Goal: Task Accomplishment & Management: Manage account settings

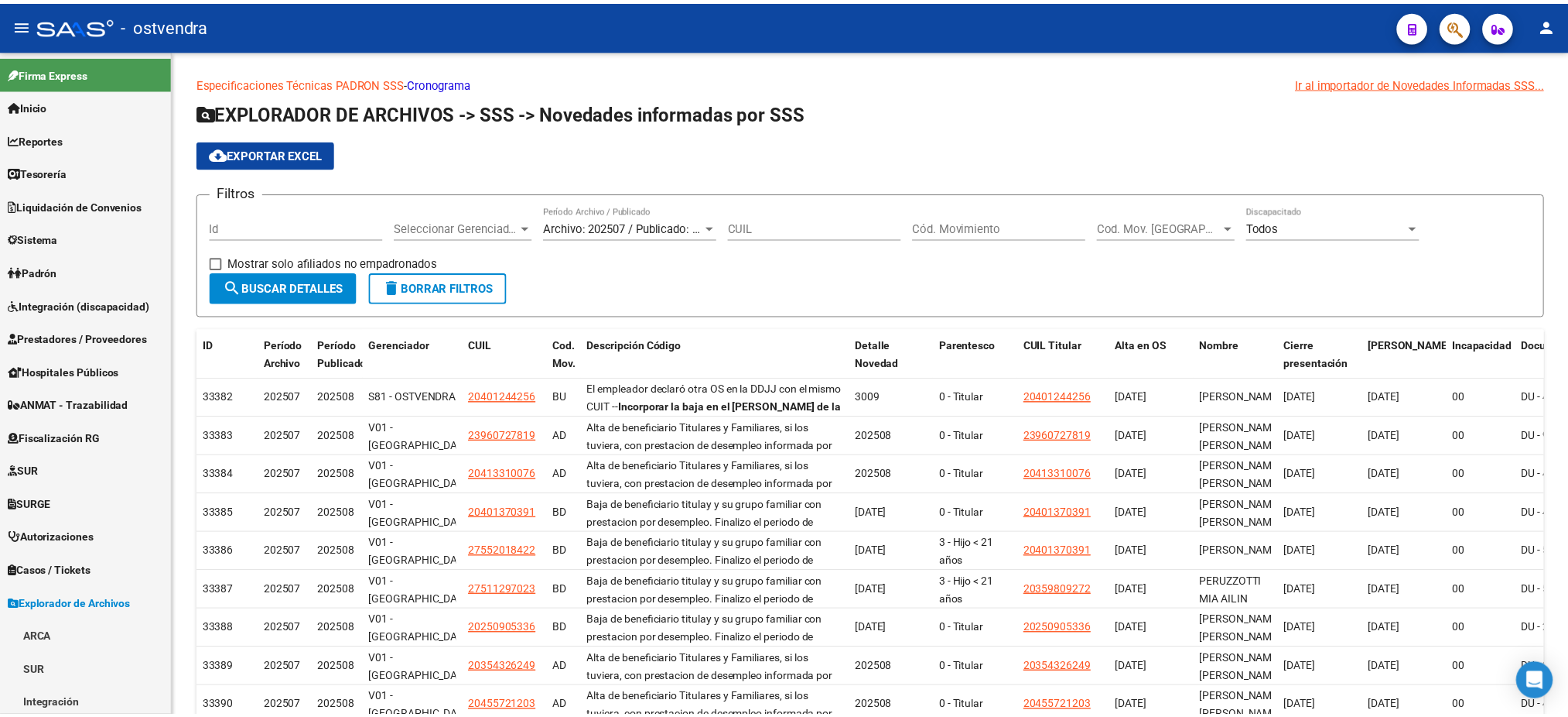
scroll to position [301, 0]
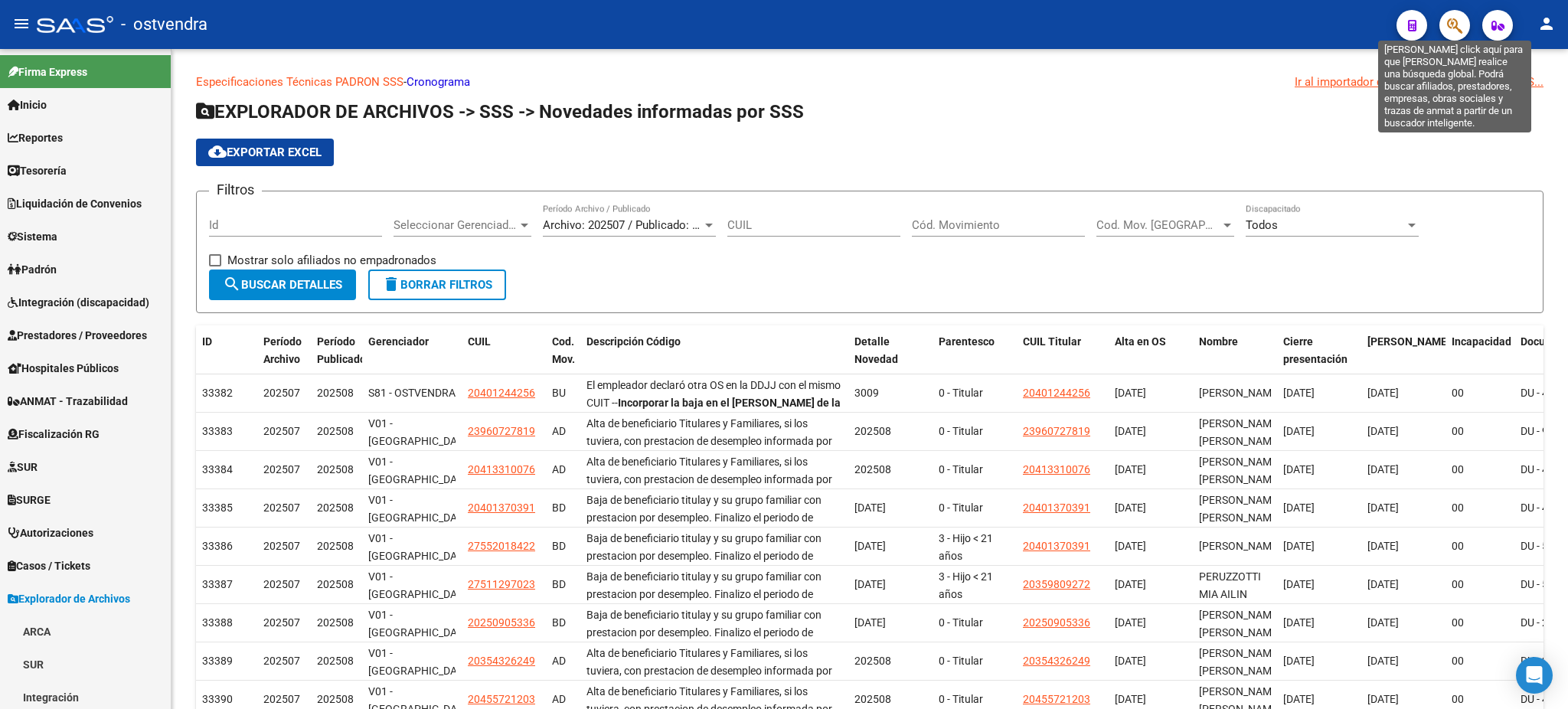
click at [1448, 22] on icon "button" at bounding box center [1454, 26] width 15 height 18
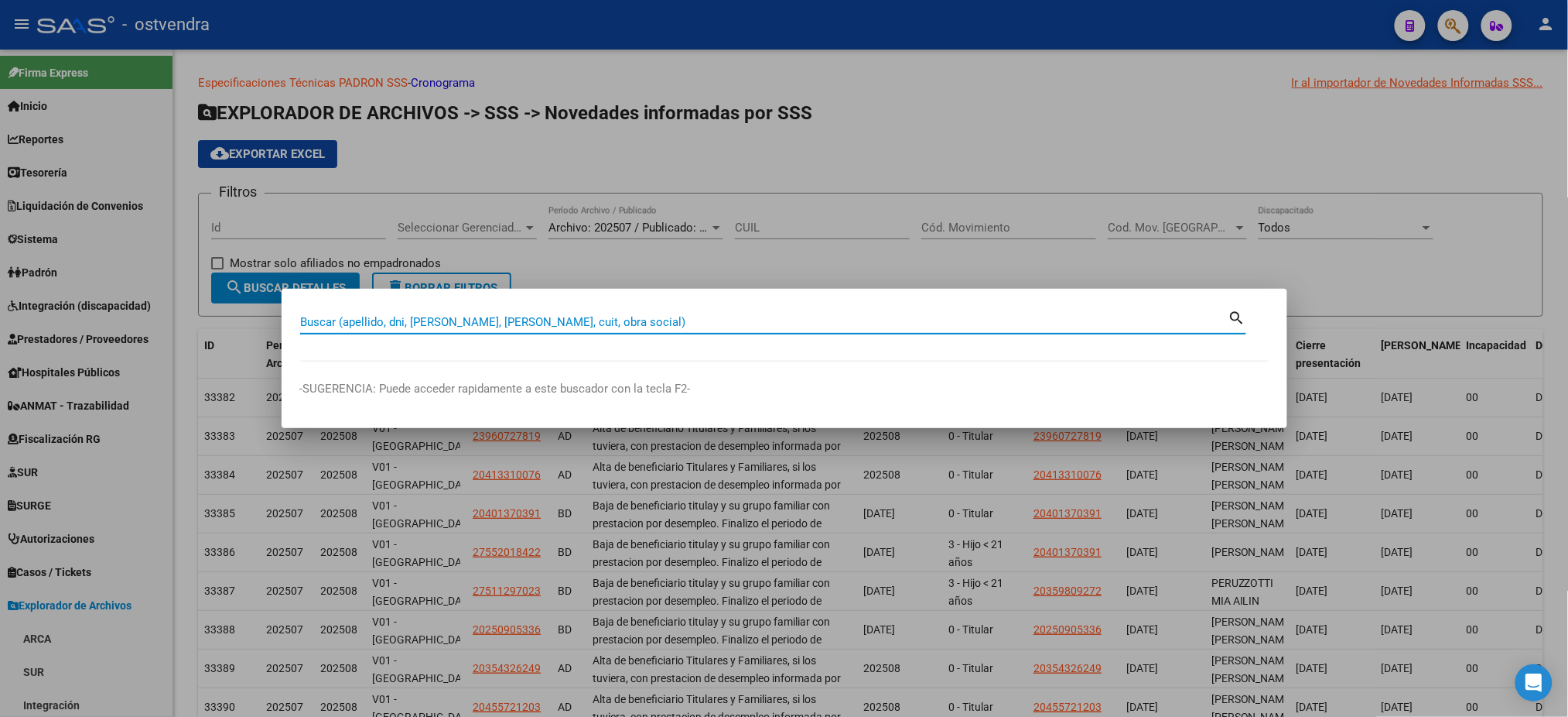
paste input "35754171"
type input "35754171"
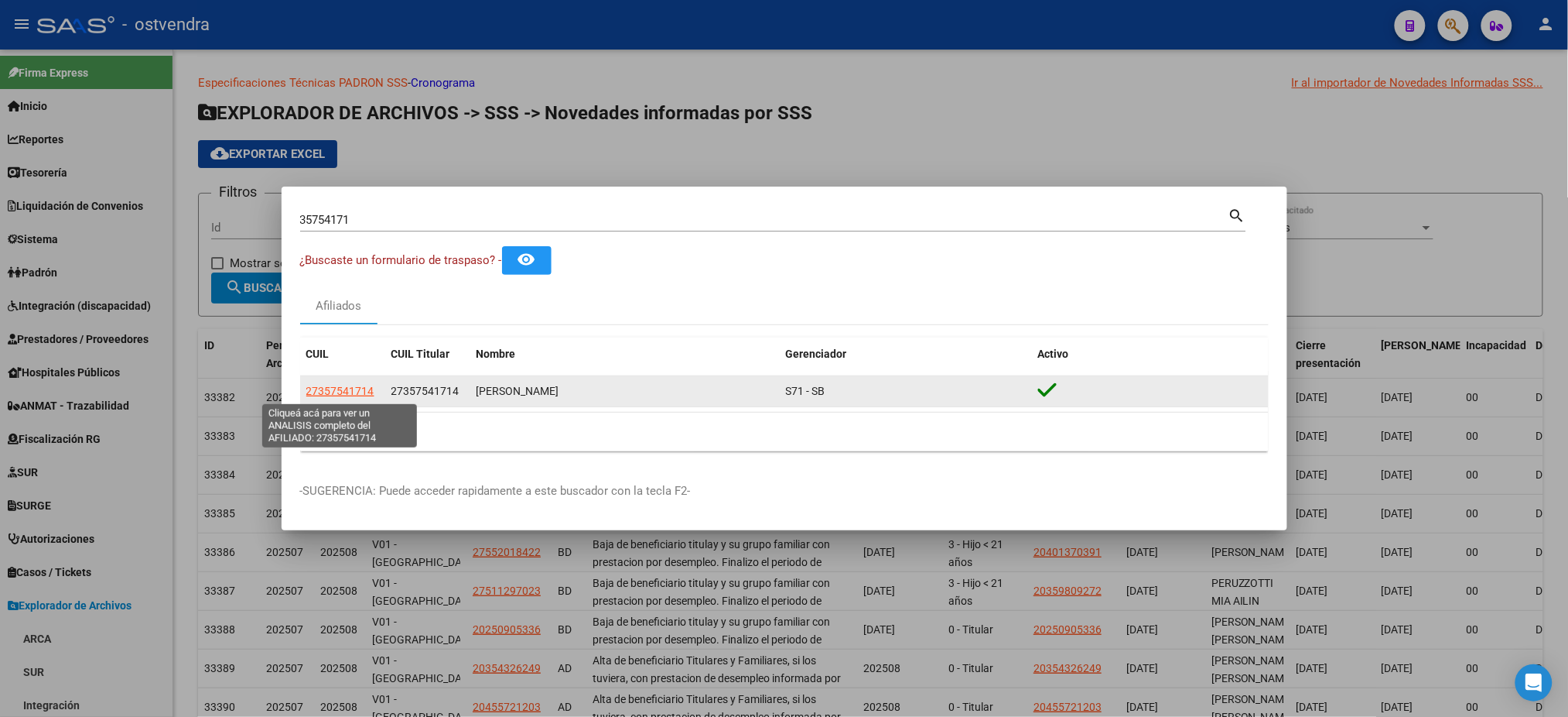
click at [366, 388] on span "27357541714" at bounding box center [340, 391] width 68 height 13
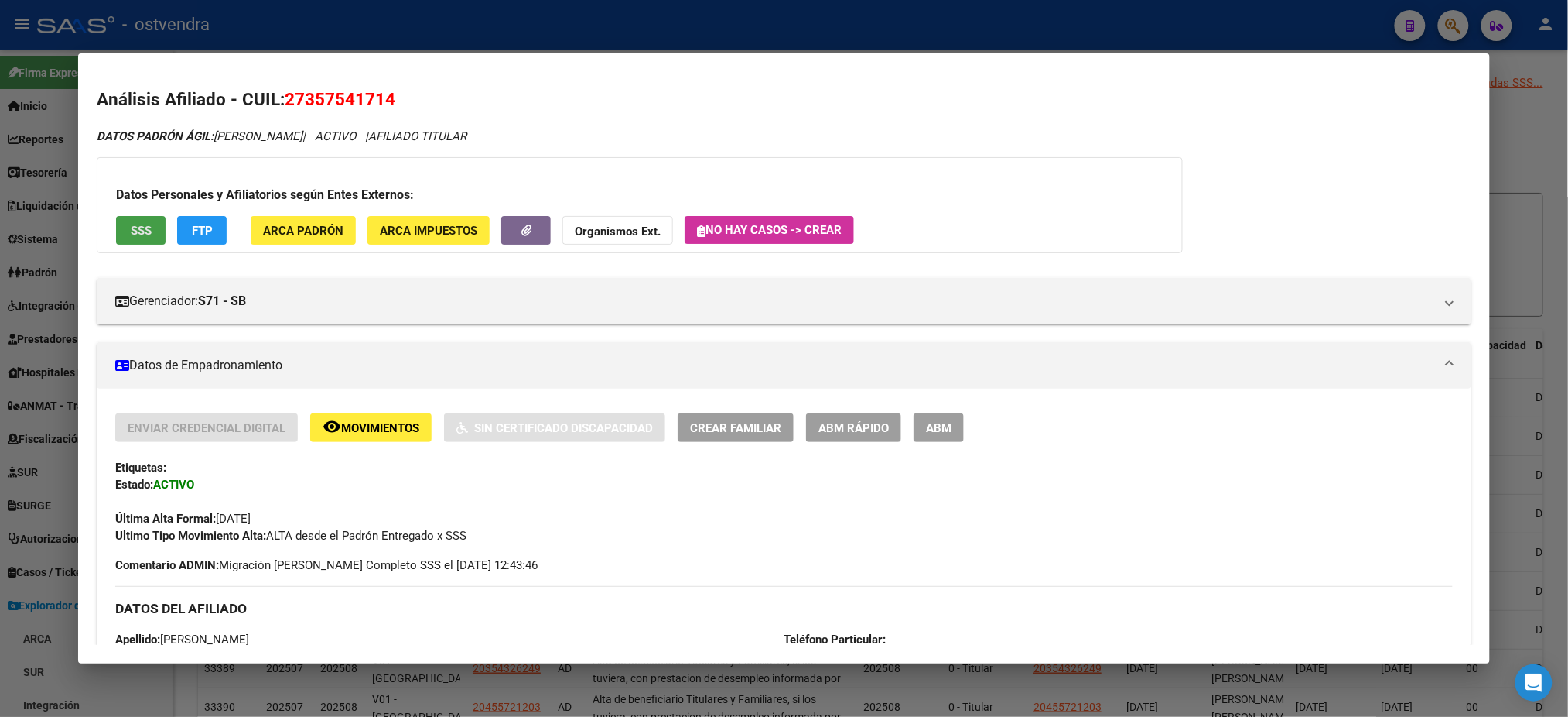
click at [148, 238] on button "SSS" at bounding box center [140, 230] width 49 height 29
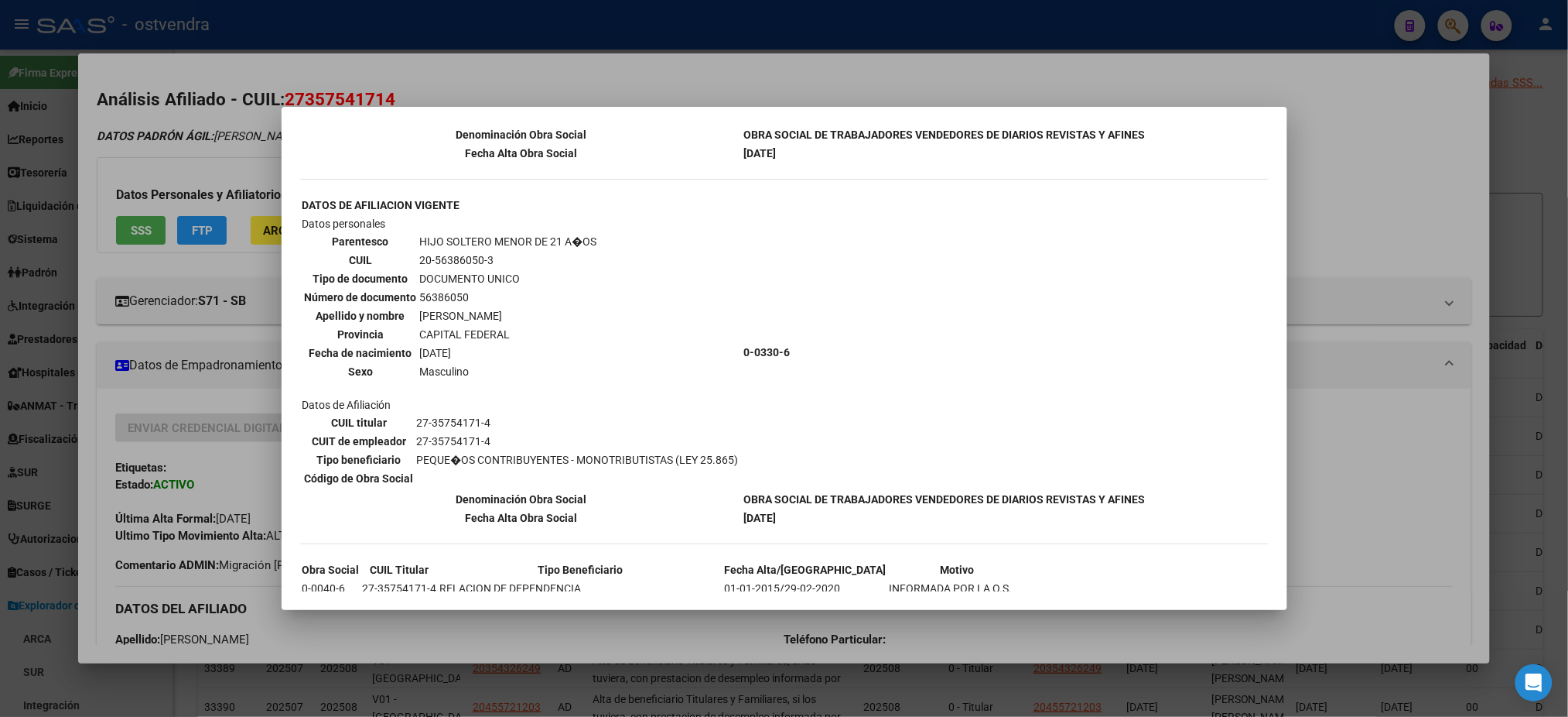
scroll to position [434, 0]
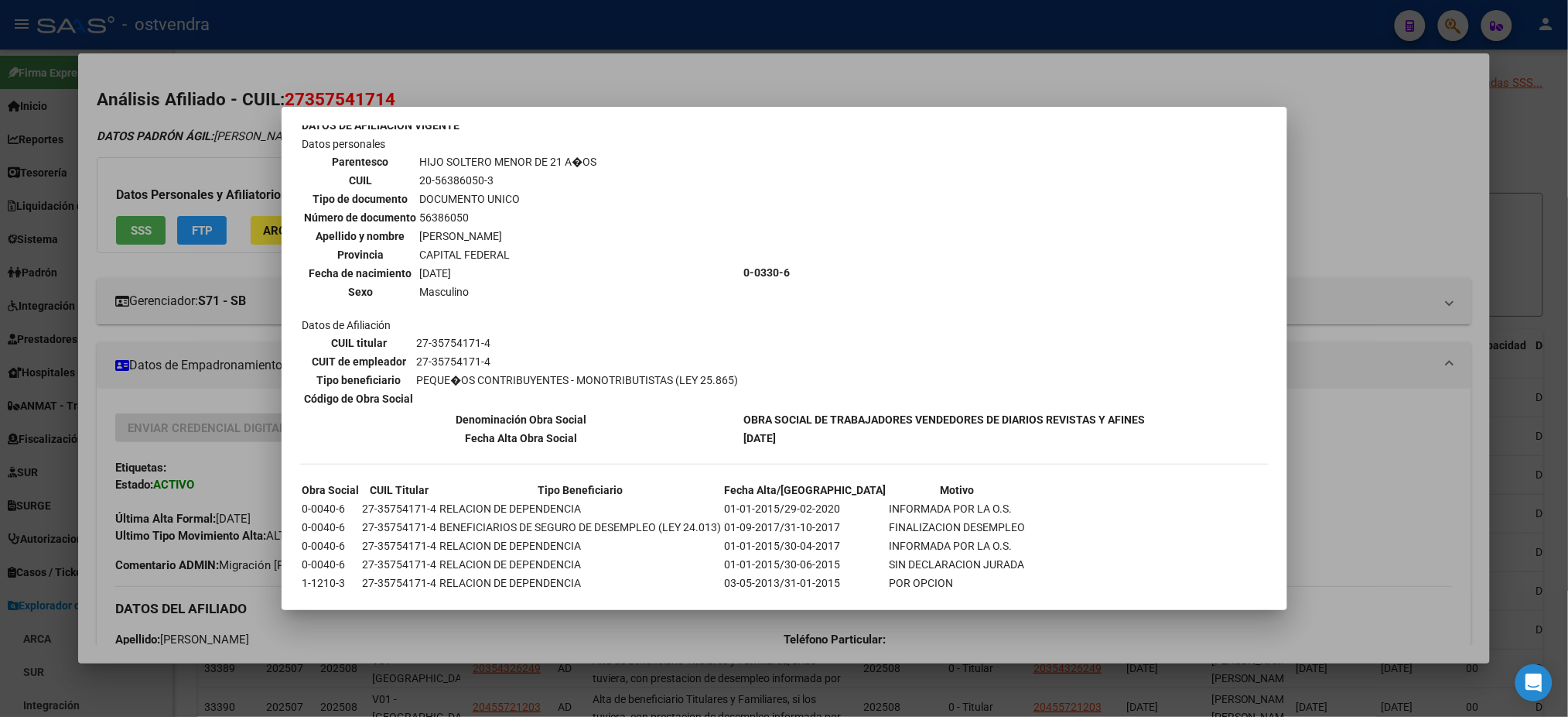
click at [154, 162] on div at bounding box center [784, 358] width 1568 height 717
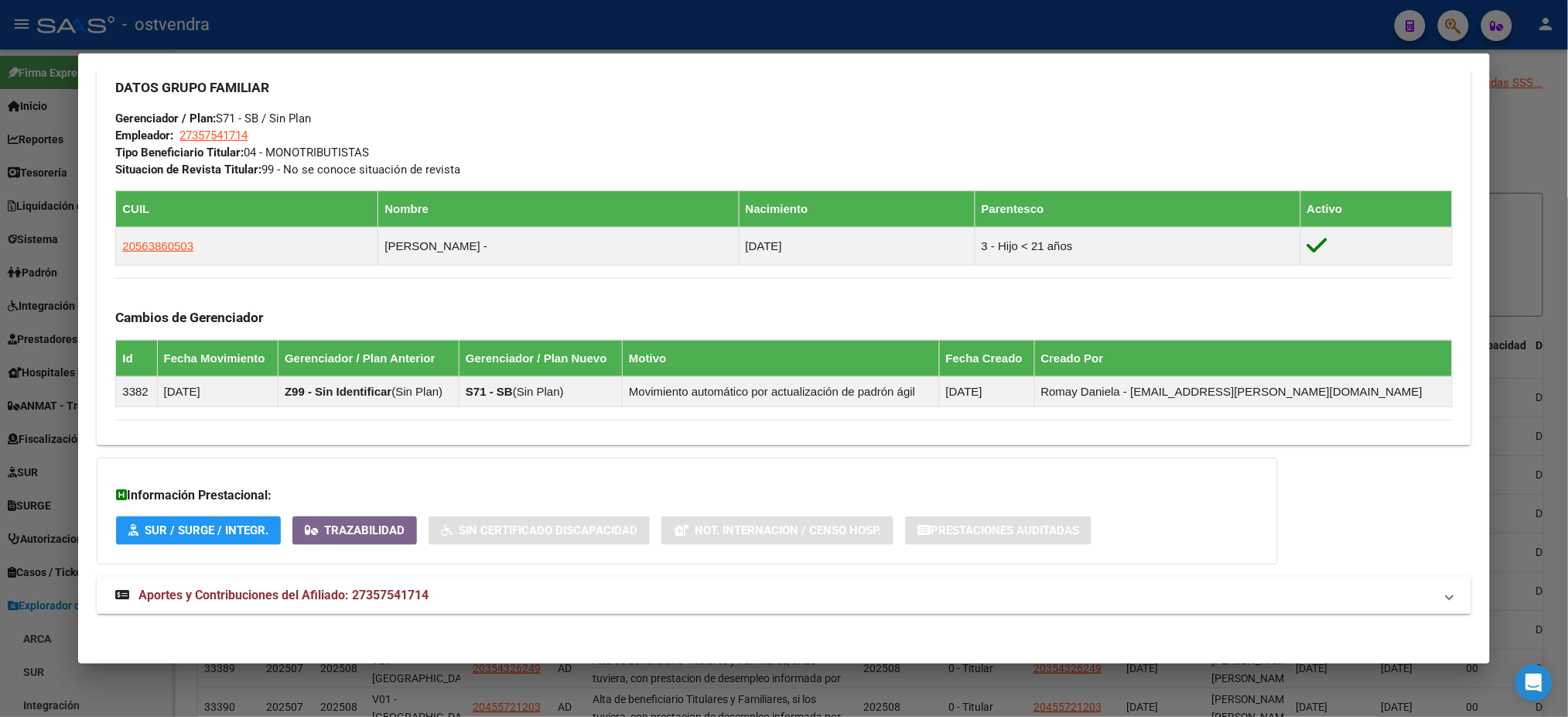
scroll to position [750, 0]
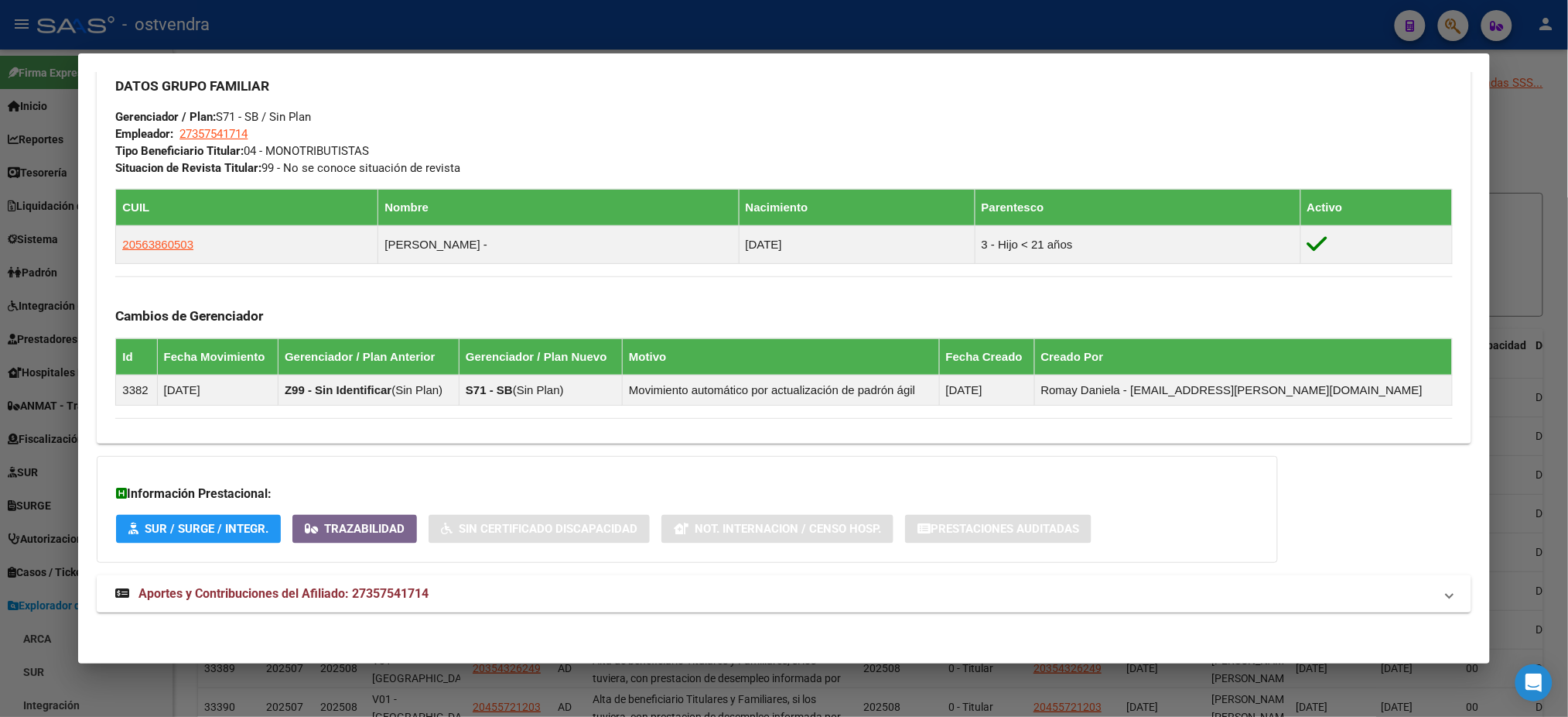
click at [312, 602] on mat-expansion-panel-header "Aportes y Contribuciones del Afiliado: 27357541714" at bounding box center [784, 594] width 1374 height 38
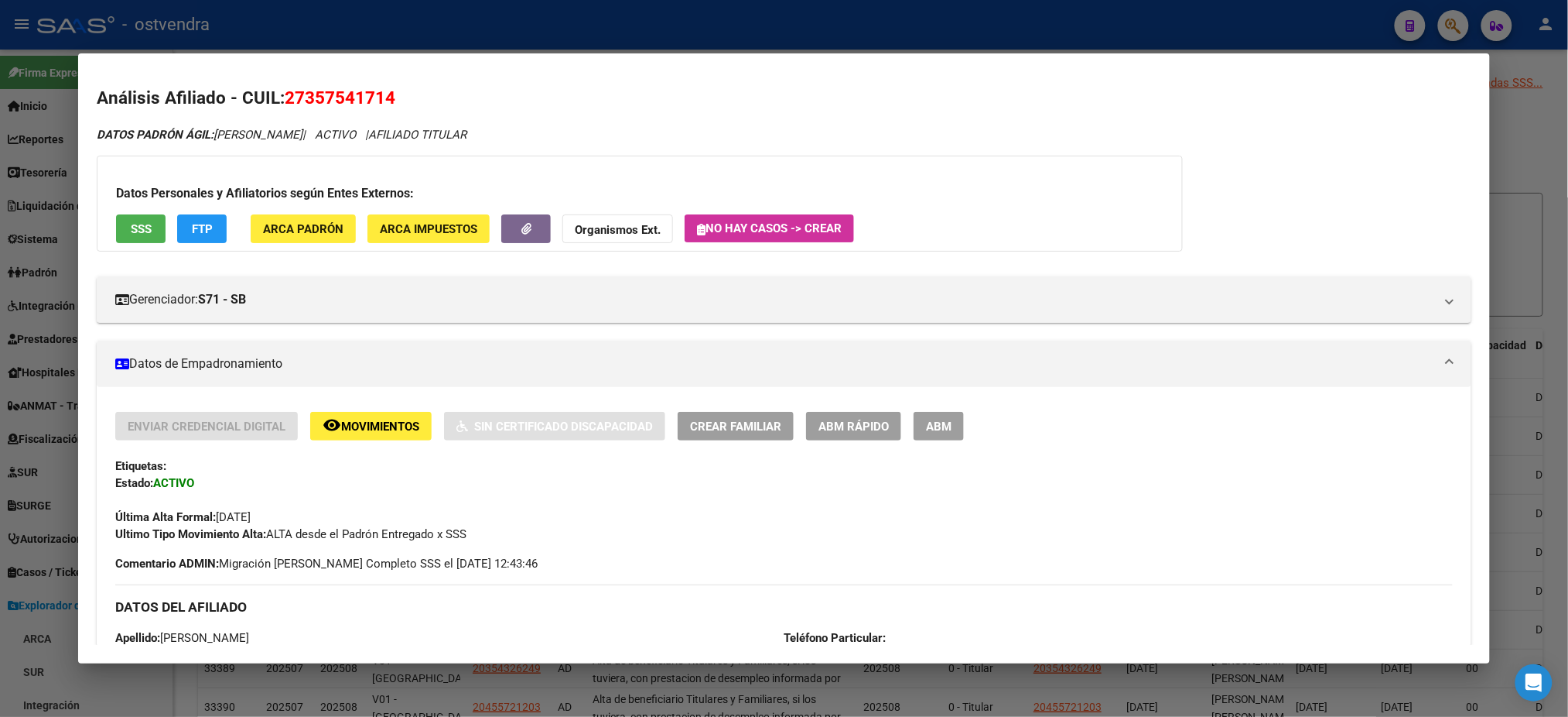
scroll to position [0, 0]
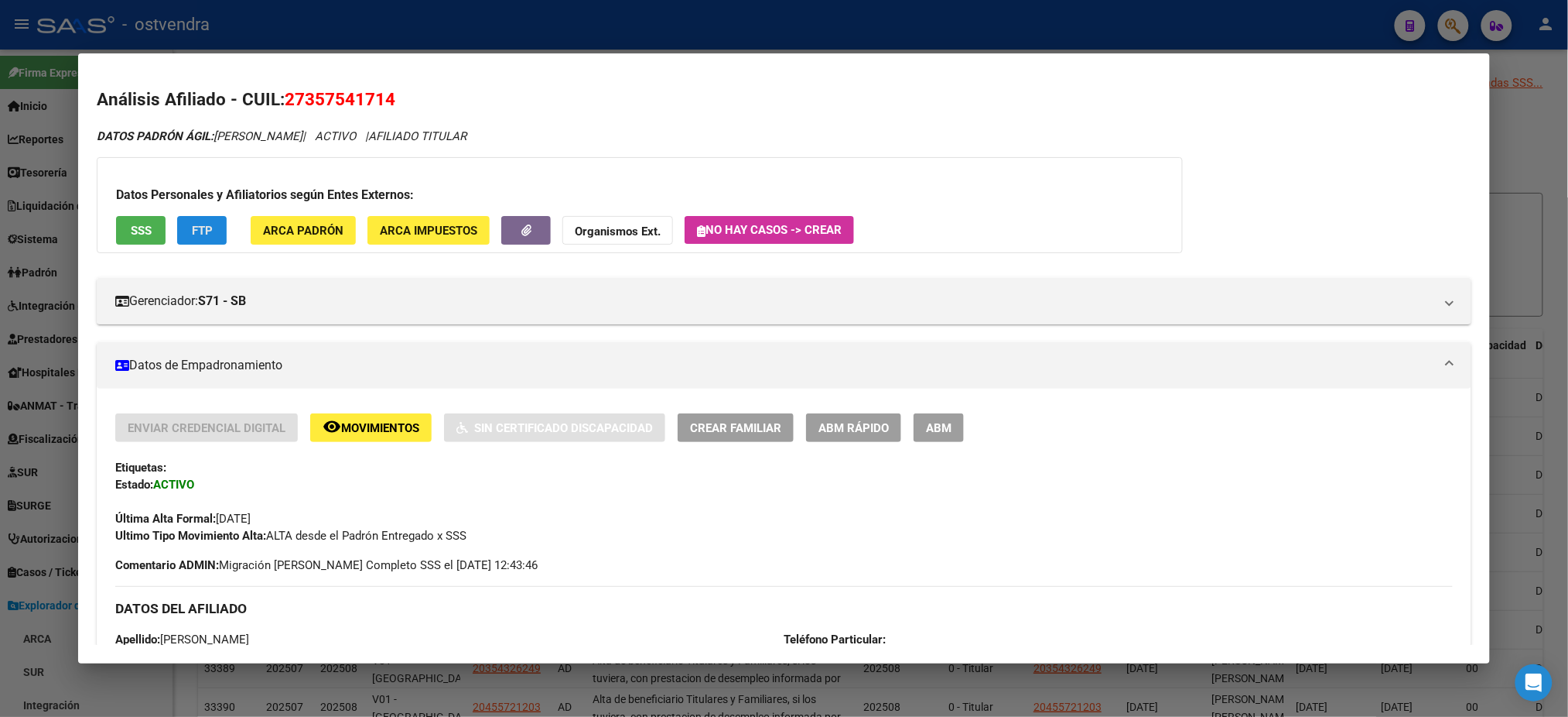
click at [192, 230] on span "FTP" at bounding box center [202, 231] width 21 height 14
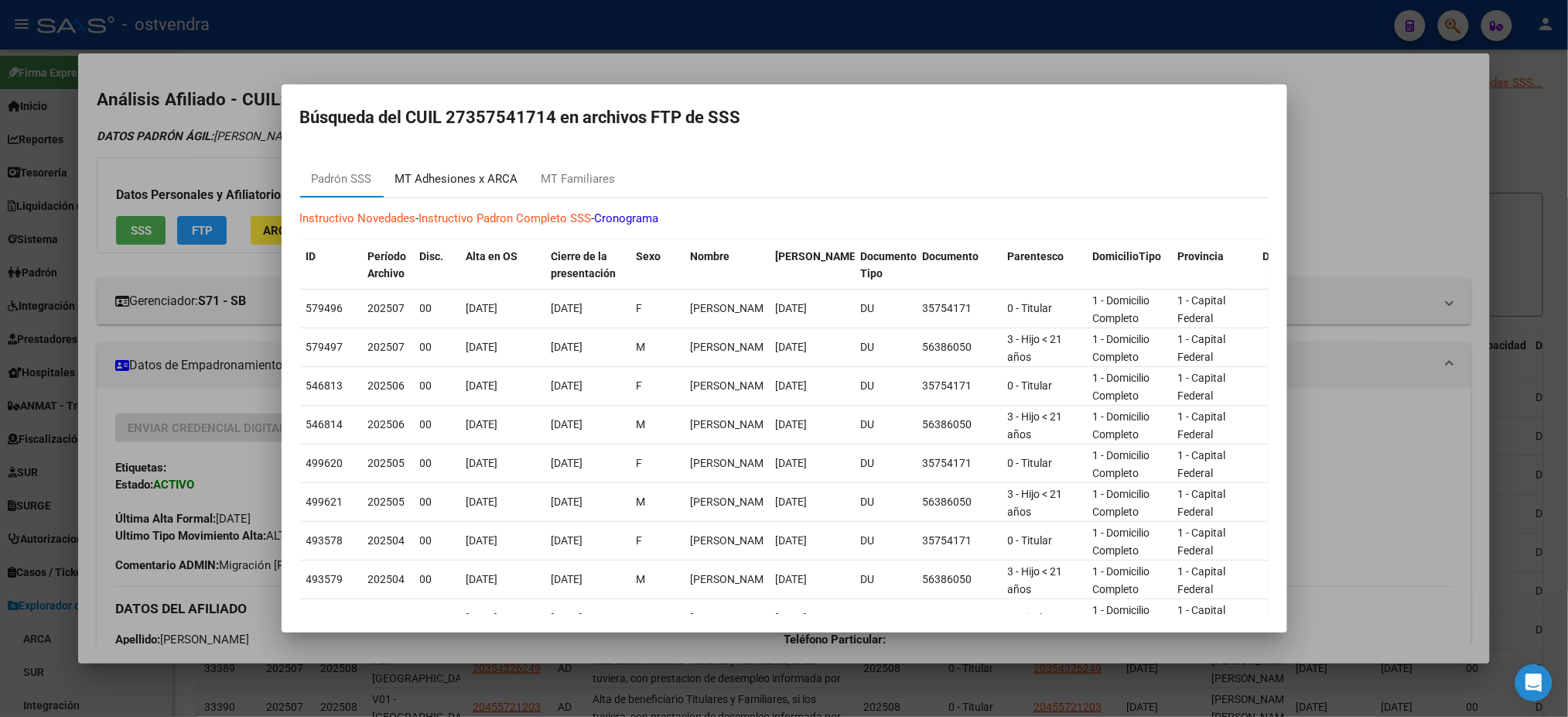
drag, startPoint x: 485, startPoint y: 187, endPoint x: 574, endPoint y: 193, distance: 89.2
click at [485, 187] on div "MT Adhesiones x ARCA" at bounding box center [457, 179] width 123 height 18
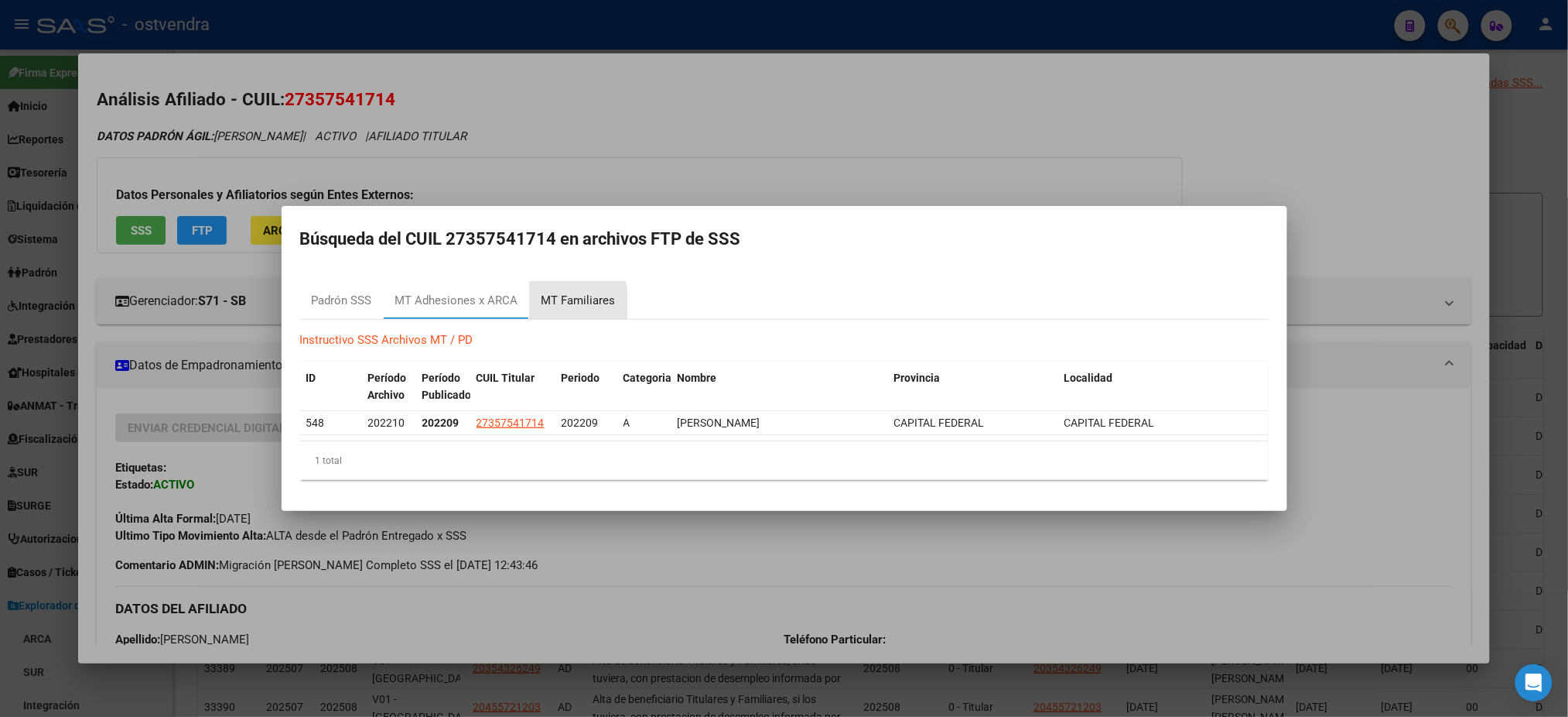
click at [566, 304] on div "MT Familiares" at bounding box center [578, 301] width 74 height 18
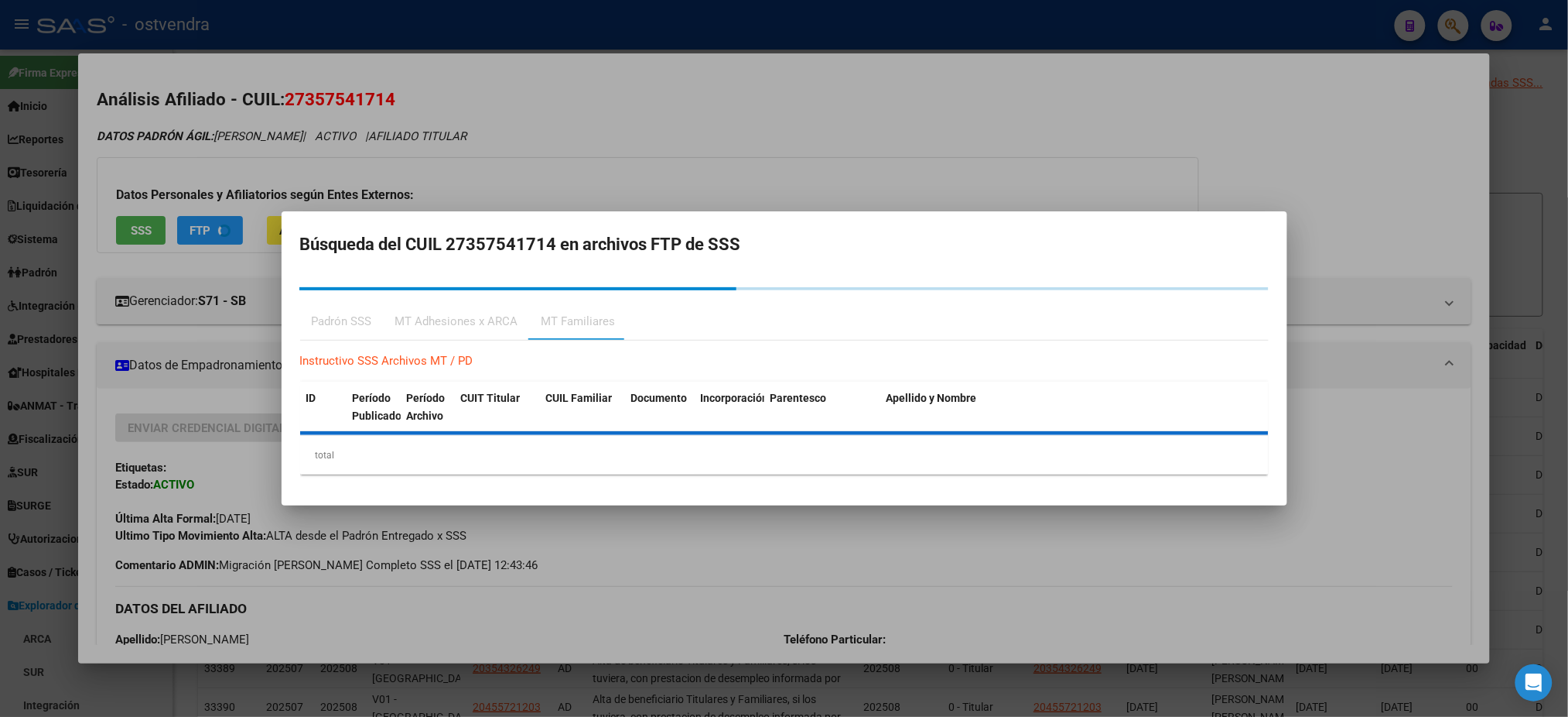
click at [524, 140] on div at bounding box center [784, 358] width 1568 height 717
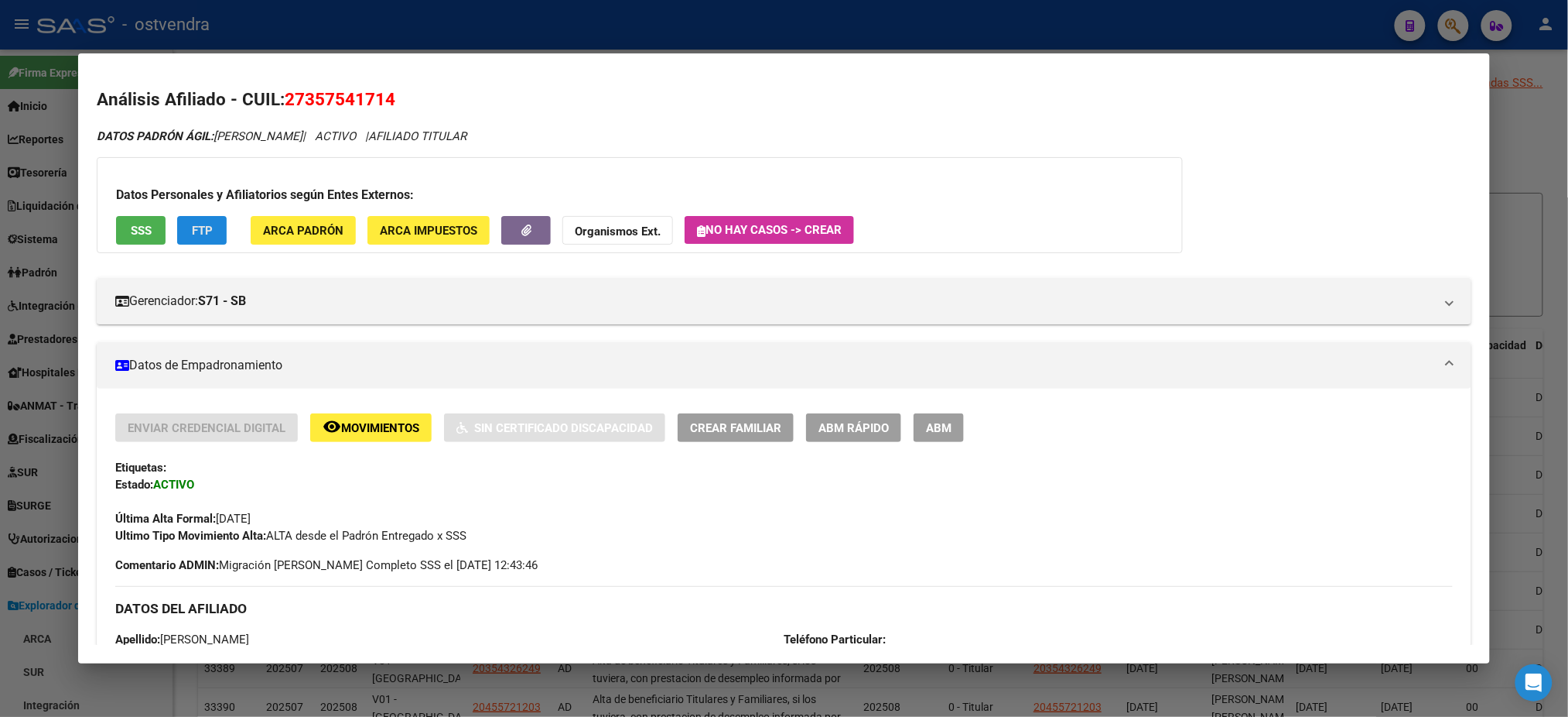
click at [190, 238] on button "FTP" at bounding box center [202, 230] width 49 height 29
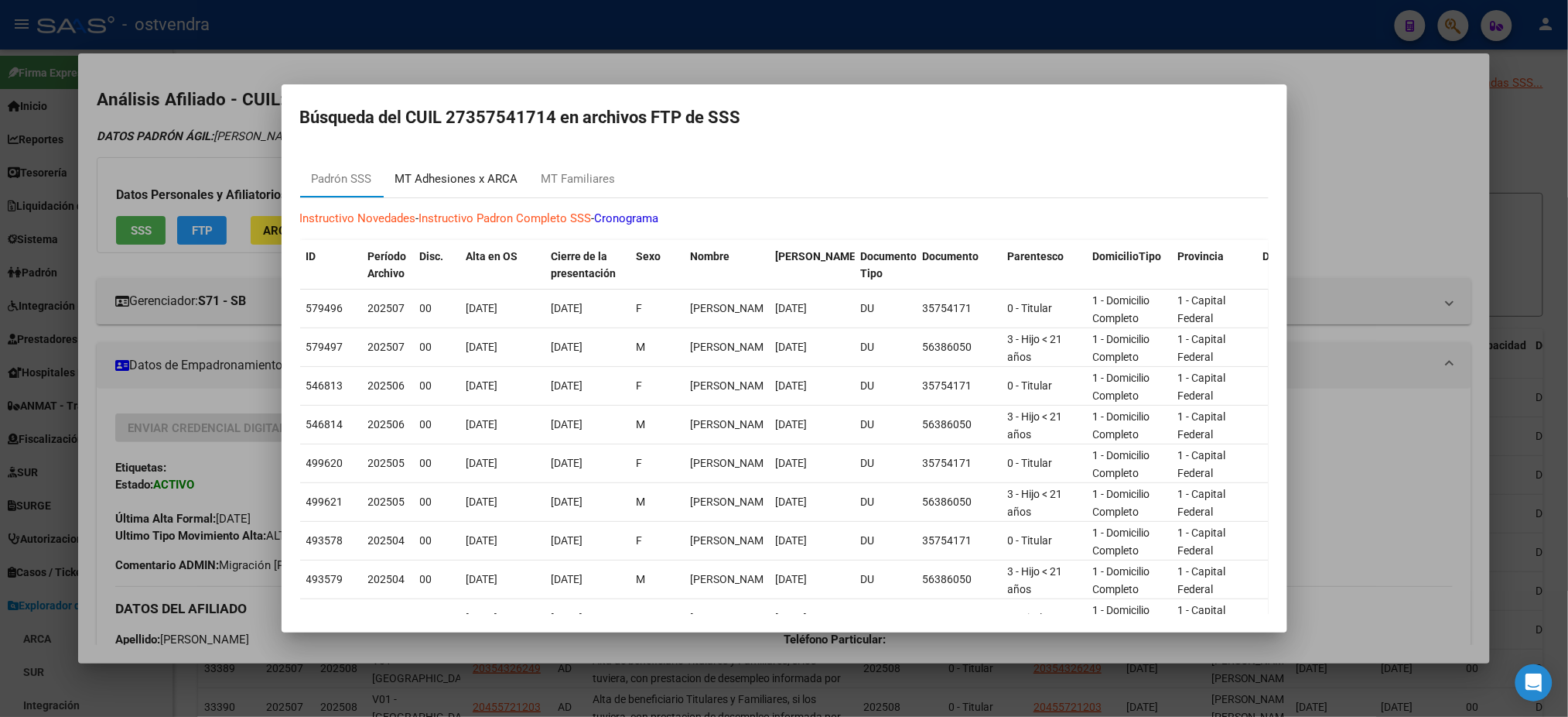
click at [494, 179] on div "MT Adhesiones x ARCA" at bounding box center [457, 179] width 123 height 18
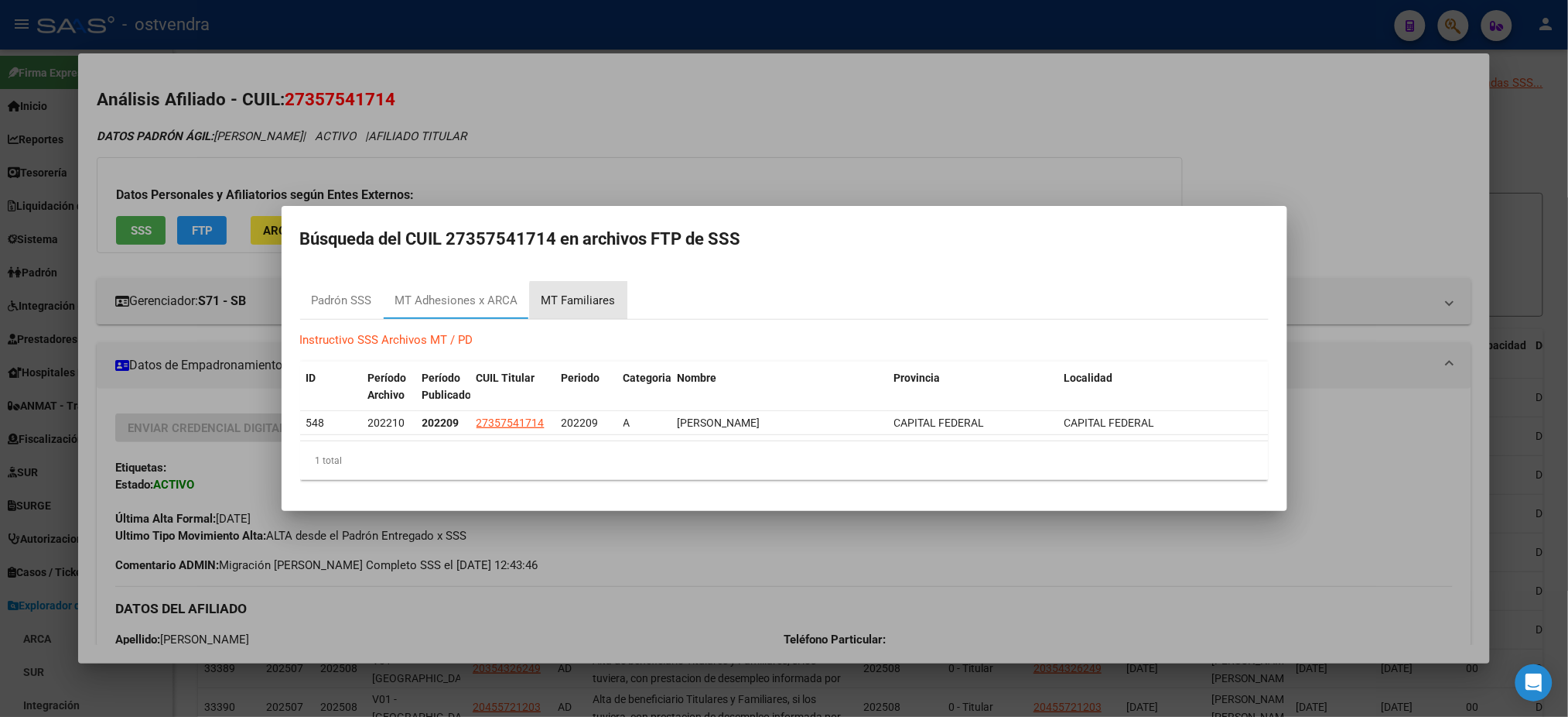
click at [603, 302] on div "MT Familiares" at bounding box center [578, 301] width 74 height 18
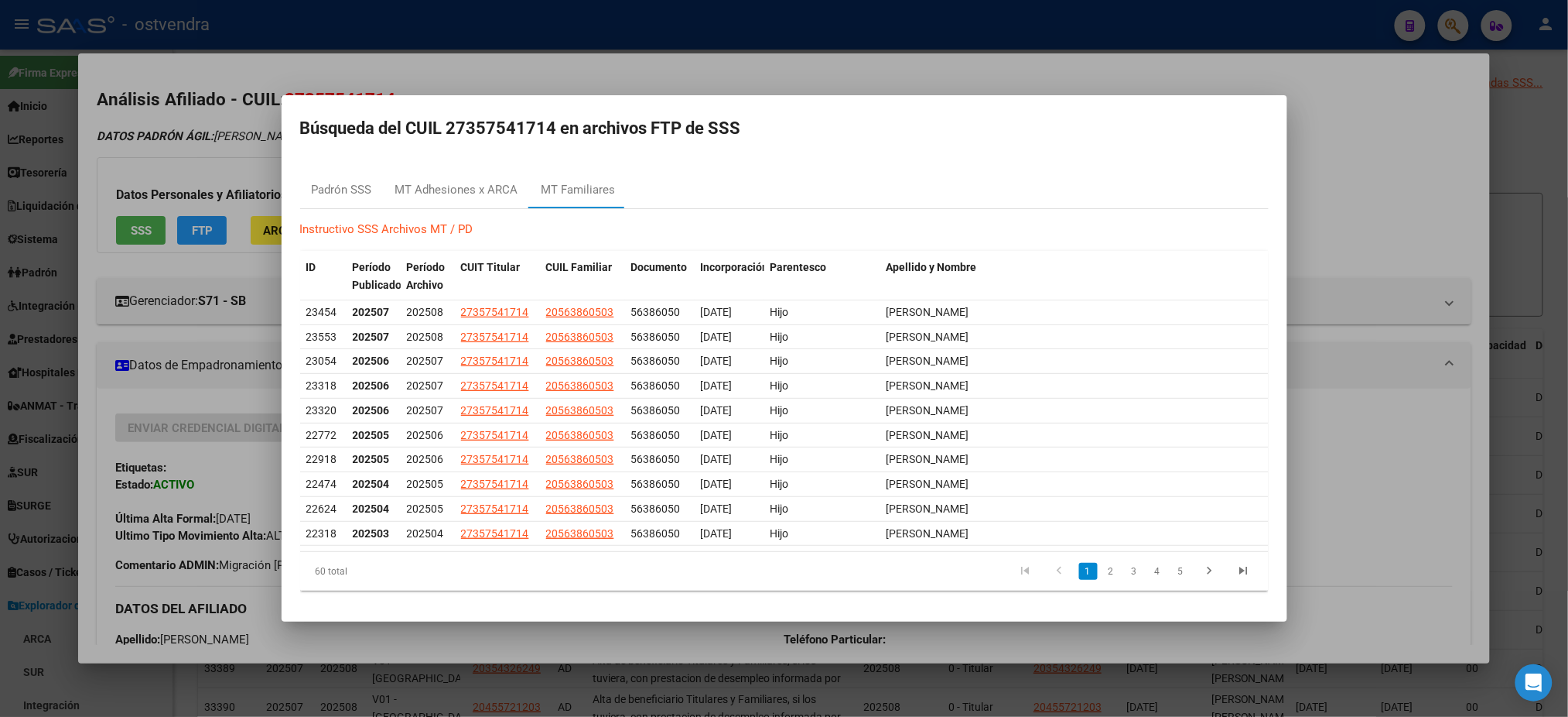
click at [226, 123] on div at bounding box center [784, 358] width 1568 height 717
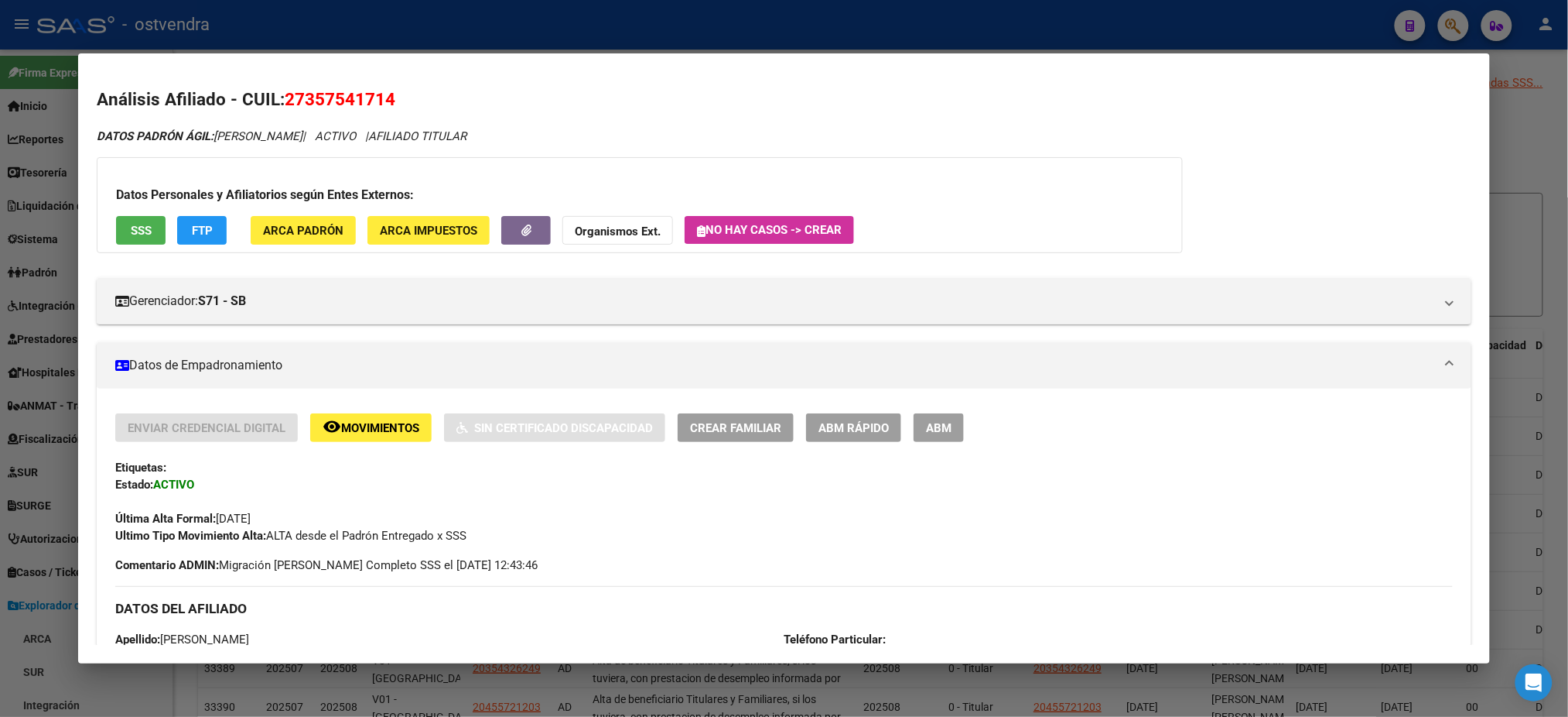
click at [393, 25] on div at bounding box center [784, 358] width 1568 height 717
type textarea "27357541714"
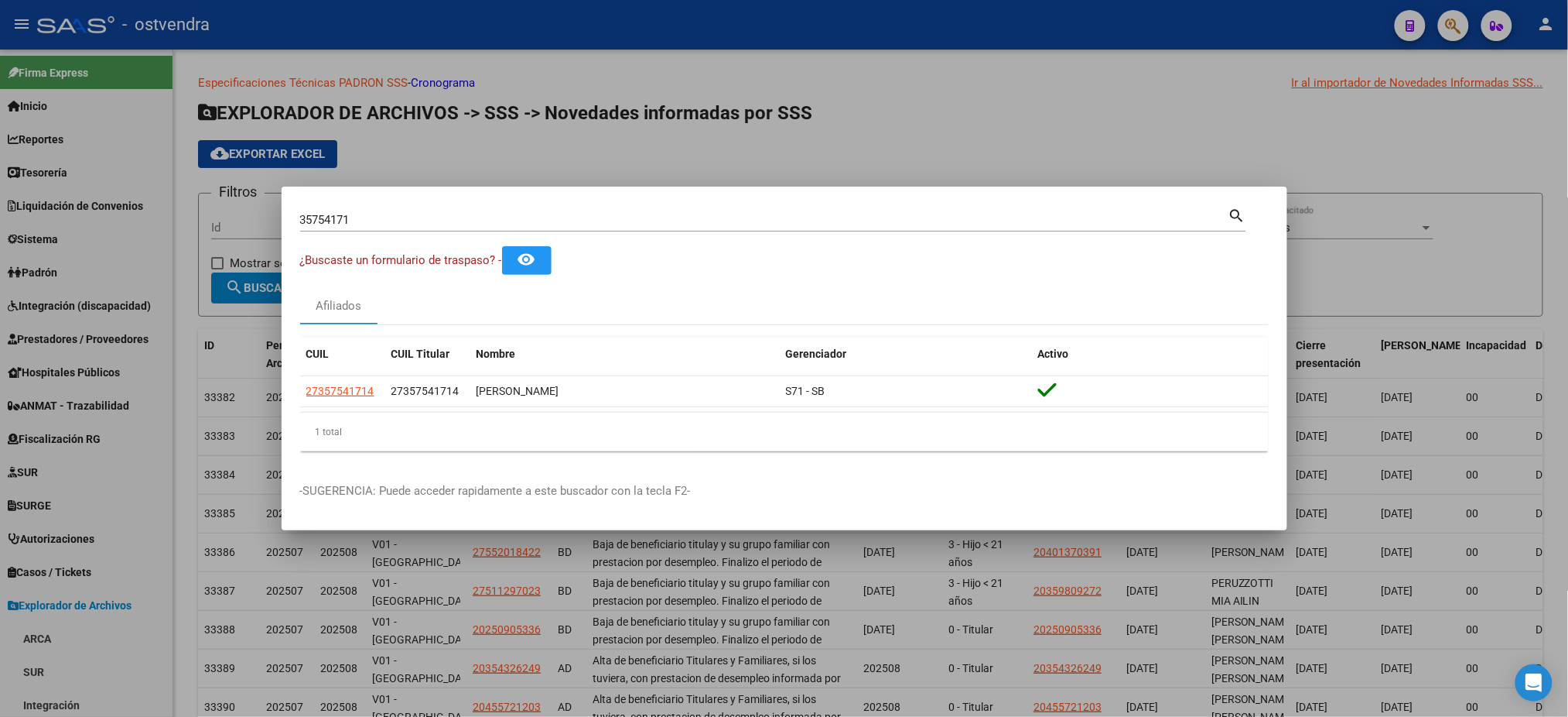
drag, startPoint x: 396, startPoint y: 209, endPoint x: 340, endPoint y: 213, distance: 56.1
click at [320, 206] on div "35754171 Buscar (apellido, dni, [PERSON_NAME], [PERSON_NAME], cuit, obra social…" at bounding box center [773, 218] width 946 height 26
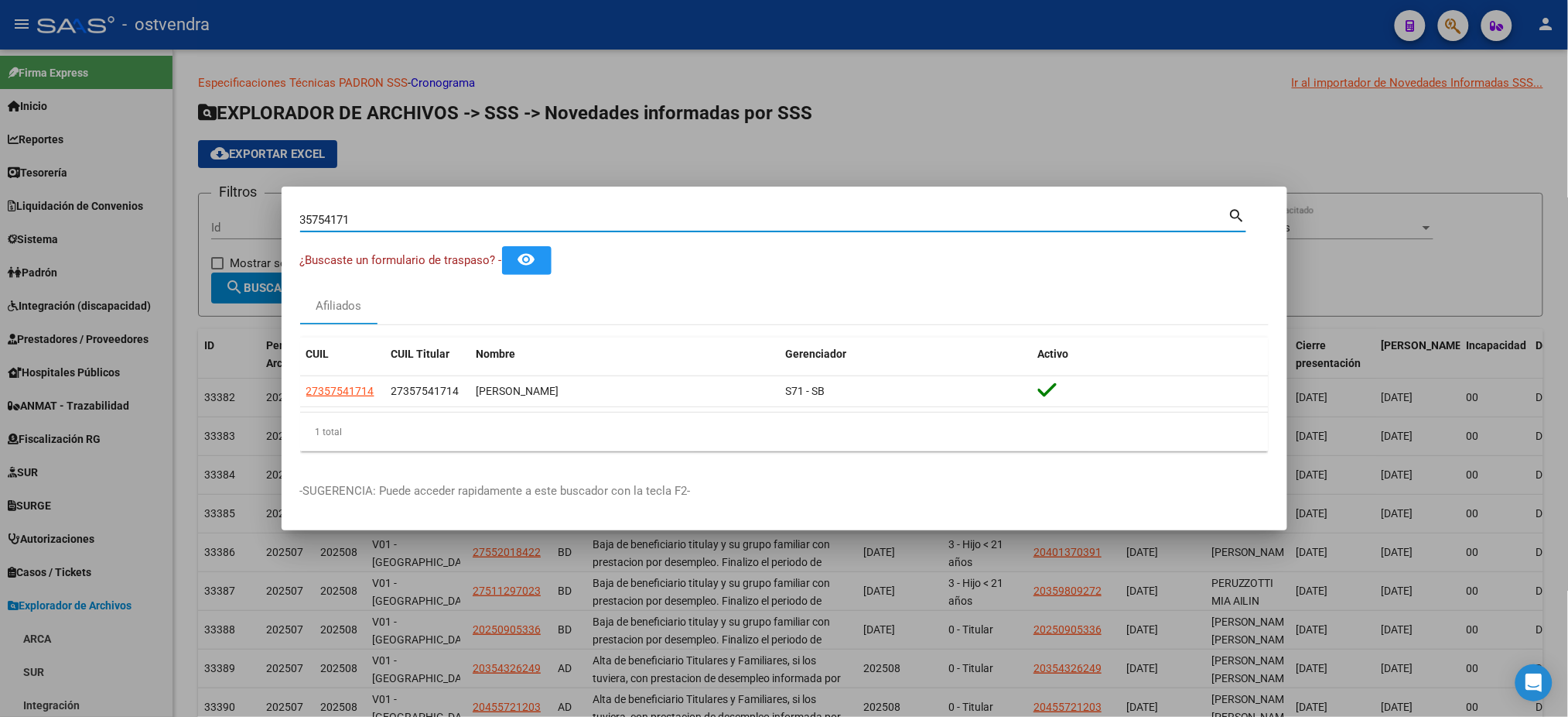
drag, startPoint x: 384, startPoint y: 227, endPoint x: 278, endPoint y: 215, distance: 106.7
click at [278, 215] on div "35754171 Buscar (apellido, dni, cuil, nro traspaso, cuit, obra social) search ¿…" at bounding box center [784, 358] width 1568 height 717
paste input "10783442"
type input "10783442"
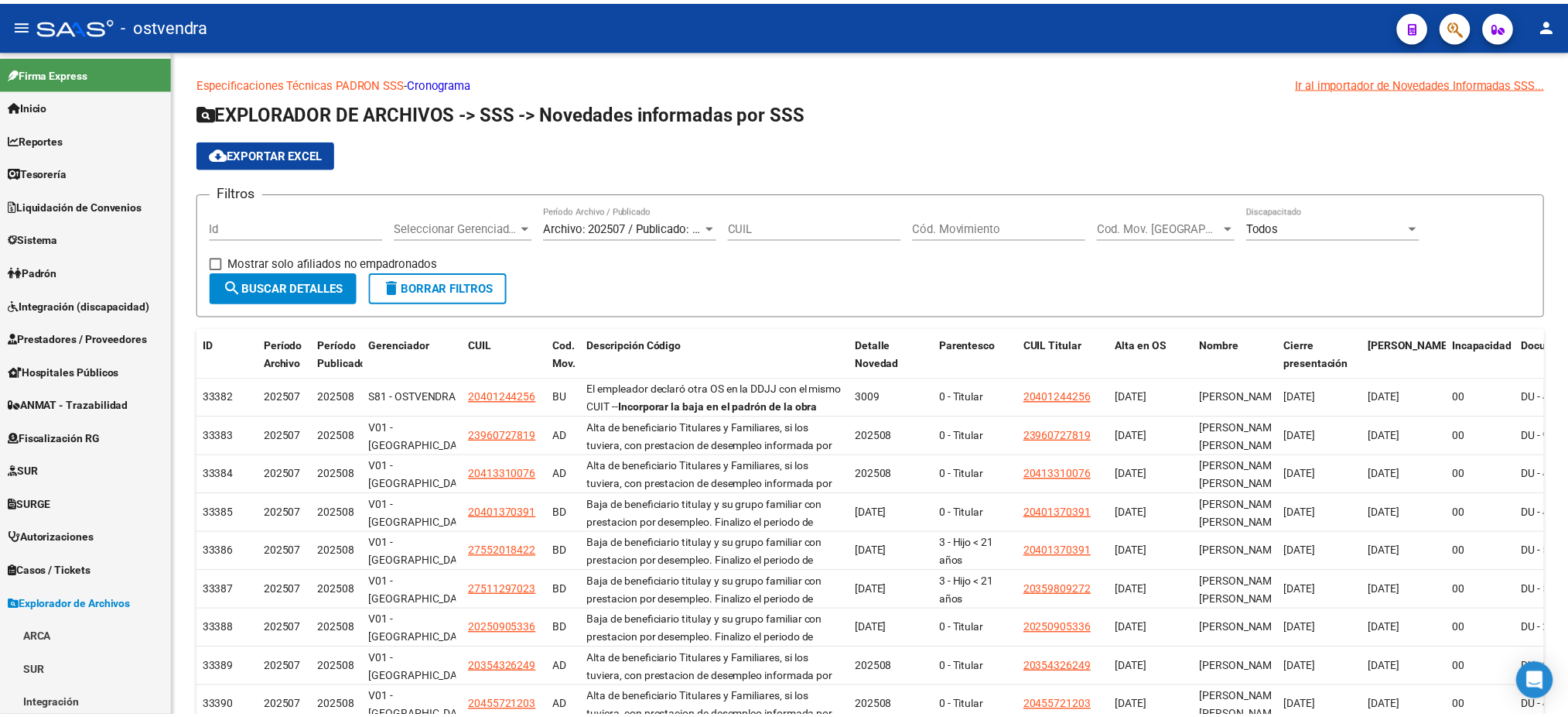
scroll to position [301, 0]
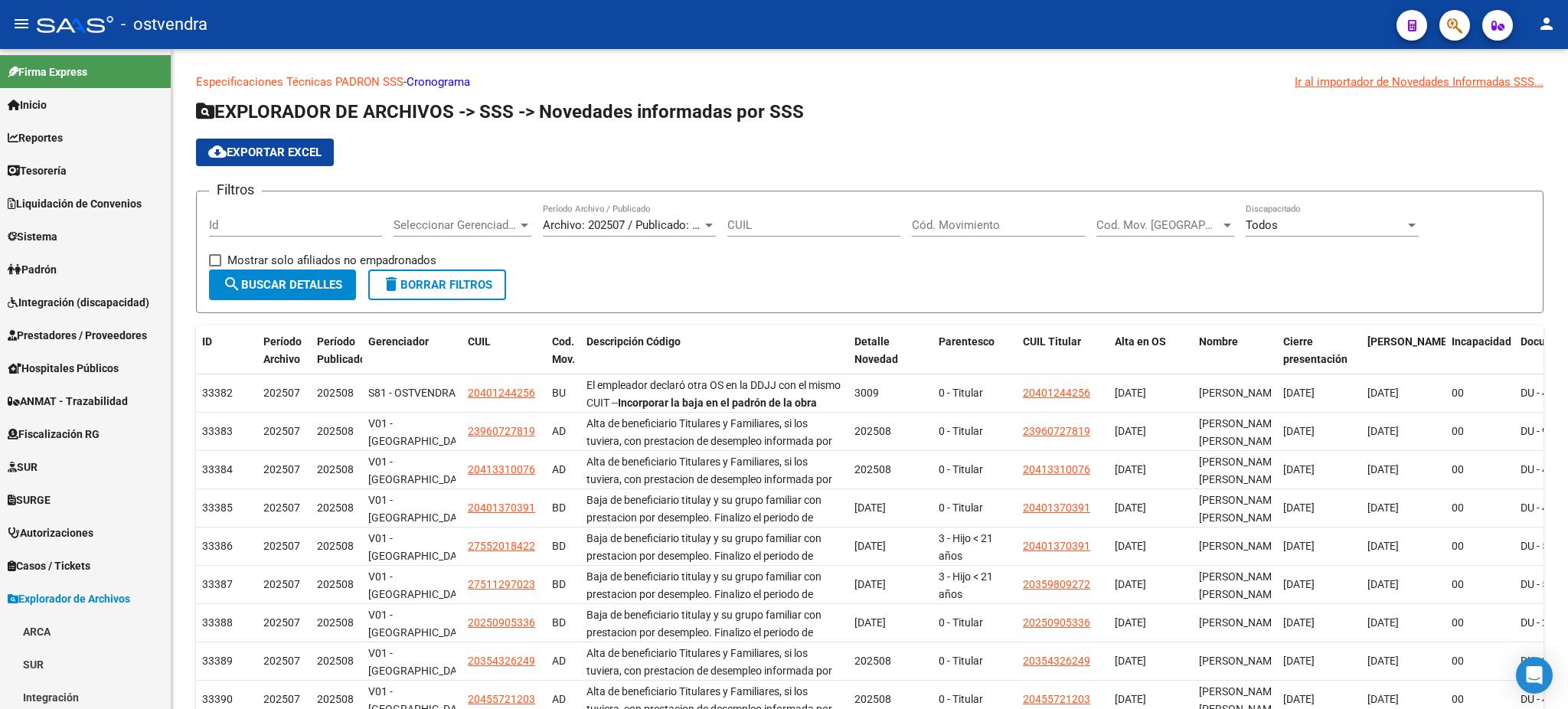
click at [1463, 22] on button "button" at bounding box center [1454, 25] width 31 height 31
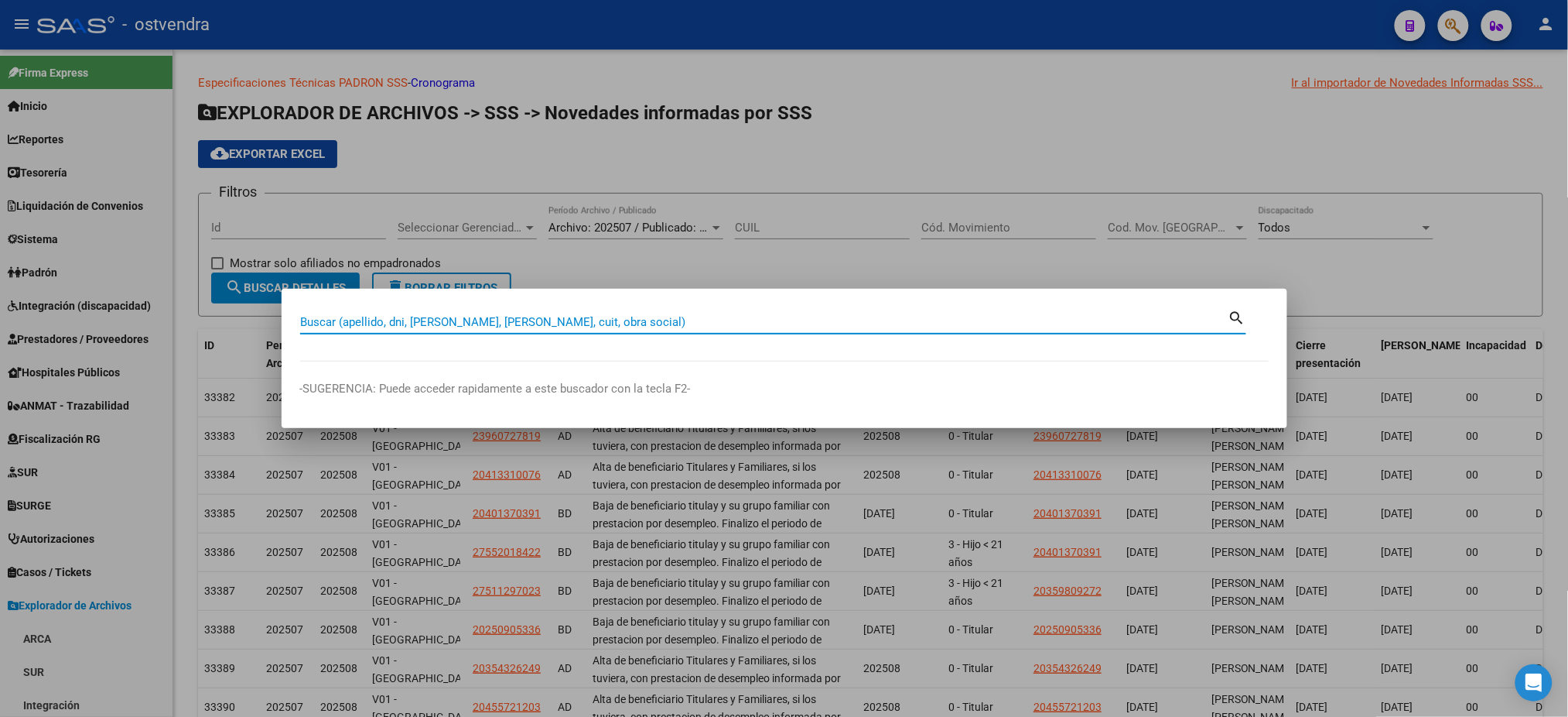
paste input "10783442"
type input "10783442"
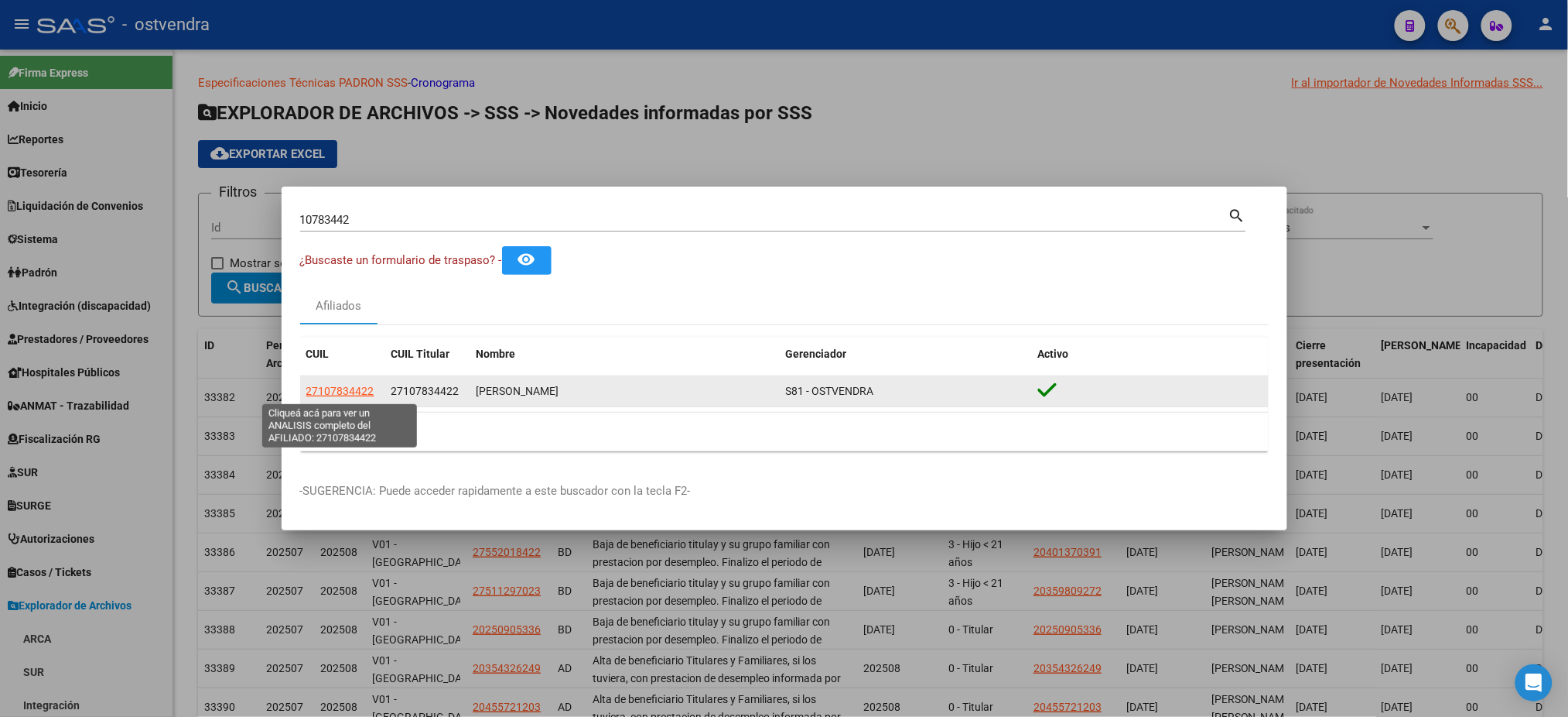
click at [358, 390] on span "27107834422" at bounding box center [340, 391] width 68 height 13
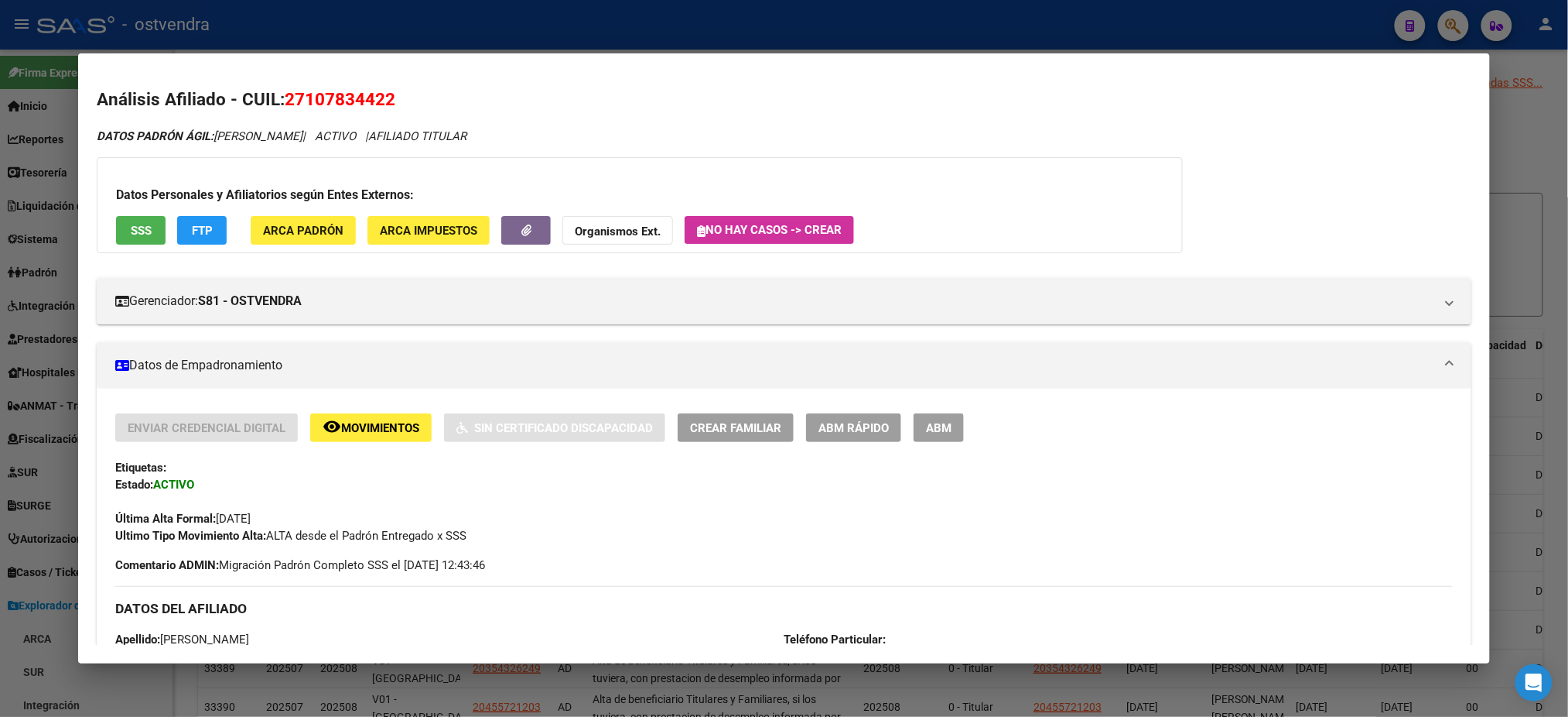
click at [133, 226] on span "SSS" at bounding box center [141, 231] width 21 height 14
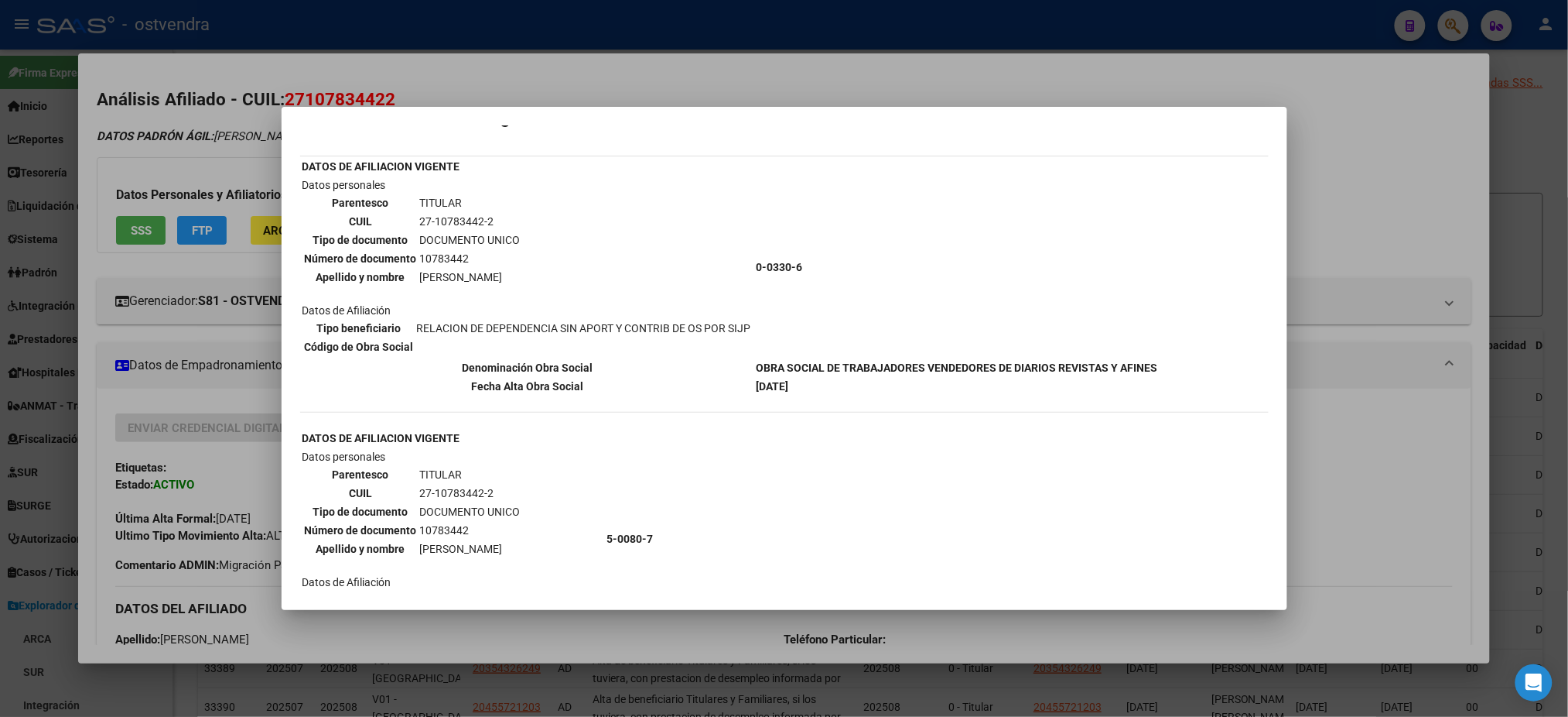
scroll to position [0, 0]
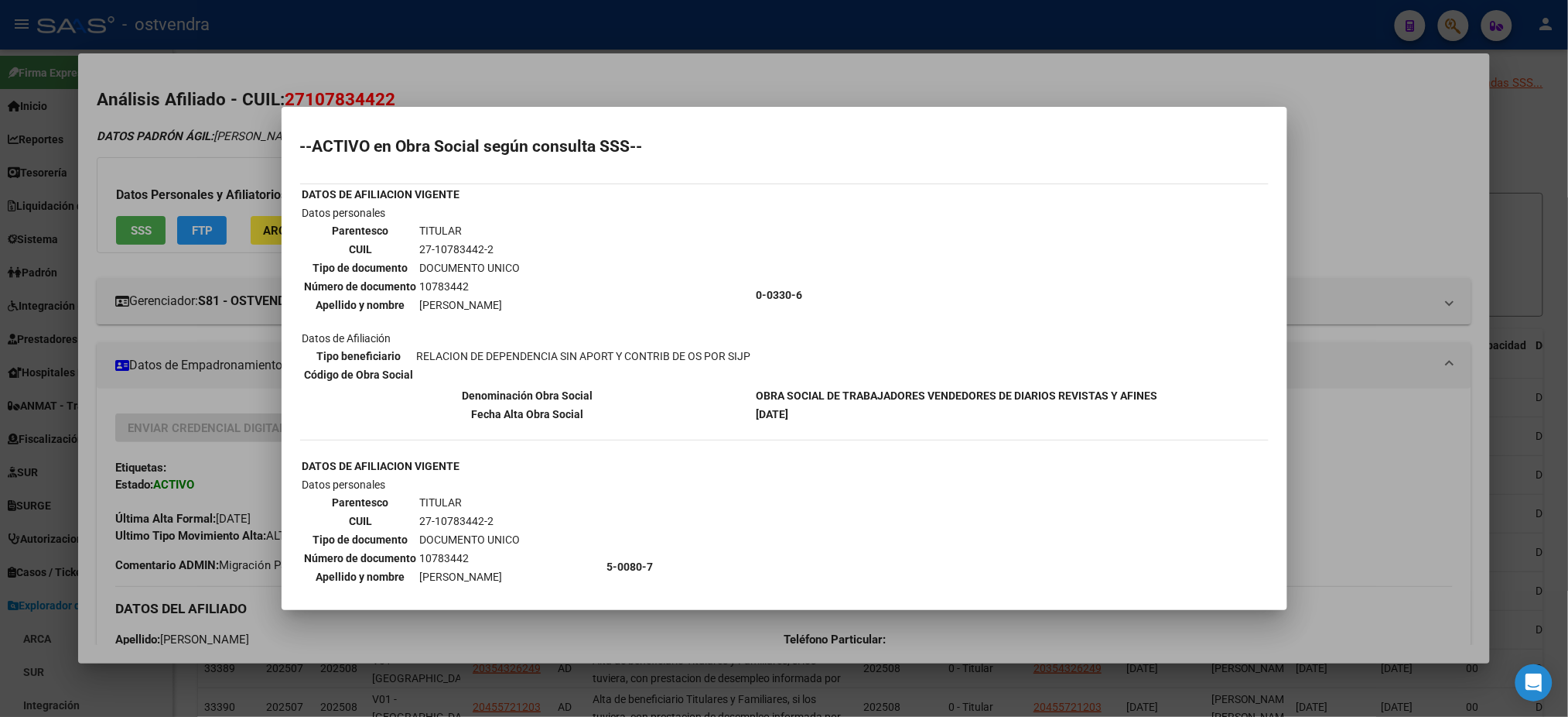
click at [1170, 78] on div at bounding box center [784, 358] width 1568 height 717
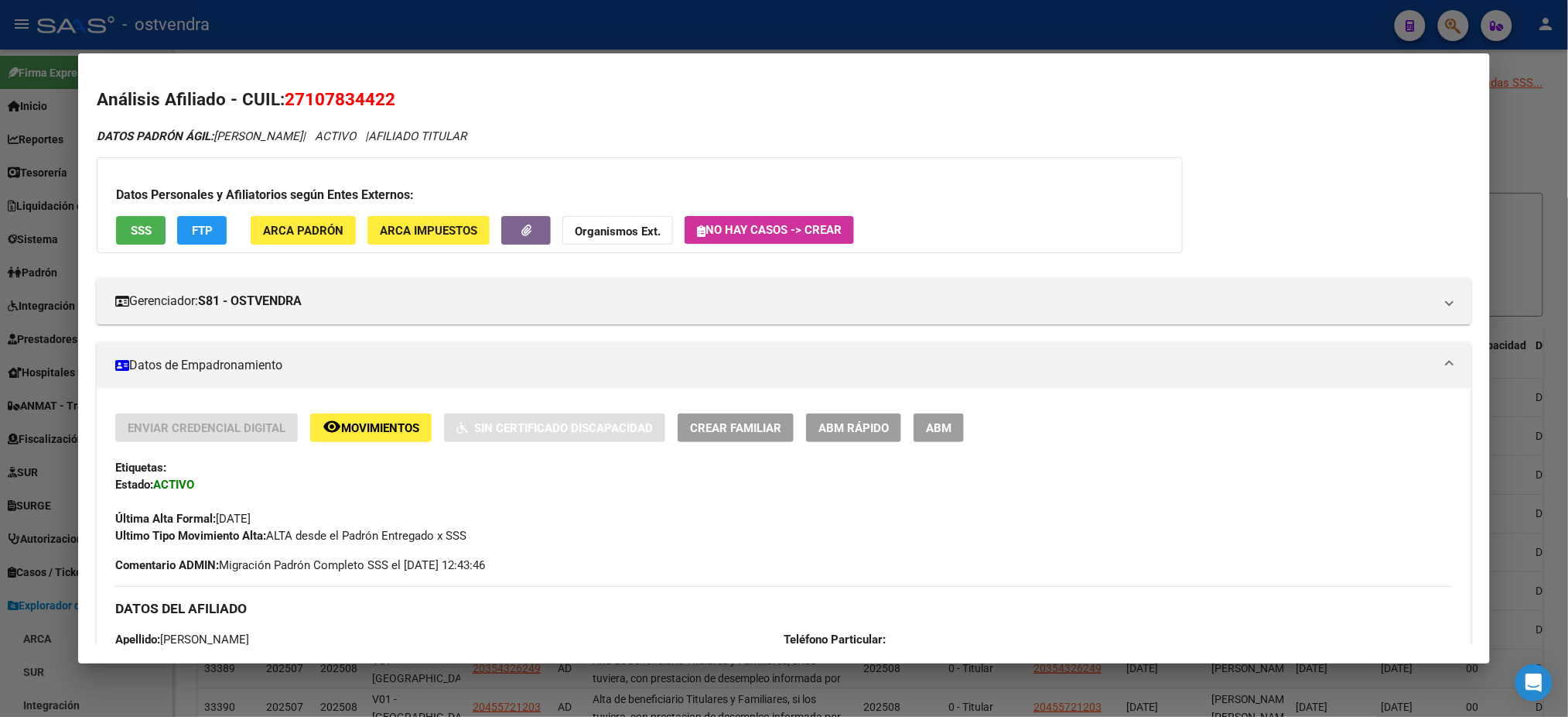
click at [1173, 32] on div at bounding box center [784, 358] width 1568 height 717
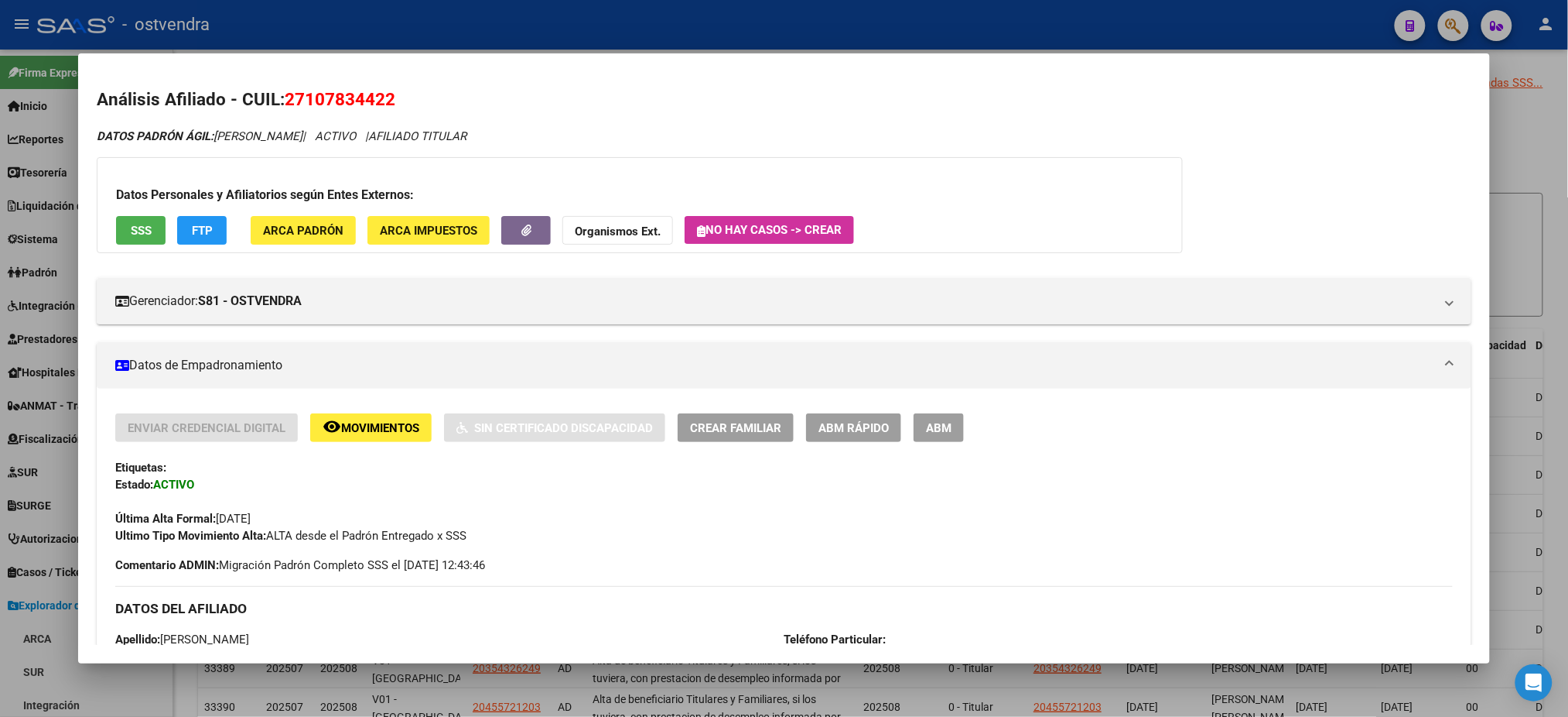
type textarea "27107834422"
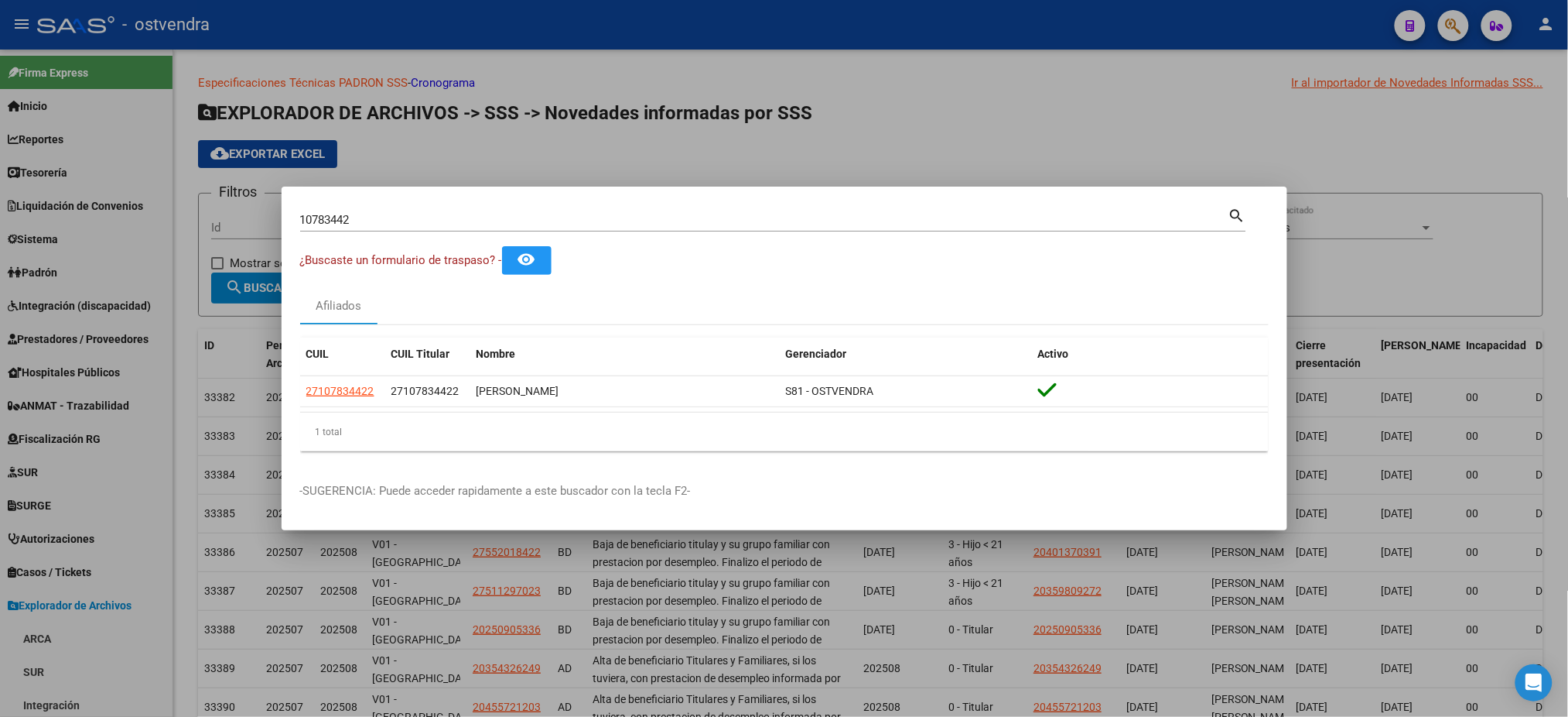
click at [404, 208] on div "10783442 Buscar (apellido, dni, cuil, nro traspaso, cuit, obra social) search" at bounding box center [773, 218] width 946 height 26
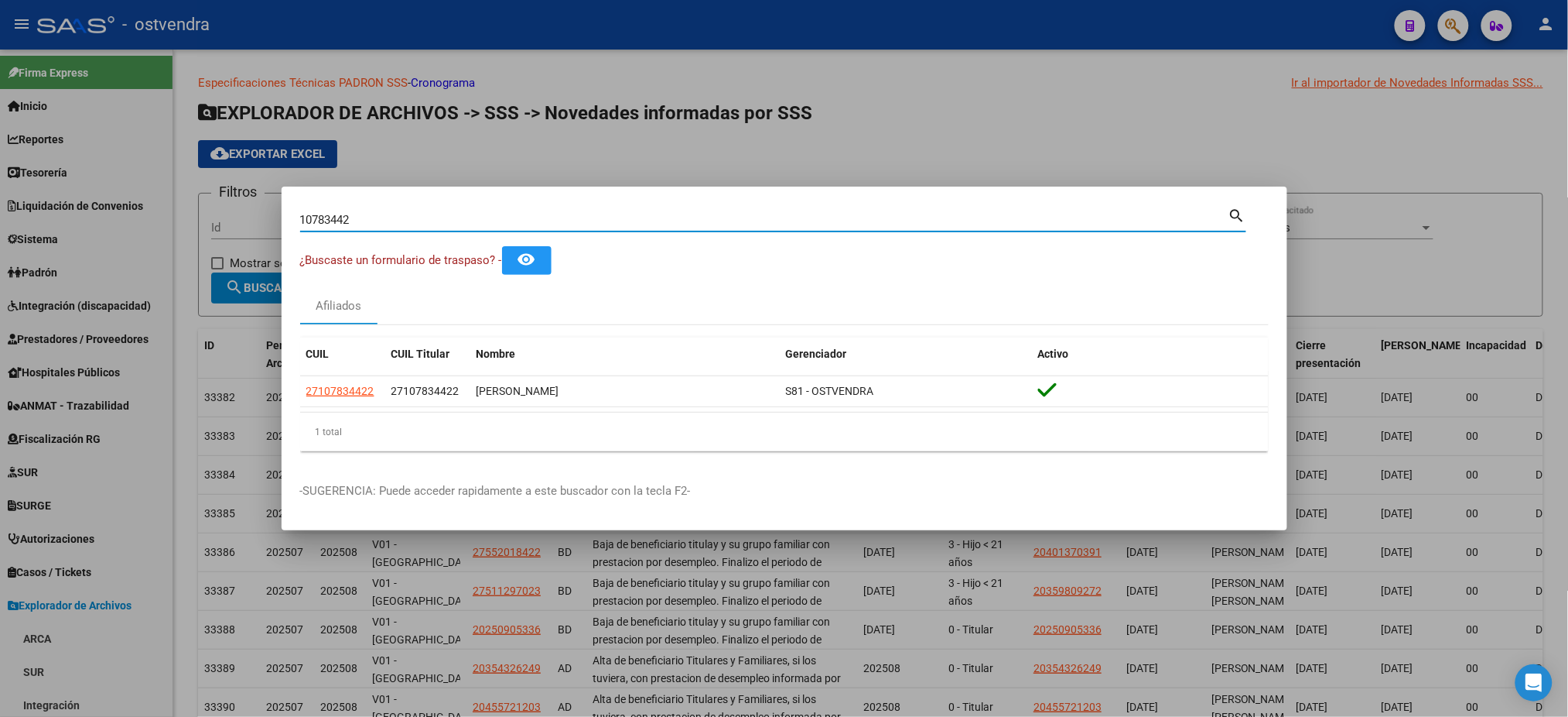
drag, startPoint x: 410, startPoint y: 219, endPoint x: 261, endPoint y: 214, distance: 149.1
click at [261, 214] on div "10783442 Buscar (apellido, dni, cuil, nro traspaso, cuit, obra social) search ¿…" at bounding box center [784, 358] width 1568 height 717
paste input "28.205.443"
click at [331, 218] on input "28.205.443" at bounding box center [764, 220] width 928 height 14
click at [336, 218] on input "28.205.443" at bounding box center [764, 220] width 928 height 14
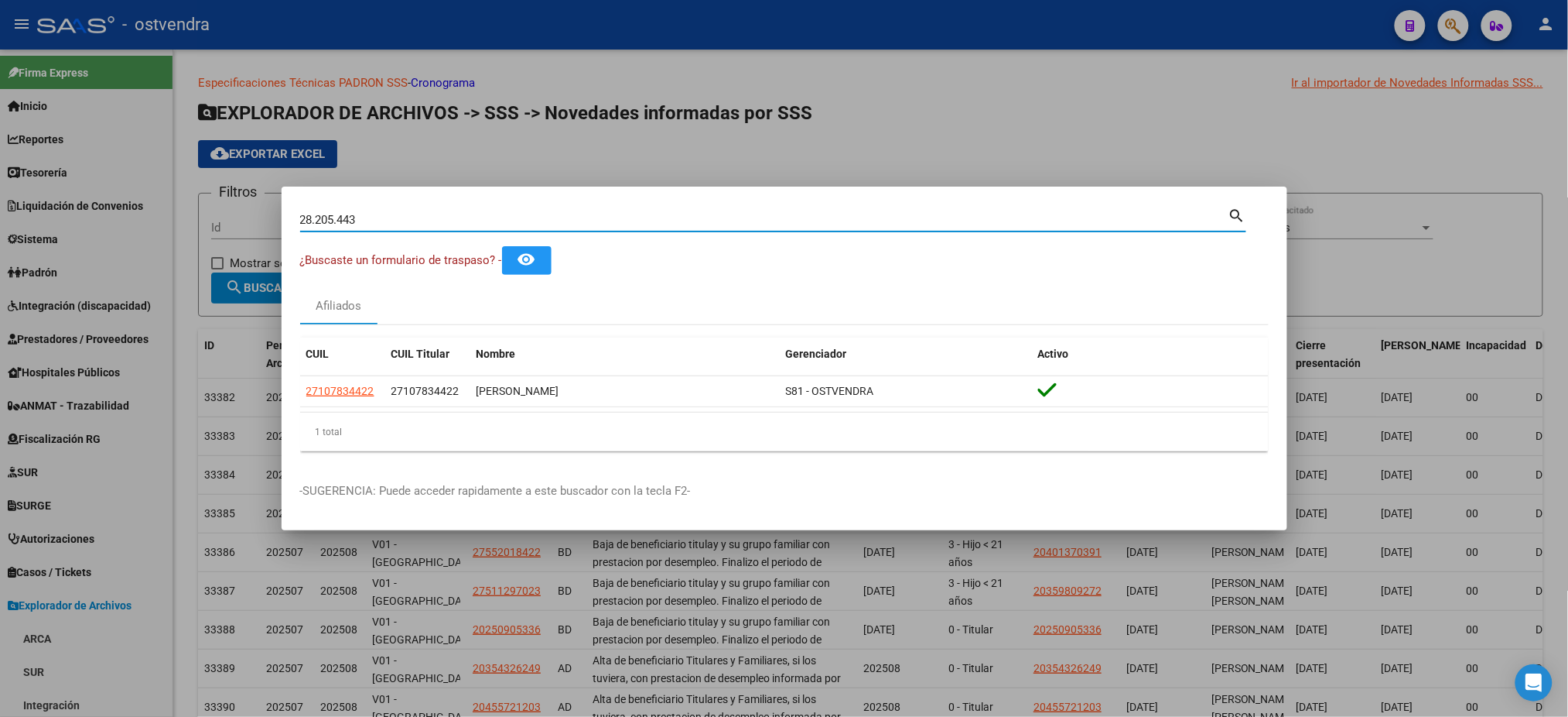
click at [340, 219] on input "28.205.443" at bounding box center [764, 220] width 928 height 14
click at [319, 220] on input "28.205443" at bounding box center [764, 220] width 928 height 14
click at [318, 220] on input "28.205443" at bounding box center [764, 220] width 928 height 14
type input "28205443"
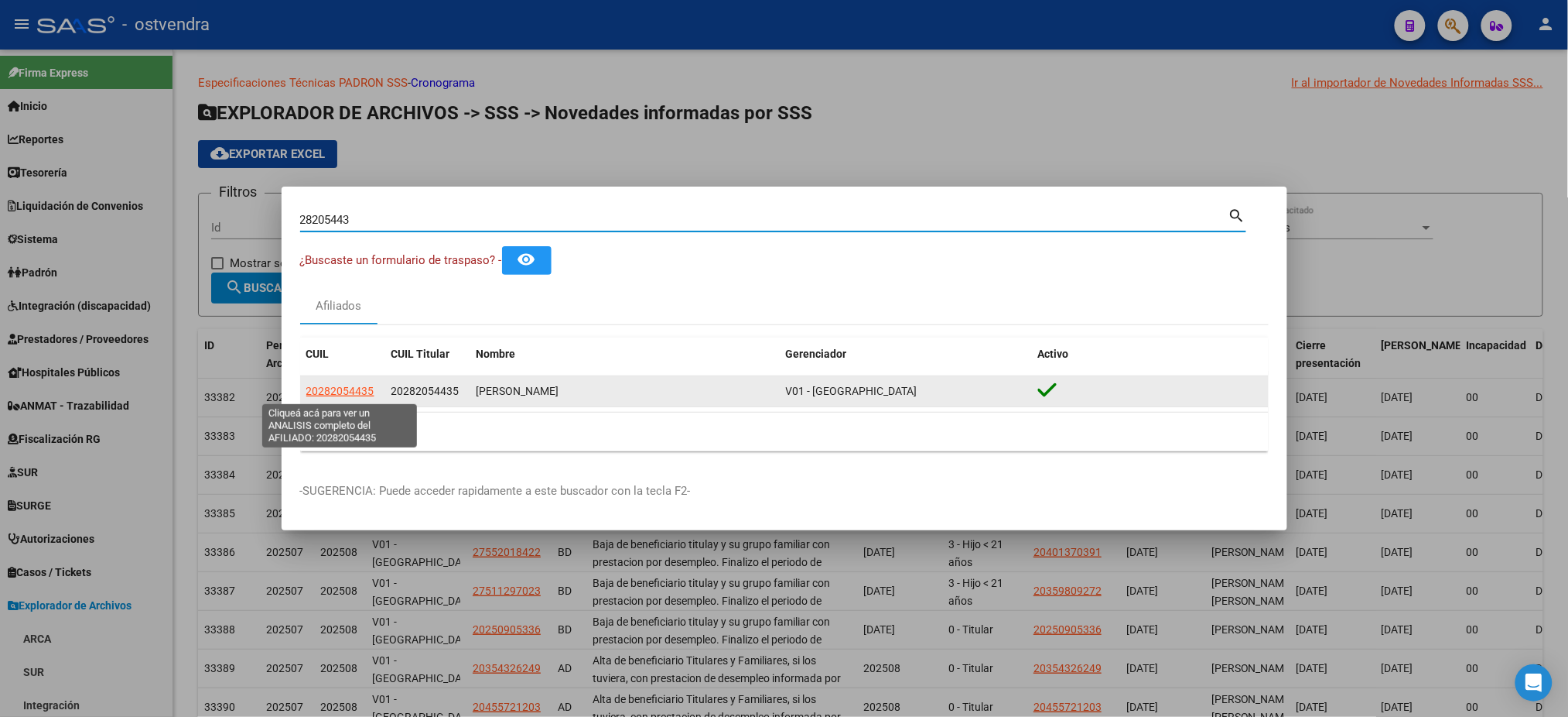
click at [350, 387] on span "20282054435" at bounding box center [340, 391] width 68 height 13
type textarea "20282054435"
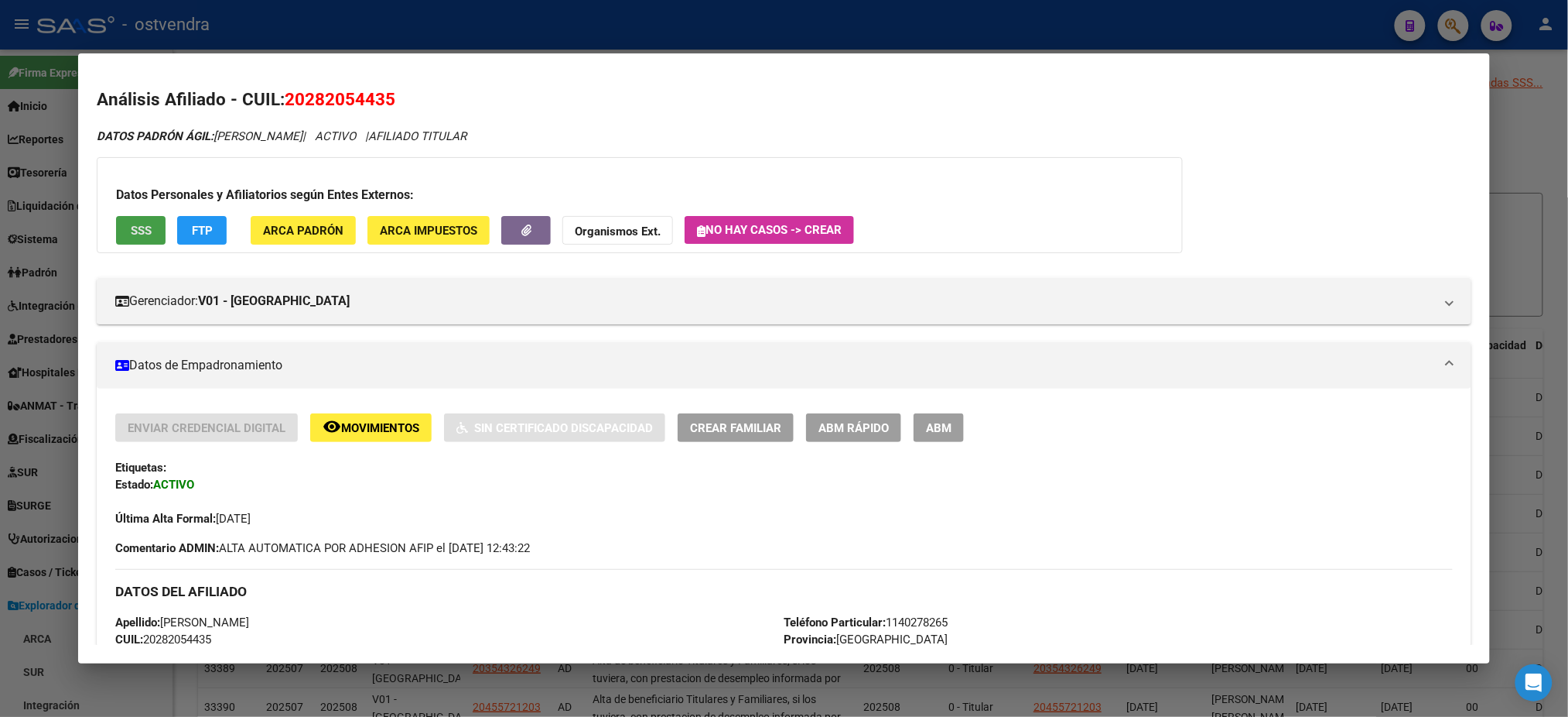
click at [135, 239] on button "SSS" at bounding box center [140, 230] width 49 height 29
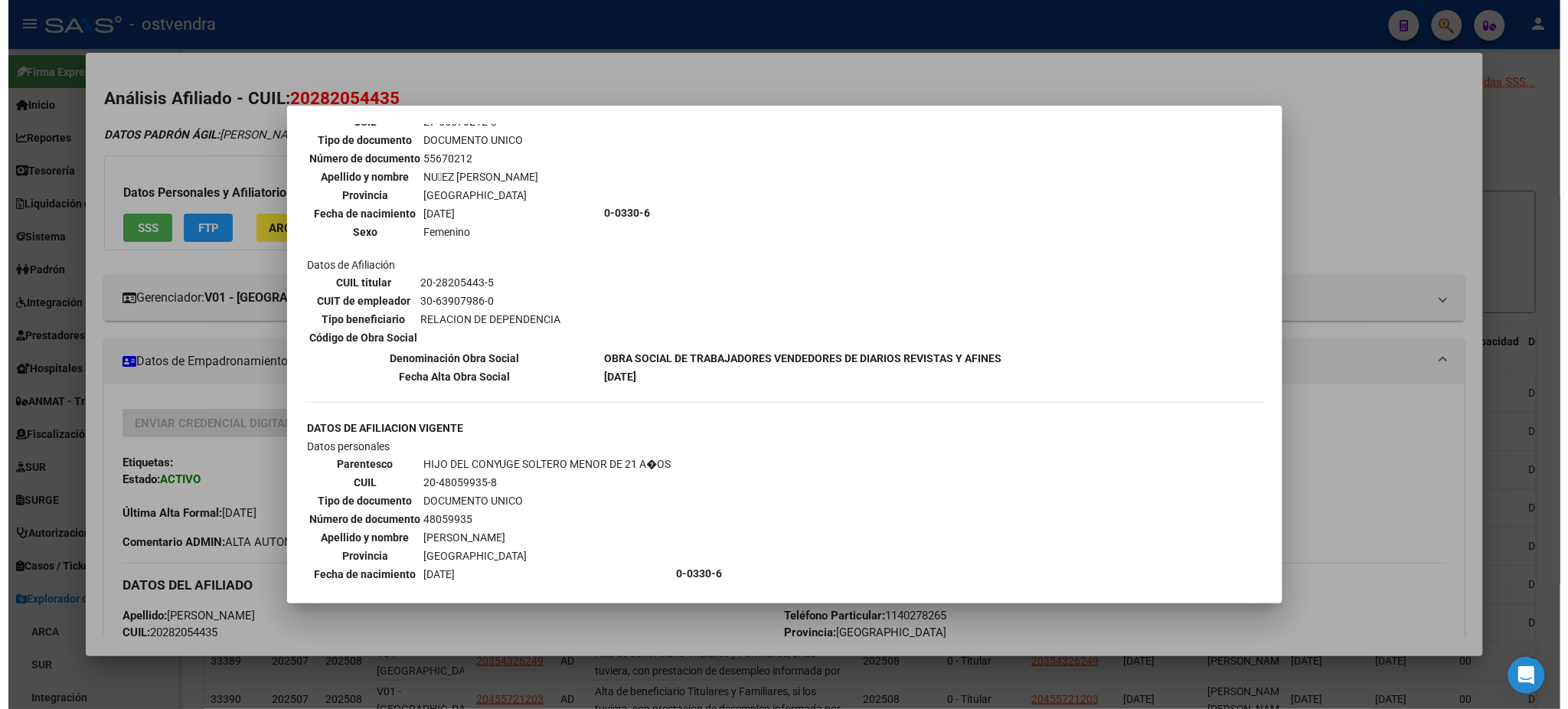
scroll to position [1278, 0]
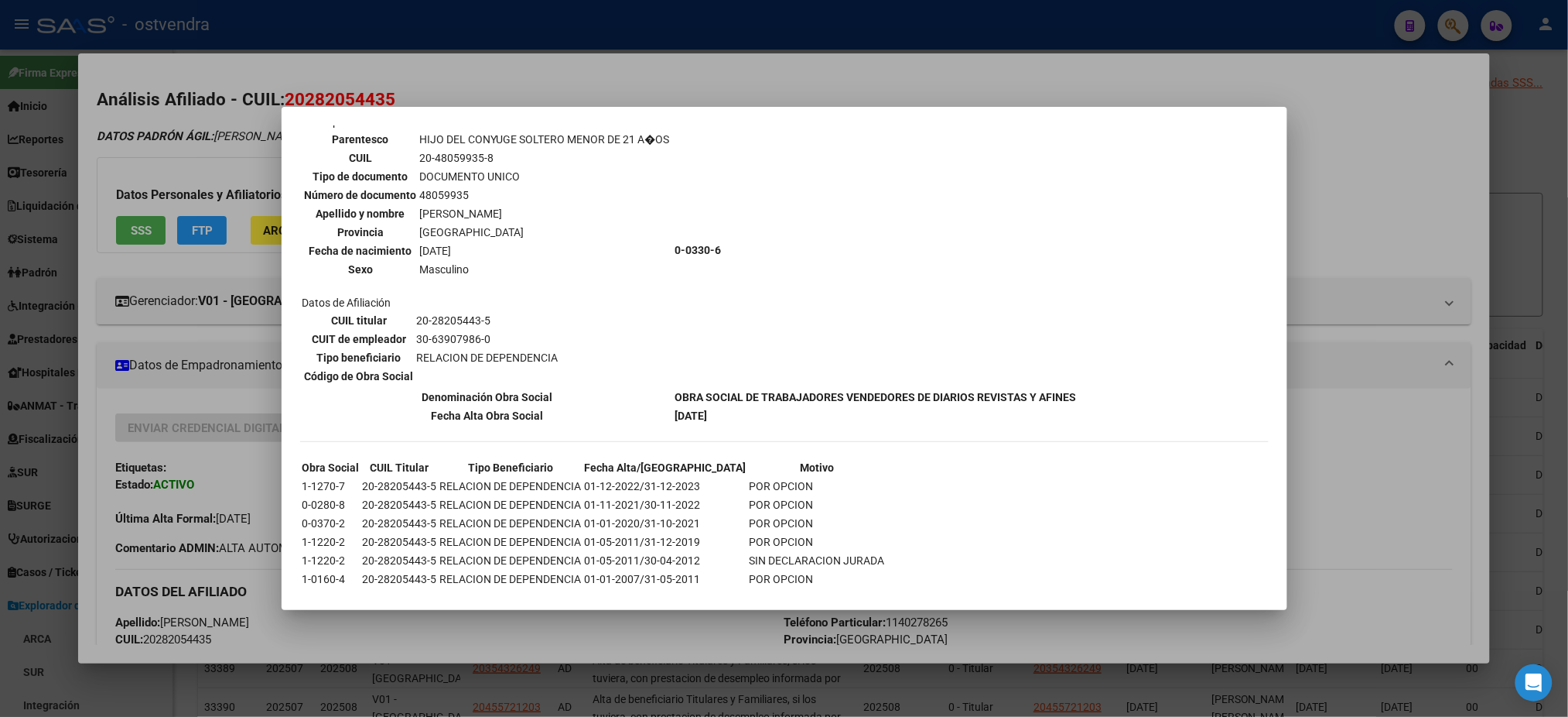
click at [610, 388] on th "Denominación Obra Social" at bounding box center [487, 396] width 371 height 17
click at [669, 189] on td "Datos personales Parentesco HIJO DEL CONYUGE SOLTERO MENOR DE 21 A�OS CUIL 20-4…" at bounding box center [487, 250] width 371 height 274
drag, startPoint x: 670, startPoint y: 197, endPoint x: 732, endPoint y: 204, distance: 62.4
click at [736, 198] on td "0-0330-6" at bounding box center [876, 250] width 403 height 274
copy b "0-0330-6"
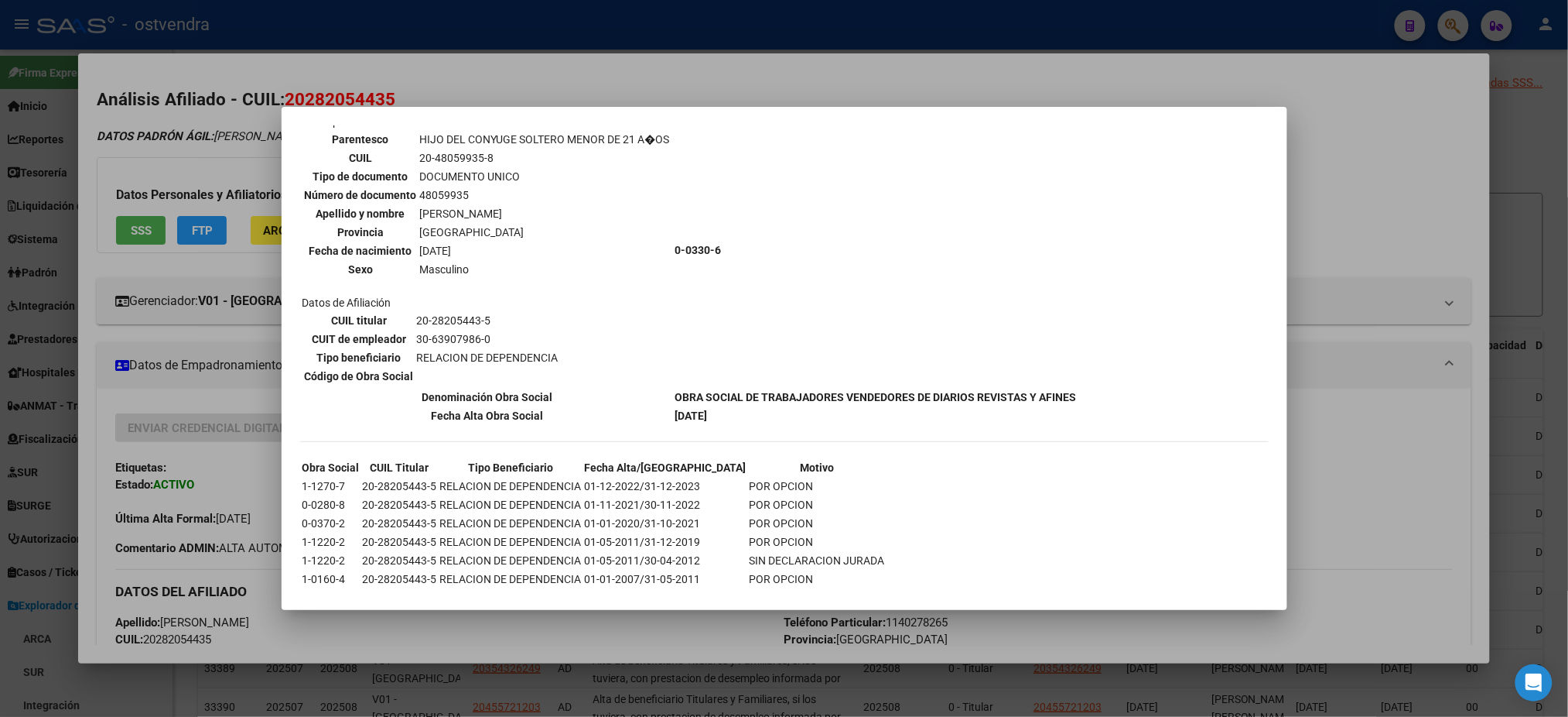
drag, startPoint x: 593, startPoint y: 419, endPoint x: 649, endPoint y: 363, distance: 79.2
click at [597, 459] on tbody "Obra Social CUIL Titular Tipo Beneficiario Fecha Alta/Baja Motivo 1-1270-7 20-2…" at bounding box center [593, 542] width 585 height 166
drag, startPoint x: 643, startPoint y: 348, endPoint x: 625, endPoint y: 340, distance: 19.7
click at [641, 346] on tbody "DATOS DE AFILIACION VIGENTE Datos personales Parentesco HIJO DEL CONYUGE SOLTER…" at bounding box center [690, 259] width 776 height 329
drag, startPoint x: 422, startPoint y: 338, endPoint x: 1072, endPoint y: 335, distance: 650.0
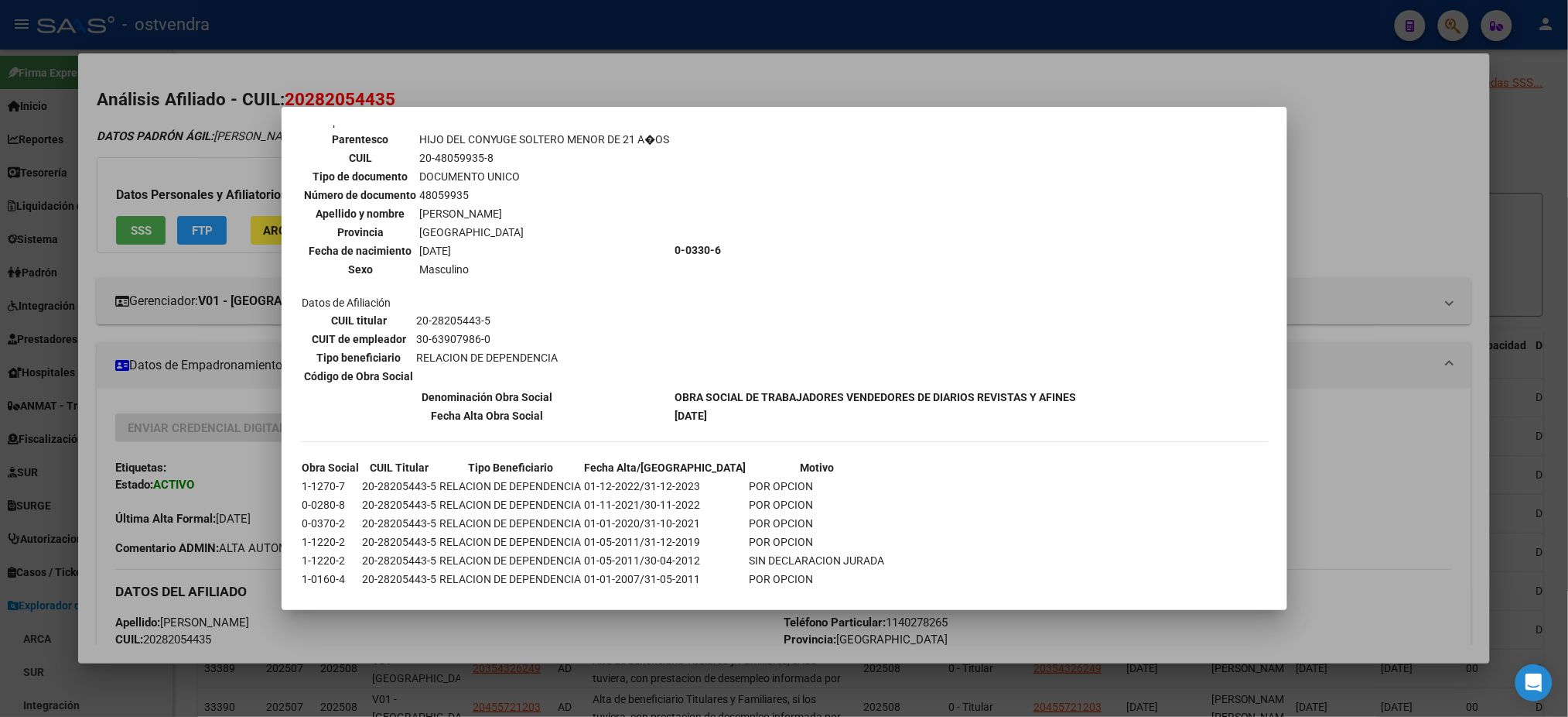
click at [1072, 388] on tr "Denominación Obra Social OBRA SOCIAL DE TRABAJADORES VENDEDORES DE DIARIOS REVI…" at bounding box center [690, 396] width 776 height 17
copy tr "Denominación Obra Social OBRA SOCIAL DE TRABAJADORES VENDEDORES DE DIARIOS REVI…"
click at [1112, 96] on div at bounding box center [784, 358] width 1568 height 717
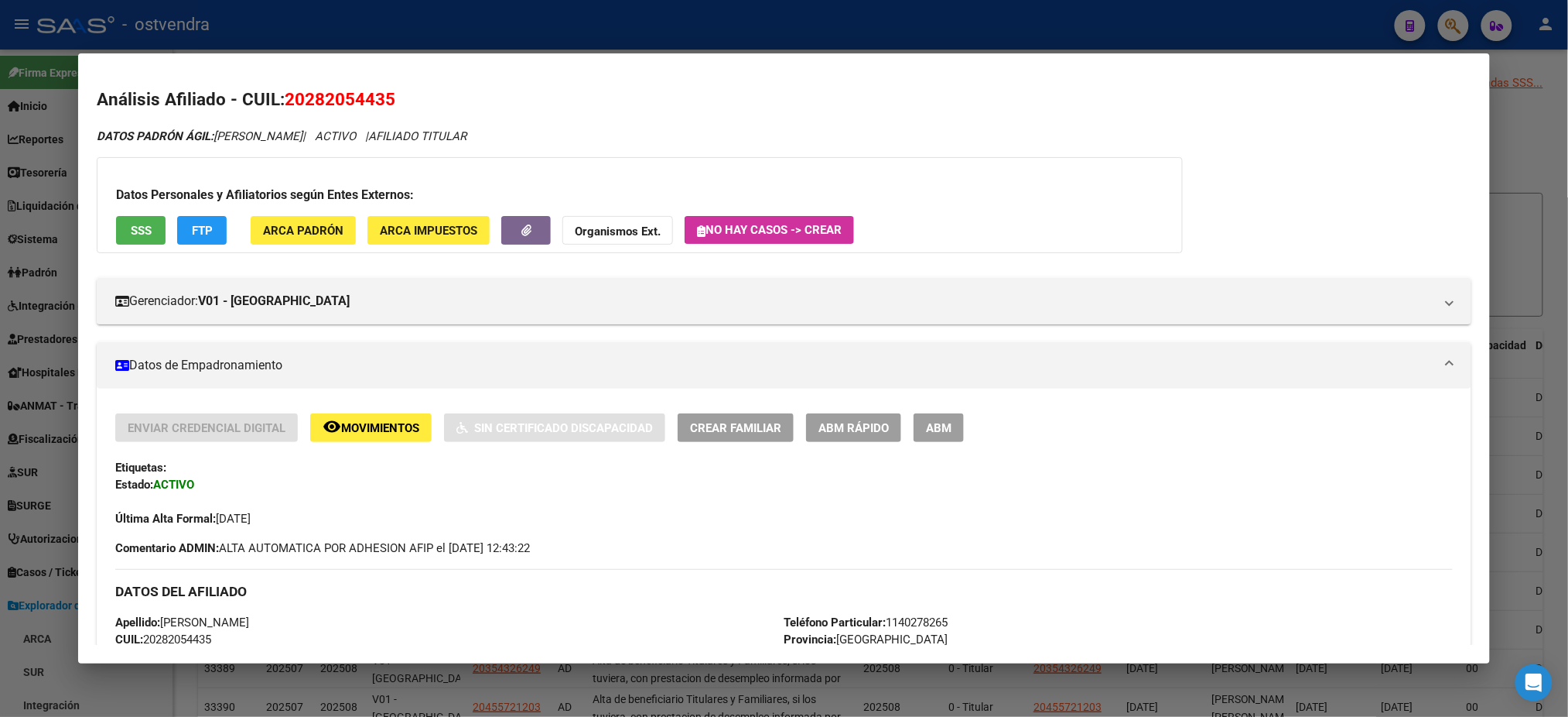
click at [1147, 23] on div at bounding box center [784, 358] width 1568 height 717
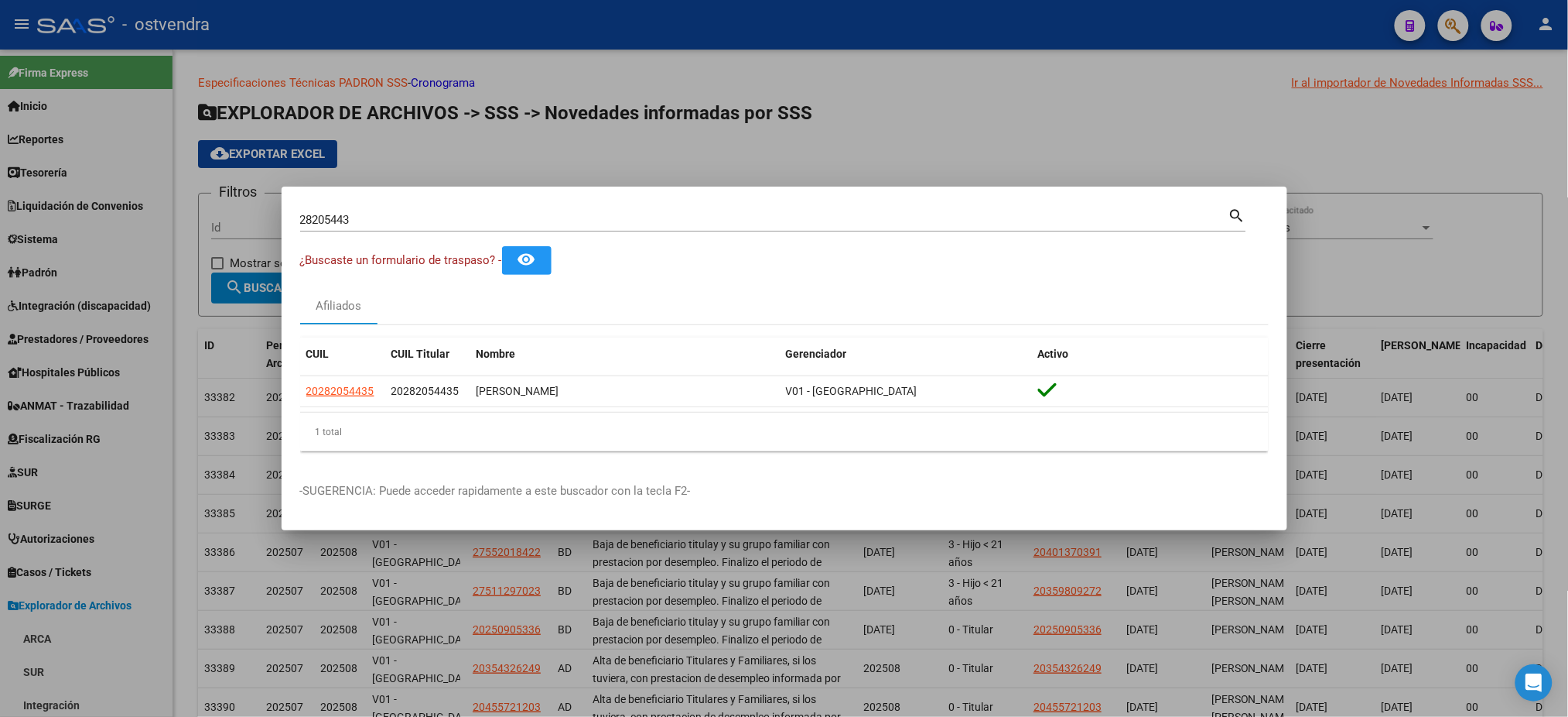
click at [798, 87] on div at bounding box center [784, 358] width 1568 height 717
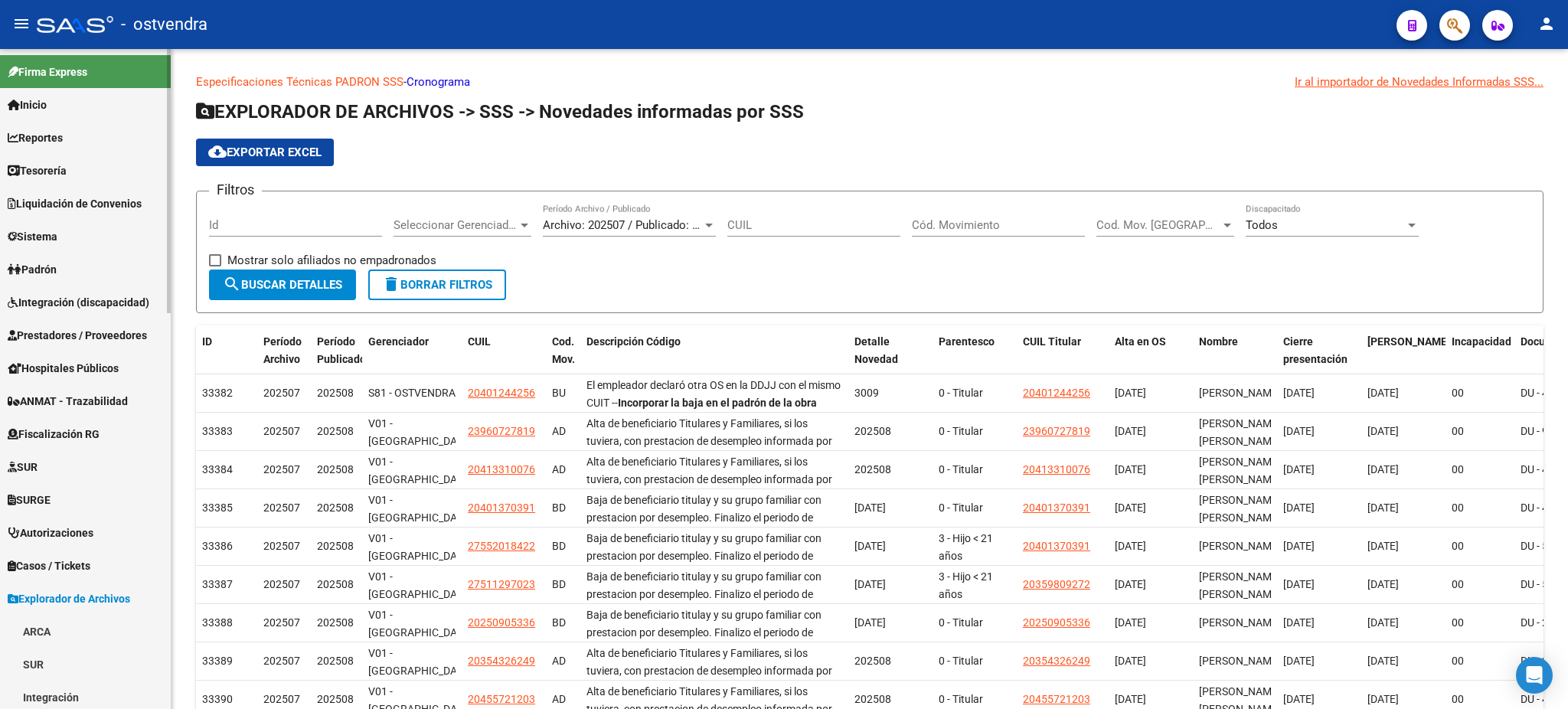
click at [71, 273] on link "Padrón" at bounding box center [85, 268] width 170 height 33
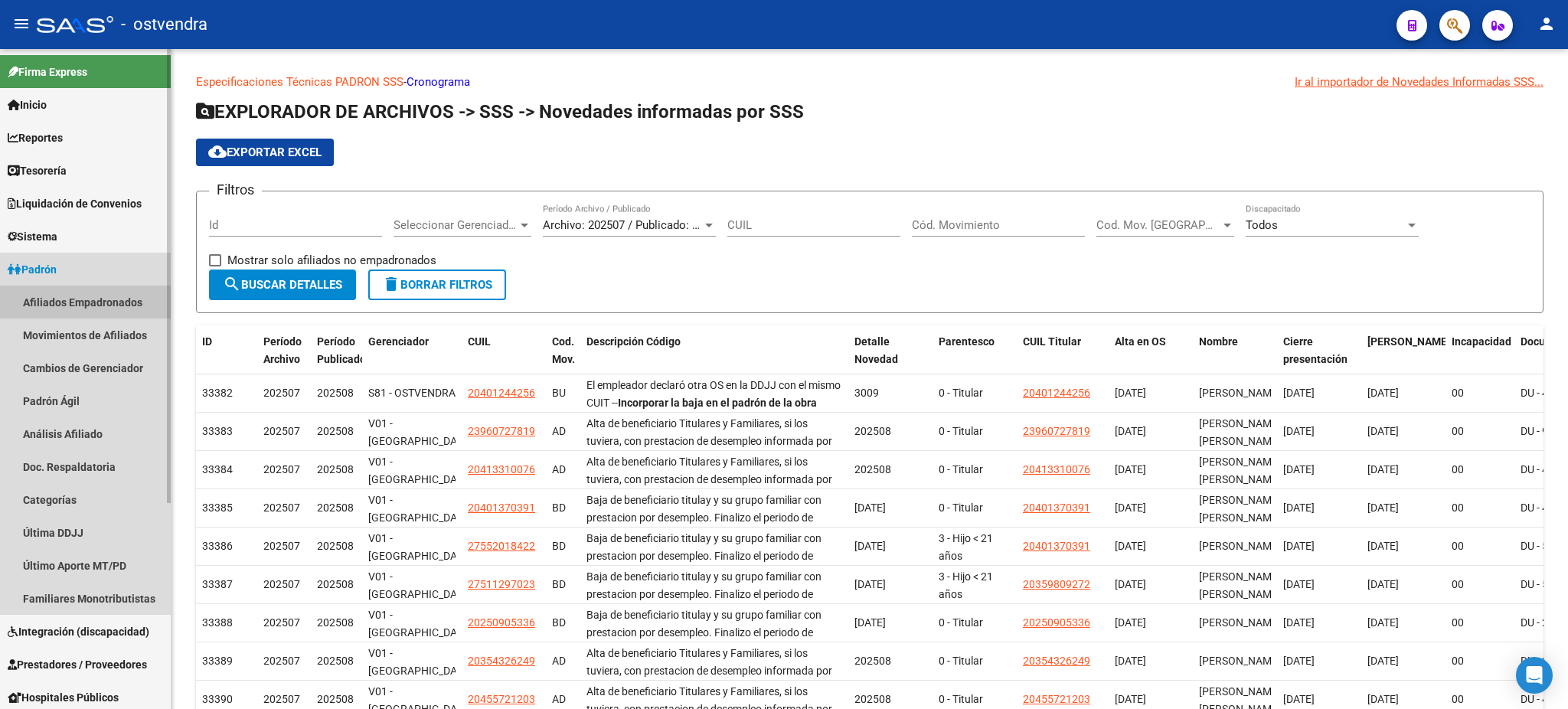
click at [71, 298] on link "Afiliados Empadronados" at bounding box center [85, 301] width 170 height 33
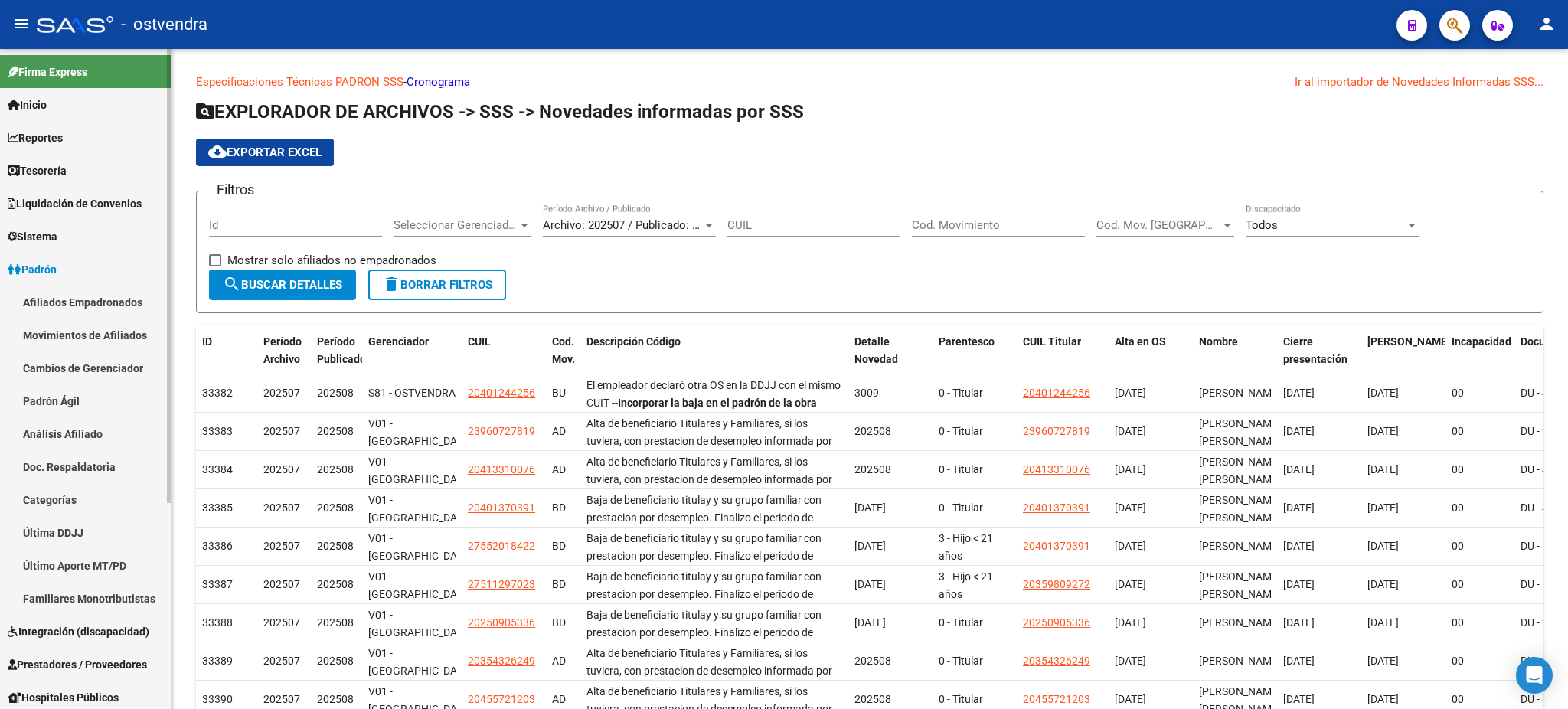
click at [71, 296] on link "Afiliados Empadronados" at bounding box center [85, 301] width 170 height 33
click at [108, 338] on link "Movimientos de Afiliados" at bounding box center [85, 335] width 170 height 33
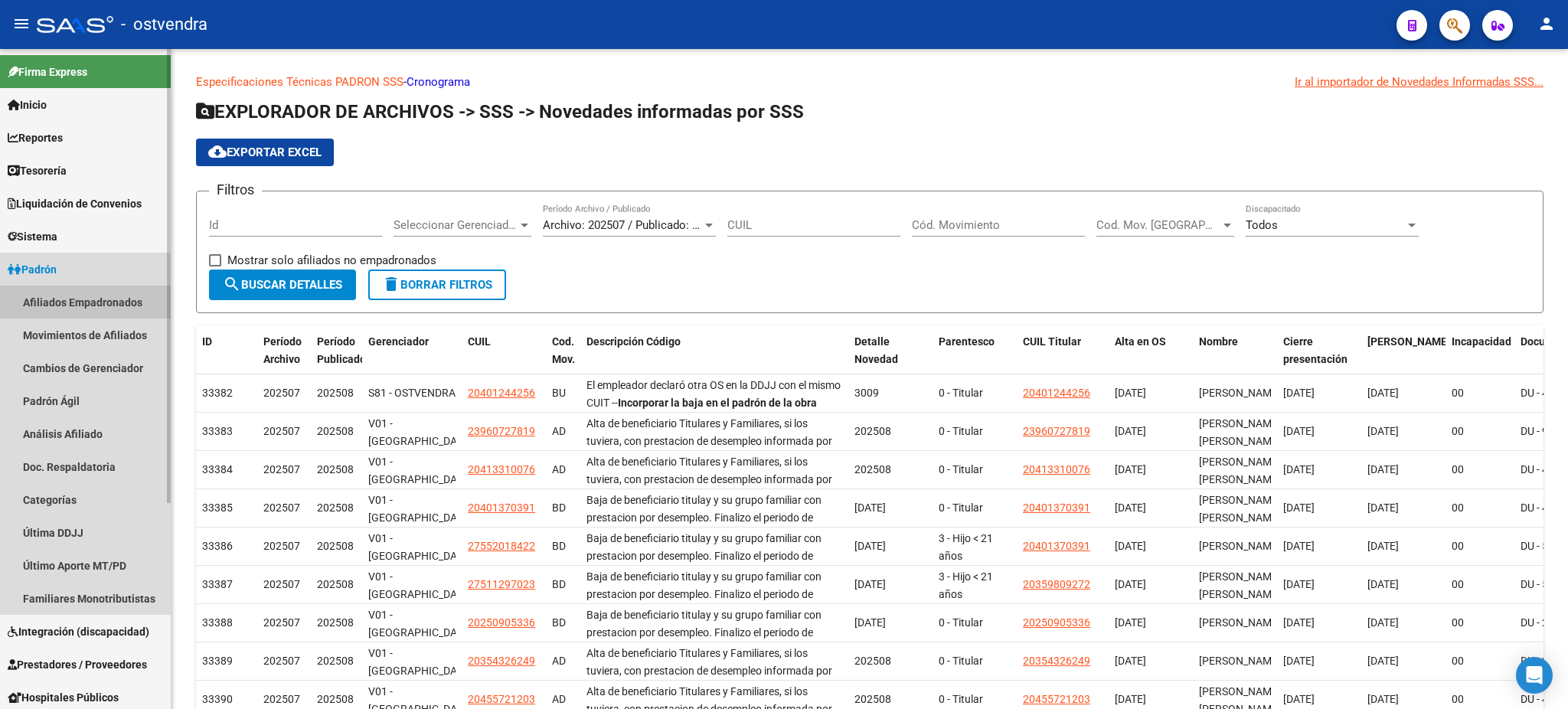
click at [114, 303] on link "Afiliados Empadronados" at bounding box center [85, 301] width 170 height 33
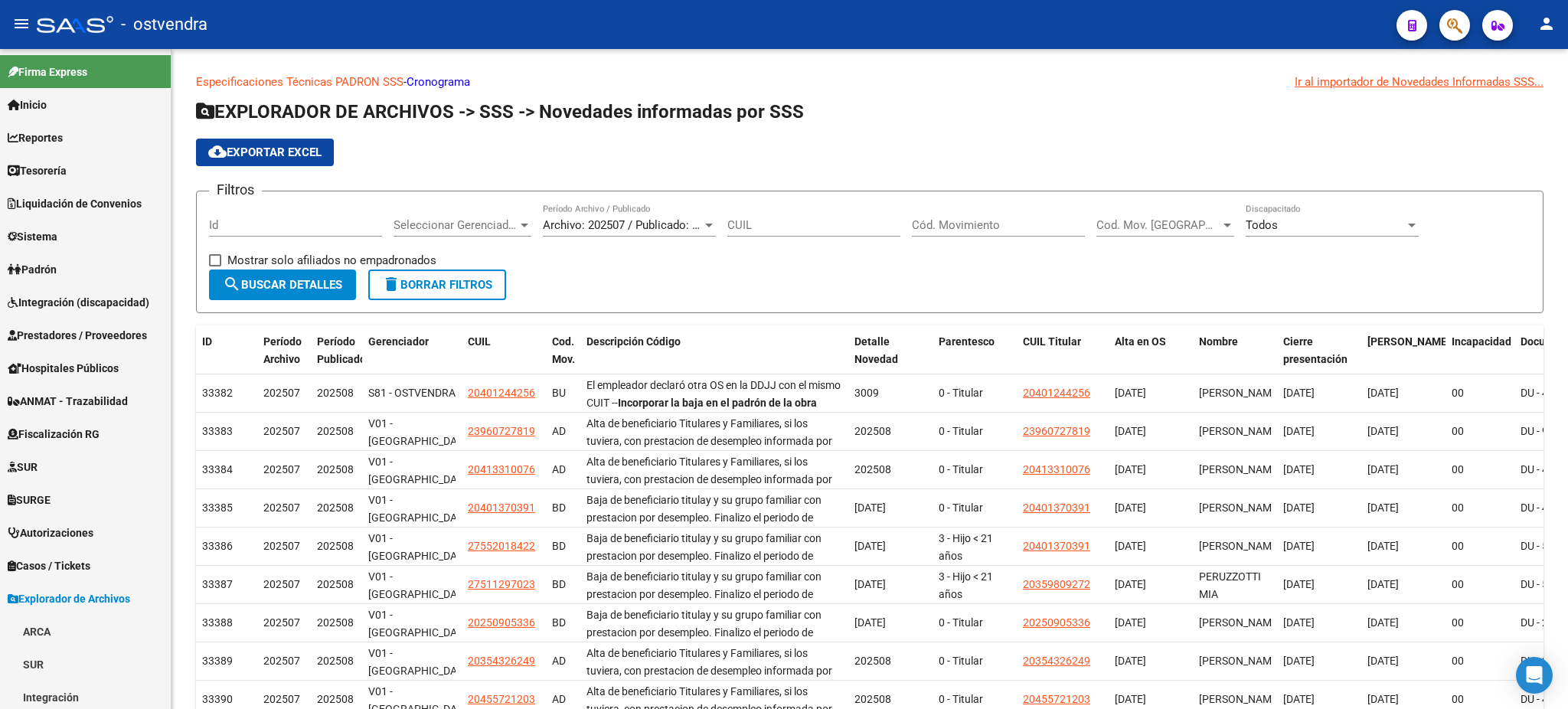
scroll to position [298, 0]
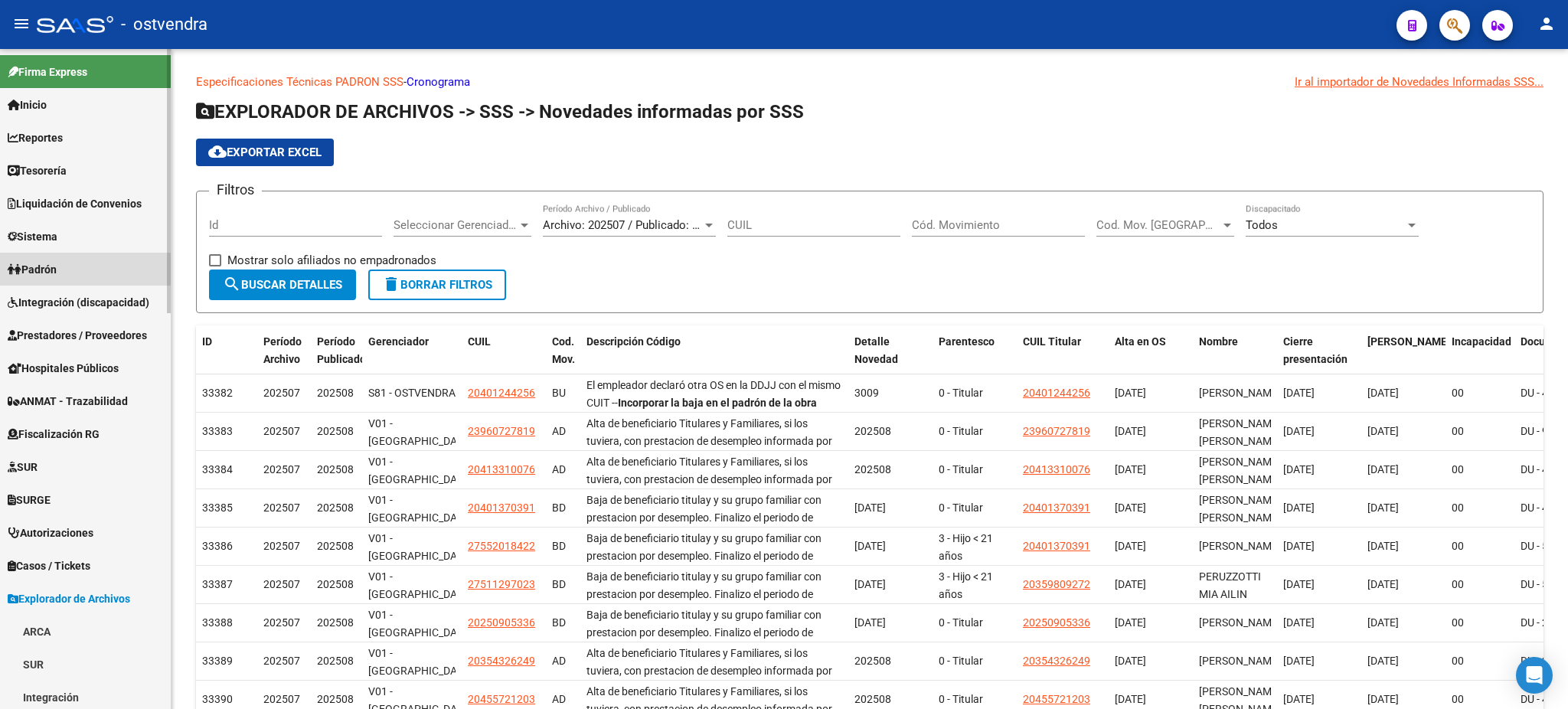
click at [78, 261] on link "Padrón" at bounding box center [85, 268] width 170 height 33
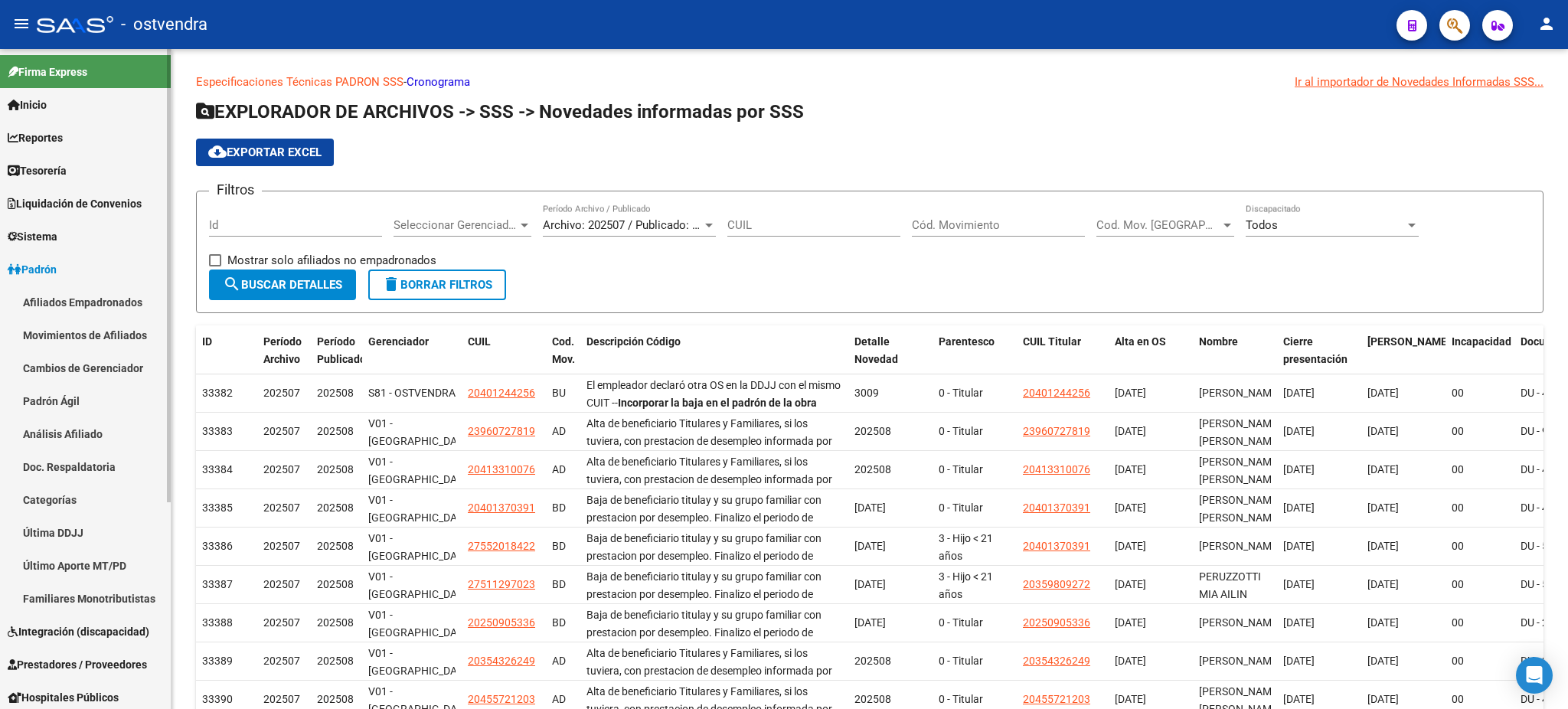
click at [86, 297] on link "Afiliados Empadronados" at bounding box center [85, 301] width 170 height 33
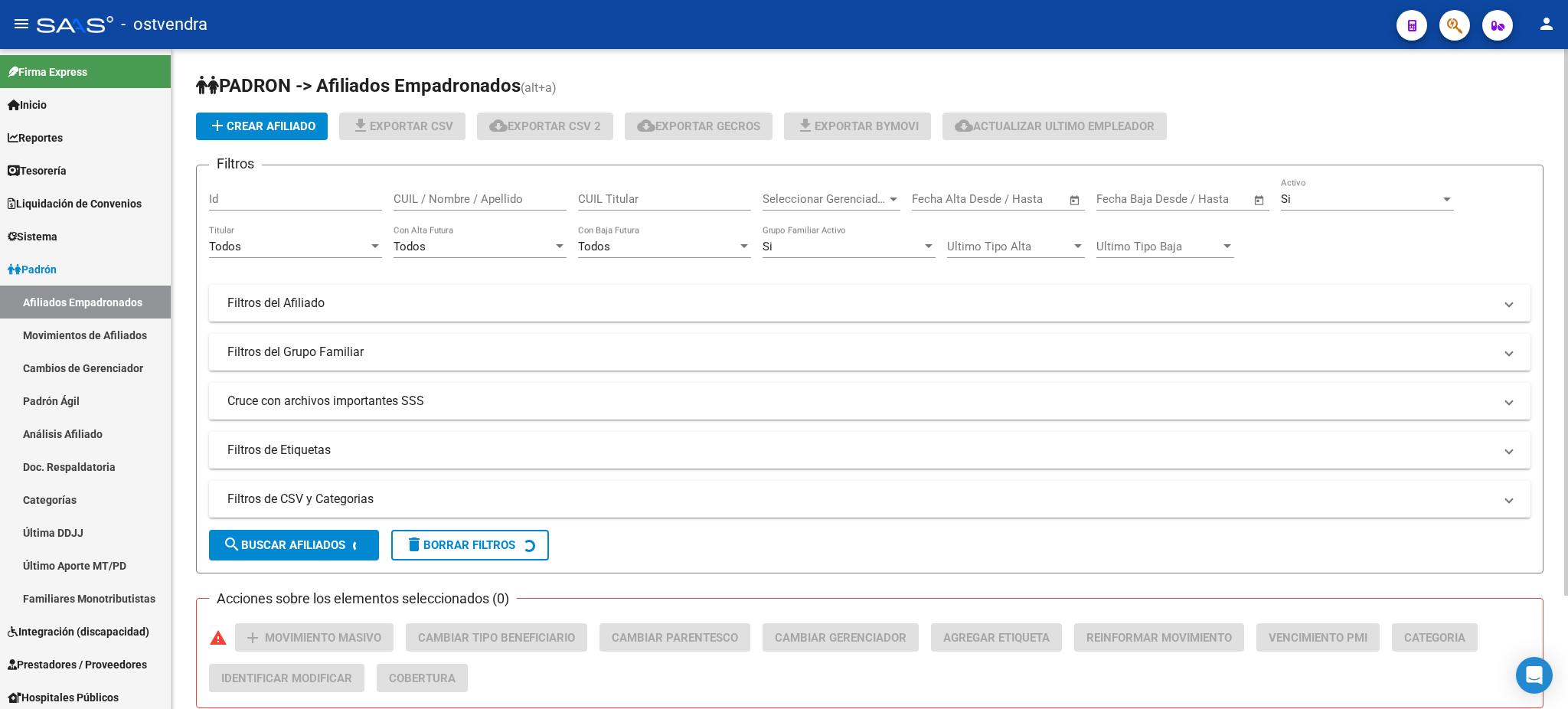
click at [1358, 196] on div "Si" at bounding box center [1360, 200] width 159 height 14
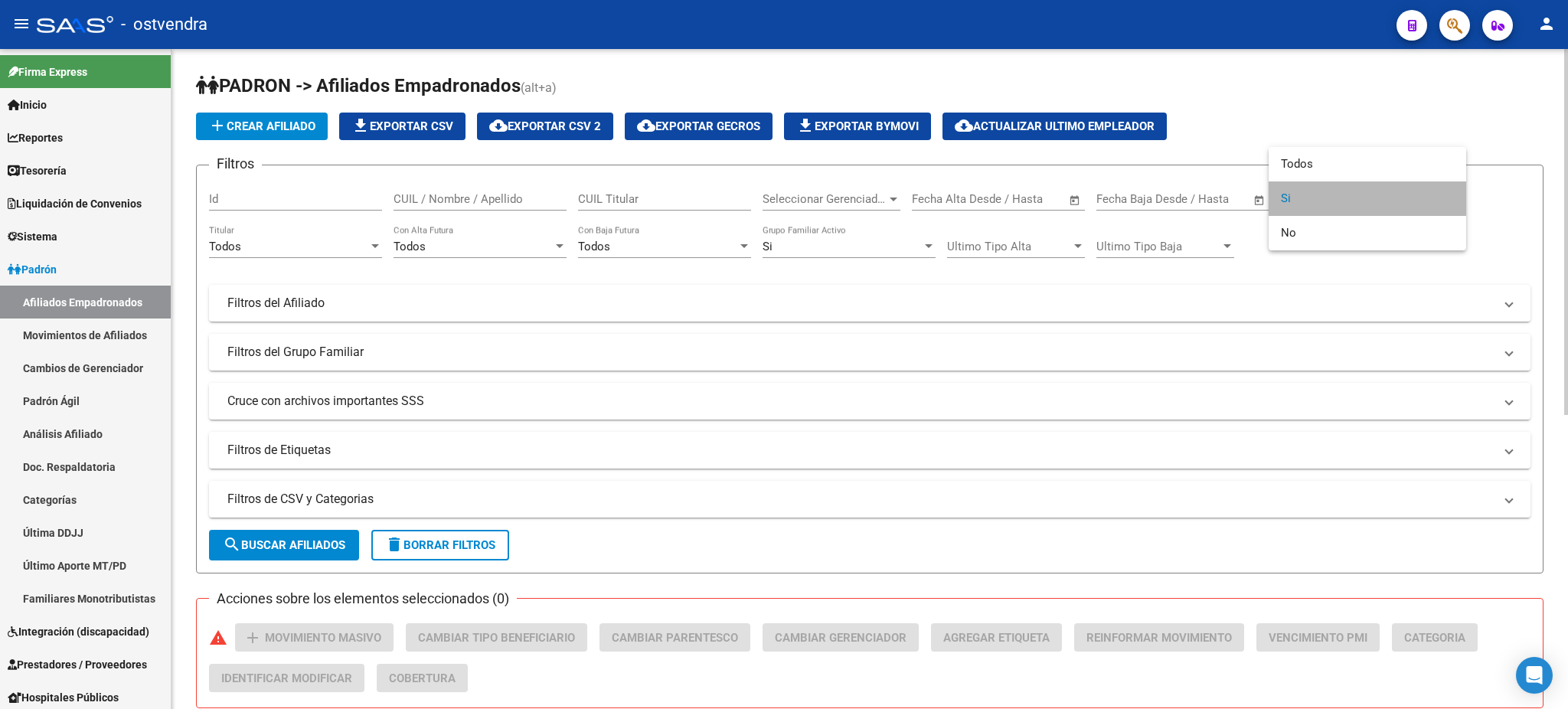
click at [1358, 196] on span "Si" at bounding box center [1367, 198] width 173 height 34
click at [295, 273] on div "Filtros Id CUIL / Nombre / Apellido CUIL Titular Seleccionar Gerenciador Selecc…" at bounding box center [870, 322] width 1321 height 290
click at [298, 241] on div "Todos" at bounding box center [289, 246] width 159 height 14
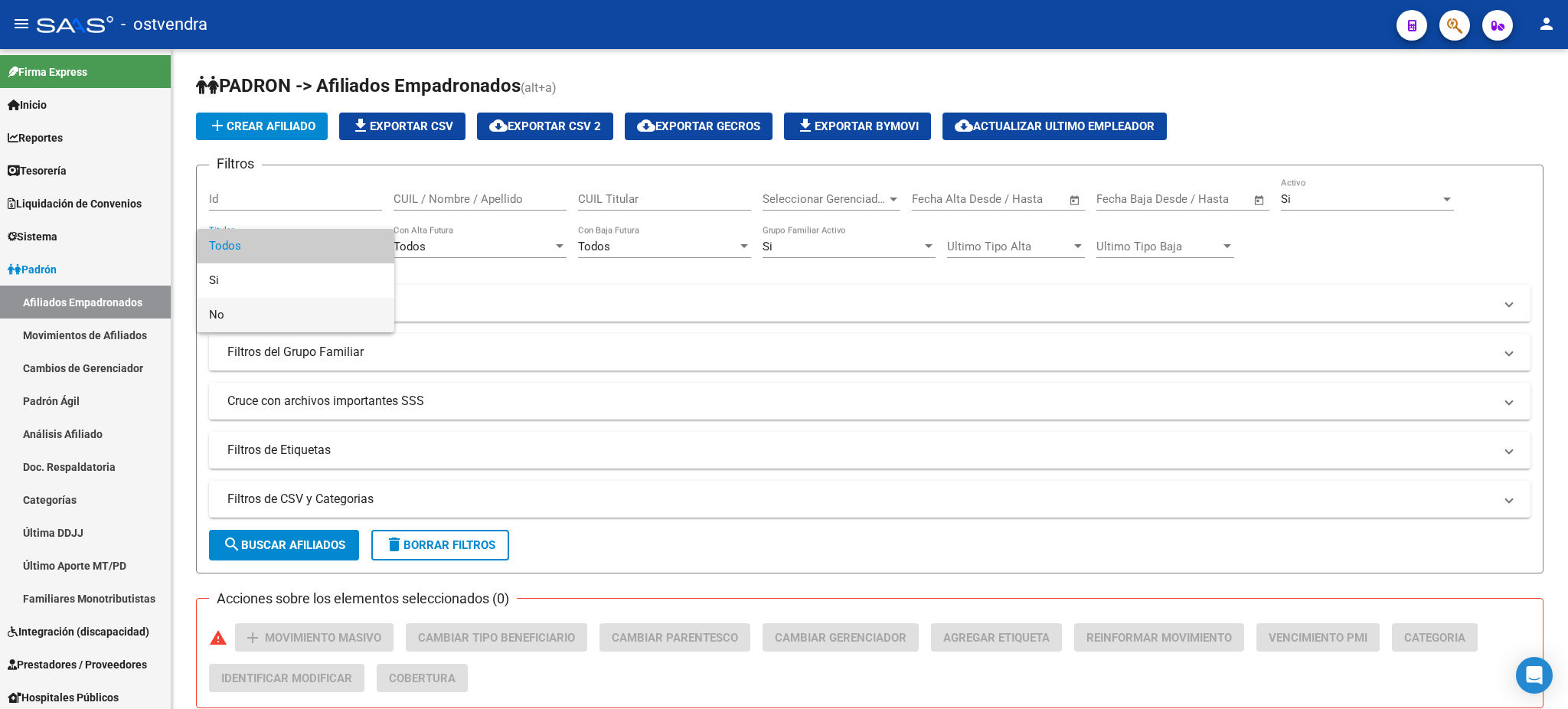
click at [290, 314] on span "No" at bounding box center [296, 314] width 173 height 34
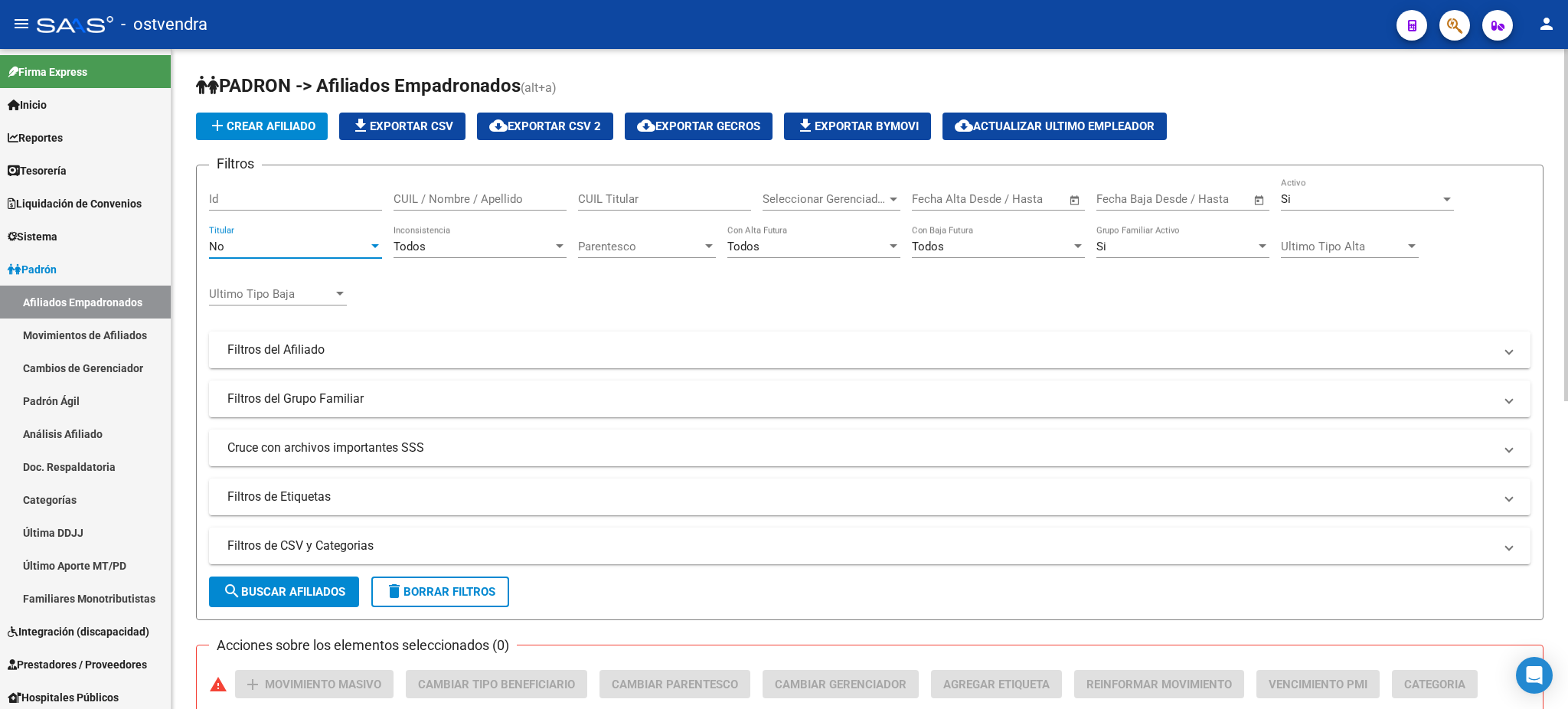
click at [466, 338] on mat-expansion-panel-header "Filtros del Afiliado" at bounding box center [870, 350] width 1321 height 37
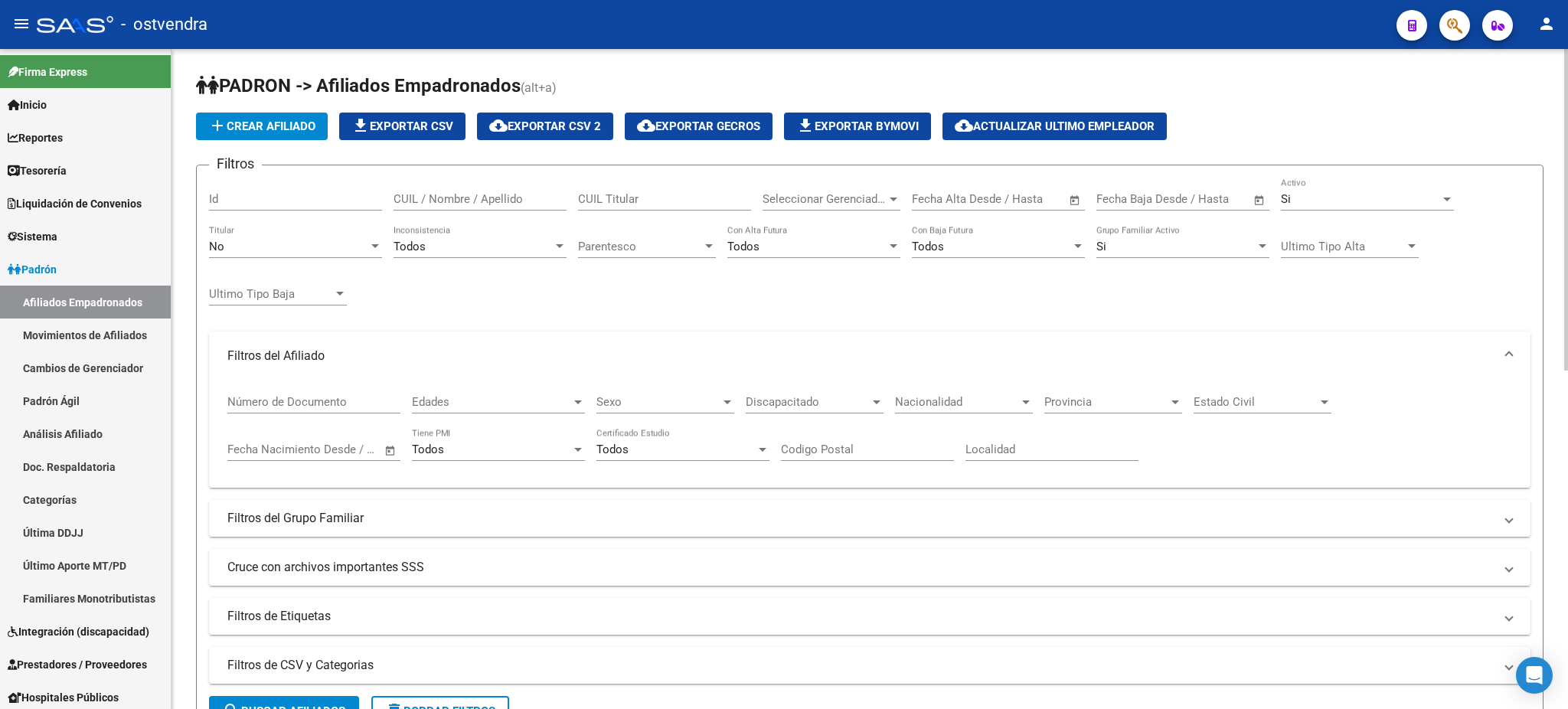
click at [394, 351] on mat-panel-title "Filtros del Afiliado" at bounding box center [860, 356] width 1266 height 17
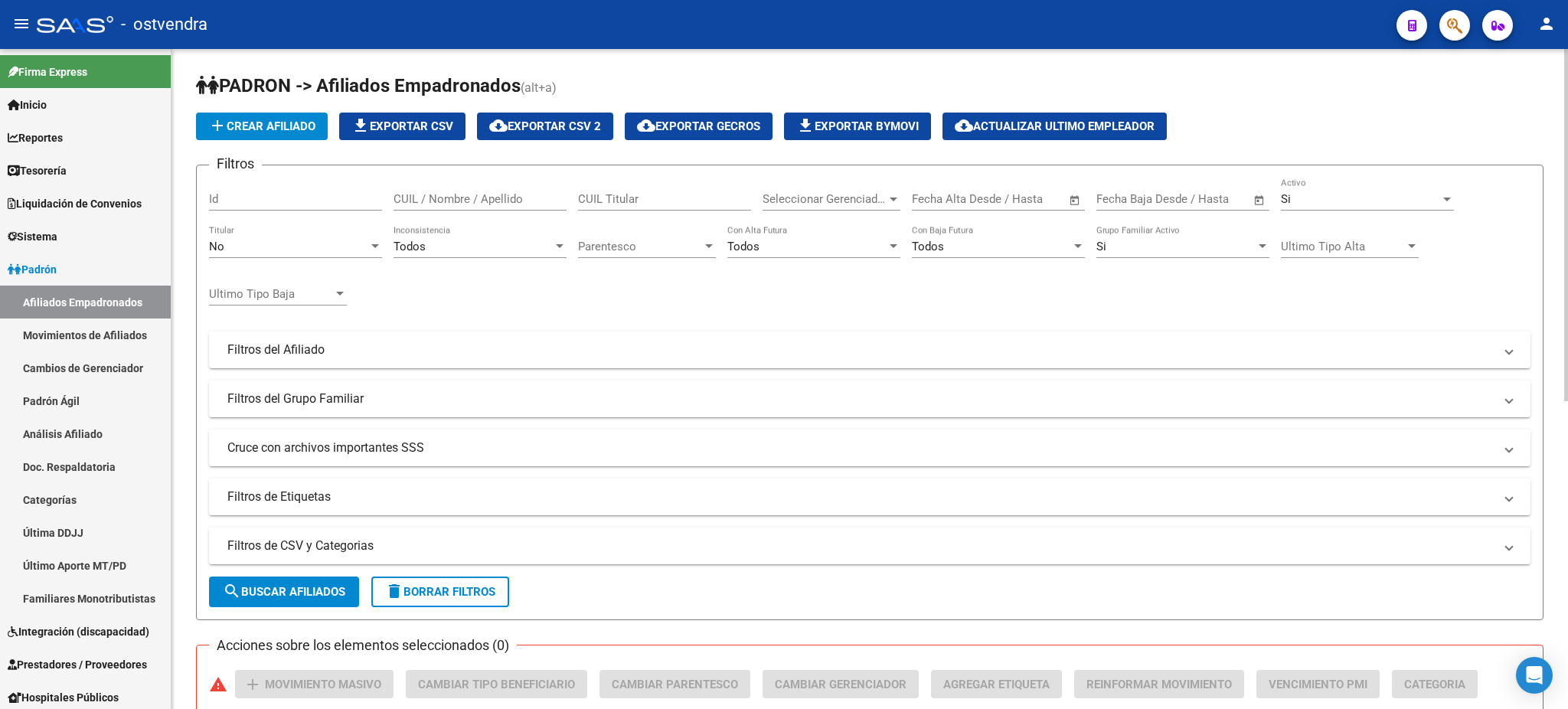
click at [313, 249] on div "No" at bounding box center [289, 246] width 159 height 14
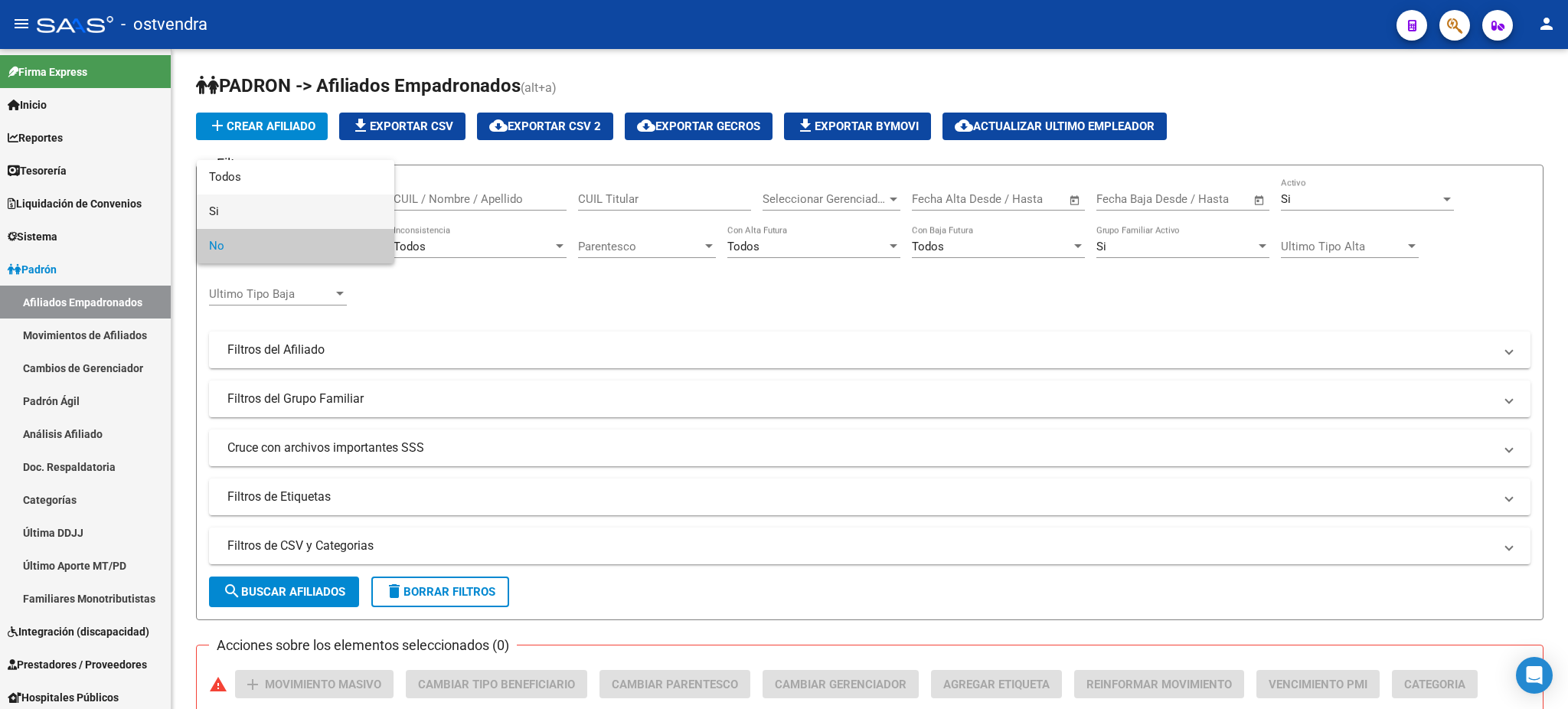
click at [262, 211] on span "Si" at bounding box center [296, 211] width 173 height 34
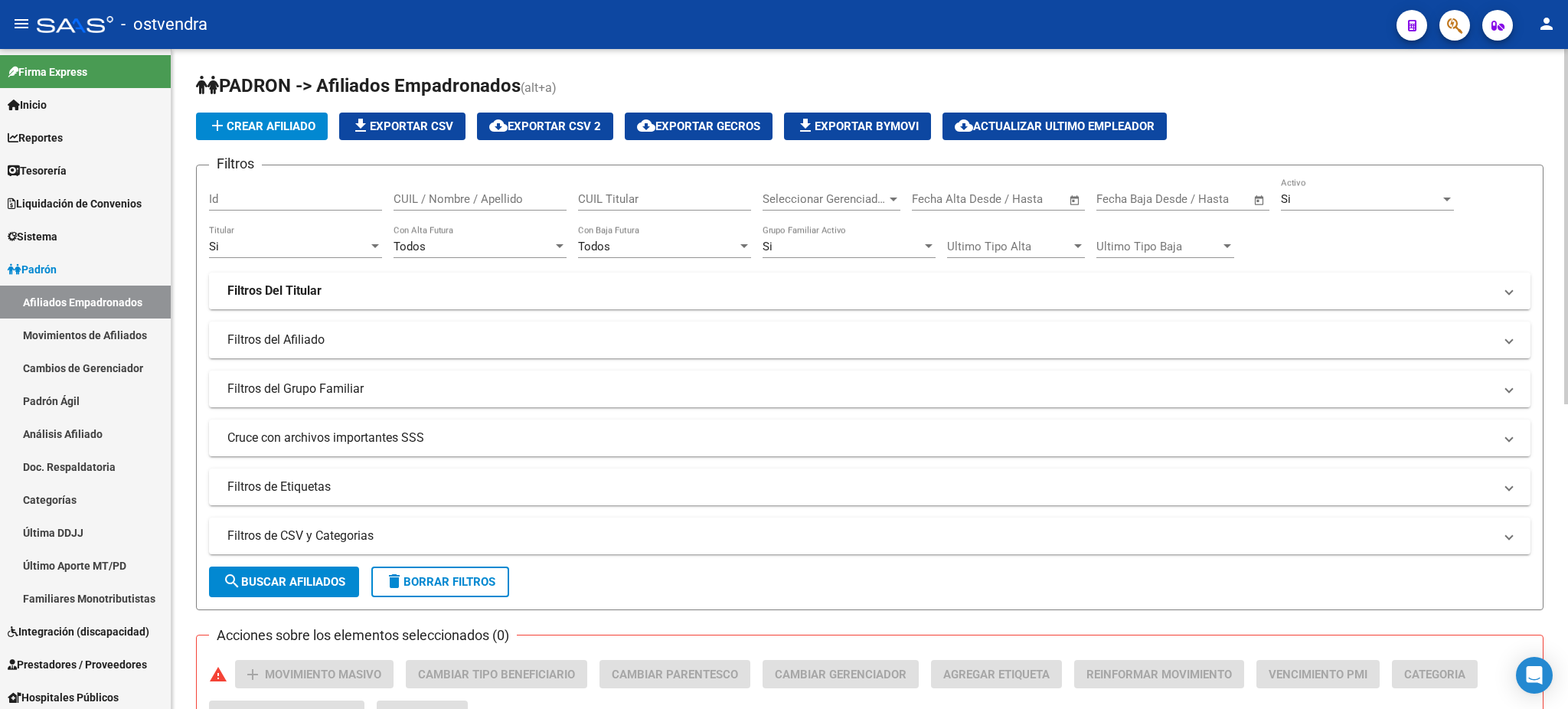
click at [362, 290] on mat-panel-title "Filtros Del Titular" at bounding box center [860, 290] width 1266 height 17
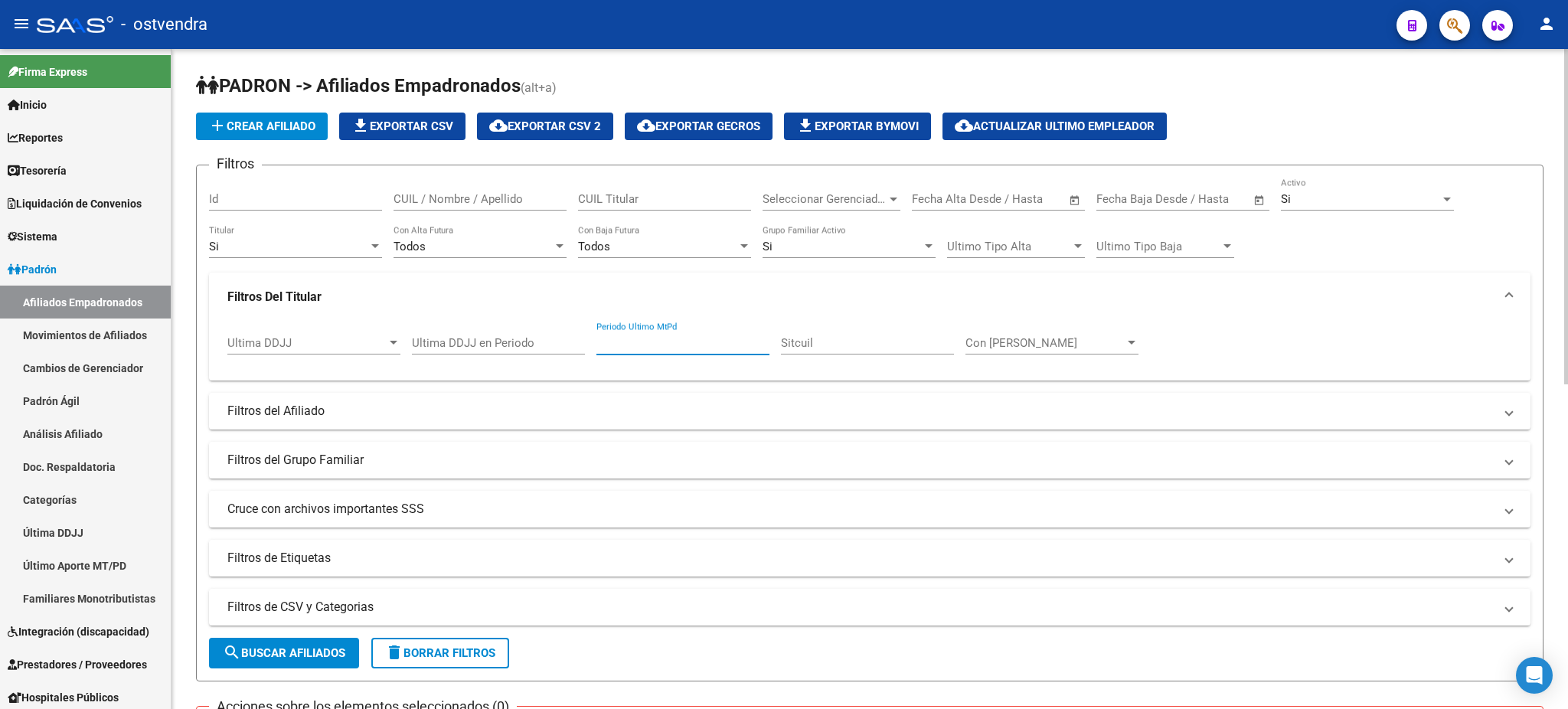
click at [624, 336] on input "Periodo Ultimo MtPd" at bounding box center [682, 343] width 173 height 14
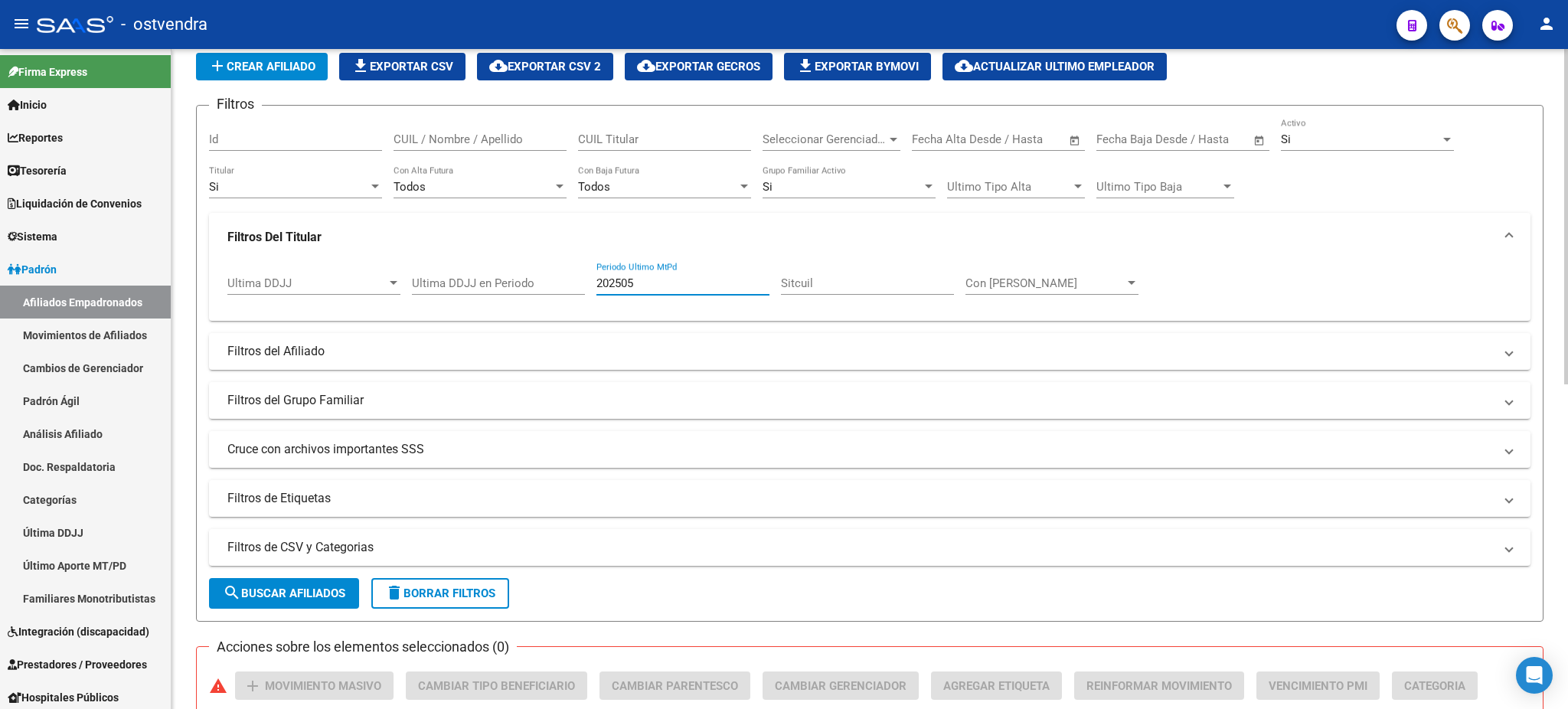
scroll to position [136, 0]
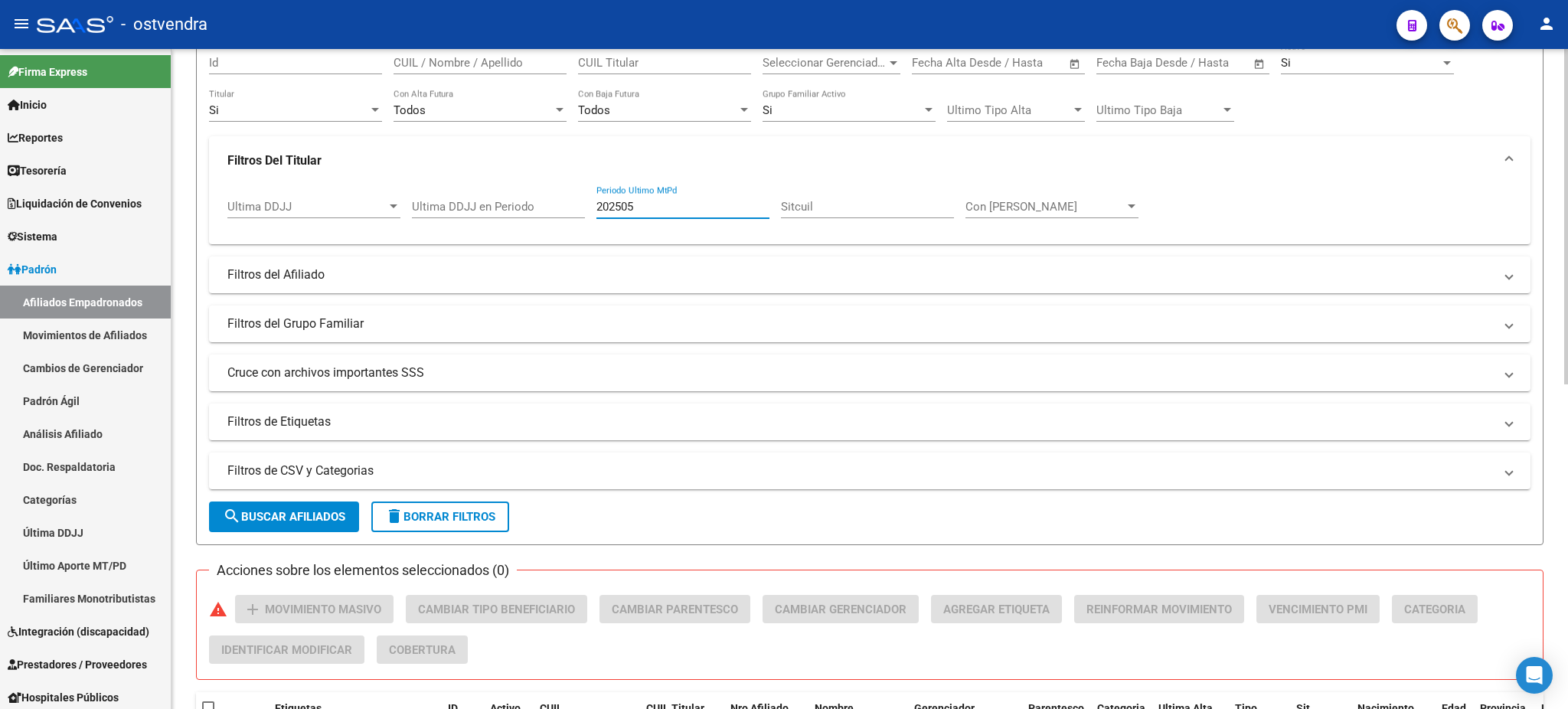
type input "202505"
click at [298, 522] on button "search Buscar Afiliados" at bounding box center [284, 517] width 150 height 31
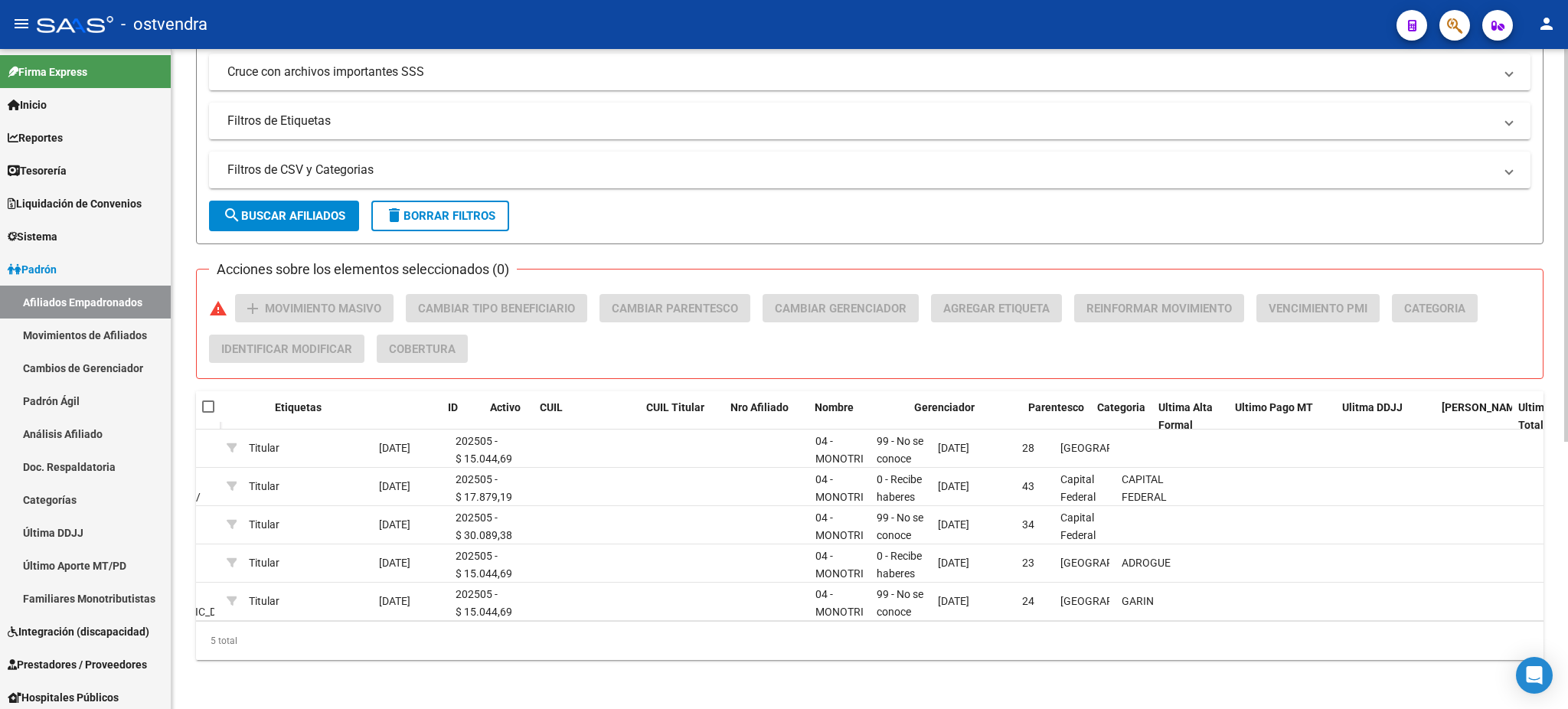
scroll to position [0, 0]
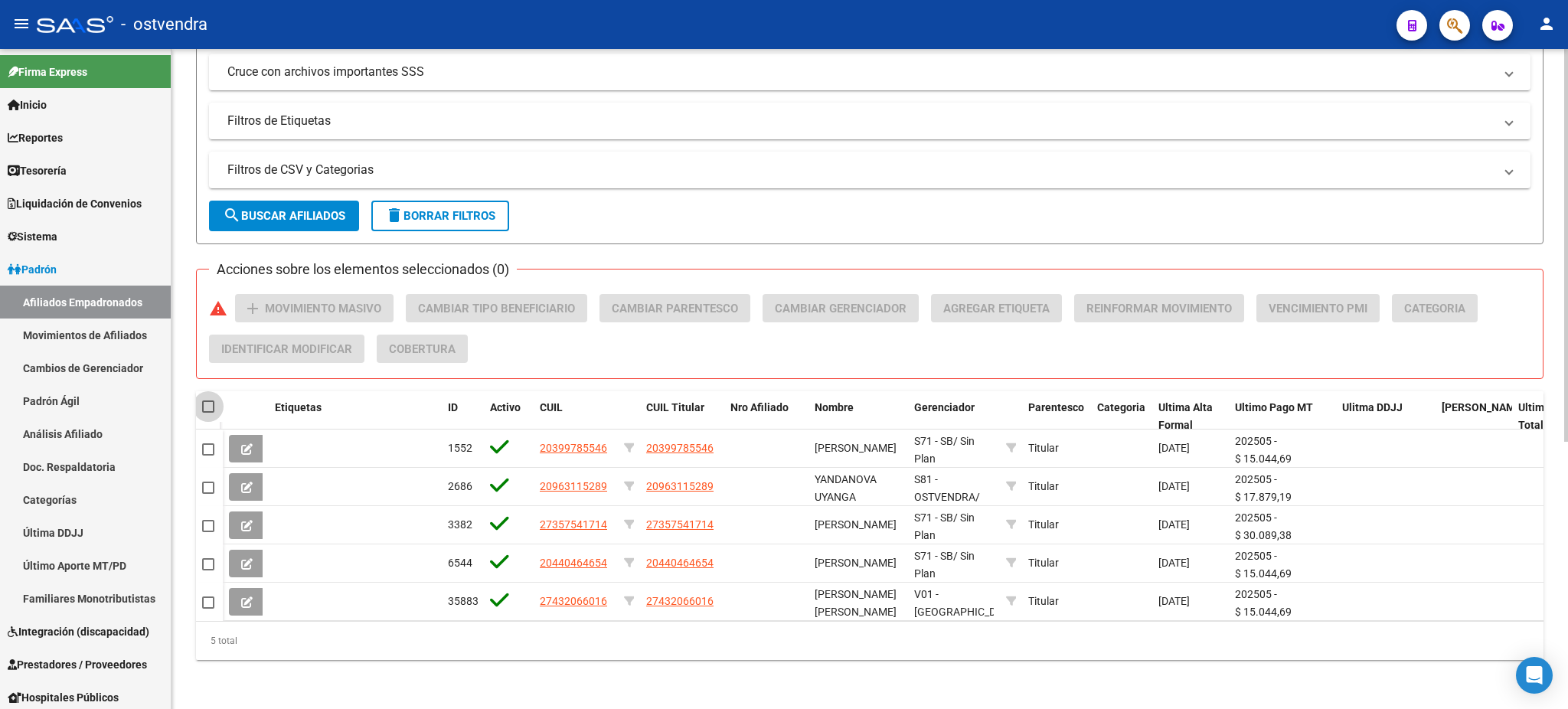
click at [206, 400] on span at bounding box center [208, 406] width 12 height 12
click at [207, 412] on input "checkbox" at bounding box center [207, 412] width 1 height 1
checkbox input "true"
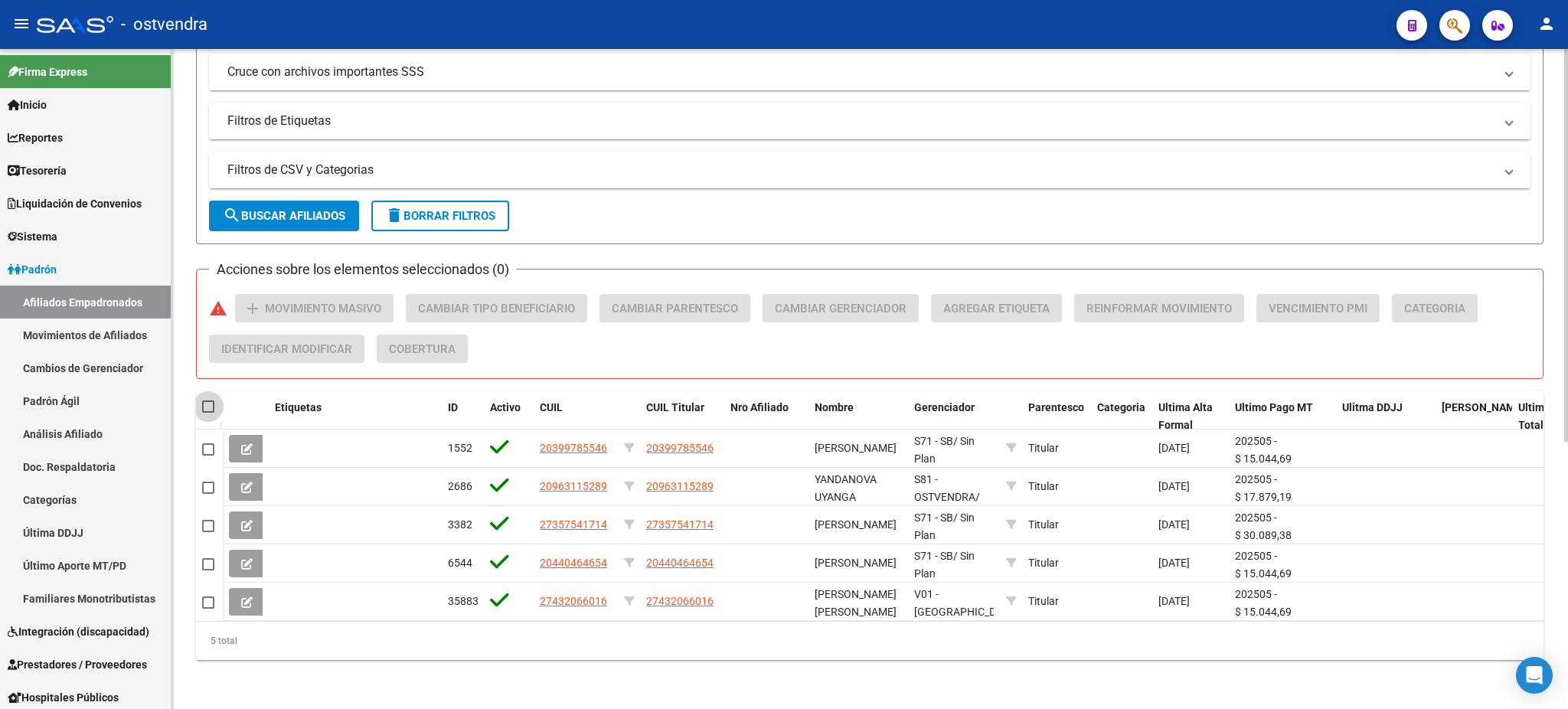
checkbox input "true"
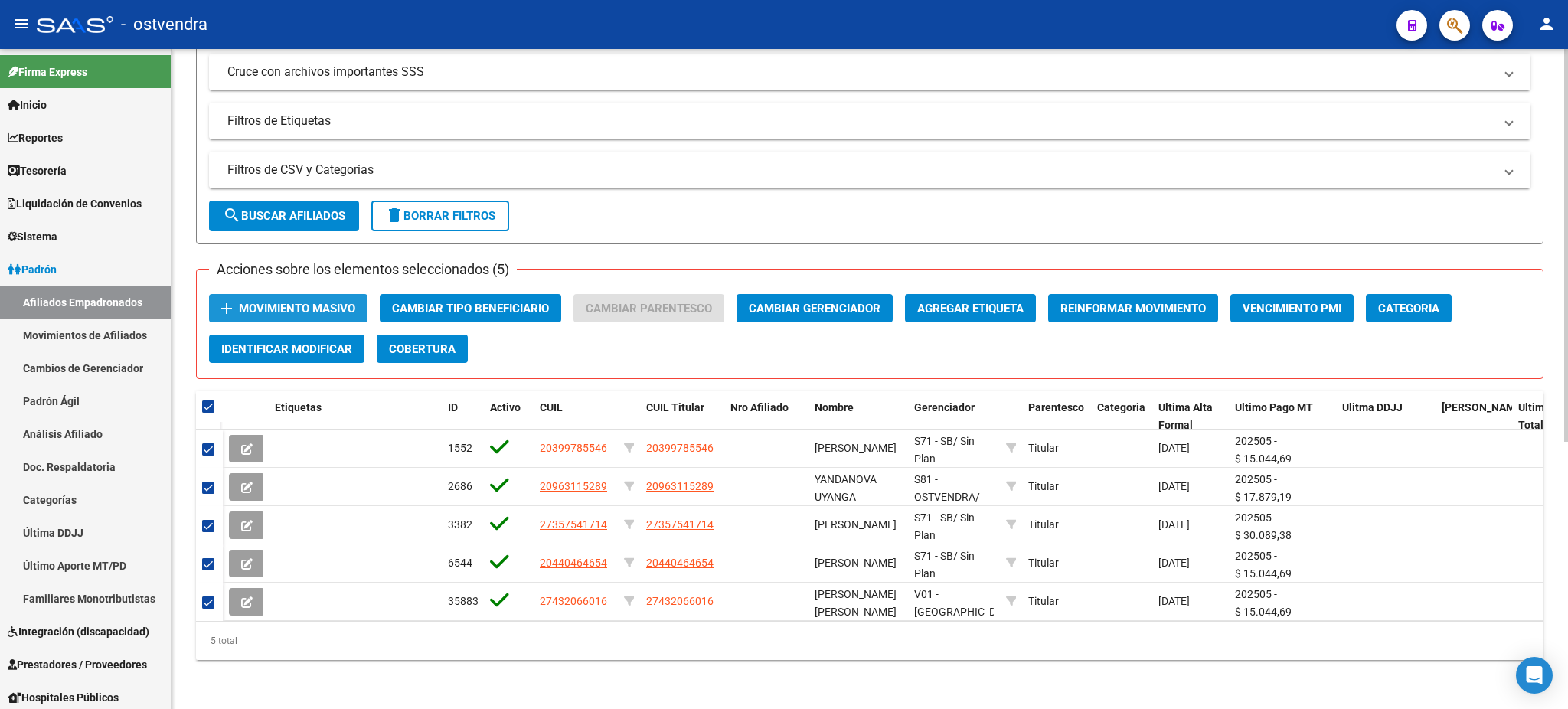
click at [253, 302] on span "Movimiento Masivo" at bounding box center [297, 309] width 117 height 14
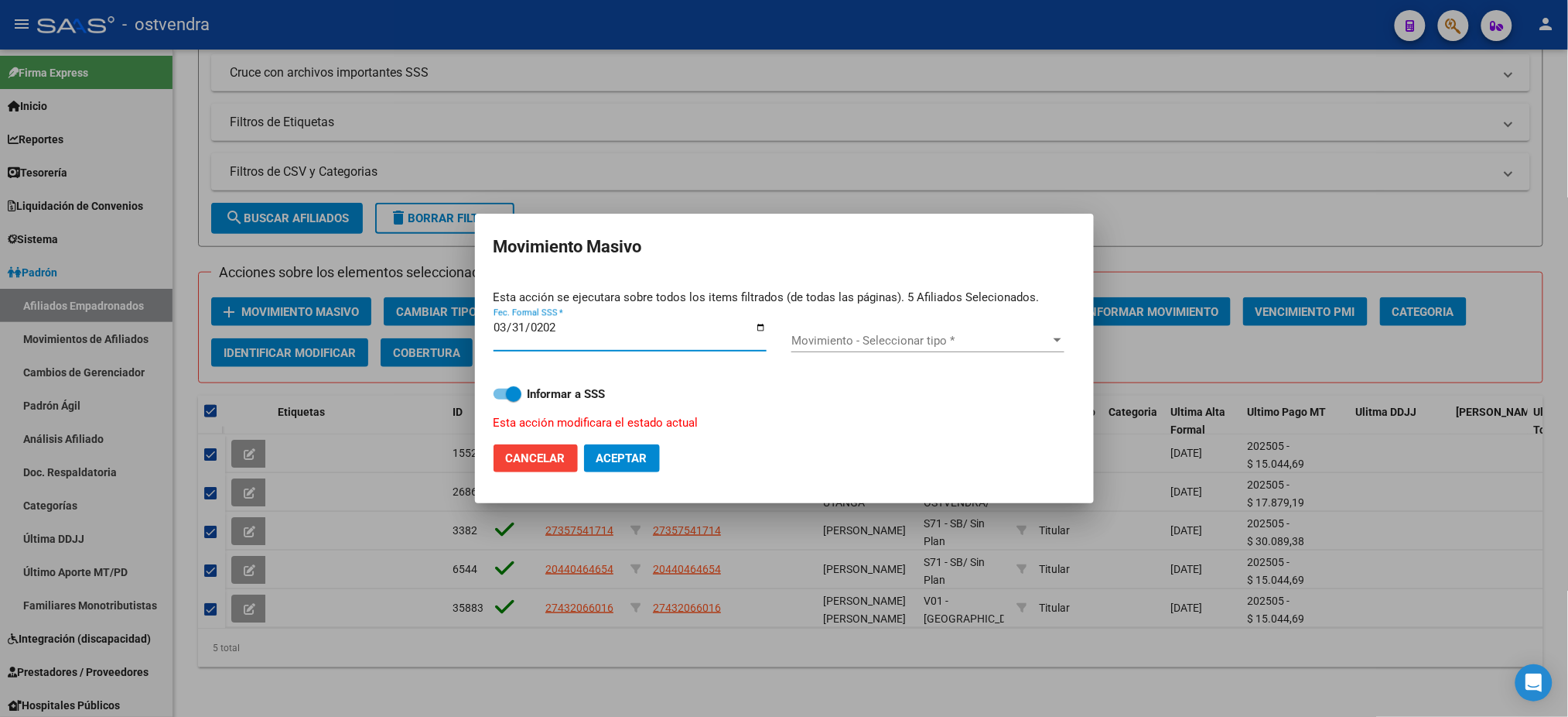
type input "2025-03-31"
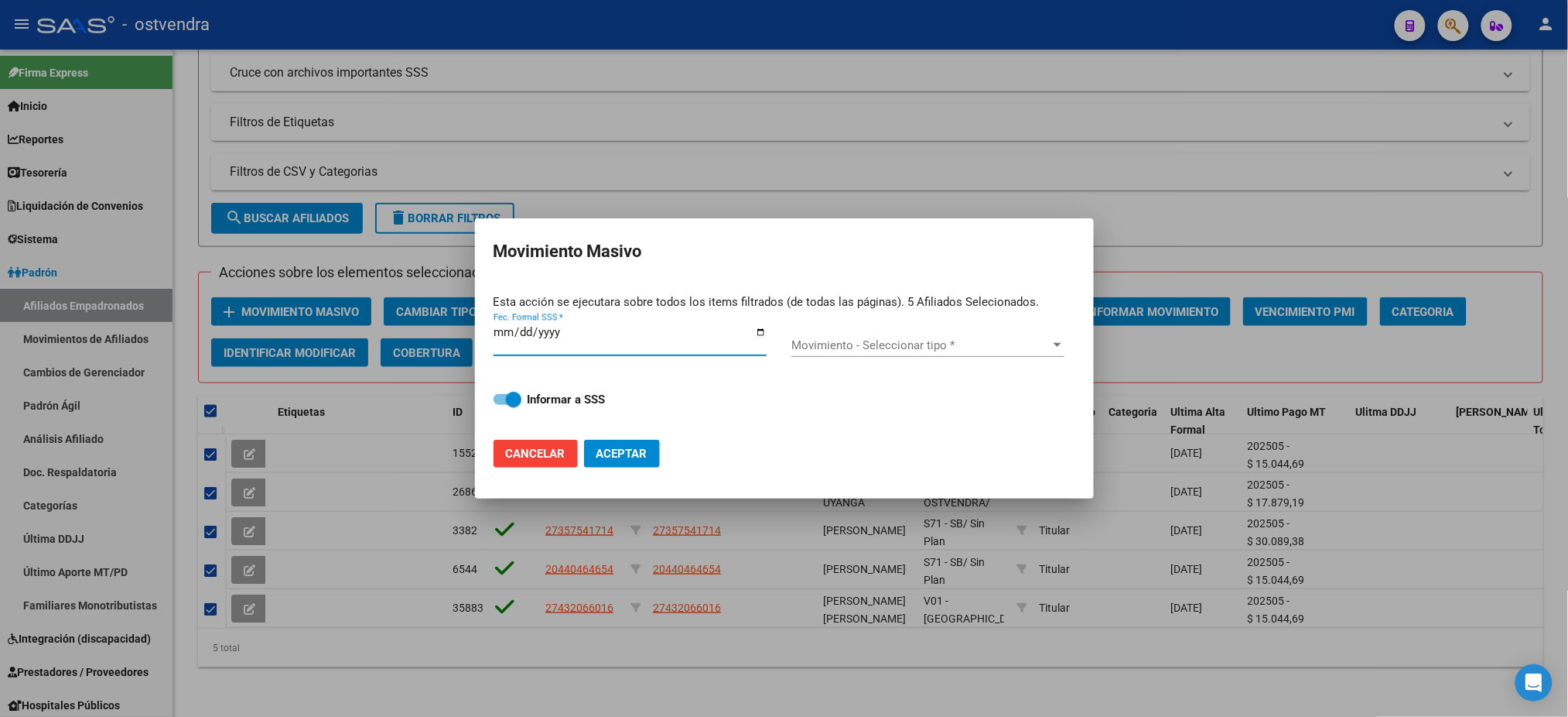
type input "2025-08-31"
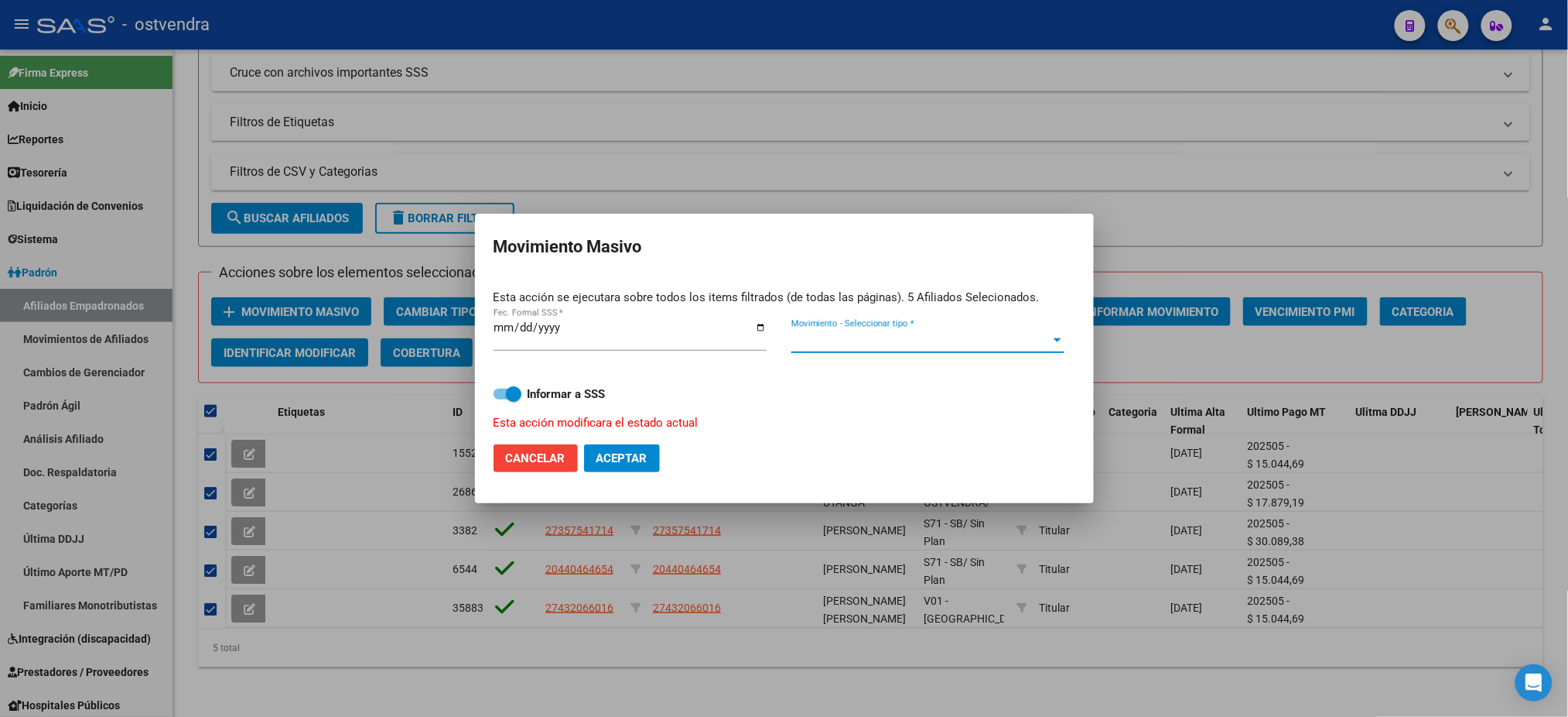
click at [848, 339] on span "Movimiento - Seleccionar tipo *" at bounding box center [921, 341] width 259 height 14
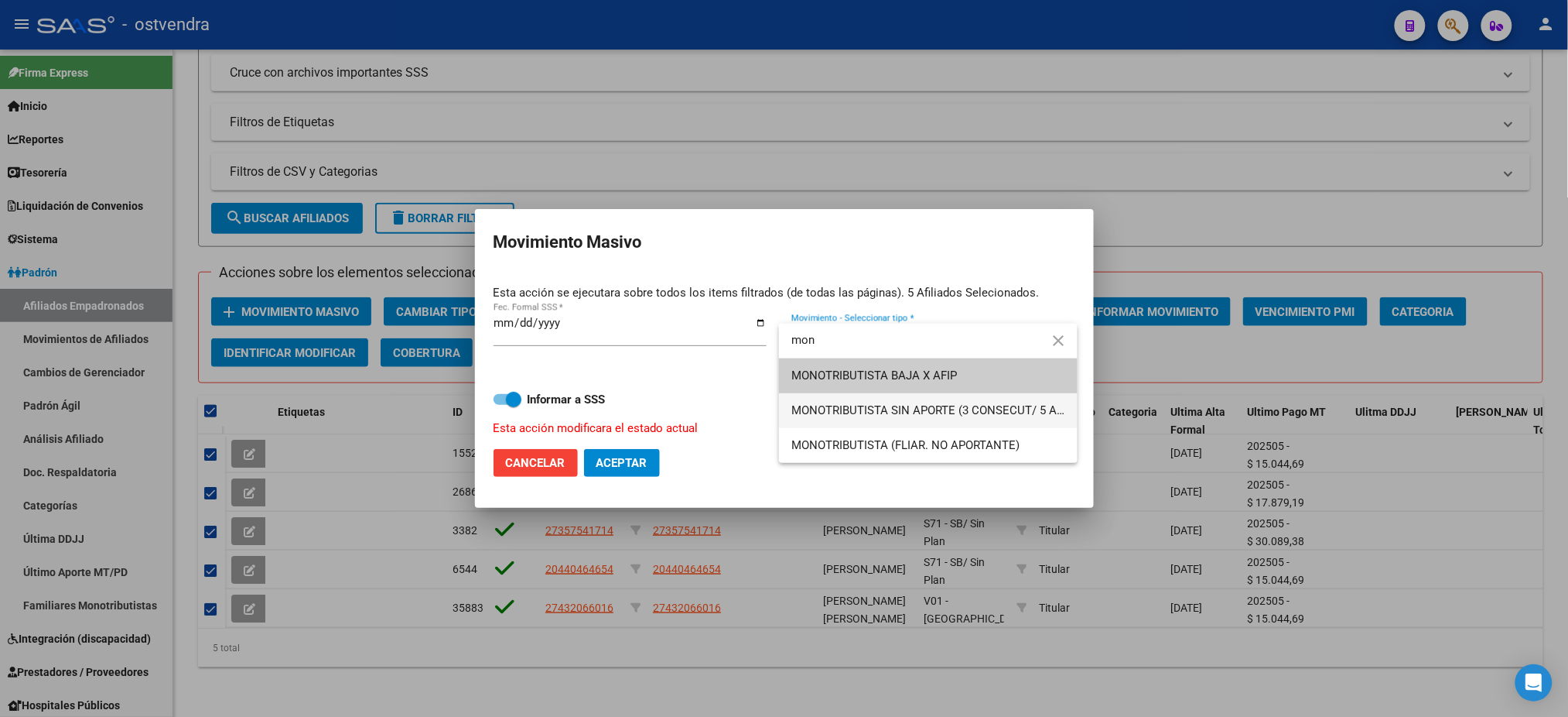
type input "mon"
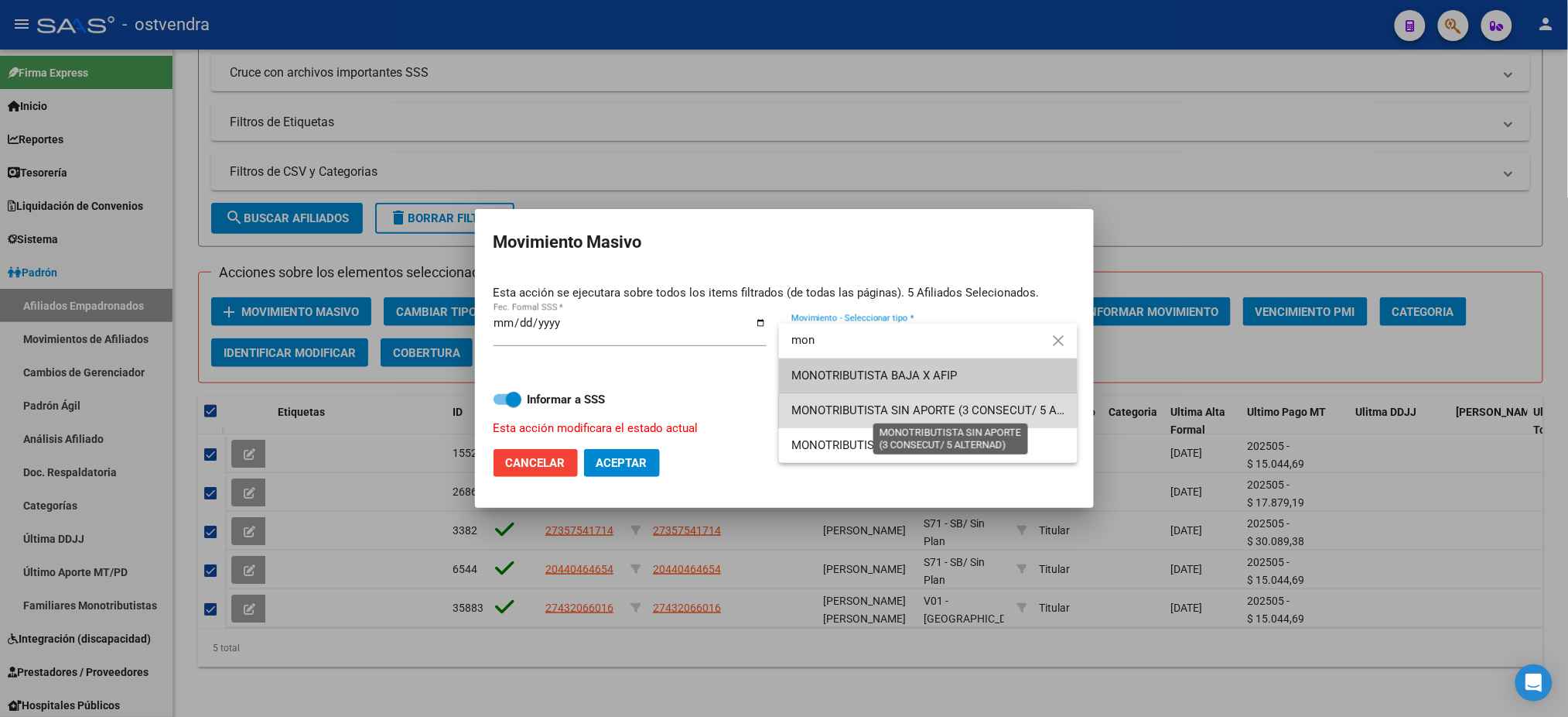
click at [851, 412] on span "MONOTRIBUTISTA SIN APORTE (3 CONSECUT/ 5 ALTERNAD)" at bounding box center [950, 411] width 319 height 14
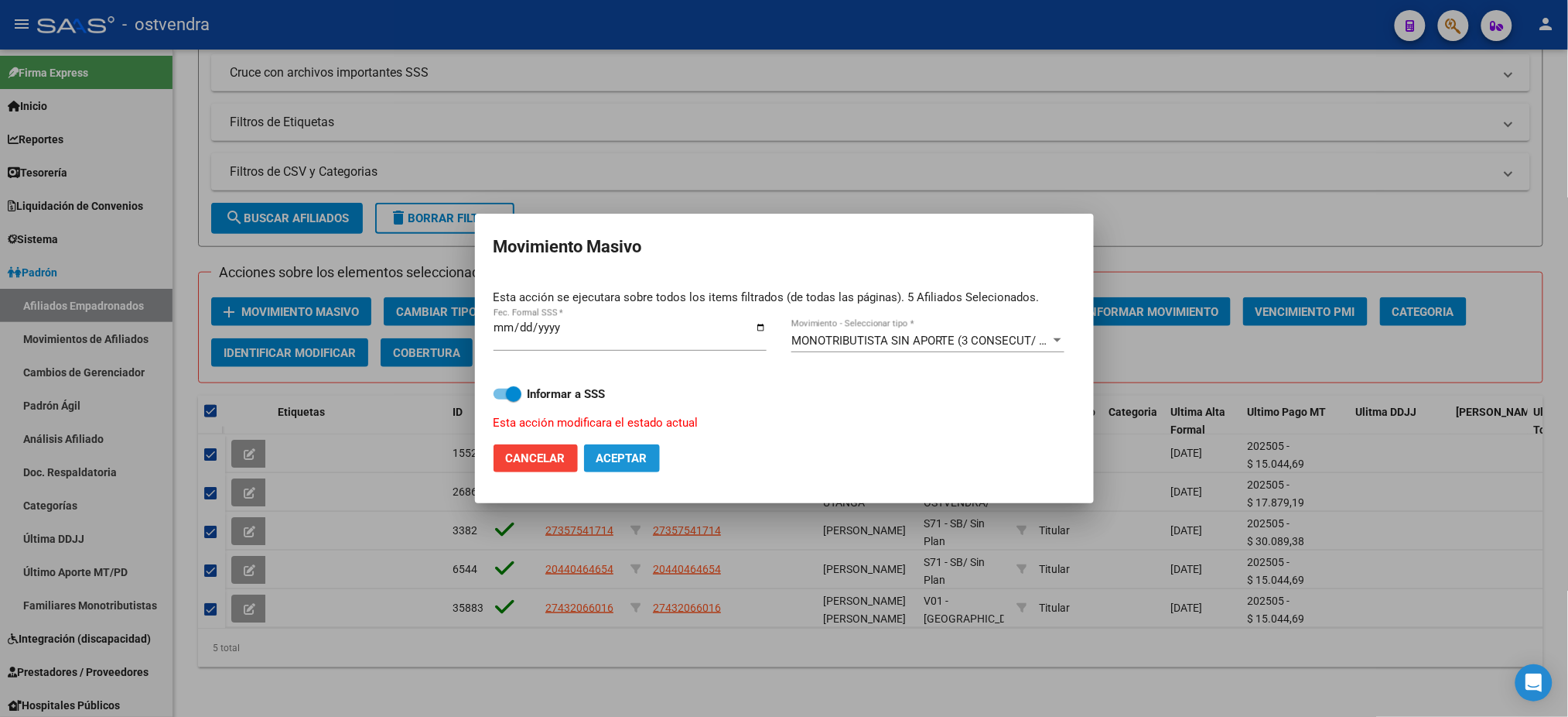
click at [611, 460] on span "Aceptar" at bounding box center [621, 458] width 51 height 14
checkbox input "false"
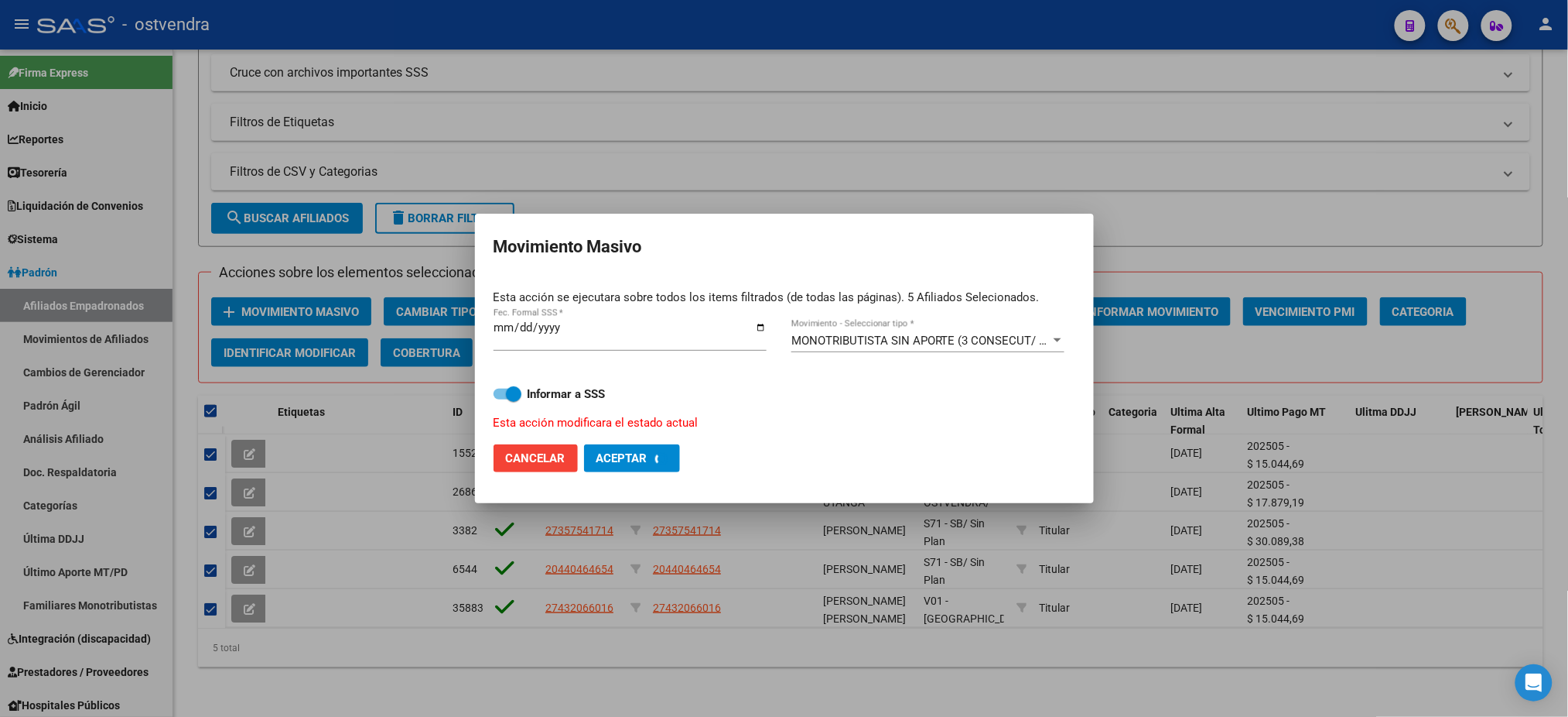
checkbox input "false"
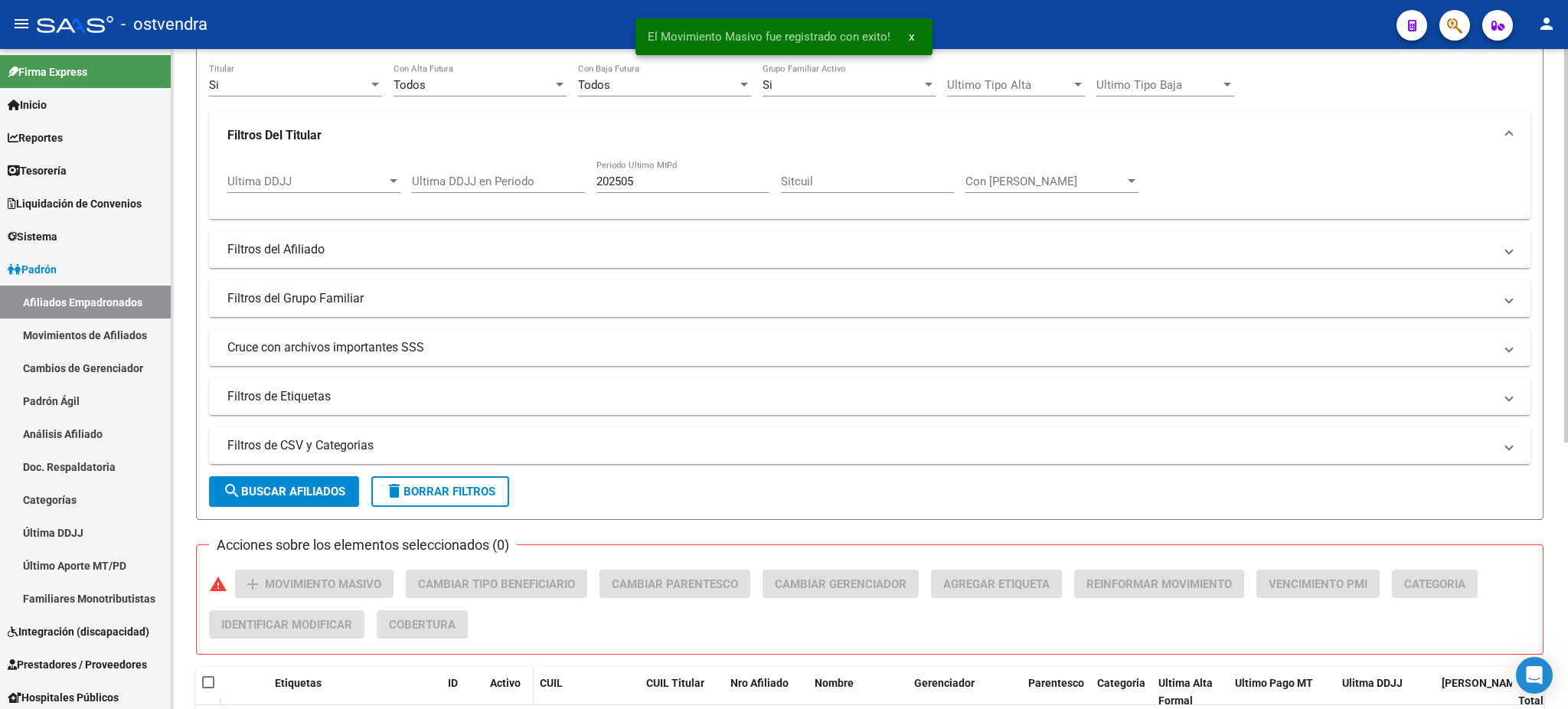
scroll to position [41, 0]
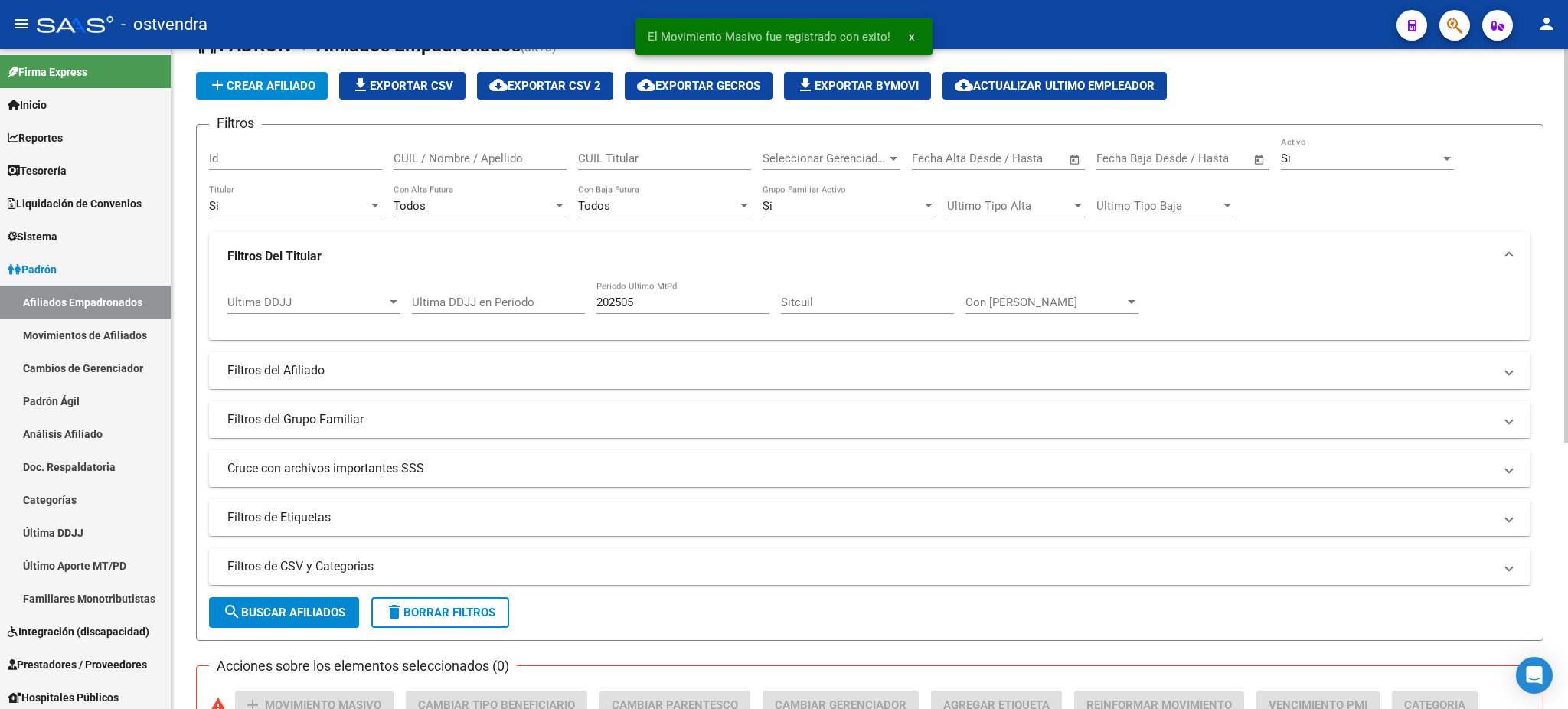
click at [466, 407] on mat-expansion-panel-header "Filtros del Grupo Familiar" at bounding box center [870, 419] width 1321 height 37
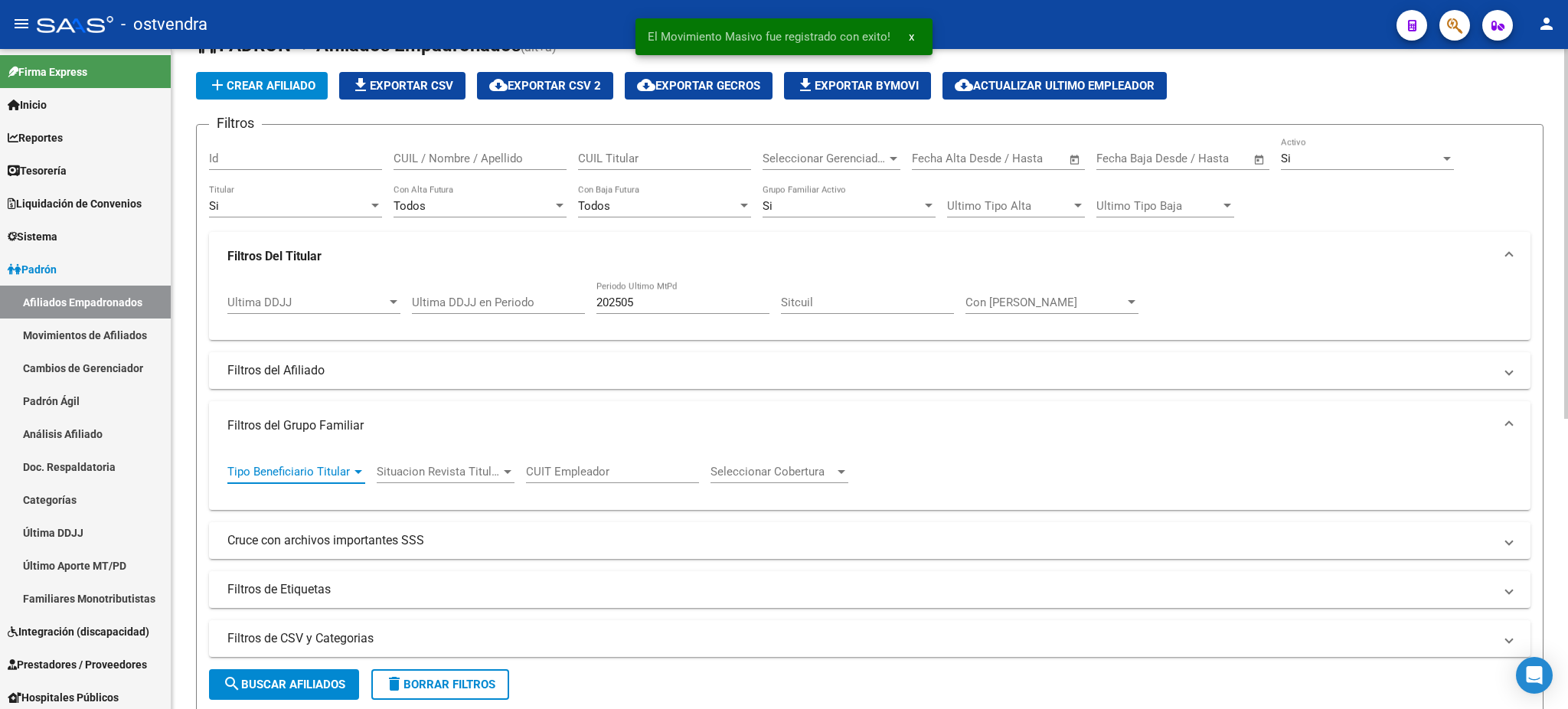
click at [298, 464] on span "Tipo Beneficiario Titular" at bounding box center [289, 471] width 124 height 14
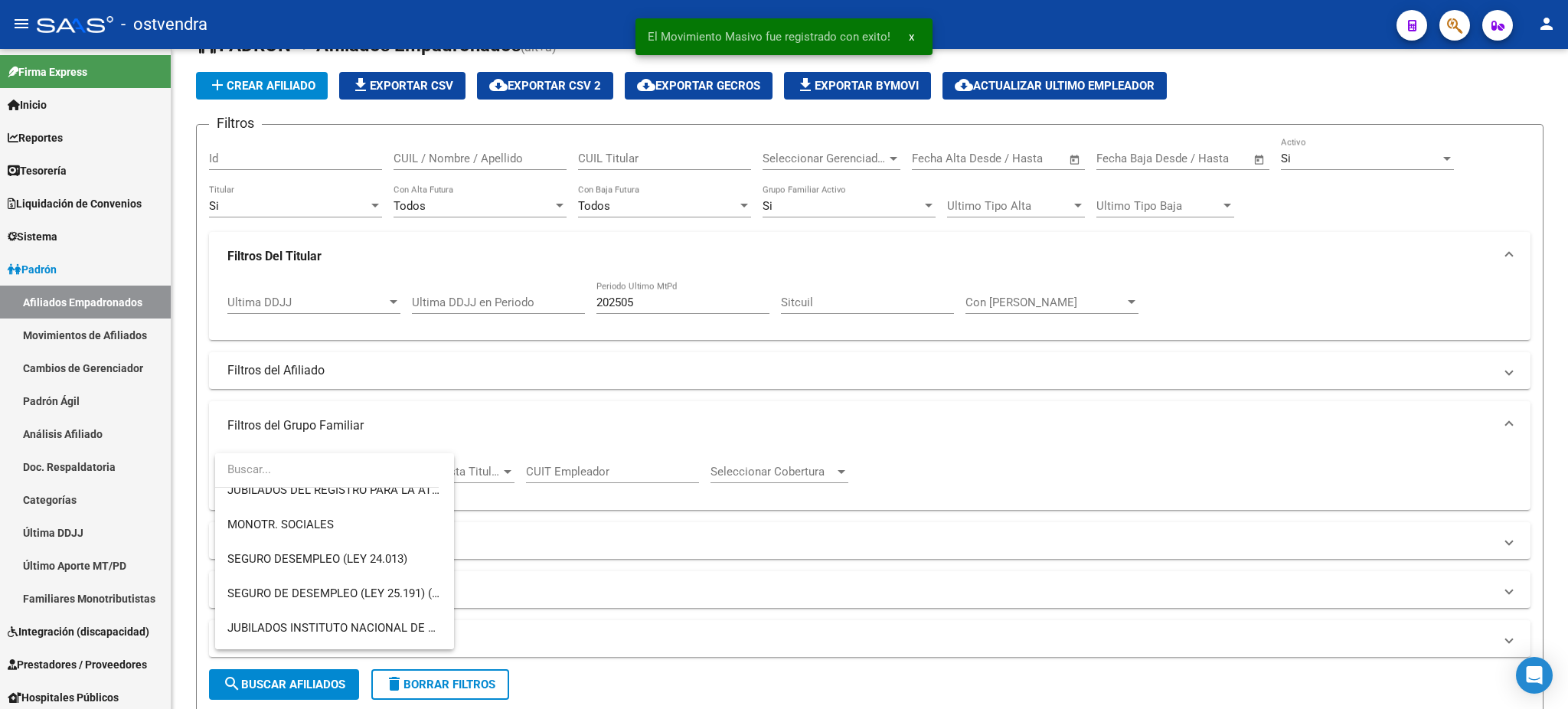
scroll to position [272, 0]
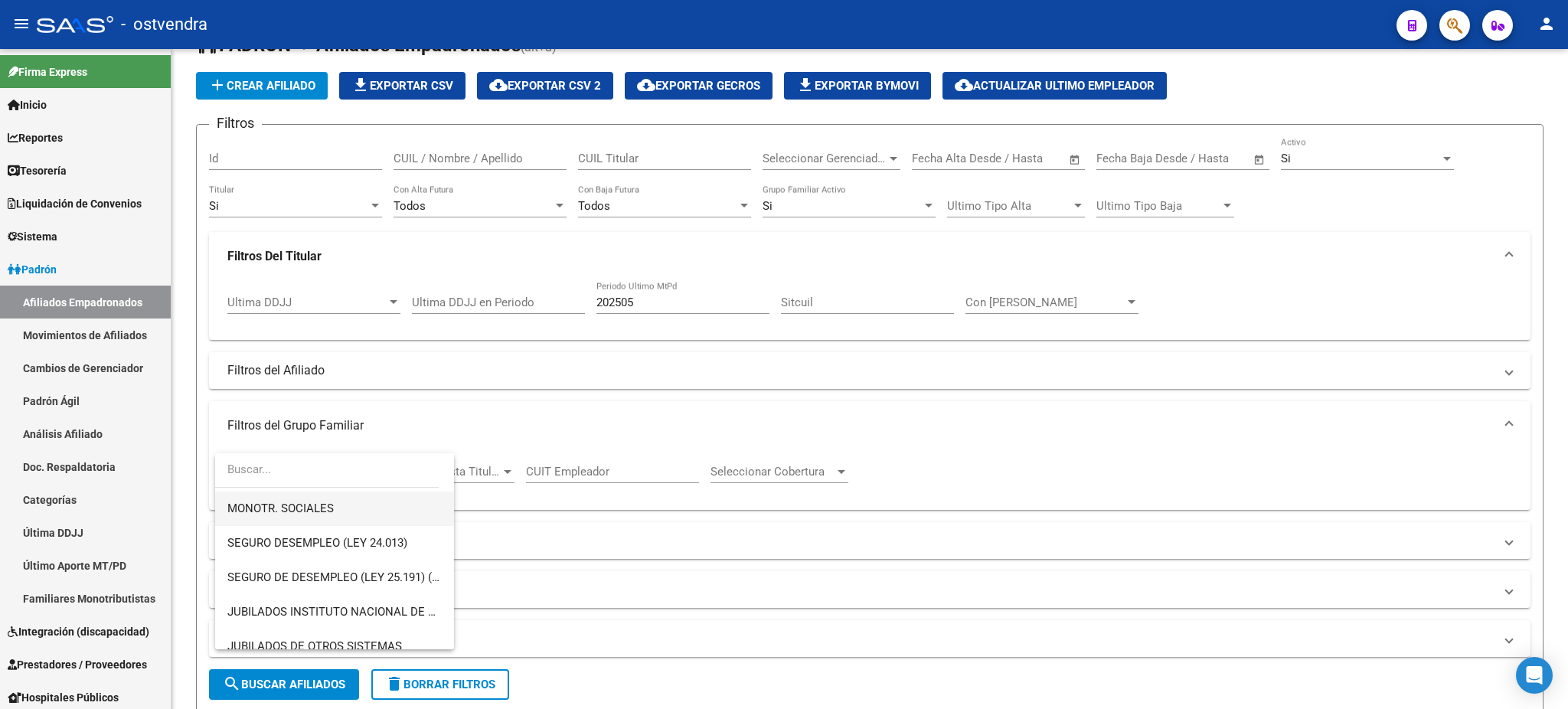
click at [306, 499] on span "MONOTR. SOCIALES" at bounding box center [334, 509] width 215 height 34
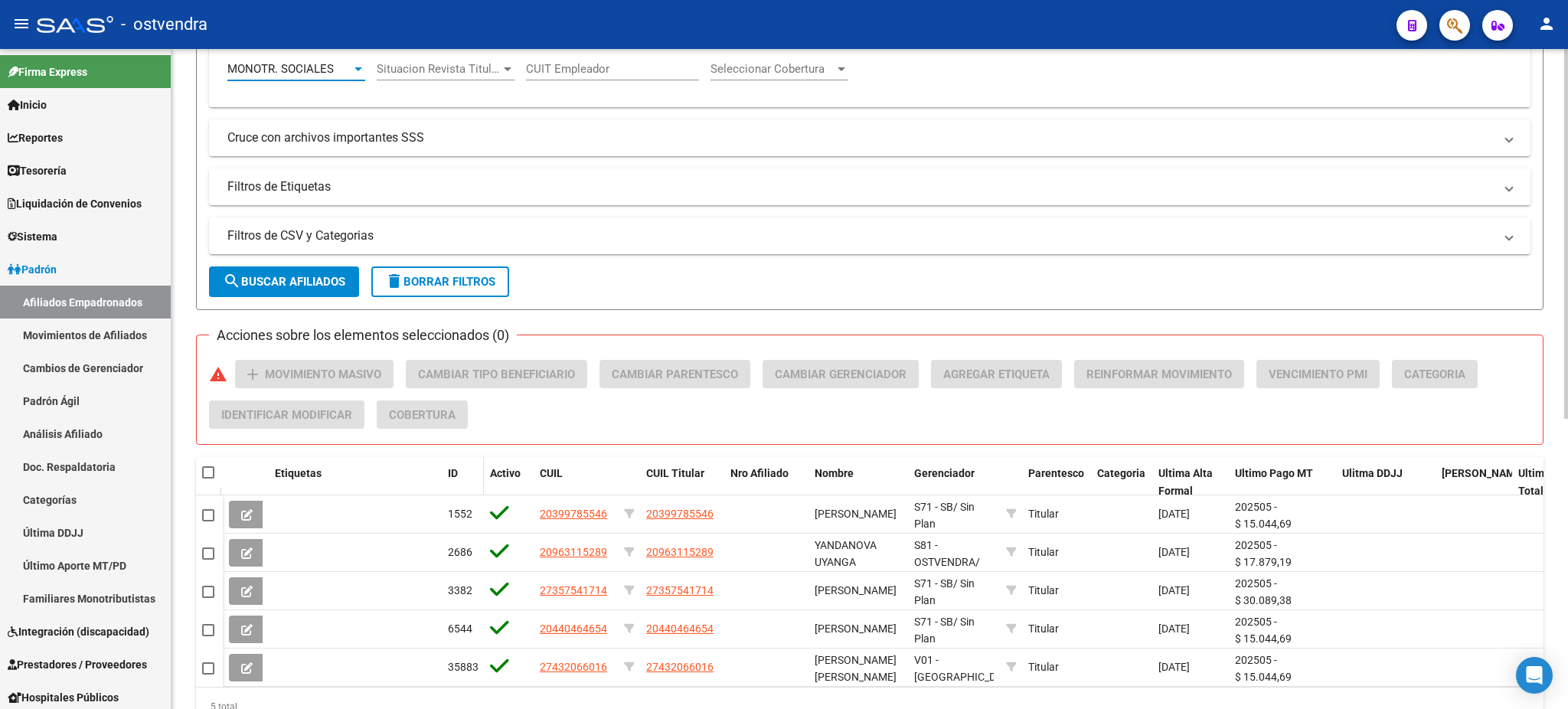
scroll to position [449, 0]
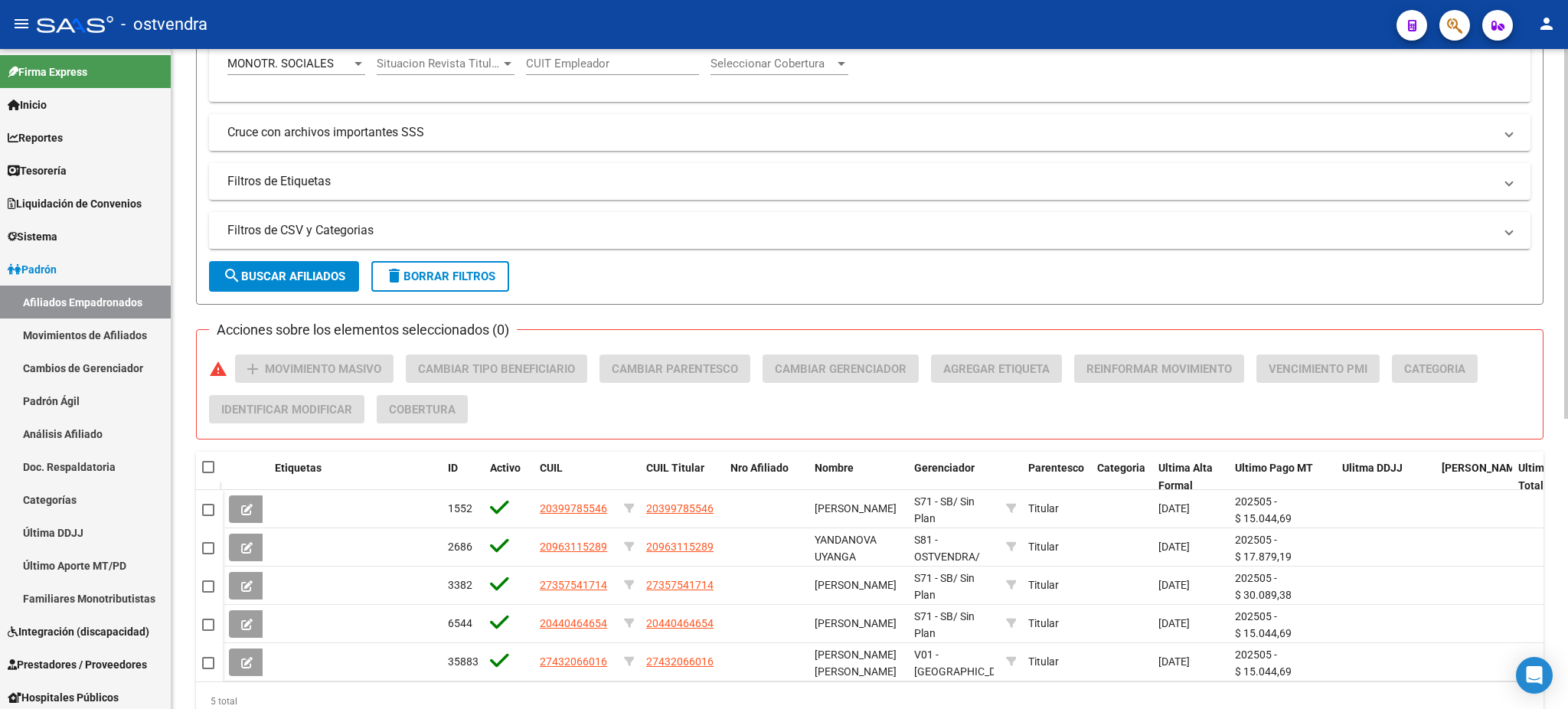
click at [262, 290] on form "Filtros Id CUIL / Nombre / Apellido CUIL Titular Seleccionar Gerenciador Selecc…" at bounding box center [870, 10] width 1347 height 589
click at [275, 277] on span "search Buscar Afiliados" at bounding box center [283, 276] width 123 height 14
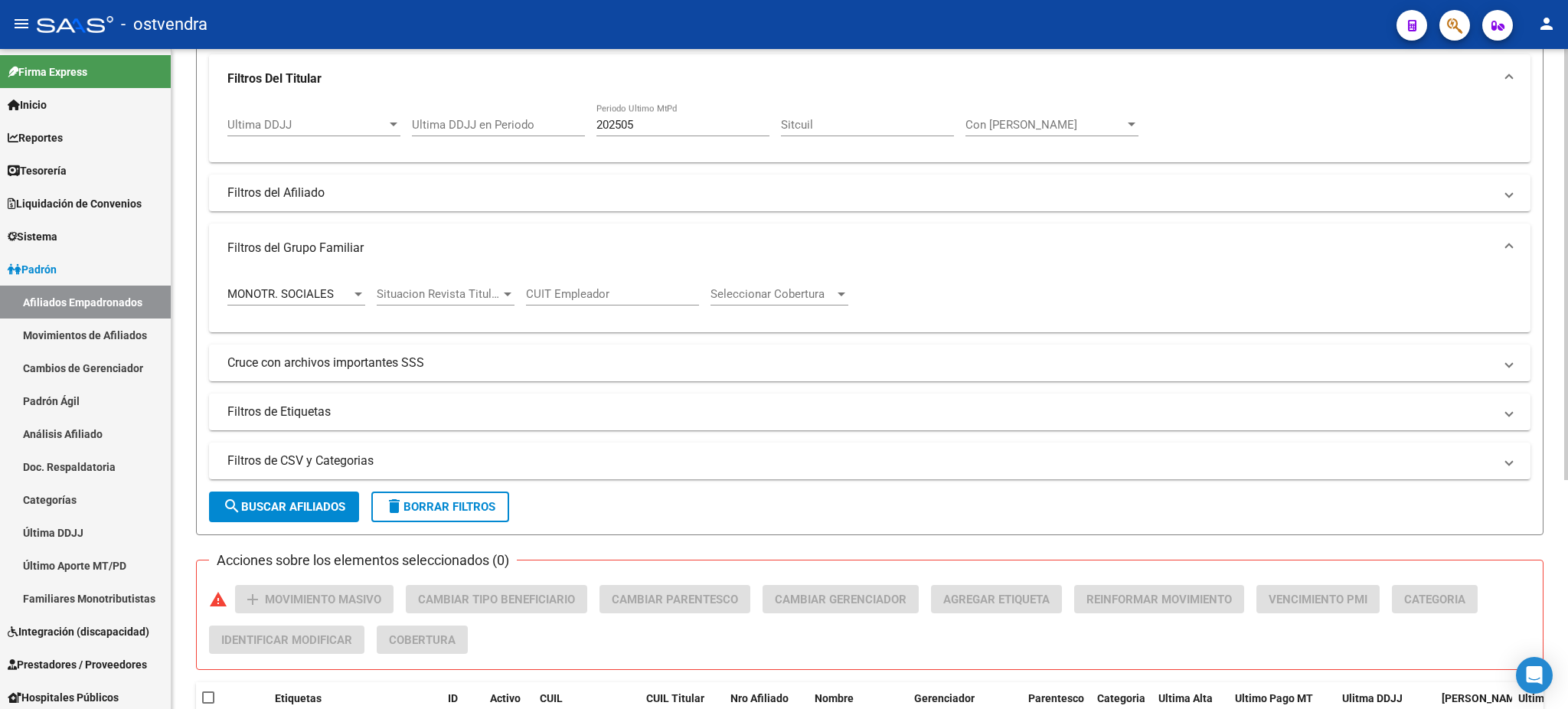
scroll to position [215, 0]
click at [325, 286] on div "MONOTR. SOCIALES Tipo Beneficiario Titular" at bounding box center [296, 291] width 138 height 33
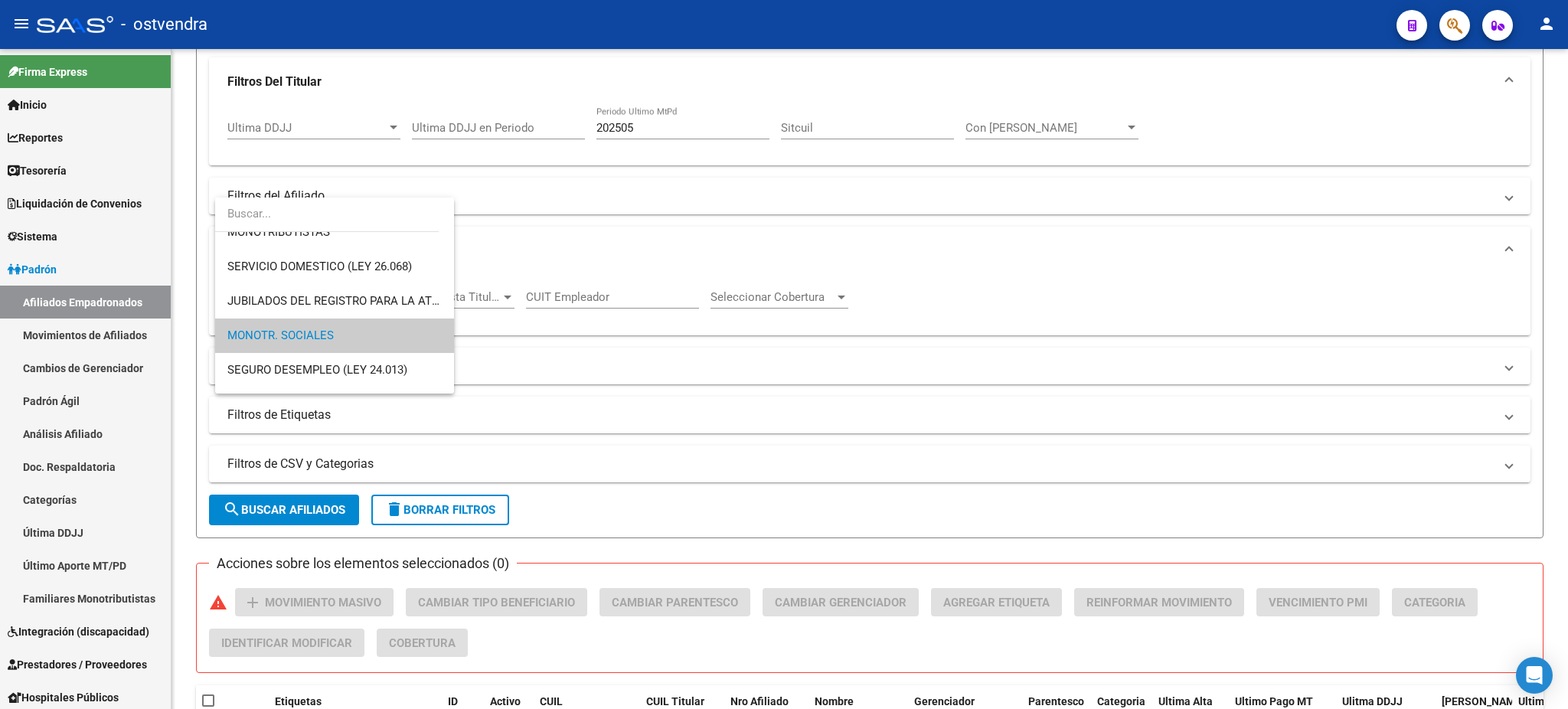
scroll to position [185, 0]
click at [316, 226] on input "dropdown search" at bounding box center [327, 214] width 223 height 34
click at [320, 236] on span "MONOTRIBUTISTAS" at bounding box center [278, 237] width 102 height 14
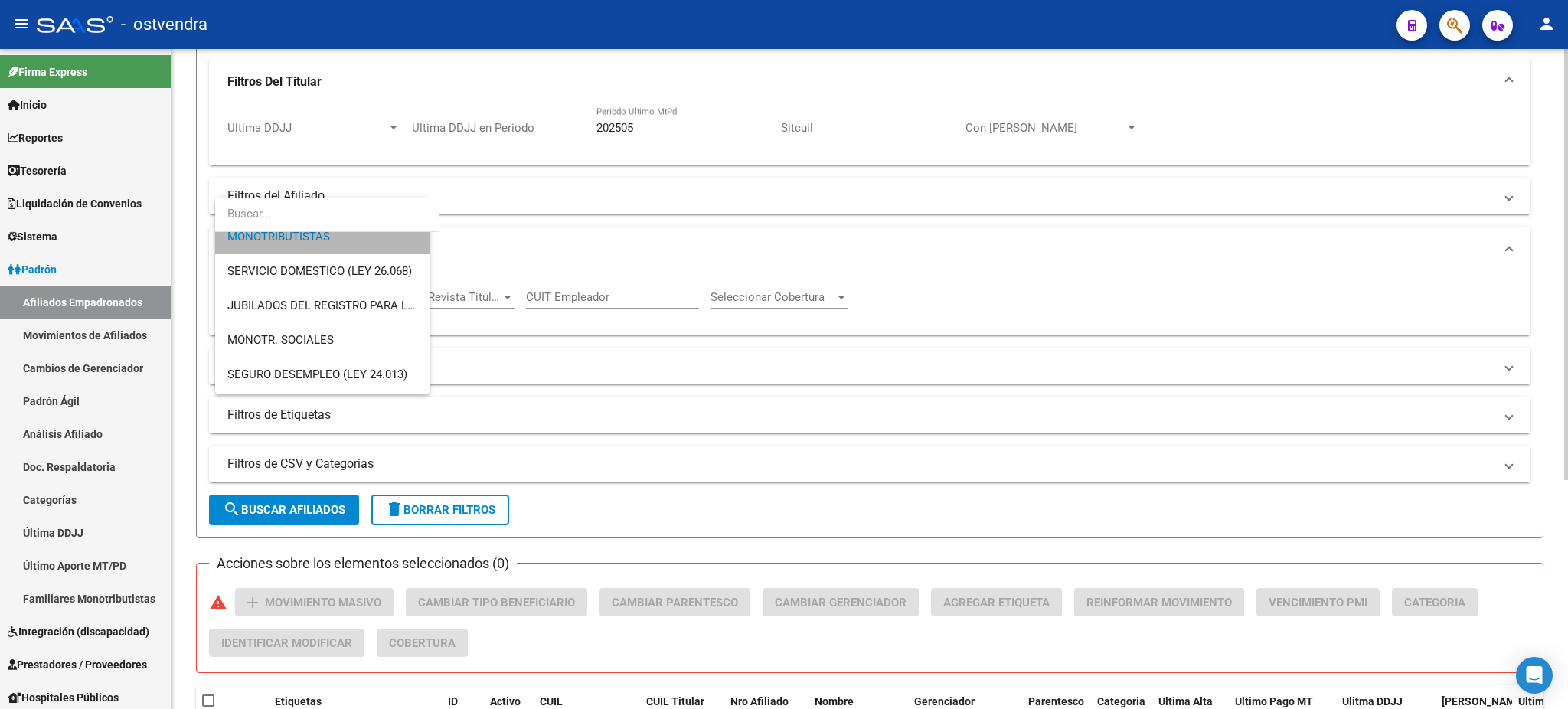
scroll to position [172, 0]
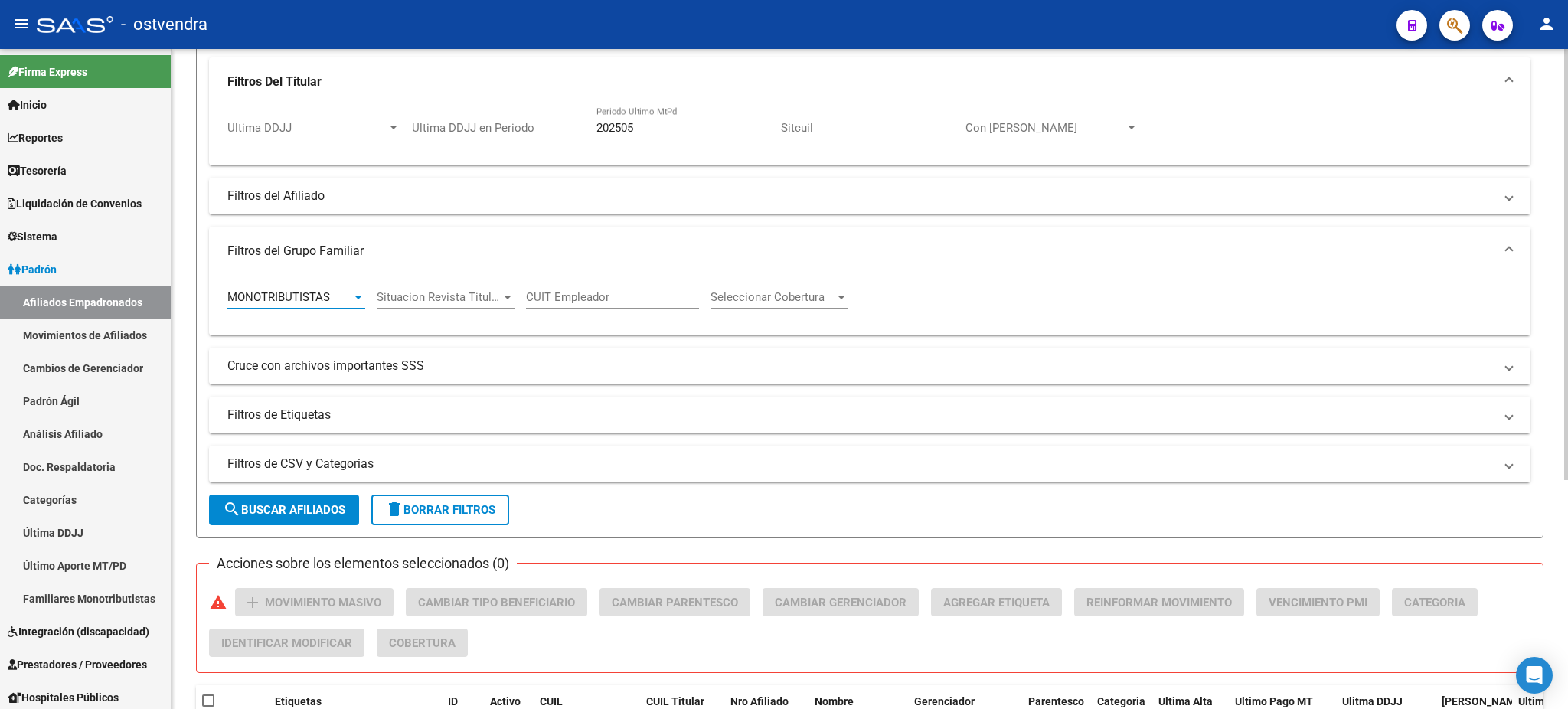
click at [288, 509] on span "search Buscar Afiliados" at bounding box center [283, 510] width 123 height 14
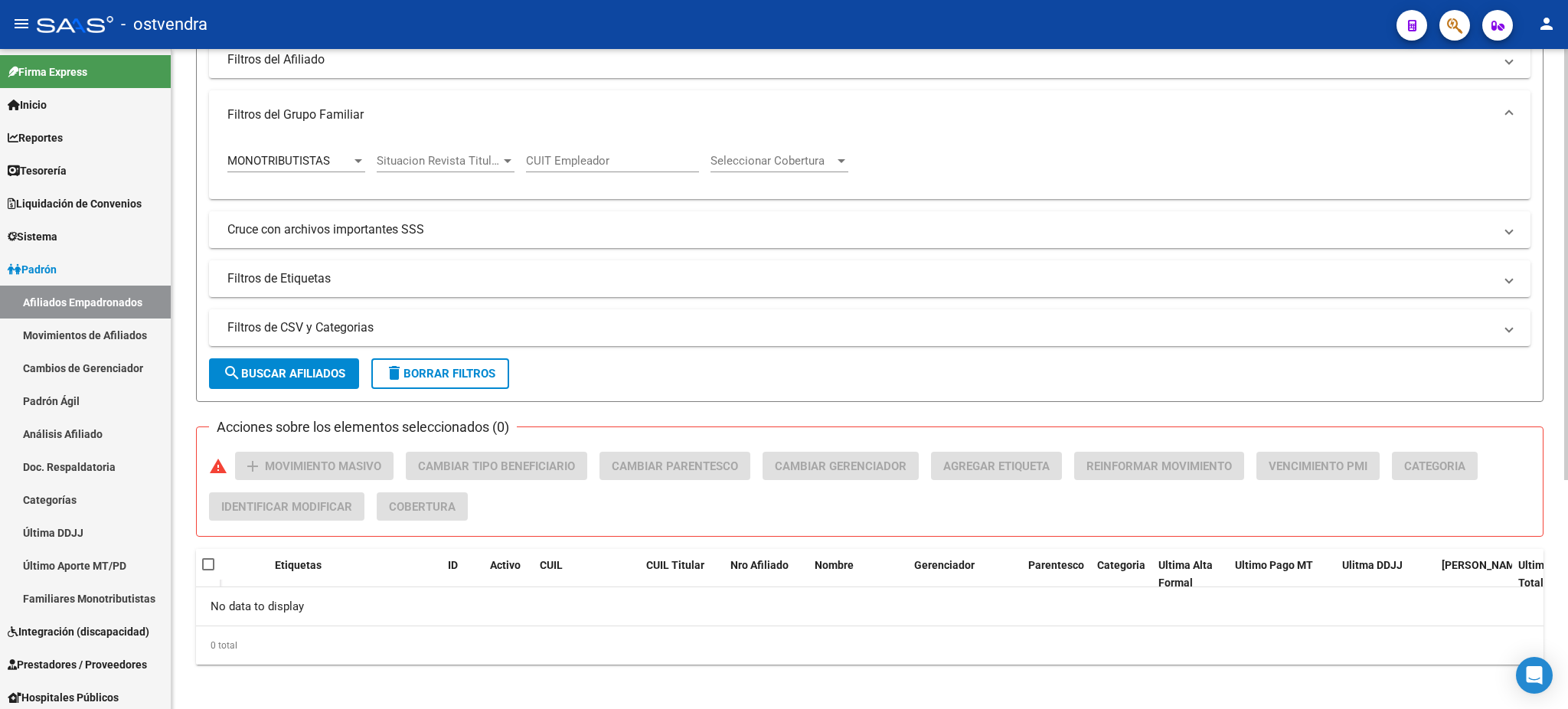
scroll to position [0, 0]
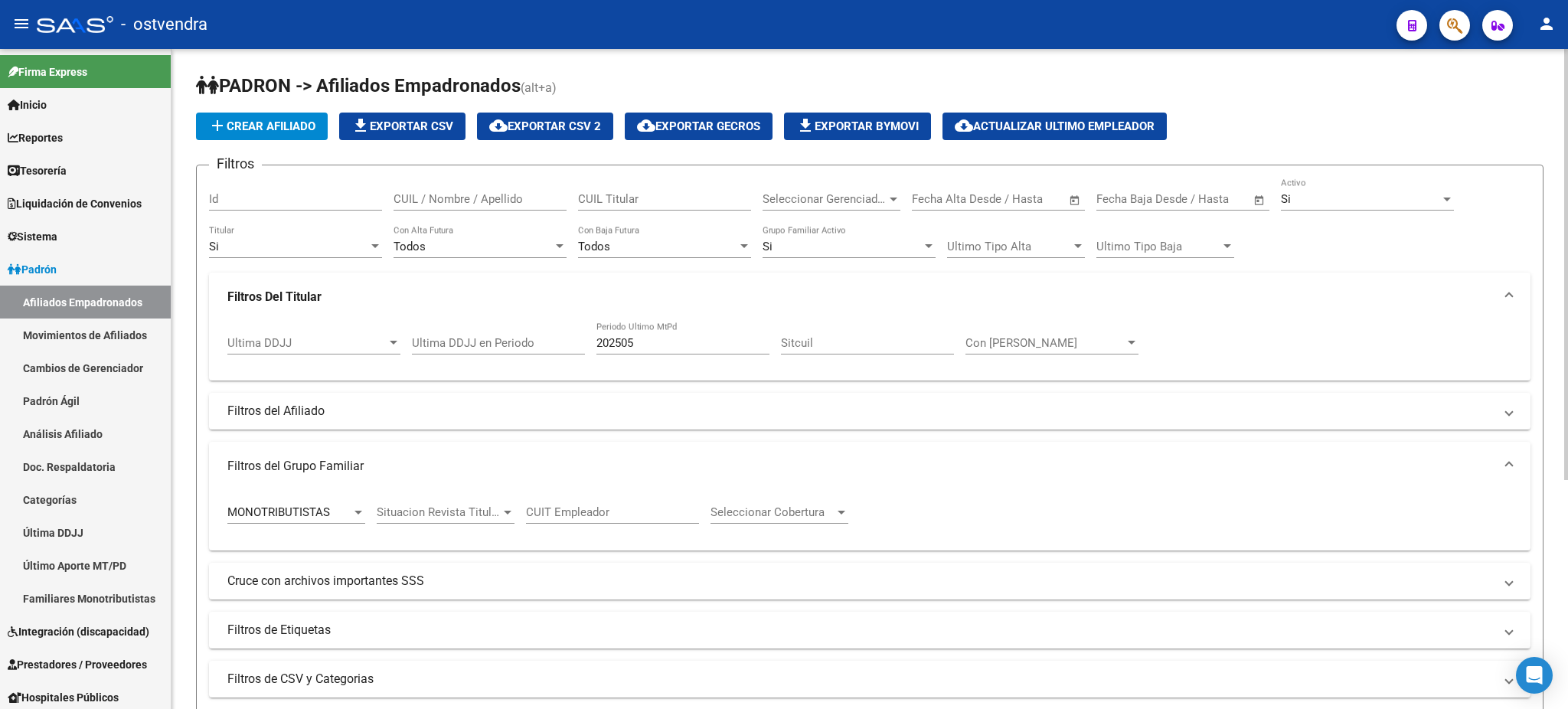
click at [858, 239] on div "Si" at bounding box center [842, 246] width 159 height 14
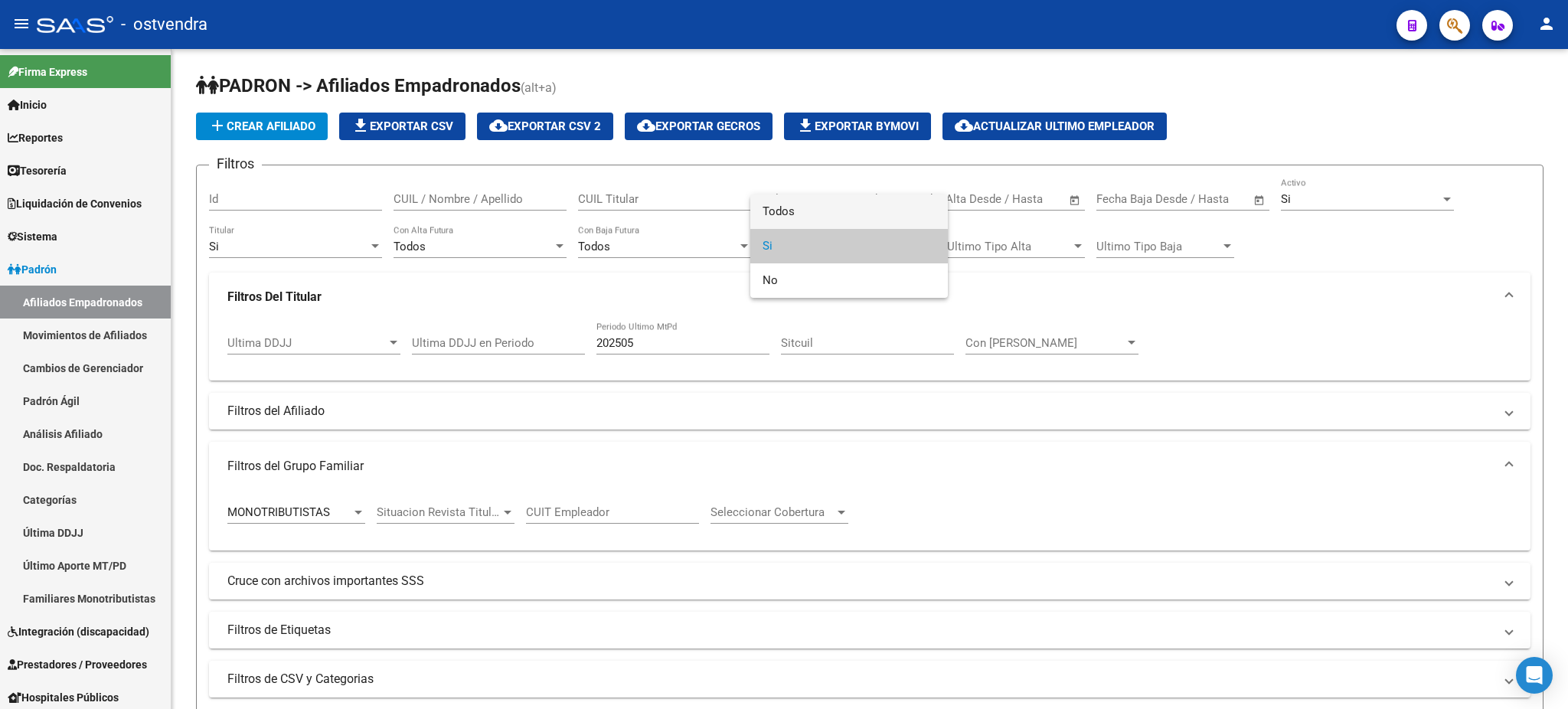
click at [849, 214] on span "Todos" at bounding box center [849, 211] width 173 height 34
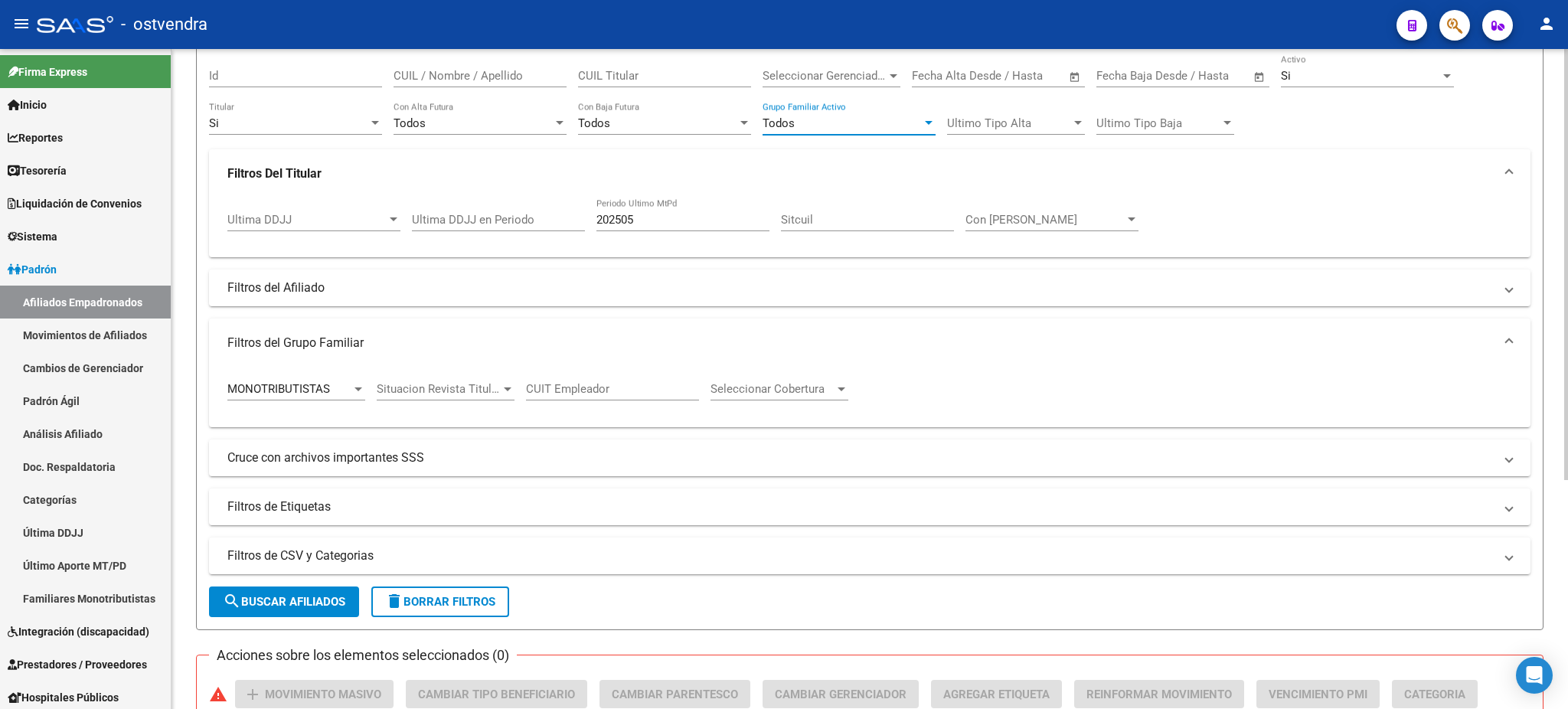
scroll to position [136, 0]
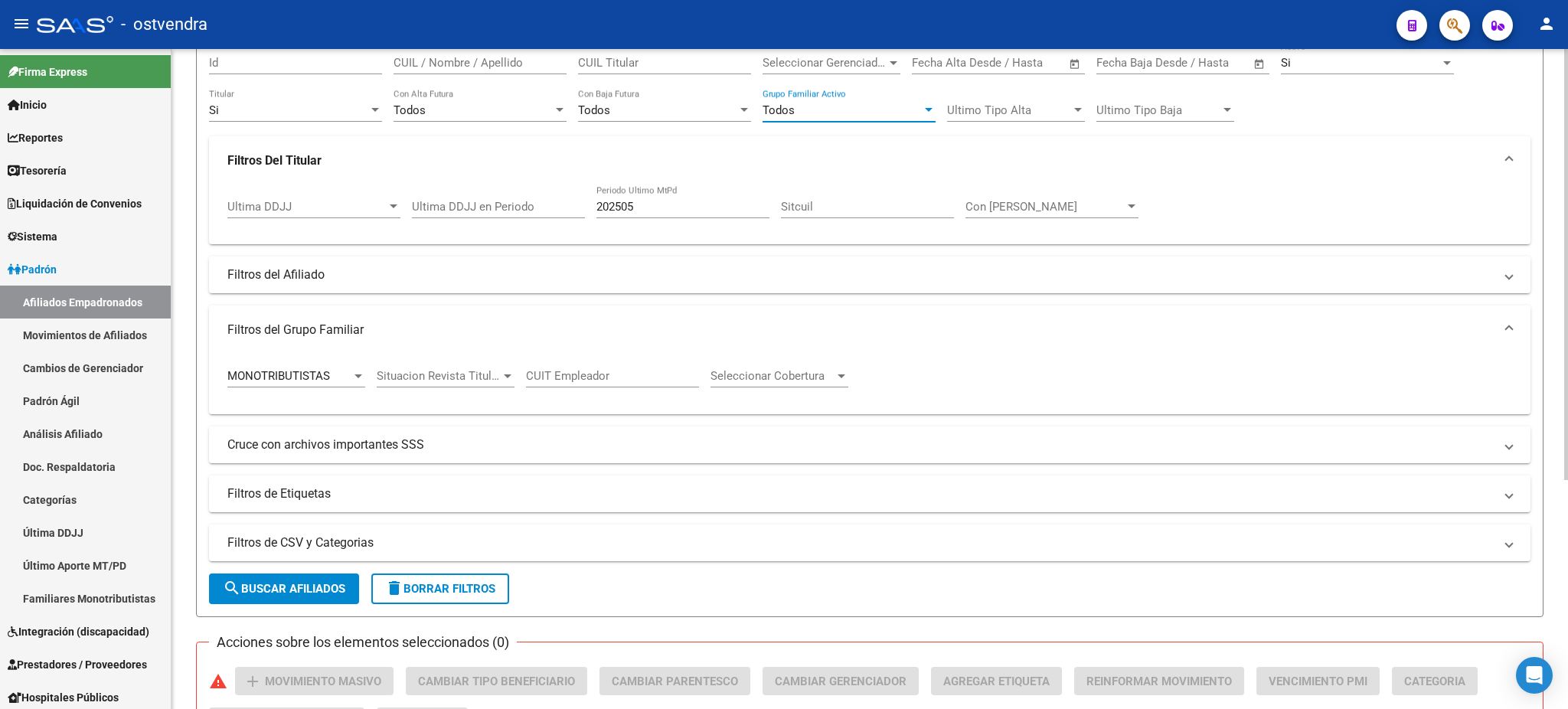
click at [303, 582] on span "search Buscar Afiliados" at bounding box center [283, 589] width 123 height 14
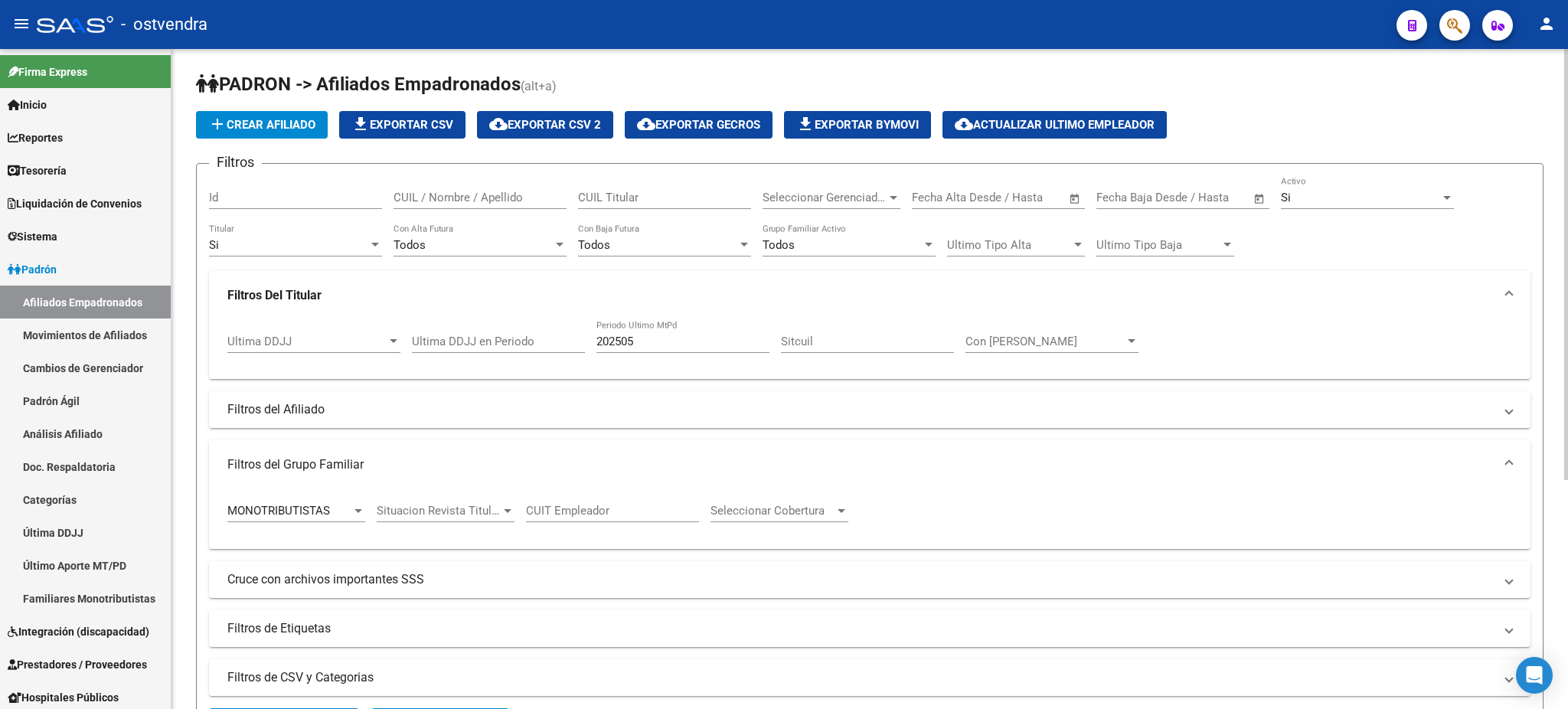
scroll to position [0, 0]
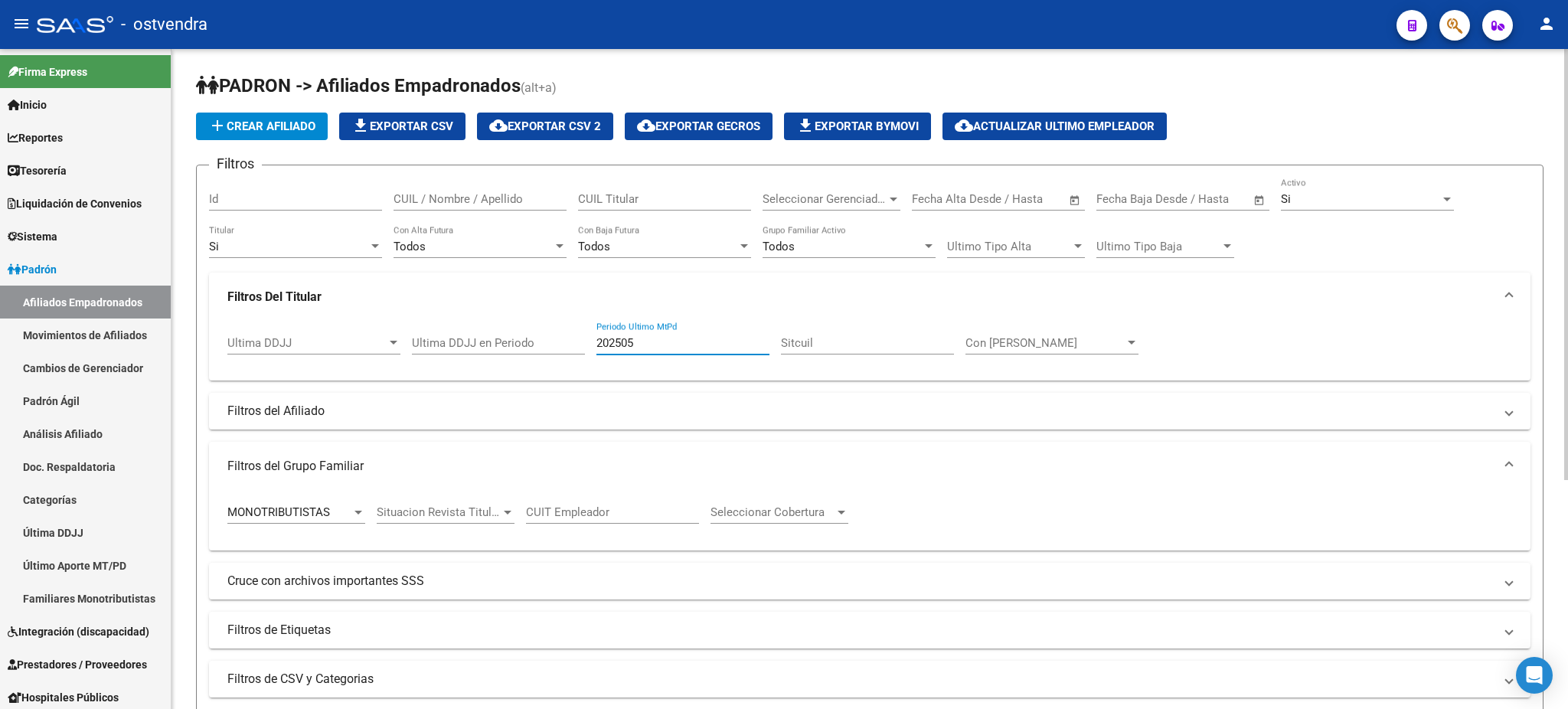
click at [666, 343] on input "202505" at bounding box center [682, 343] width 173 height 14
click at [1355, 195] on div "Si" at bounding box center [1360, 200] width 159 height 14
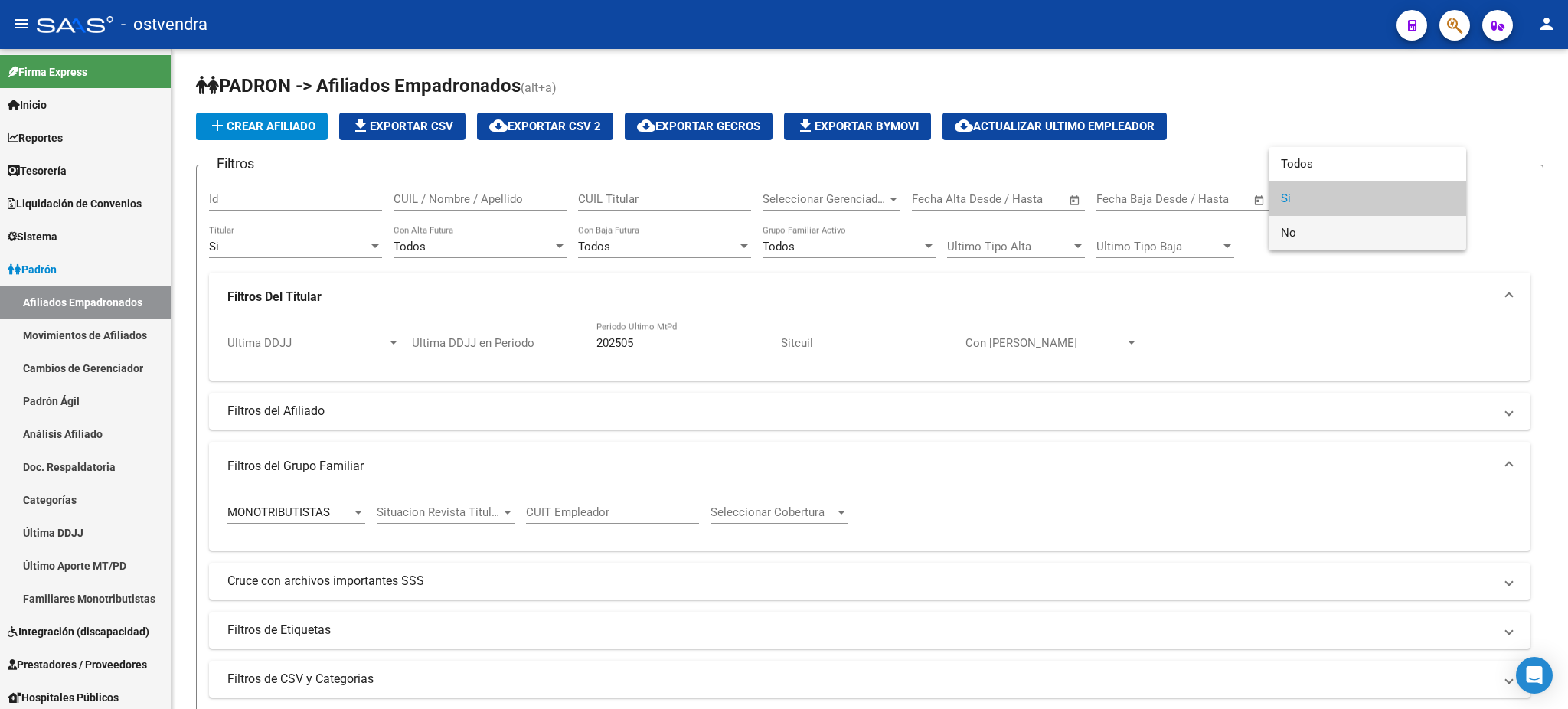
click at [1336, 234] on span "No" at bounding box center [1367, 232] width 173 height 34
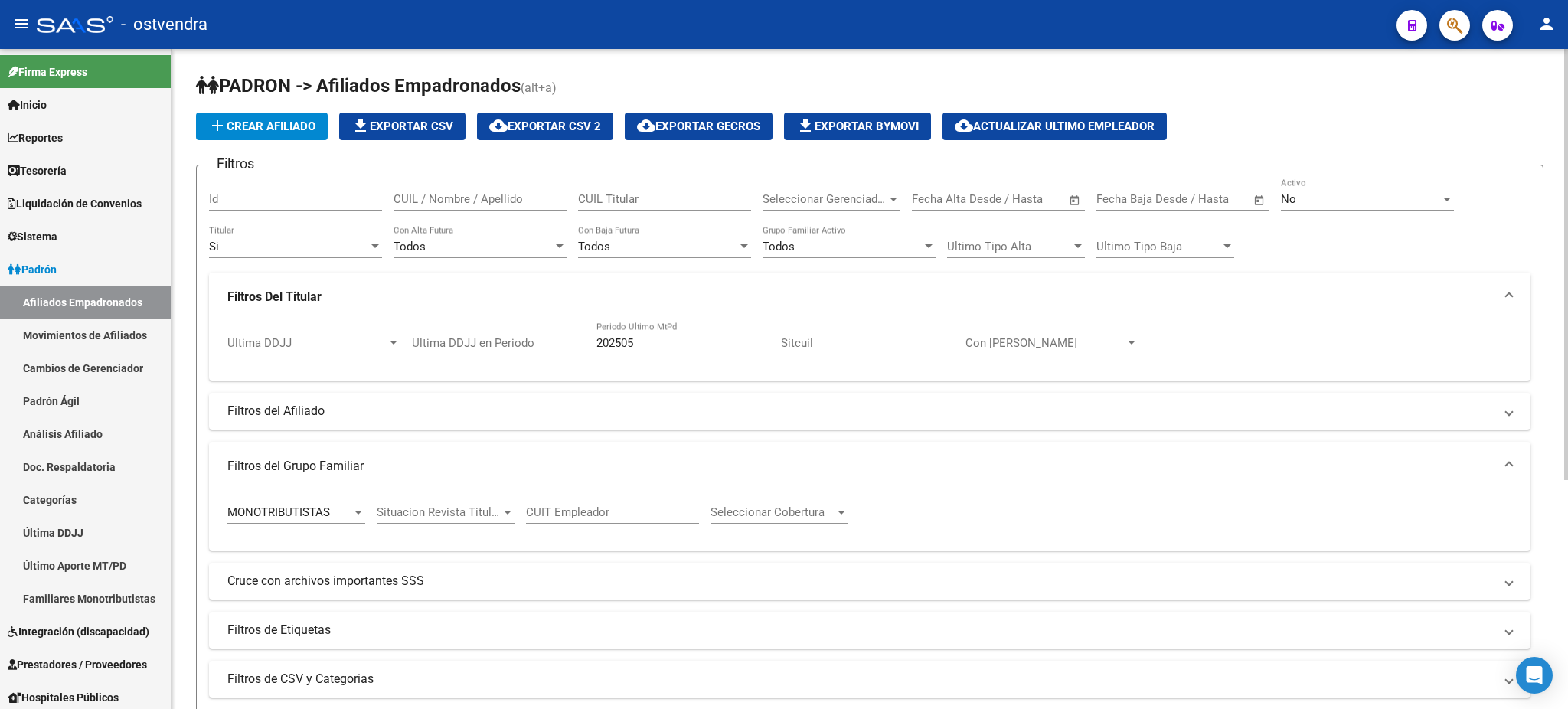
click at [320, 234] on div "Si Titular" at bounding box center [296, 241] width 173 height 33
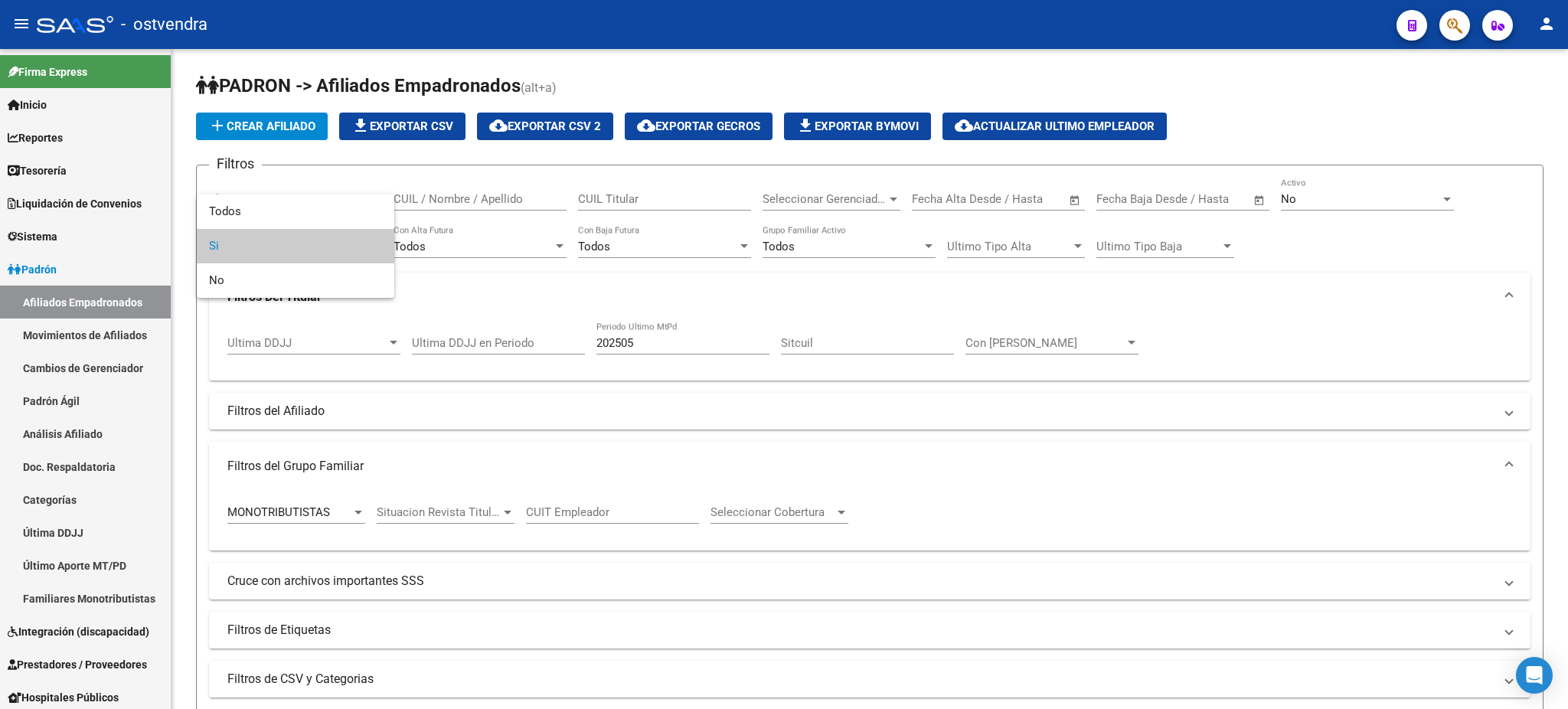
click at [311, 249] on span "Si" at bounding box center [296, 245] width 173 height 34
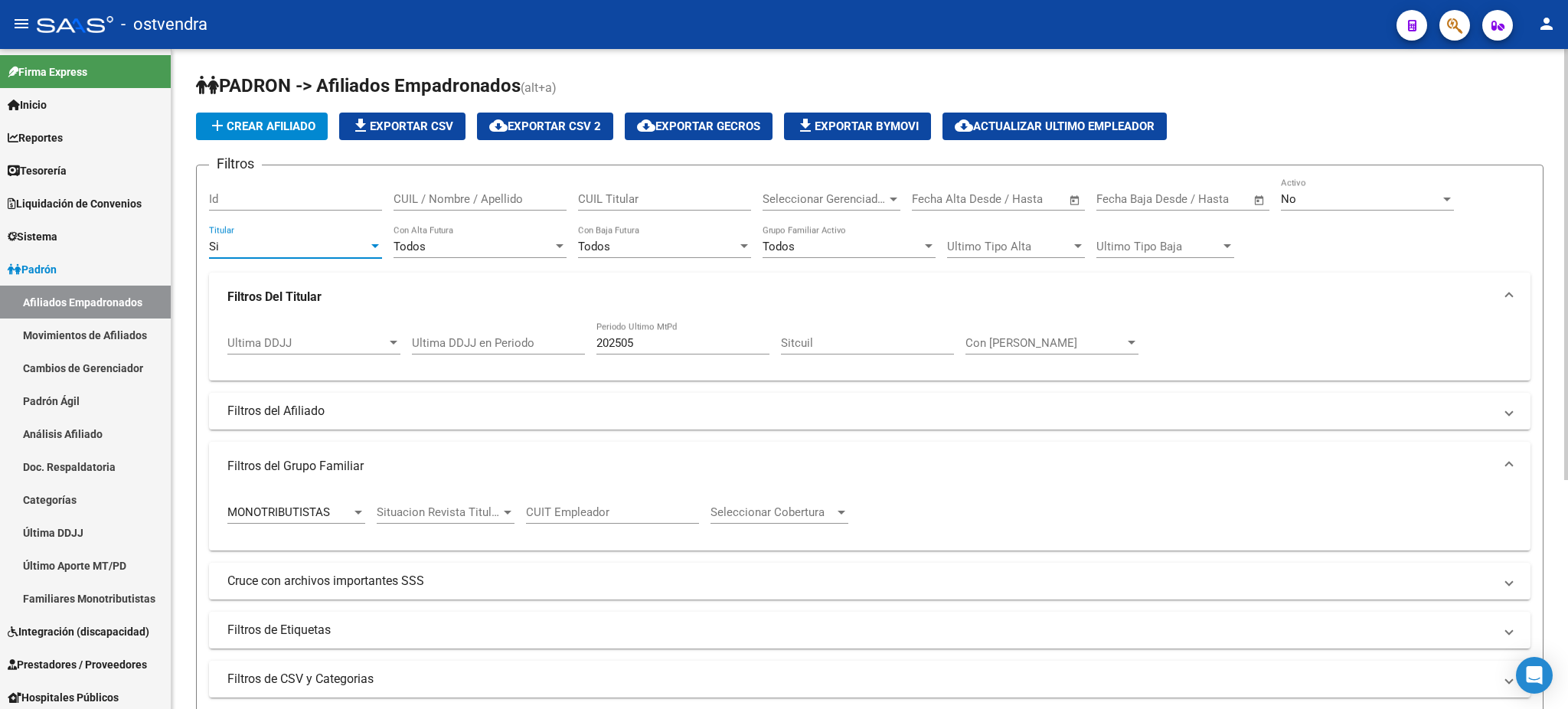
click at [630, 331] on div "202505 Periodo Ultimo MtPd" at bounding box center [682, 337] width 173 height 33
click at [641, 339] on input "202505" at bounding box center [682, 343] width 173 height 14
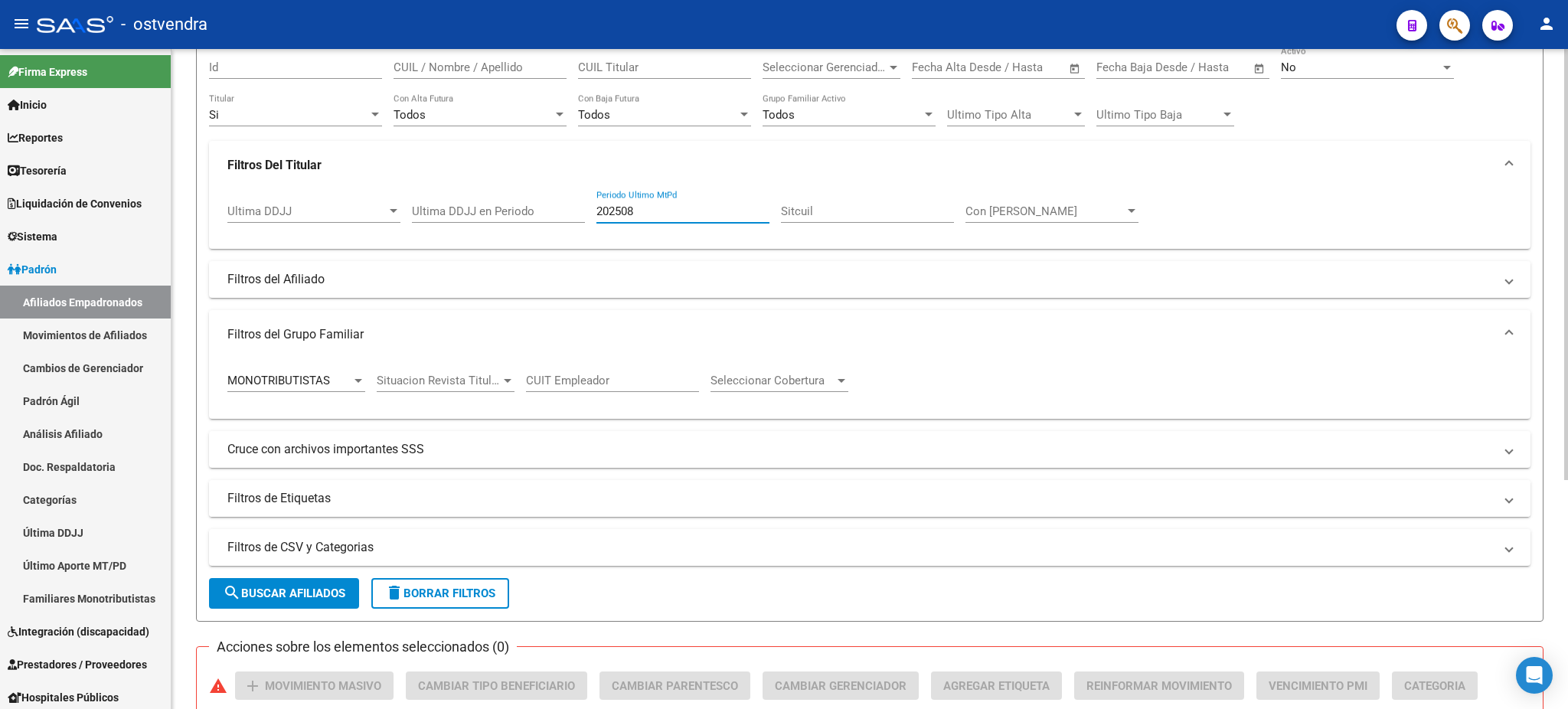
scroll to position [136, 0]
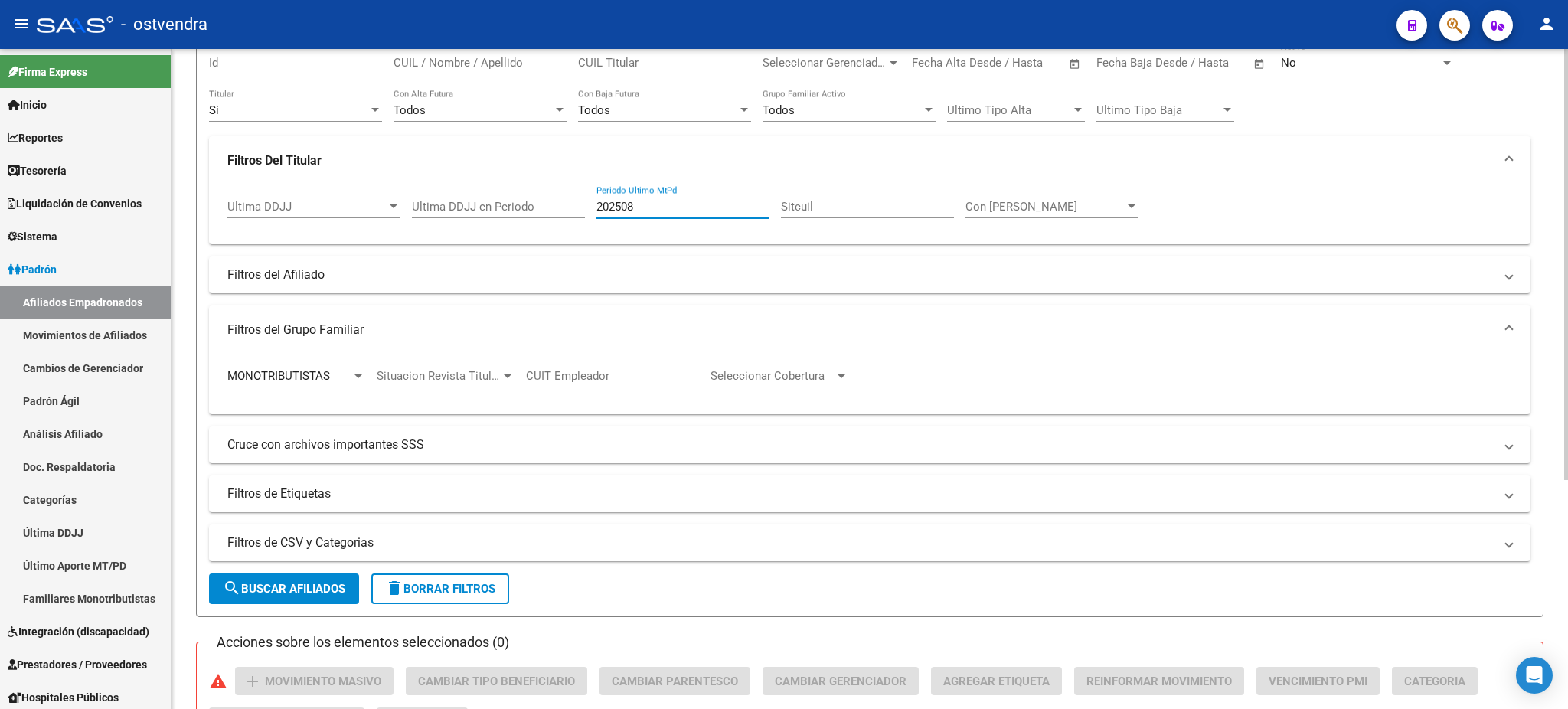
type input "202508"
click at [324, 374] on span "MONOTRIBUTISTAS" at bounding box center [278, 376] width 102 height 14
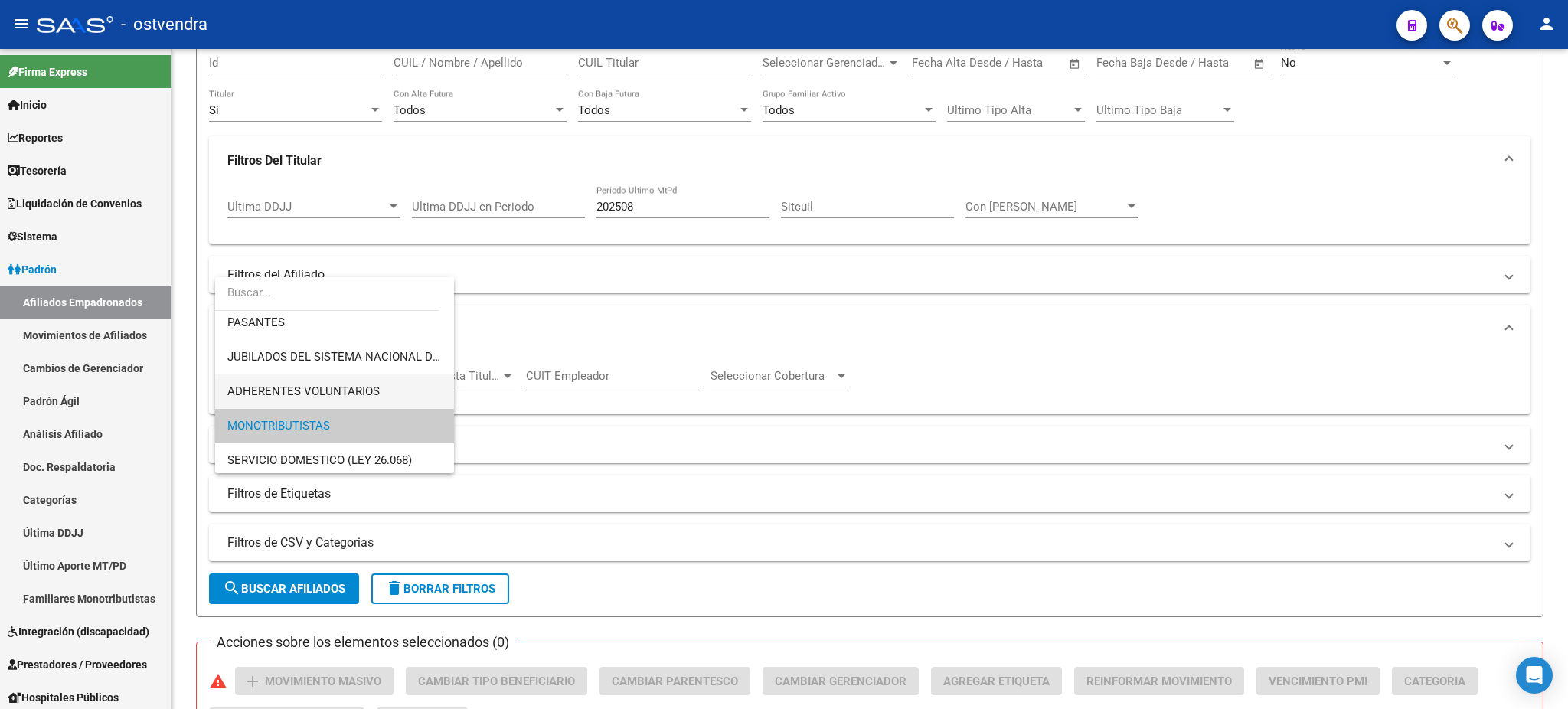
scroll to position [0, 0]
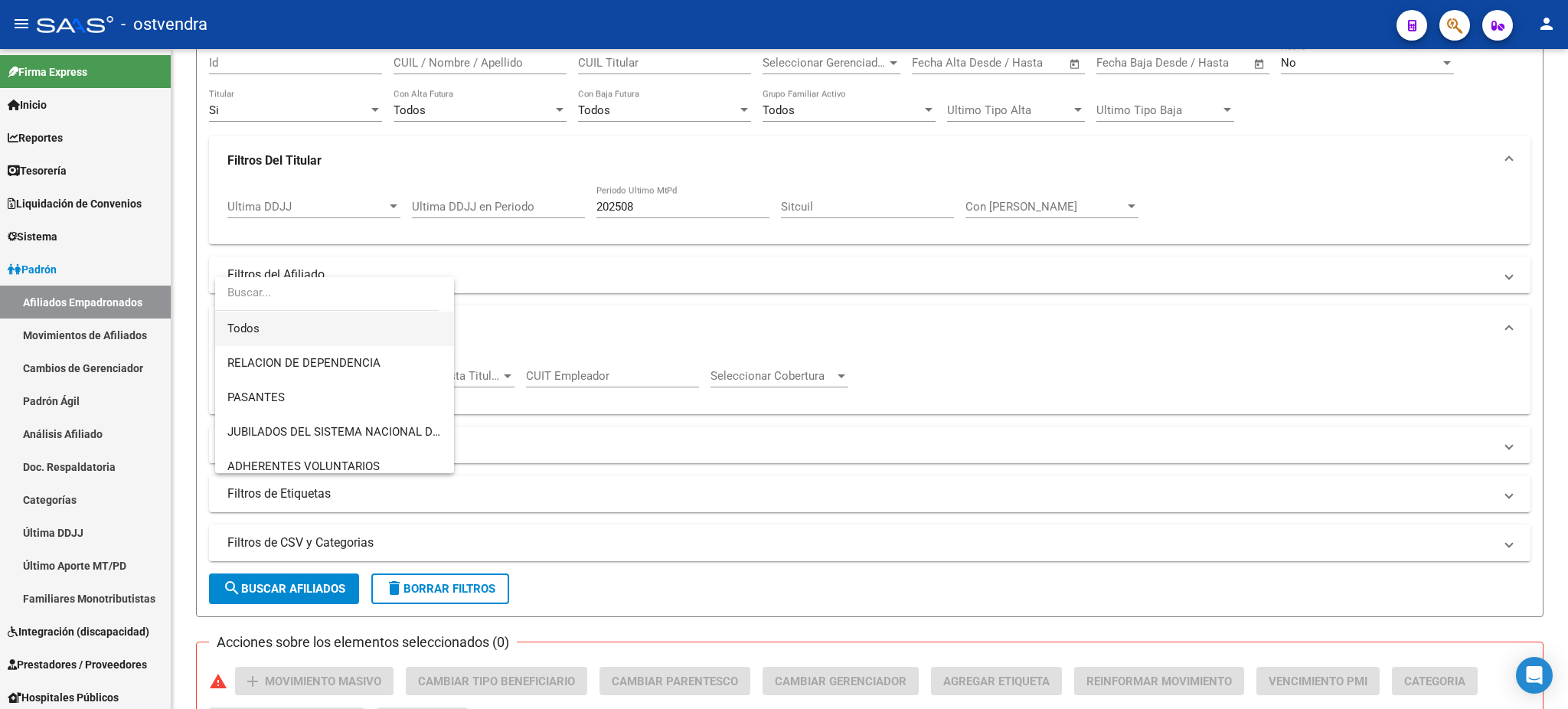
click at [322, 328] on span "Todos" at bounding box center [334, 328] width 215 height 34
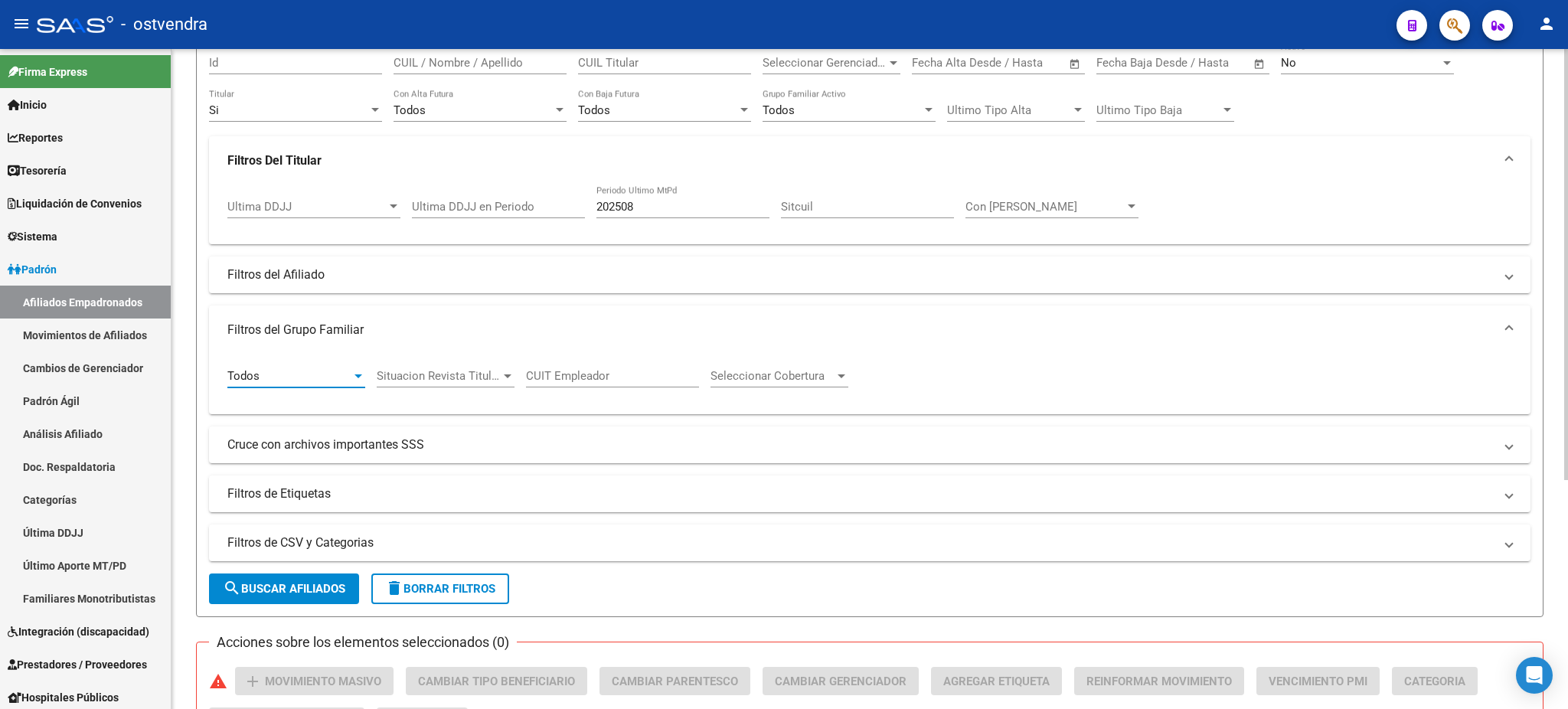
click at [279, 590] on span "search Buscar Afiliados" at bounding box center [283, 589] width 123 height 14
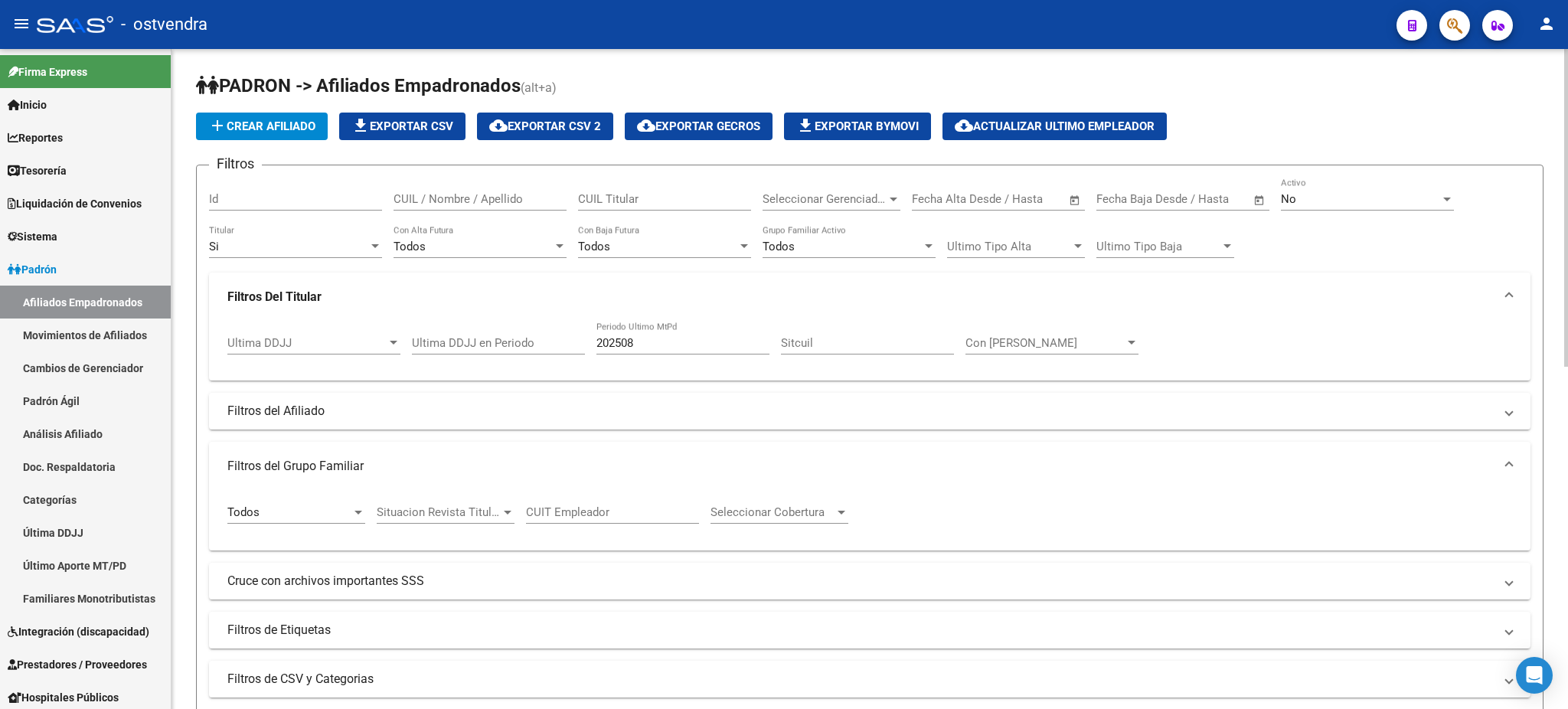
click at [1197, 245] on span "Ultimo Tipo Baja" at bounding box center [1158, 246] width 124 height 14
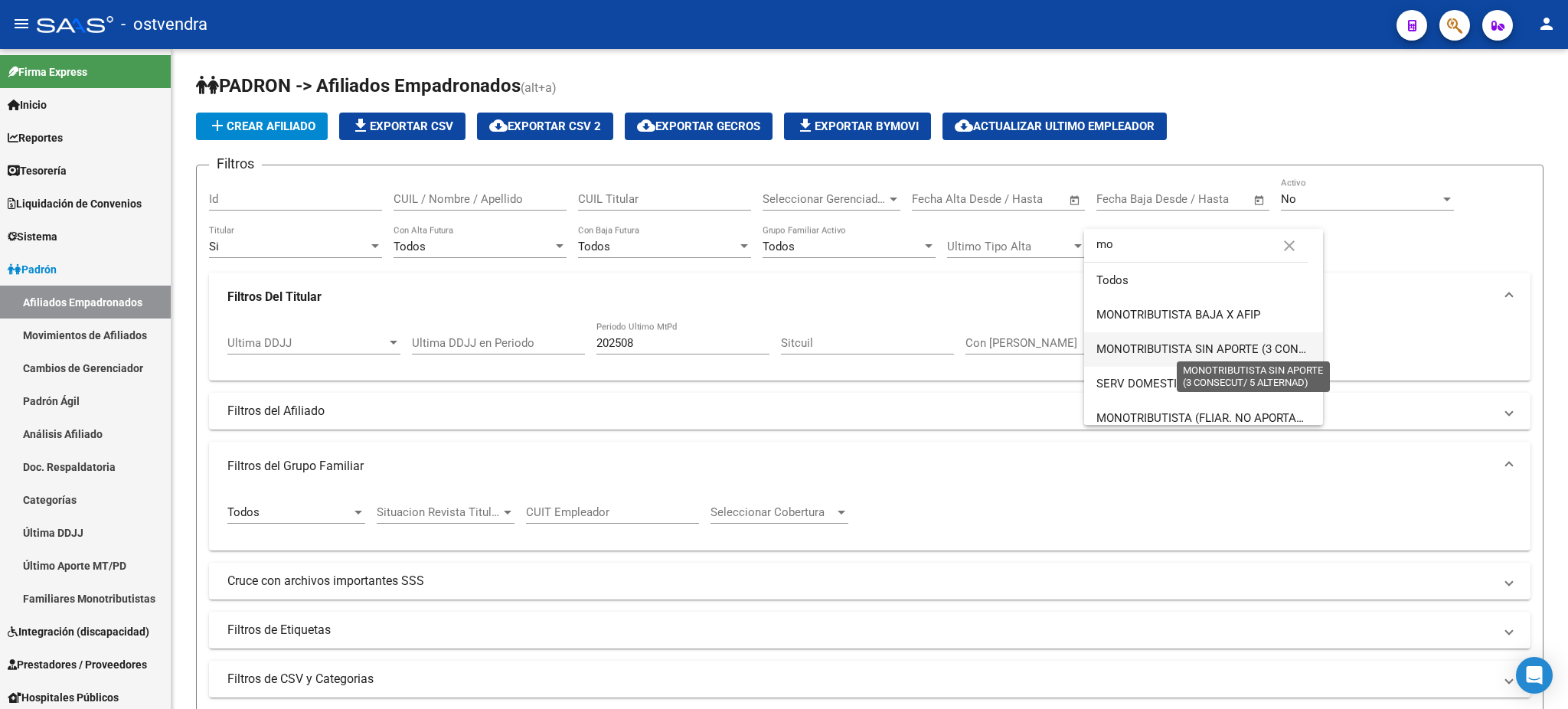
type input "mo"
click at [1217, 347] on span "MONOTRIBUTISTA SIN APORTE (3 CONSECUT/ 5 ALTERNAD)" at bounding box center [1254, 350] width 315 height 14
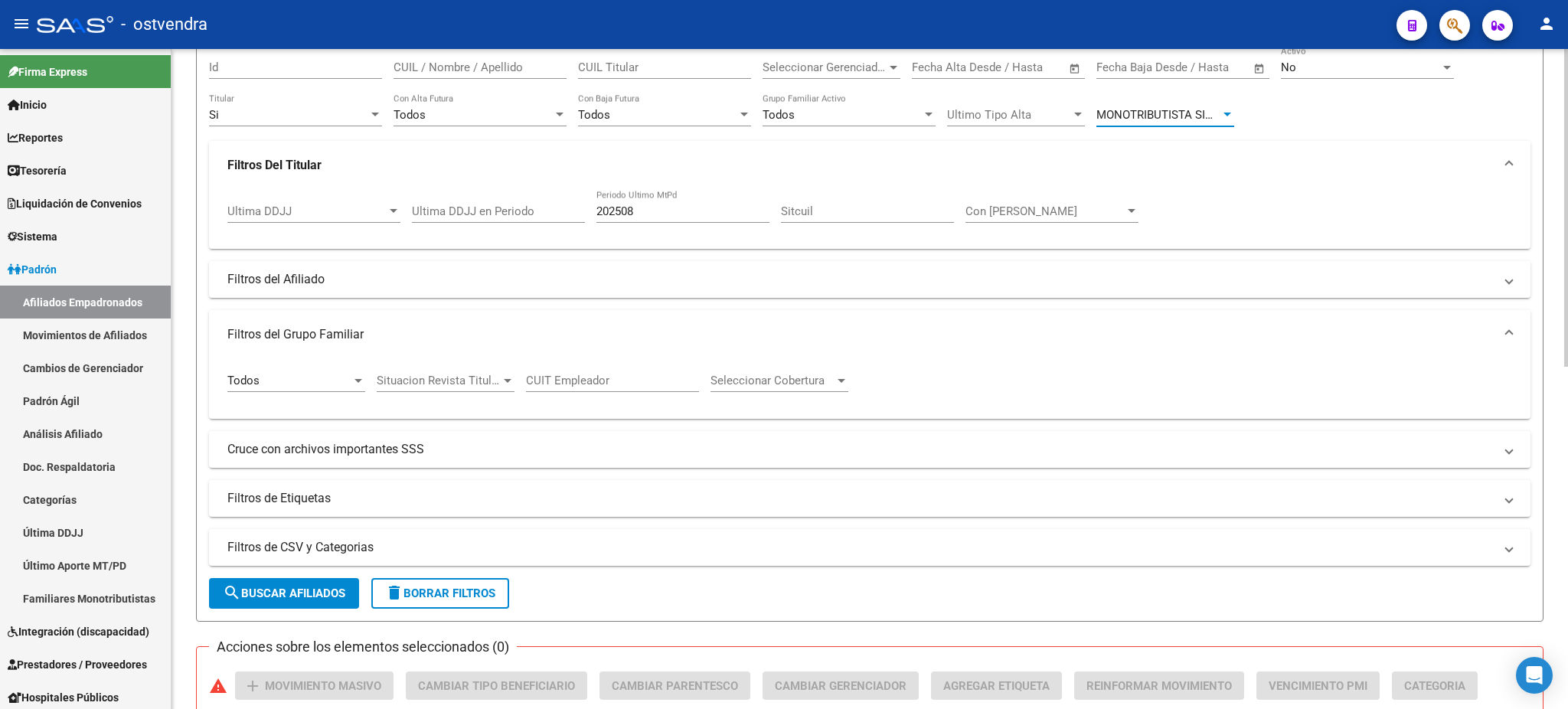
scroll to position [136, 0]
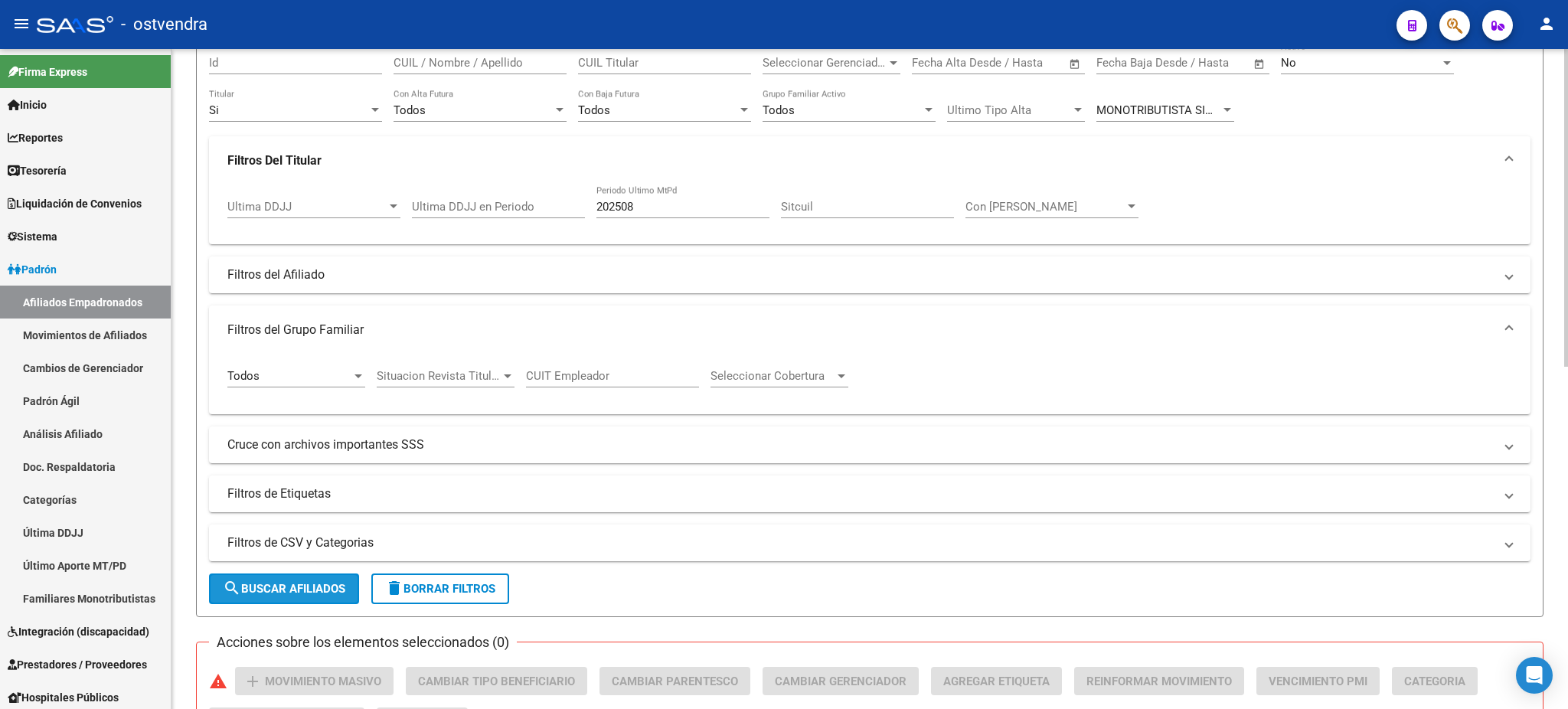
click at [298, 573] on button "search Buscar Afiliados" at bounding box center [284, 588] width 150 height 31
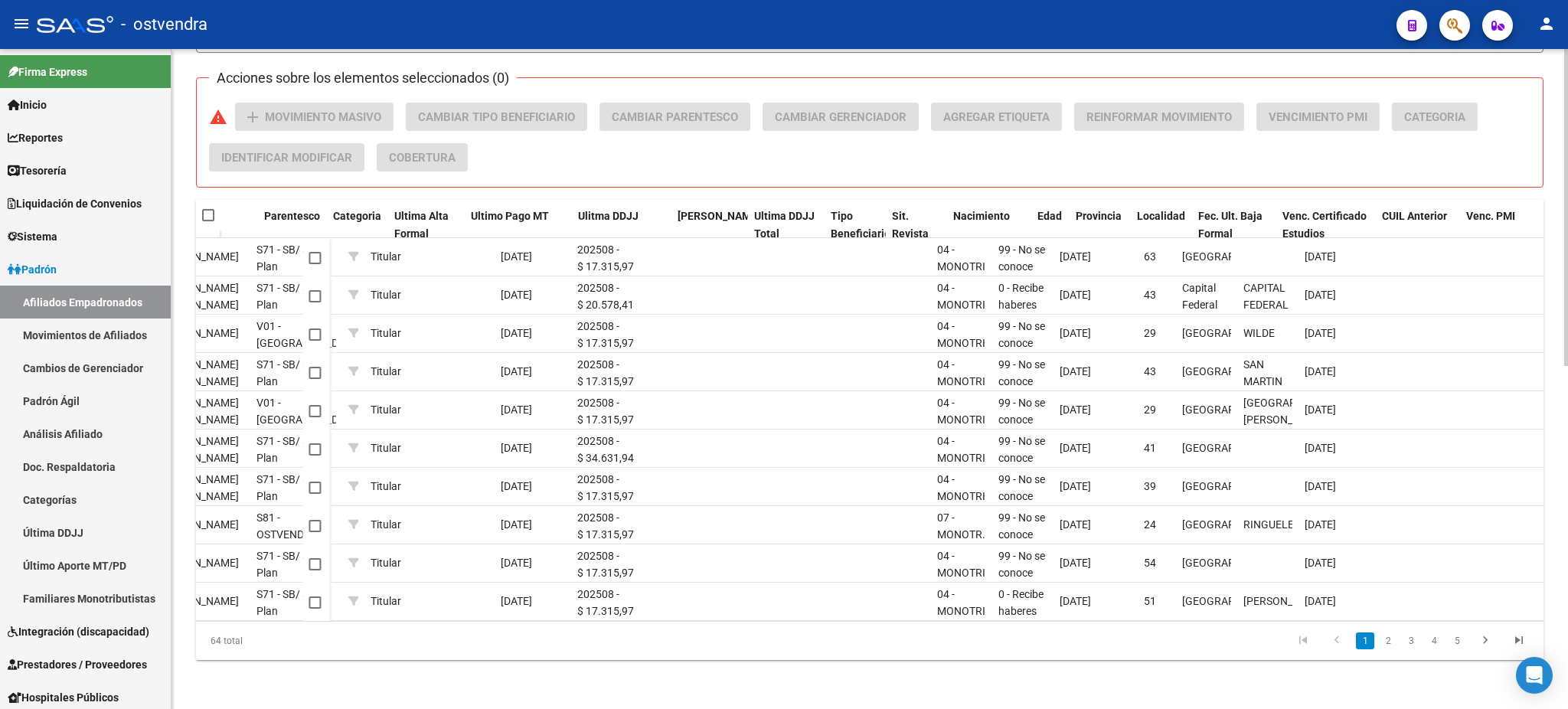
scroll to position [0, 780]
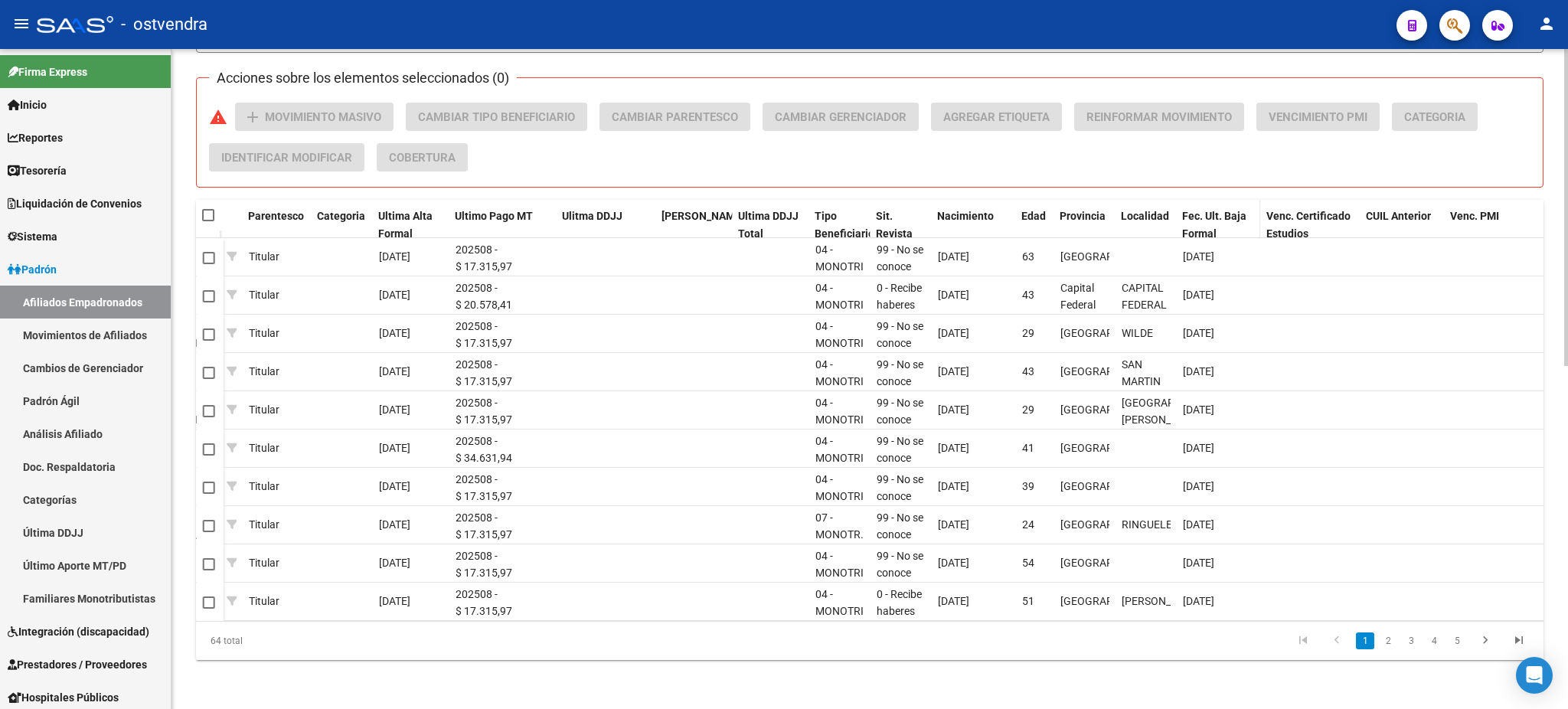
click at [1199, 207] on div "Fec. Ult. Baja Formal" at bounding box center [1217, 225] width 72 height 35
click at [1205, 214] on span "Fec. Ult. Baja Formal" at bounding box center [1214, 225] width 64 height 30
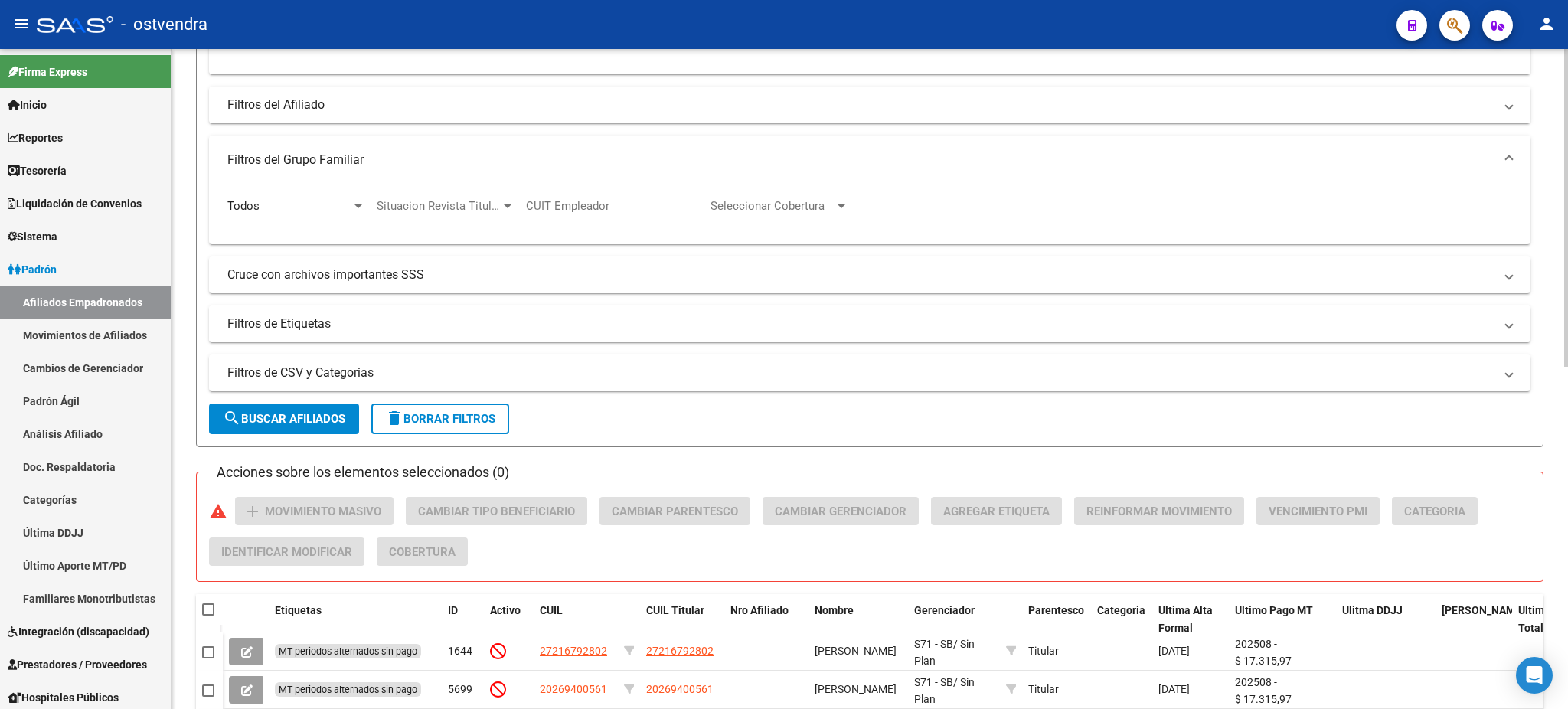
scroll to position [303, 0]
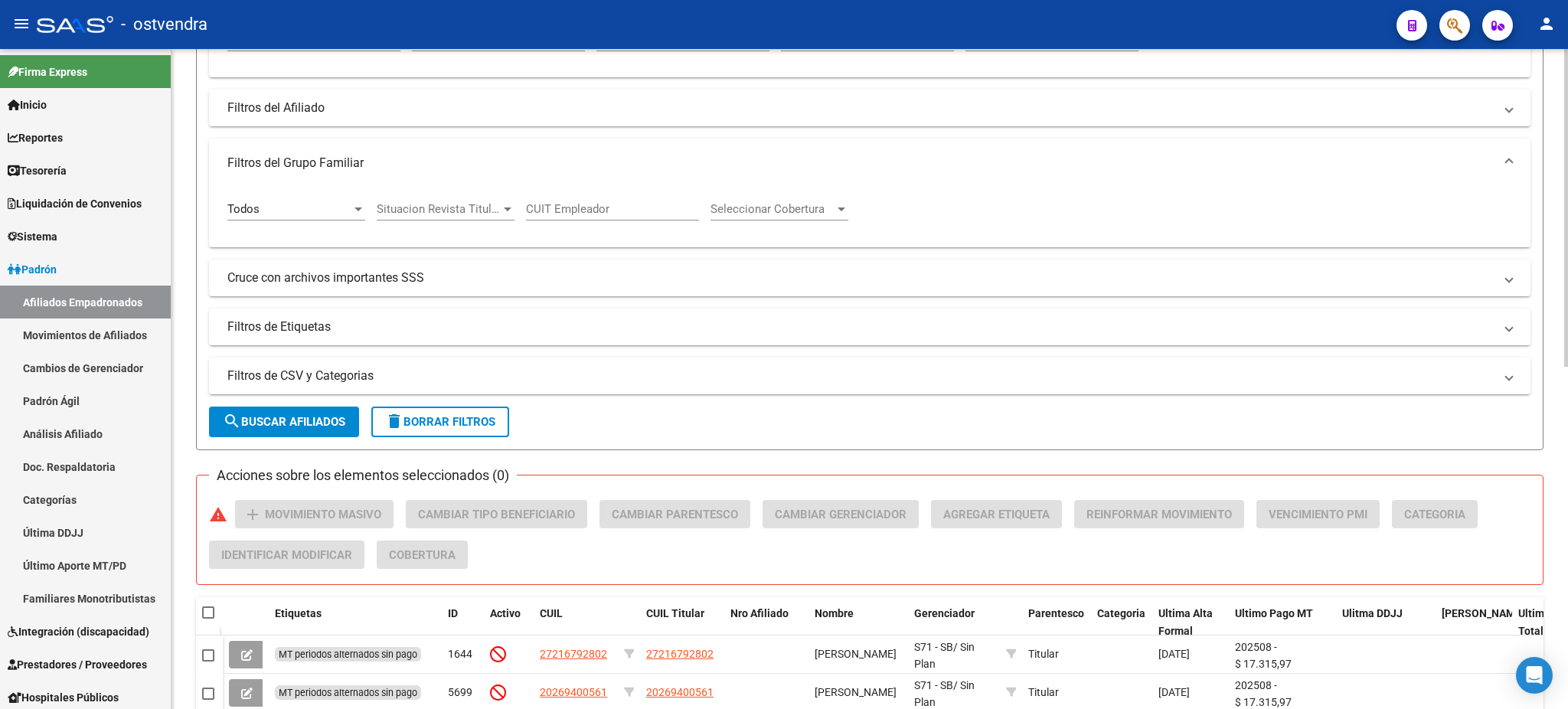
click at [350, 320] on mat-panel-title "Filtros de Etiquetas" at bounding box center [860, 327] width 1266 height 17
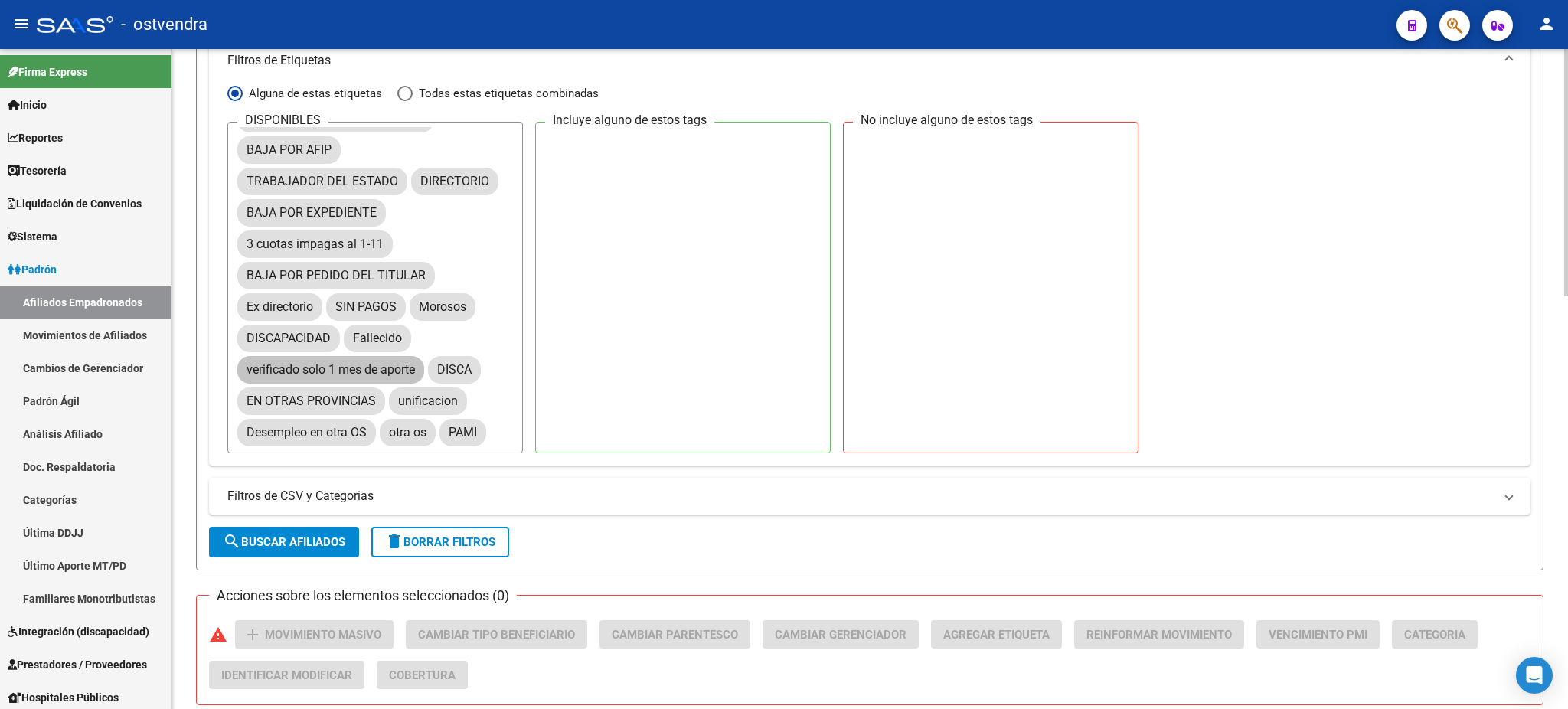
scroll to position [0, 0]
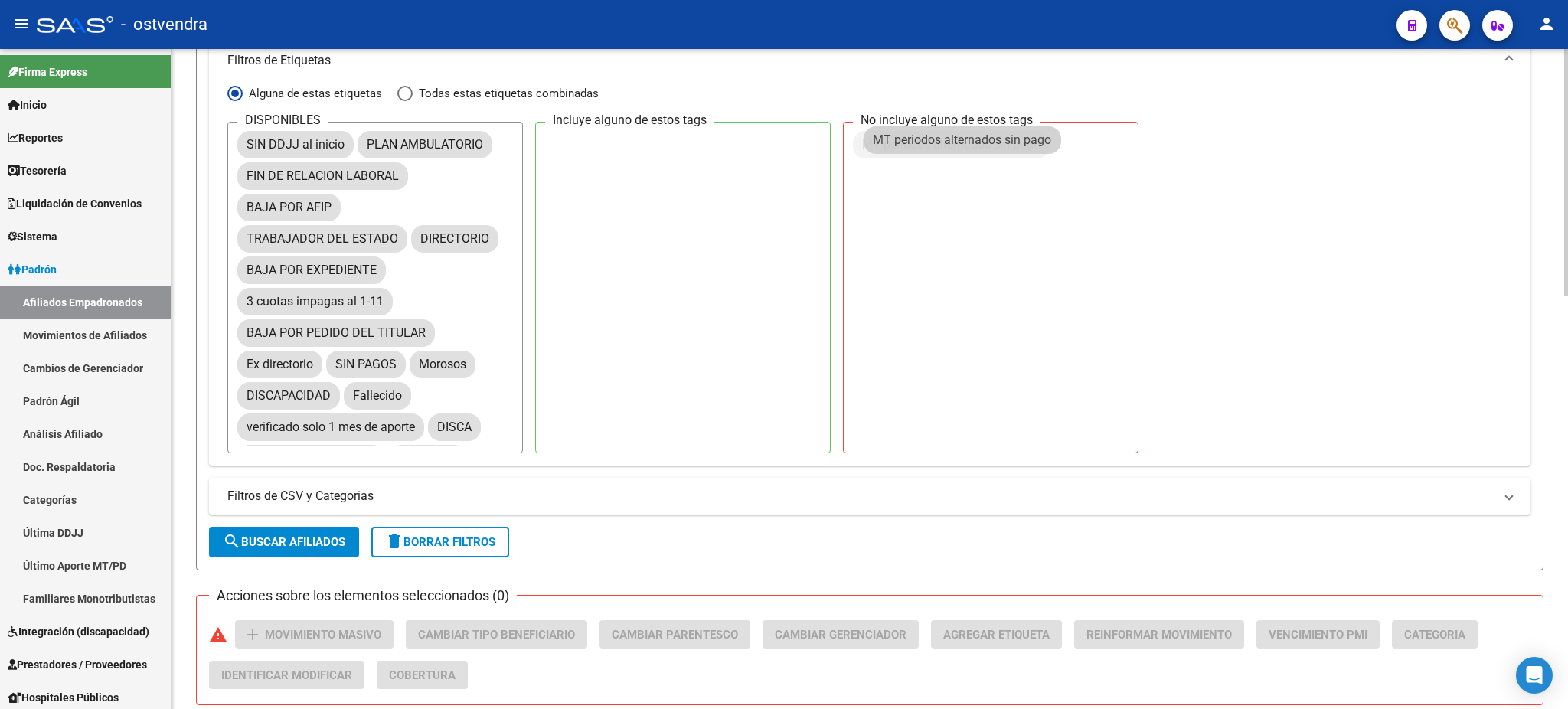
drag, startPoint x: 366, startPoint y: 207, endPoint x: 992, endPoint y: 140, distance: 629.6
click at [320, 539] on span "search Buscar Afiliados" at bounding box center [283, 542] width 123 height 14
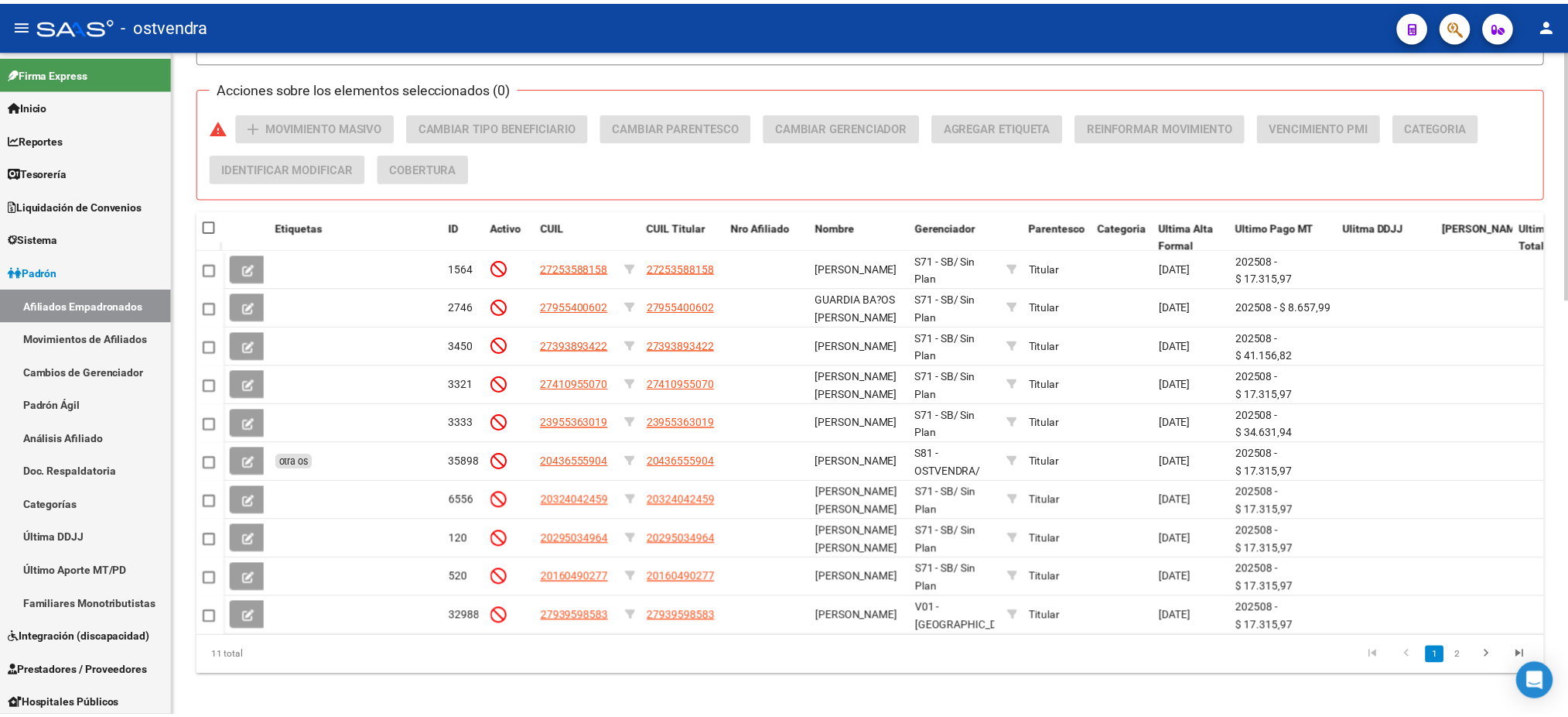
scroll to position [1117, 0]
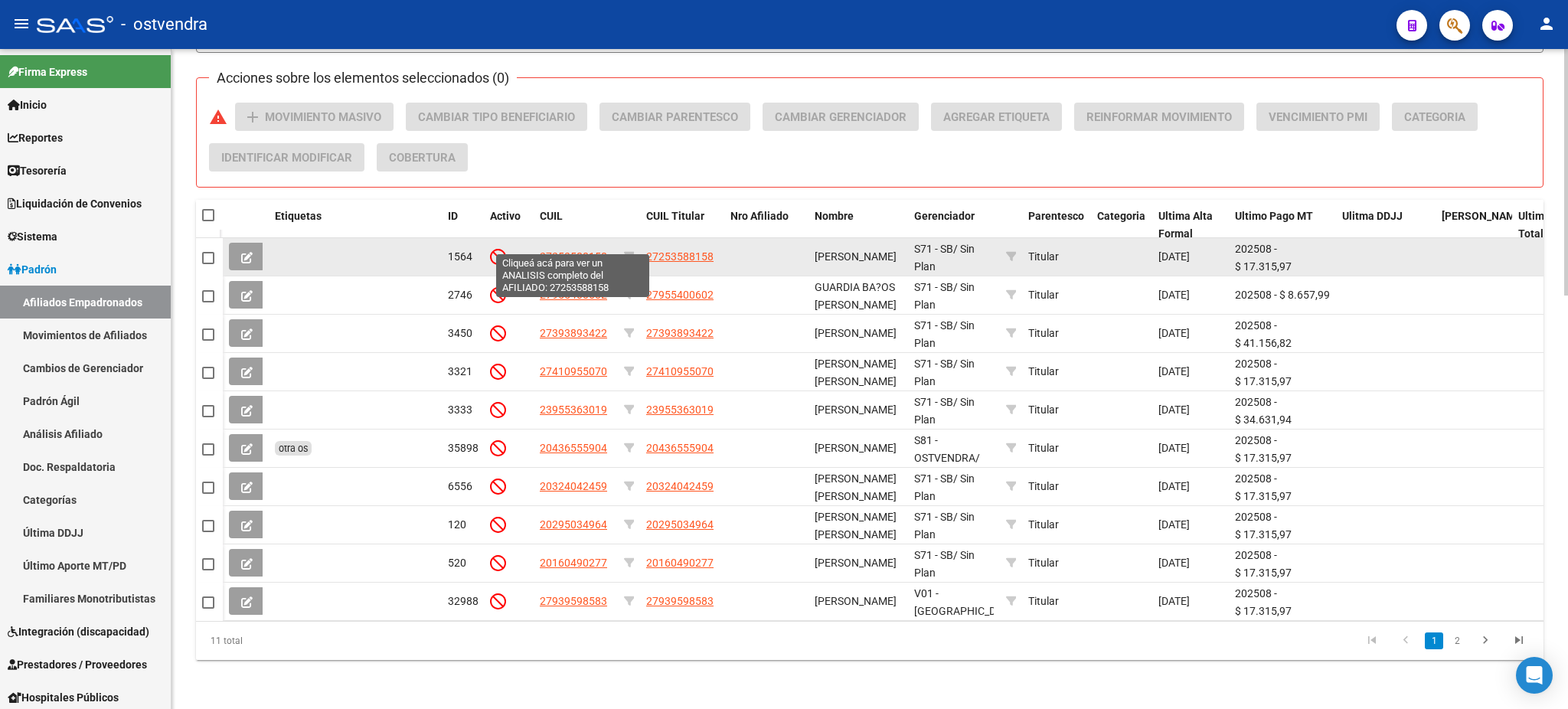
click at [582, 251] on span "27253588158" at bounding box center [573, 257] width 67 height 12
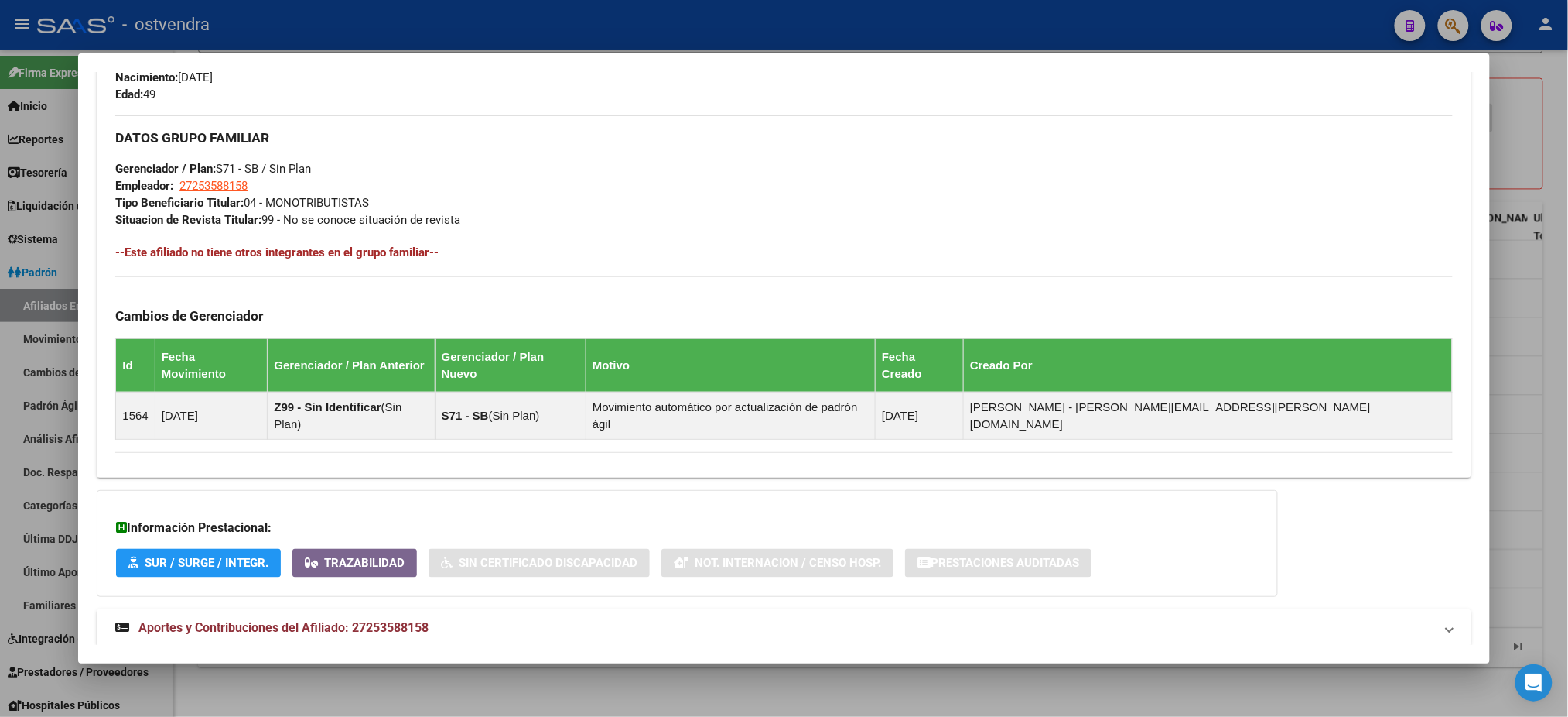
scroll to position [733, 0]
click at [322, 620] on span "Aportes y Contribuciones del Afiliado: 27253588158" at bounding box center [283, 627] width 290 height 14
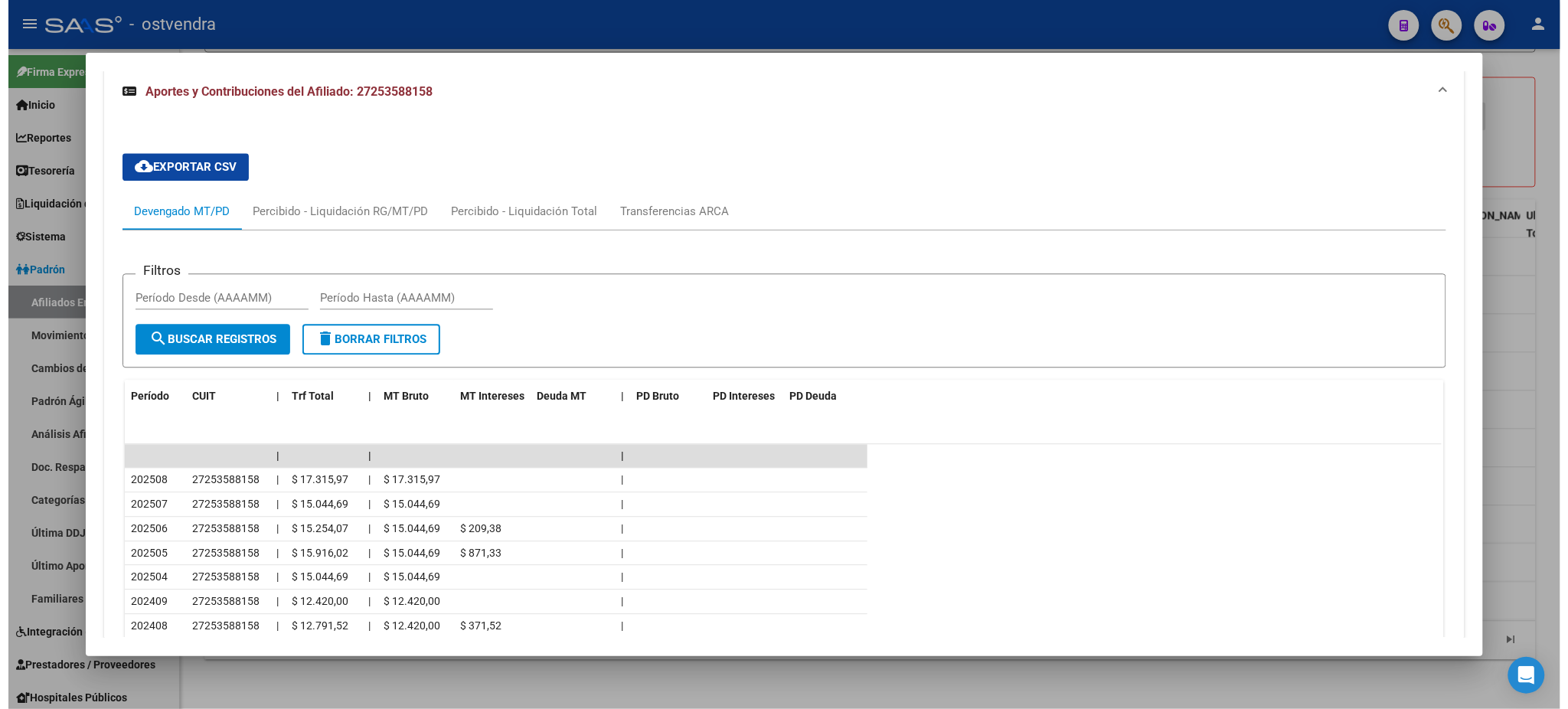
scroll to position [1256, 0]
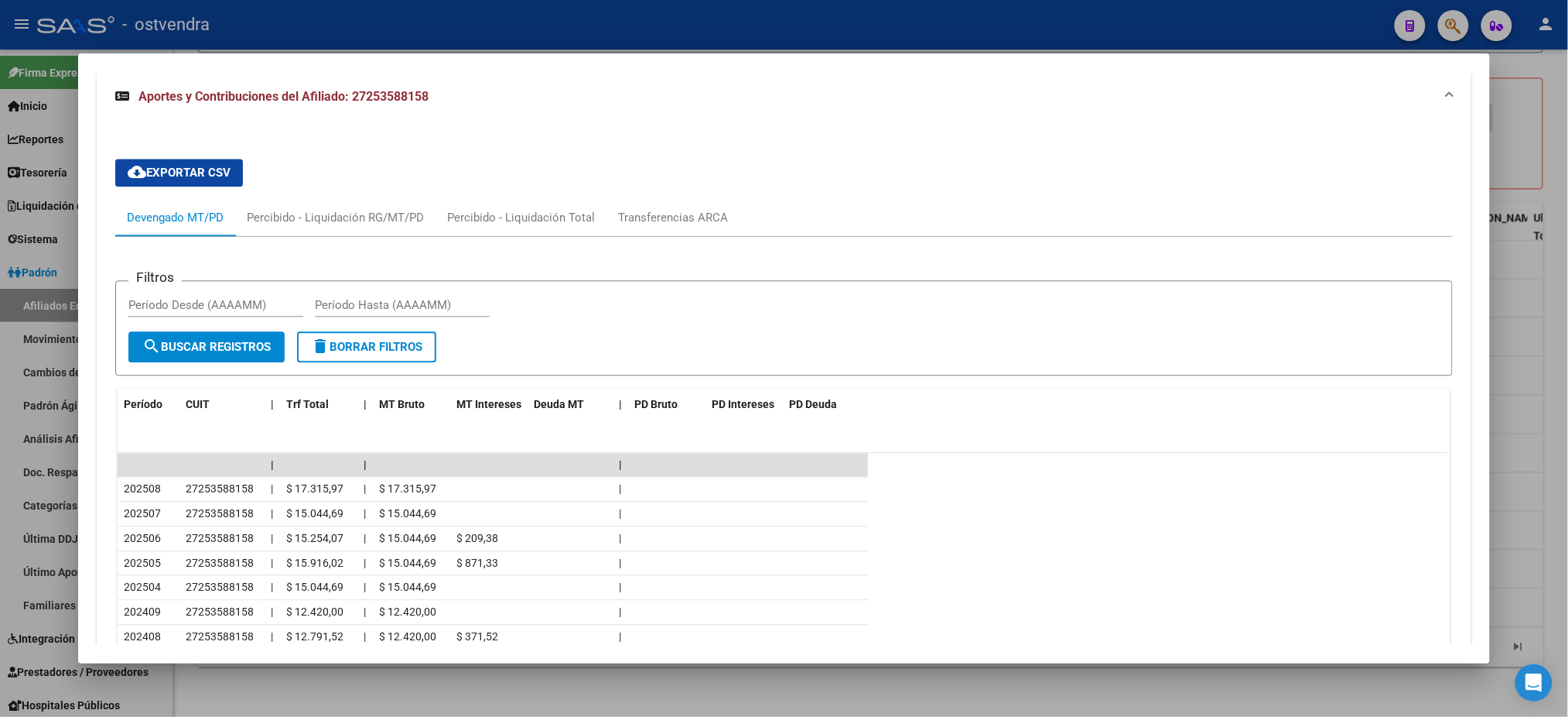
click at [492, 21] on div at bounding box center [784, 358] width 1568 height 717
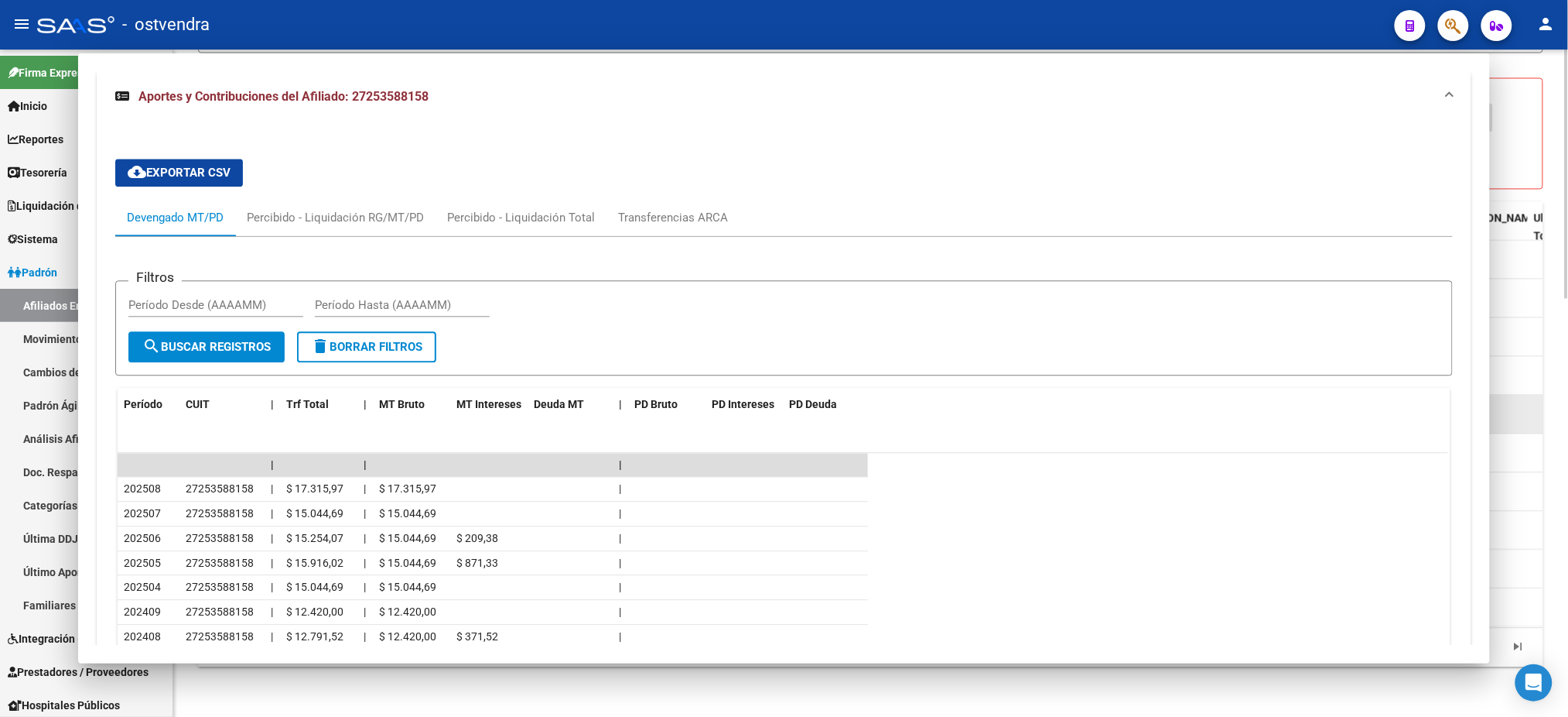
type textarea "27253588158"
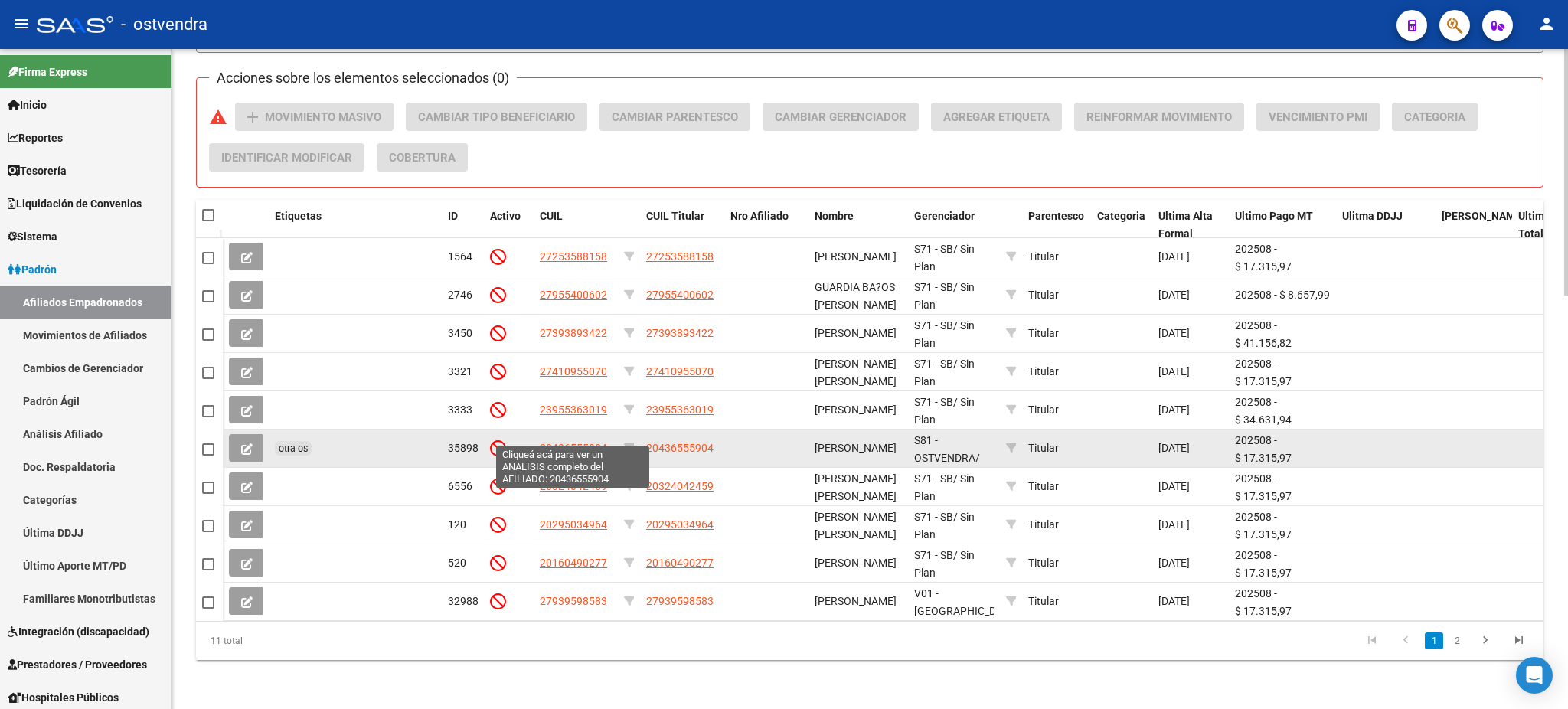
click at [549, 441] on span "20436555904" at bounding box center [573, 448] width 67 height 12
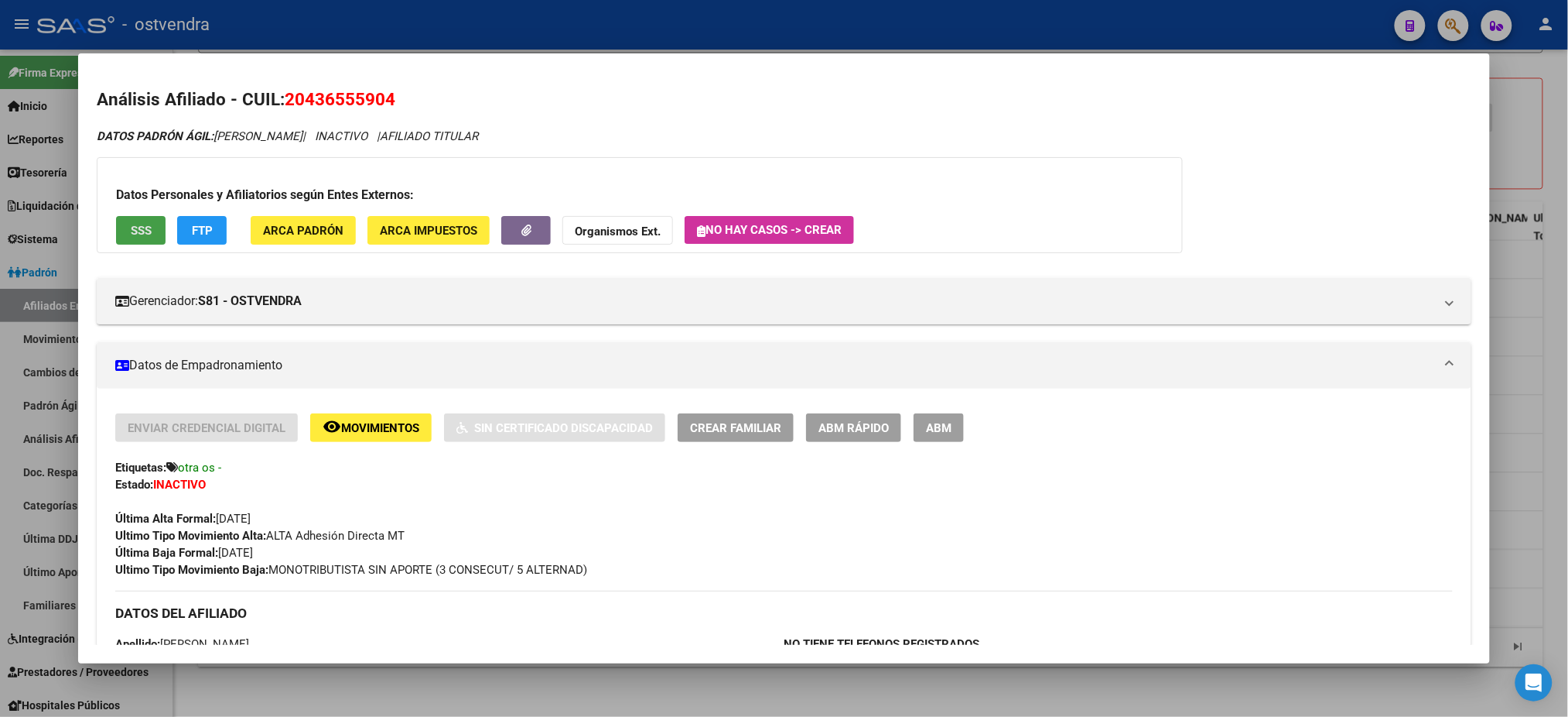
click at [137, 229] on span "SSS" at bounding box center [141, 231] width 21 height 14
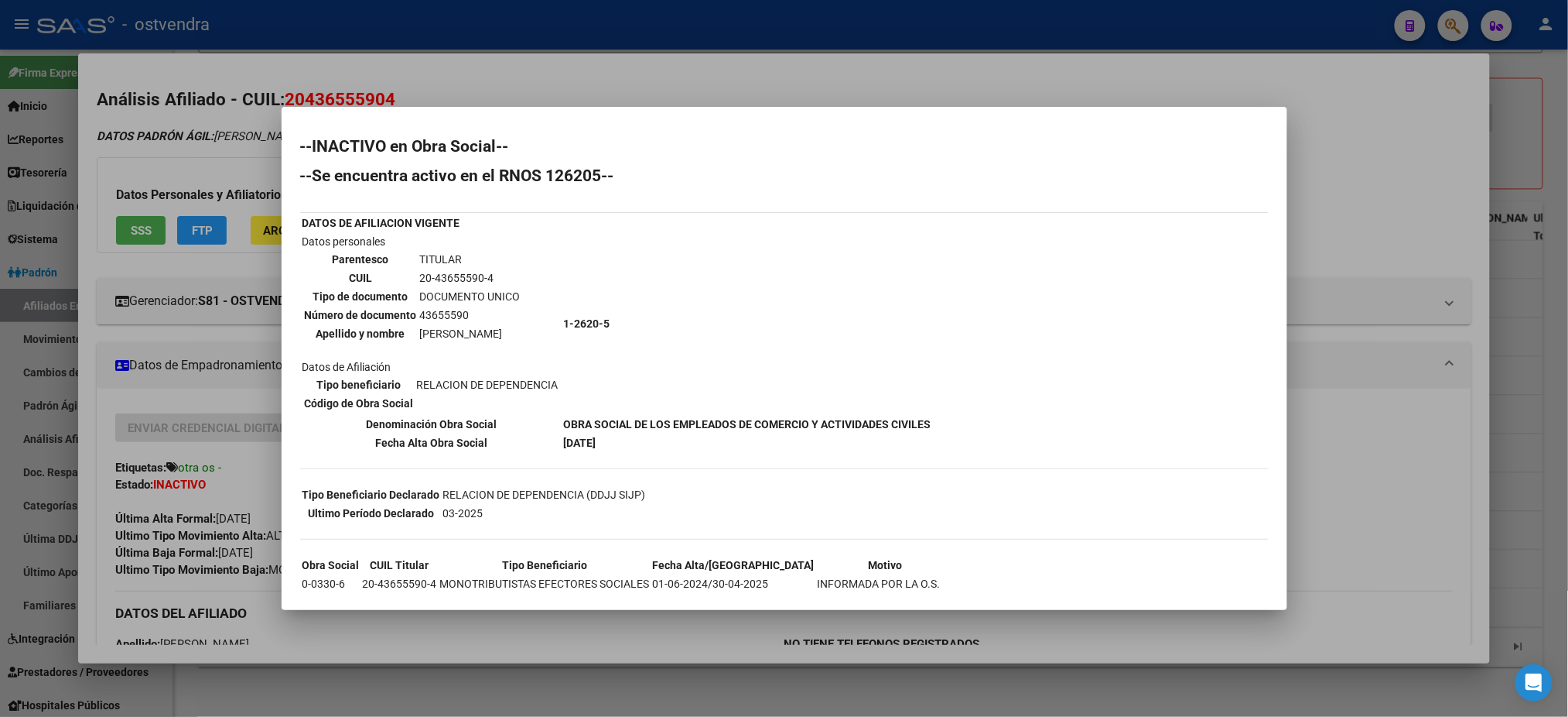
click at [471, 143] on h2 "--INACTIVO en Obra Social--" at bounding box center [784, 146] width 968 height 15
drag, startPoint x: 449, startPoint y: 61, endPoint x: 467, endPoint y: 9, distance: 55.0
click at [446, 55] on div at bounding box center [784, 358] width 1568 height 717
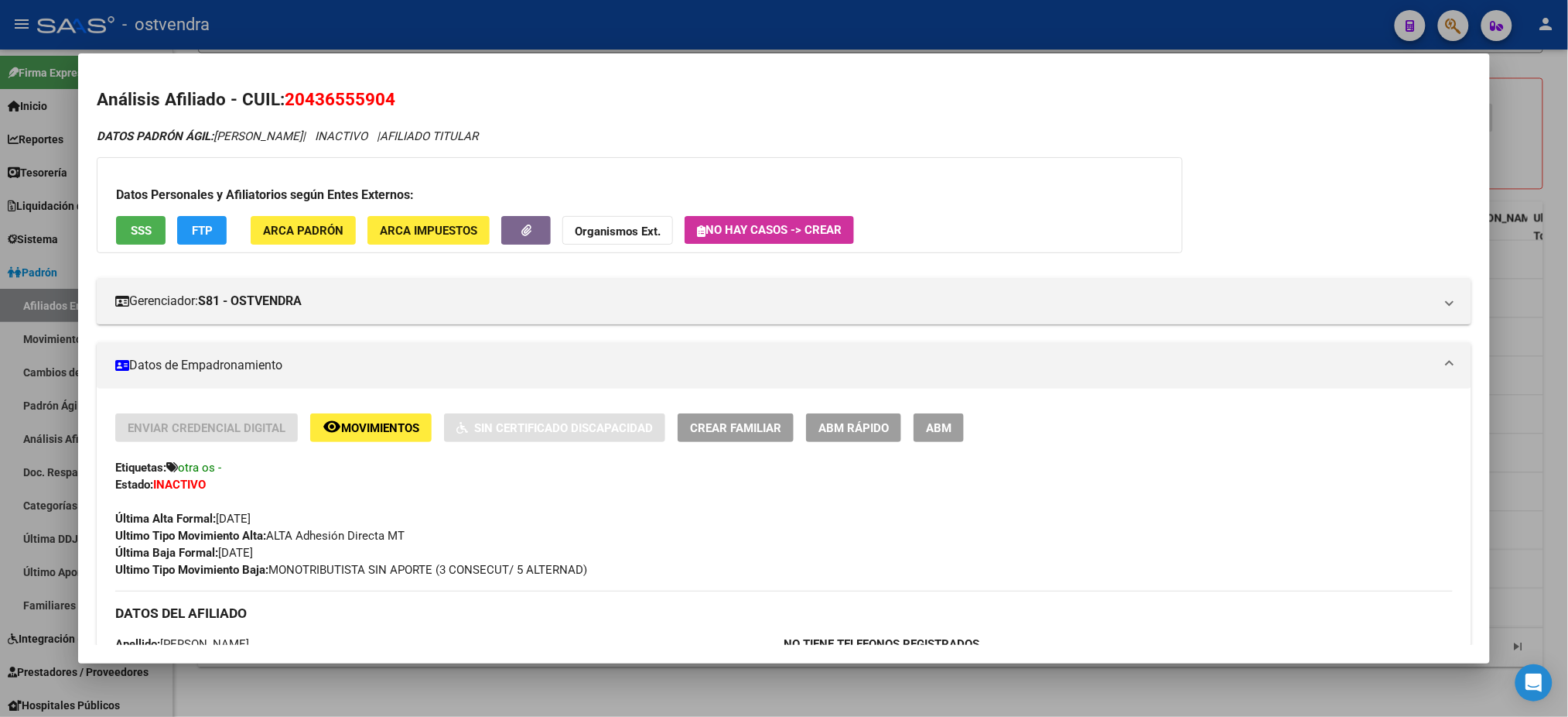
click at [469, 4] on div at bounding box center [784, 358] width 1568 height 717
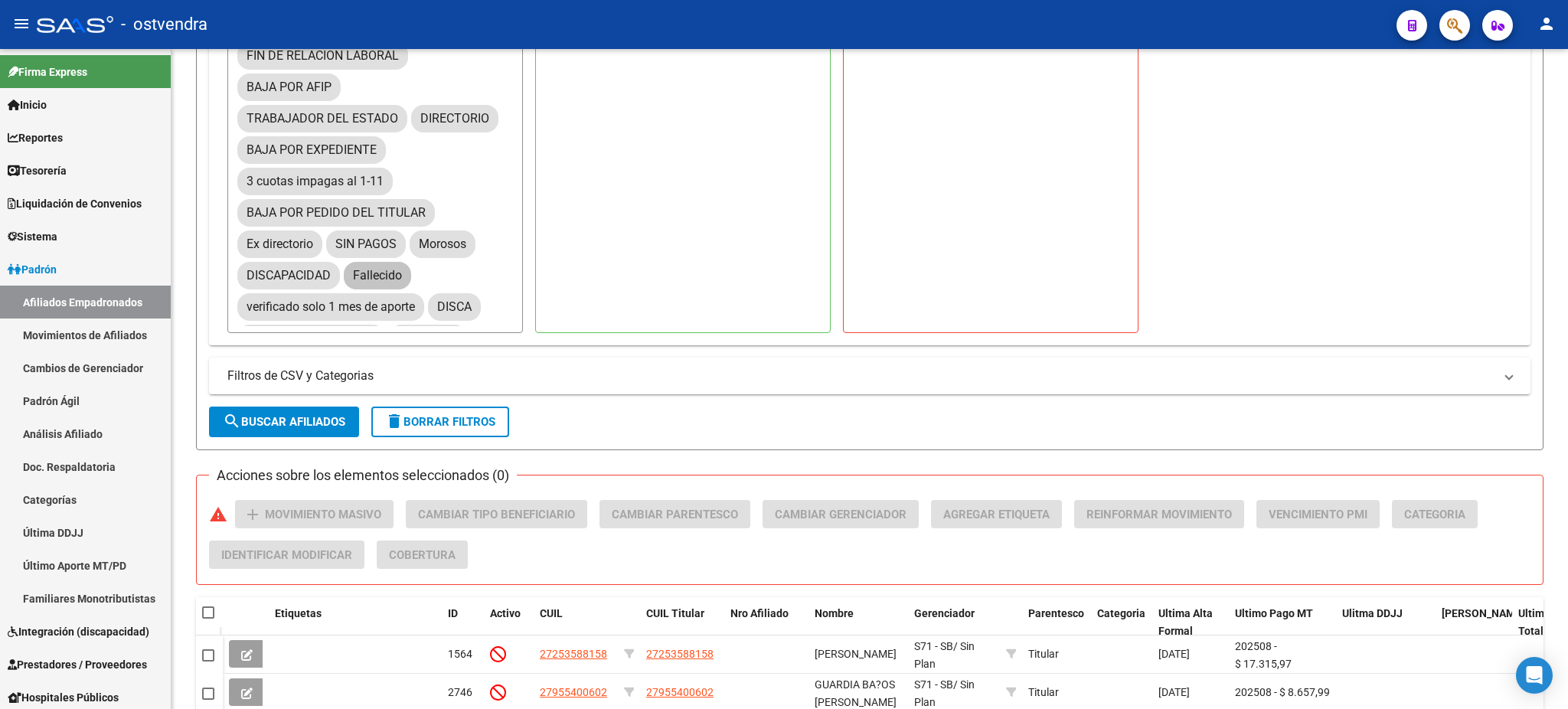
scroll to position [57, 0]
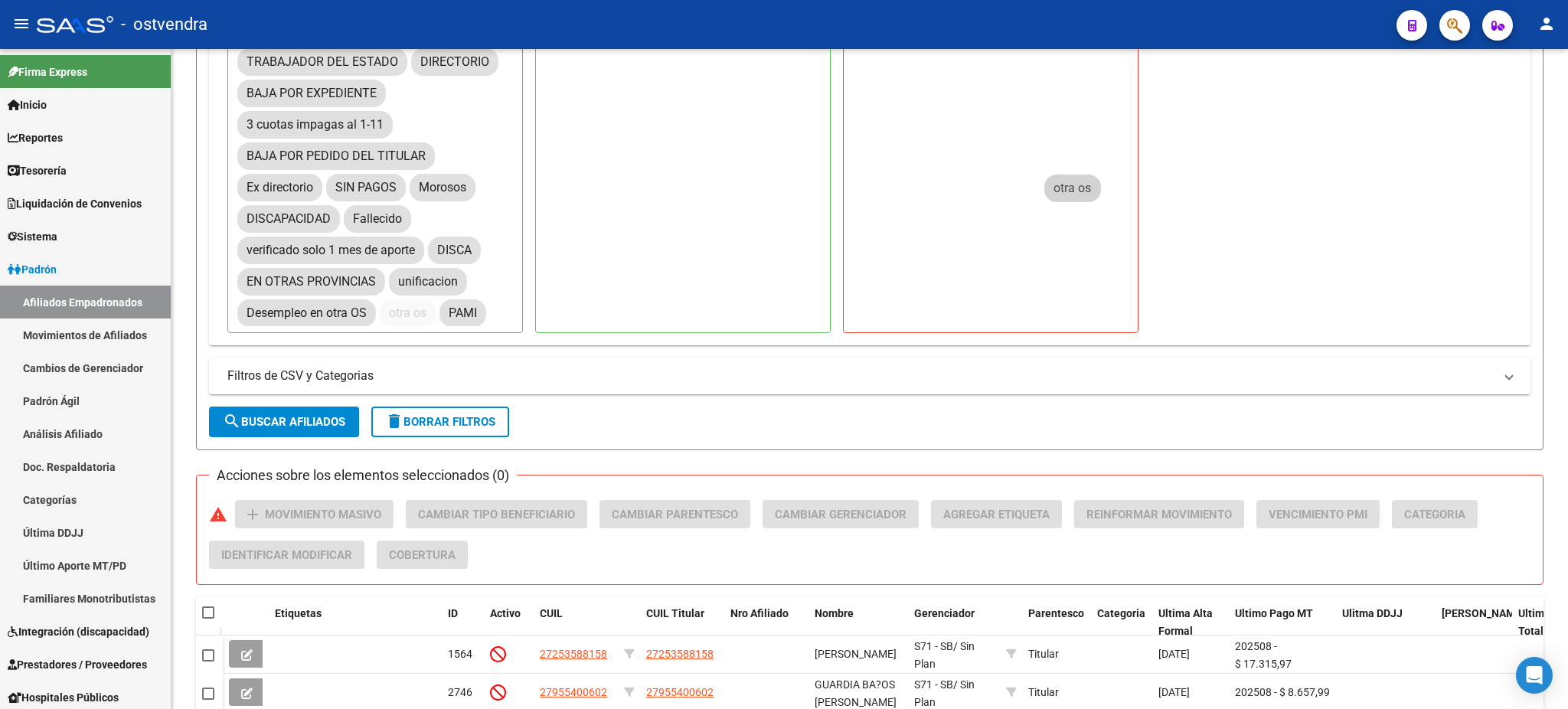
drag, startPoint x: 404, startPoint y: 310, endPoint x: 723, endPoint y: 208, distance: 334.9
click at [1055, 185] on div "DISPONIBLES SIN DDJJ al inicio PLAN AMBULATORIO FIN DE RELACION LABORAL BAJA PO…" at bounding box center [869, 167] width 1285 height 331
drag, startPoint x: 405, startPoint y: 311, endPoint x: 941, endPoint y: 148, distance: 560.2
click at [951, 152] on div "DISPONIBLES SIN DDJJ al inicio PLAN AMBULATORIO FIN DE RELACION LABORAL BAJA PO…" at bounding box center [869, 167] width 1285 height 331
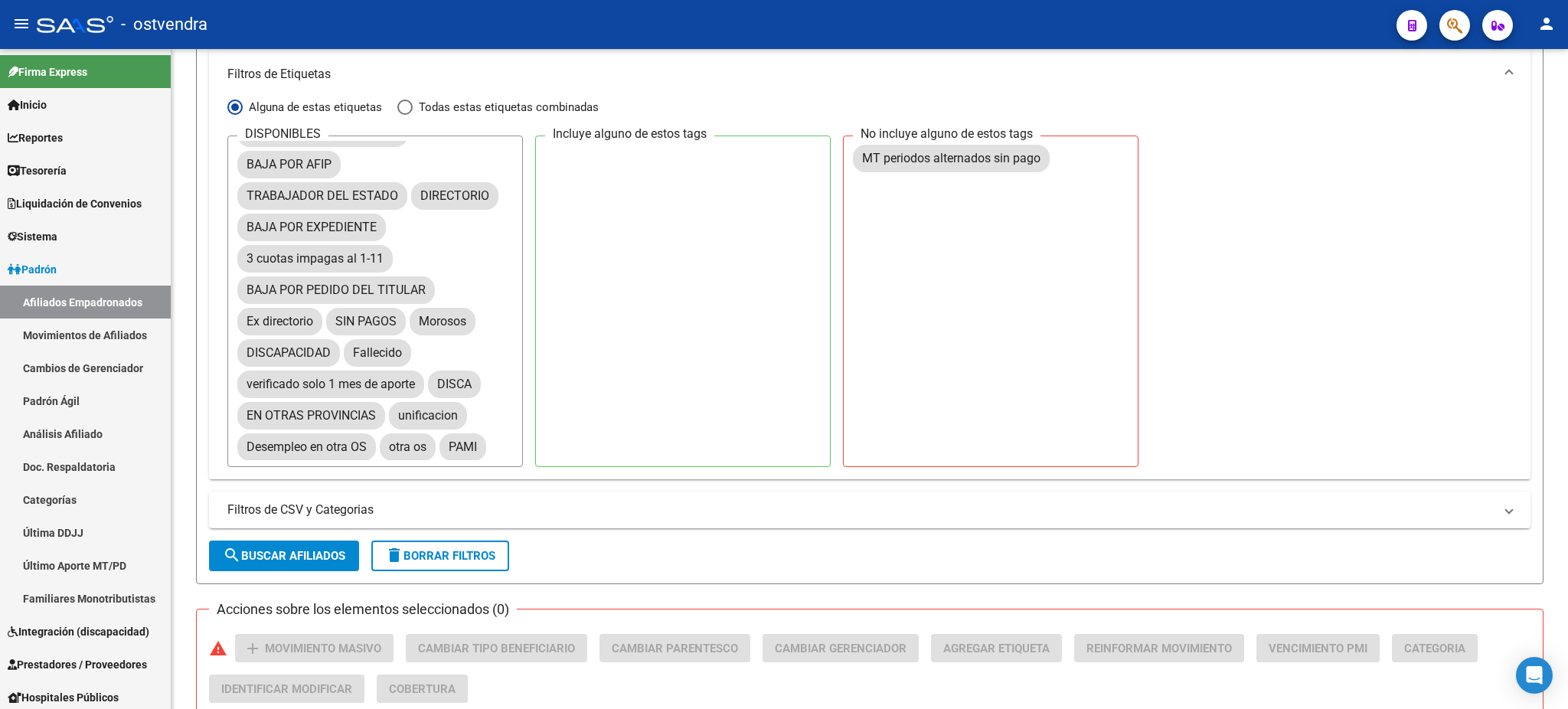
scroll to position [560, 0]
drag, startPoint x: 400, startPoint y: 451, endPoint x: 968, endPoint y: 227, distance: 610.6
click at [968, 227] on div "DISPONIBLES SIN DDJJ al inicio PLAN AMBULATORIO FIN DE RELACION LABORAL BAJA PO…" at bounding box center [869, 303] width 1285 height 331
drag, startPoint x: 397, startPoint y: 445, endPoint x: 893, endPoint y: 192, distance: 556.8
click at [288, 561] on span "search Buscar Afiliados" at bounding box center [283, 558] width 123 height 14
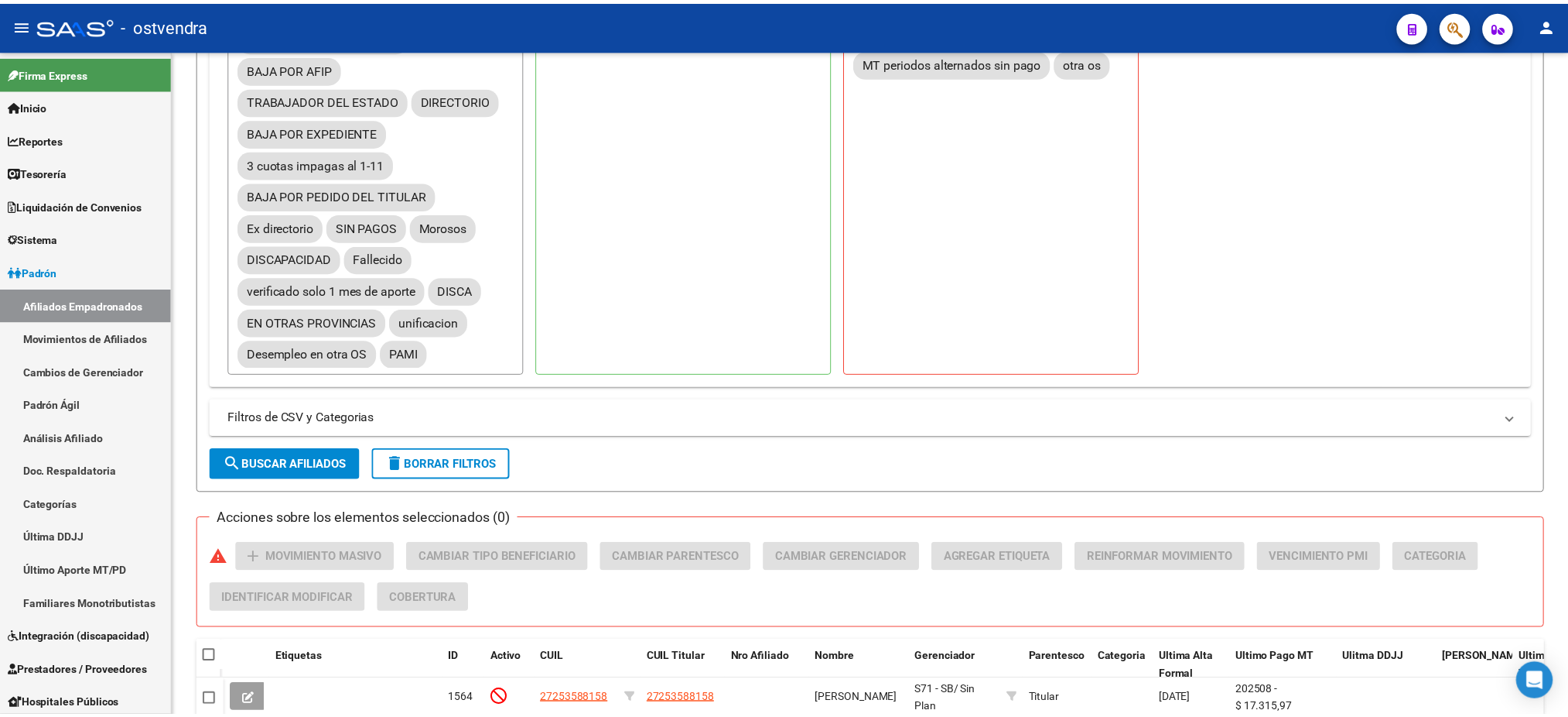
scroll to position [1117, 0]
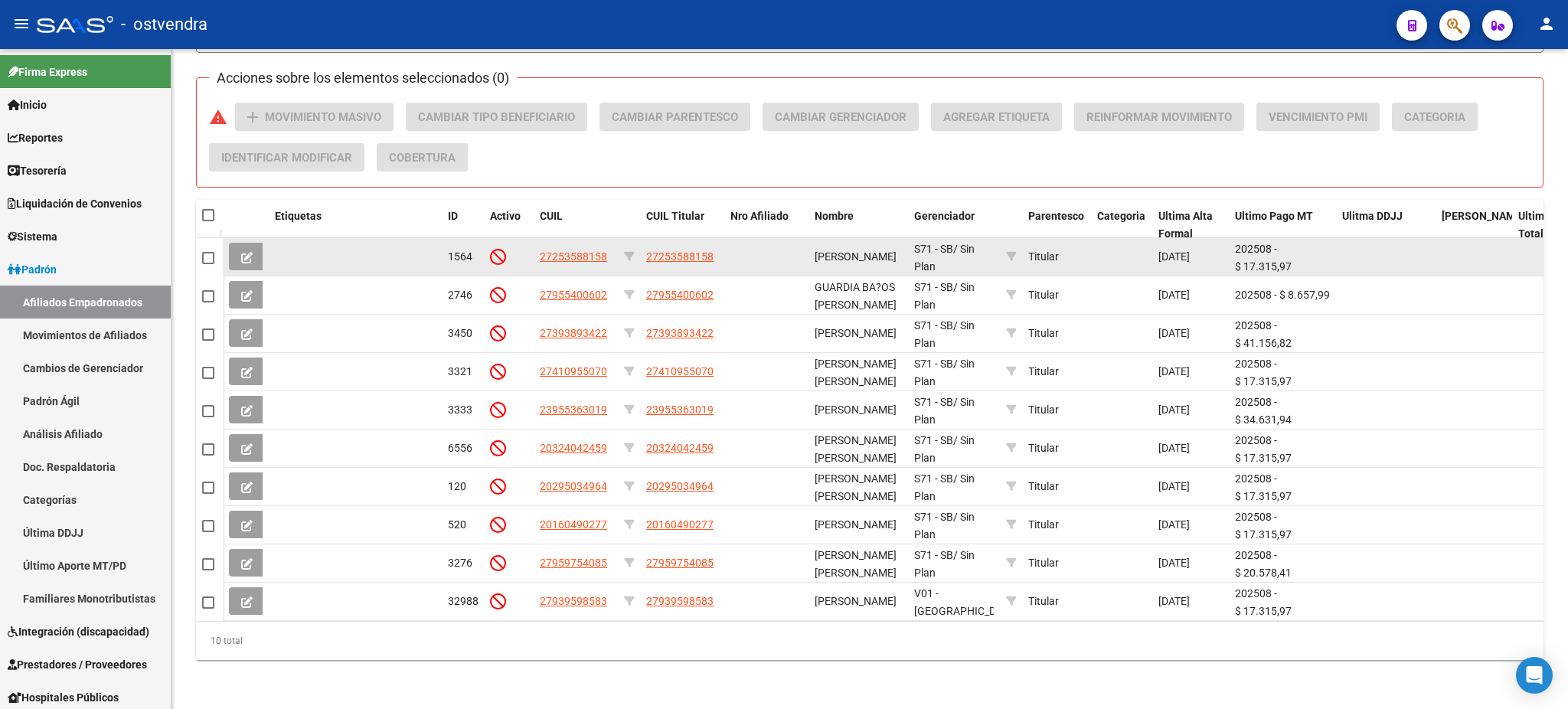
click at [576, 251] on span "27253588158" at bounding box center [573, 257] width 67 height 12
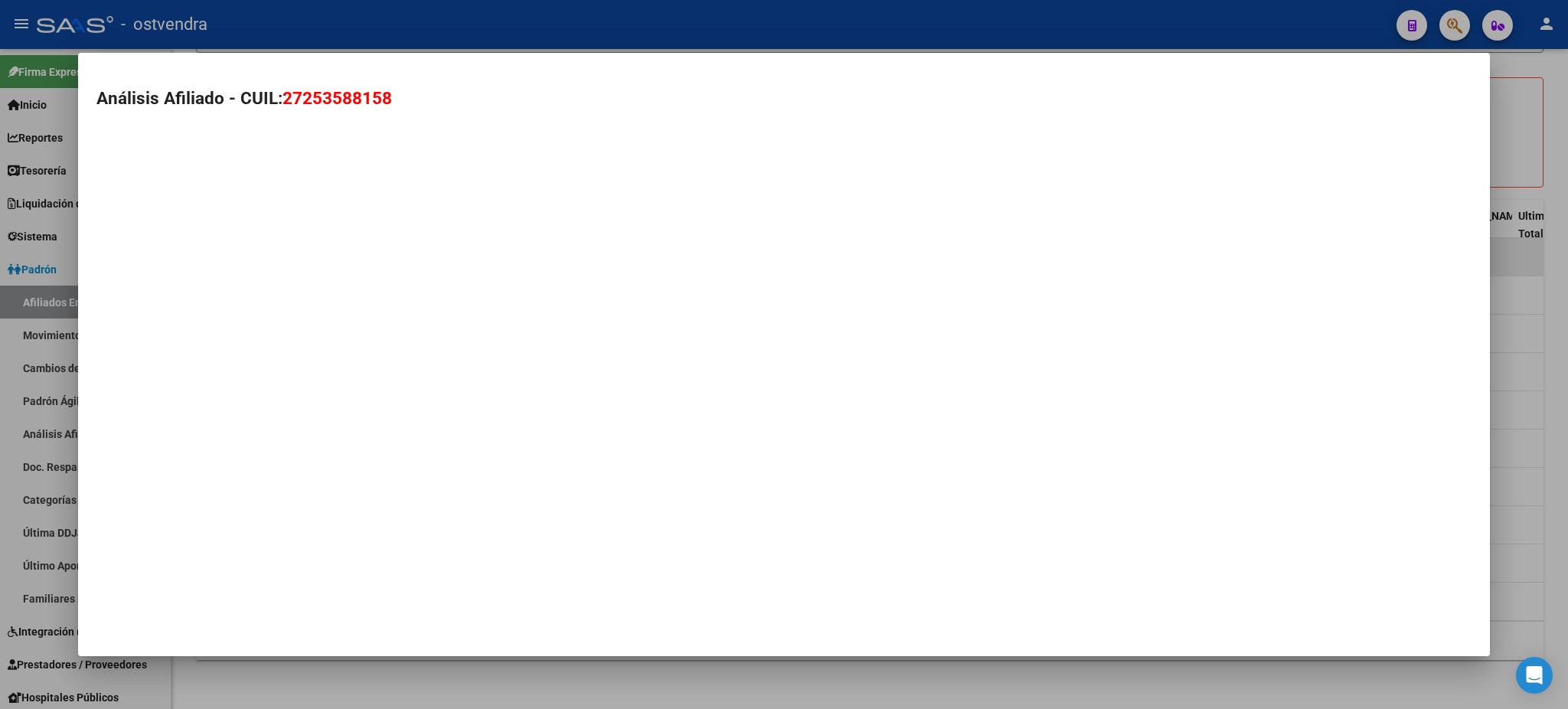
type textarea "27253588158"
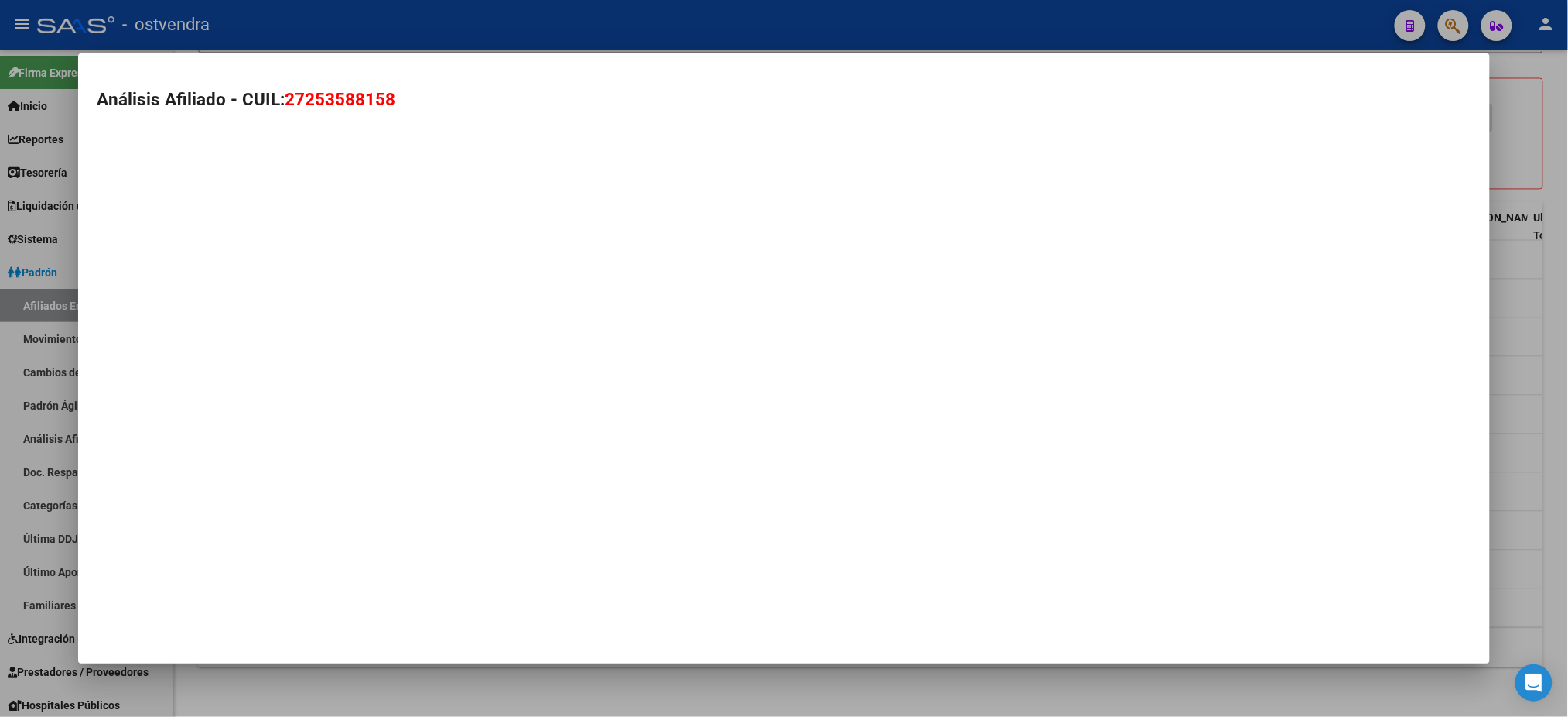
click at [585, 242] on mat-dialog-container "Análisis Afiliado - CUIL: 27253588158" at bounding box center [784, 358] width 1411 height 609
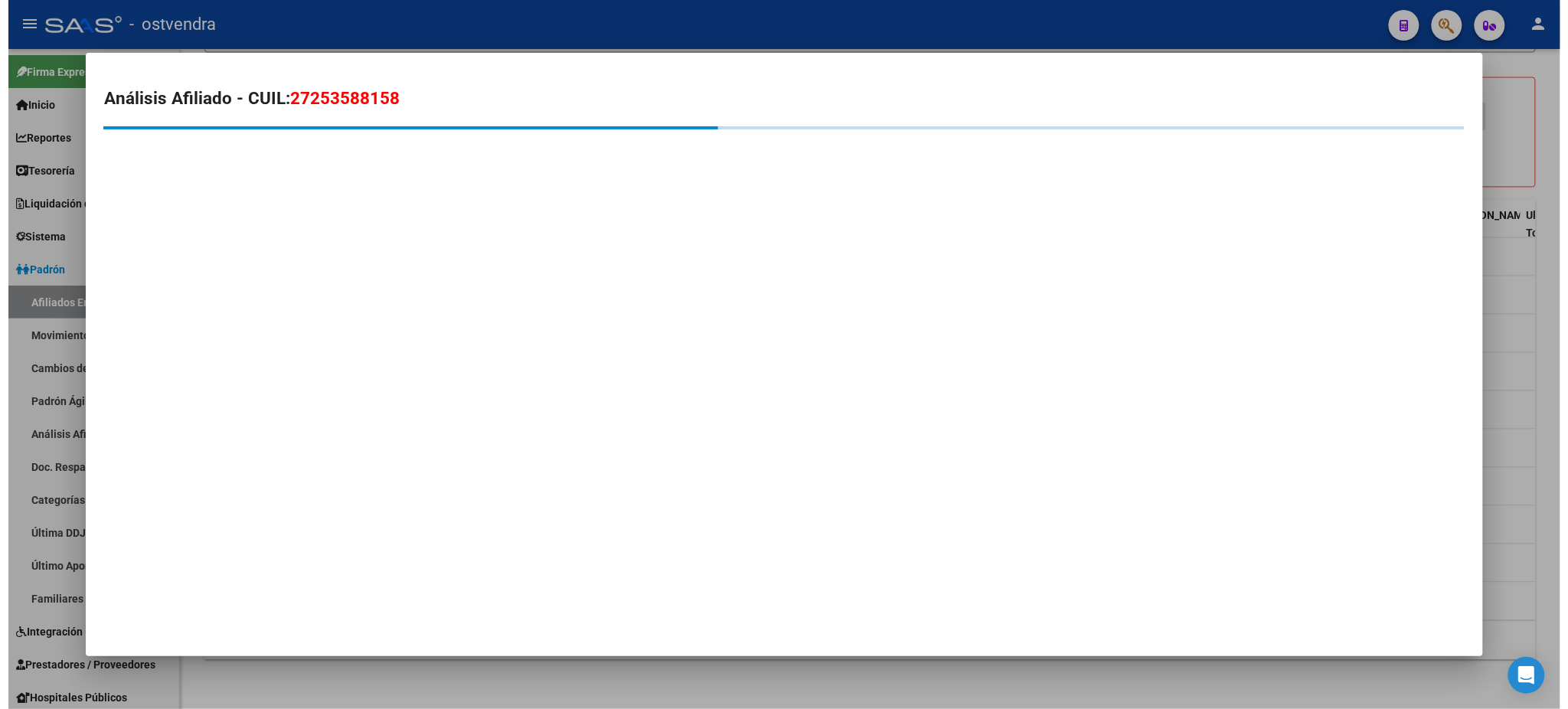
scroll to position [89, 0]
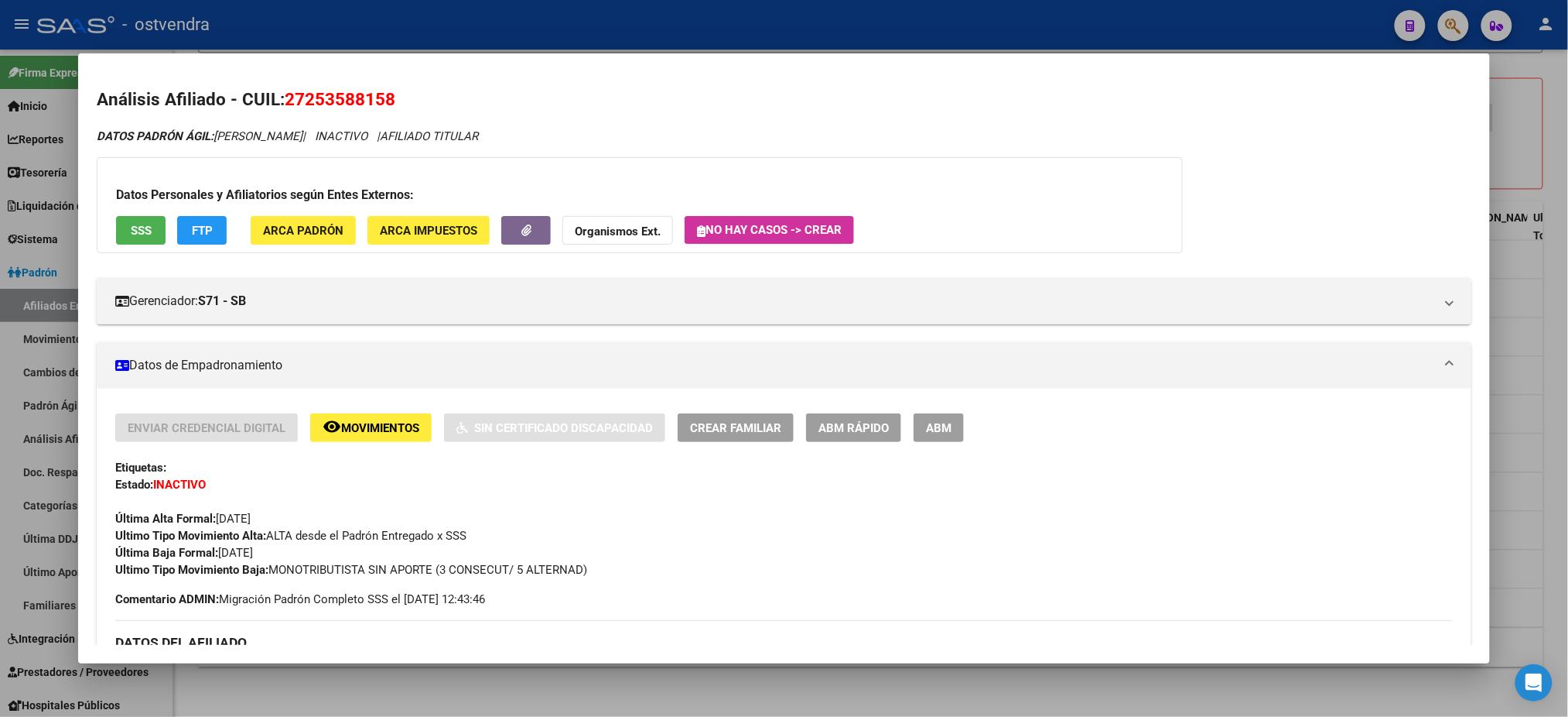
click at [643, 41] on div at bounding box center [784, 358] width 1568 height 717
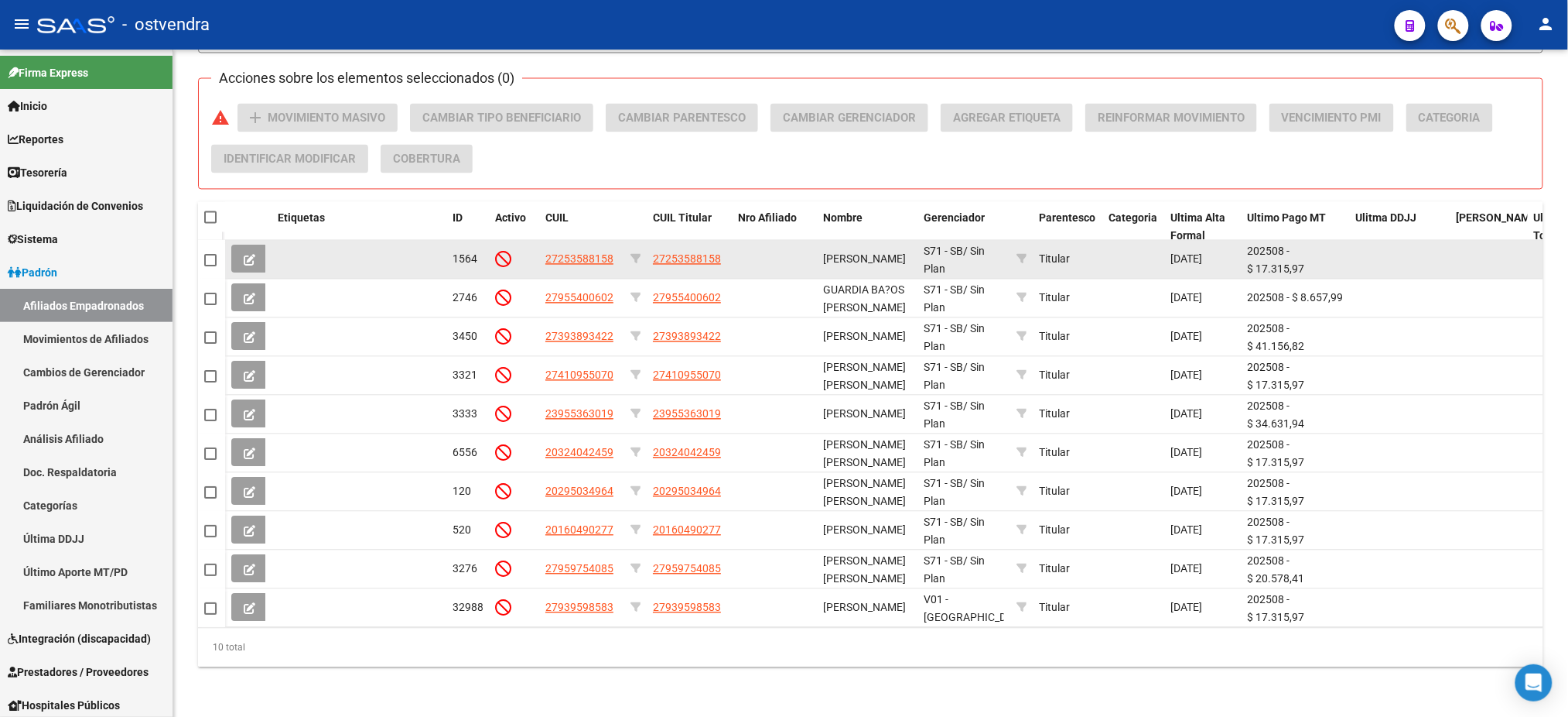
scroll to position [57, 0]
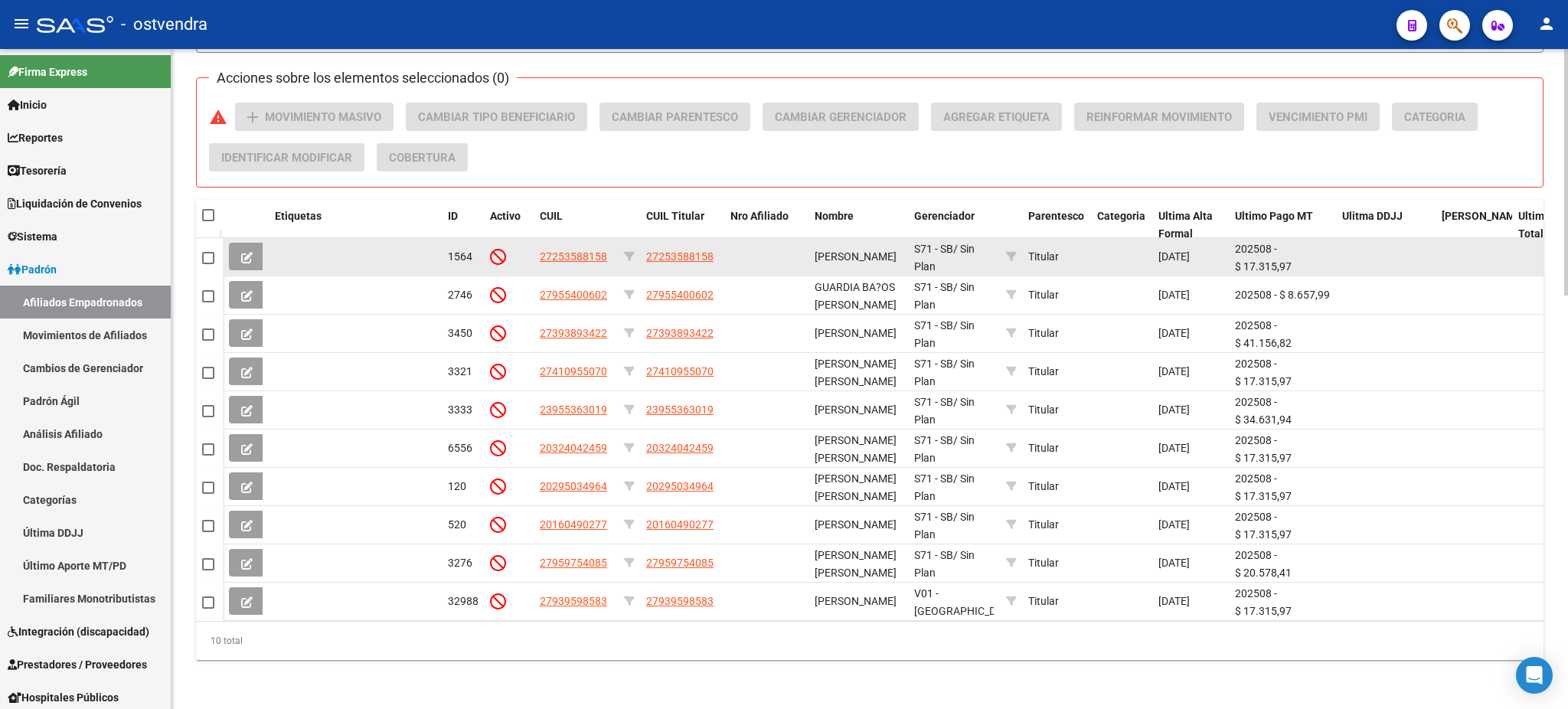
click at [210, 252] on span at bounding box center [208, 258] width 12 height 12
click at [208, 264] on input "checkbox" at bounding box center [207, 264] width 1 height 1
checkbox input "true"
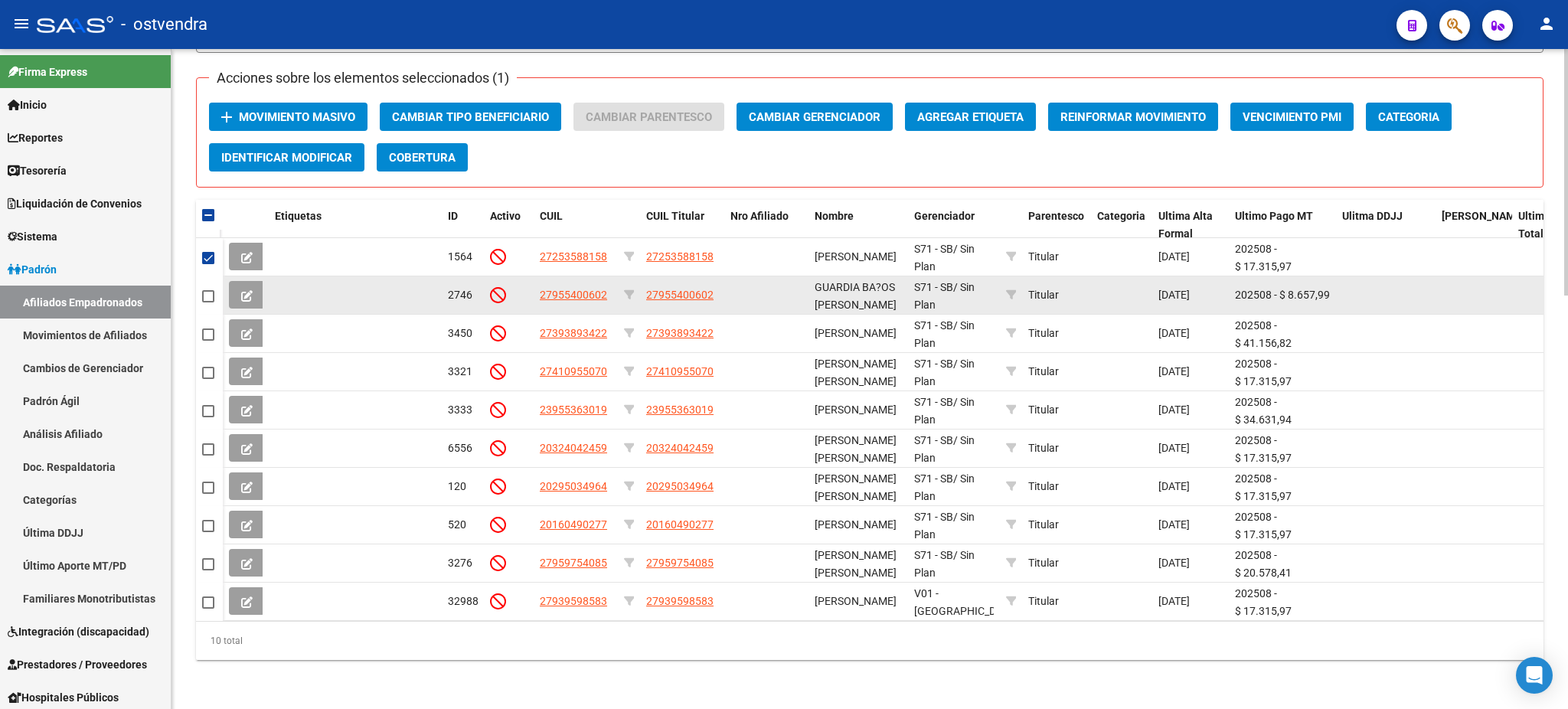
click at [579, 276] on datatable-body-cell "27955400602" at bounding box center [575, 295] width 84 height 37
click at [584, 290] on datatable-body-cell "27955400602" at bounding box center [575, 295] width 84 height 37
click at [583, 289] on span "27955400602" at bounding box center [573, 295] width 67 height 12
type textarea "27955400602"
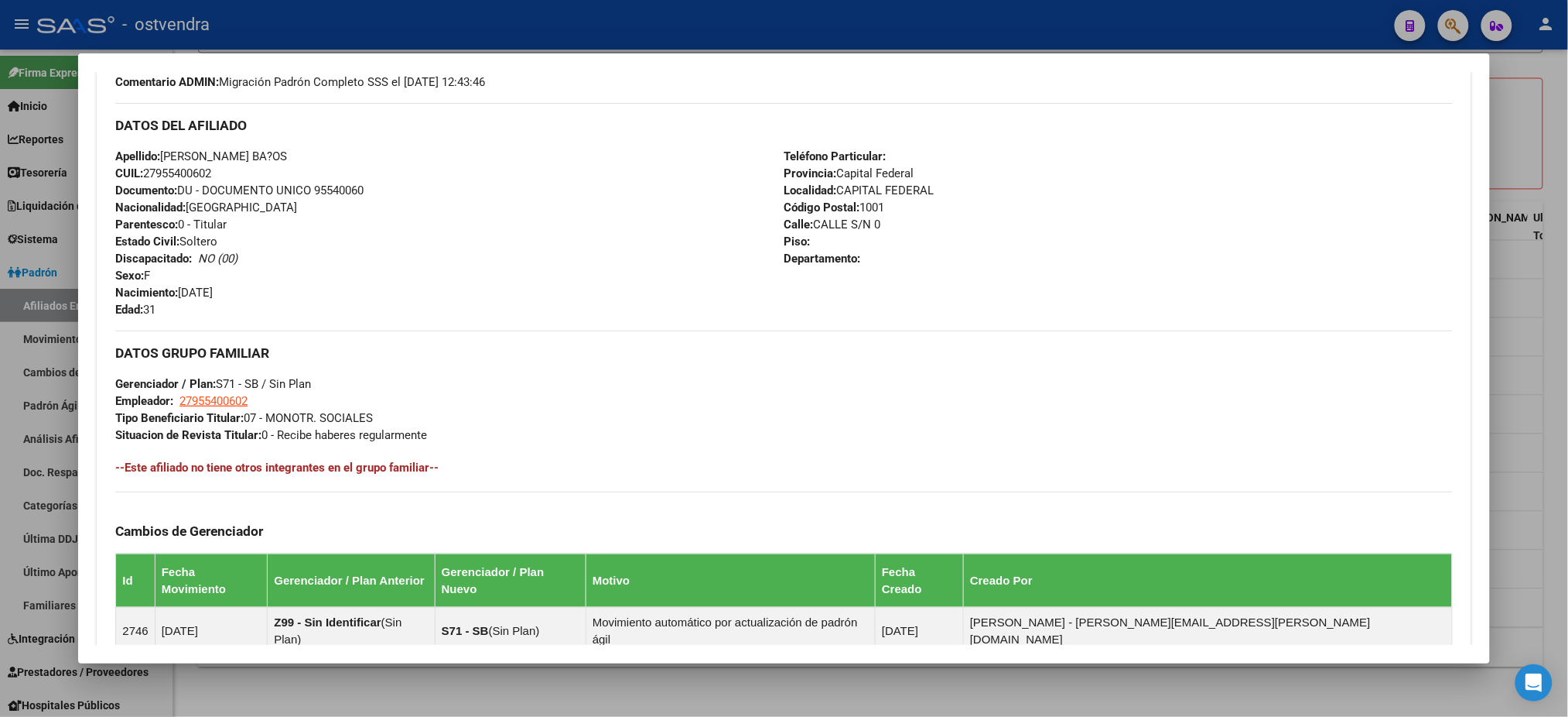
scroll to position [733, 0]
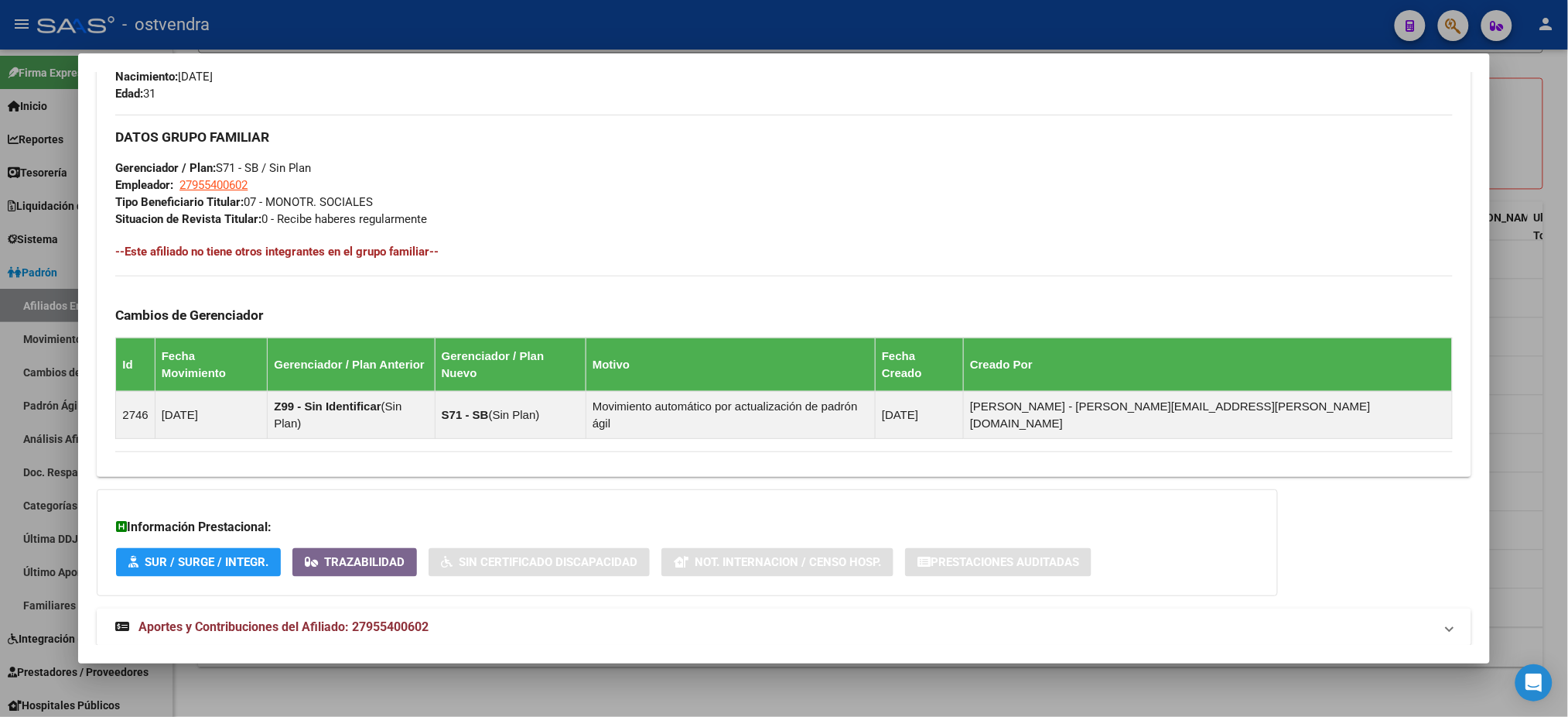
click at [445, 618] on mat-panel-title "Aportes y Contribuciones del Afiliado: 27955400602" at bounding box center [774, 627] width 1318 height 19
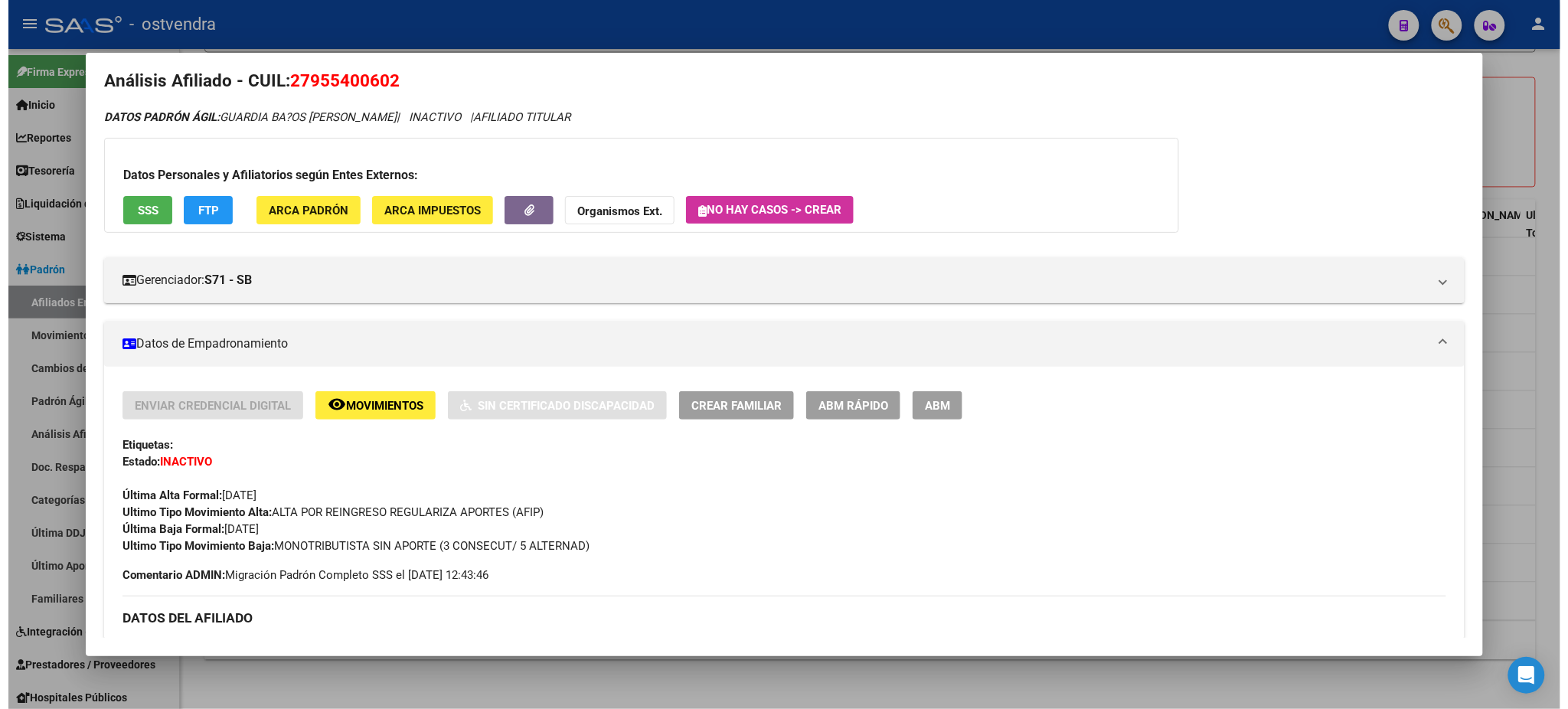
scroll to position [0, 0]
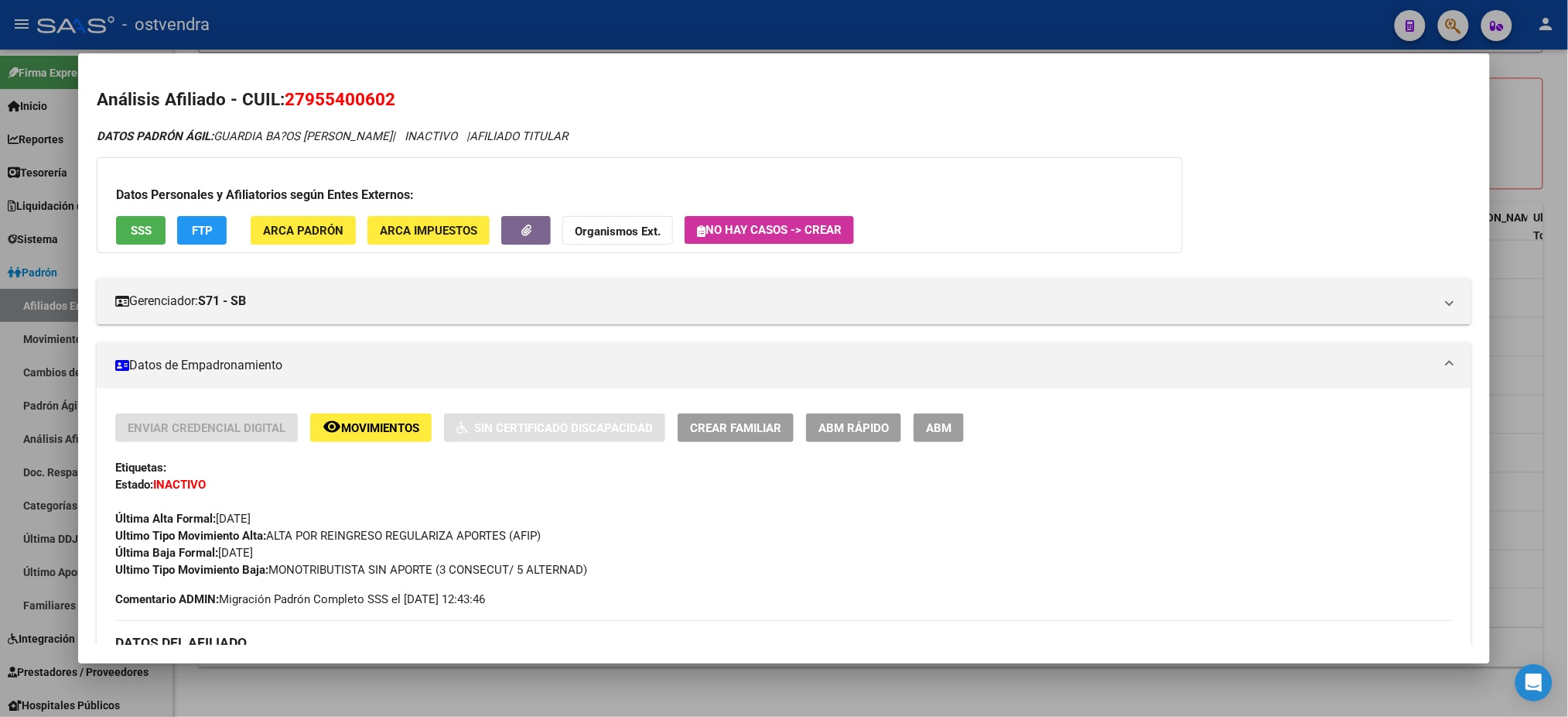
click at [723, 20] on div at bounding box center [784, 358] width 1568 height 717
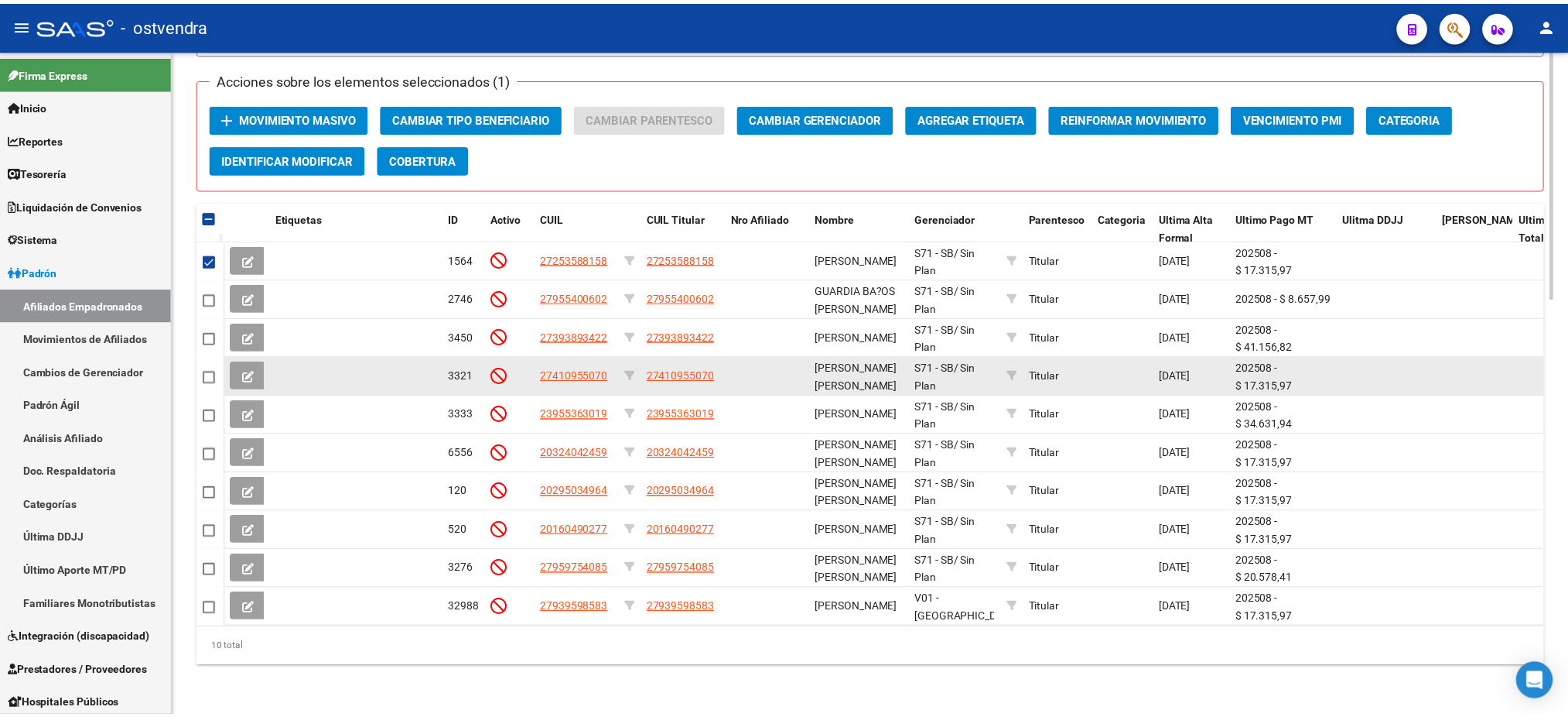
scroll to position [57, 0]
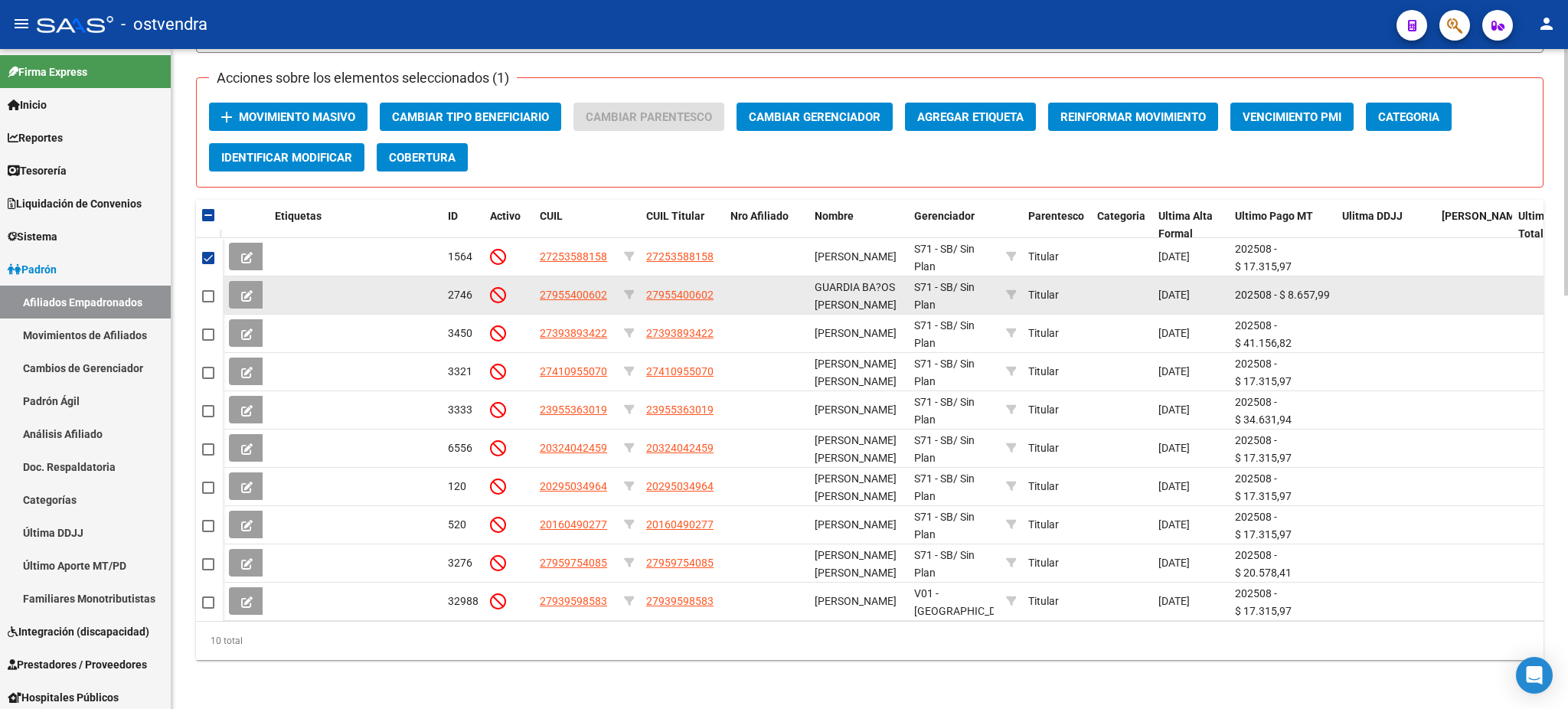
click at [200, 286] on datatable-body-cell at bounding box center [209, 295] width 26 height 38
click at [209, 290] on span at bounding box center [208, 297] width 12 height 12
click at [208, 302] on input "checkbox" at bounding box center [207, 302] width 1 height 1
checkbox input "true"
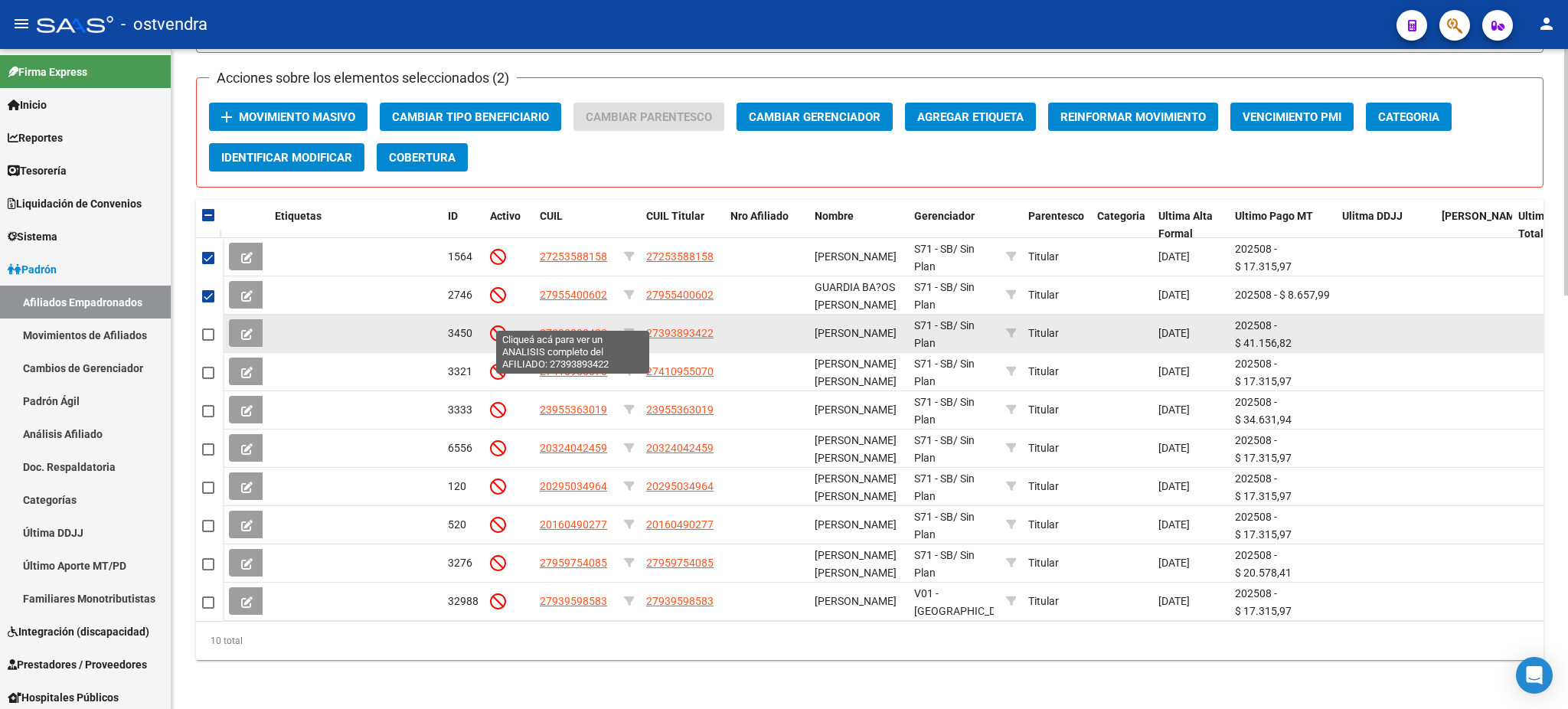
click at [581, 327] on span "27393893422" at bounding box center [573, 333] width 67 height 12
type textarea "27393893422"
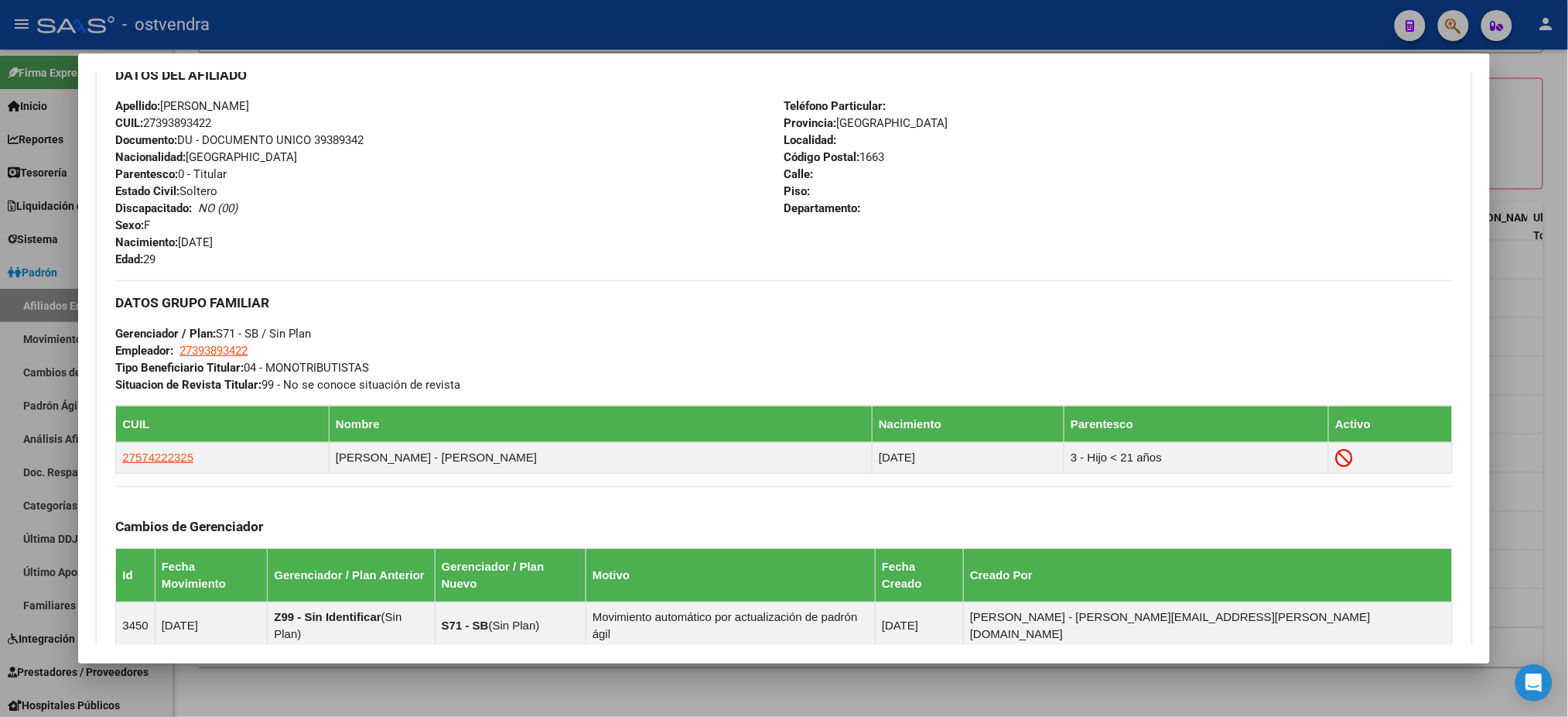
scroll to position [761, 0]
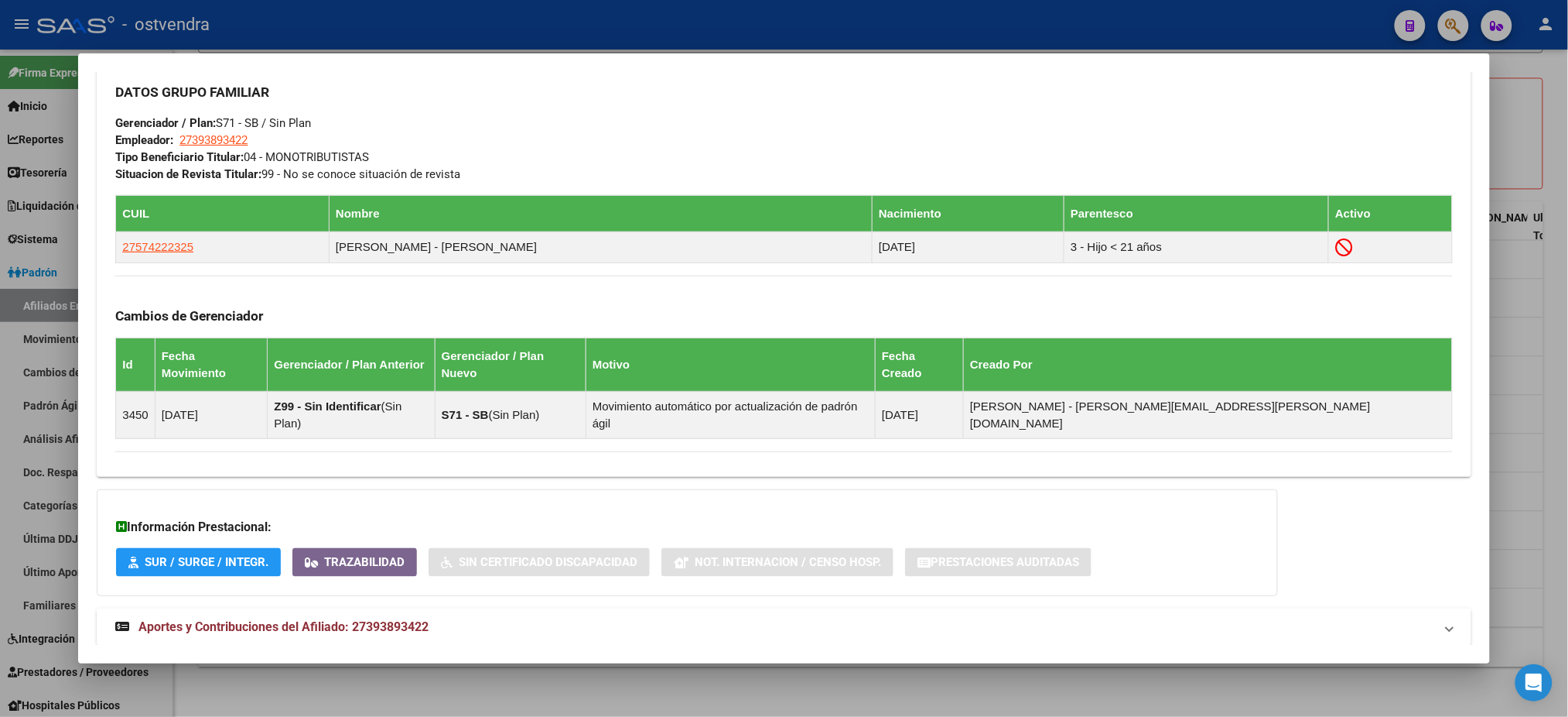
click at [485, 618] on mat-panel-title "Aportes y Contribuciones del Afiliado: 27393893422" at bounding box center [774, 627] width 1318 height 19
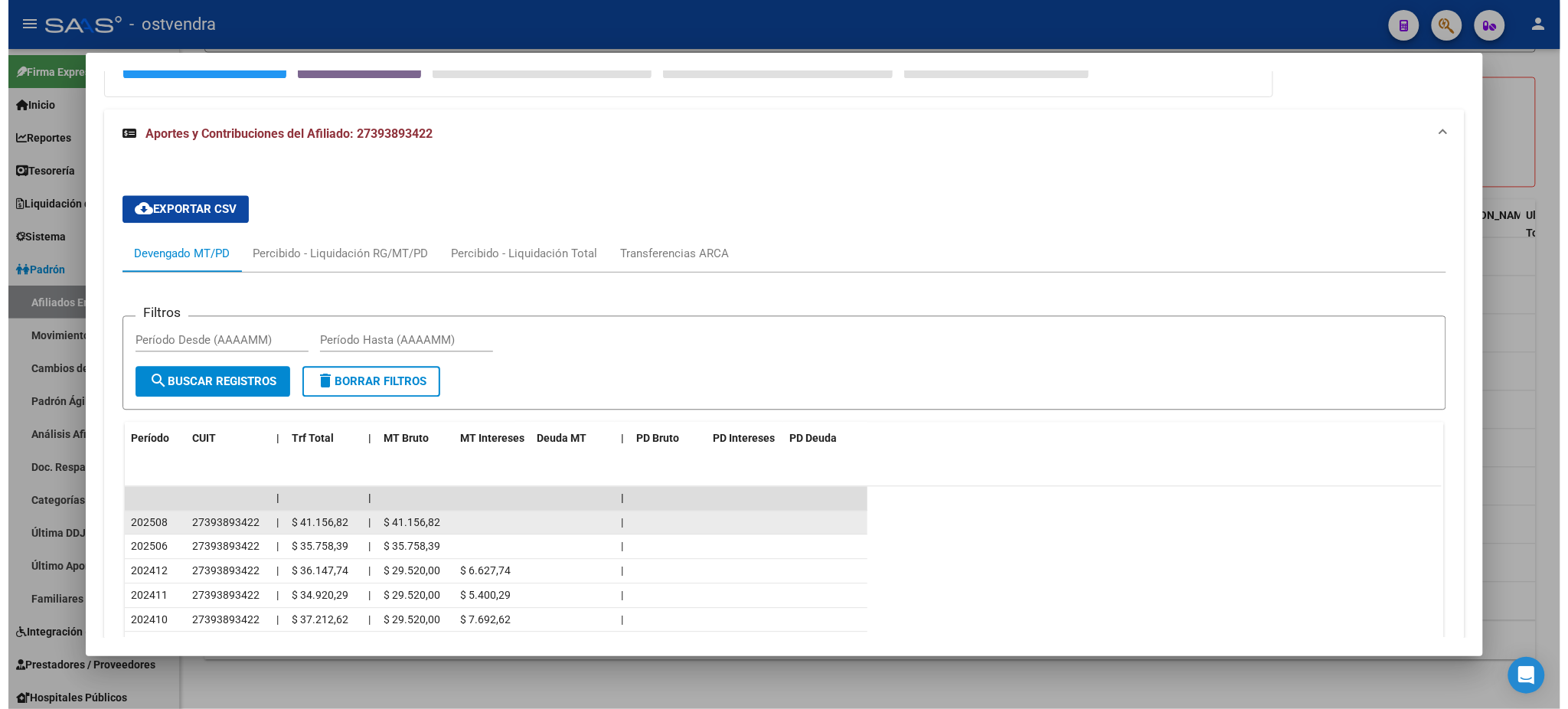
scroll to position [1283, 0]
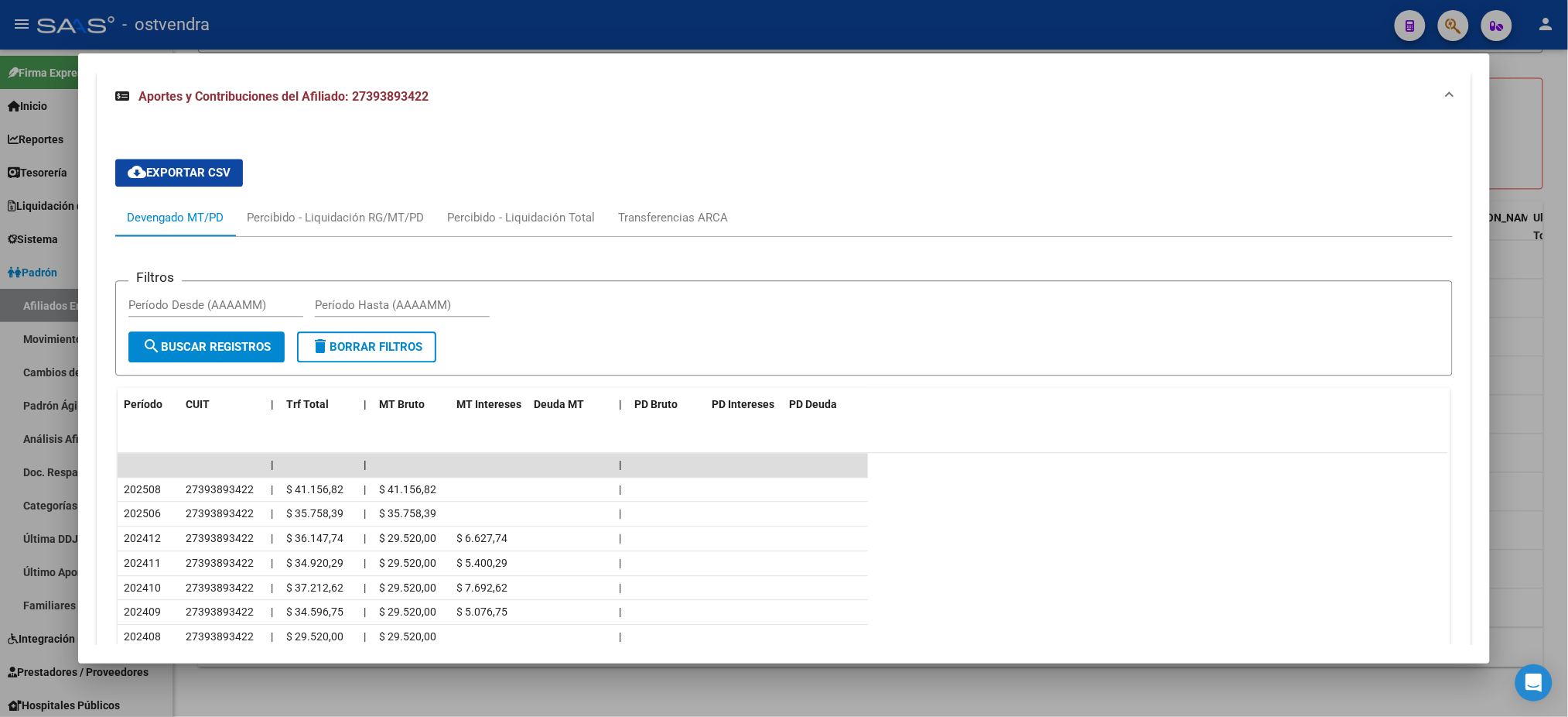
click at [640, 28] on div at bounding box center [784, 358] width 1568 height 717
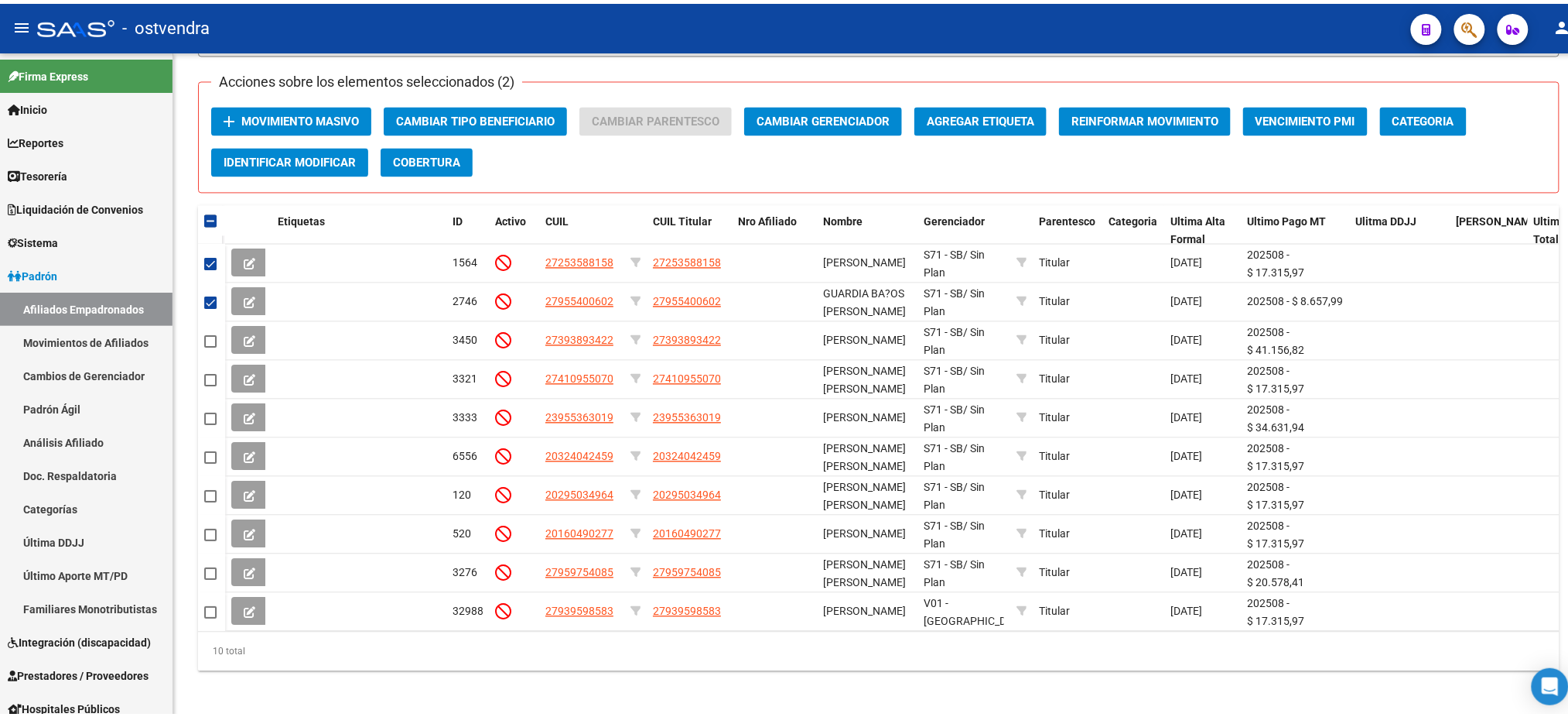
scroll to position [57, 0]
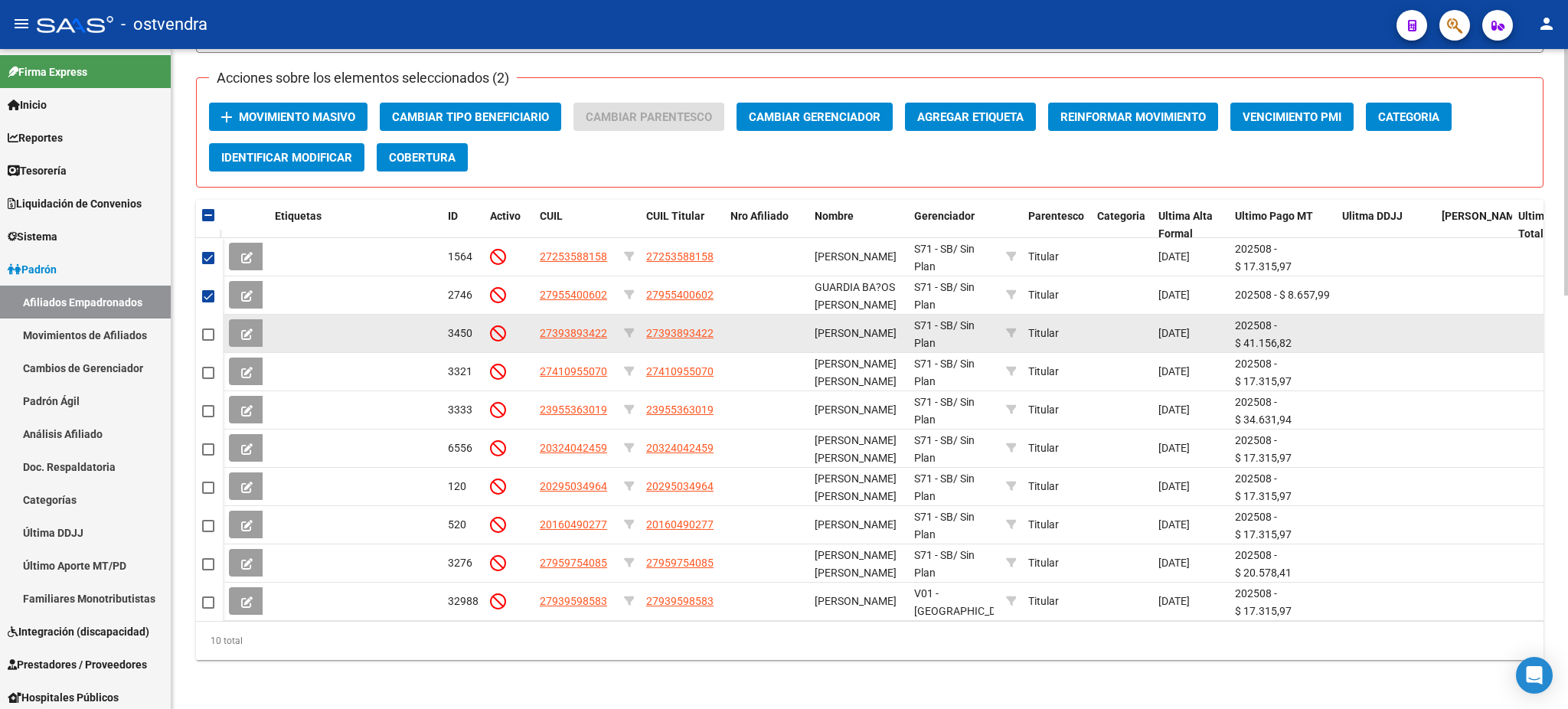
click at [211, 328] on span at bounding box center [208, 335] width 12 height 12
click at [208, 341] on input "checkbox" at bounding box center [207, 341] width 1 height 1
checkbox input "true"
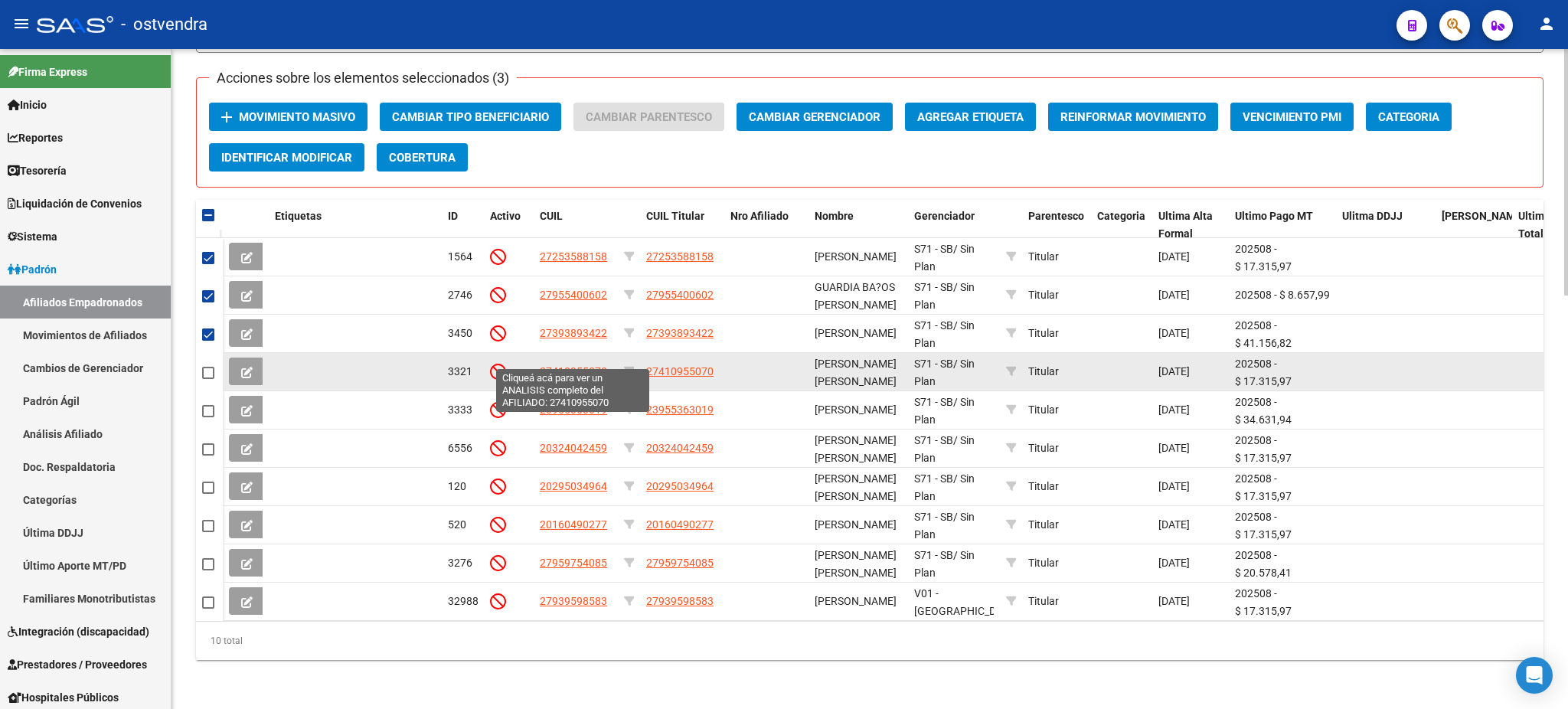
click at [557, 366] on span "27410955070" at bounding box center [573, 372] width 67 height 12
type textarea "27410955070"
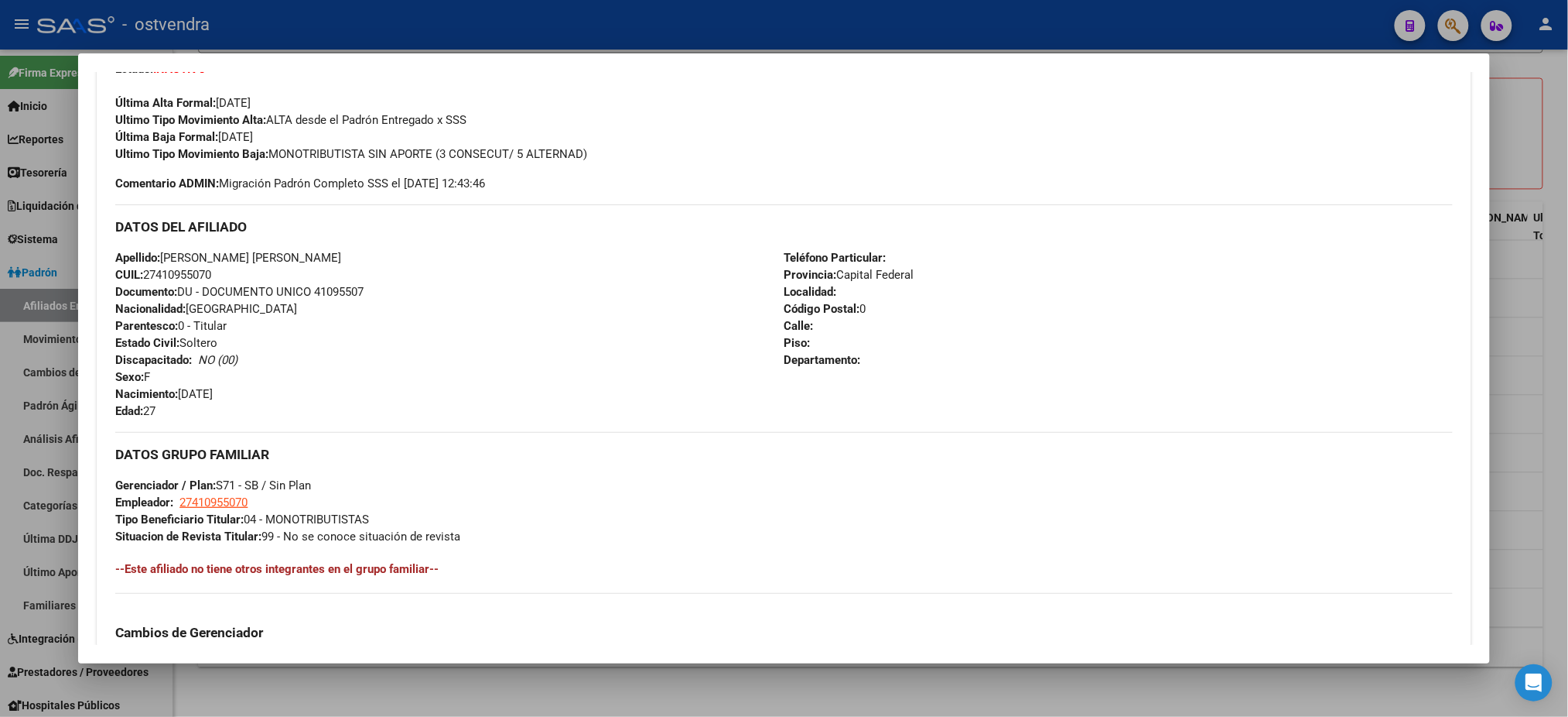
scroll to position [733, 0]
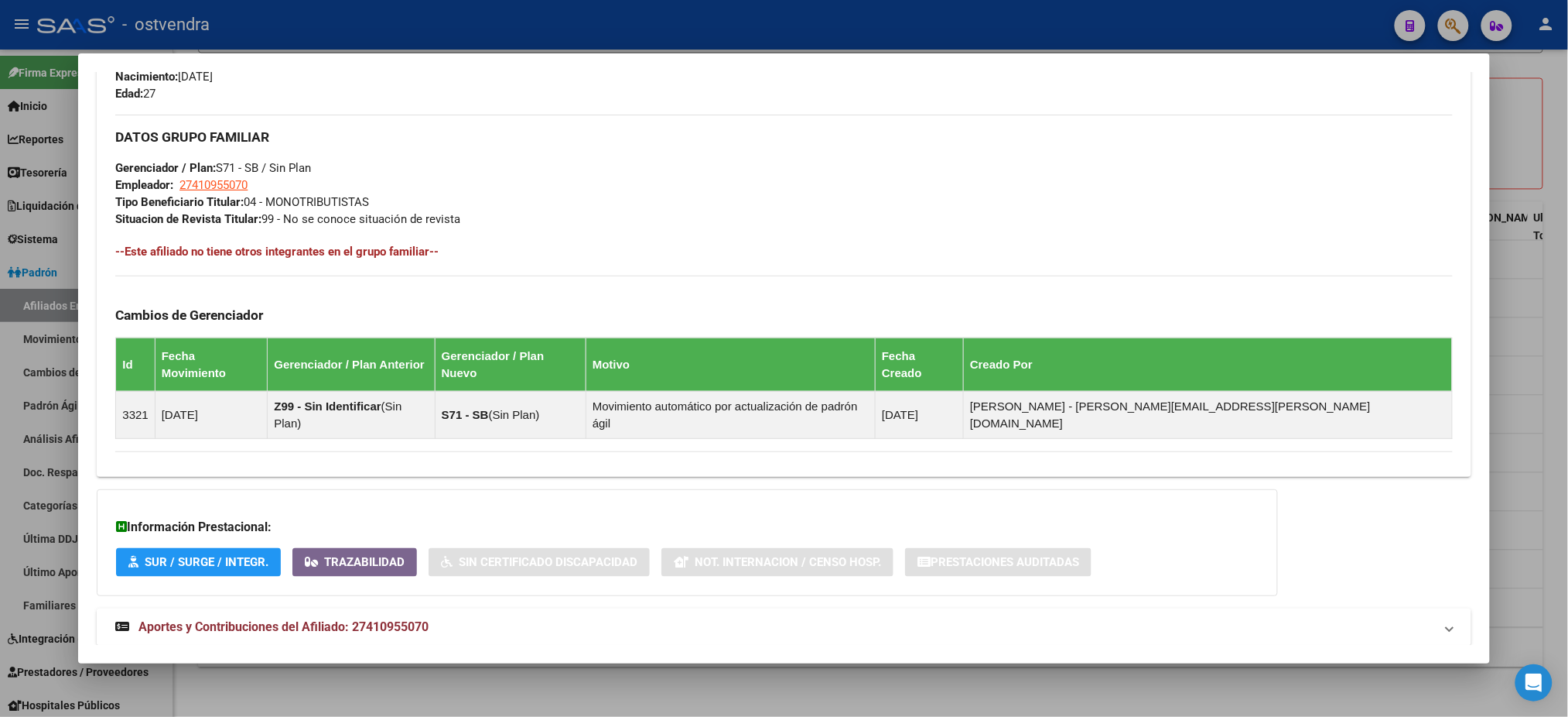
click at [259, 620] on span "Aportes y Contribuciones del Afiliado: 27410955070" at bounding box center [283, 627] width 290 height 14
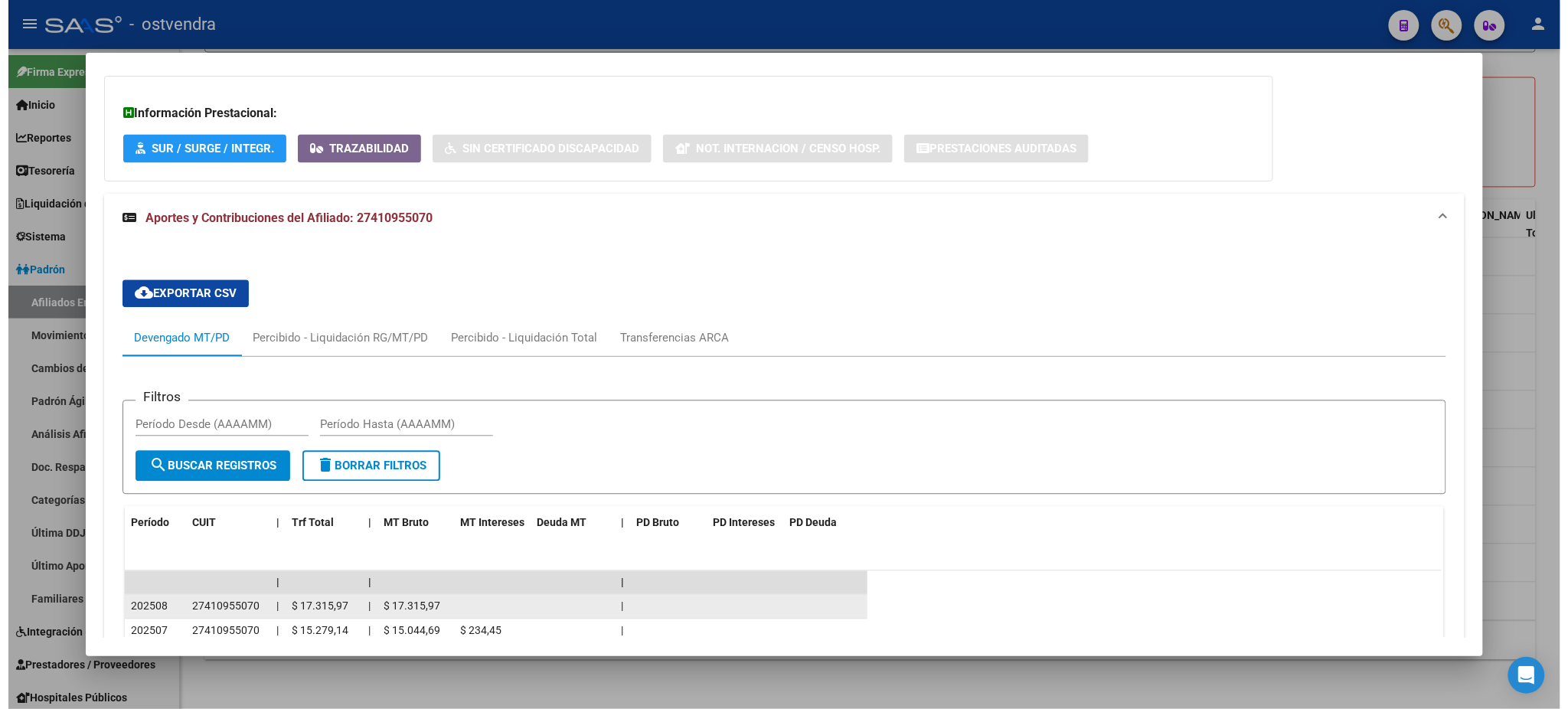
scroll to position [1405, 0]
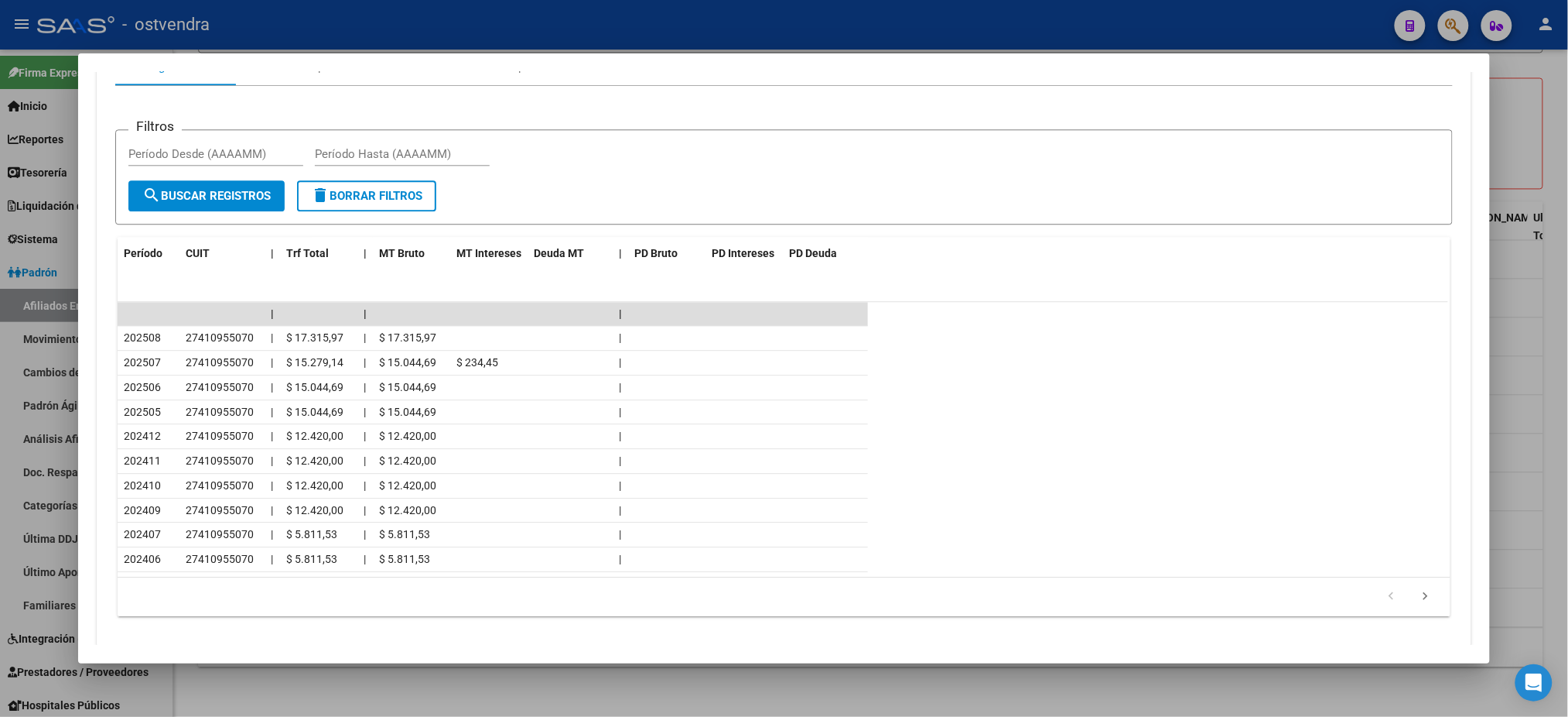
click at [773, 42] on div at bounding box center [784, 358] width 1568 height 717
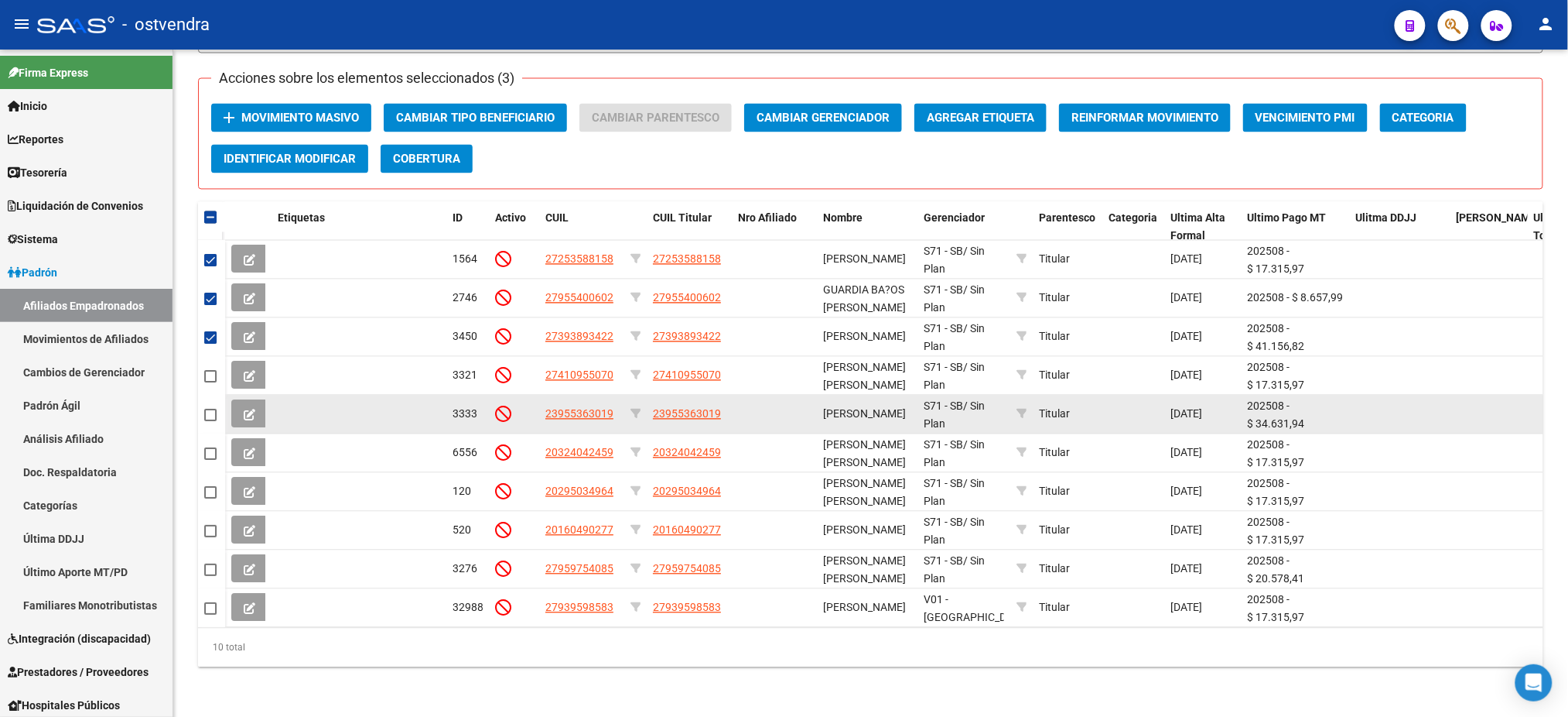
scroll to position [57, 0]
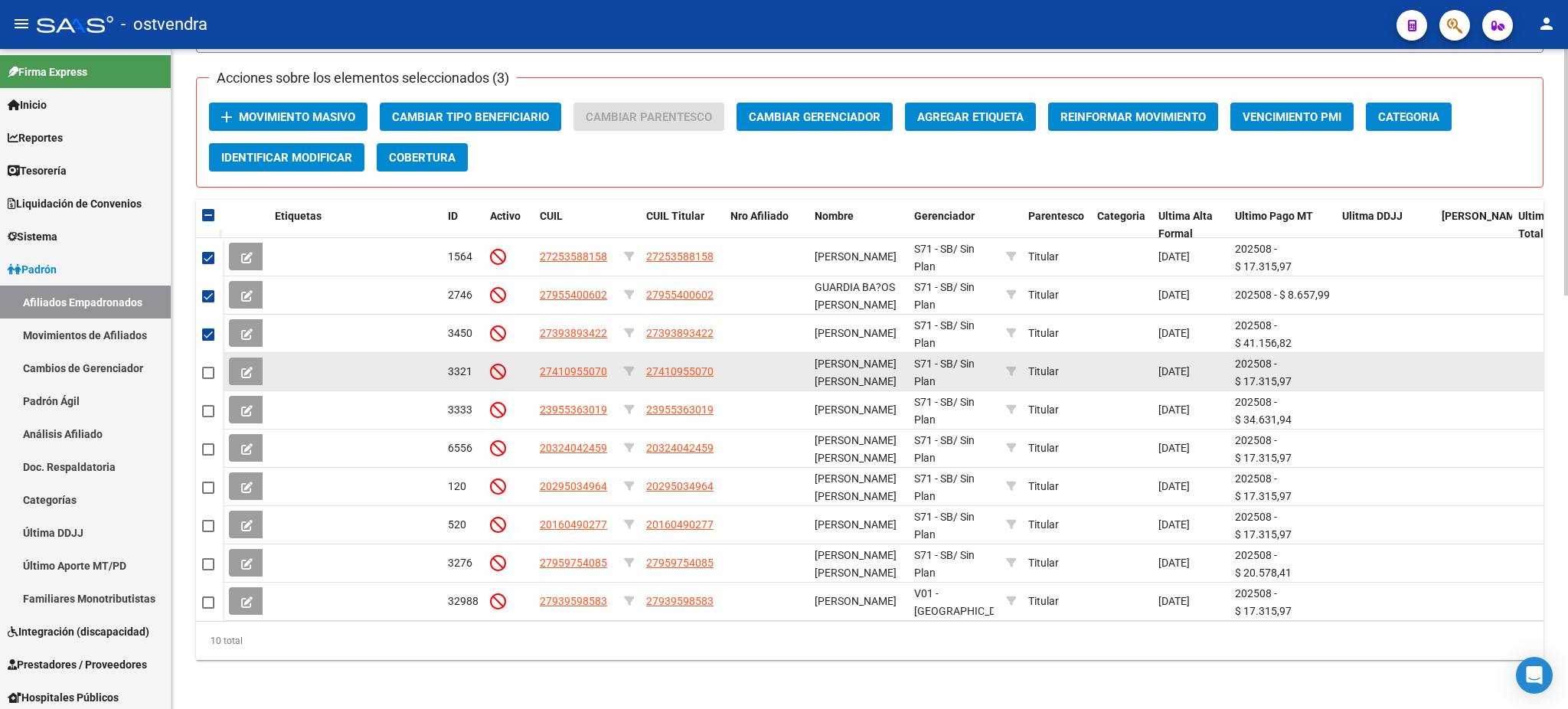
click at [206, 366] on span at bounding box center [208, 373] width 12 height 12
click at [207, 379] on input "checkbox" at bounding box center [207, 379] width 1 height 1
checkbox input "true"
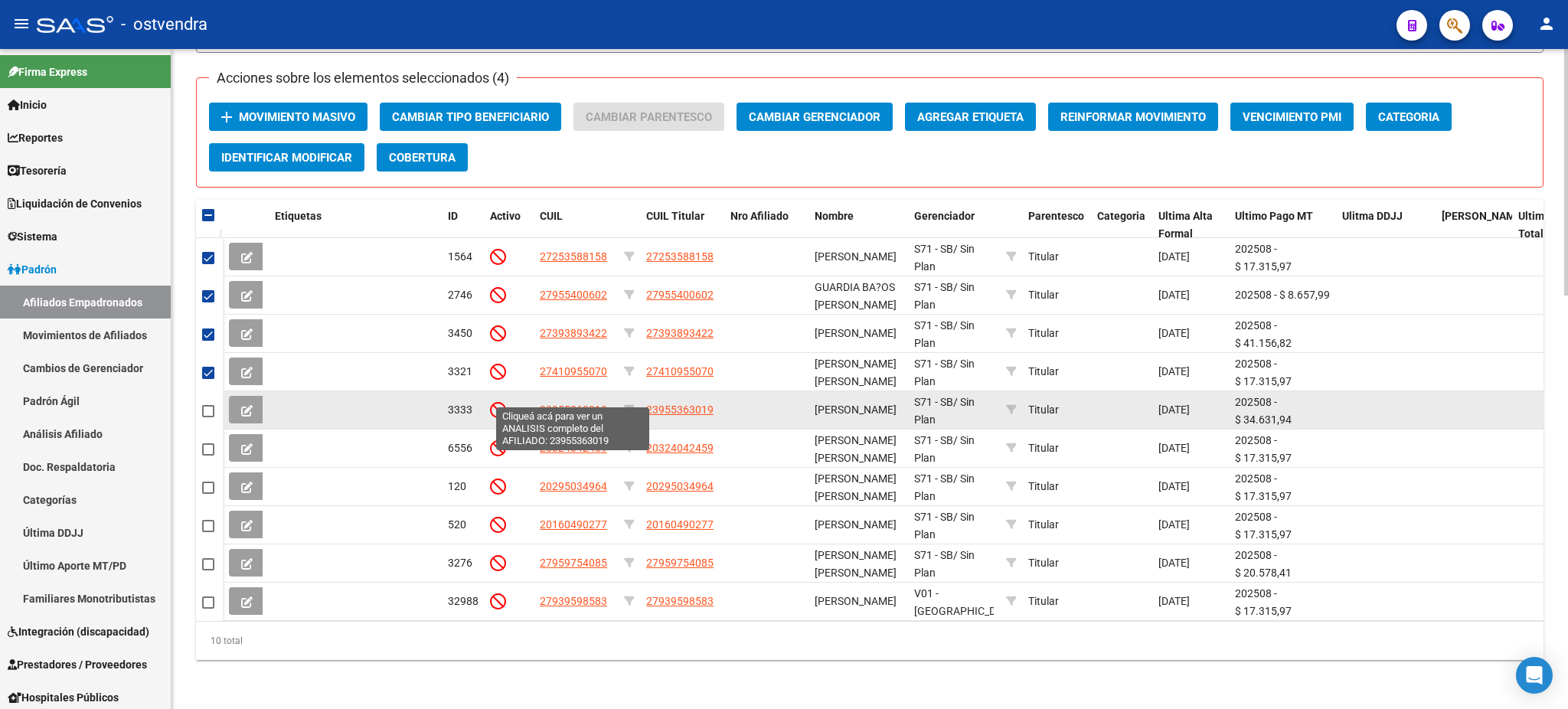
click at [591, 404] on span "23955363019" at bounding box center [573, 410] width 67 height 12
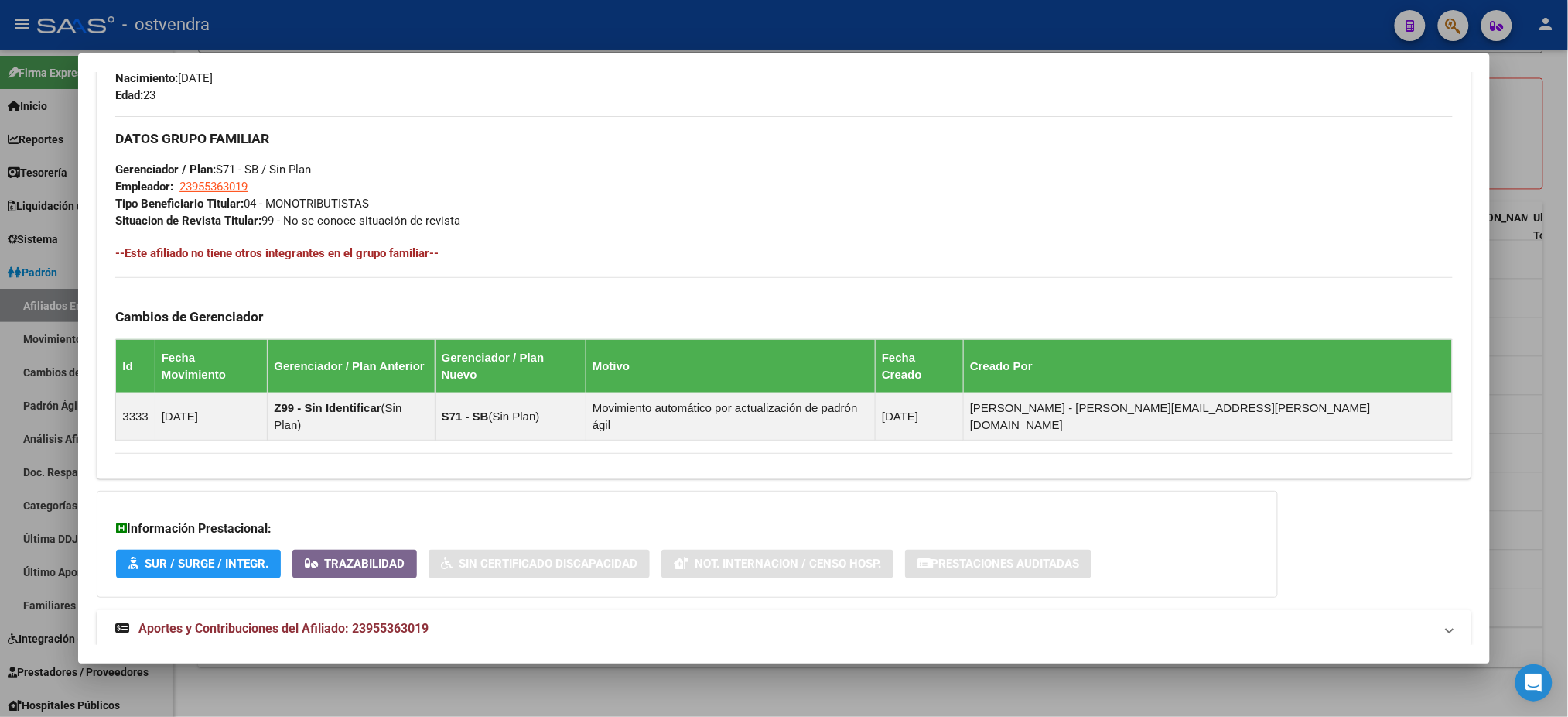
scroll to position [733, 0]
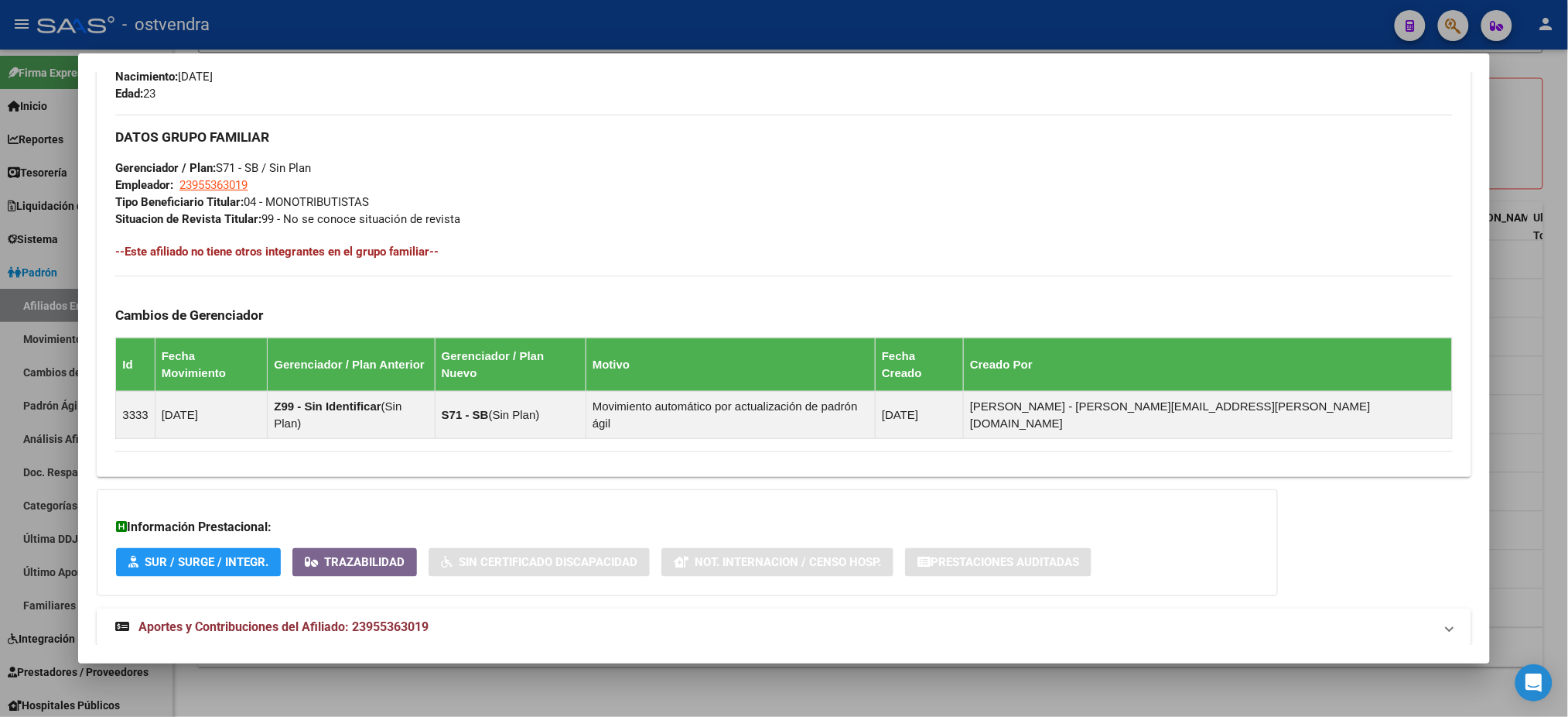
click at [288, 620] on span "Aportes y Contribuciones del Afiliado: 23955363019" at bounding box center [283, 627] width 290 height 14
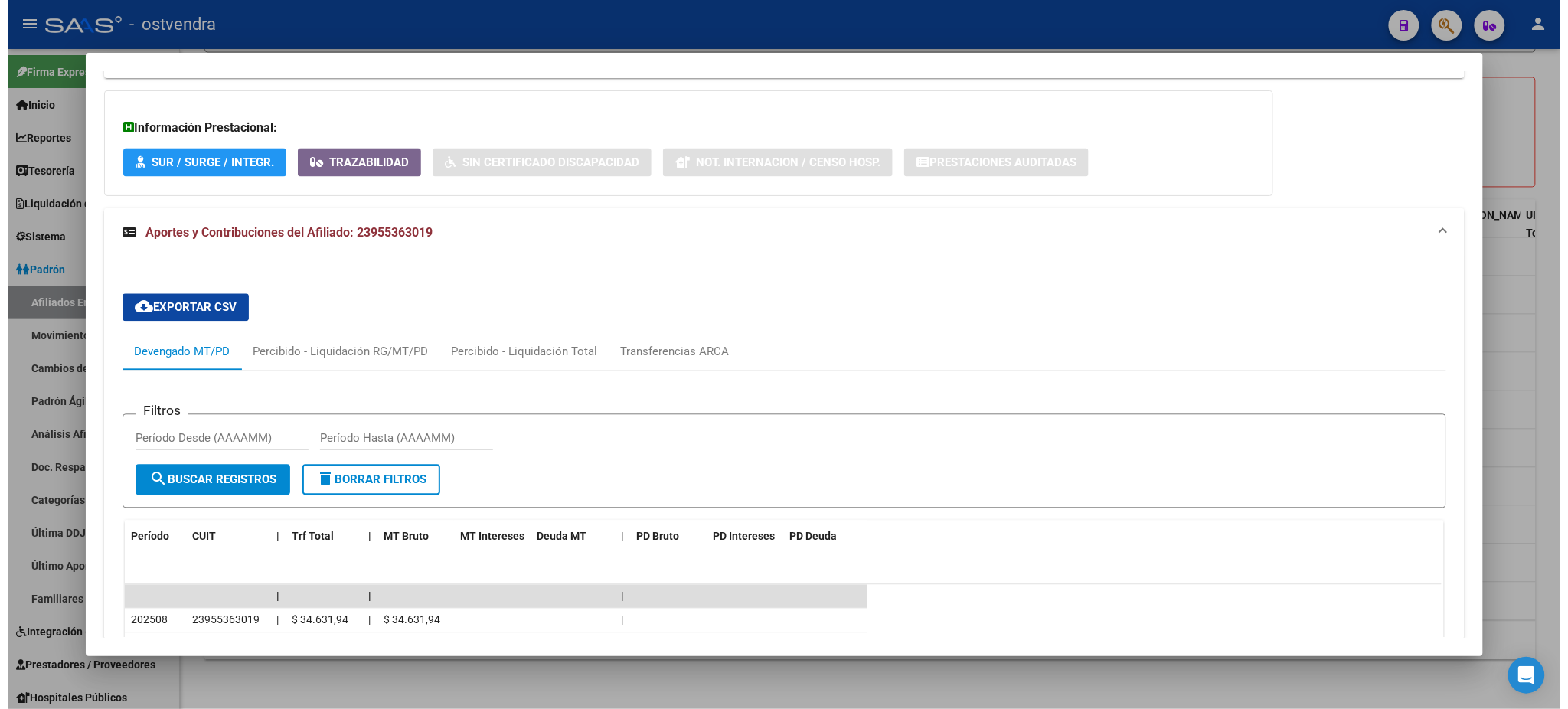
scroll to position [1391, 0]
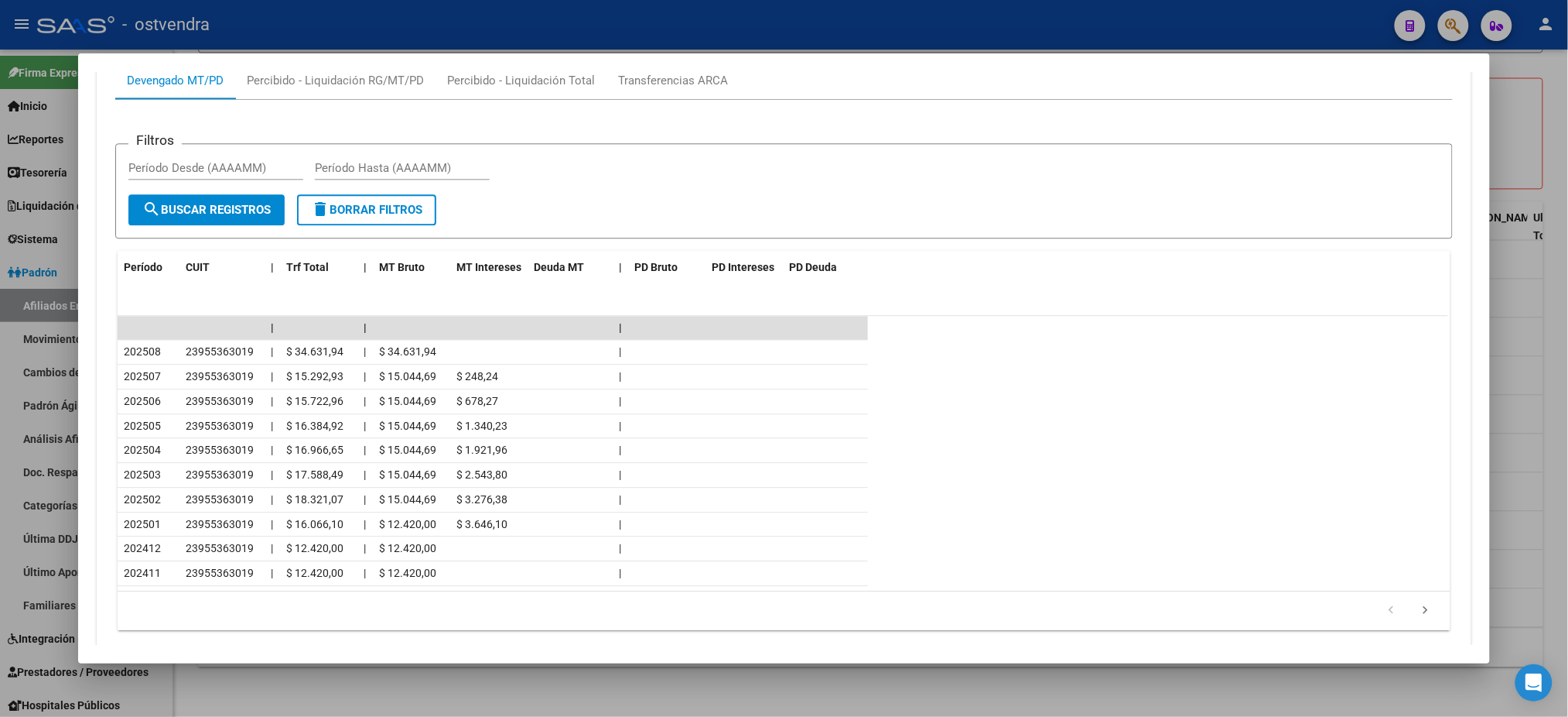
click at [552, 33] on div at bounding box center [784, 358] width 1568 height 717
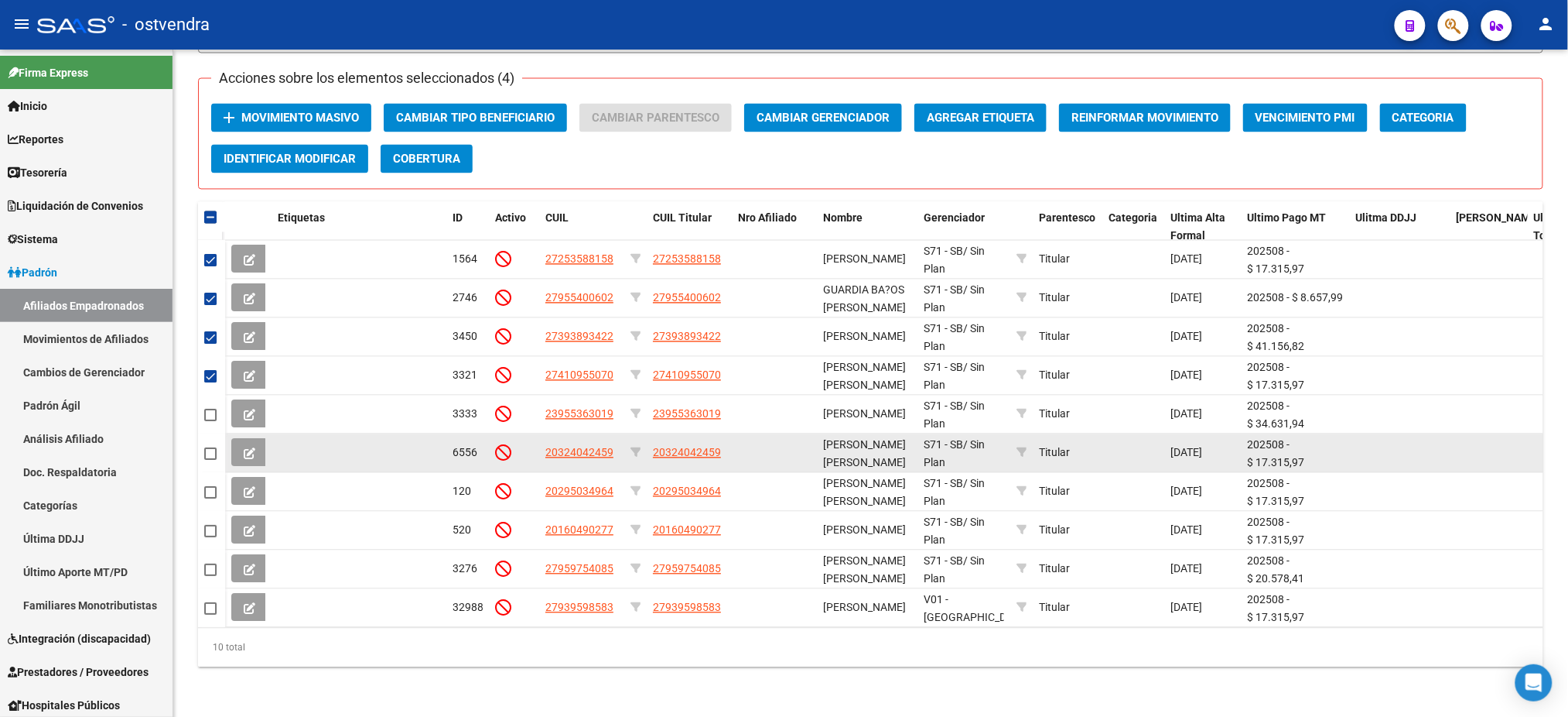
scroll to position [57, 0]
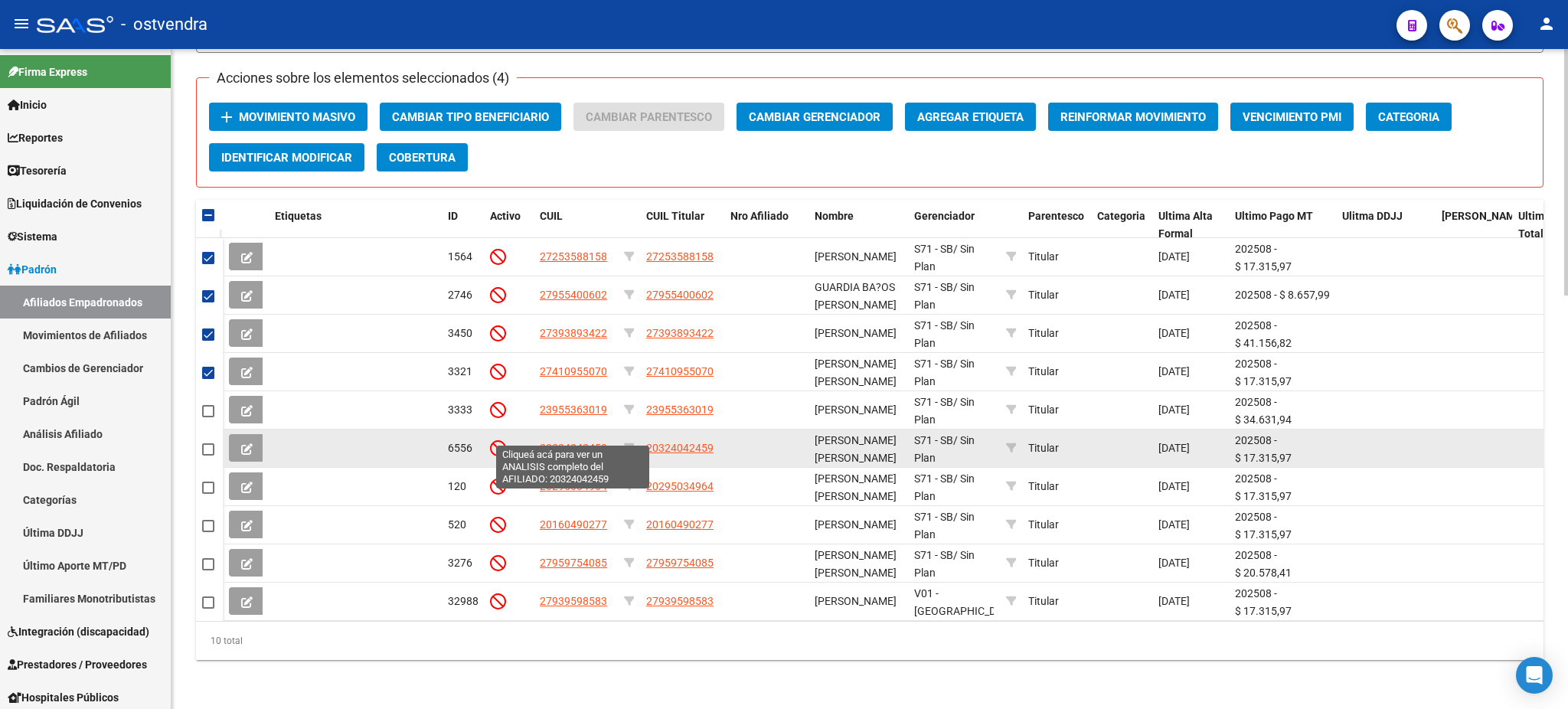
click at [578, 441] on span "20324042459" at bounding box center [573, 448] width 67 height 12
type textarea "20324042459"
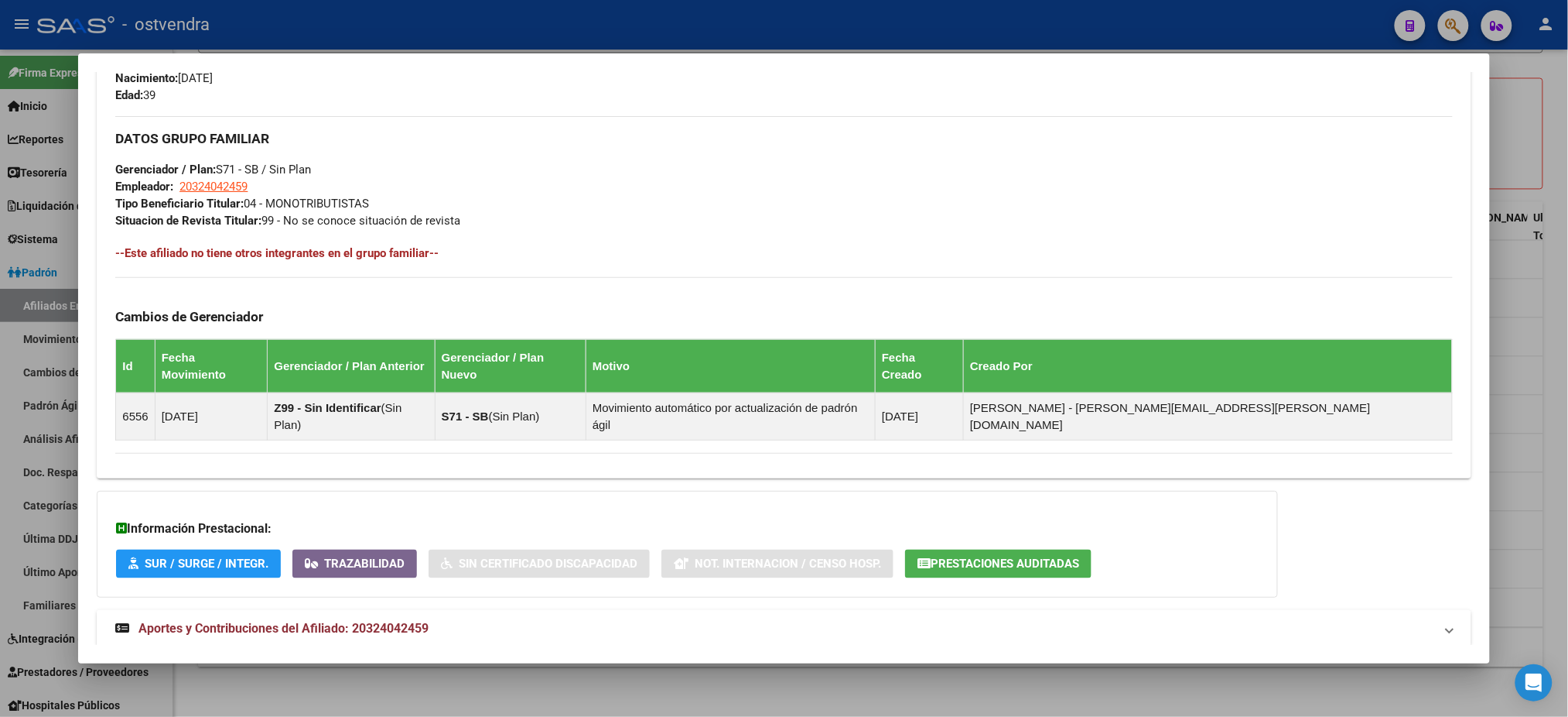
scroll to position [733, 0]
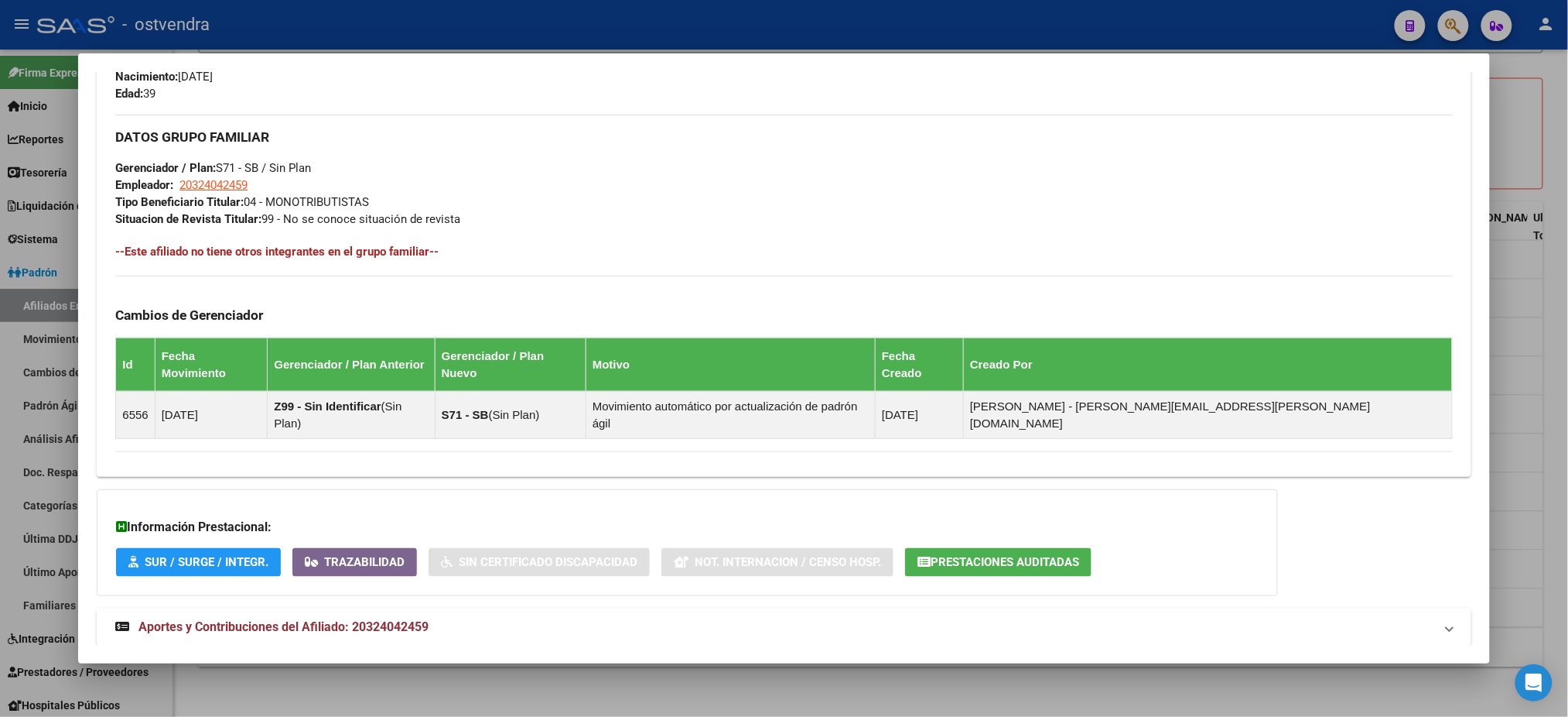
click at [419, 608] on mat-expansion-panel-header "Aportes y Contribuciones del Afiliado: 20324042459" at bounding box center [784, 627] width 1374 height 38
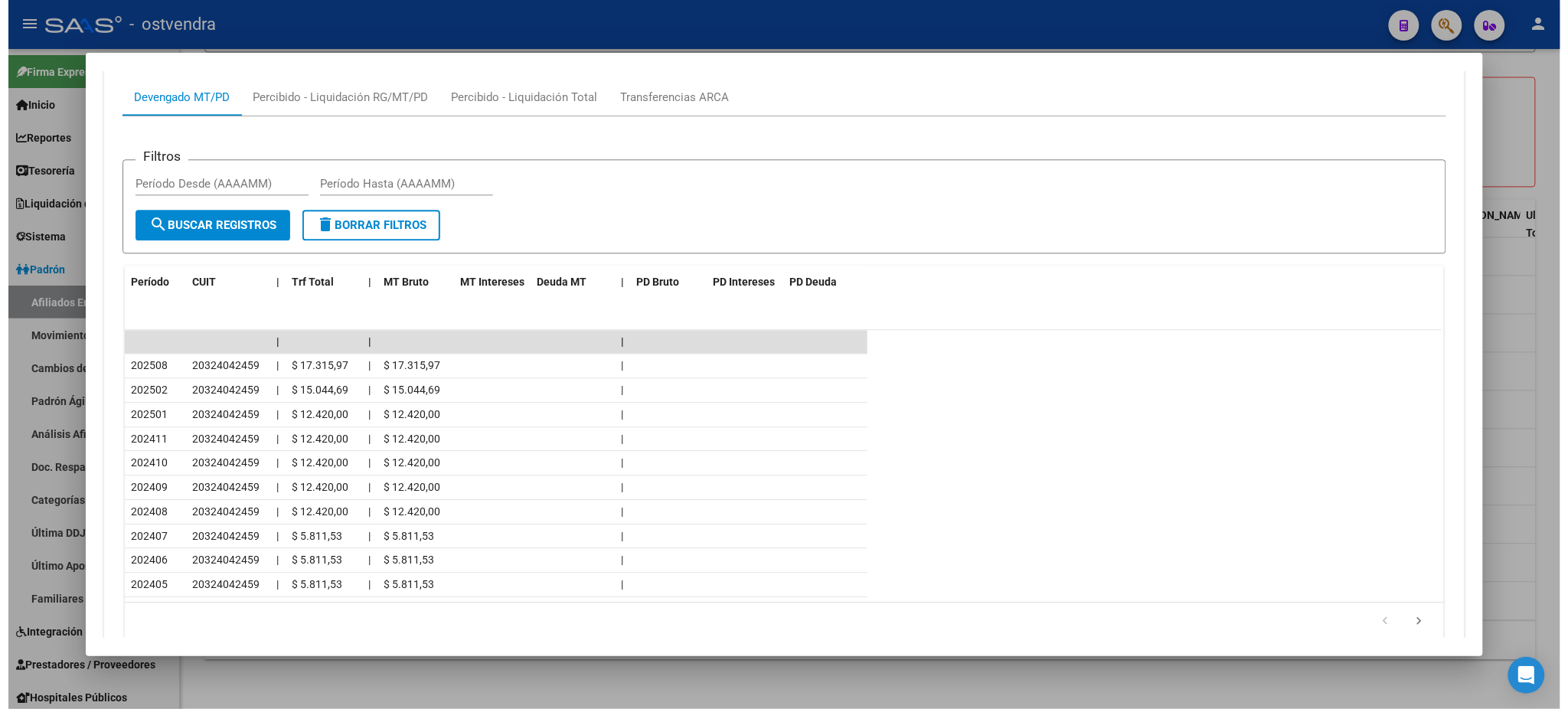
scroll to position [1405, 0]
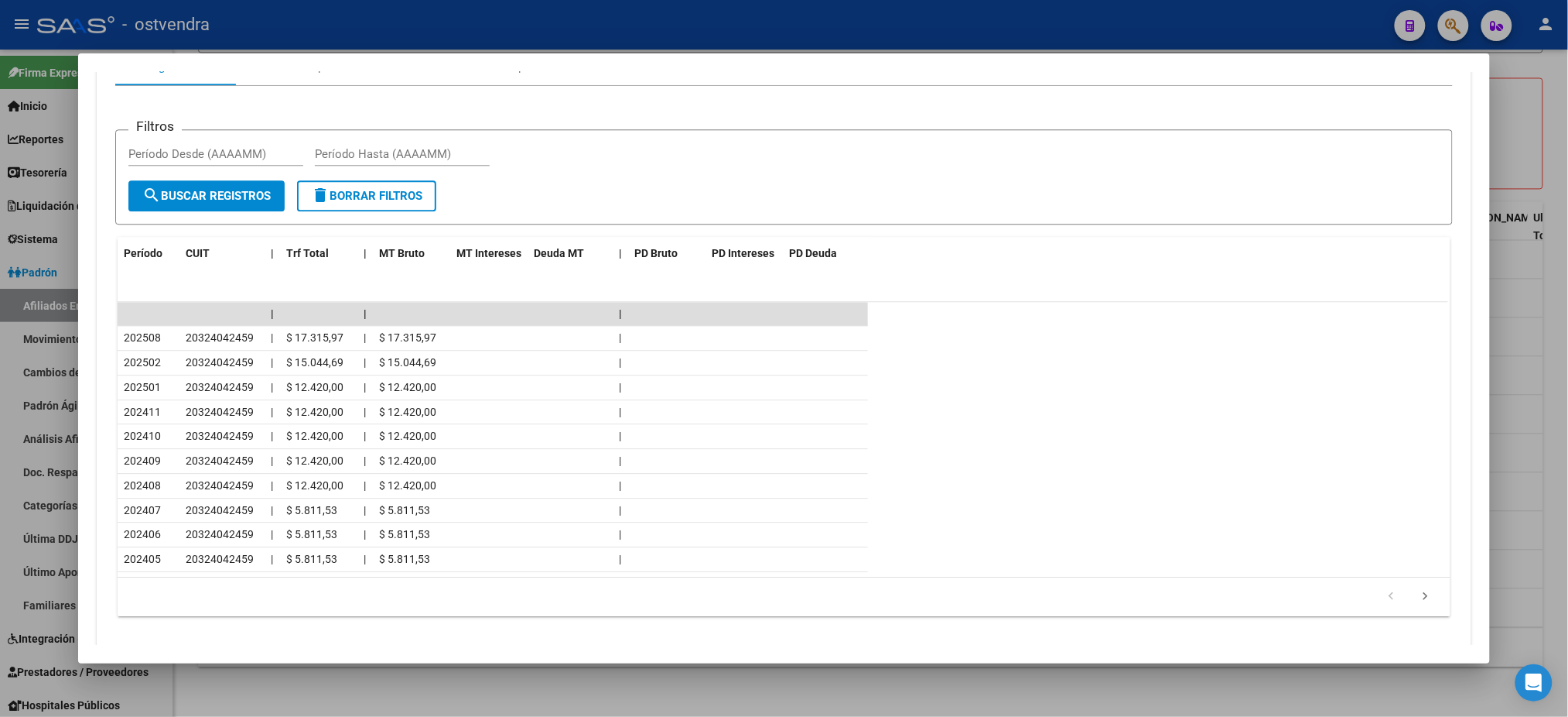
click at [637, 28] on div at bounding box center [784, 358] width 1568 height 717
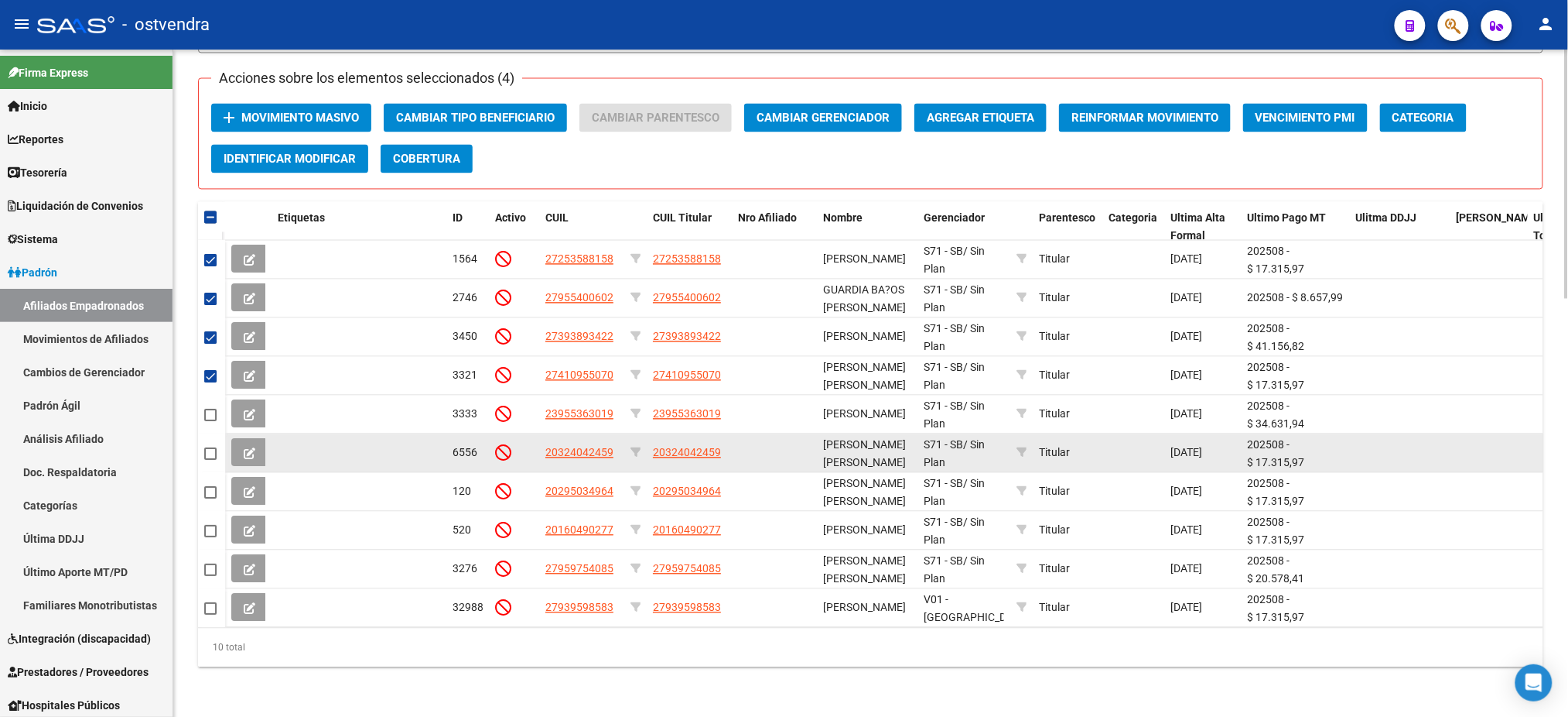
scroll to position [57, 0]
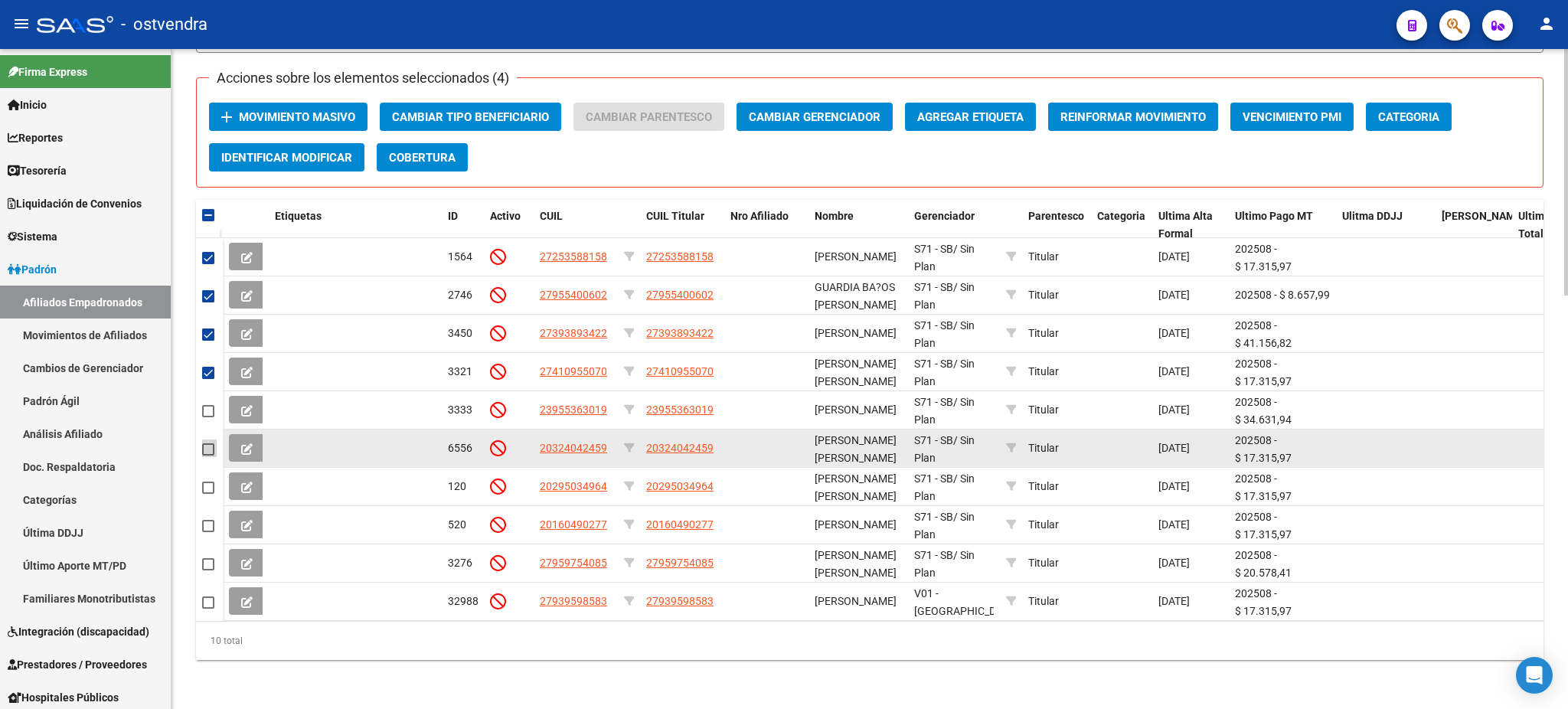
click at [205, 443] on span at bounding box center [208, 449] width 12 height 12
click at [207, 456] on input "checkbox" at bounding box center [207, 456] width 1 height 1
checkbox input "true"
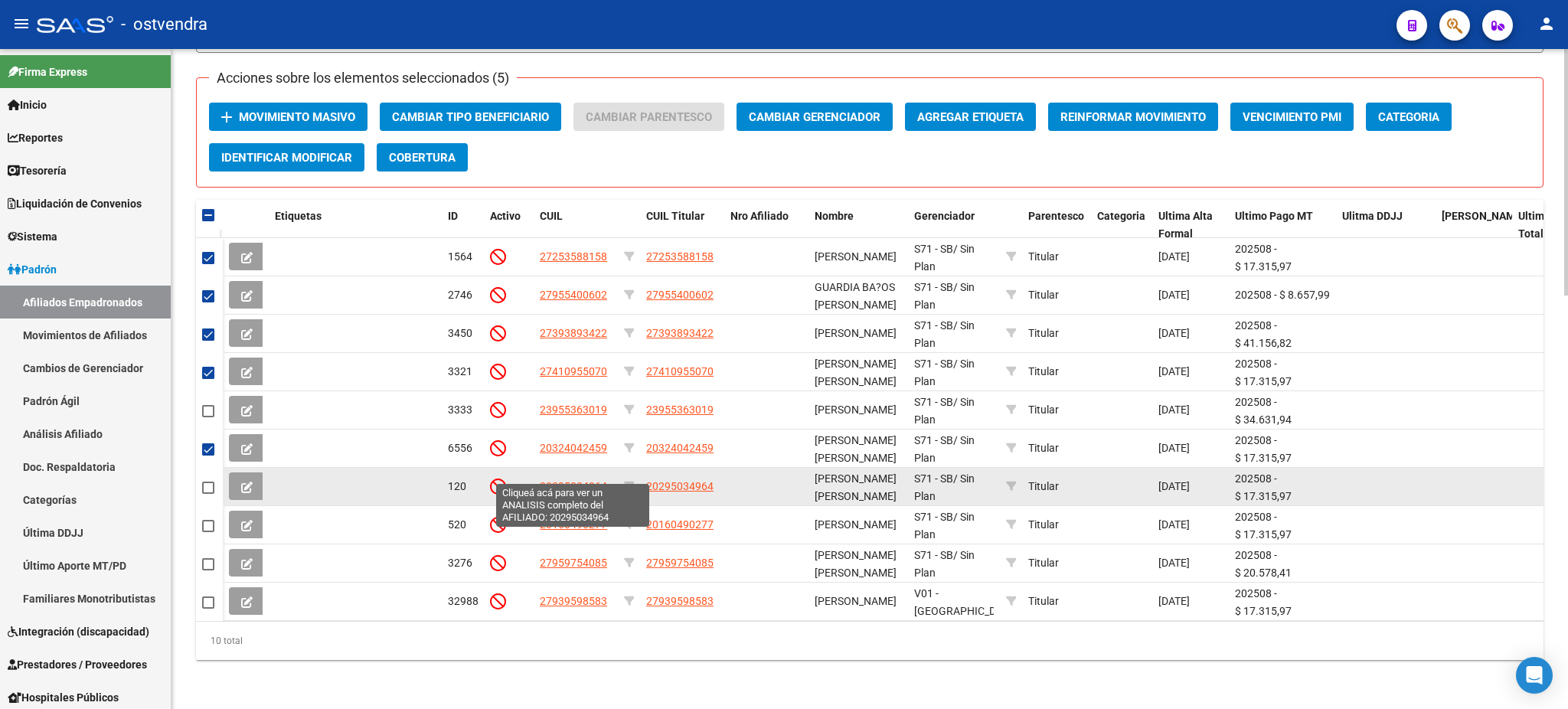
click at [585, 480] on span "20295034964" at bounding box center [573, 486] width 67 height 12
type textarea "20295034964"
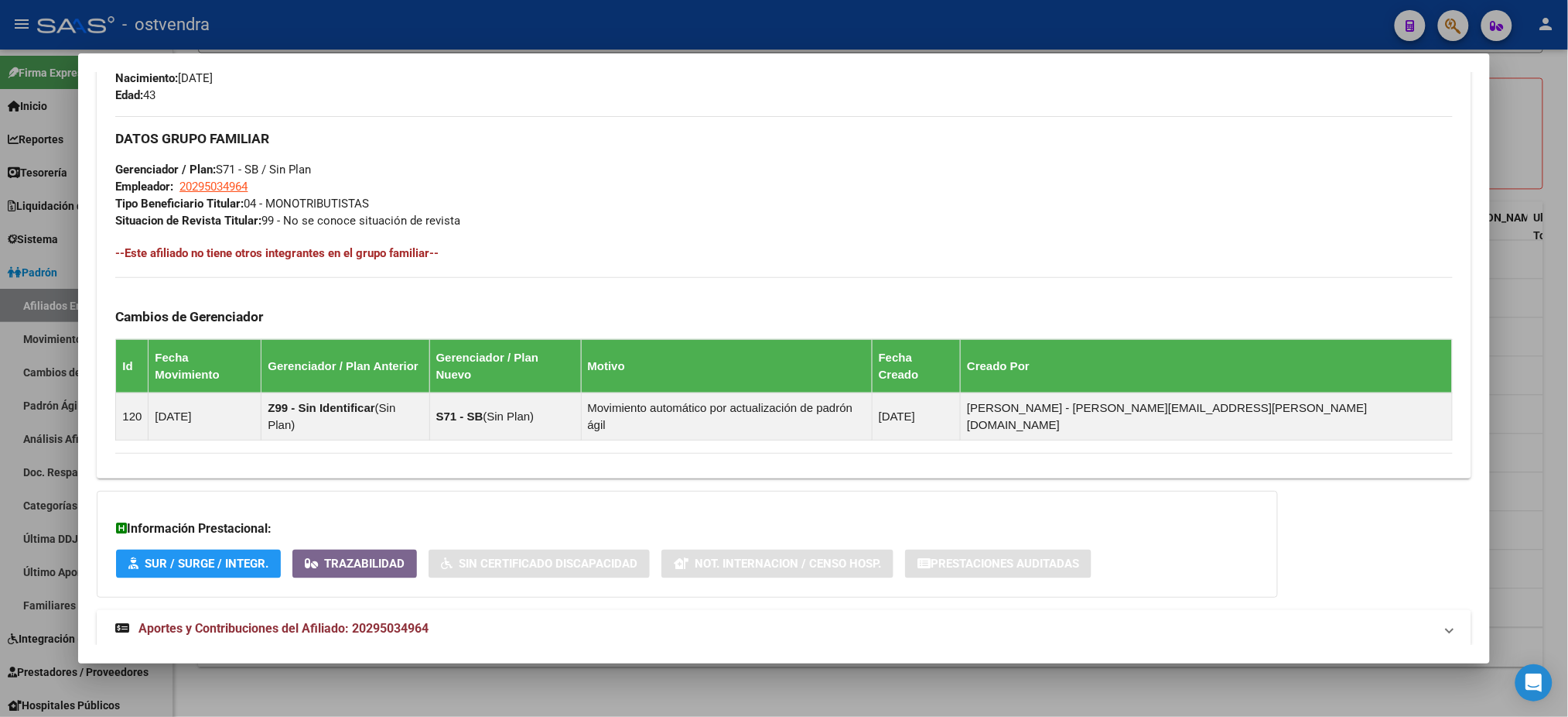
scroll to position [733, 0]
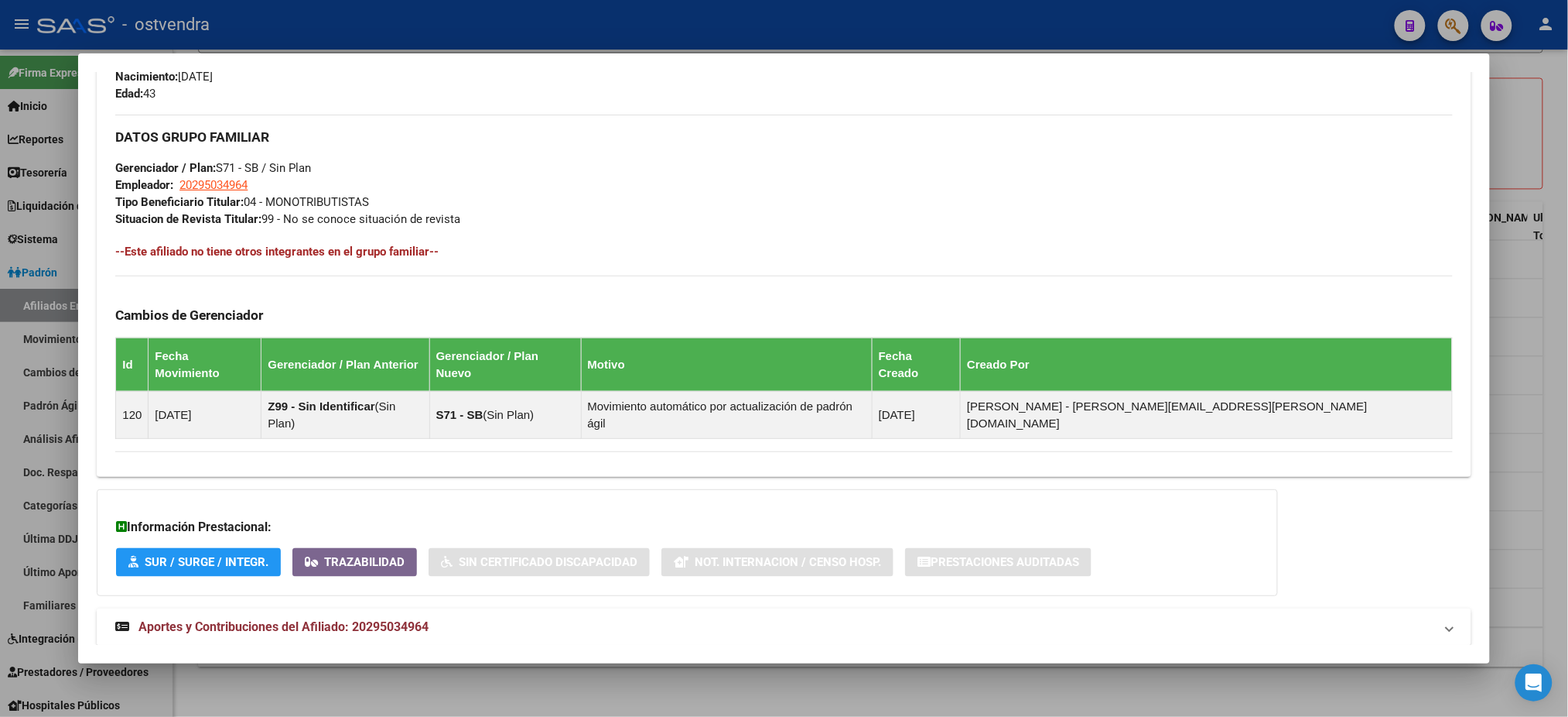
click at [515, 618] on mat-panel-title "Aportes y Contribuciones del Afiliado: 20295034964" at bounding box center [774, 627] width 1318 height 19
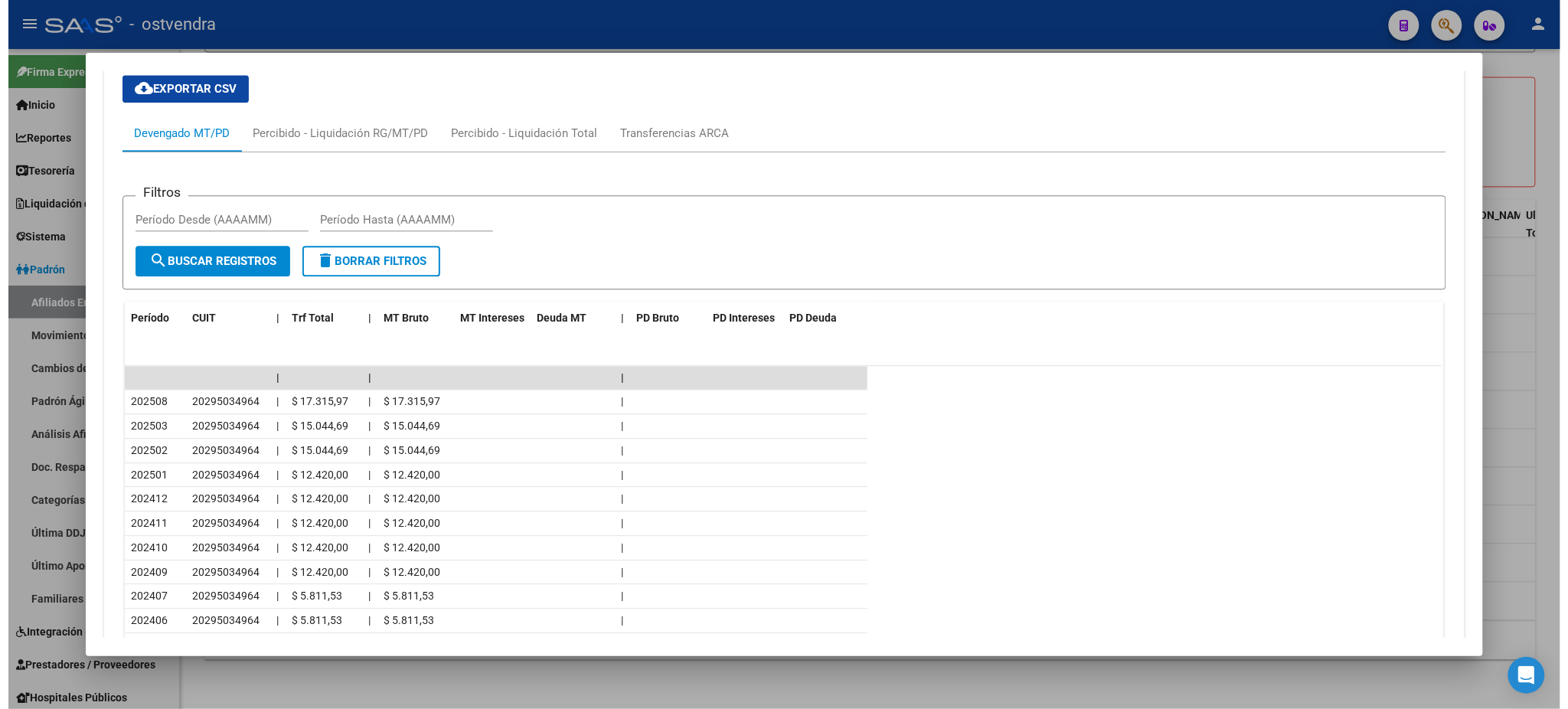
scroll to position [1391, 0]
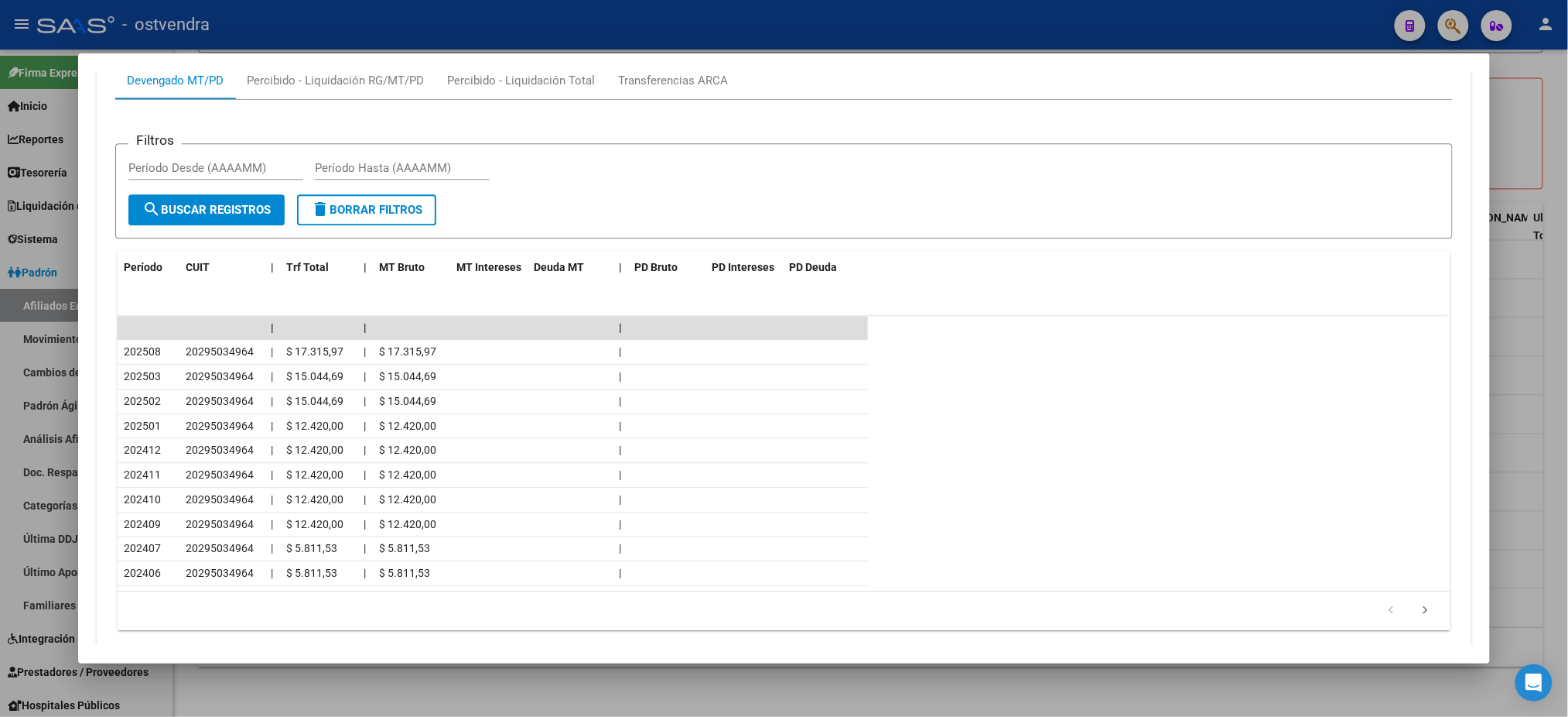
click at [632, 21] on div at bounding box center [784, 358] width 1568 height 717
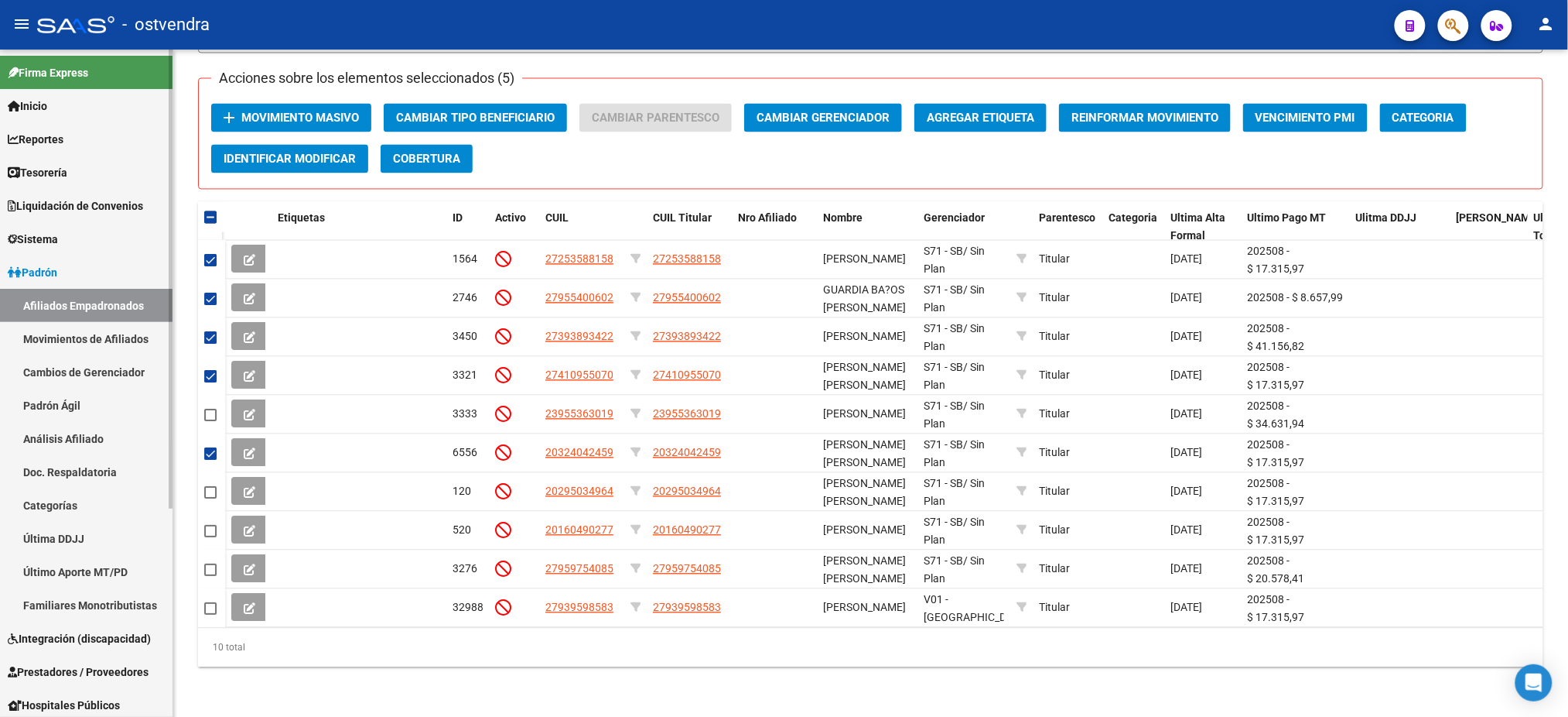
scroll to position [57, 0]
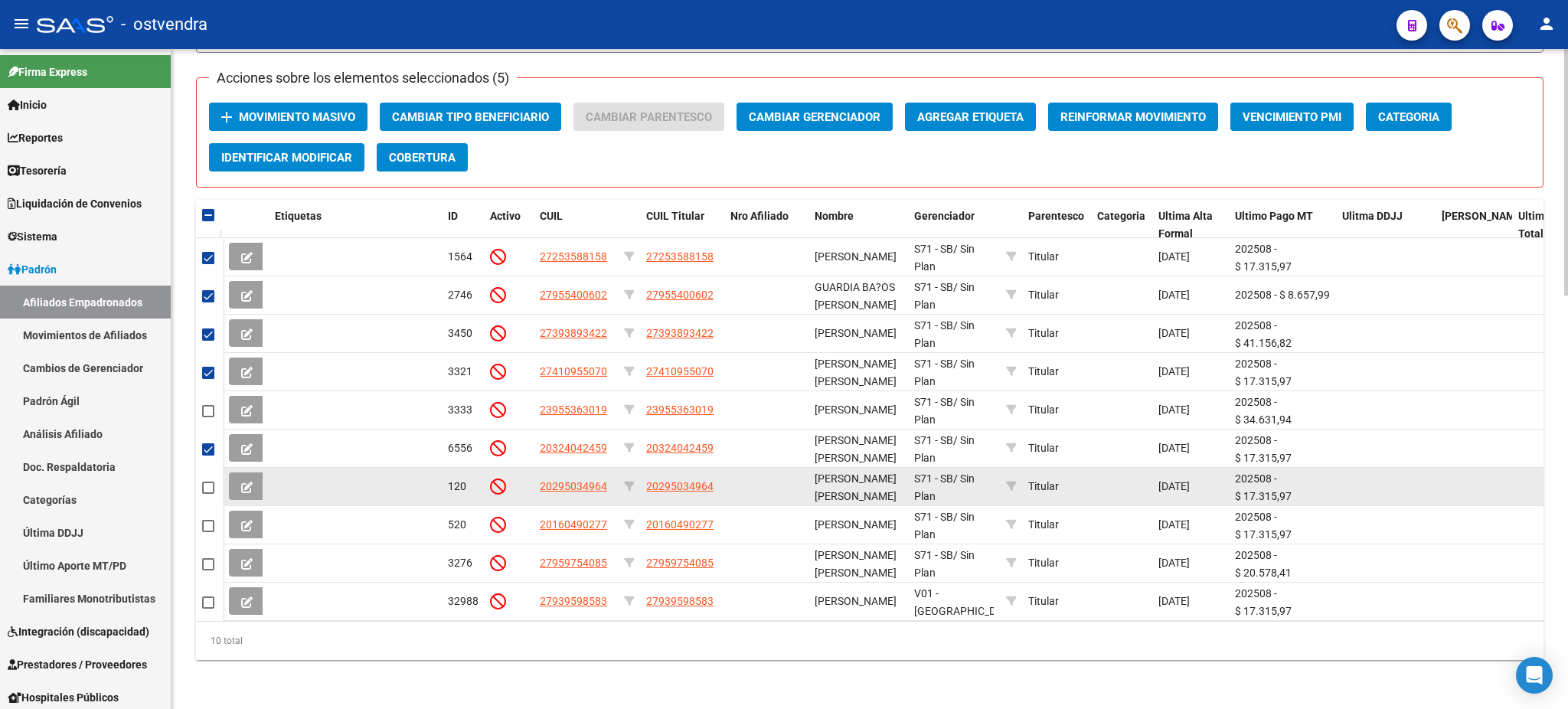
drag, startPoint x: 213, startPoint y: 469, endPoint x: 235, endPoint y: 474, distance: 22.6
click at [213, 481] on span at bounding box center [208, 487] width 12 height 12
click at [208, 494] on input "checkbox" at bounding box center [207, 494] width 1 height 1
checkbox input "true"
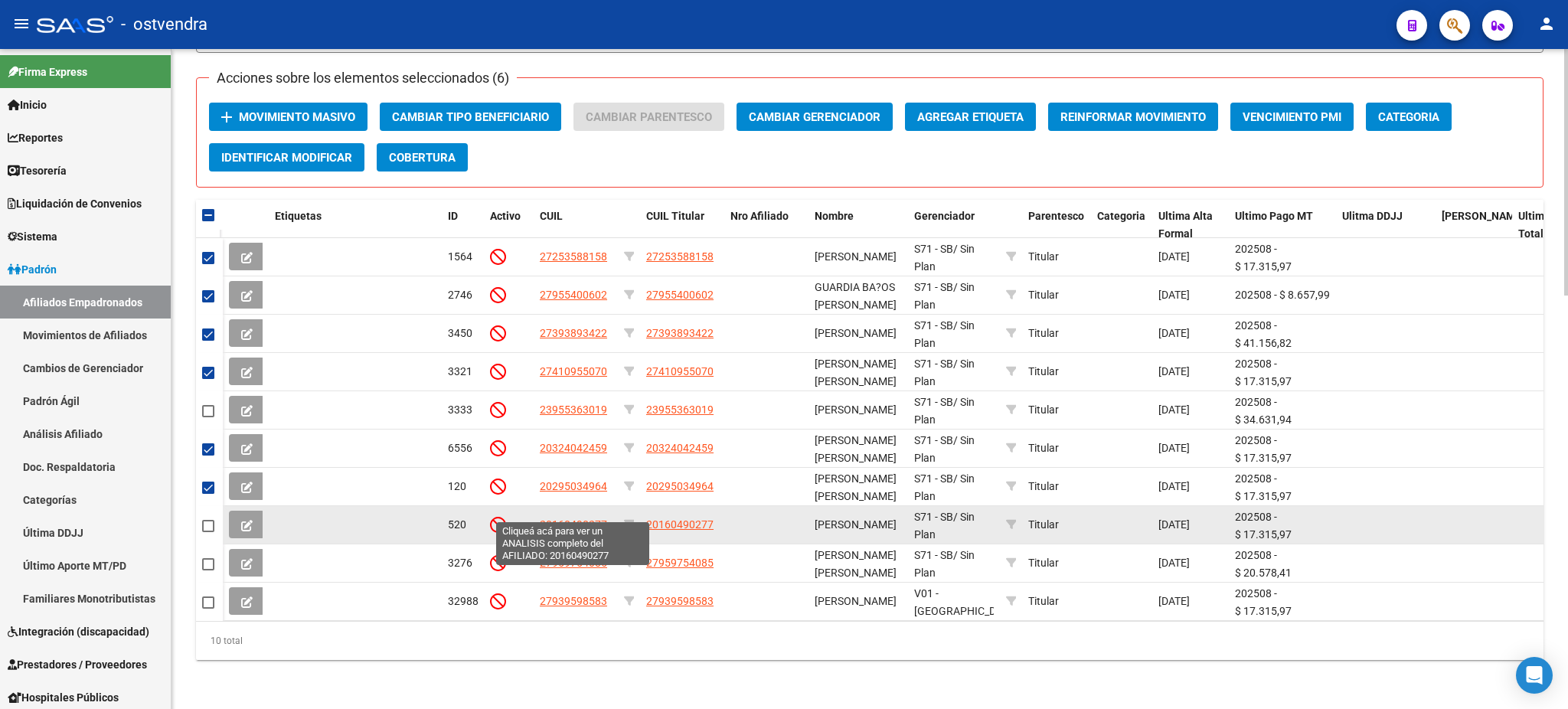
click at [591, 506] on datatable-body-cell "20160490277" at bounding box center [575, 524] width 84 height 37
click at [590, 518] on span "20160490277" at bounding box center [573, 524] width 67 height 12
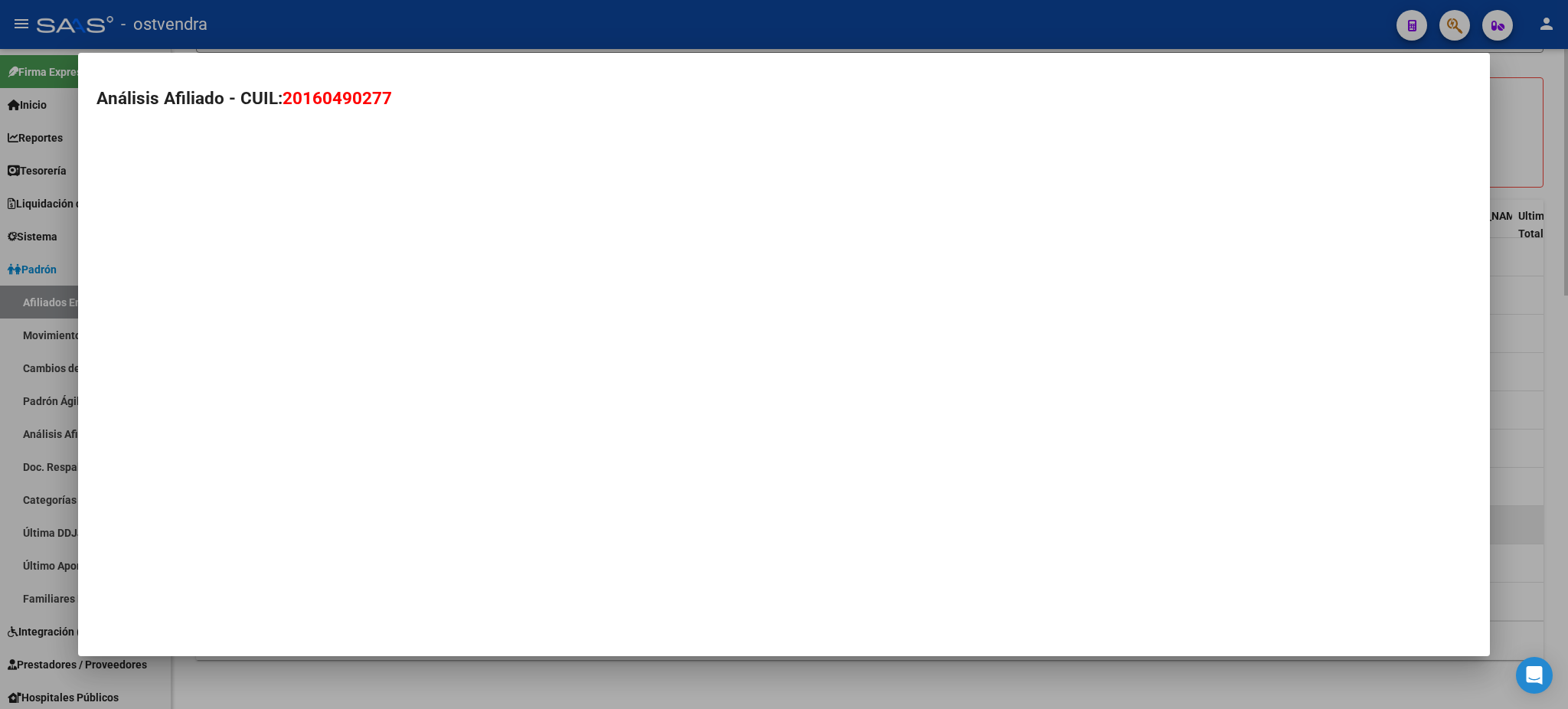
type textarea "20160490277"
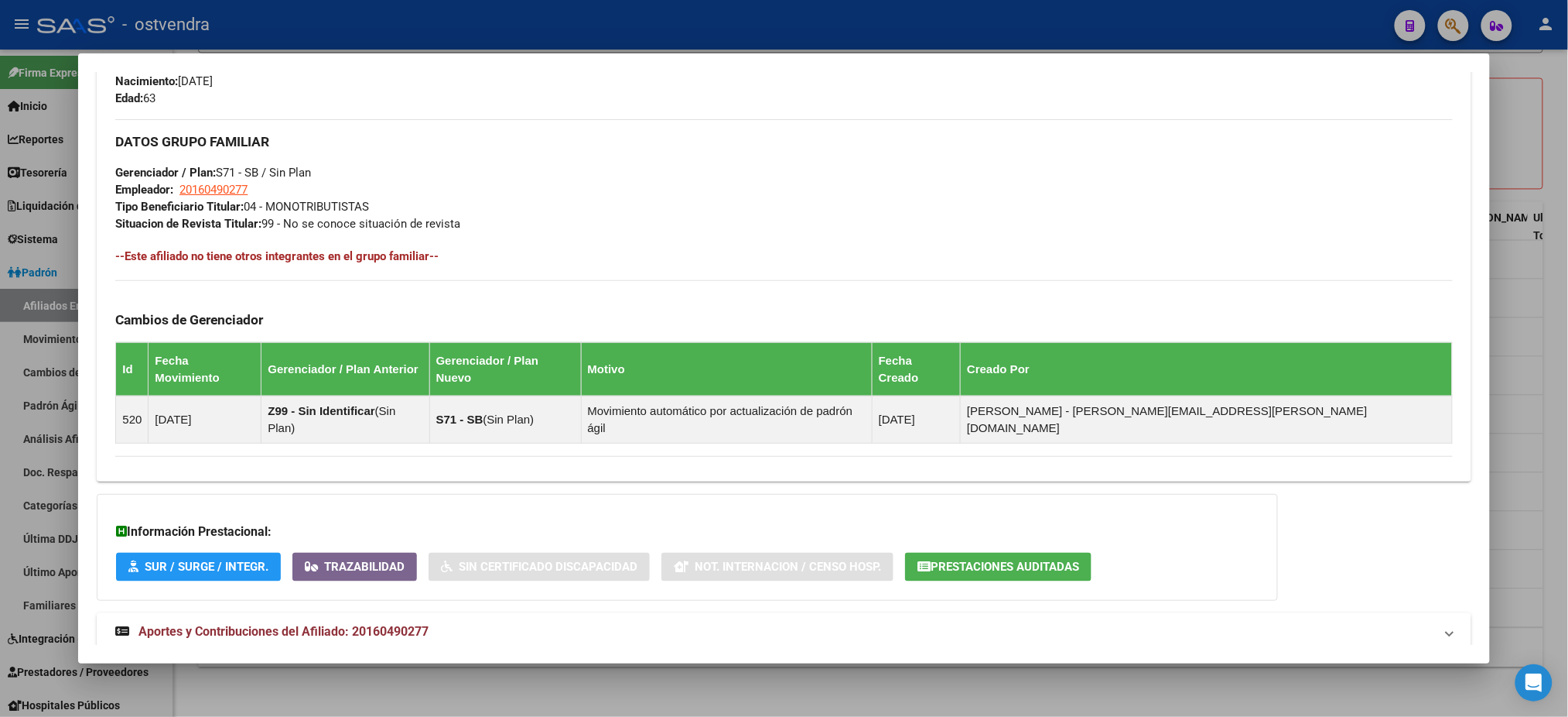
scroll to position [733, 0]
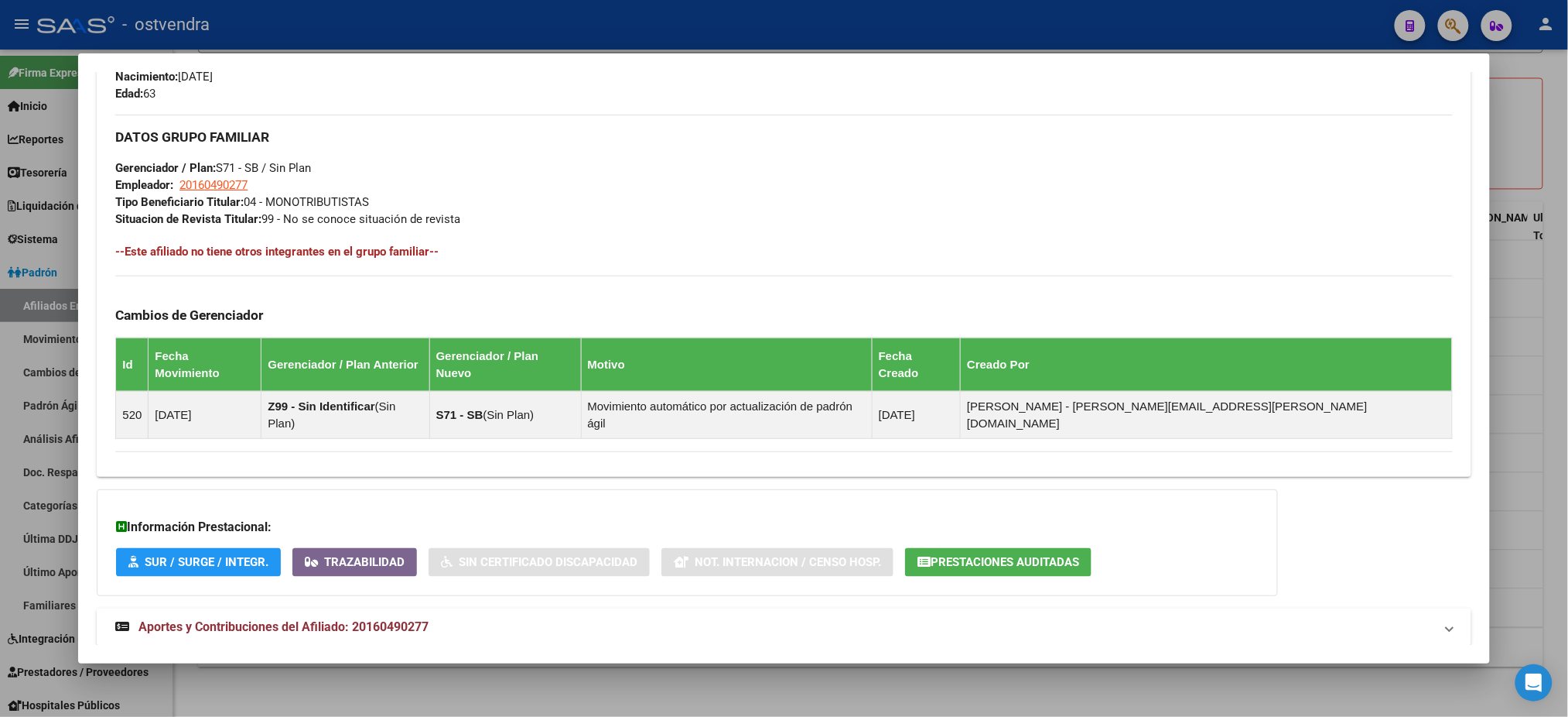
click at [560, 618] on mat-panel-title "Aportes y Contribuciones del Afiliado: 20160490277" at bounding box center [774, 627] width 1318 height 19
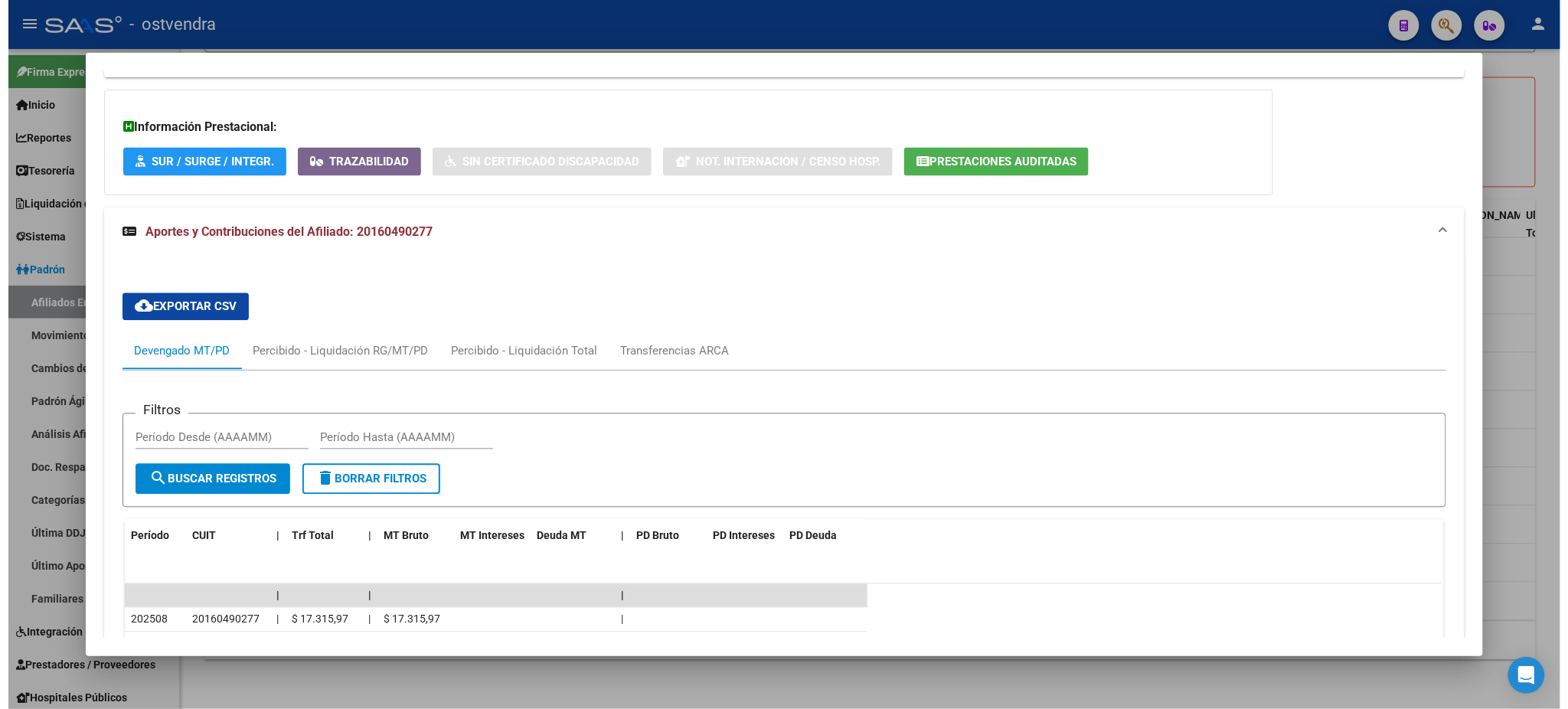
scroll to position [1391, 0]
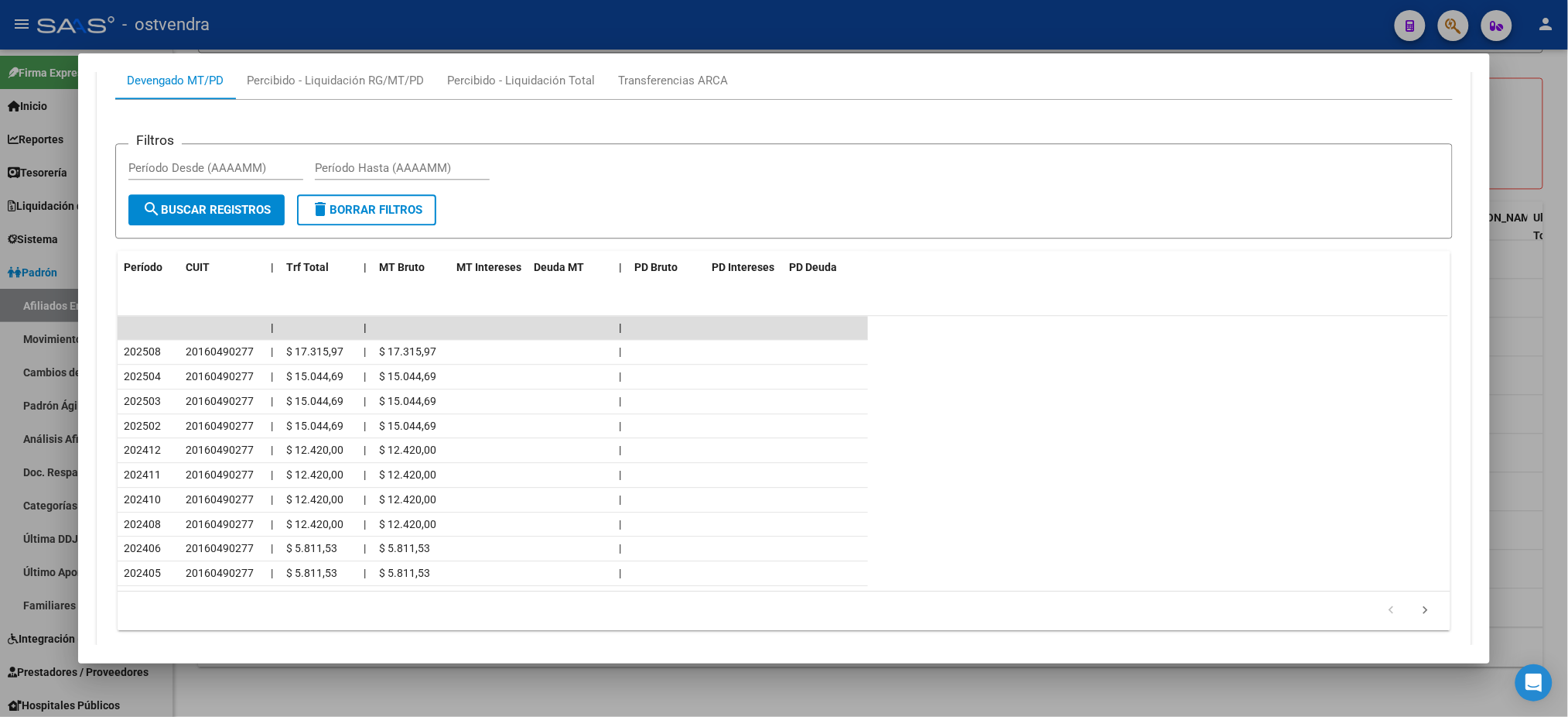
click at [670, 24] on div at bounding box center [784, 358] width 1568 height 717
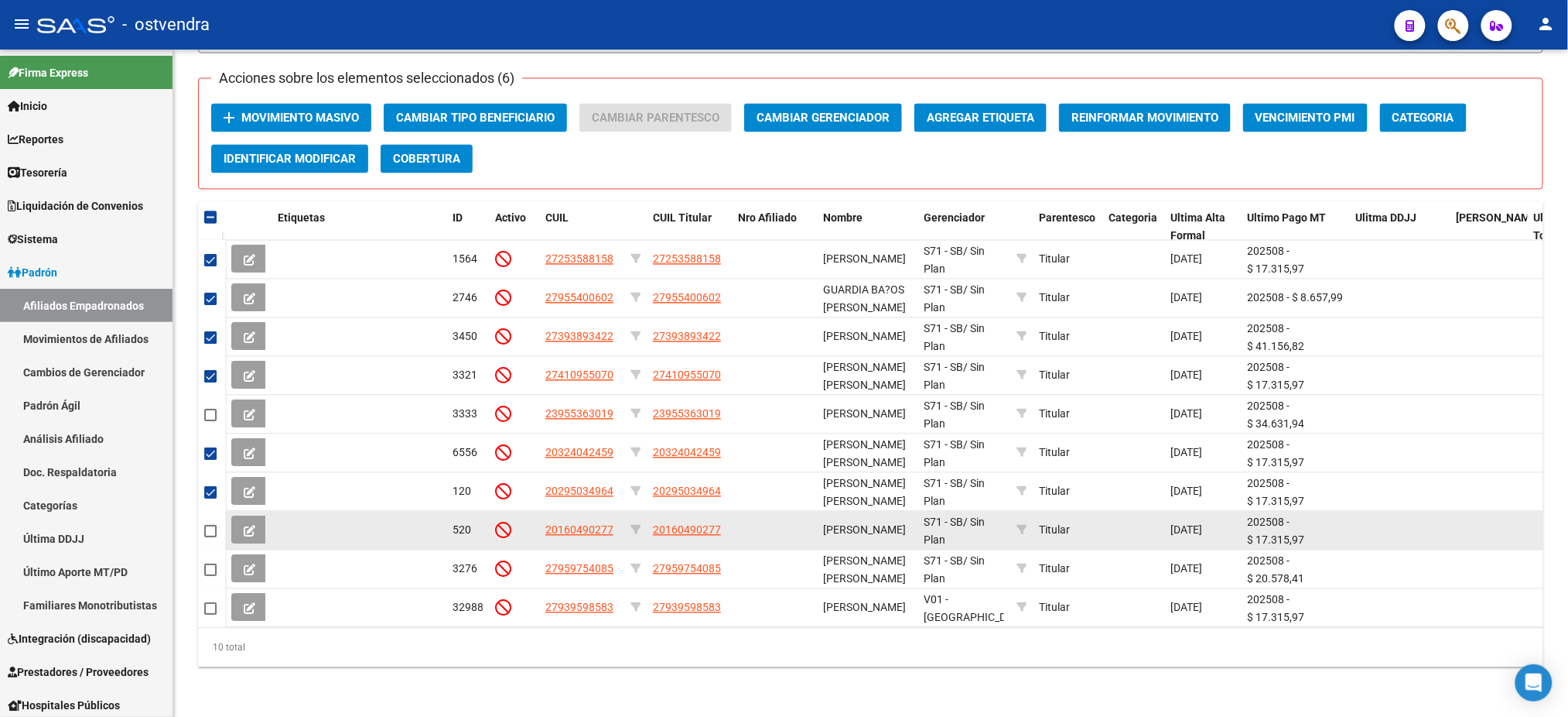
scroll to position [57, 0]
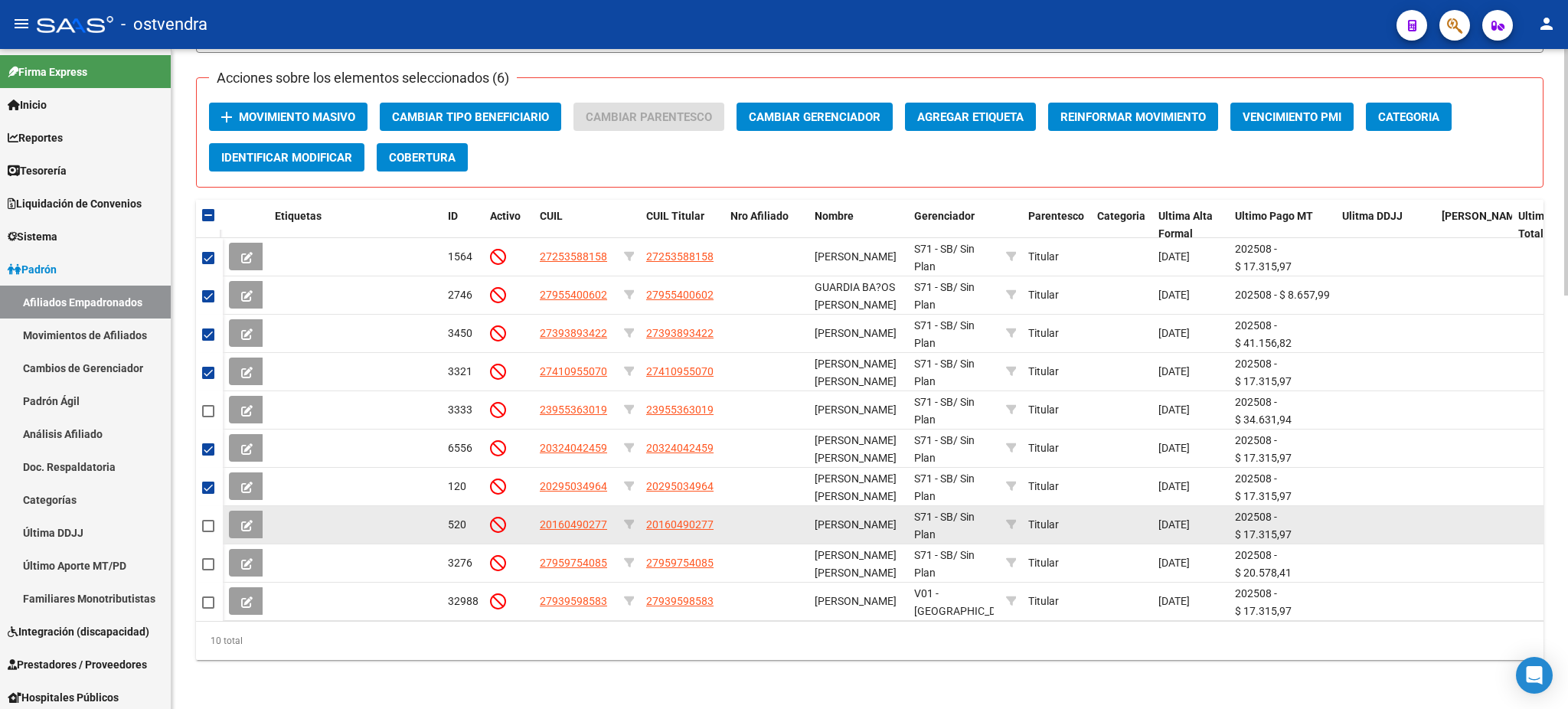
click at [205, 516] on mat-checkbox at bounding box center [208, 524] width 12 height 18
click at [204, 520] on span at bounding box center [208, 526] width 12 height 12
click at [207, 532] on input "checkbox" at bounding box center [207, 532] width 1 height 1
checkbox input "true"
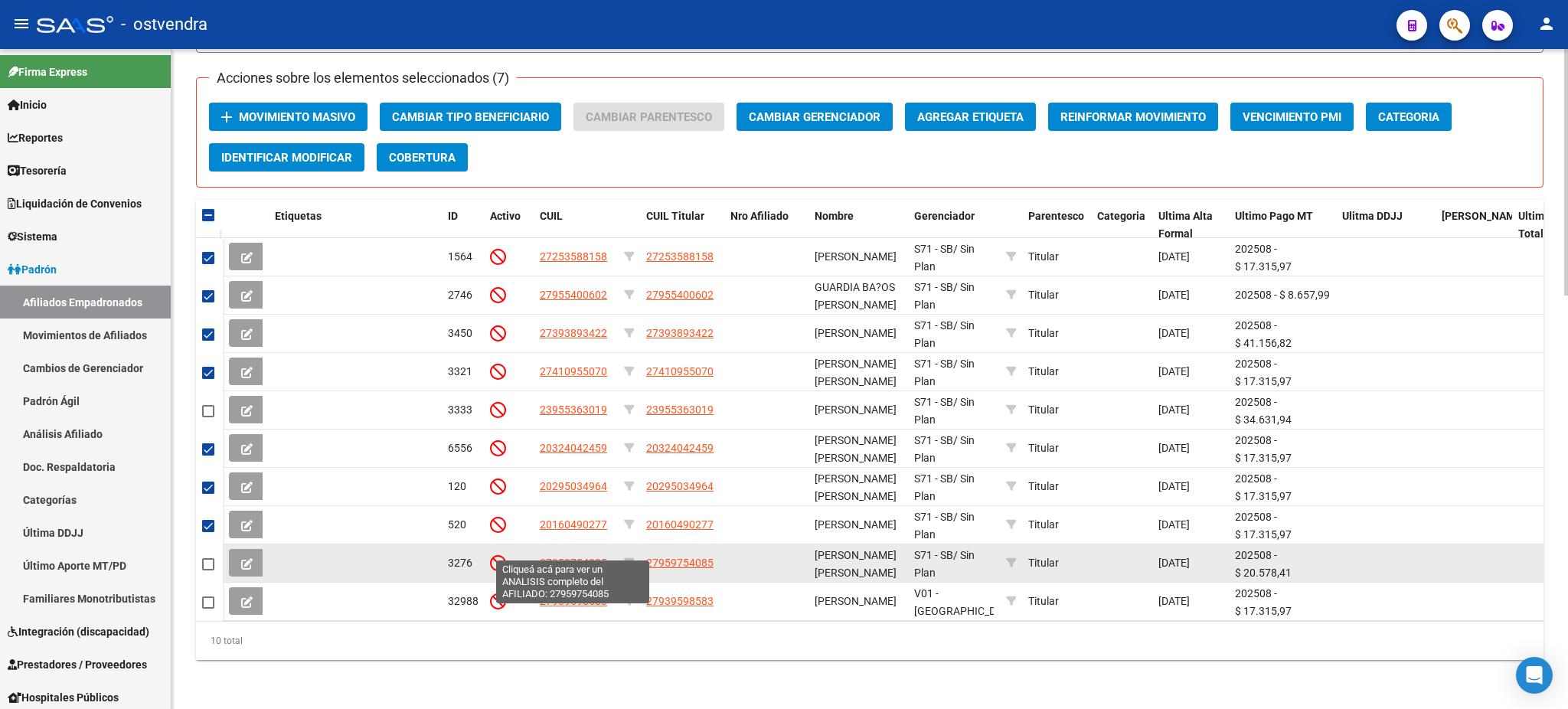
click at [561, 556] on span "27959754085" at bounding box center [573, 562] width 67 height 12
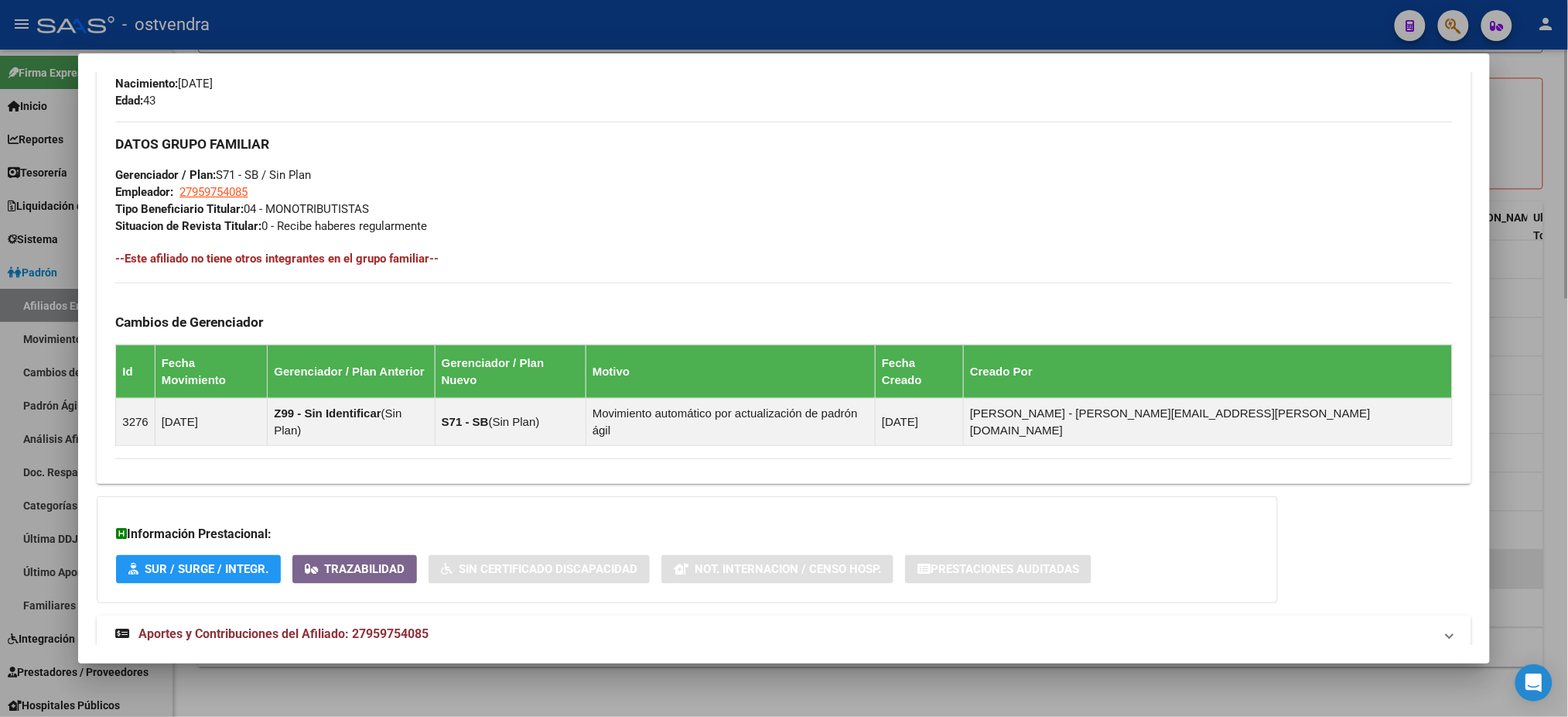
scroll to position [733, 0]
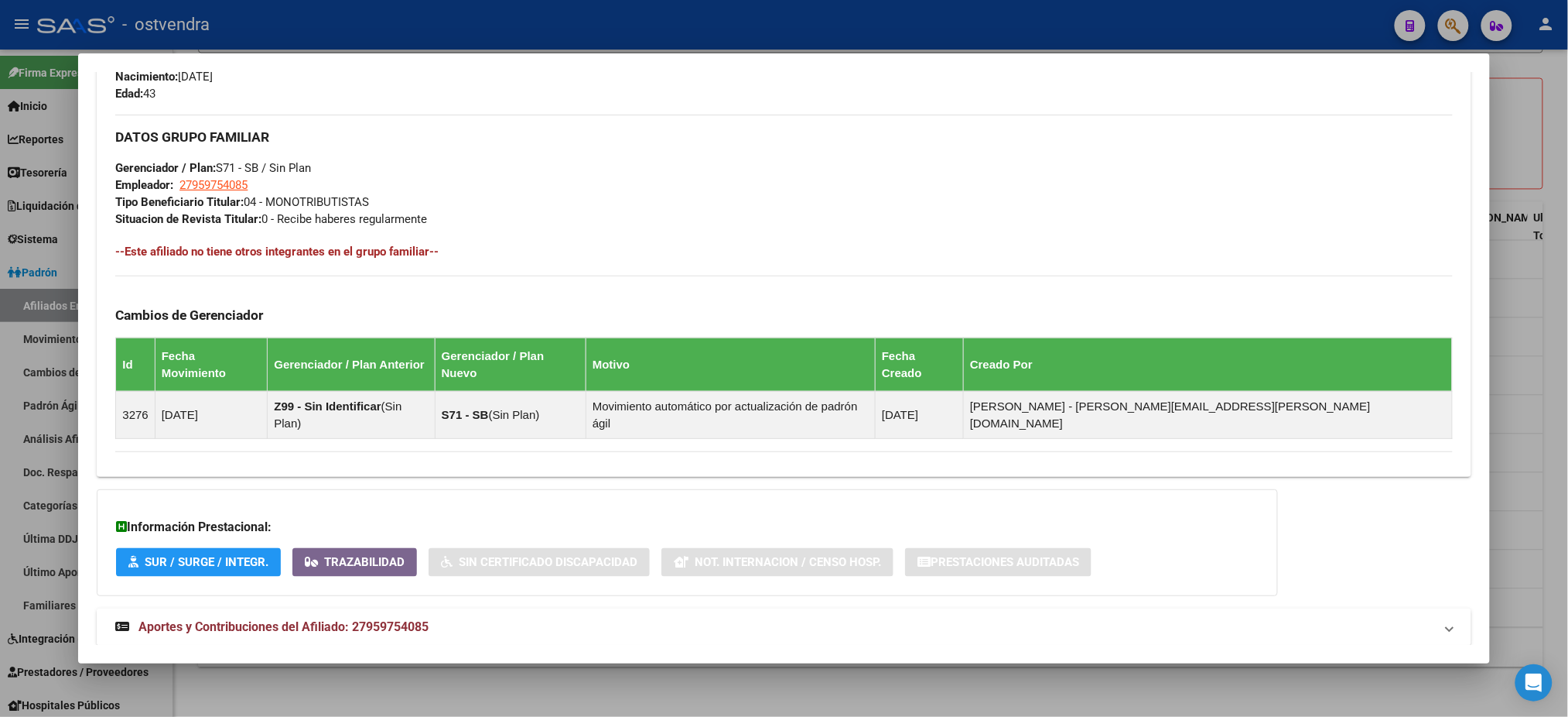
click at [555, 618] on mat-panel-title "Aportes y Contribuciones del Afiliado: 27959754085" at bounding box center [774, 627] width 1318 height 19
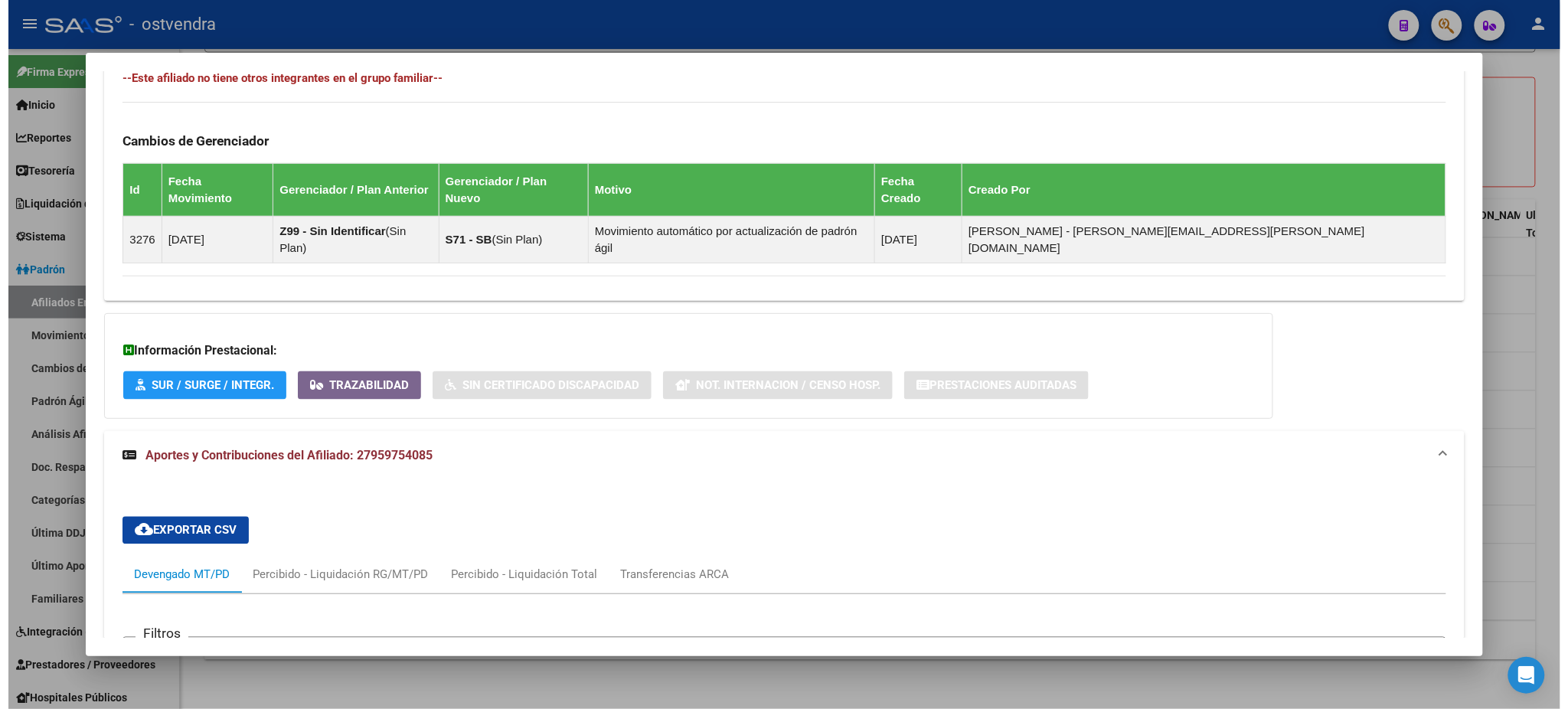
scroll to position [1405, 0]
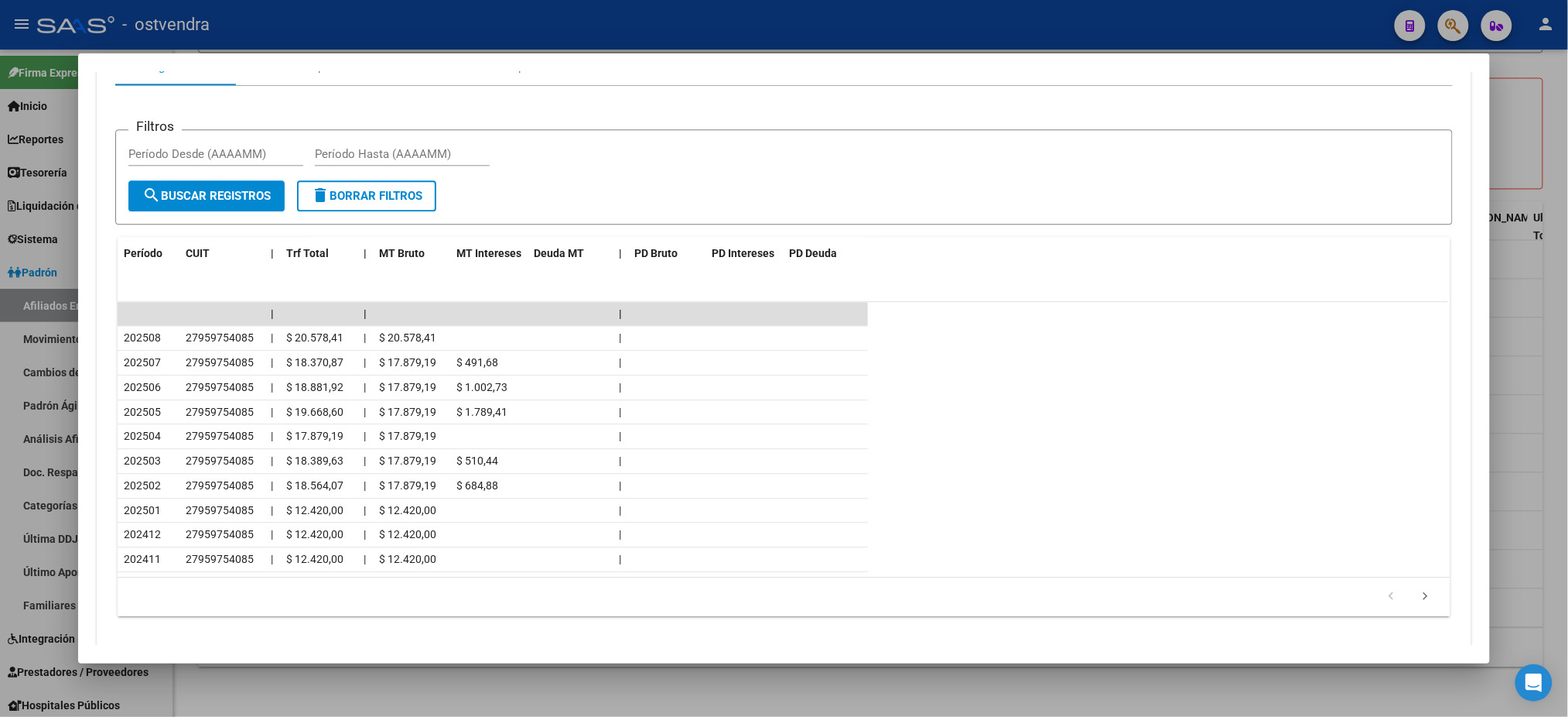
click at [618, 21] on div at bounding box center [784, 358] width 1568 height 717
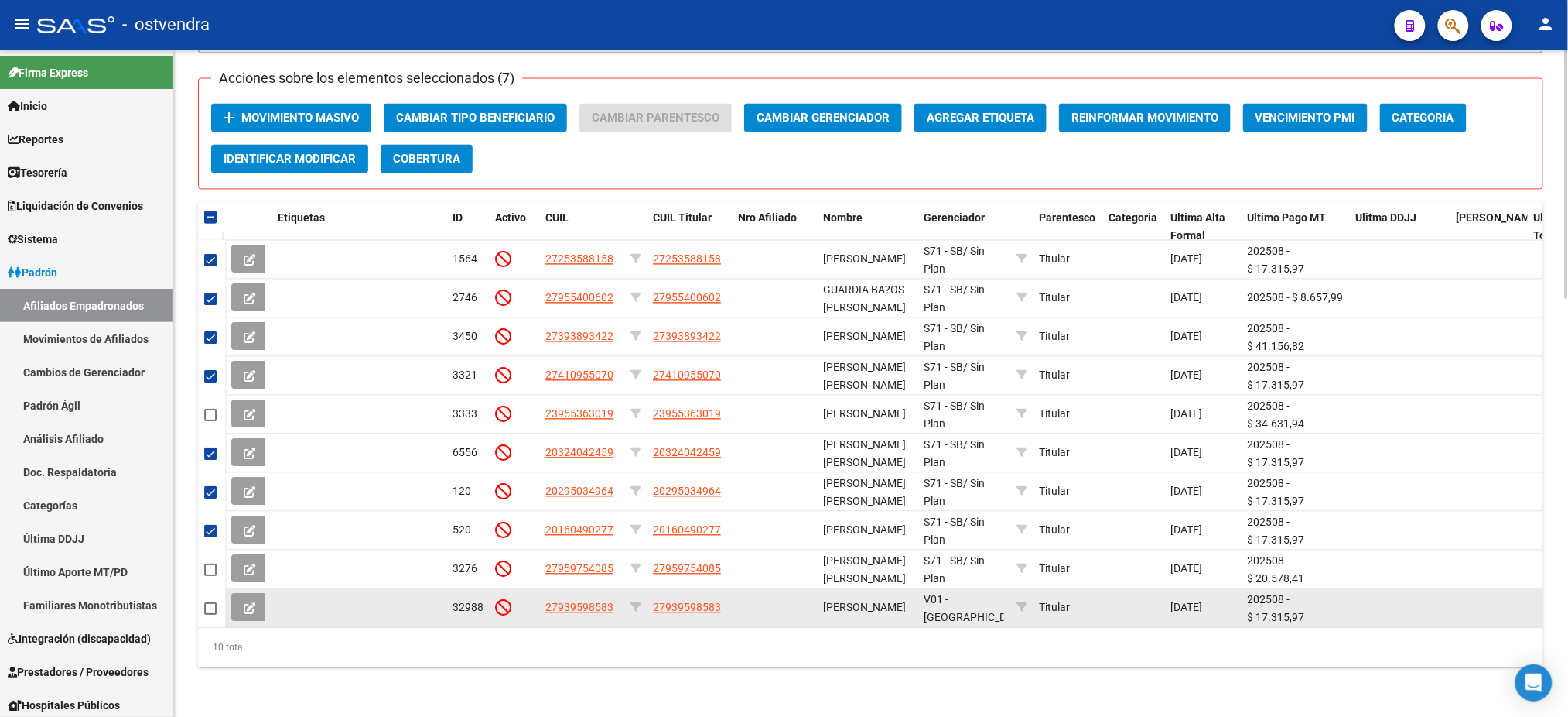
scroll to position [57, 0]
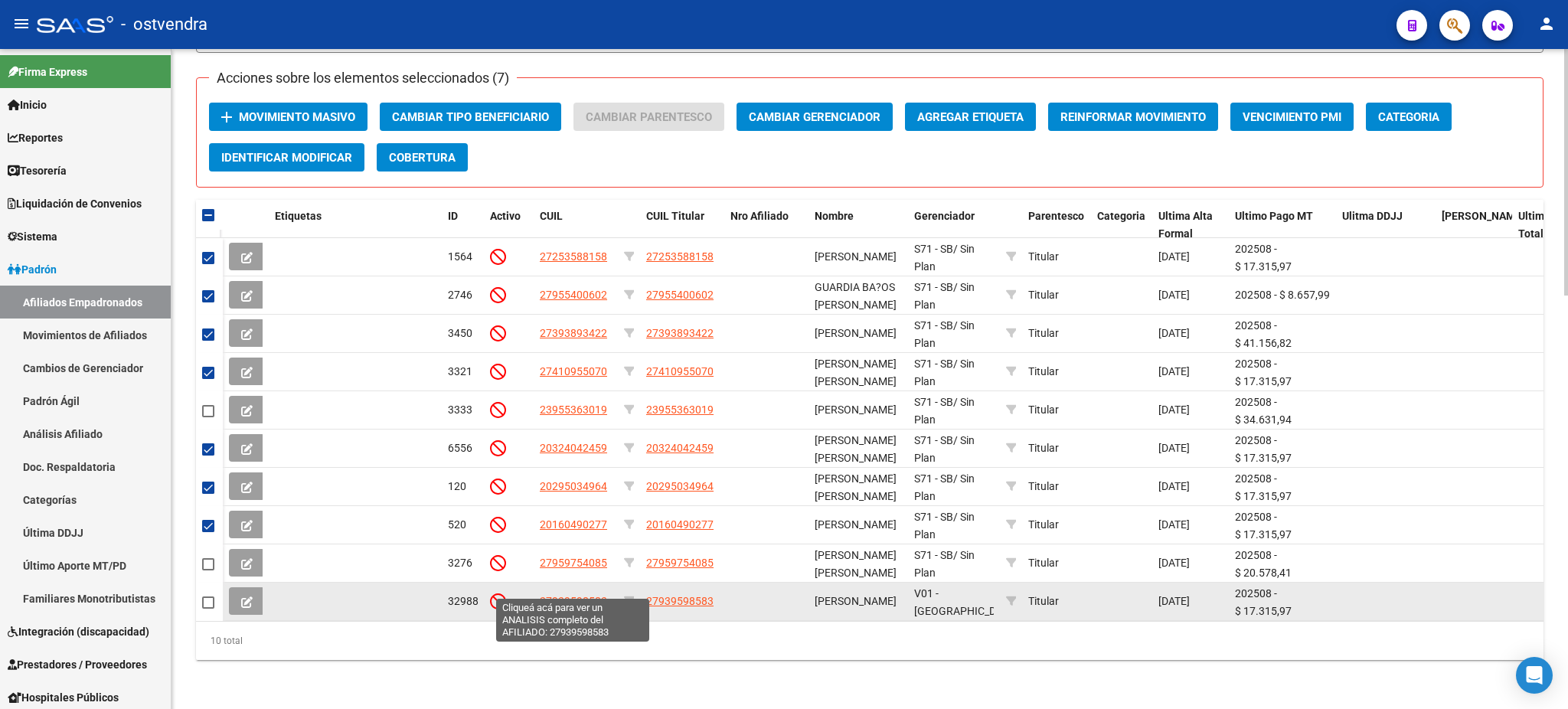
click at [567, 595] on span "27939598583" at bounding box center [573, 601] width 67 height 12
type textarea "27939598583"
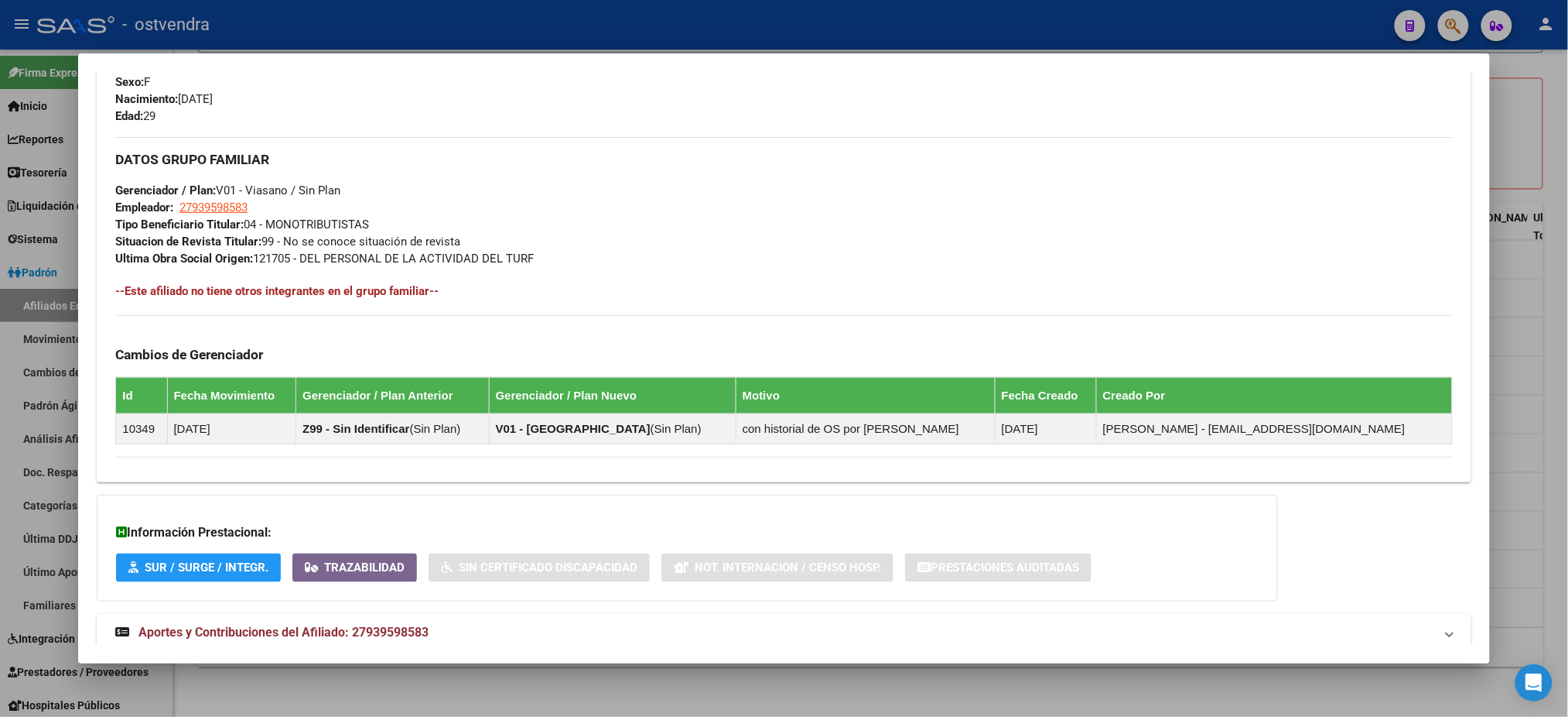
scroll to position [750, 0]
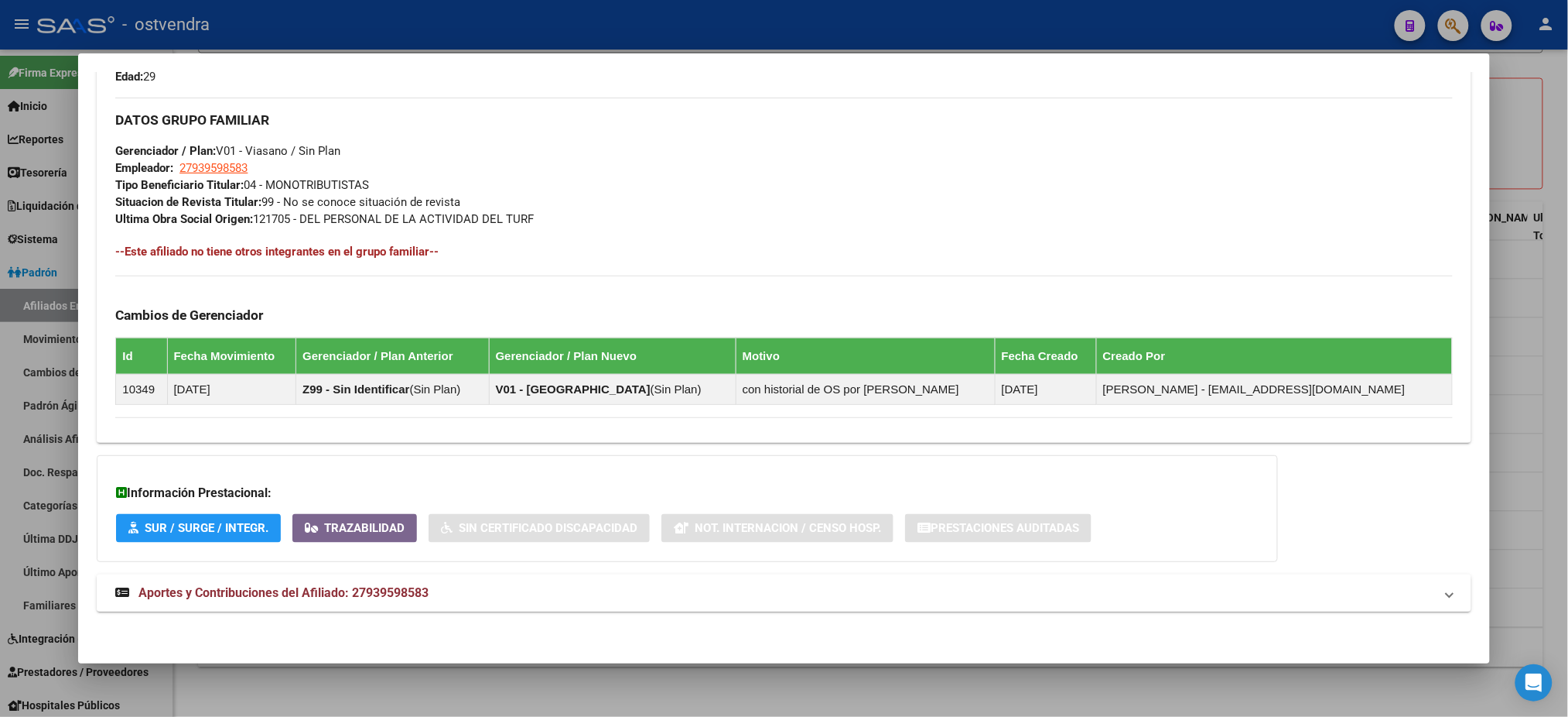
click at [555, 588] on mat-panel-title "Aportes y Contribuciones del Afiliado: 27939598583" at bounding box center [774, 593] width 1318 height 19
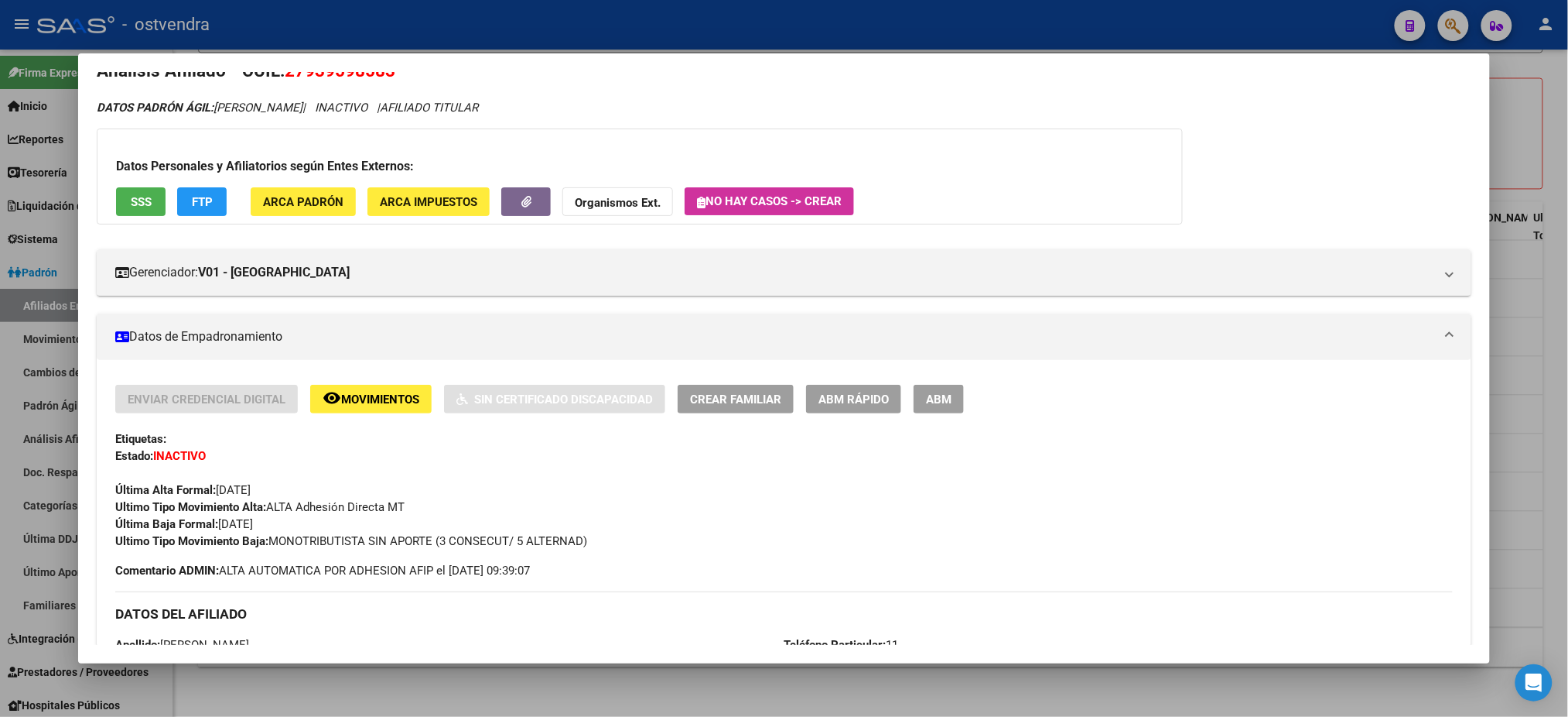
scroll to position [0, 0]
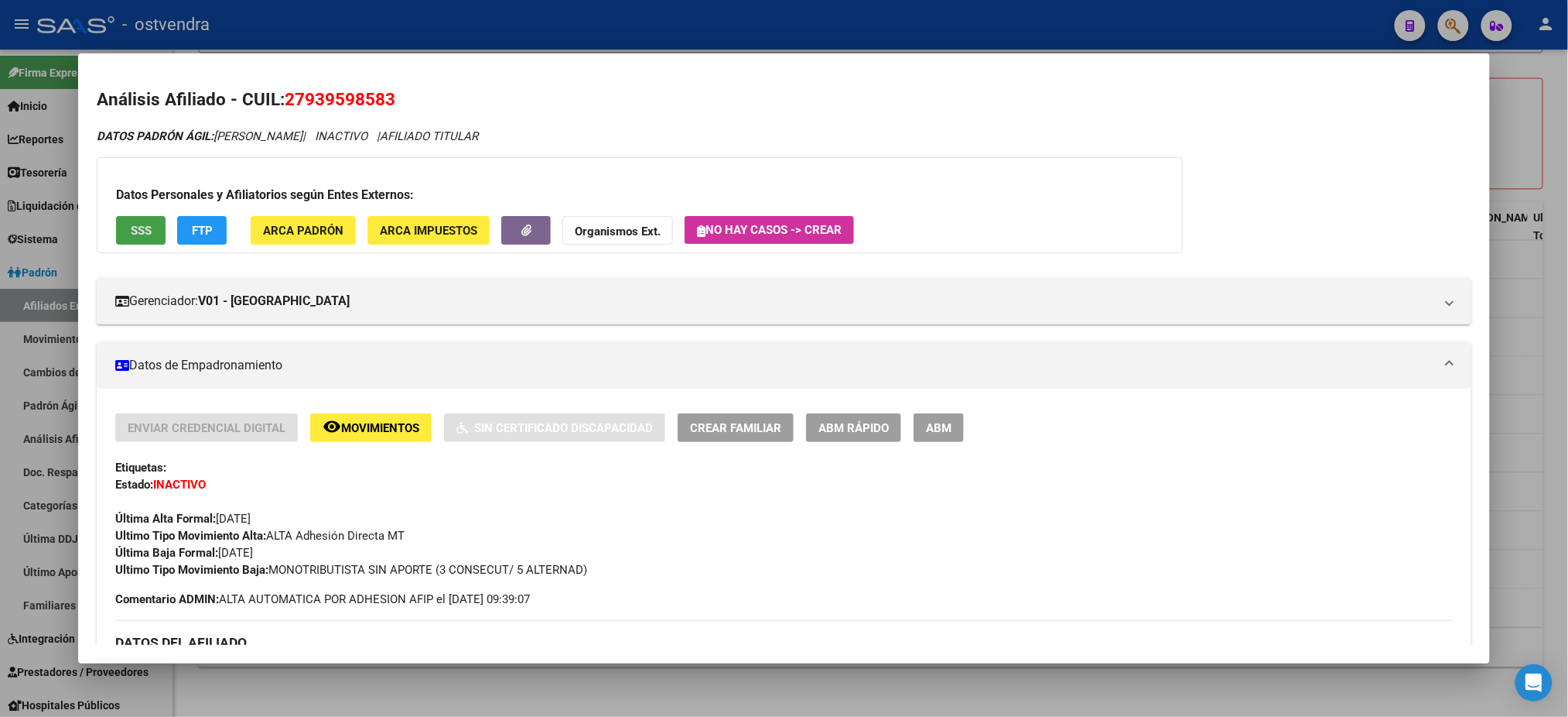
click at [131, 229] on span "SSS" at bounding box center [141, 231] width 21 height 14
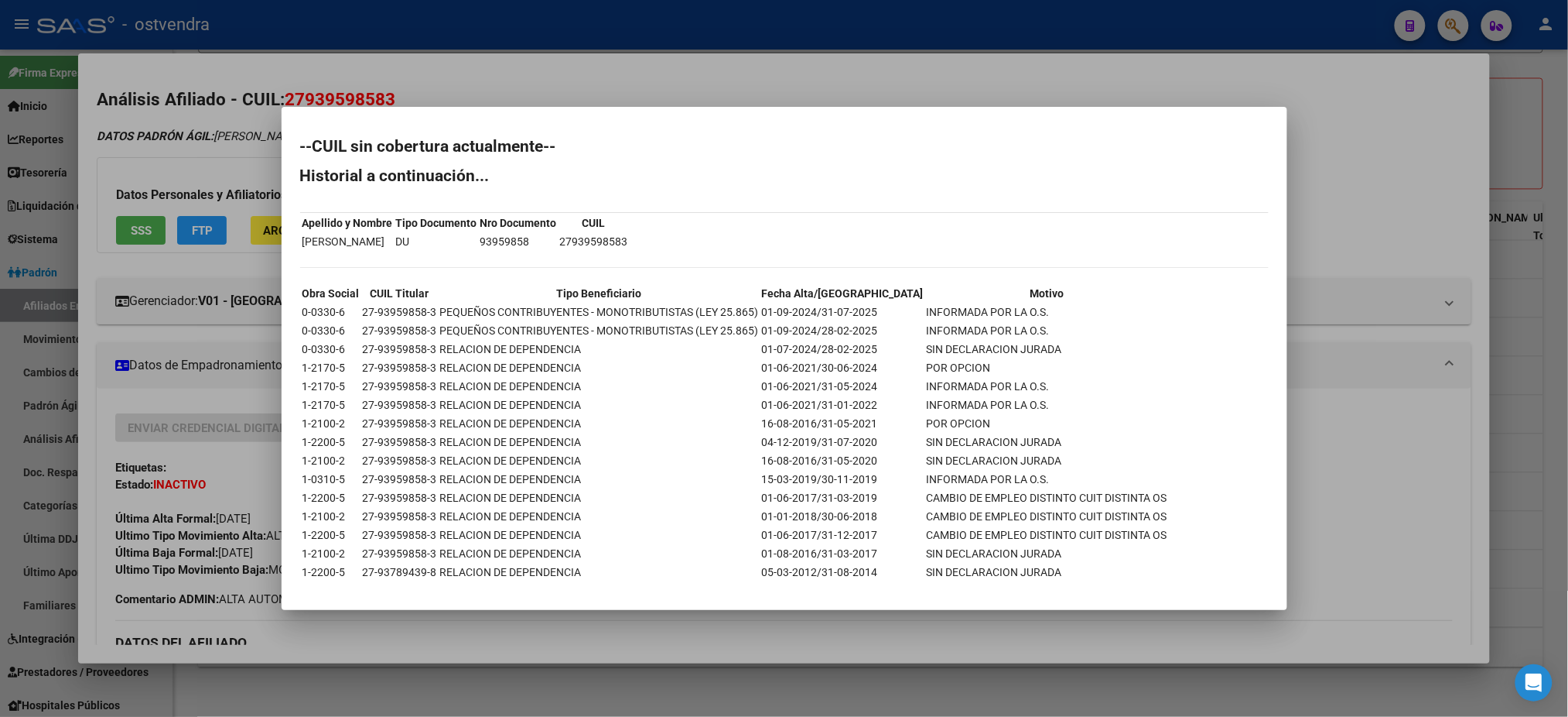
click at [521, 93] on div at bounding box center [784, 358] width 1568 height 717
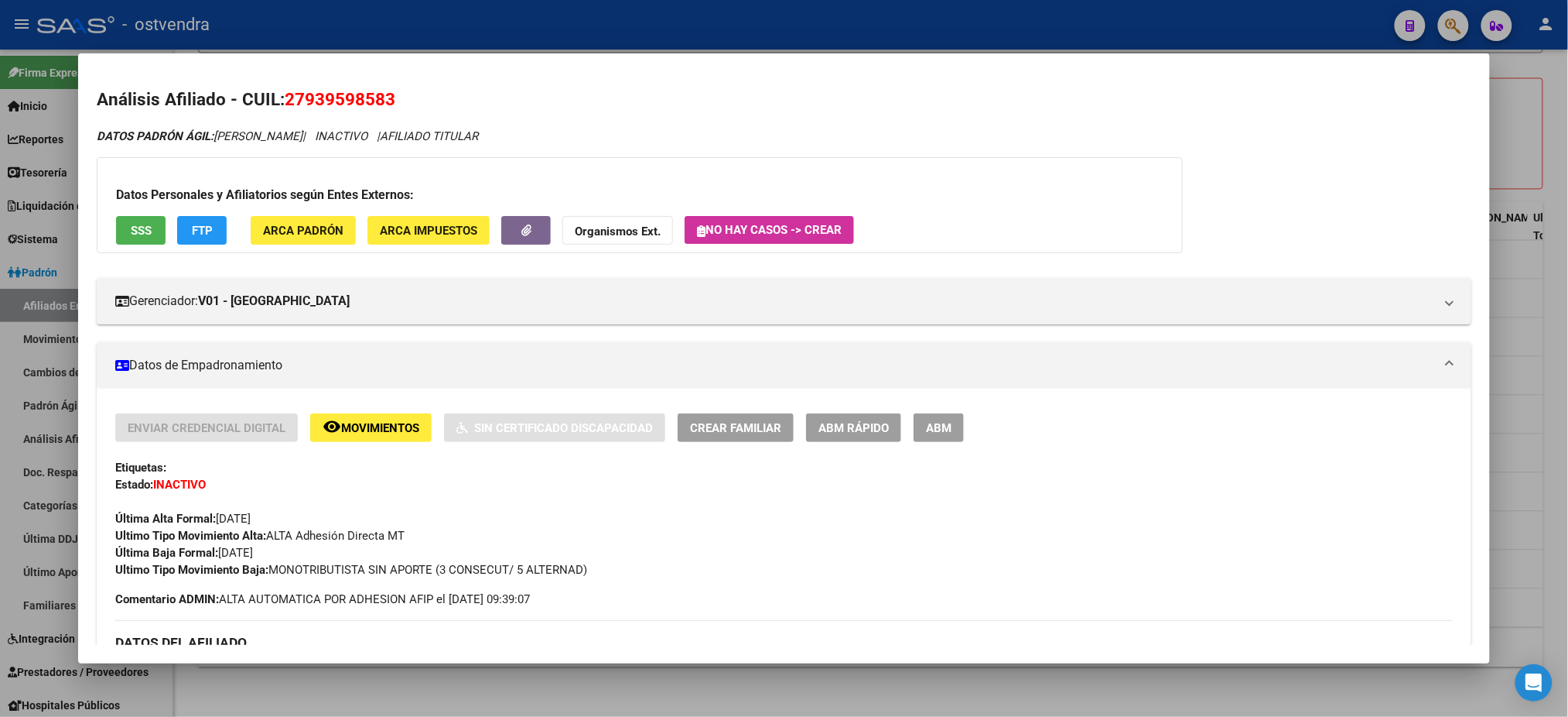
click at [206, 229] on button "FTP" at bounding box center [202, 230] width 49 height 29
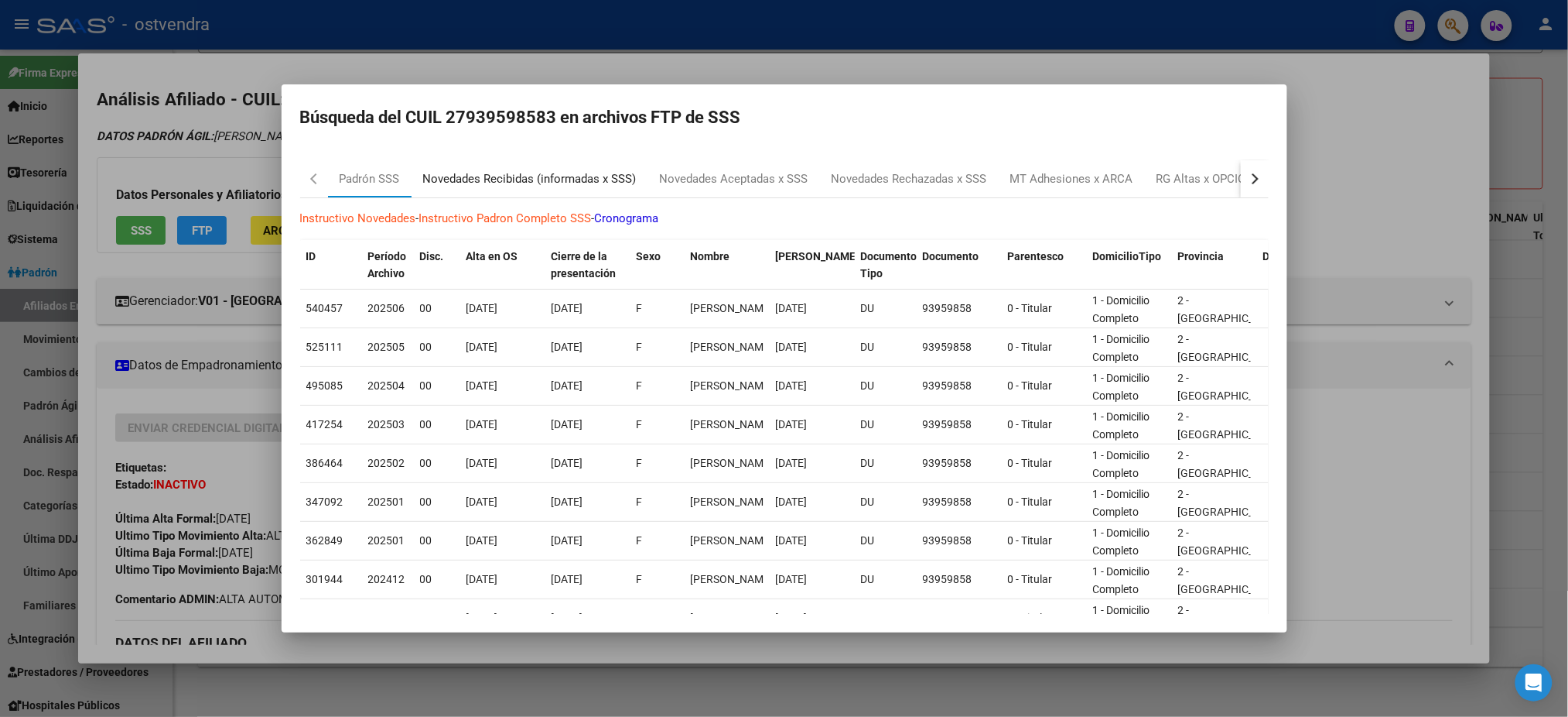
click at [560, 173] on div "Novedades Recibidas (informadas x SSS)" at bounding box center [529, 179] width 213 height 18
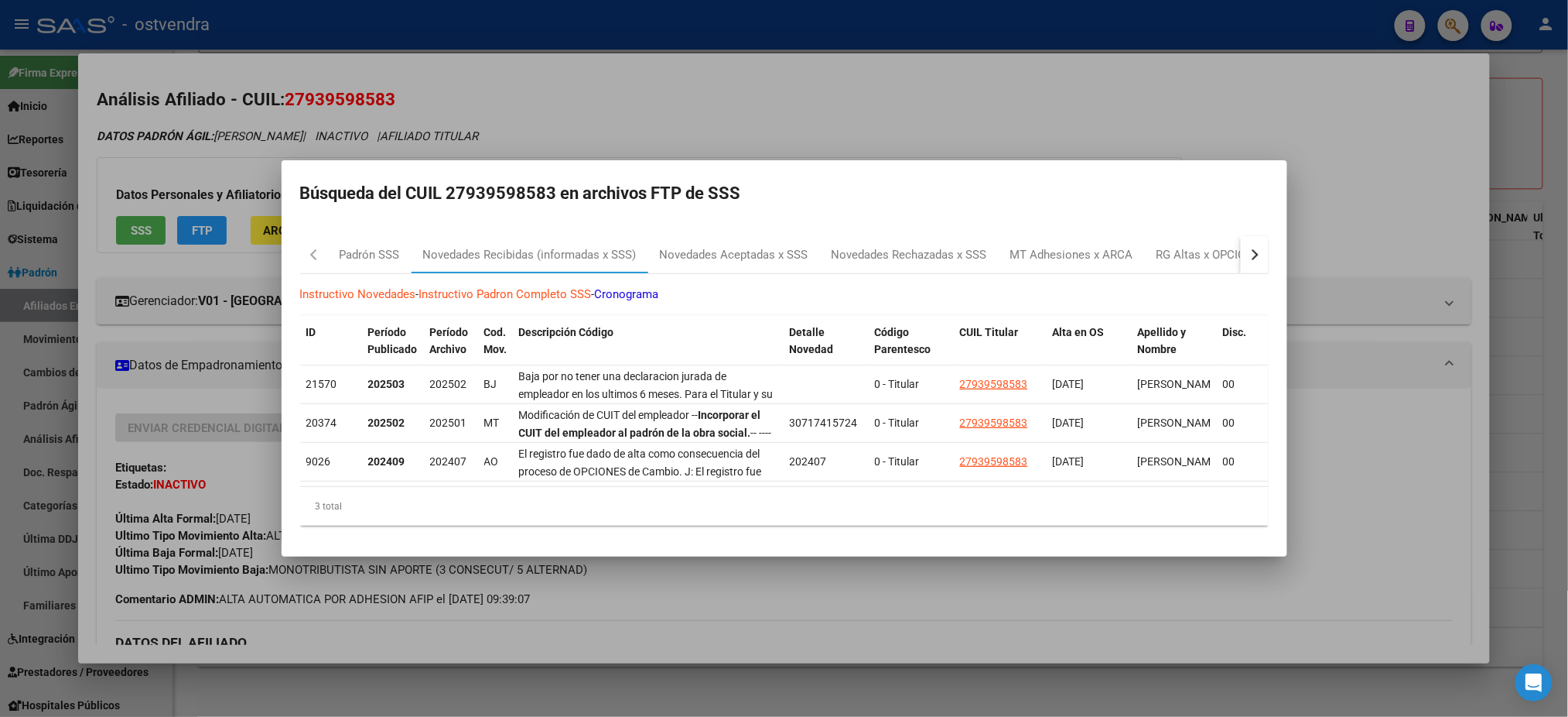
click at [600, 104] on div at bounding box center [784, 358] width 1568 height 717
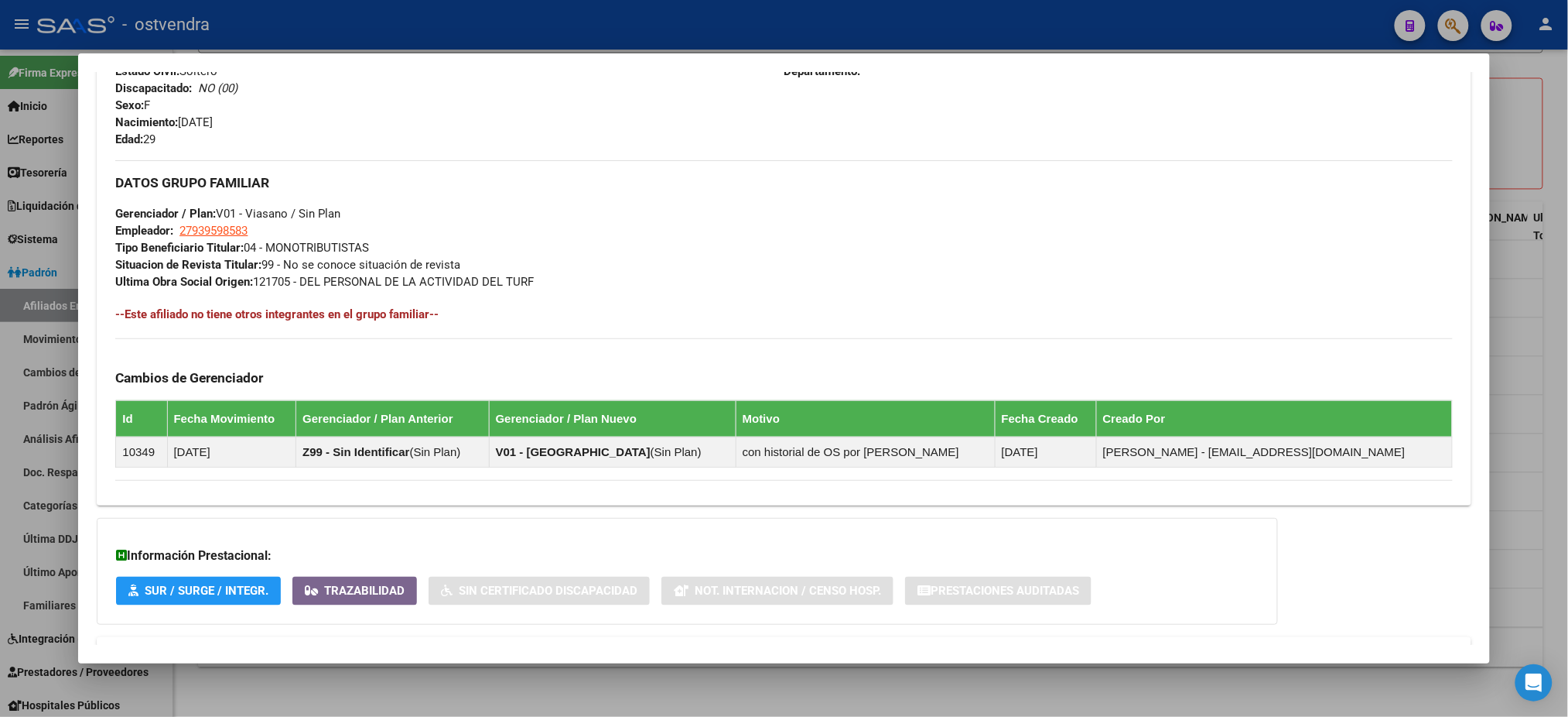
scroll to position [1238, 0]
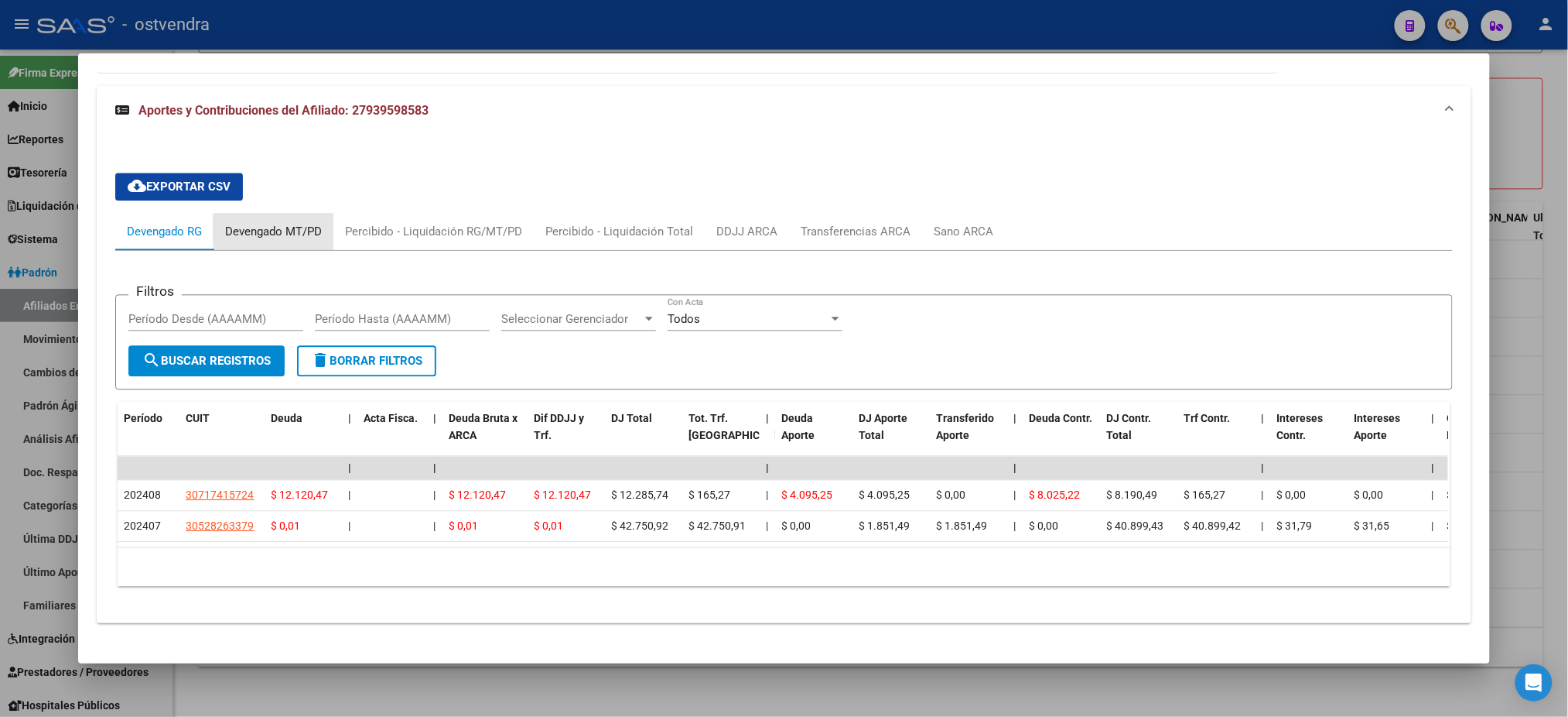
click at [275, 229] on div "Devengado MT/PD" at bounding box center [273, 231] width 96 height 17
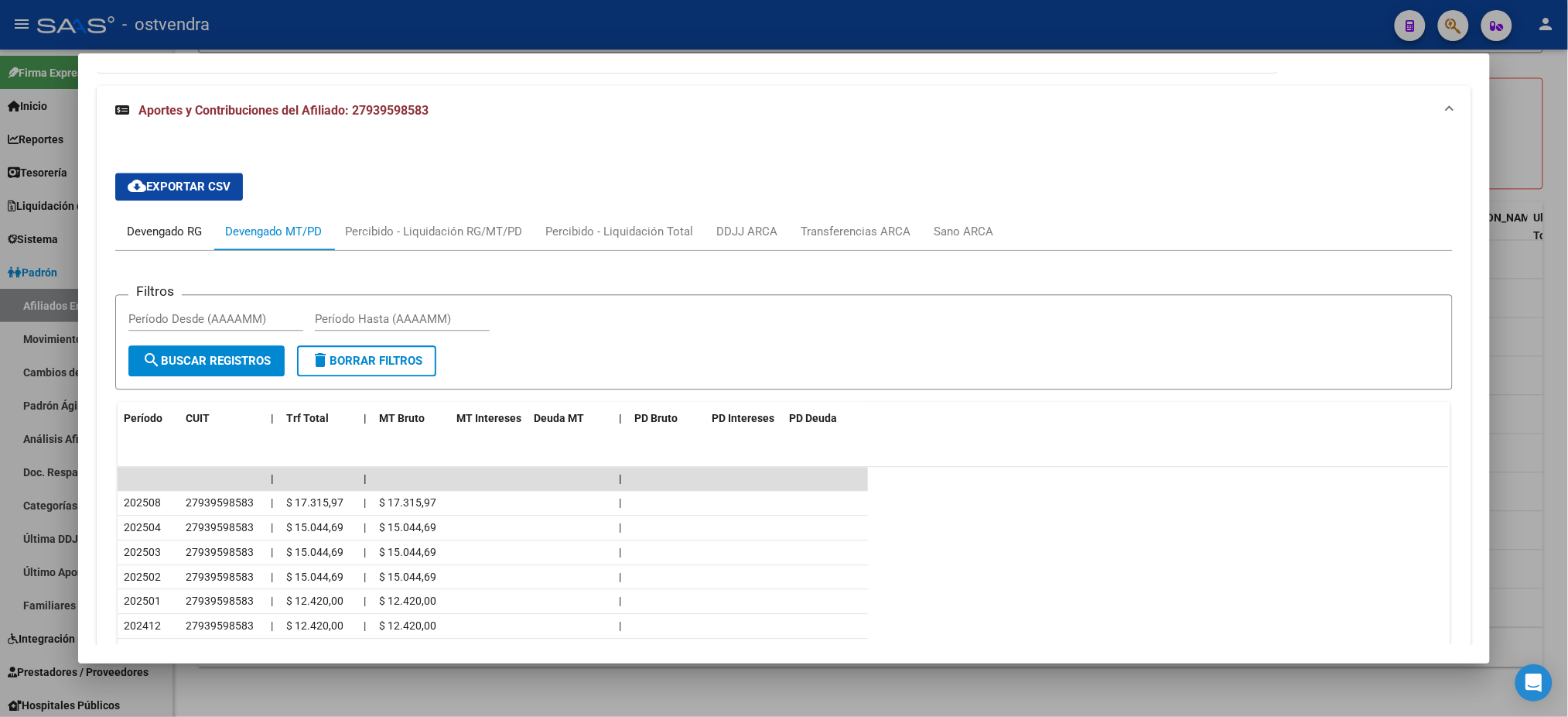
click at [165, 223] on div "Devengado RG" at bounding box center [164, 231] width 75 height 17
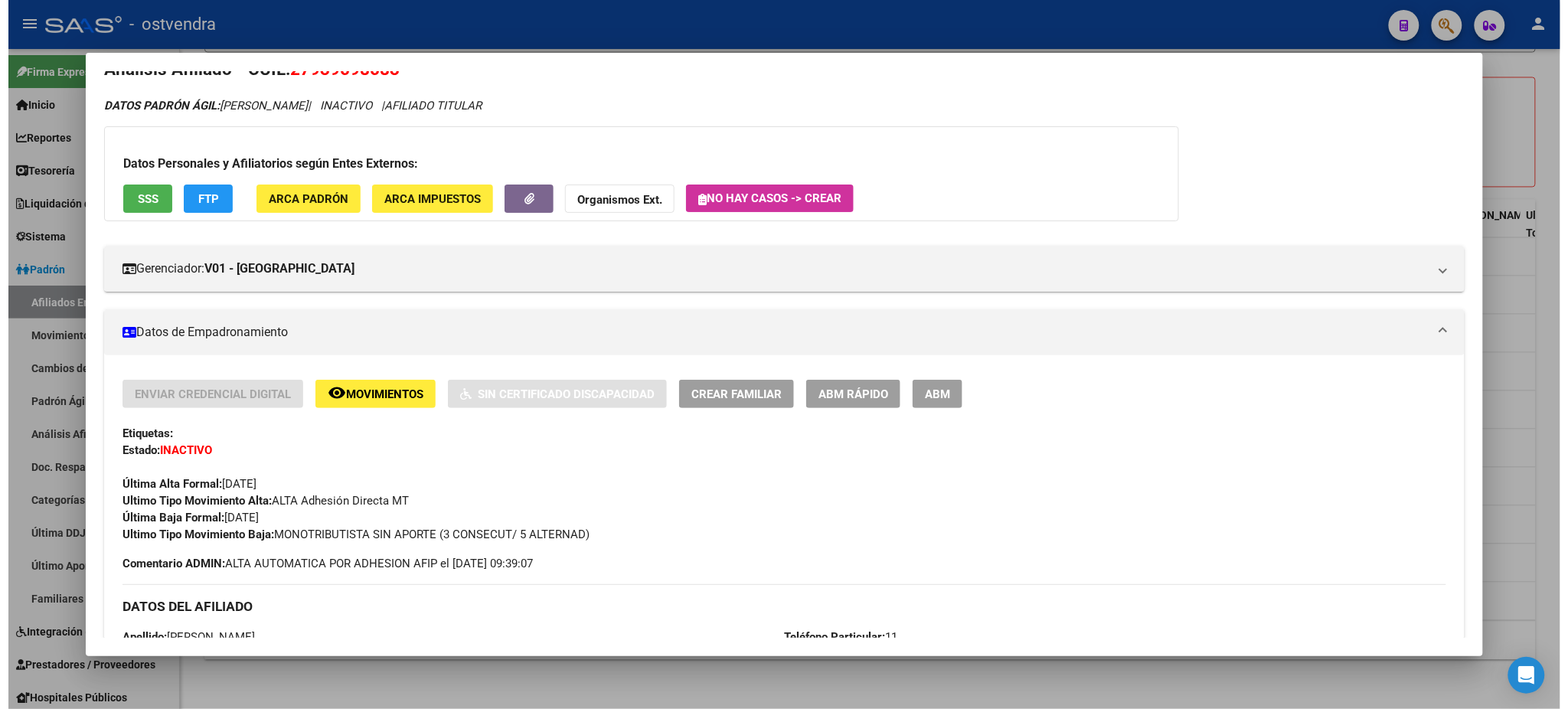
scroll to position [0, 0]
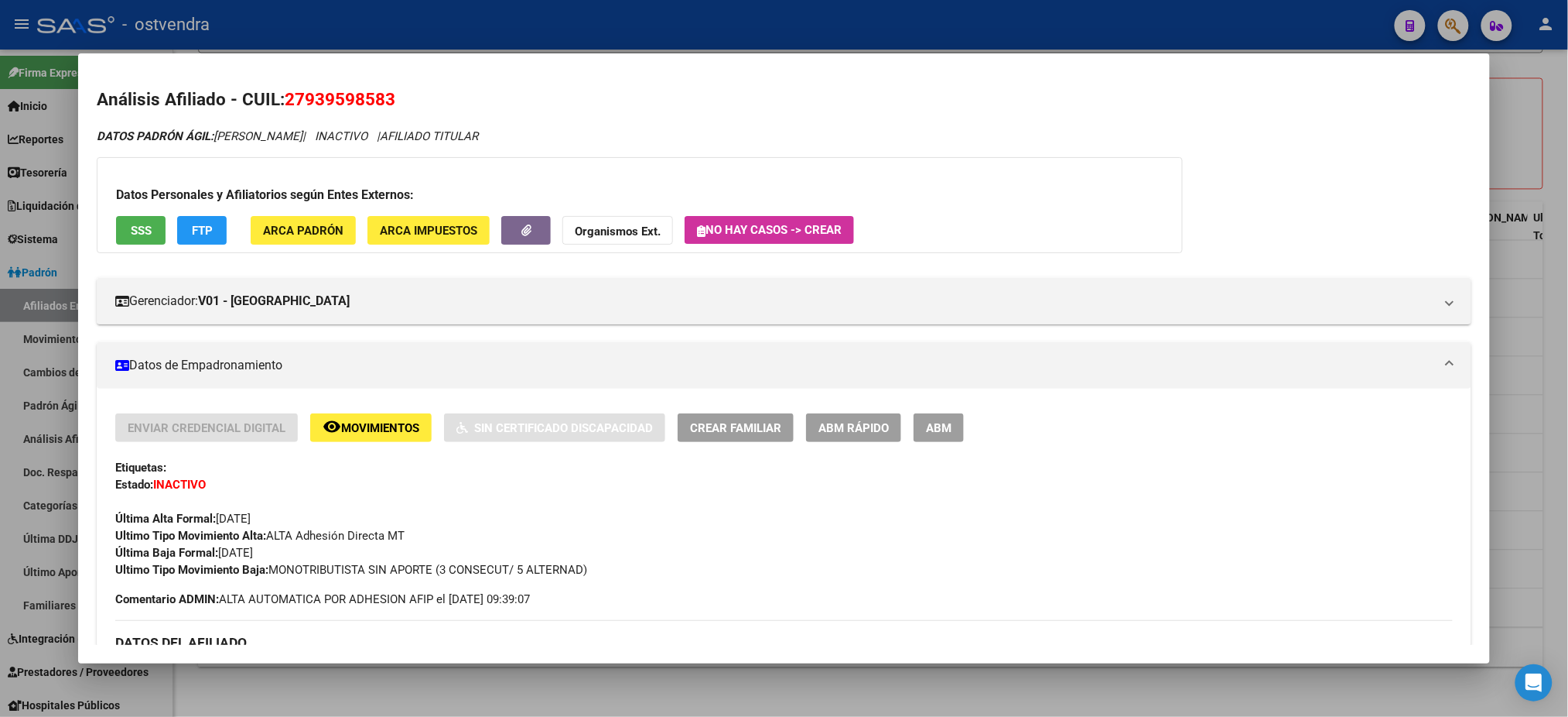
click at [768, 34] on div at bounding box center [784, 358] width 1568 height 717
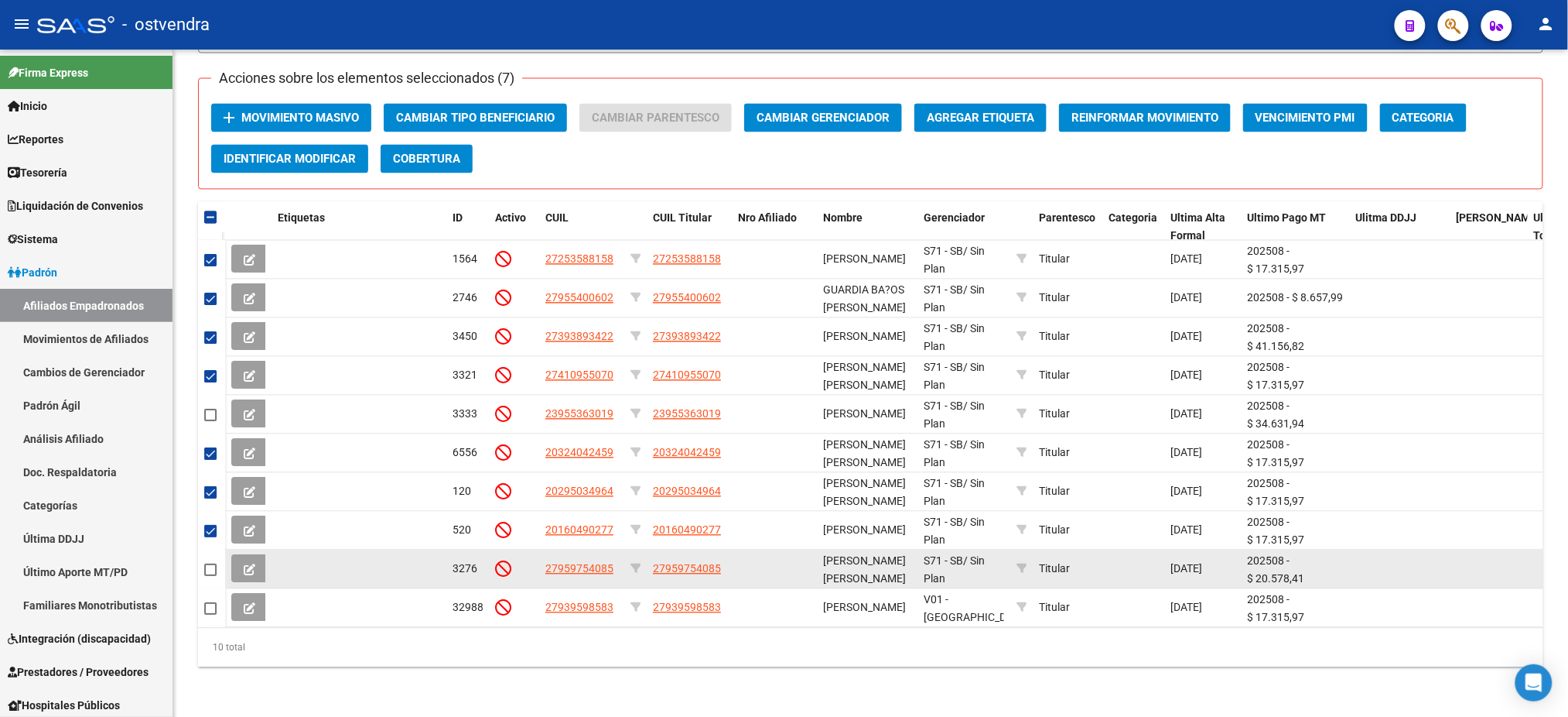
scroll to position [57, 0]
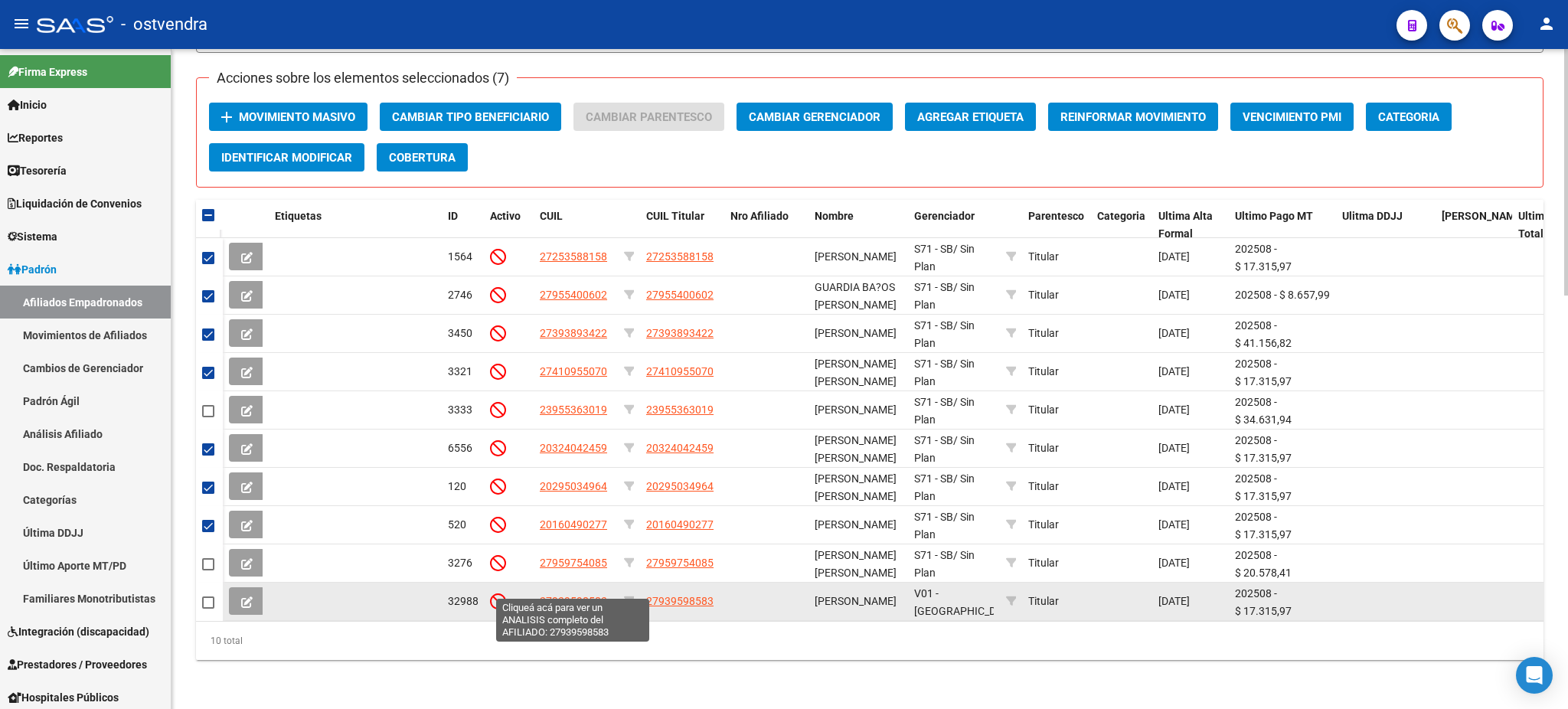
click at [569, 595] on span "27939598583" at bounding box center [573, 601] width 67 height 12
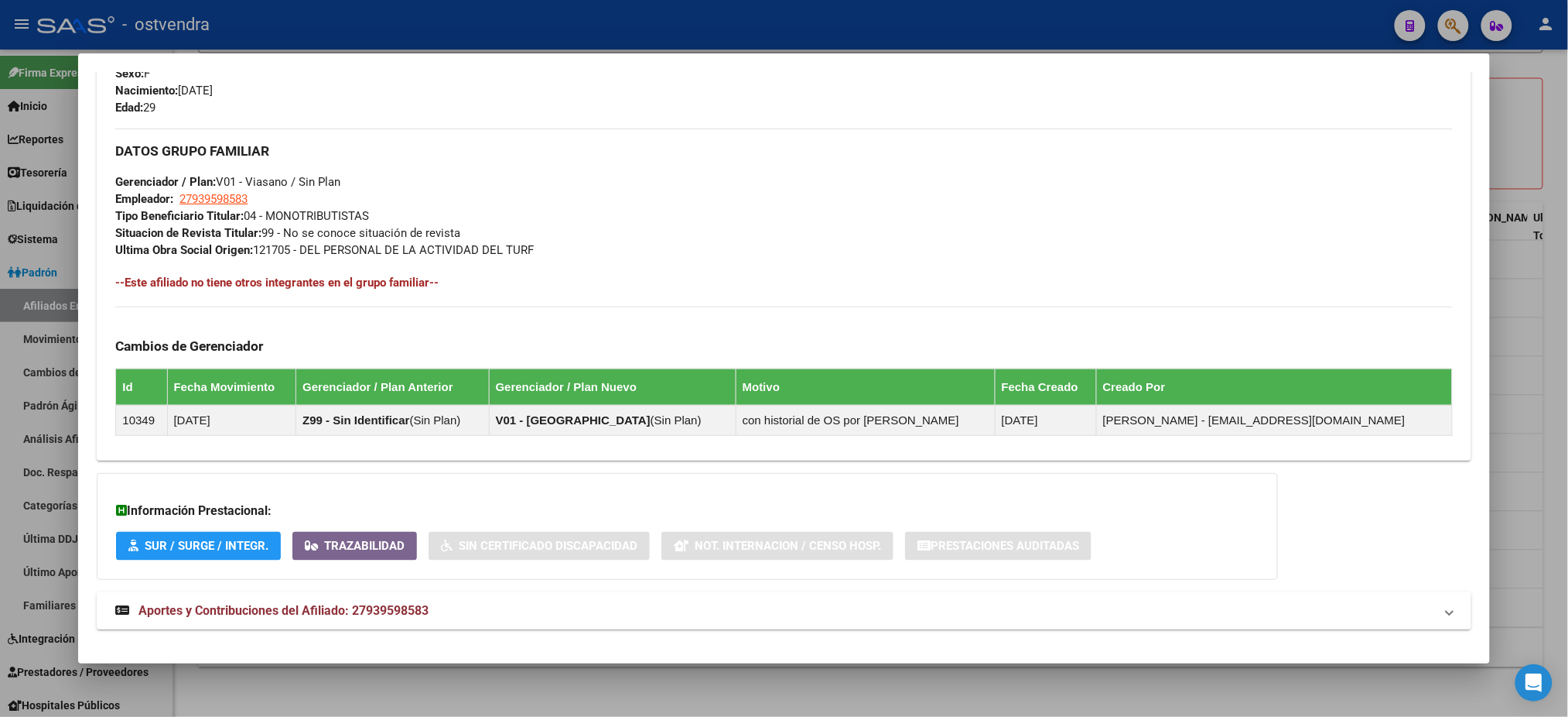
scroll to position [737, 0]
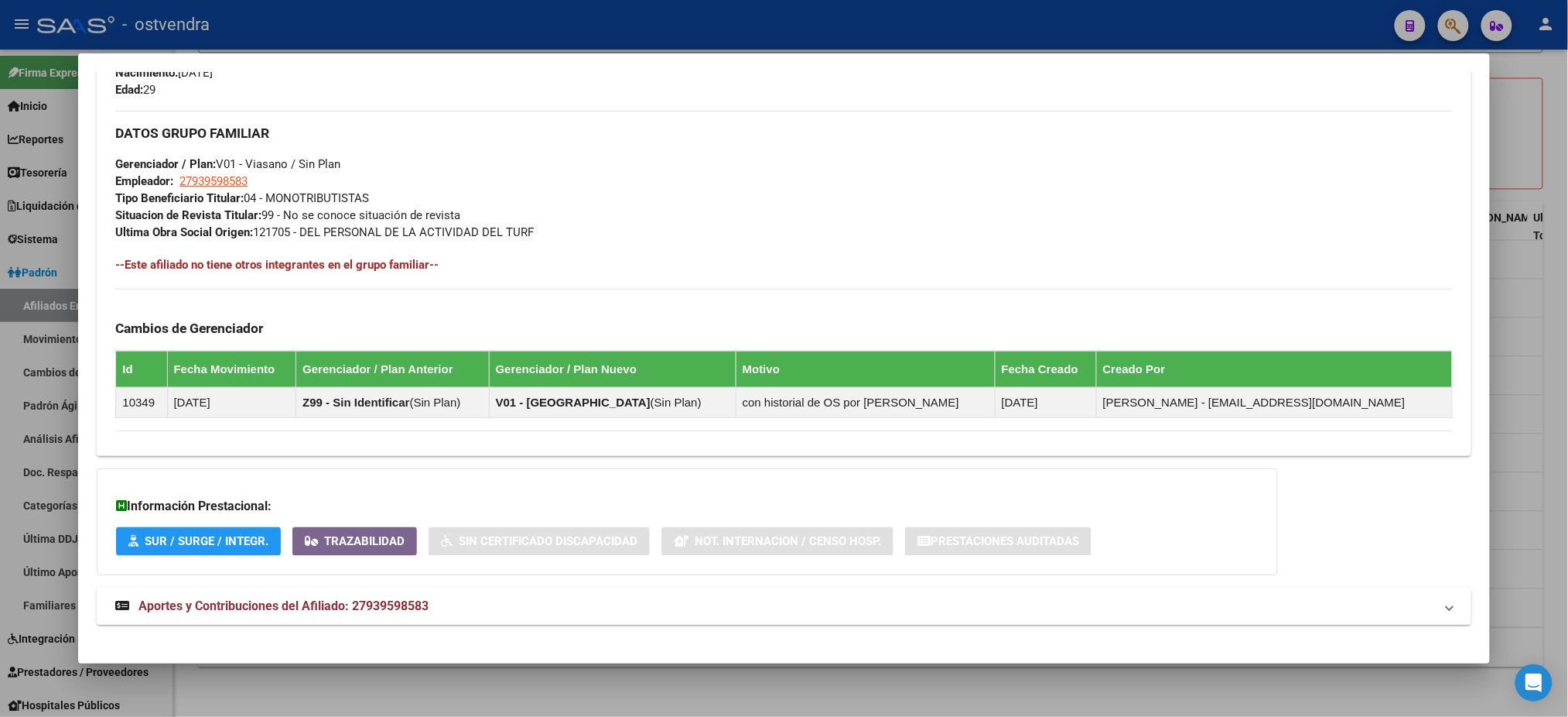
click at [463, 588] on mat-expansion-panel-header "Aportes y Contribuciones del Afiliado: 27939598583" at bounding box center [784, 606] width 1374 height 38
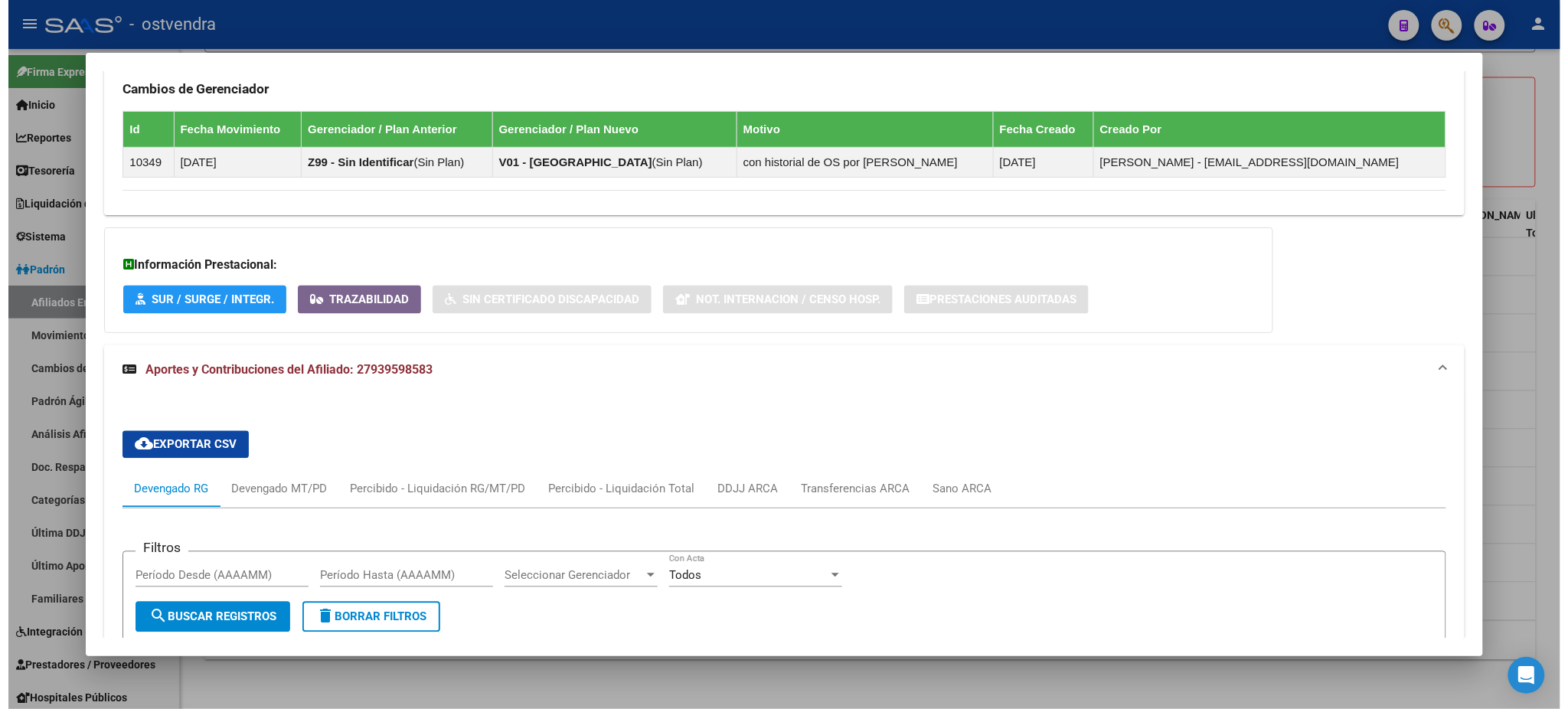
scroll to position [580, 0]
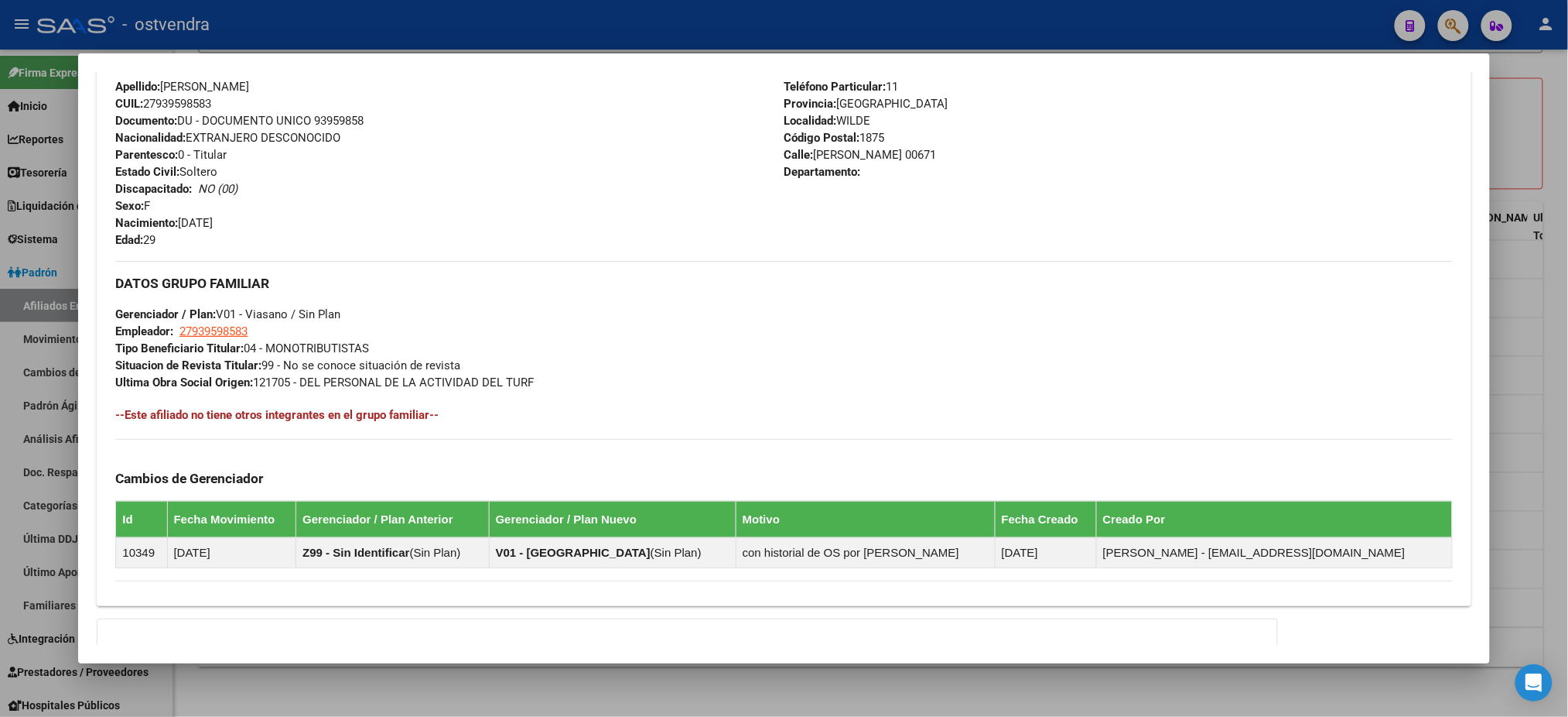
click at [664, 20] on div at bounding box center [784, 358] width 1568 height 717
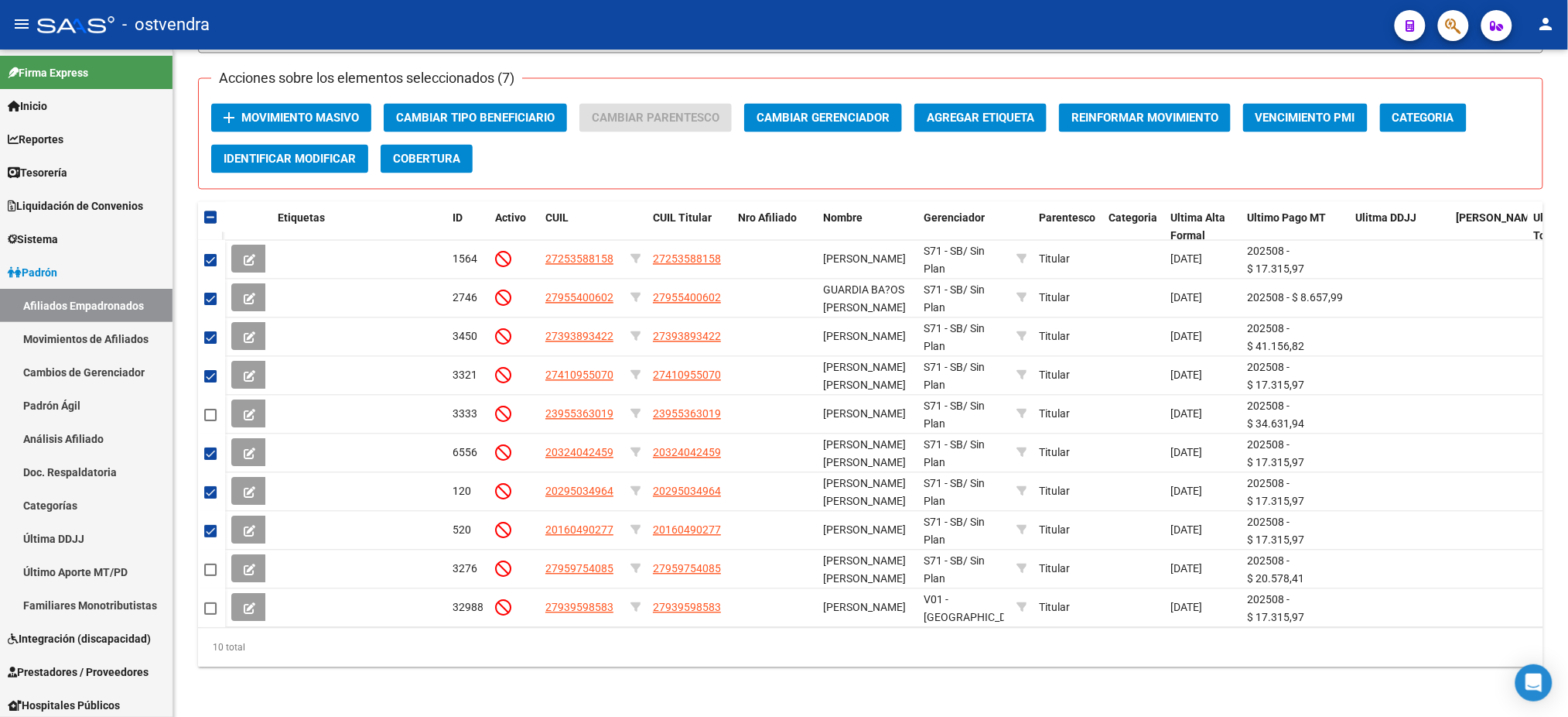
scroll to position [57, 0]
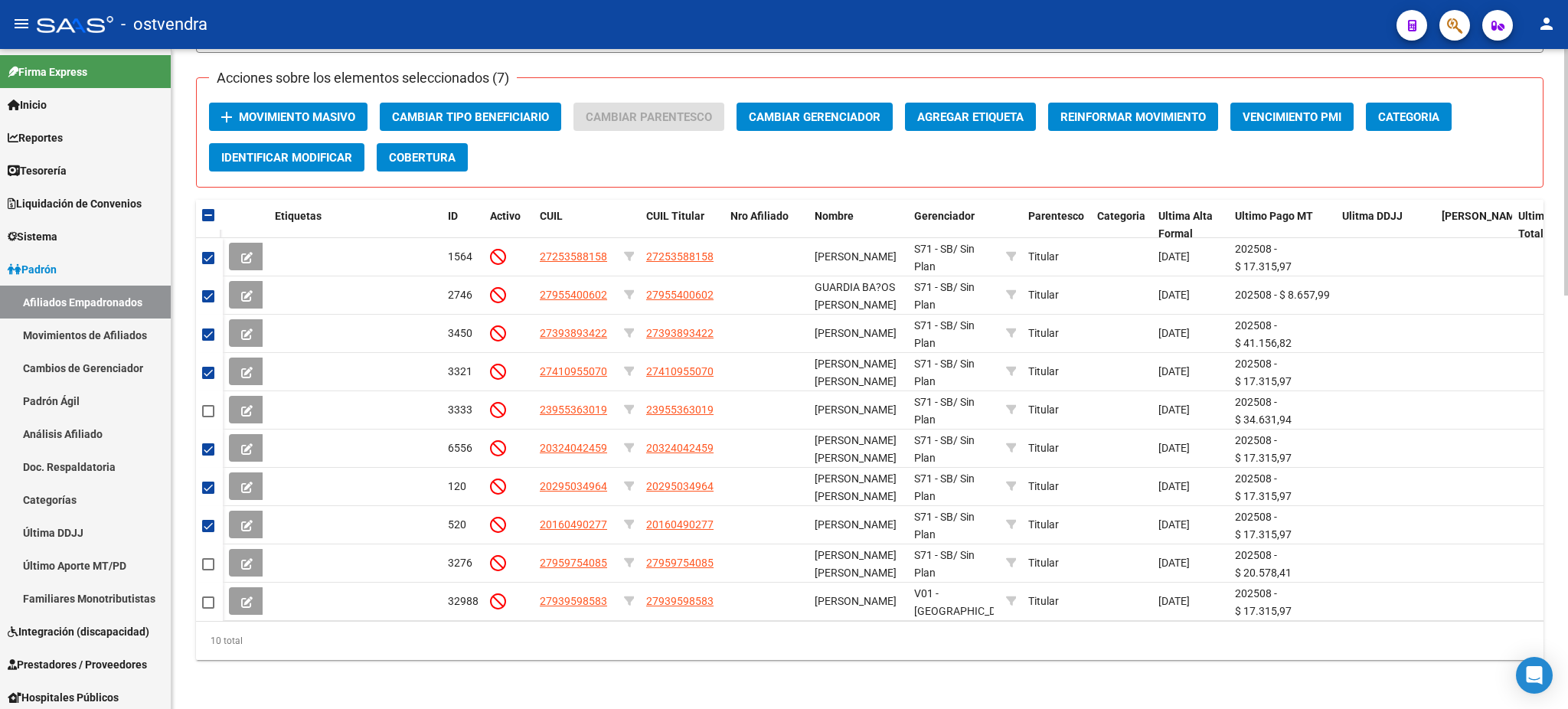
click at [946, 102] on button "Agregar Etiqueta" at bounding box center [970, 117] width 131 height 28
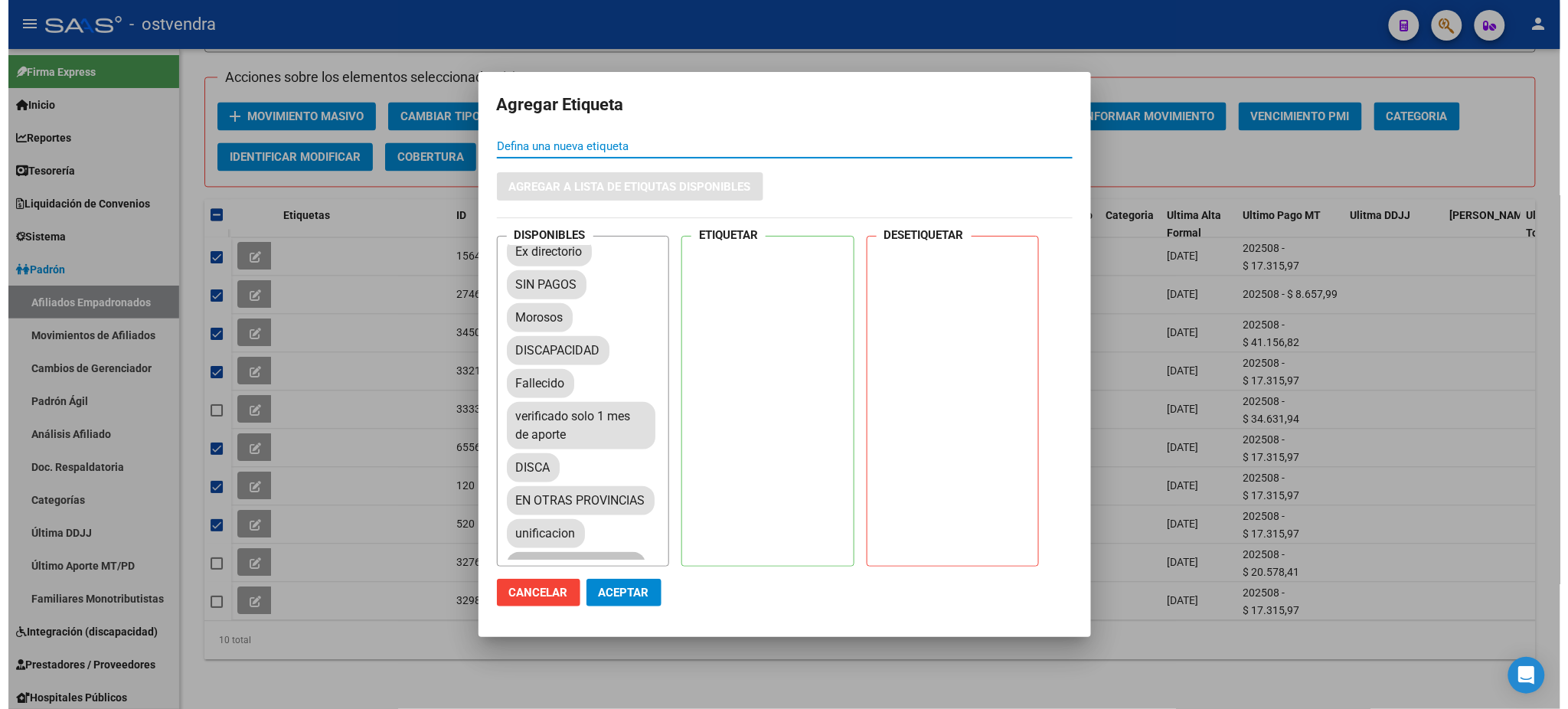
scroll to position [110, 0]
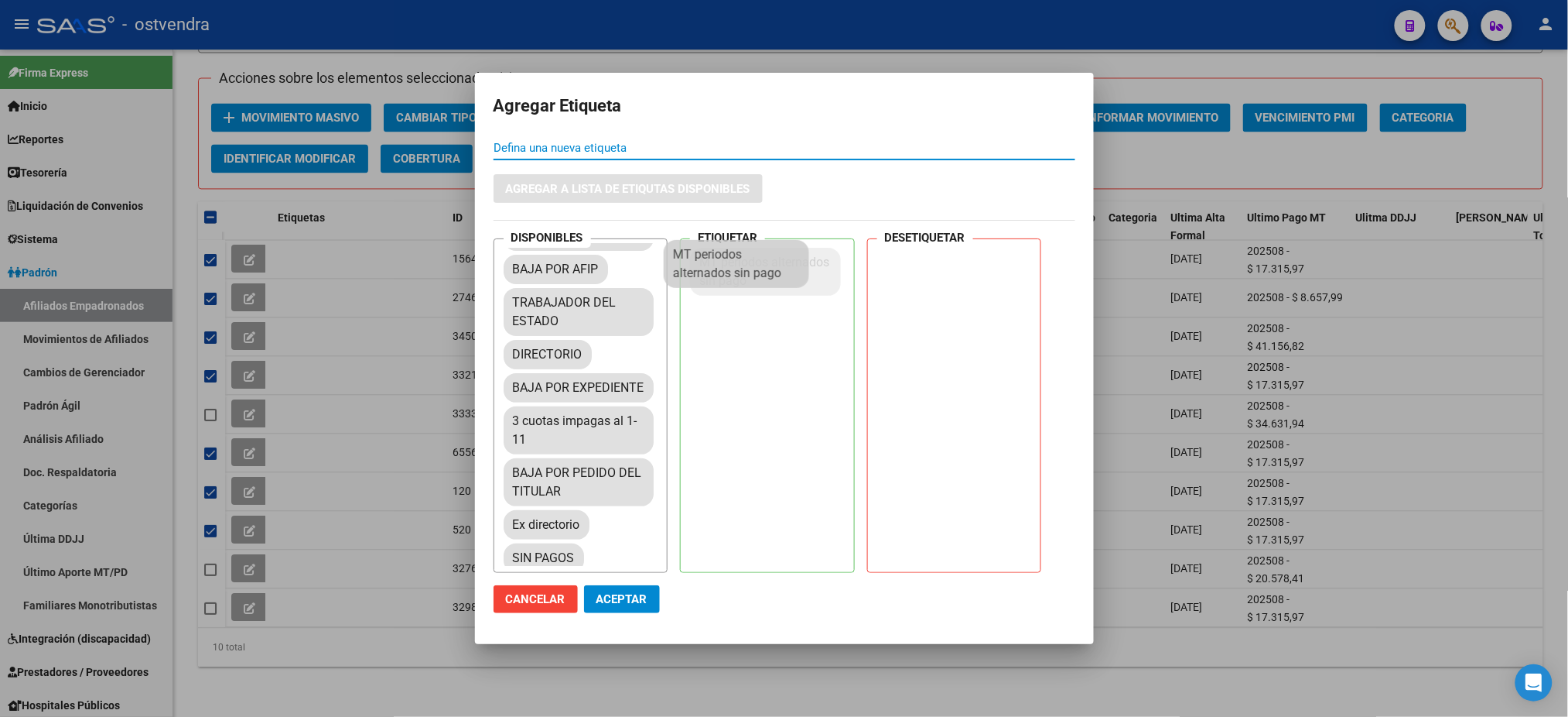
drag, startPoint x: 727, startPoint y: 278, endPoint x: 748, endPoint y: 259, distance: 28.3
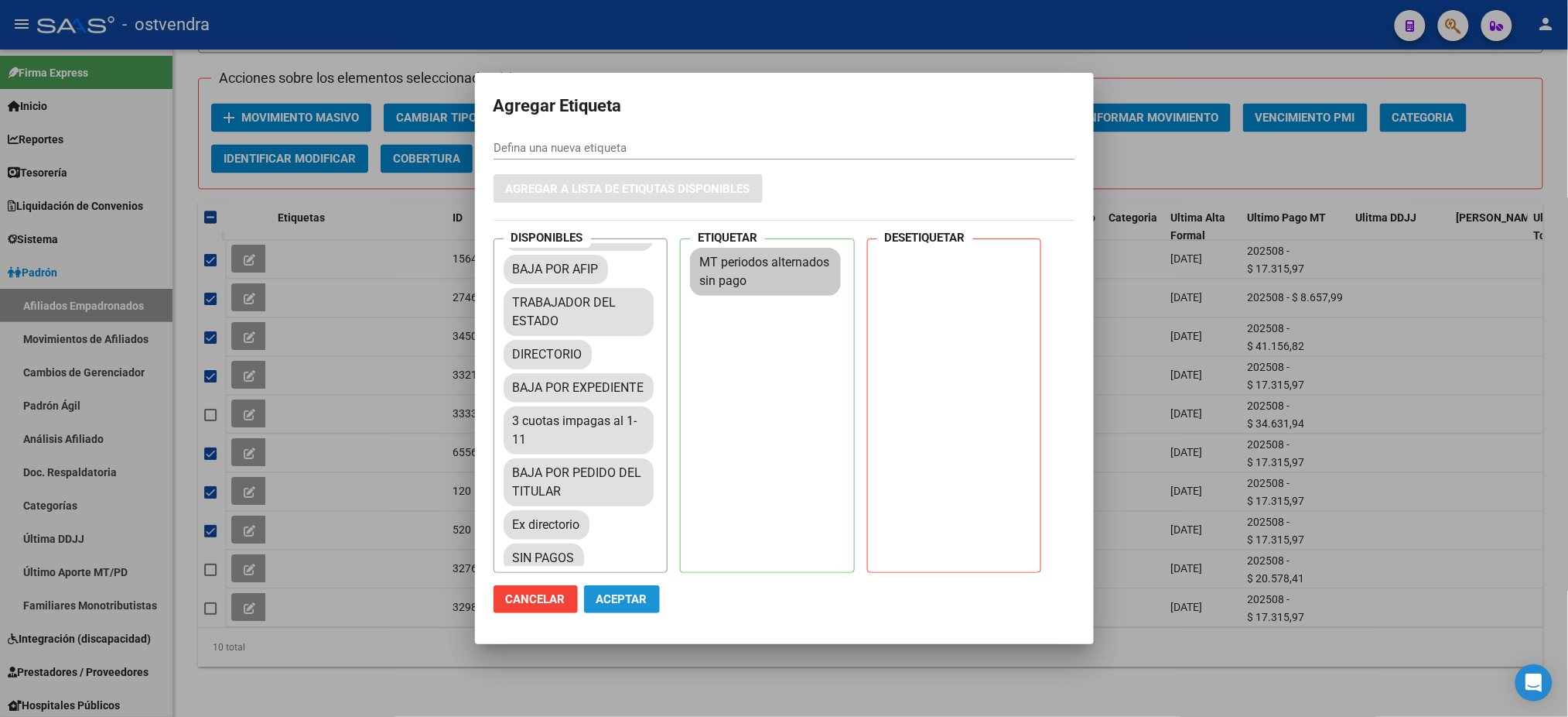
click at [609, 595] on span "Aceptar" at bounding box center [621, 599] width 51 height 14
checkbox input "false"
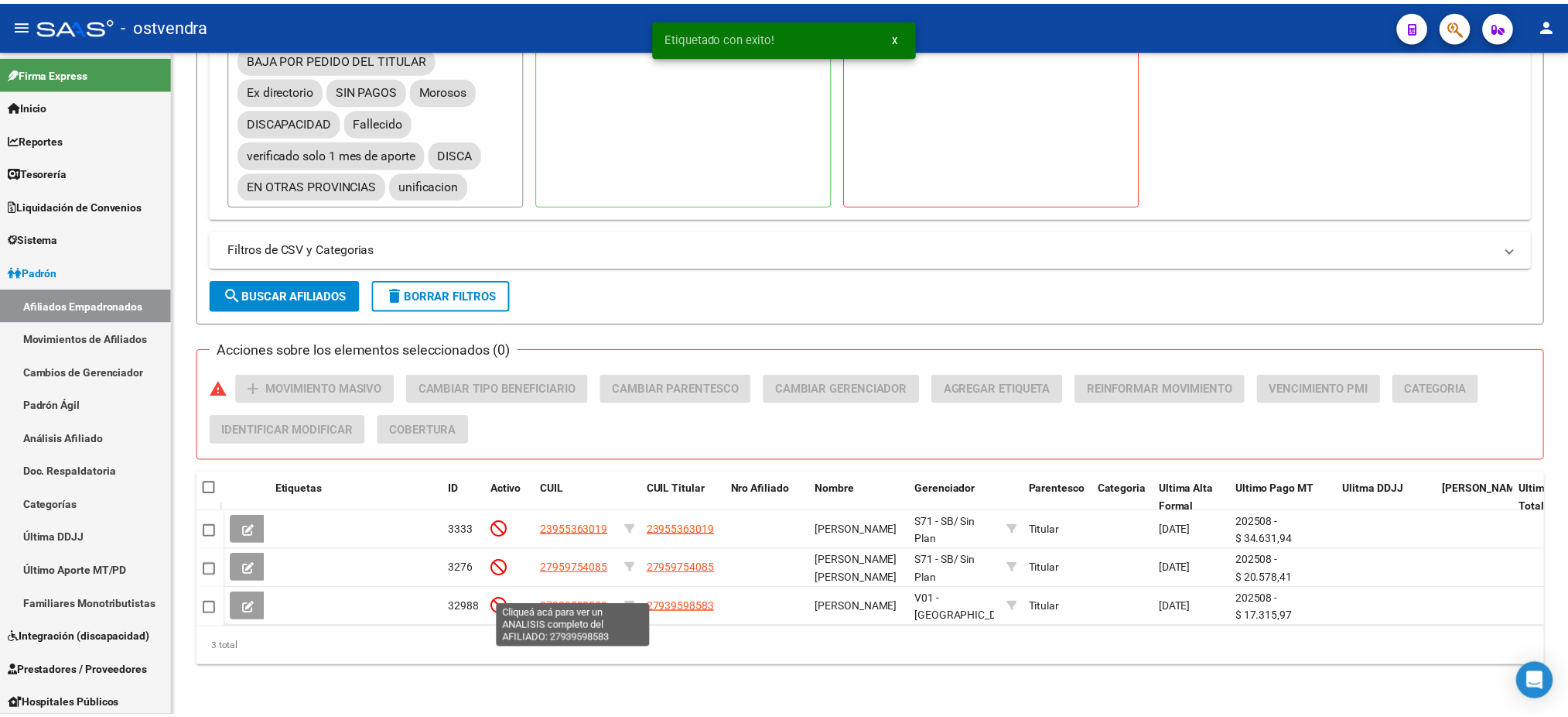
scroll to position [846, 0]
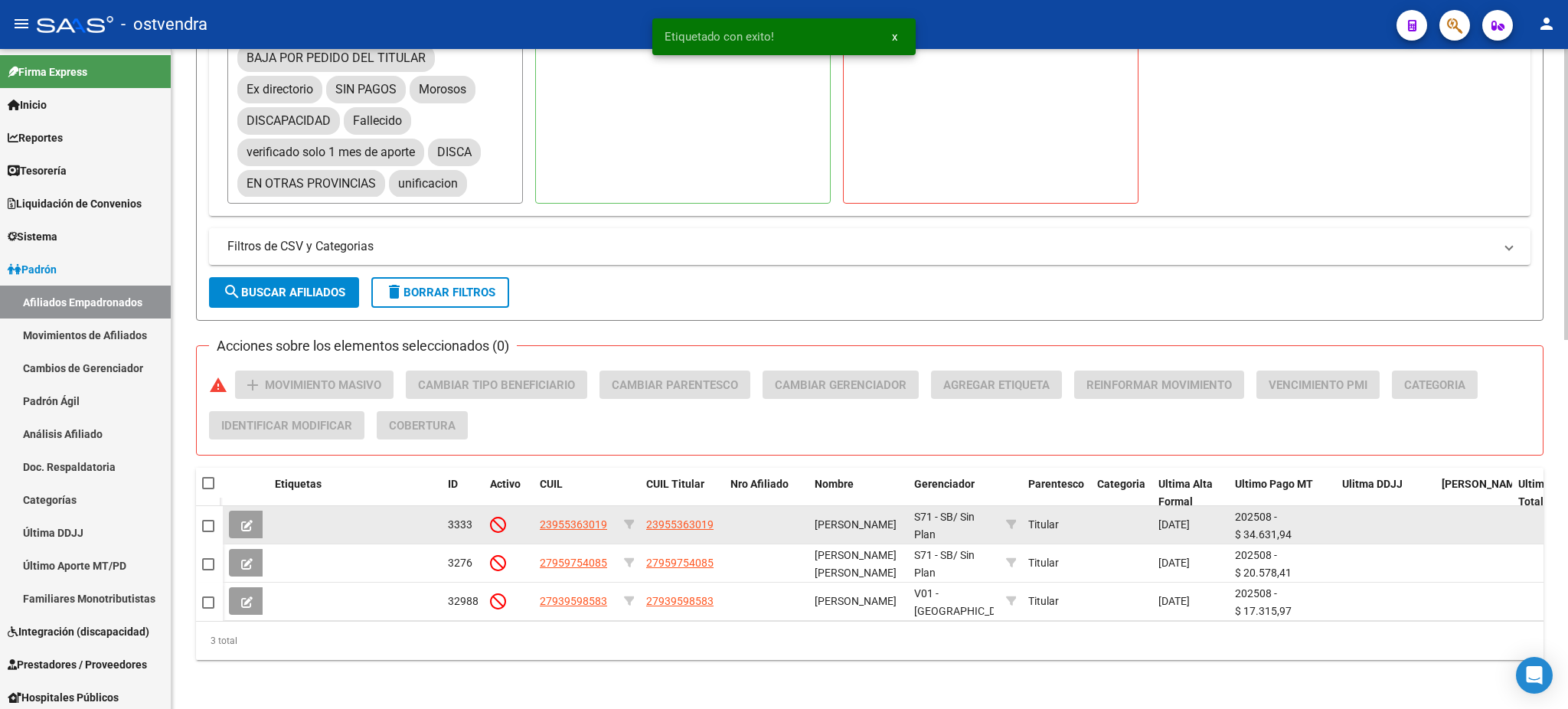
click at [197, 508] on datatable-body-cell at bounding box center [209, 524] width 26 height 38
click at [207, 520] on span at bounding box center [208, 526] width 12 height 12
click at [207, 532] on input "checkbox" at bounding box center [207, 532] width 1 height 1
checkbox input "true"
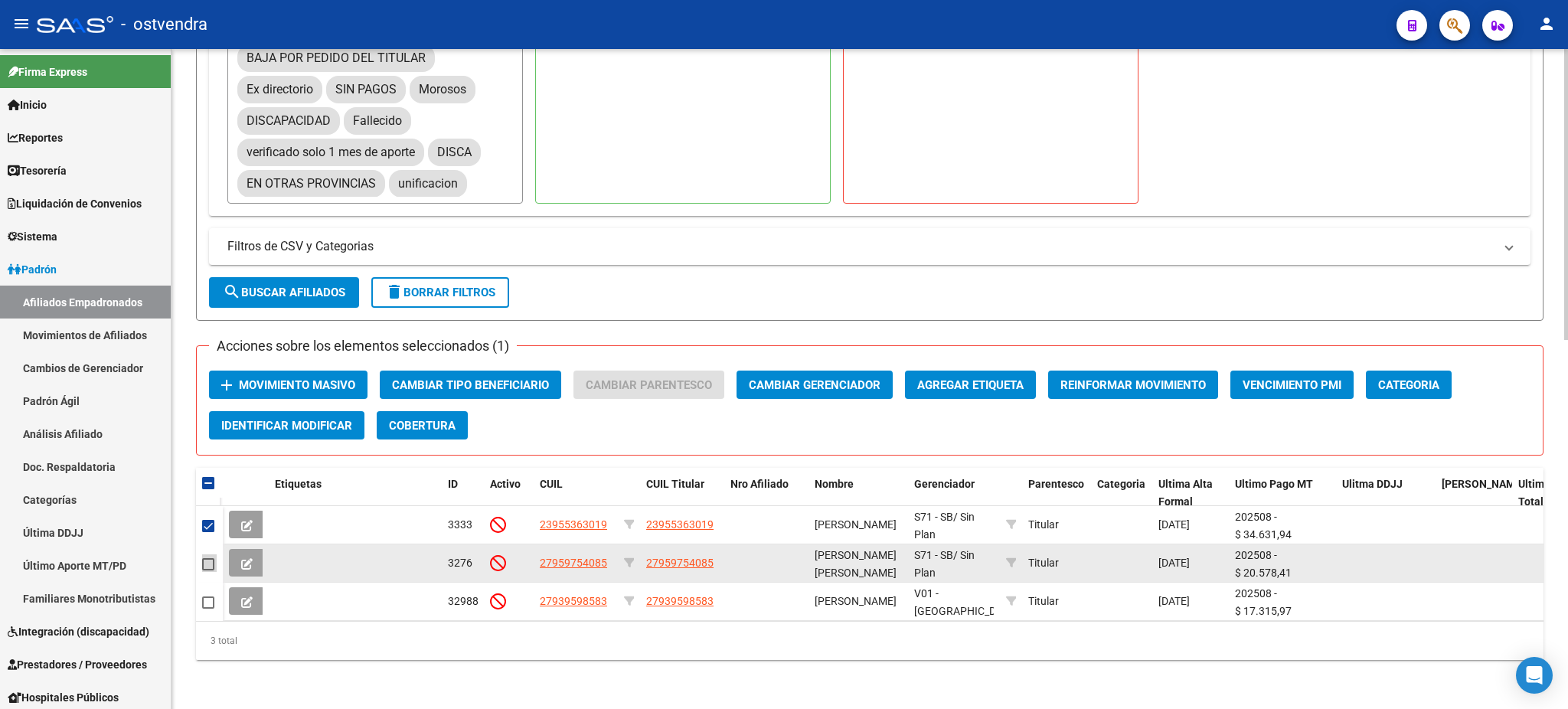
click at [210, 558] on span at bounding box center [208, 564] width 12 height 12
click at [208, 570] on input "checkbox" at bounding box center [207, 570] width 1 height 1
checkbox input "true"
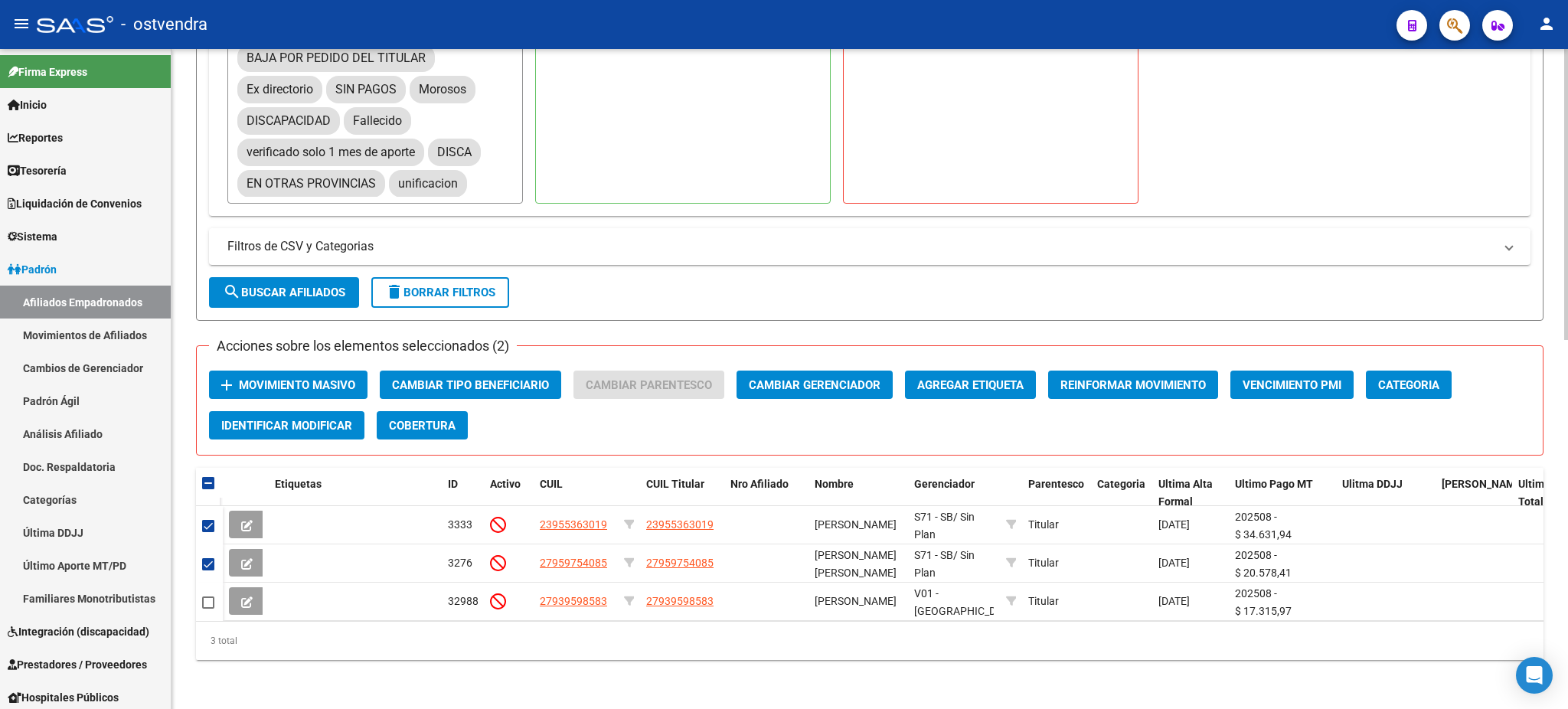
click at [290, 378] on span "Movimiento Masivo" at bounding box center [297, 385] width 117 height 14
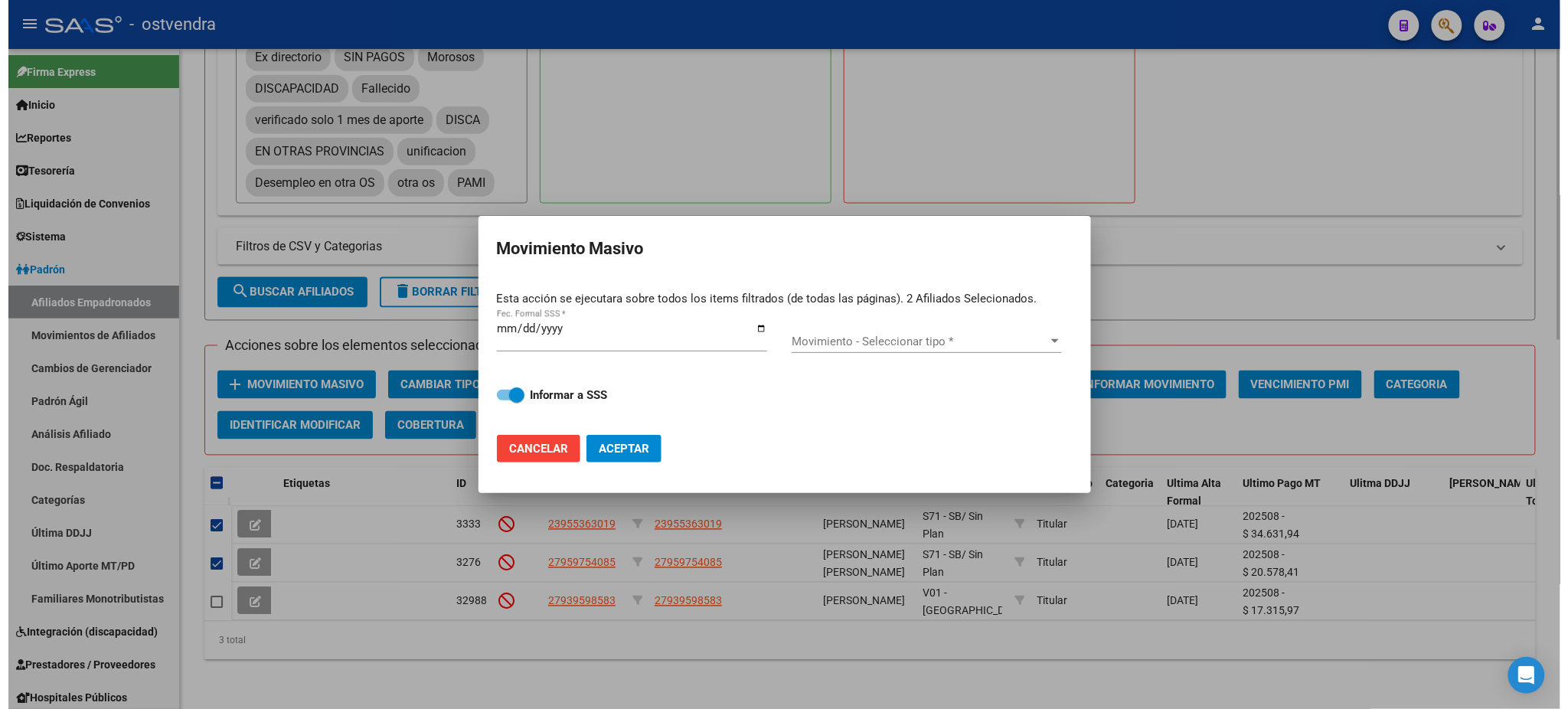
scroll to position [836, 0]
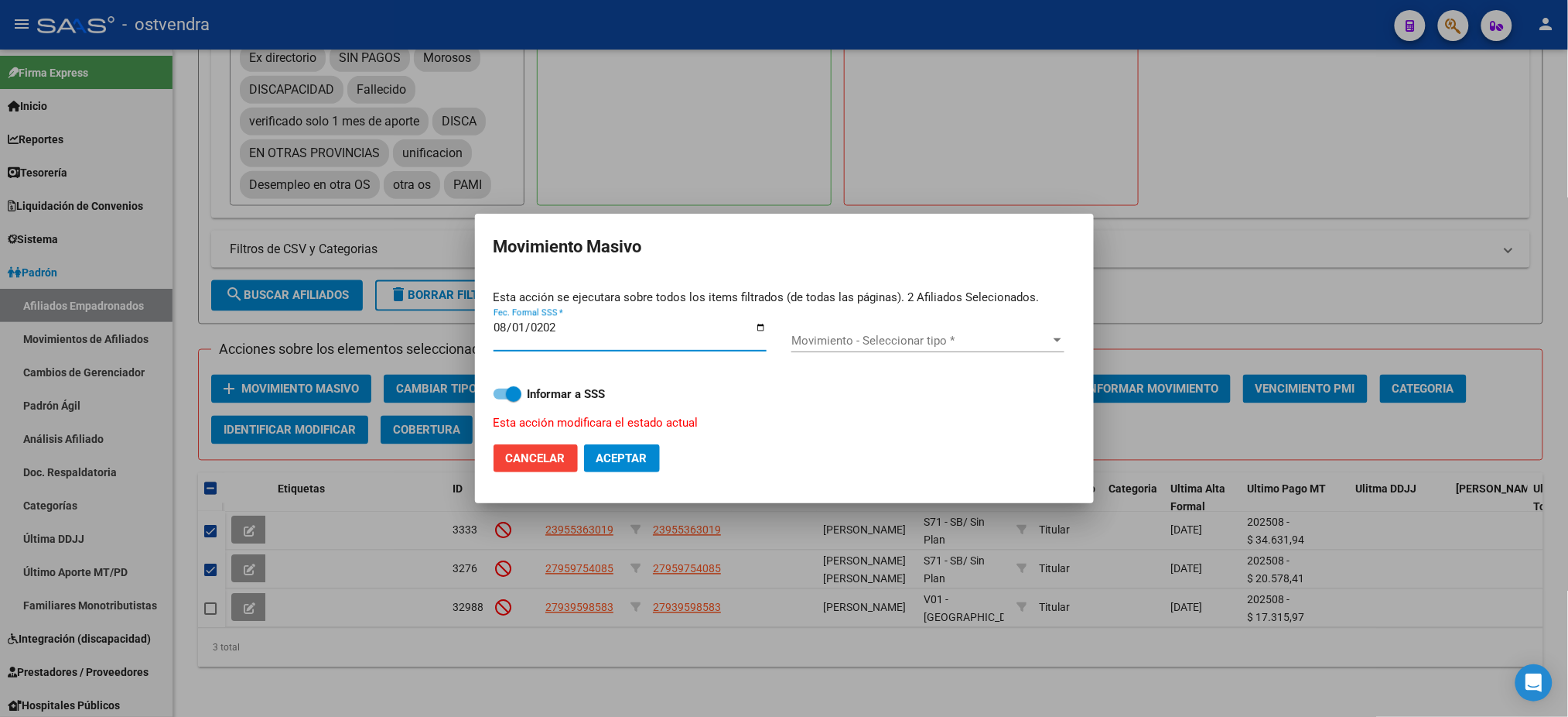
type input "2025-08-01"
click at [880, 334] on span "Movimiento - Seleccionar tipo *" at bounding box center [921, 341] width 259 height 14
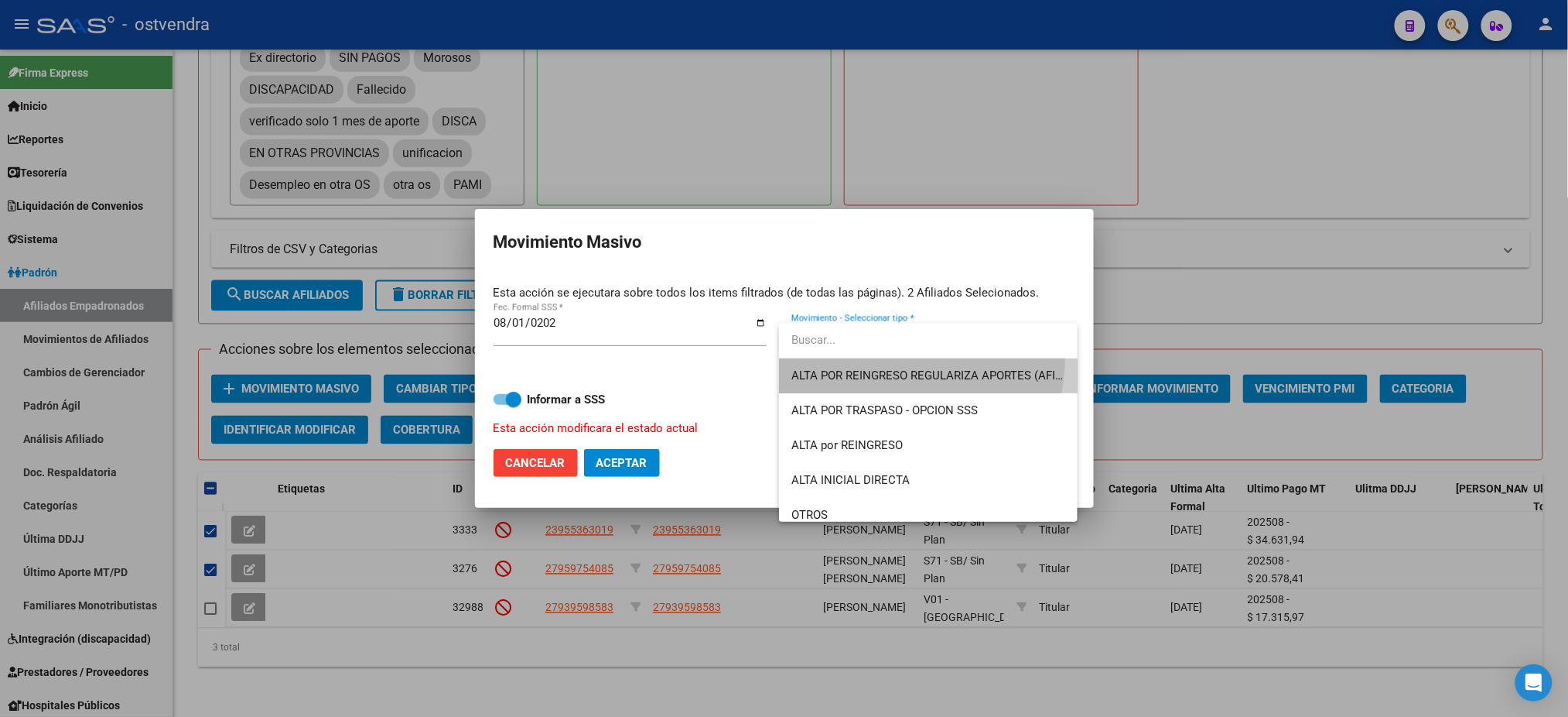
click at [884, 358] on span "ALTA POR REINGRESO REGULARIZA APORTES (AFIP)" at bounding box center [928, 375] width 273 height 35
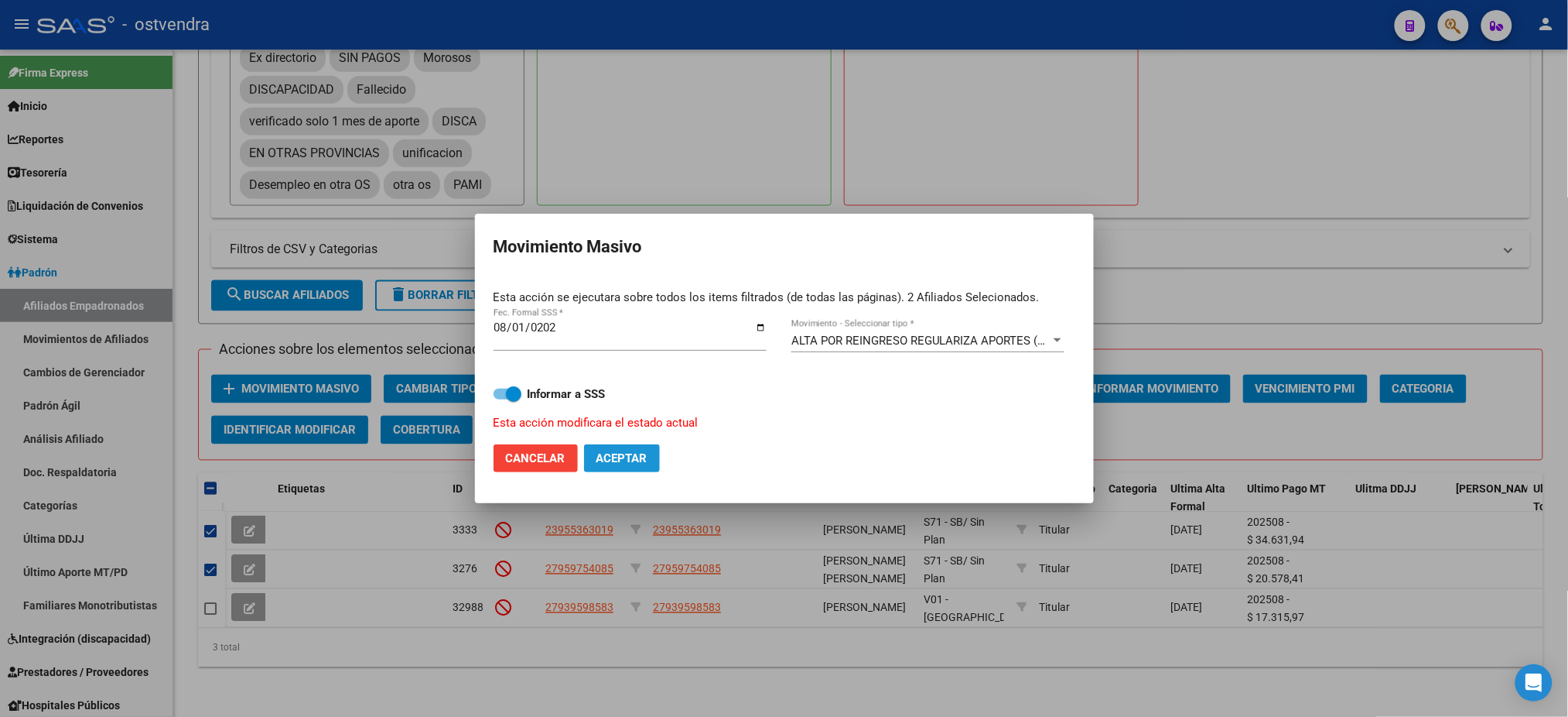
click at [626, 453] on span "Aceptar" at bounding box center [621, 458] width 51 height 14
checkbox input "false"
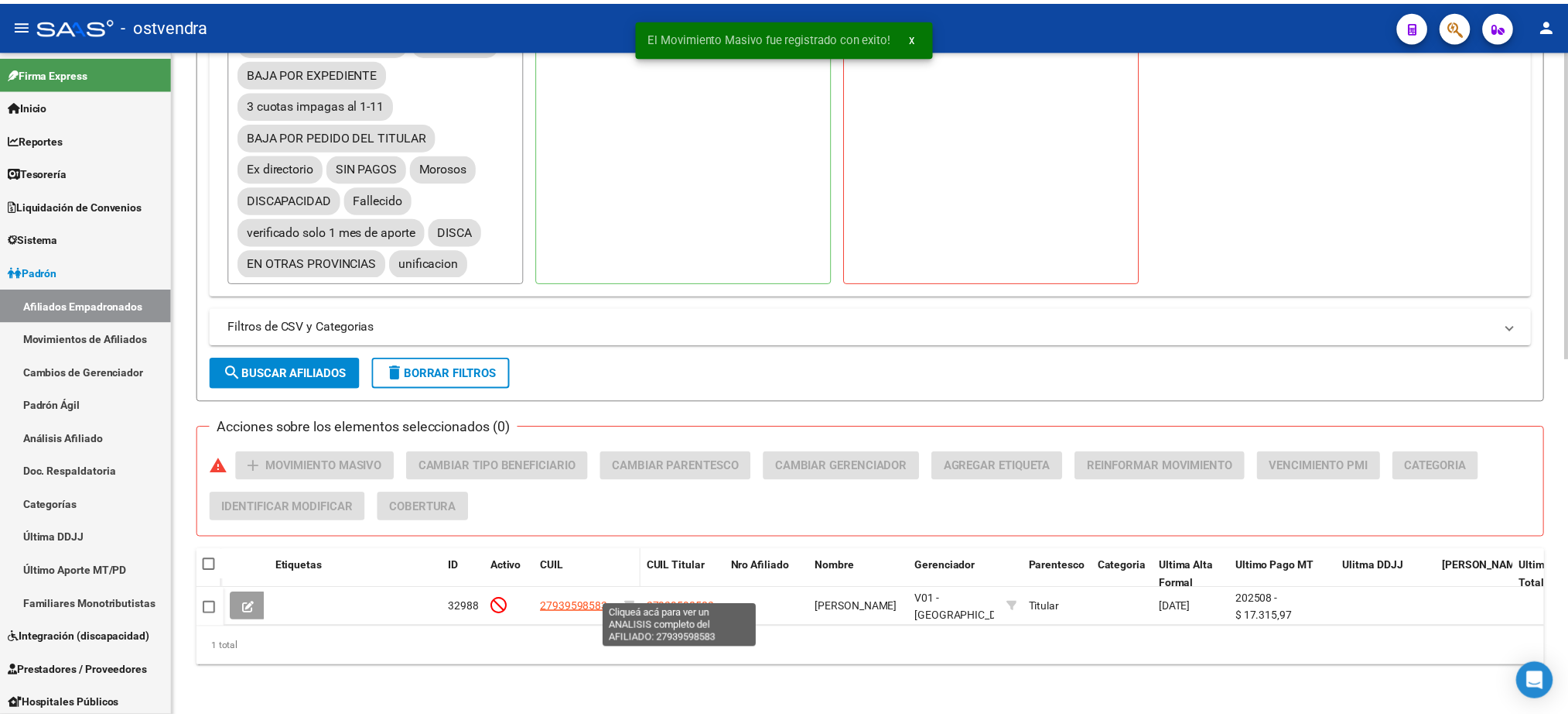
scroll to position [769, 0]
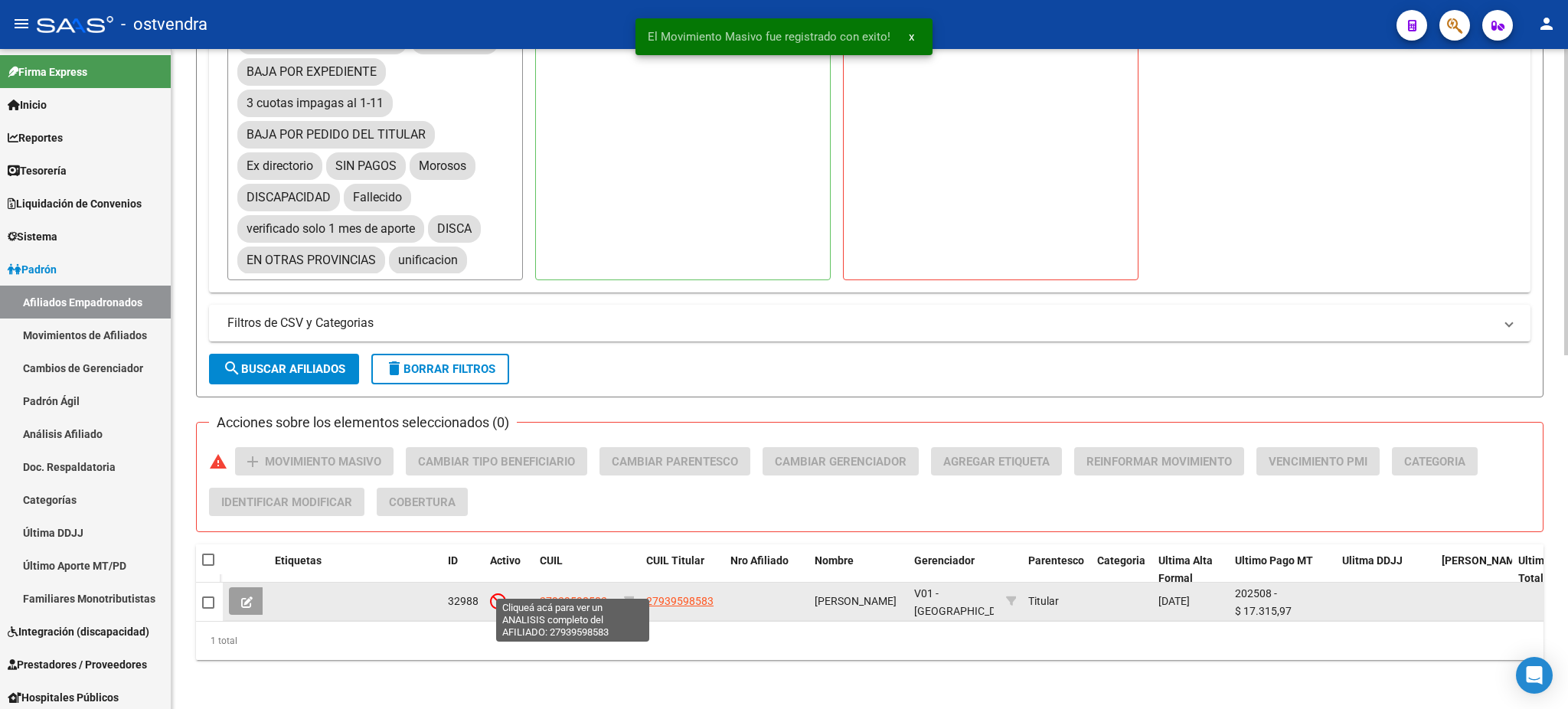
click at [583, 595] on span "27939598583" at bounding box center [573, 601] width 67 height 12
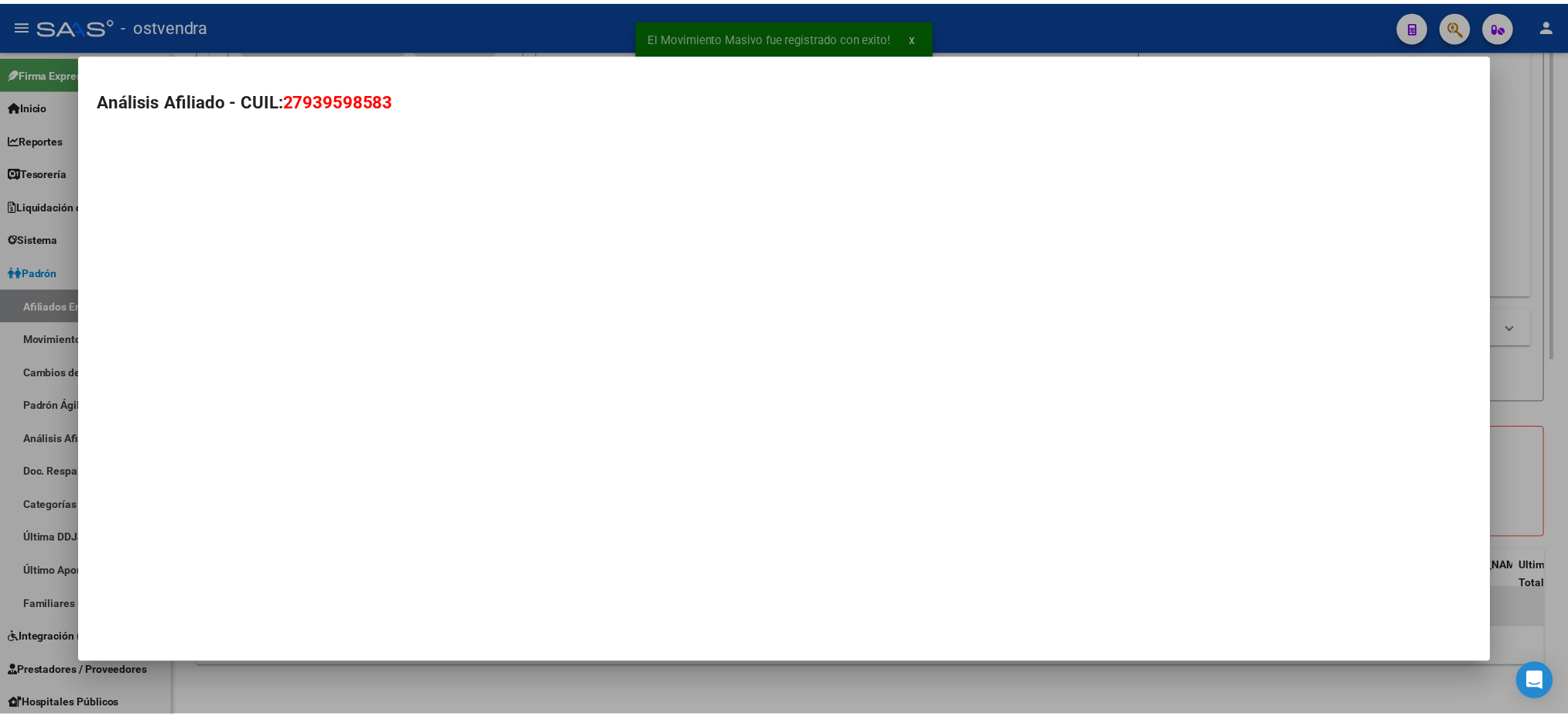
scroll to position [90, 0]
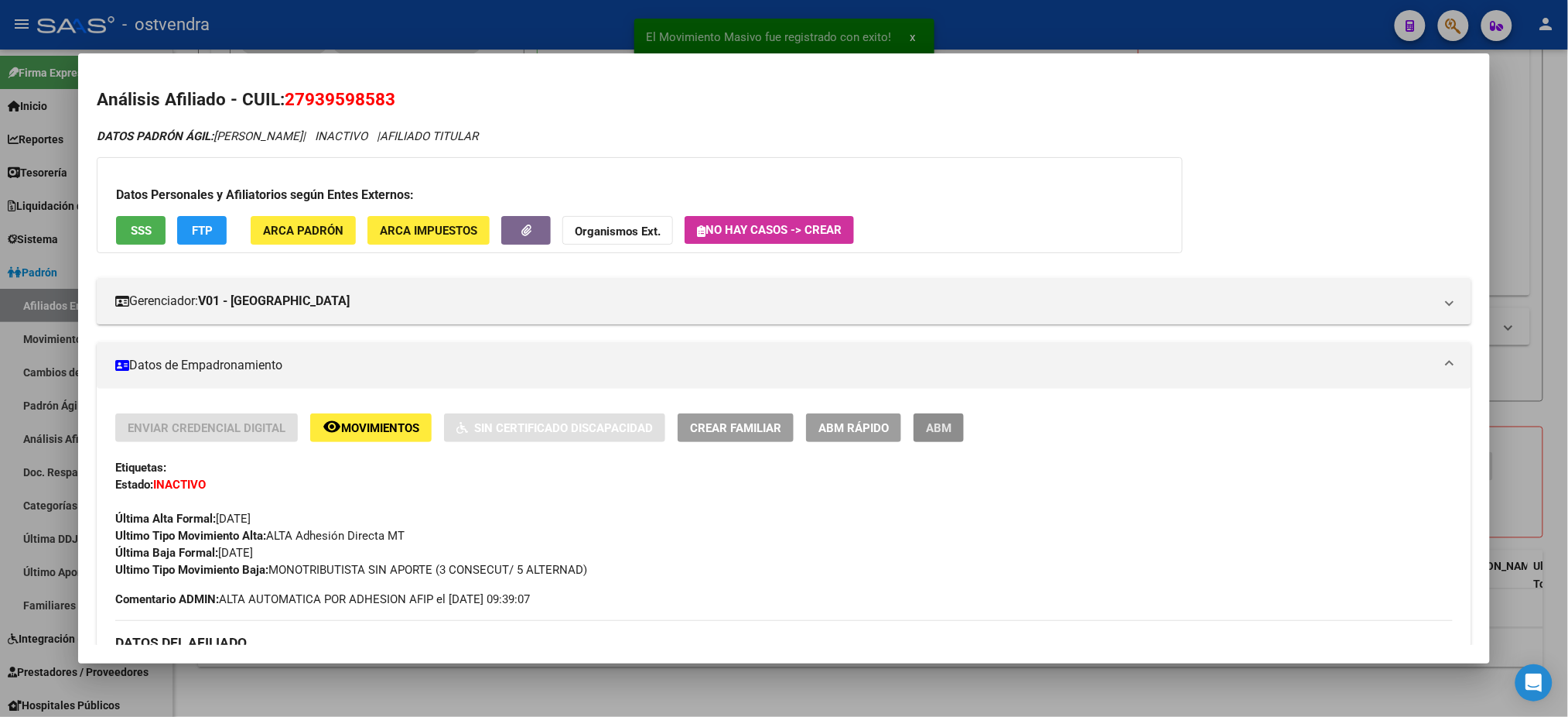
drag, startPoint x: 928, startPoint y: 428, endPoint x: 914, endPoint y: 425, distance: 14.3
click at [928, 428] on span "ABM" at bounding box center [939, 429] width 26 height 14
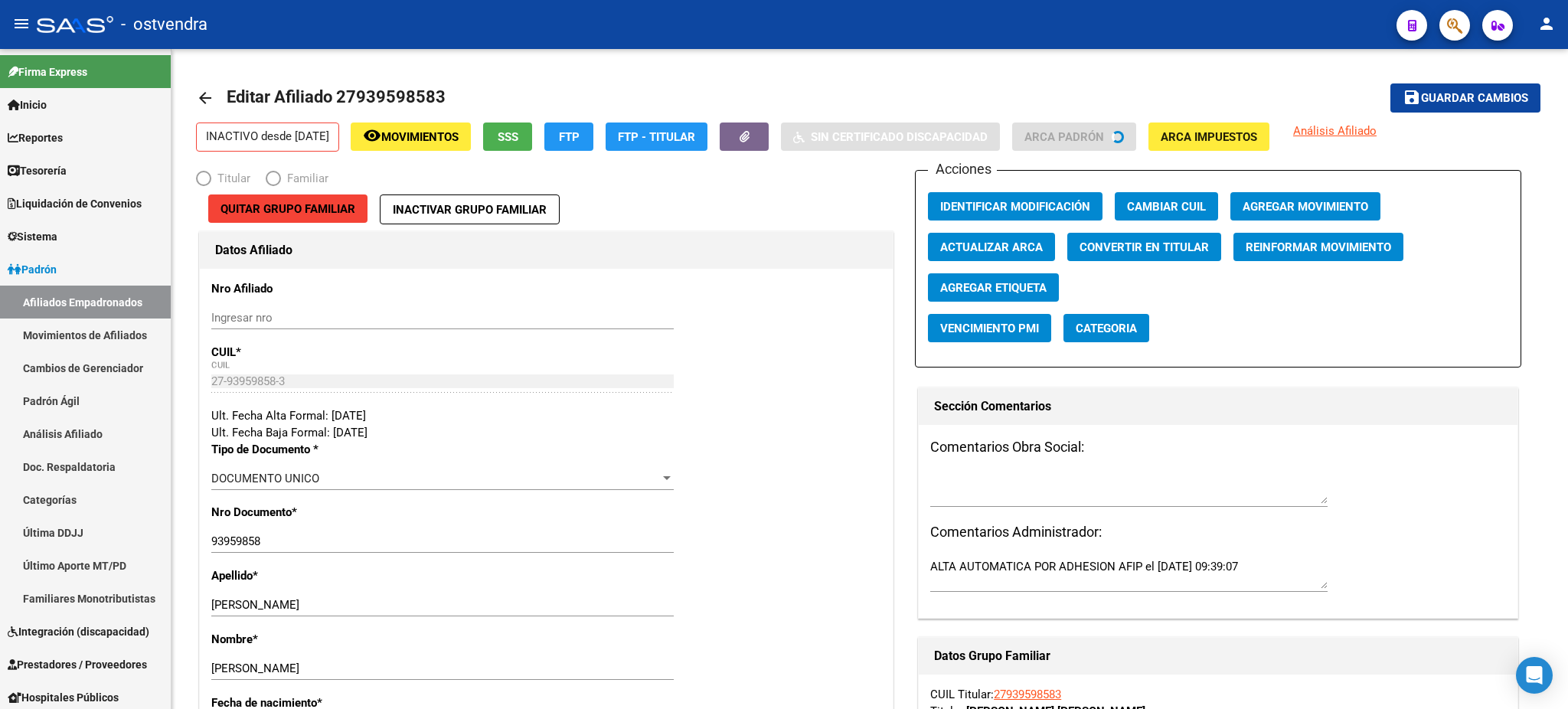
radio input "true"
type input "27-93959858-3"
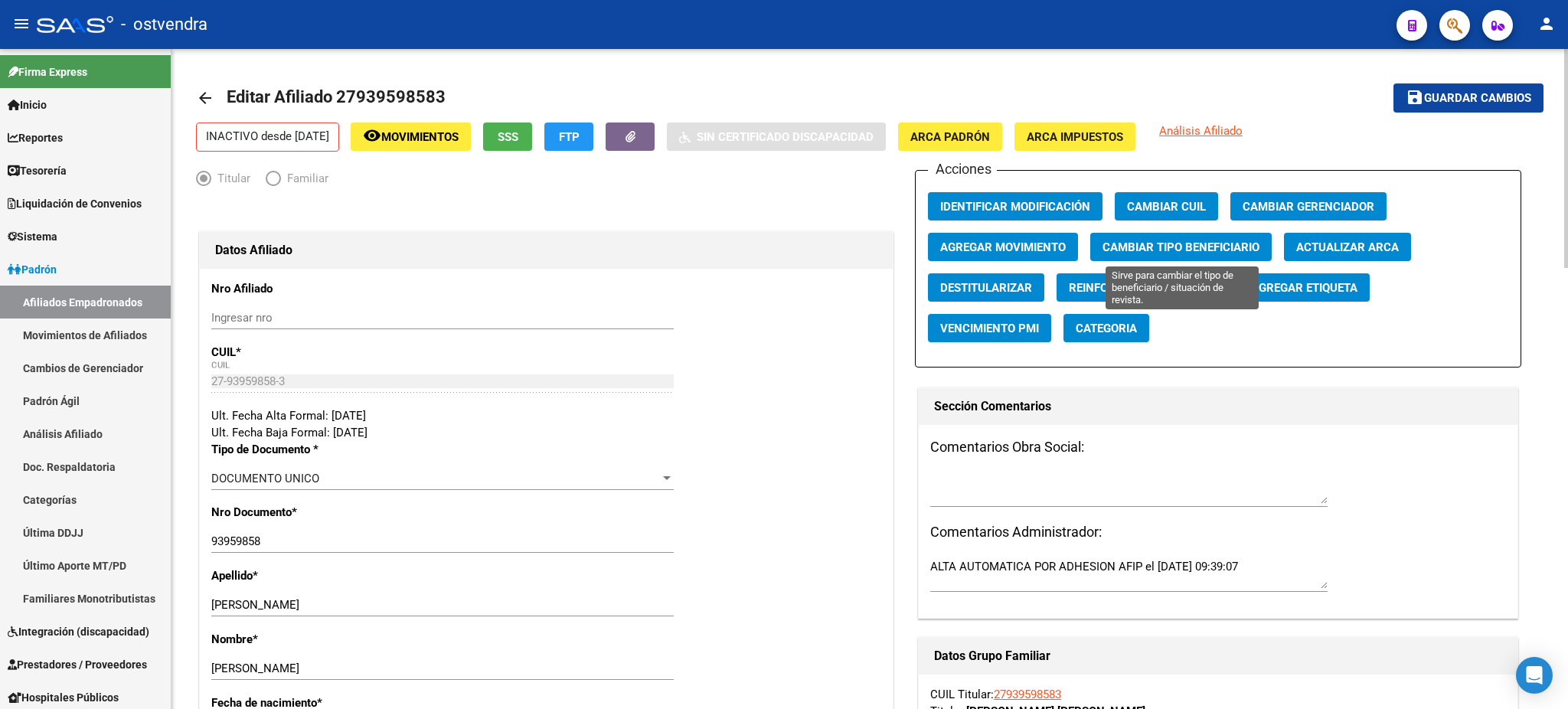
click at [1171, 246] on span "Cambiar Tipo Beneficiario" at bounding box center [1180, 247] width 157 height 14
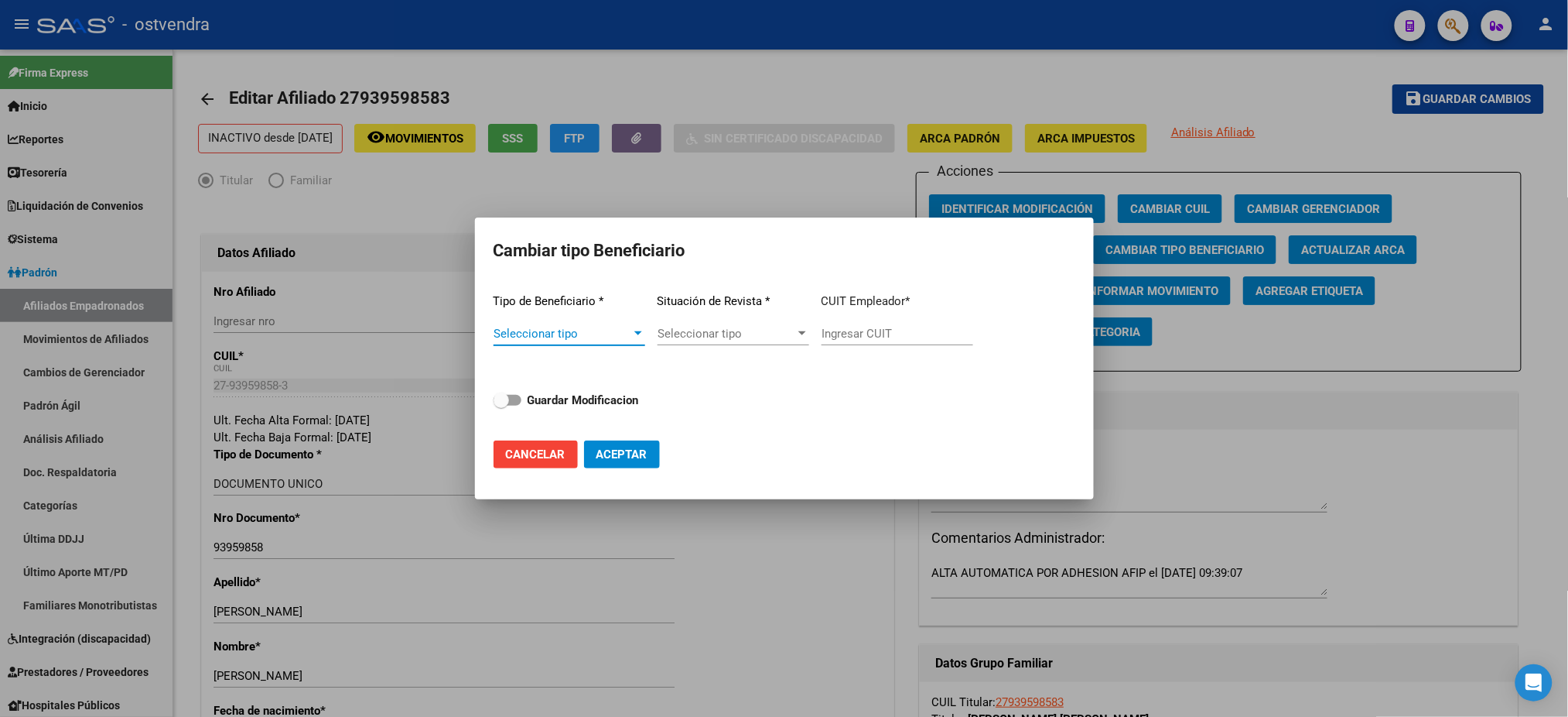
click at [572, 335] on span "Seleccionar tipo" at bounding box center [562, 334] width 137 height 14
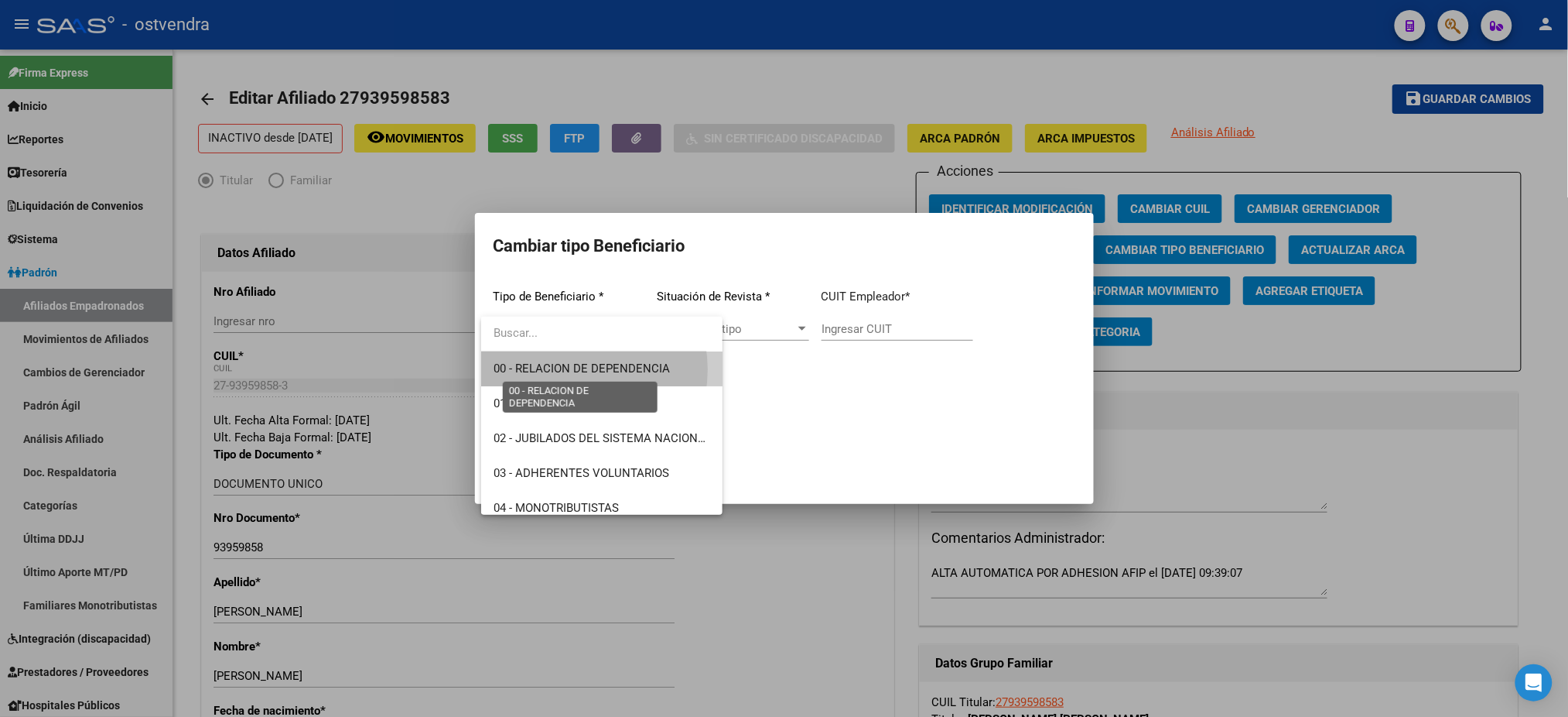
click at [574, 370] on span "00 - RELACION DE DEPENDENCIA" at bounding box center [582, 369] width 177 height 14
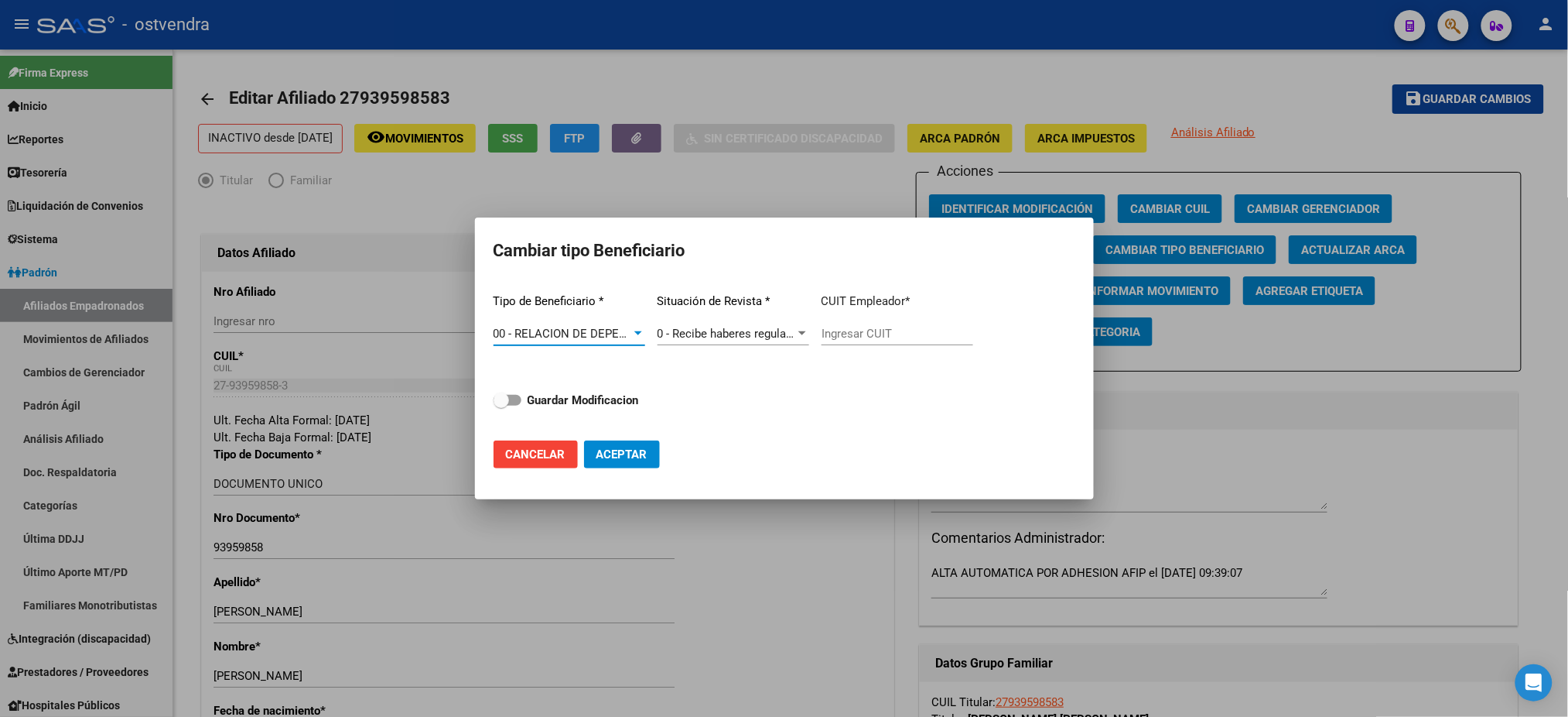
type input "30-71741572-4"
click at [515, 401] on span at bounding box center [507, 400] width 28 height 11
click at [502, 405] on input "Guardar Modificacion" at bounding box center [501, 405] width 1 height 1
checkbox input "true"
click at [613, 446] on button "Aceptar" at bounding box center [622, 454] width 76 height 28
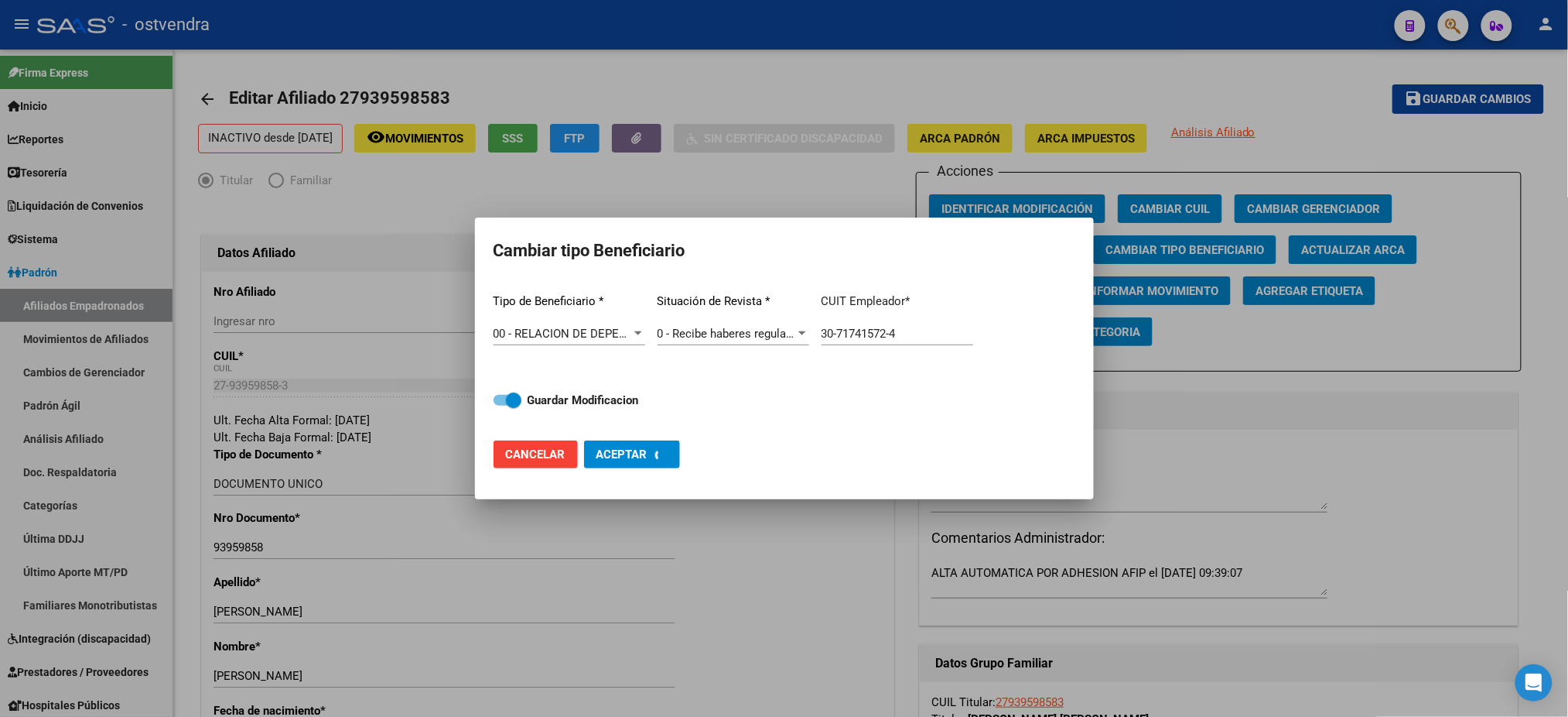
type input "30-71741572-4"
checkbox input "false"
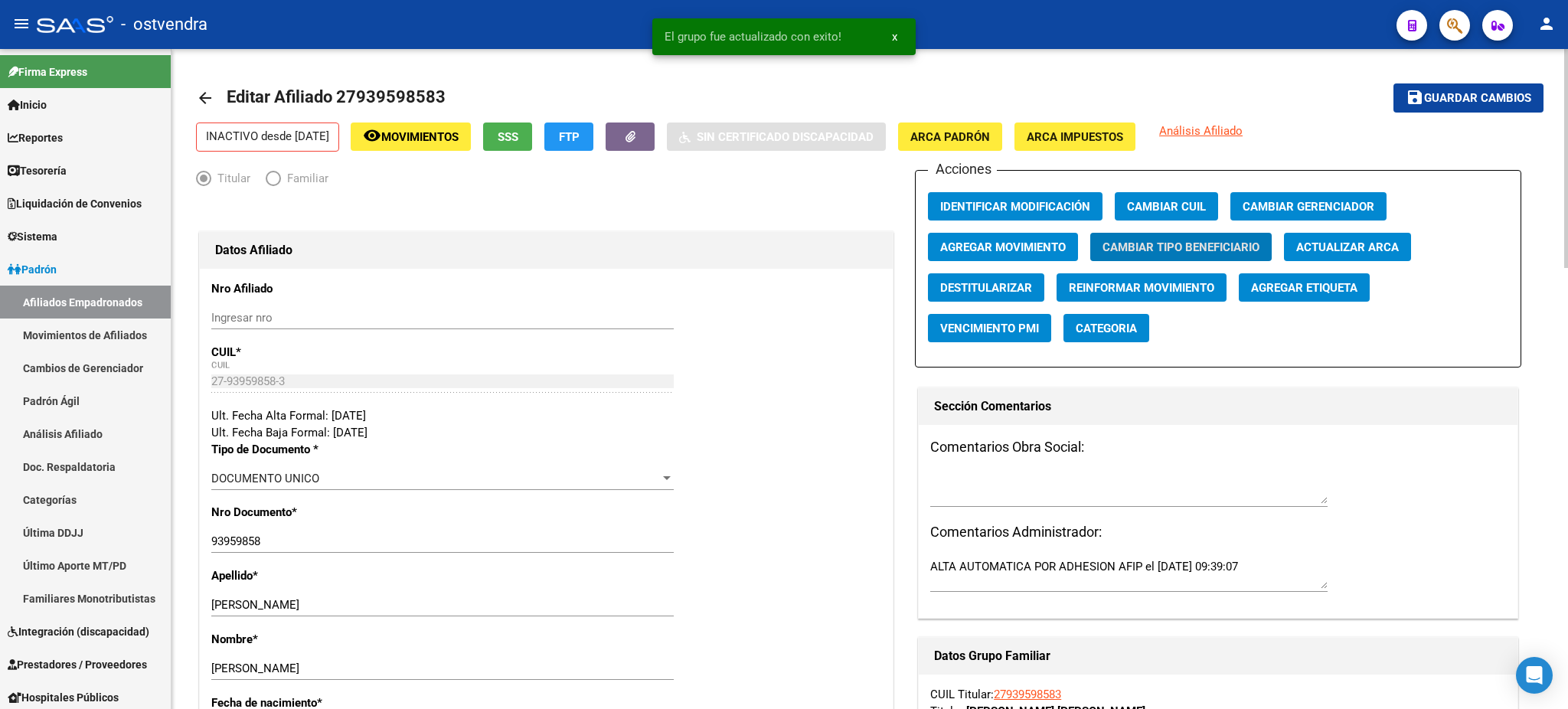
click at [968, 246] on span "Agregar Movimiento" at bounding box center [1003, 247] width 125 height 14
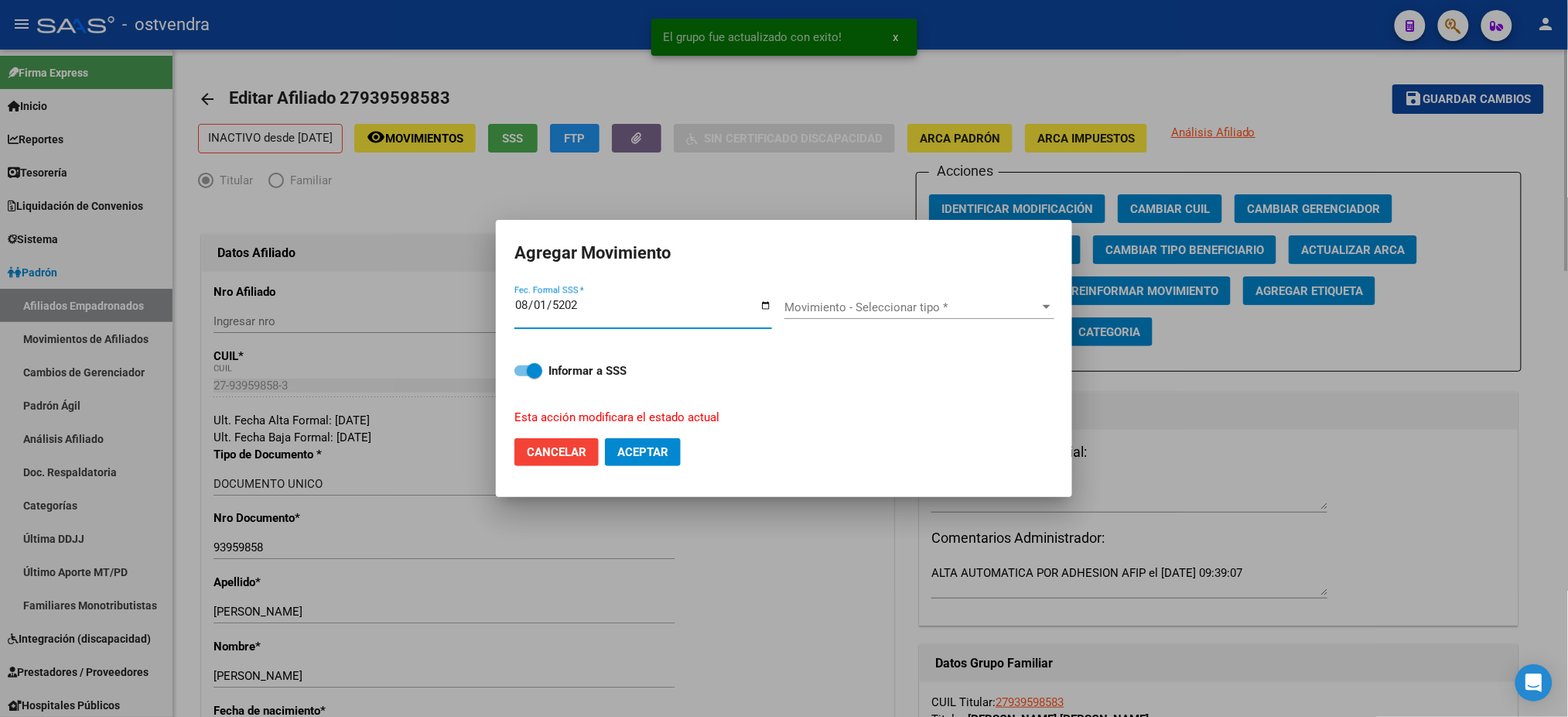
type input "2025-08-01"
click at [1000, 309] on span "Movimiento - Seleccionar tipo *" at bounding box center [912, 307] width 256 height 14
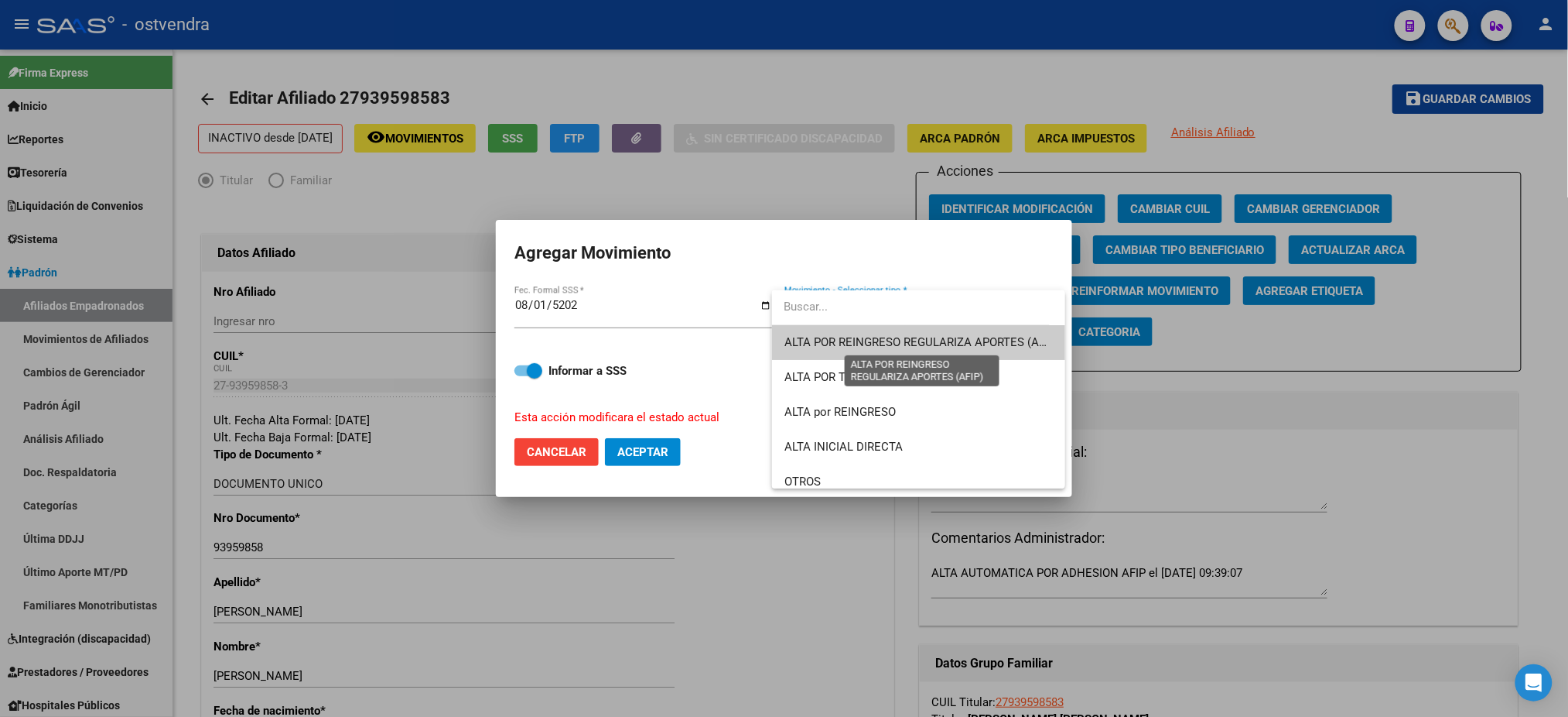
click at [929, 346] on span "ALTA POR REINGRESO REGULARIZA APORTES (AFIP)" at bounding box center [922, 342] width 275 height 14
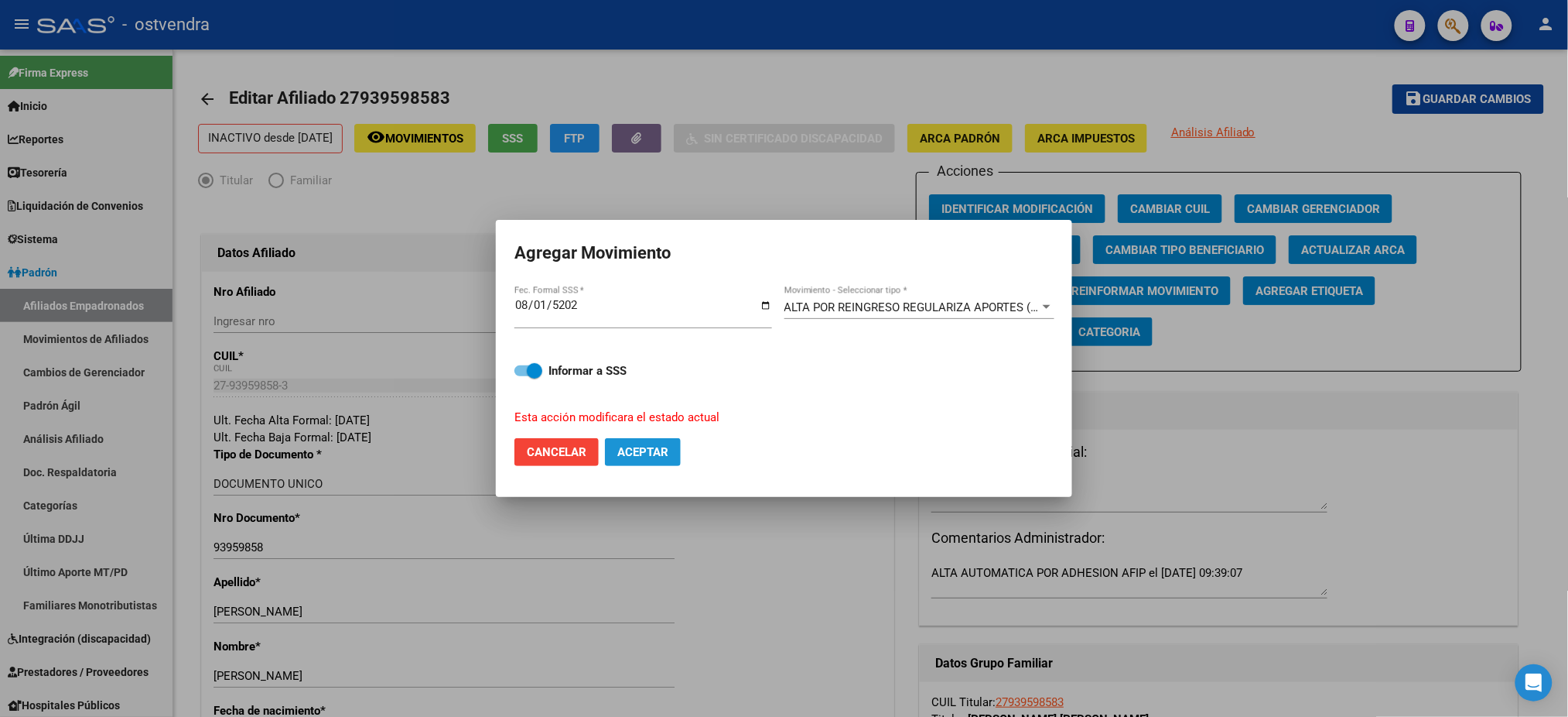
click at [630, 457] on span "Aceptar" at bounding box center [643, 453] width 51 height 14
checkbox input "false"
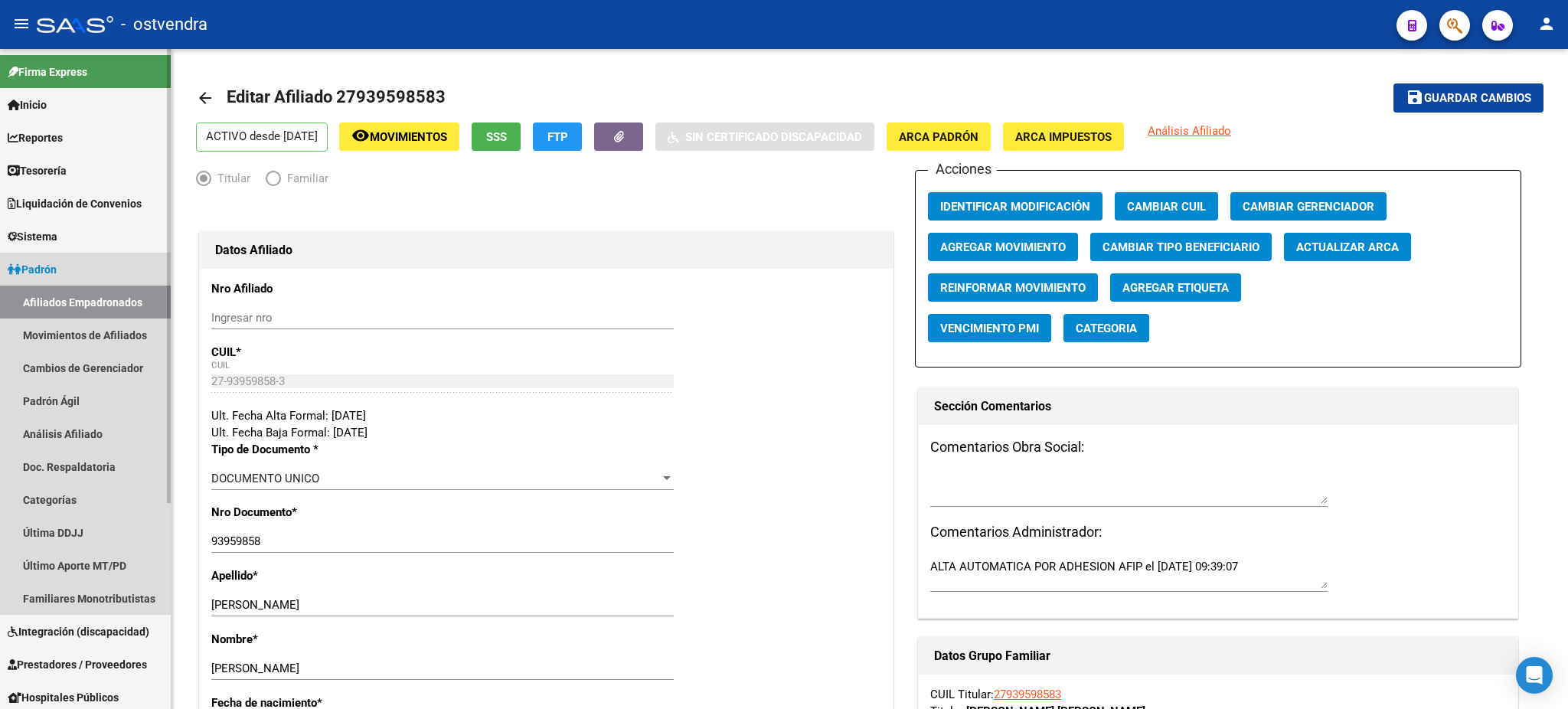
click at [118, 313] on link "Afiliados Empadronados" at bounding box center [85, 301] width 170 height 33
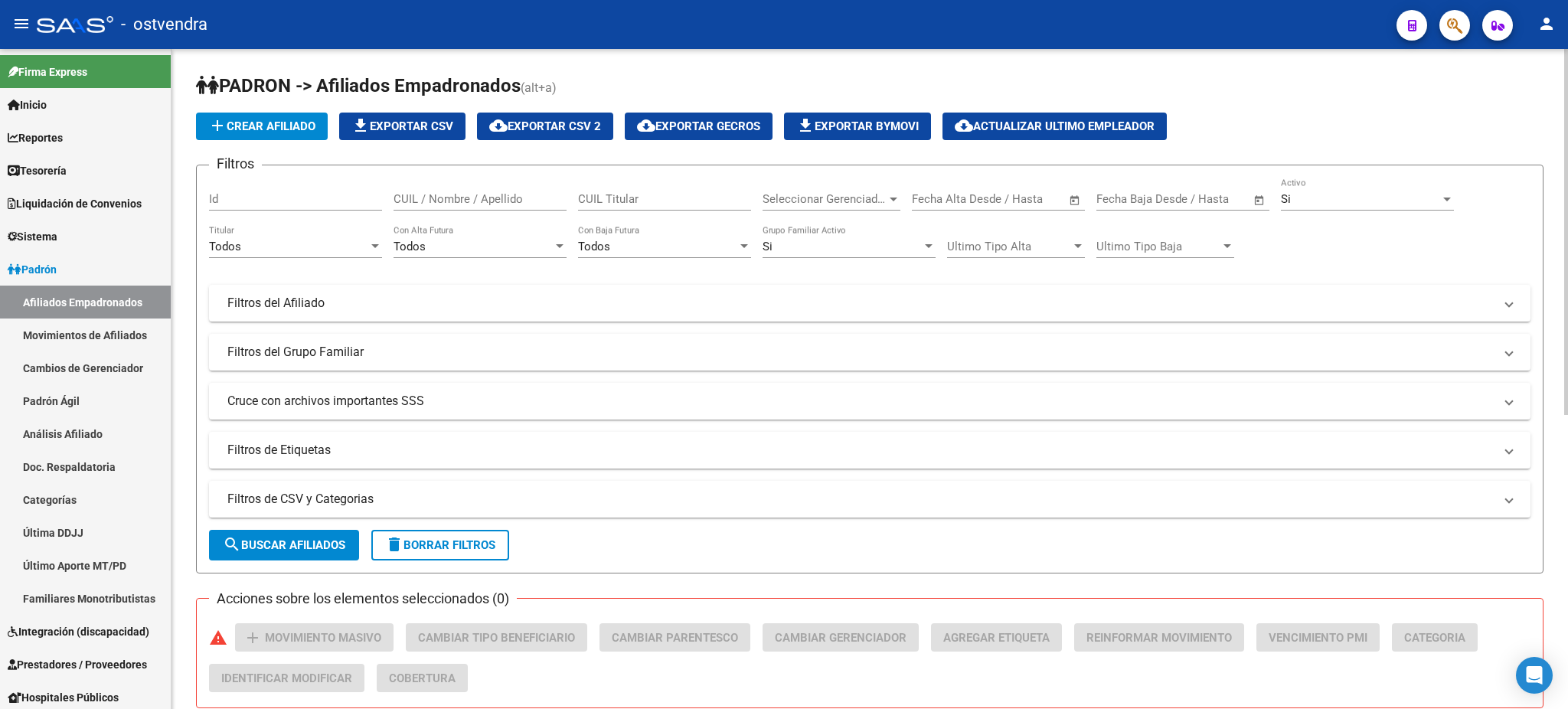
click at [863, 242] on div "Si" at bounding box center [842, 246] width 159 height 14
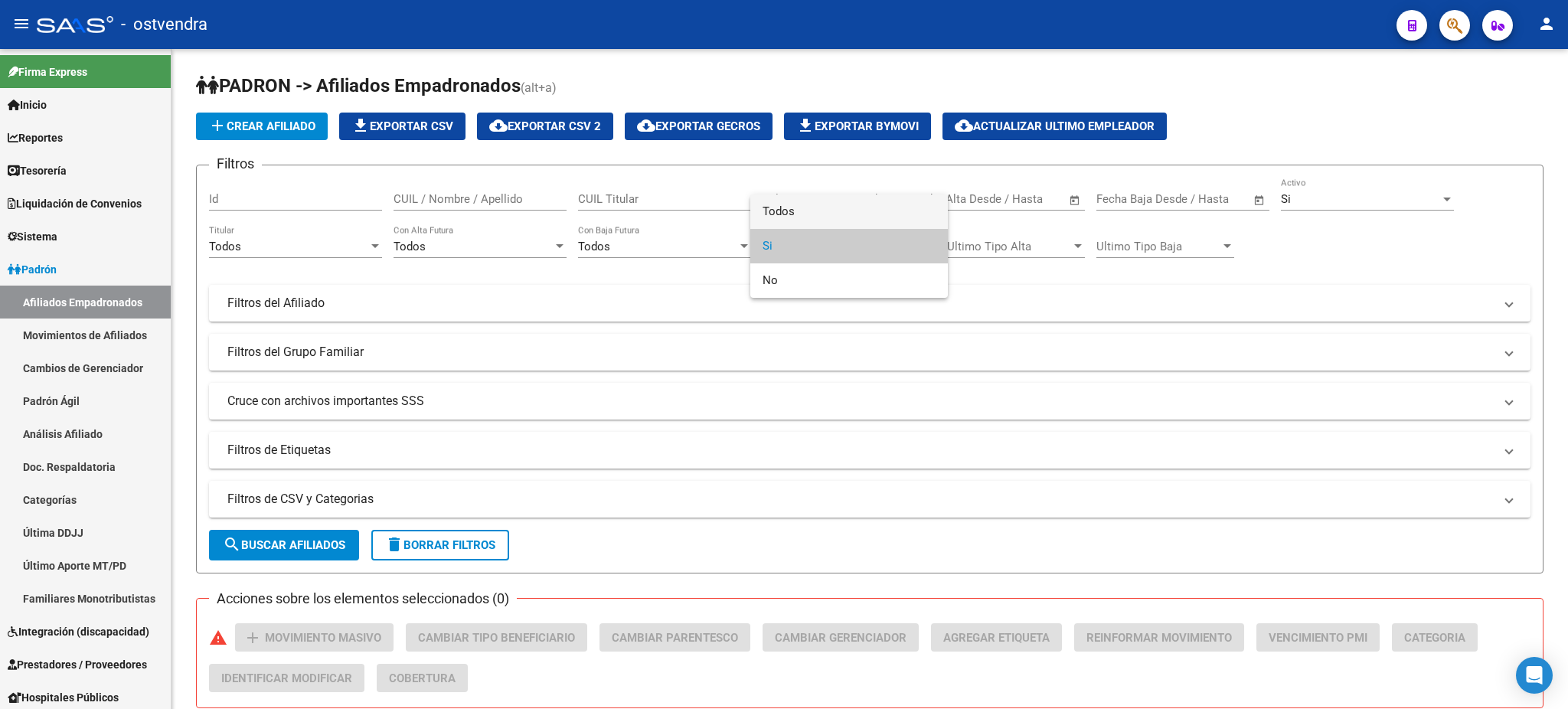
click at [848, 213] on span "Todos" at bounding box center [849, 211] width 173 height 34
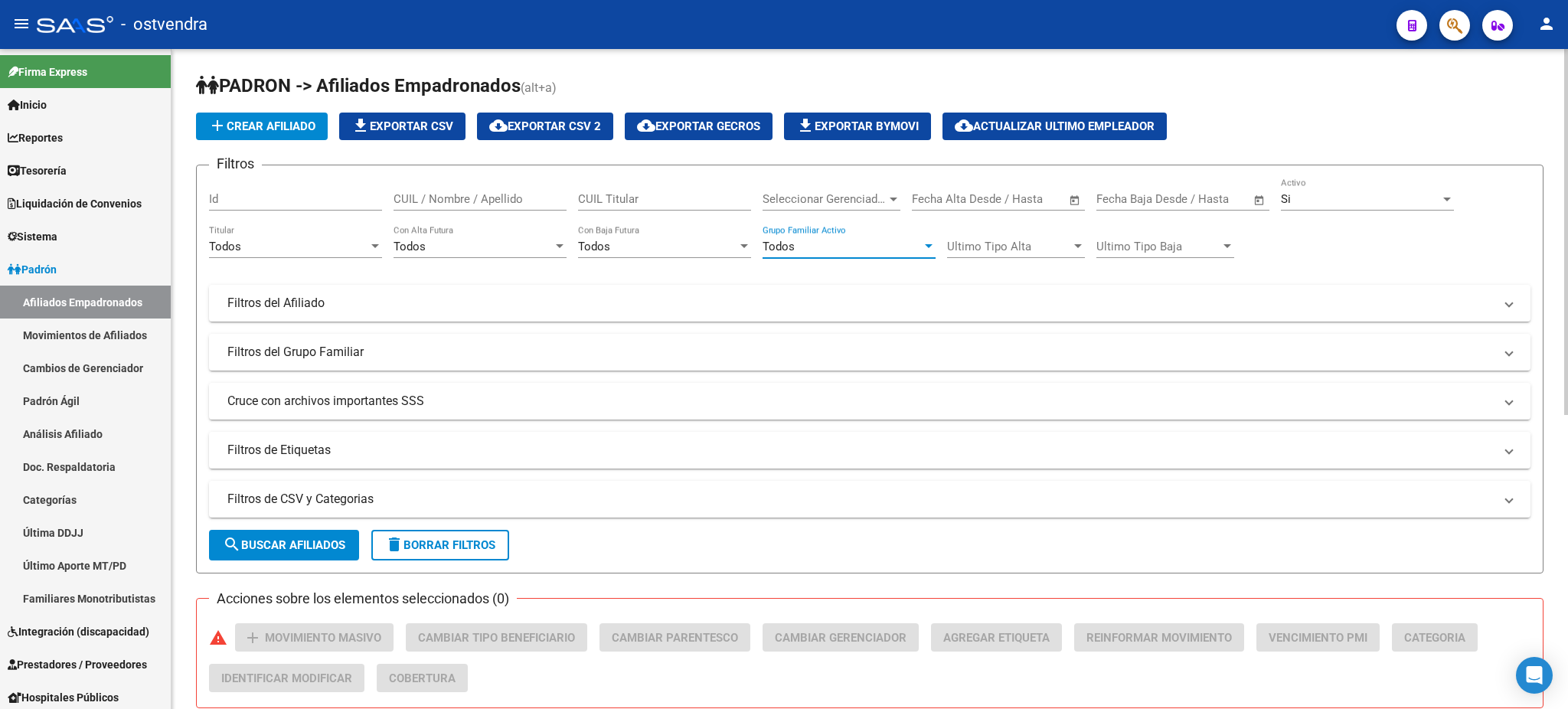
click at [1318, 192] on div "Si" at bounding box center [1360, 200] width 159 height 14
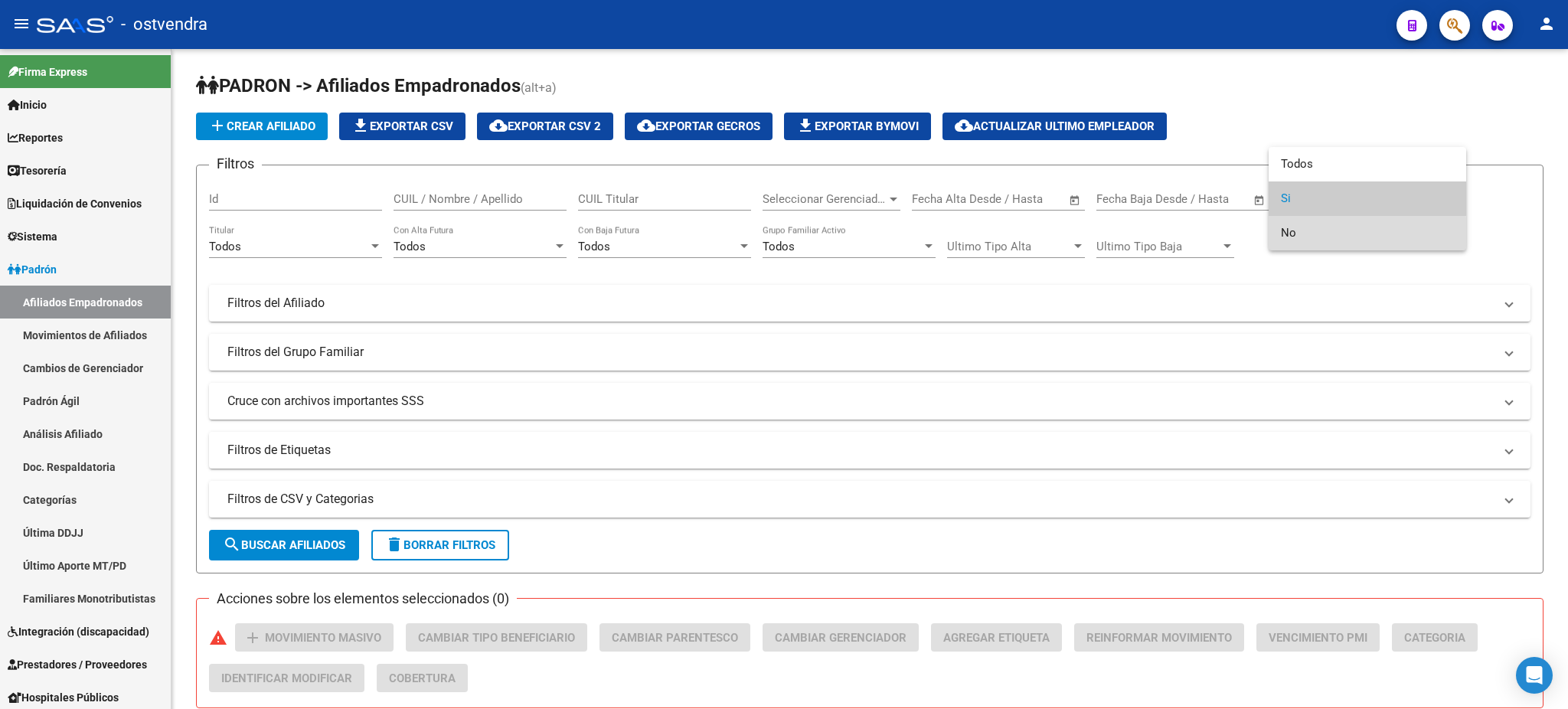
click at [1290, 240] on span "No" at bounding box center [1367, 232] width 173 height 34
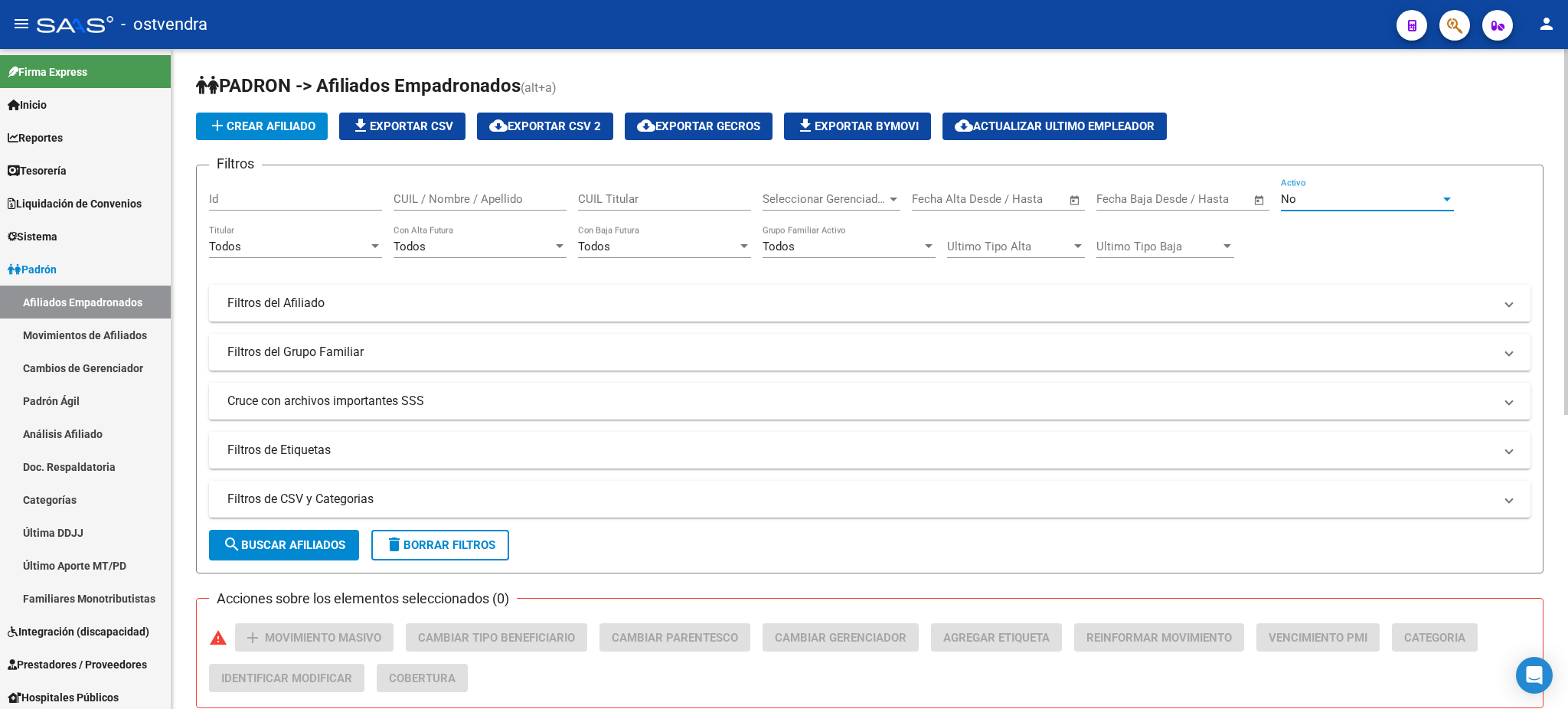
click at [351, 252] on div "Todos" at bounding box center [289, 246] width 159 height 14
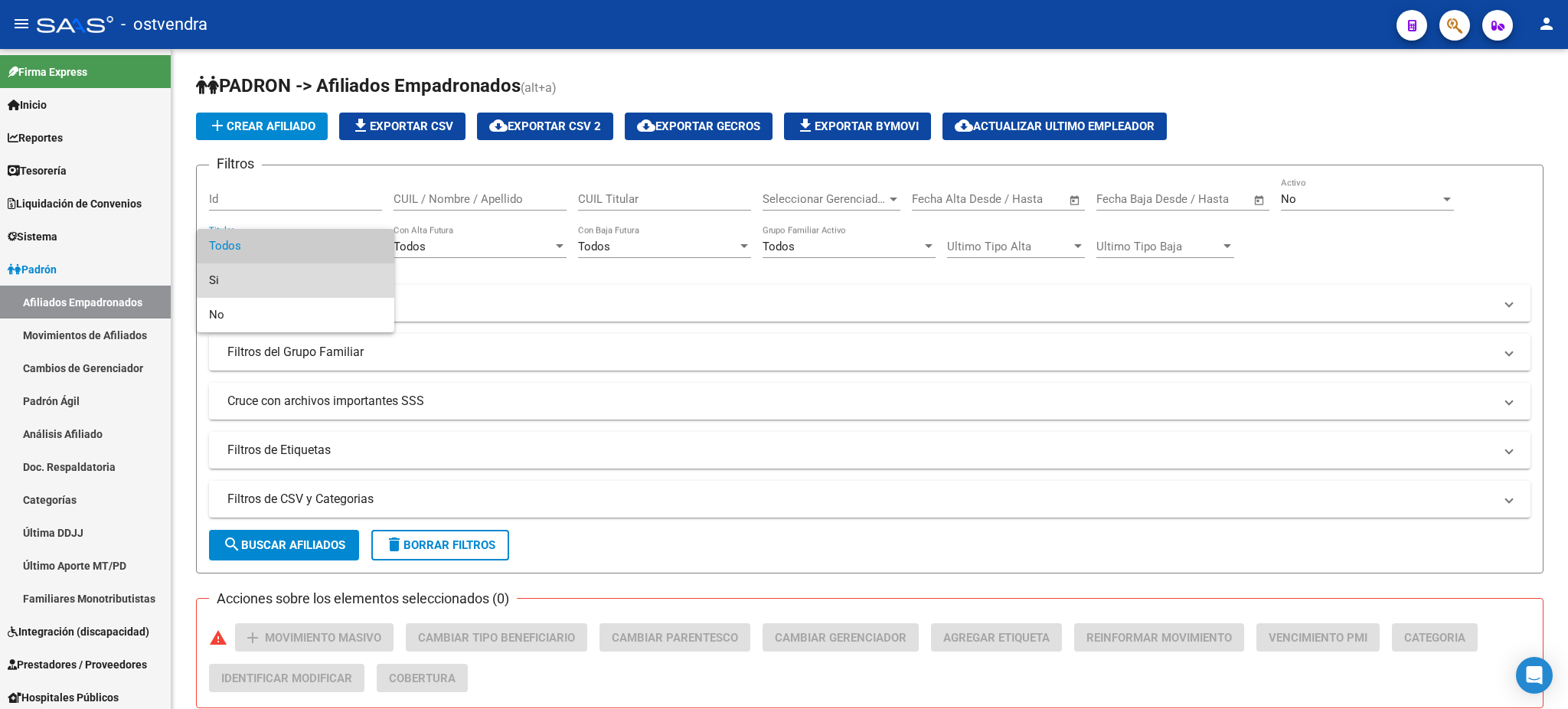
click at [333, 281] on span "Si" at bounding box center [296, 280] width 173 height 34
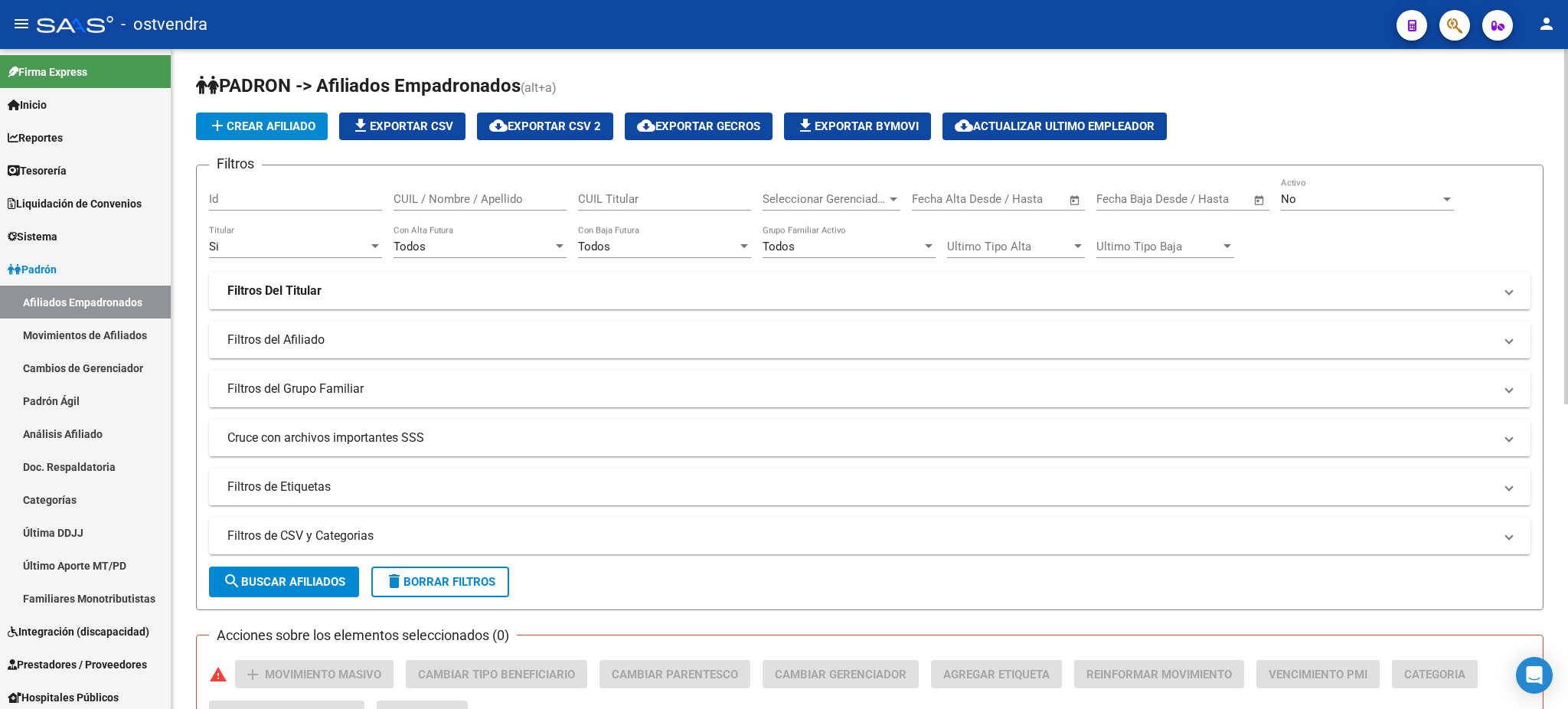
click at [314, 484] on mat-panel-title "Filtros de Etiquetas" at bounding box center [860, 486] width 1266 height 17
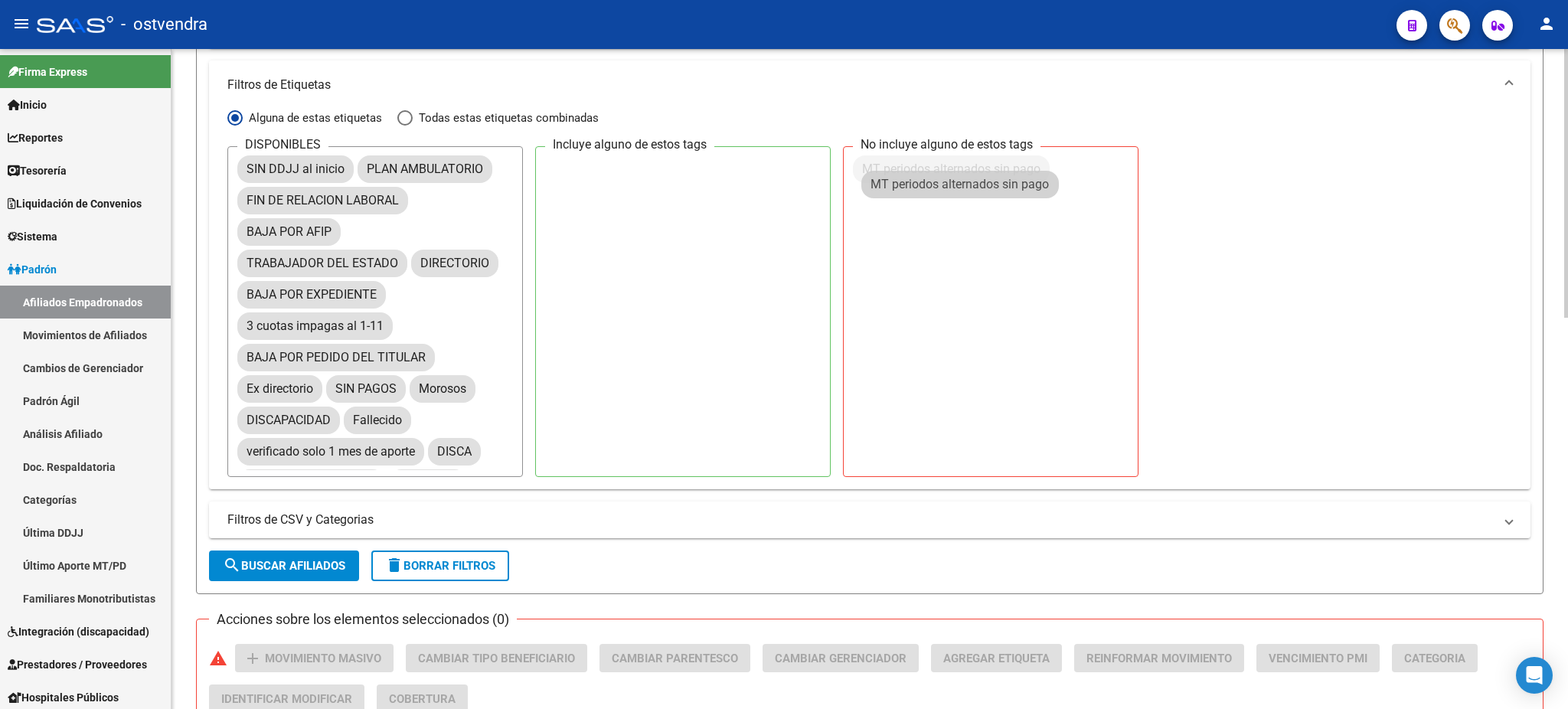
drag, startPoint x: 386, startPoint y: 230, endPoint x: 1014, endPoint y: 185, distance: 629.6
click at [327, 559] on span "search Buscar Afiliados" at bounding box center [283, 566] width 123 height 14
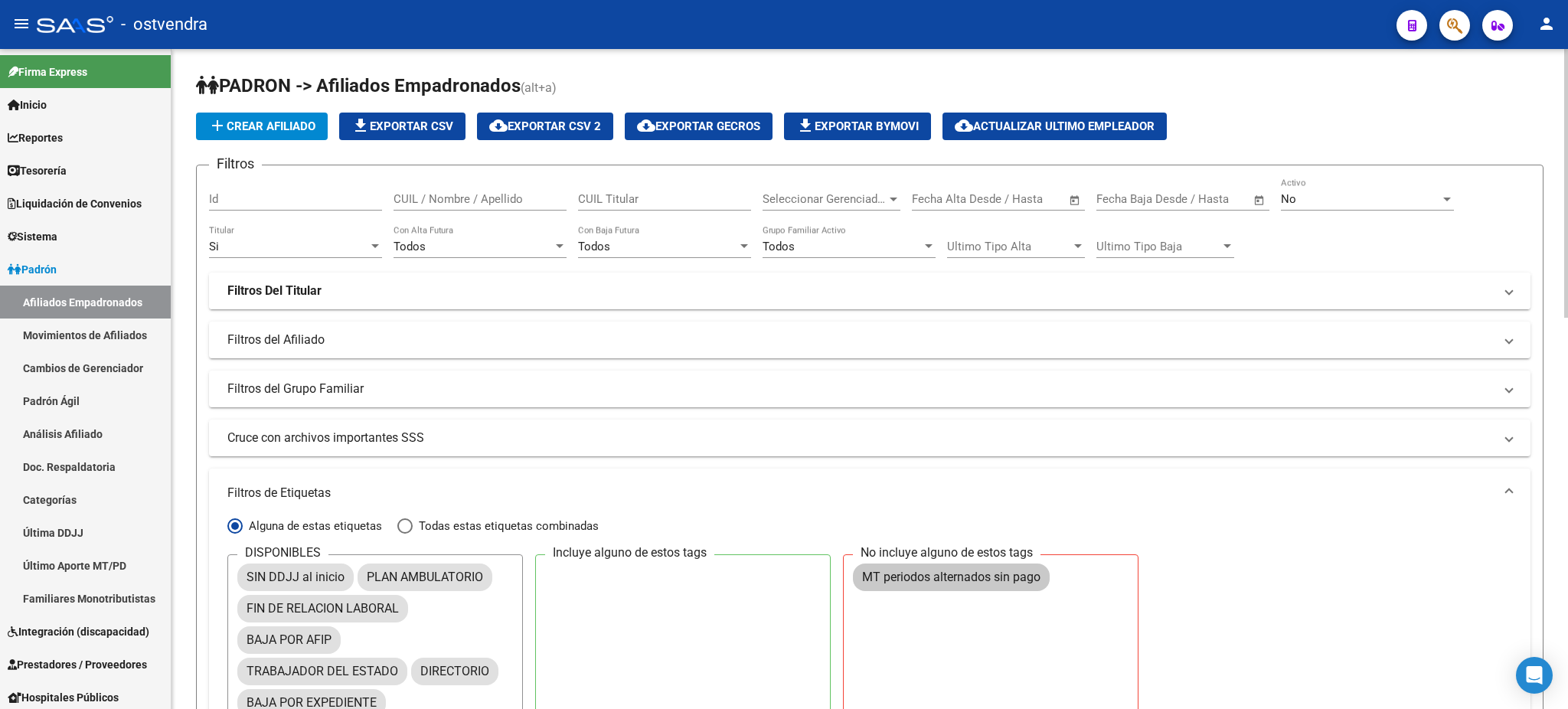
drag, startPoint x: 610, startPoint y: 282, endPoint x: 607, endPoint y: 294, distance: 12.4
click at [614, 283] on mat-panel-title "Filtros Del Titular" at bounding box center [860, 290] width 1266 height 17
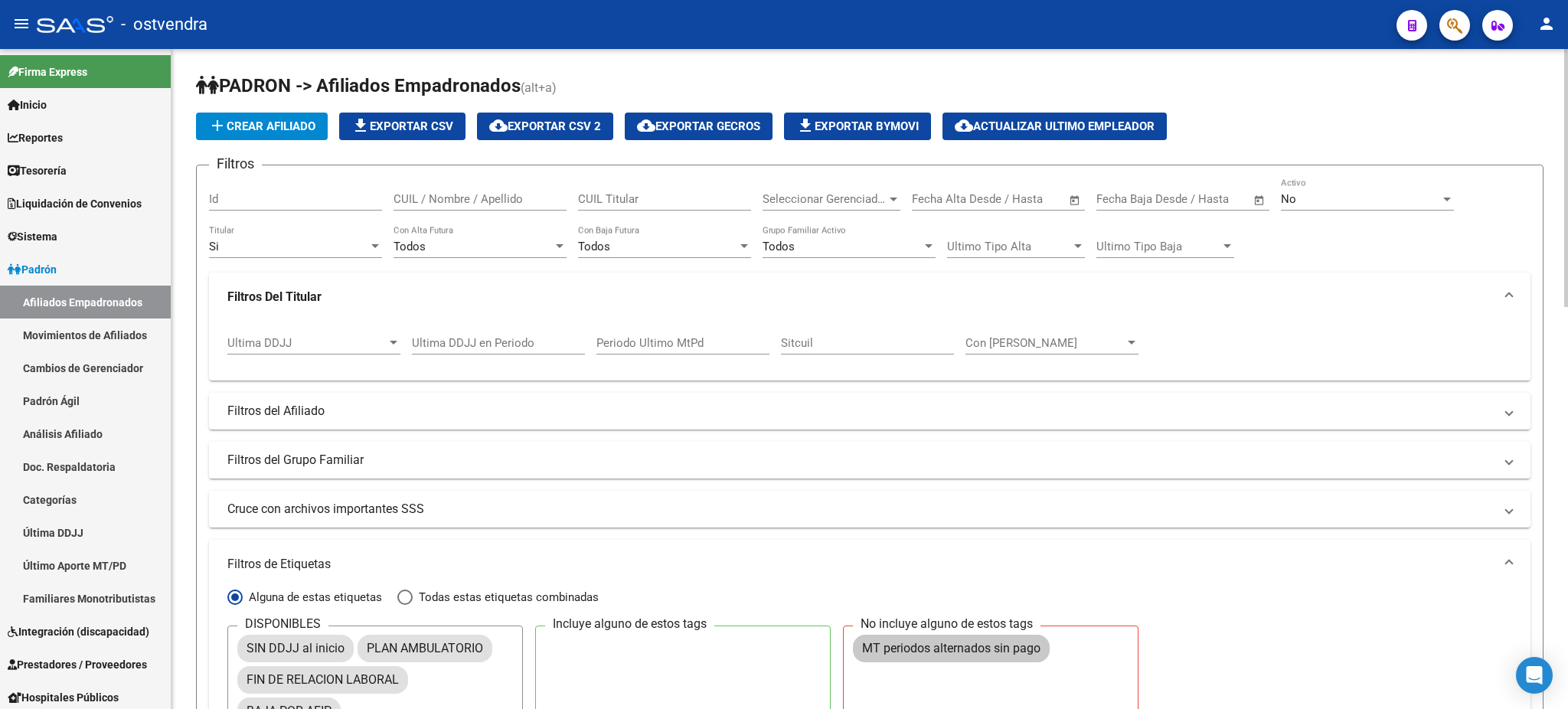
click at [632, 336] on input "Periodo Ultimo MtPd" at bounding box center [682, 343] width 173 height 14
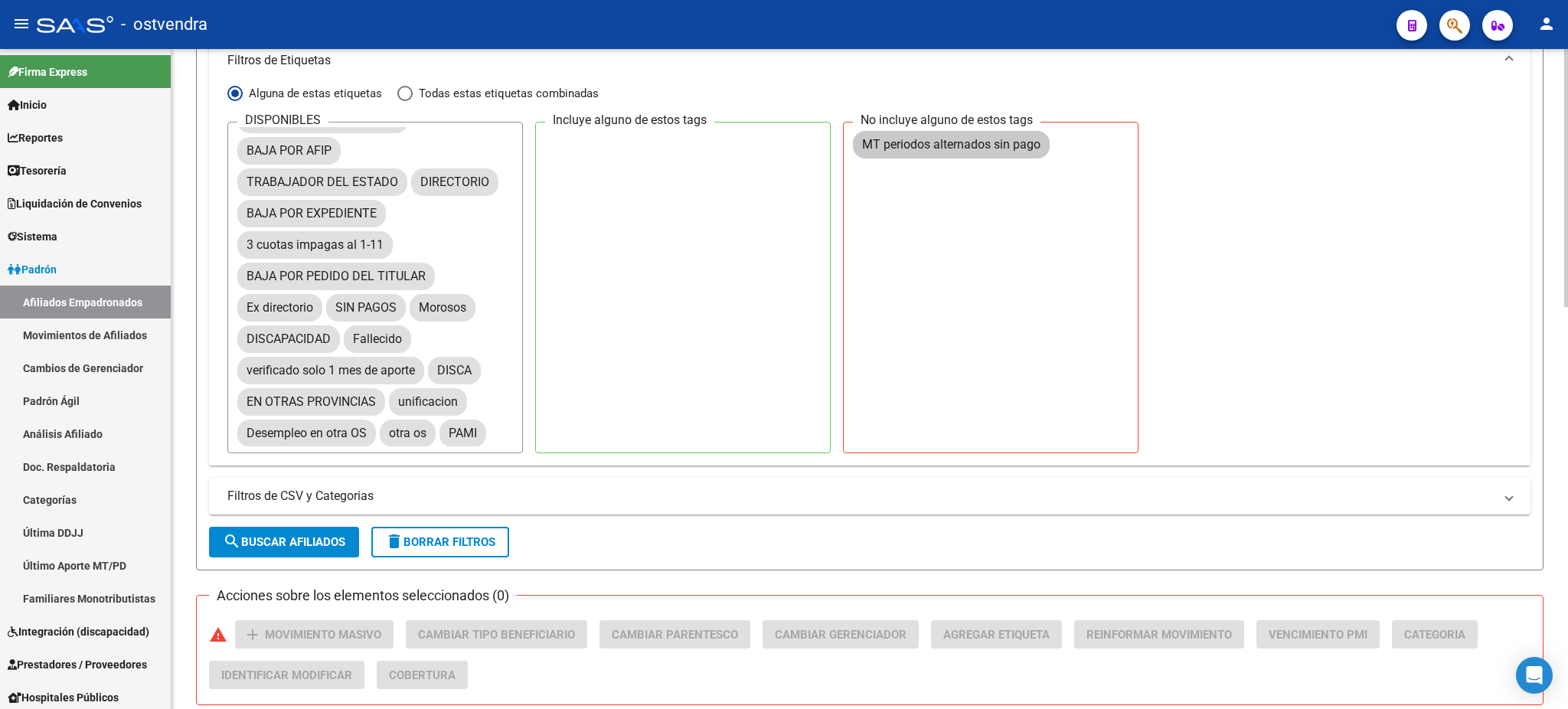
scroll to position [544, 0]
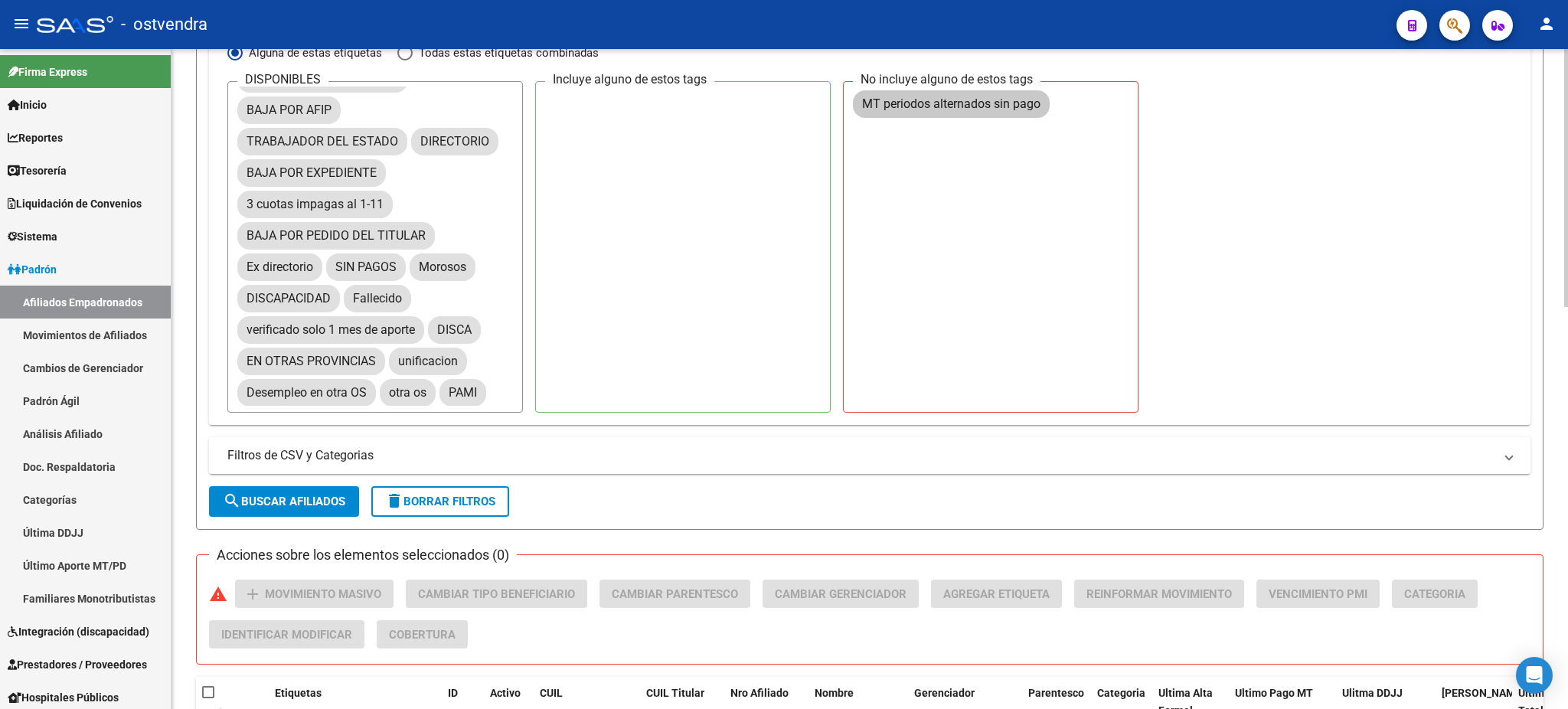
click at [285, 505] on span "search Buscar Afiliados" at bounding box center [283, 502] width 123 height 14
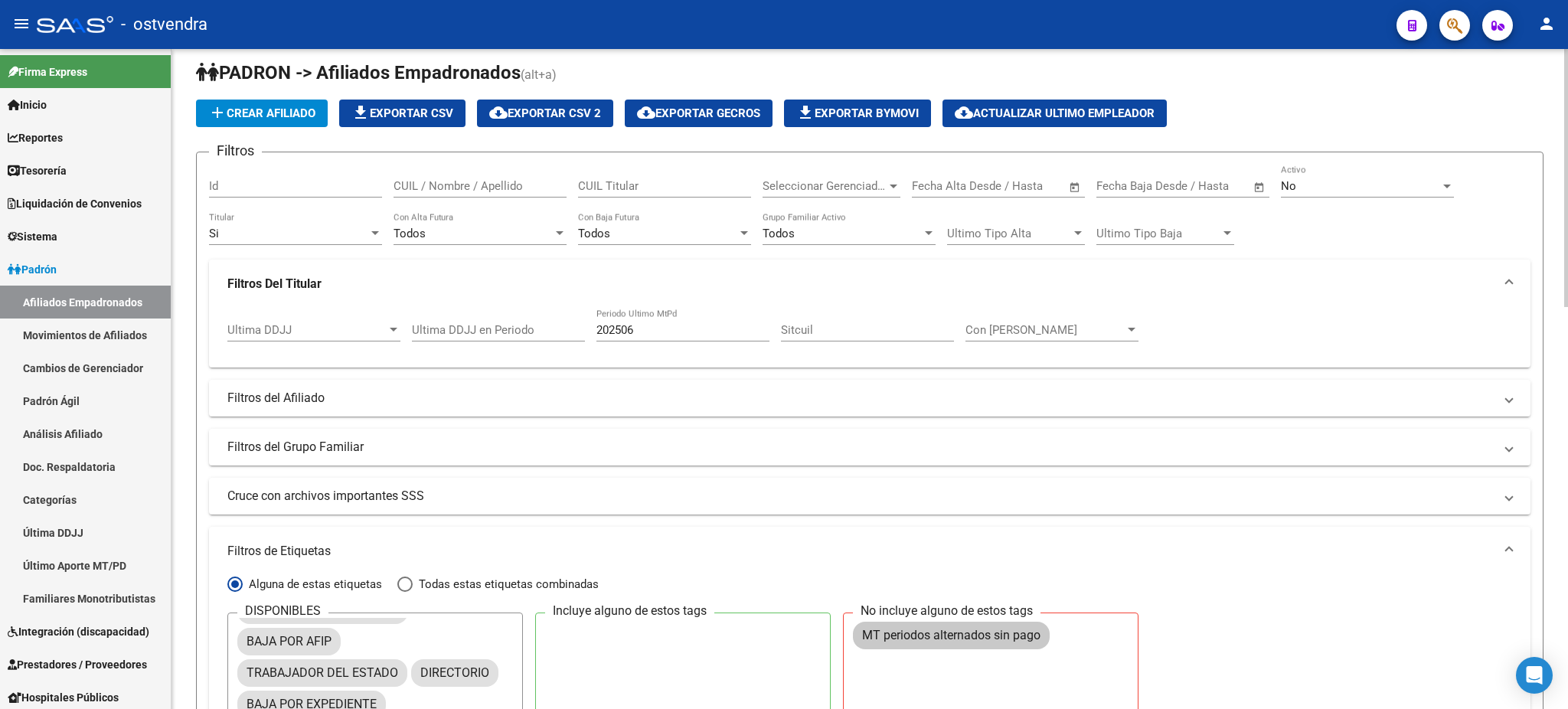
scroll to position [0, 0]
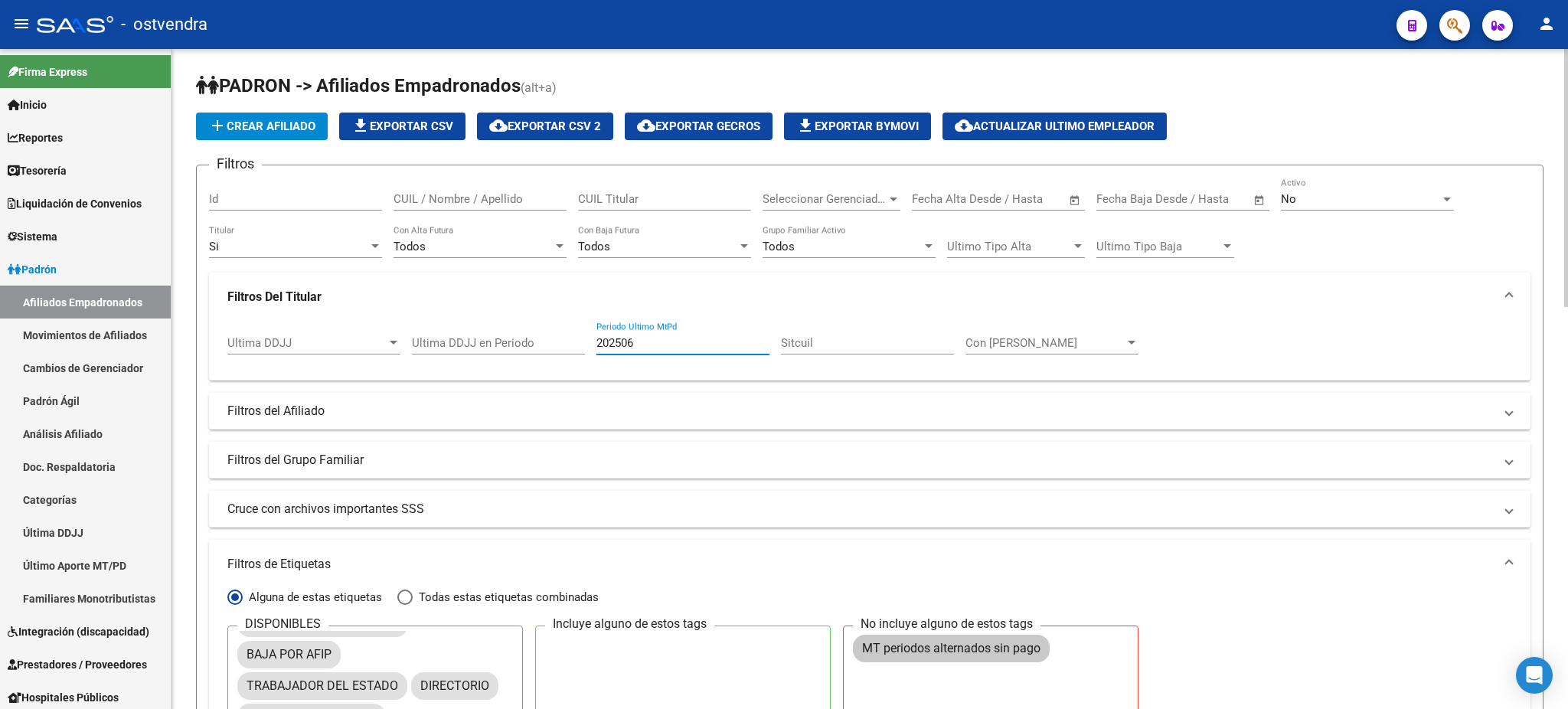
click at [688, 346] on input "202506" at bounding box center [682, 343] width 173 height 14
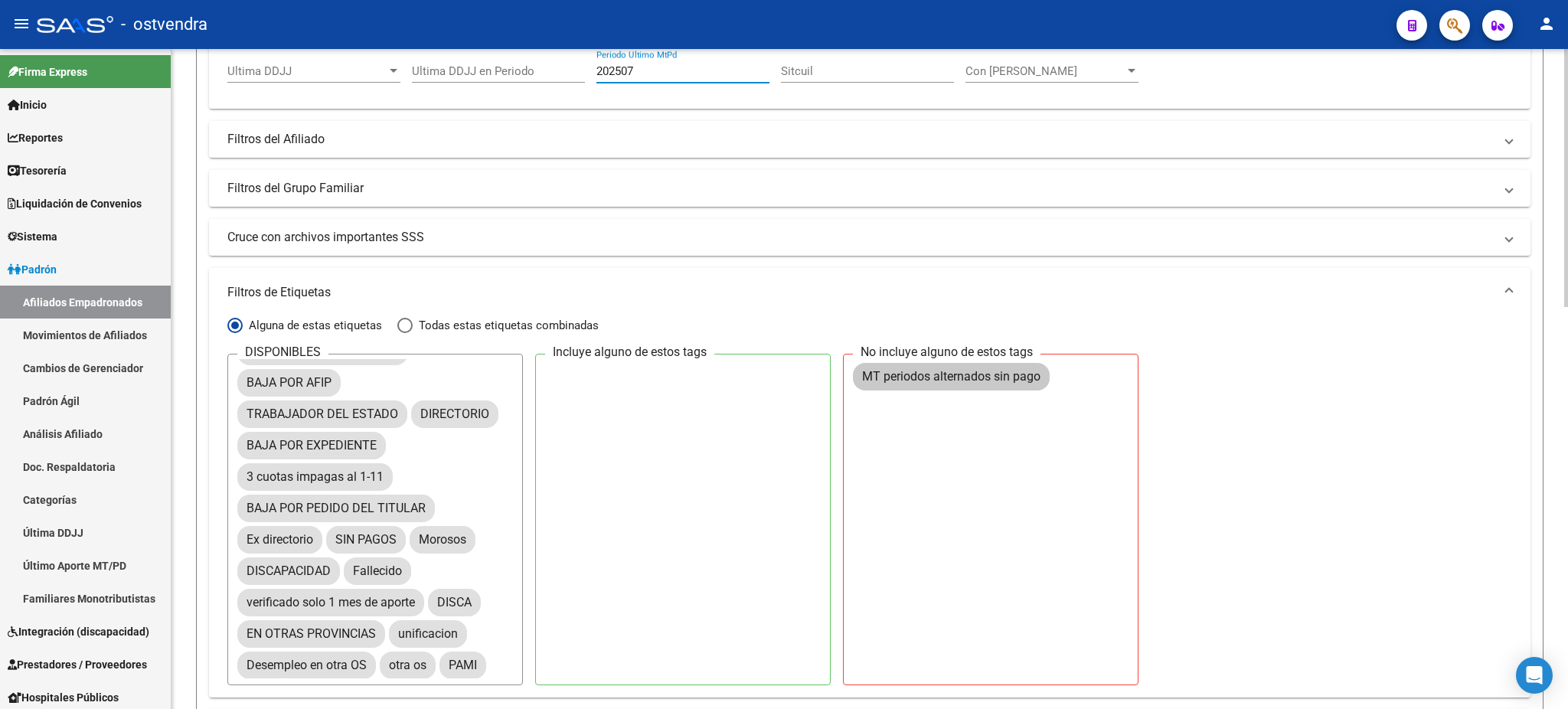
scroll to position [816, 0]
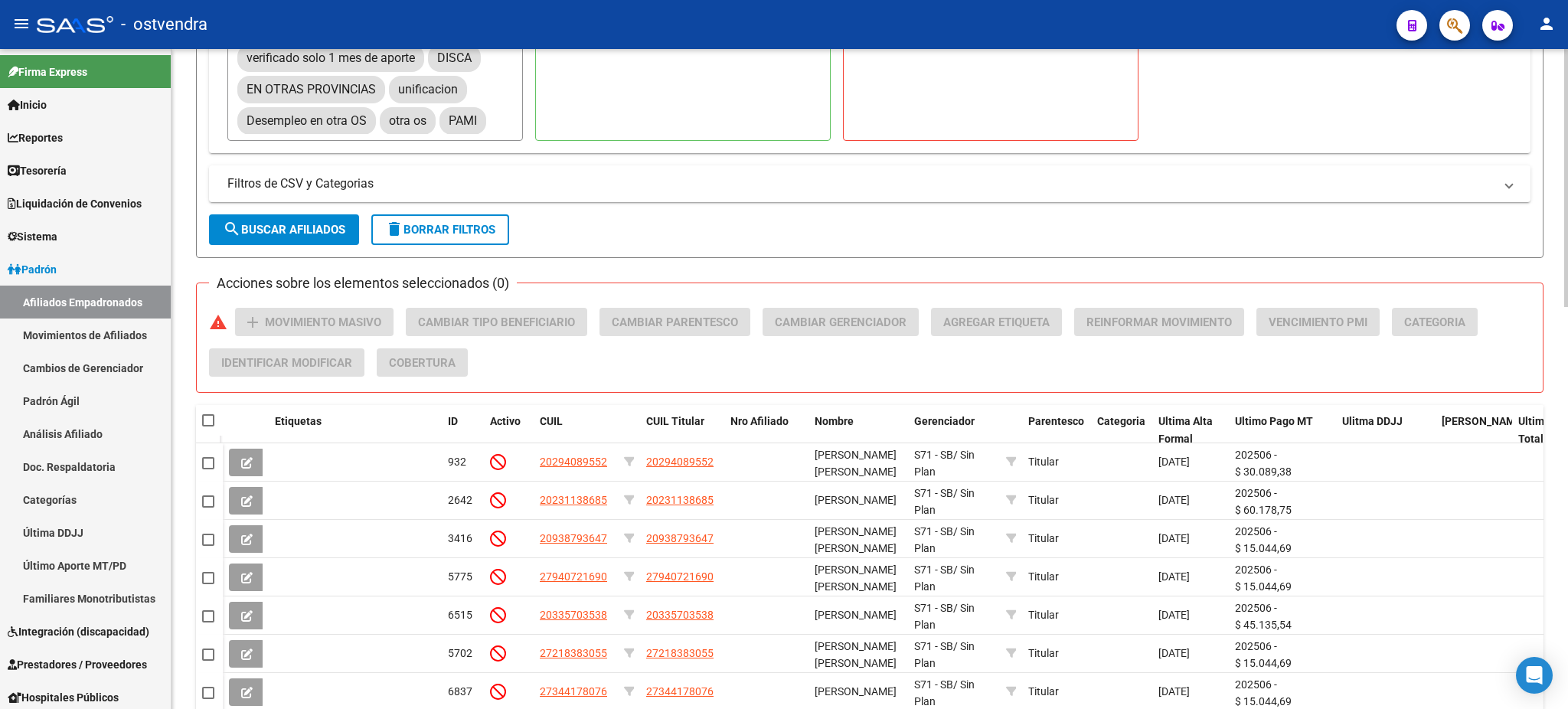
type input "202507"
click at [328, 230] on span "search Buscar Afiliados" at bounding box center [283, 230] width 123 height 14
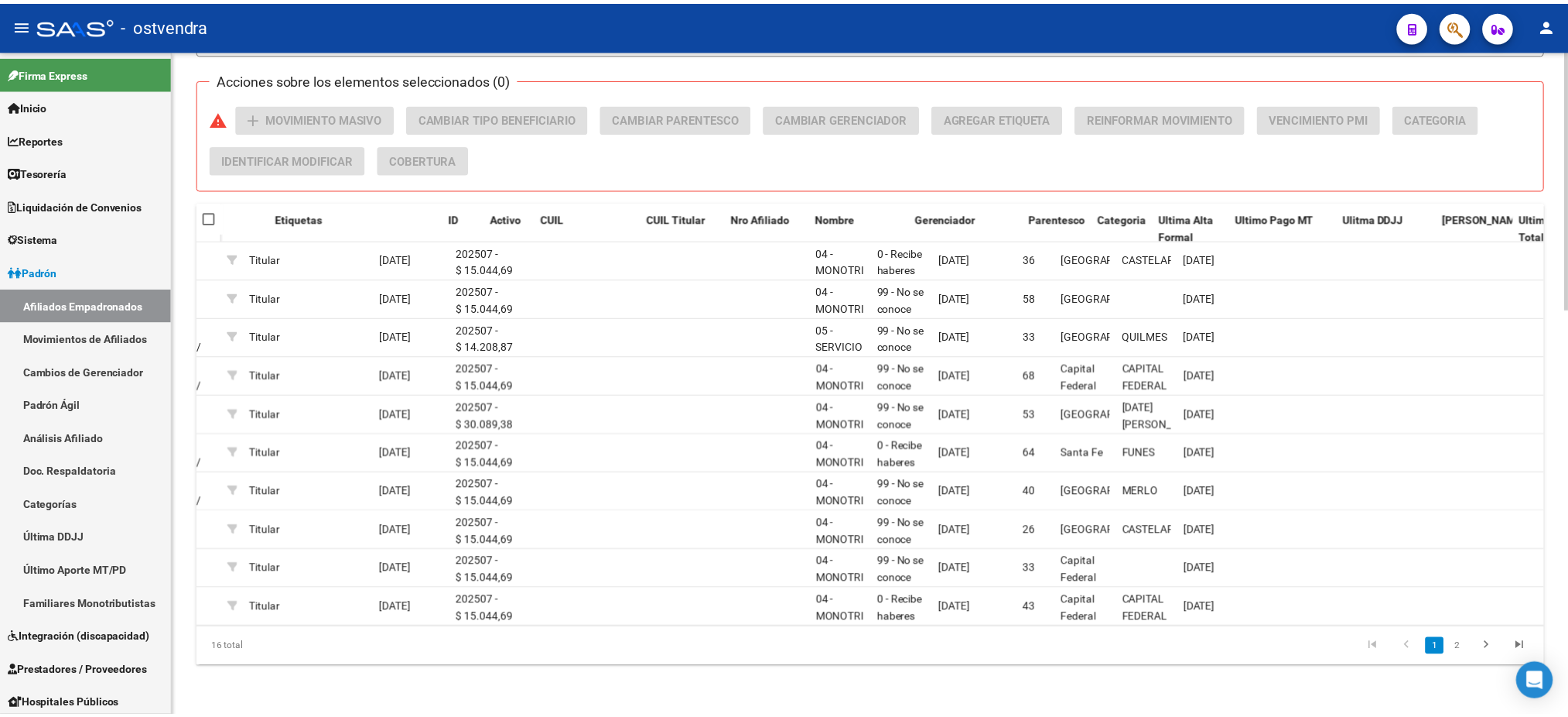
scroll to position [0, 0]
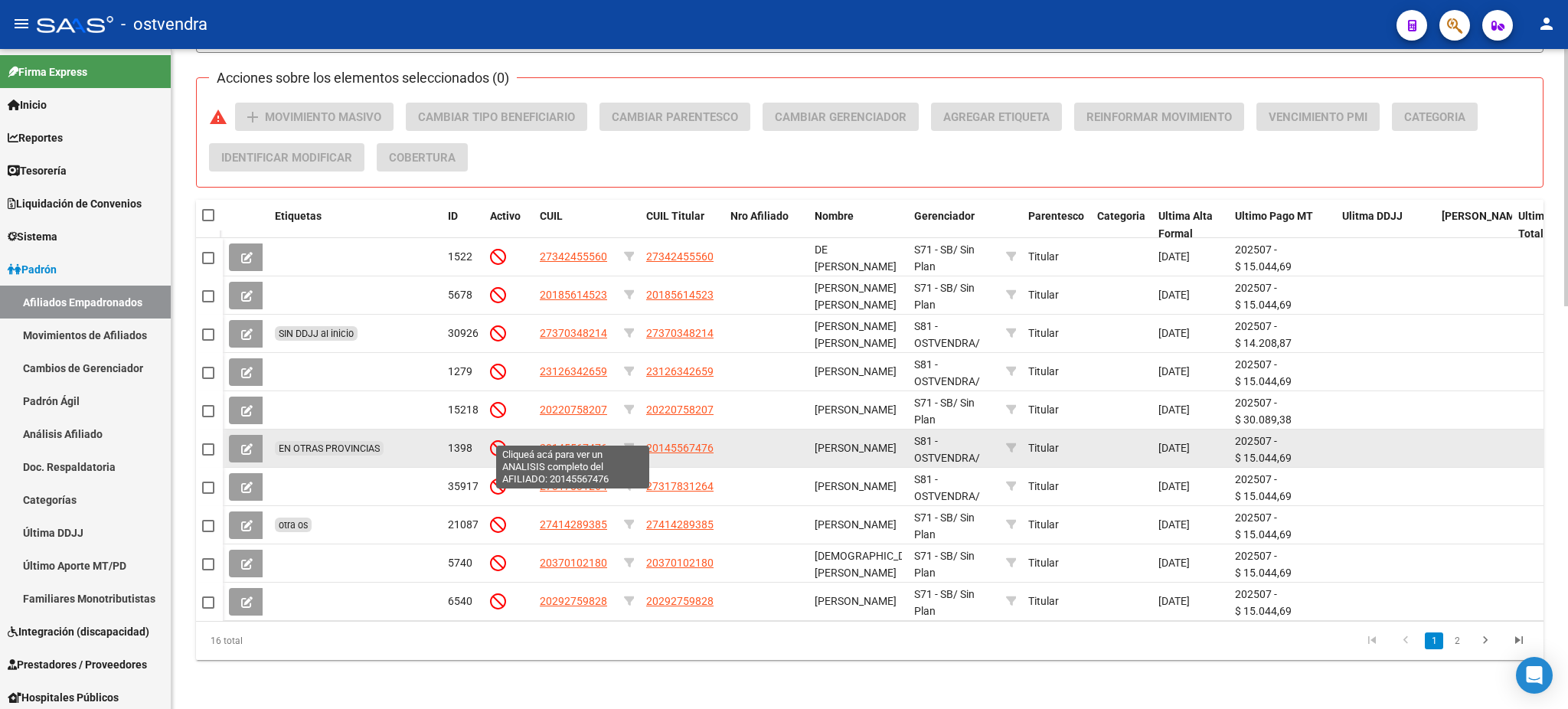
click at [546, 441] on span "20145567476" at bounding box center [573, 448] width 67 height 12
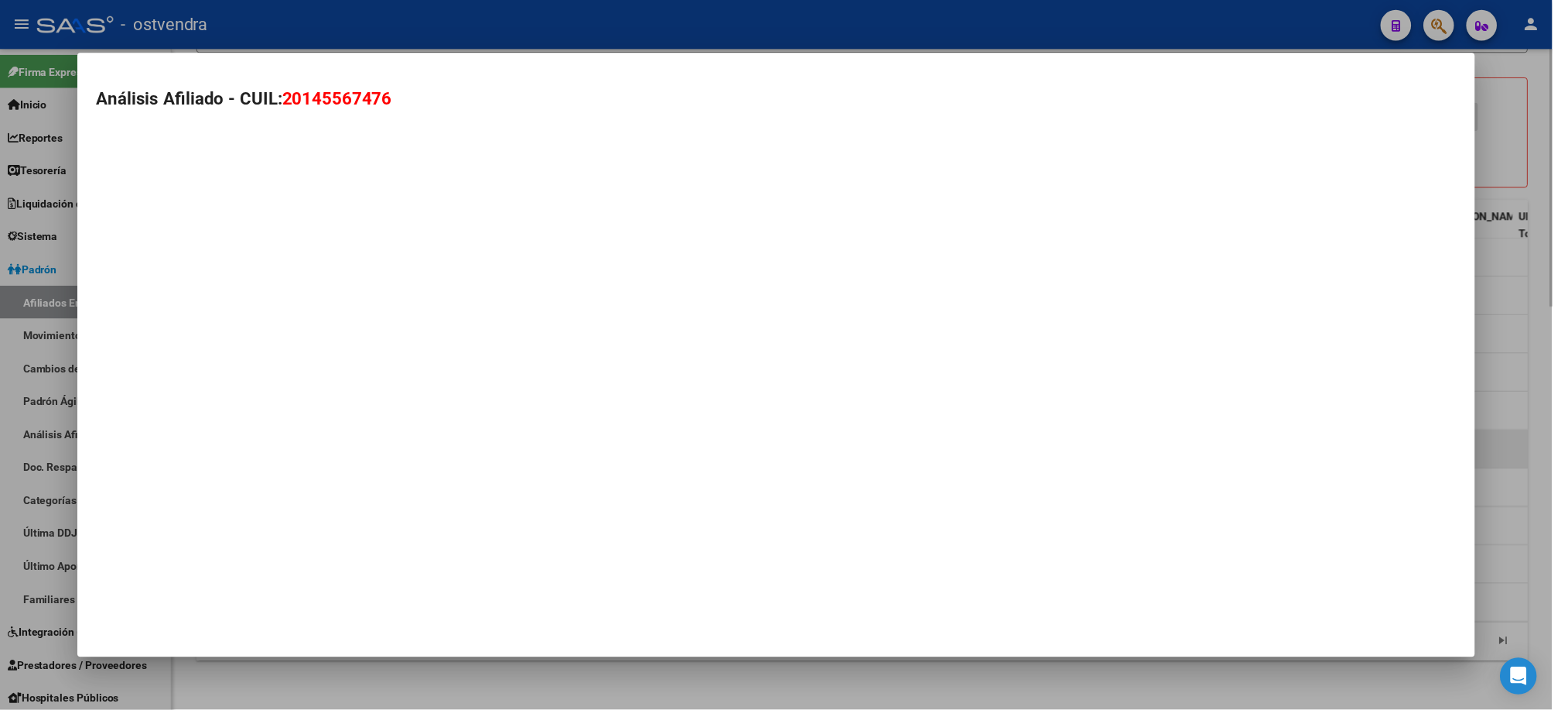
scroll to position [90, 0]
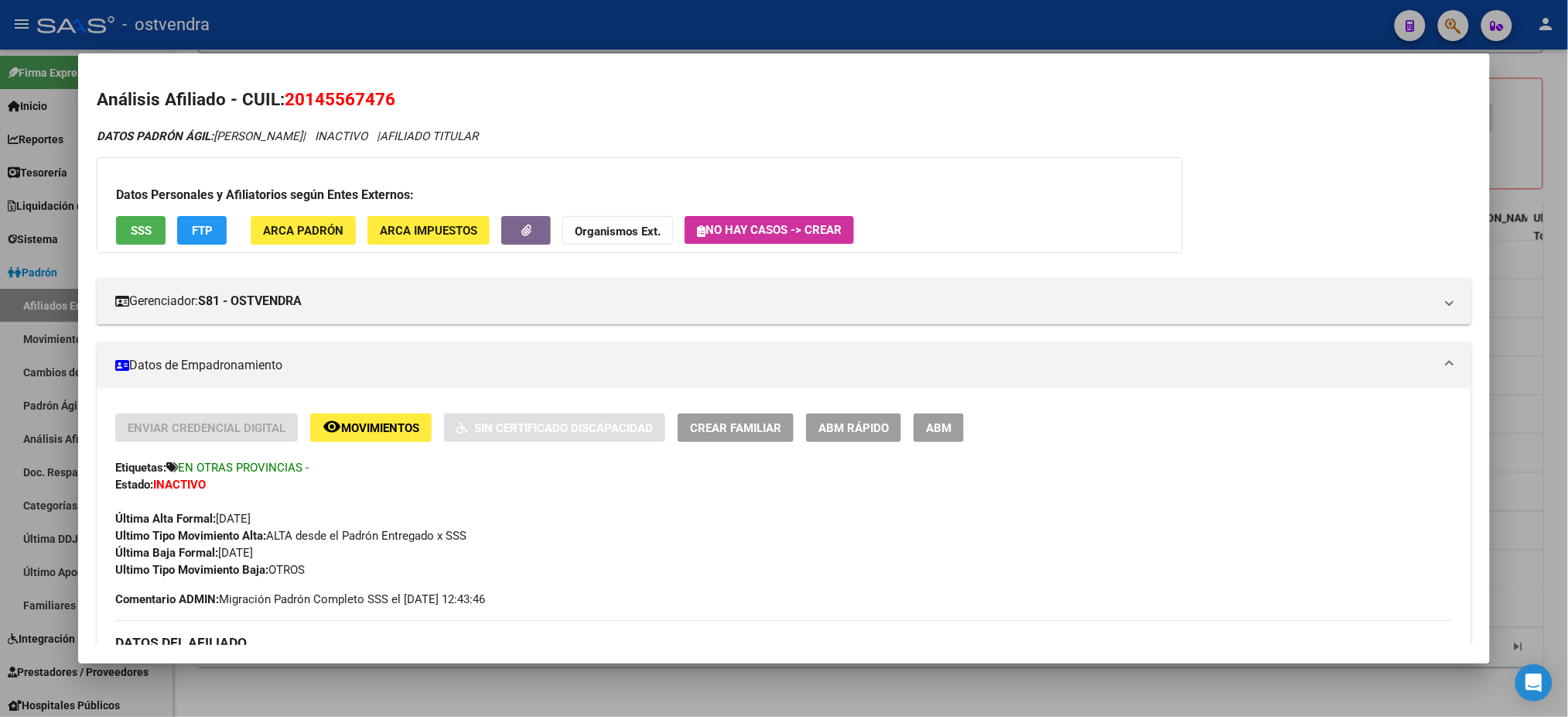
click at [131, 236] on span "SSS" at bounding box center [141, 231] width 21 height 14
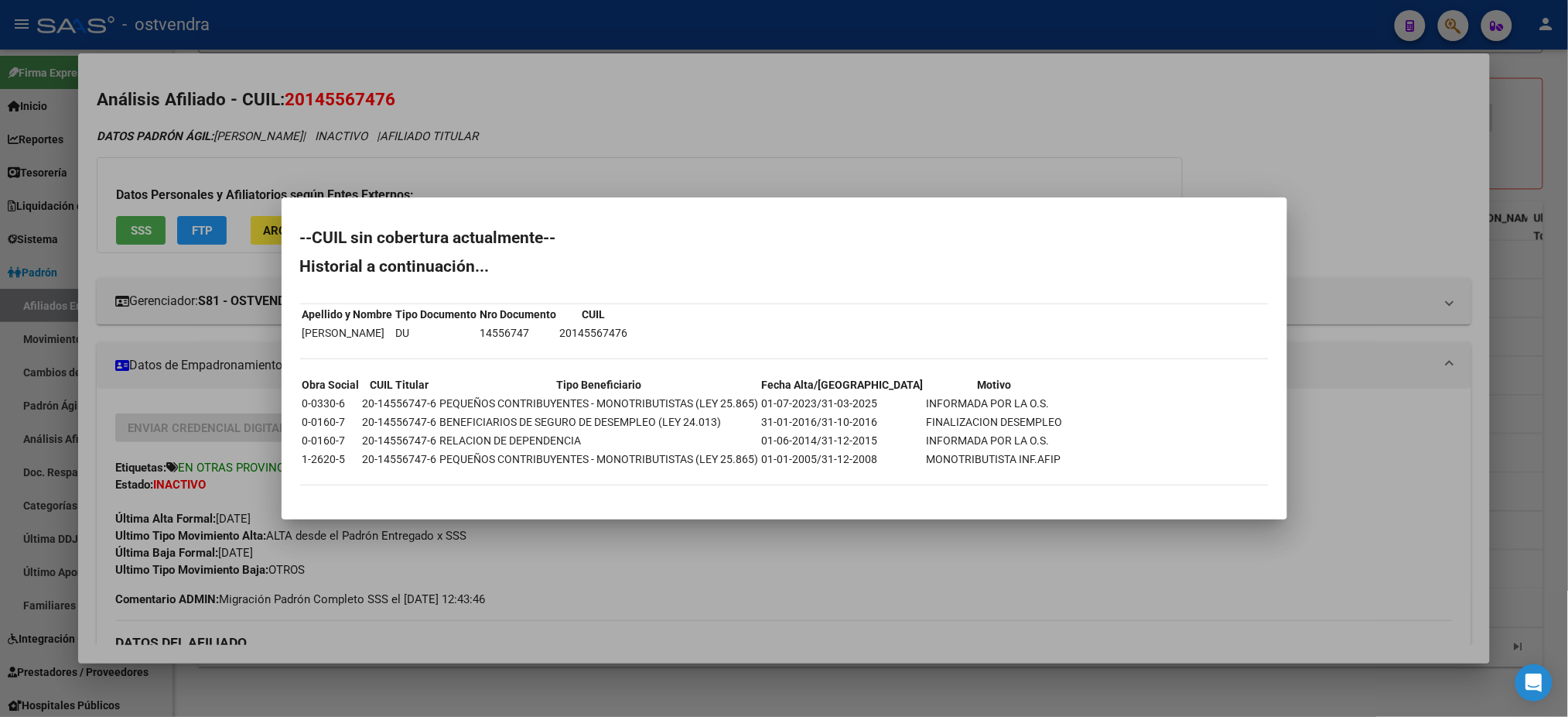
click at [390, 166] on div at bounding box center [784, 358] width 1568 height 717
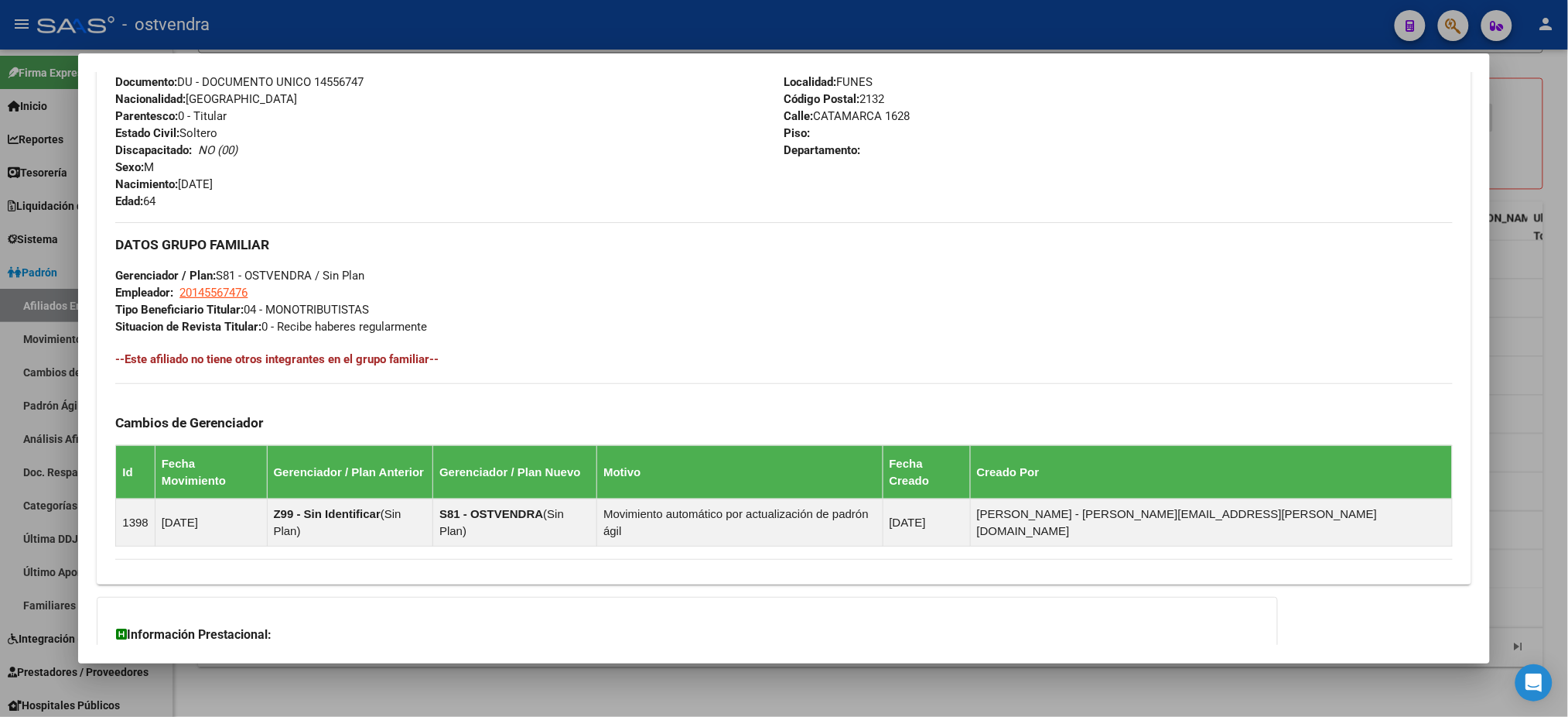
scroll to position [733, 0]
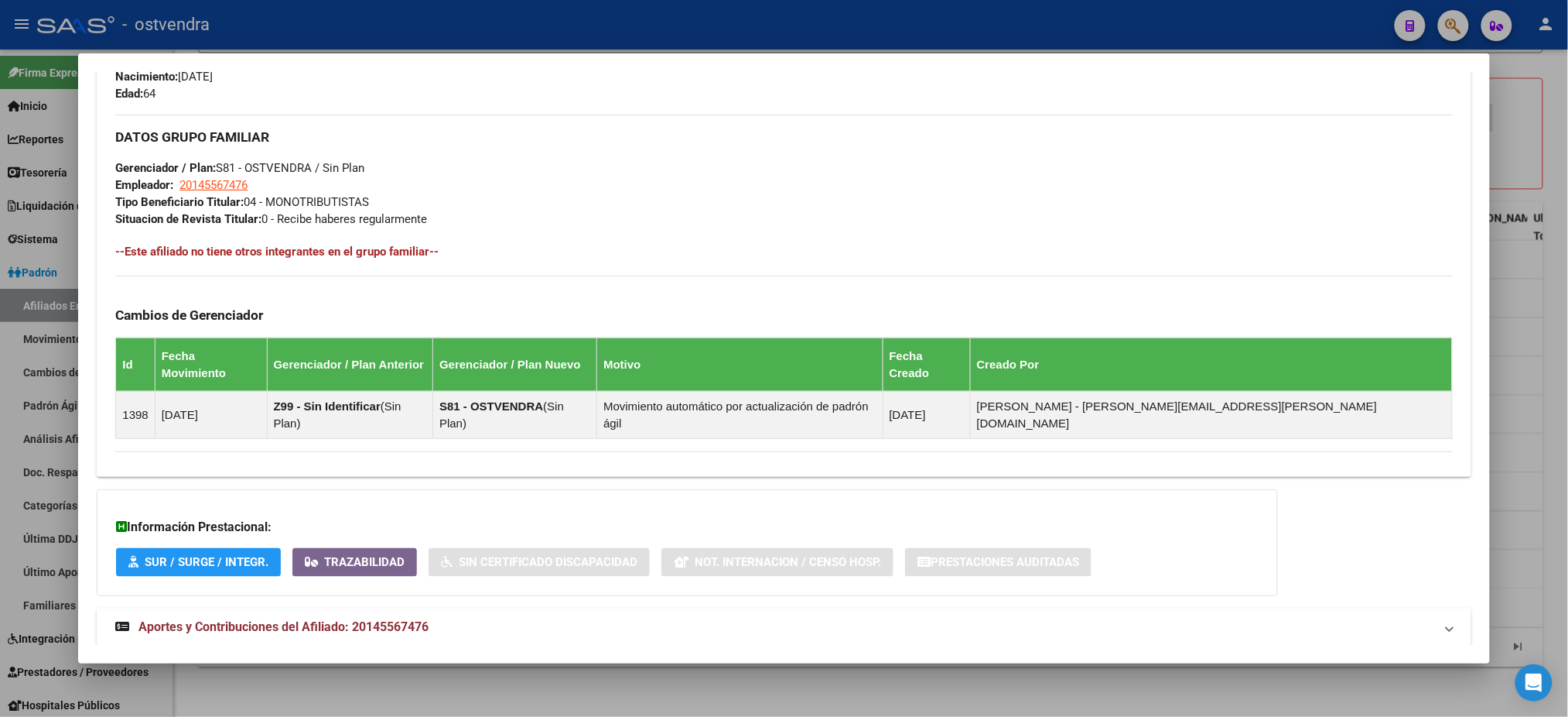
click at [325, 620] on span "Aportes y Contribuciones del Afiliado: 20145567476" at bounding box center [283, 627] width 290 height 14
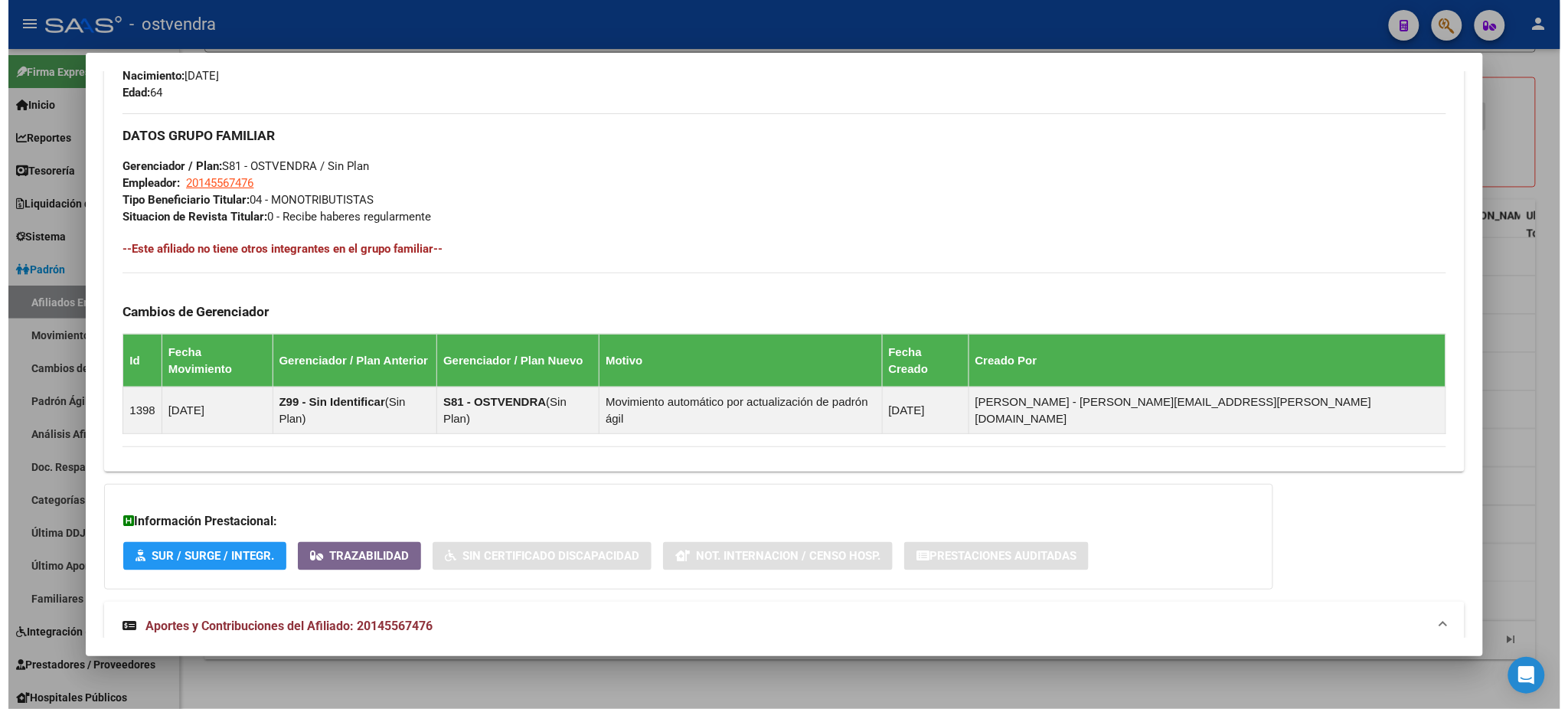
scroll to position [573, 0]
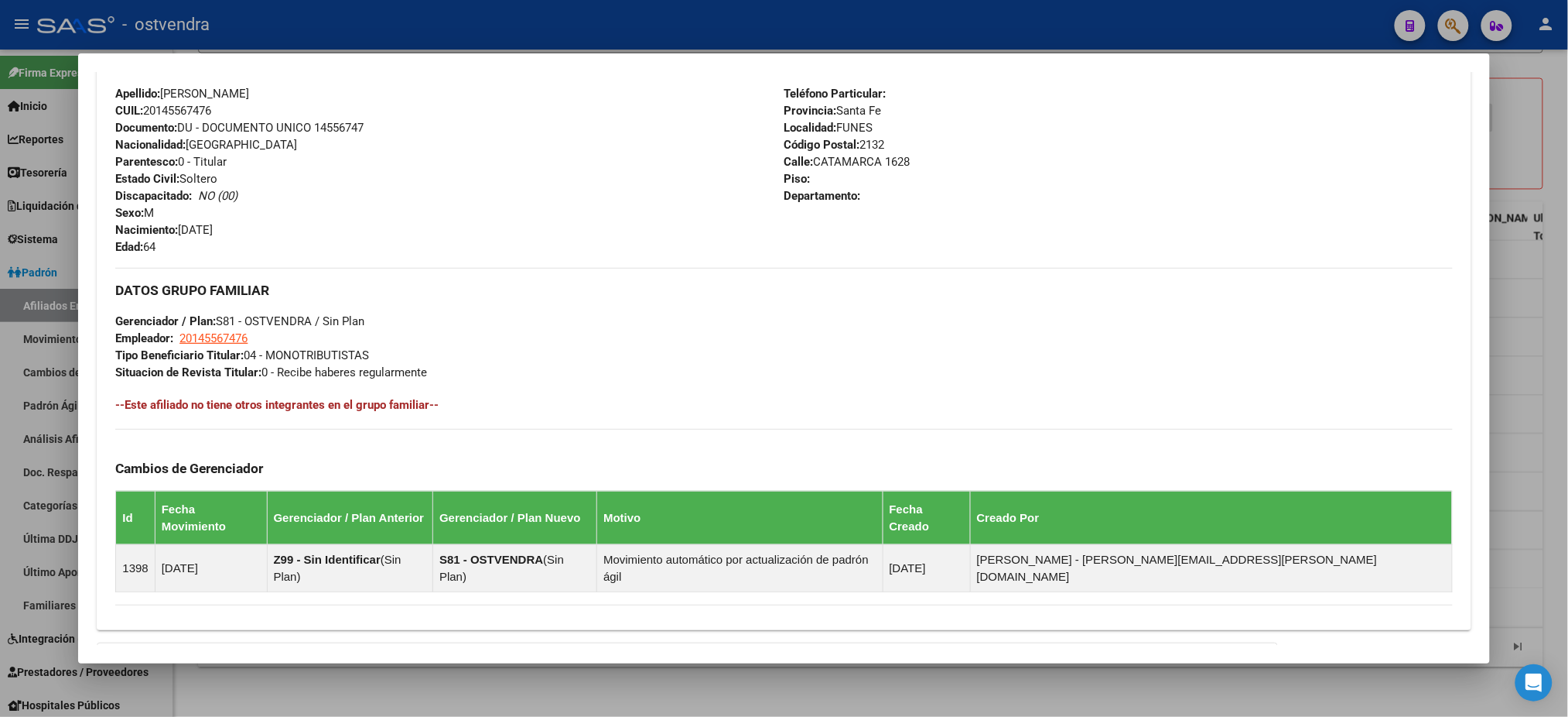
click at [676, 13] on div at bounding box center [784, 358] width 1568 height 717
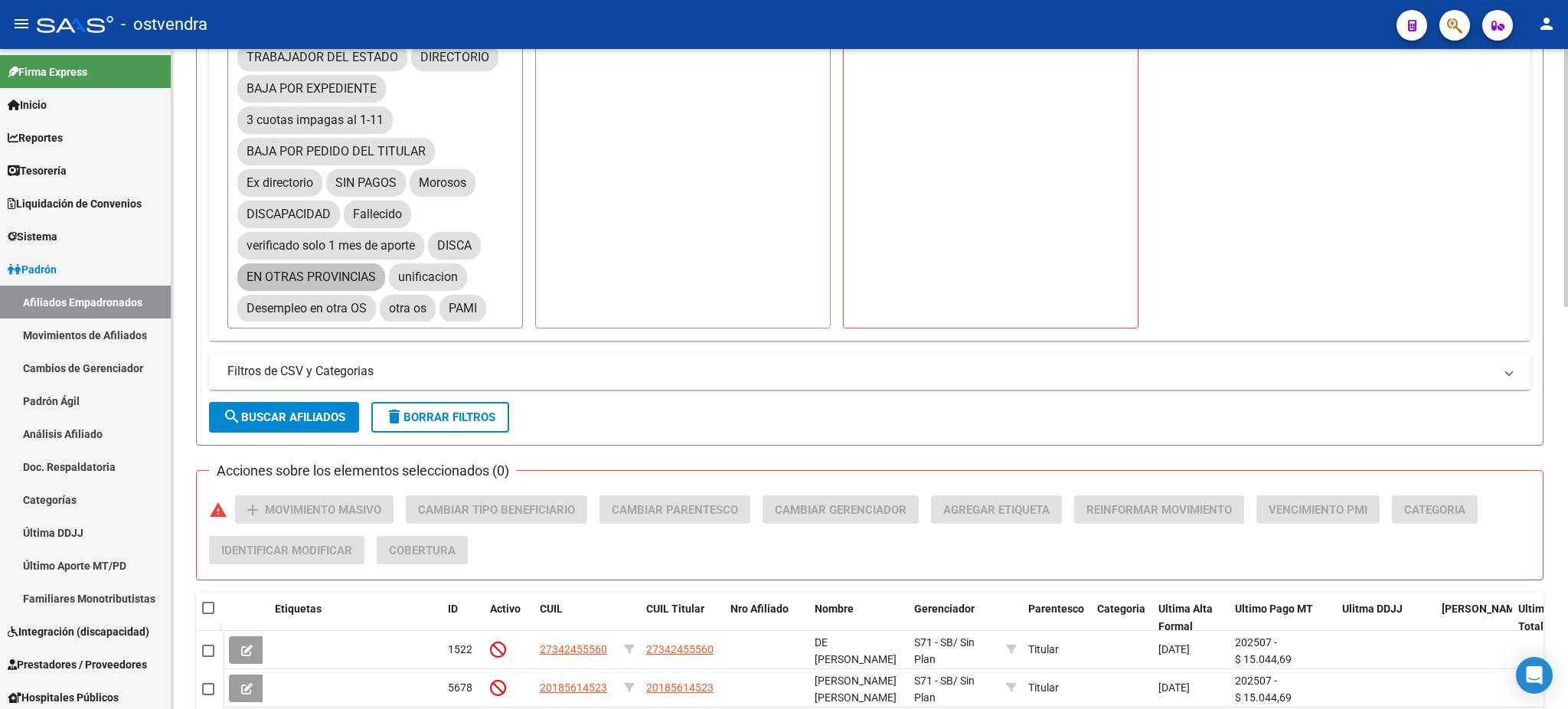
scroll to position [624, 0]
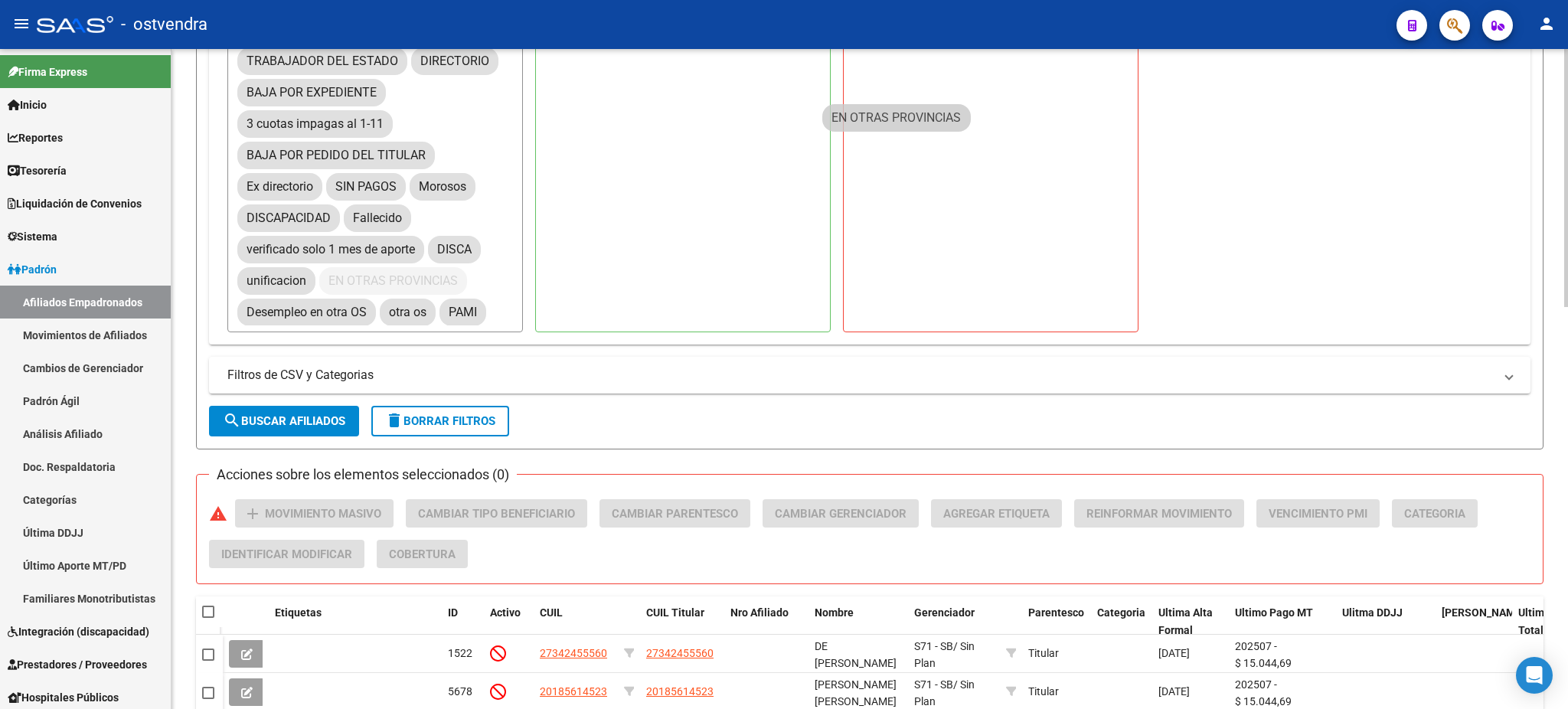
drag, startPoint x: 346, startPoint y: 268, endPoint x: 931, endPoint y: 108, distance: 606.5
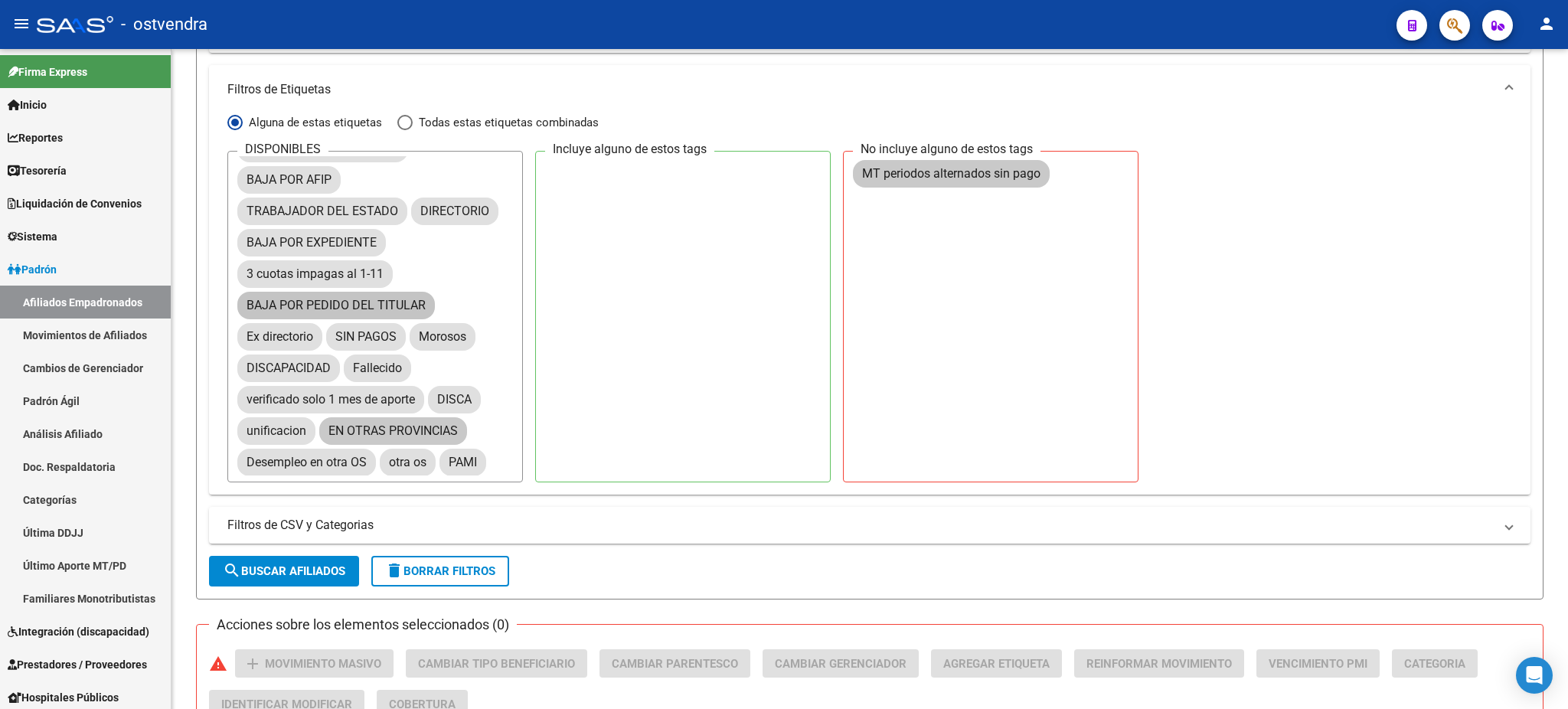
scroll to position [352, 0]
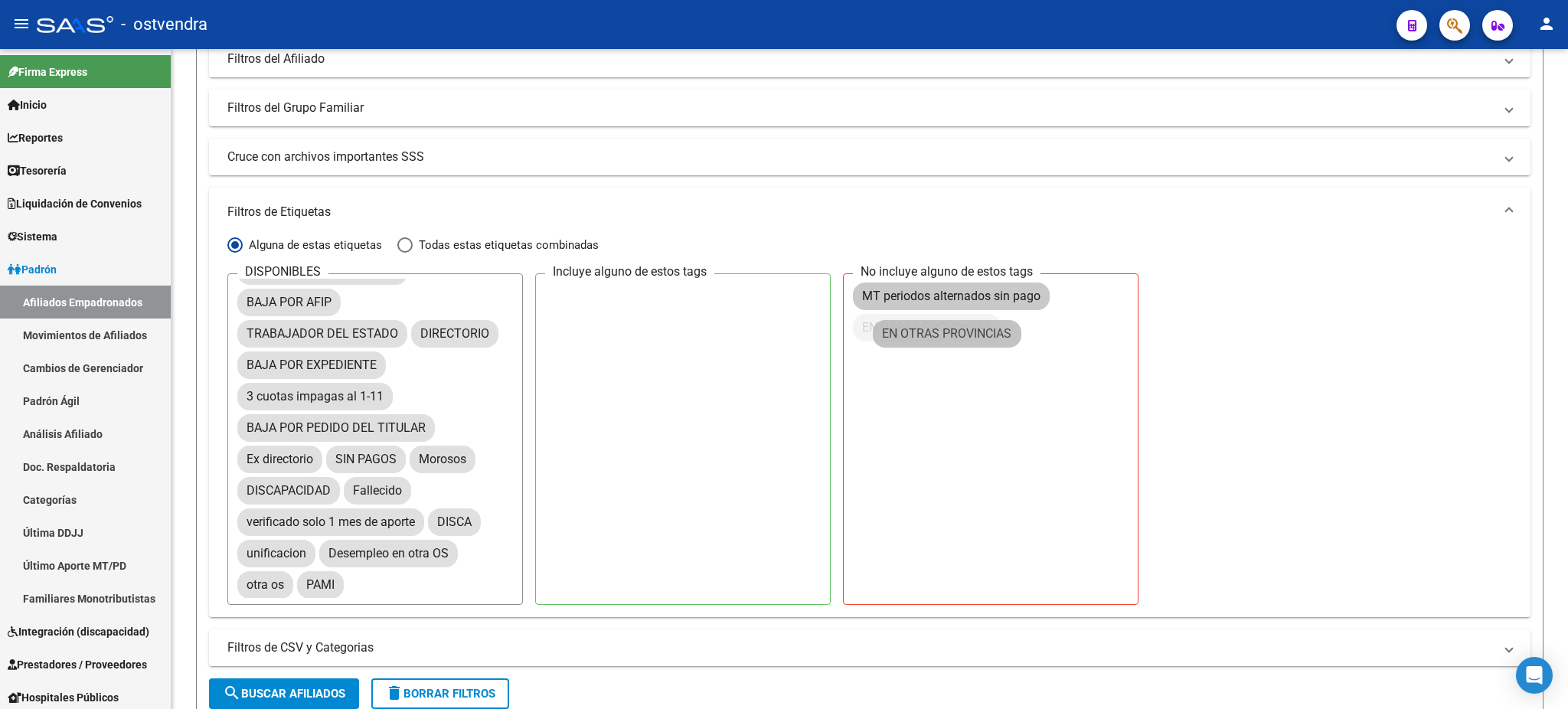
drag, startPoint x: 368, startPoint y: 553, endPoint x: 922, endPoint y: 335, distance: 595.3
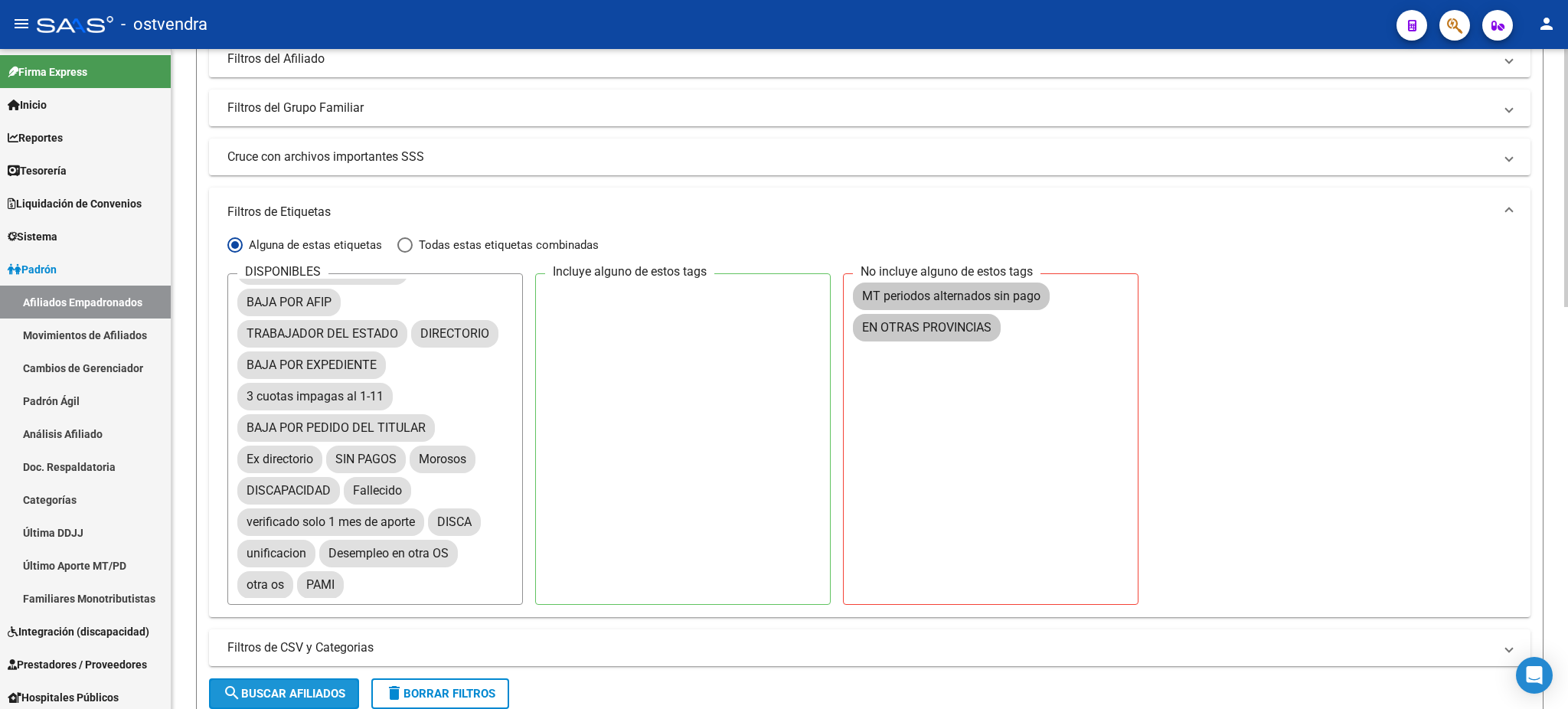
click at [316, 681] on button "search Buscar Afiliados" at bounding box center [284, 693] width 150 height 31
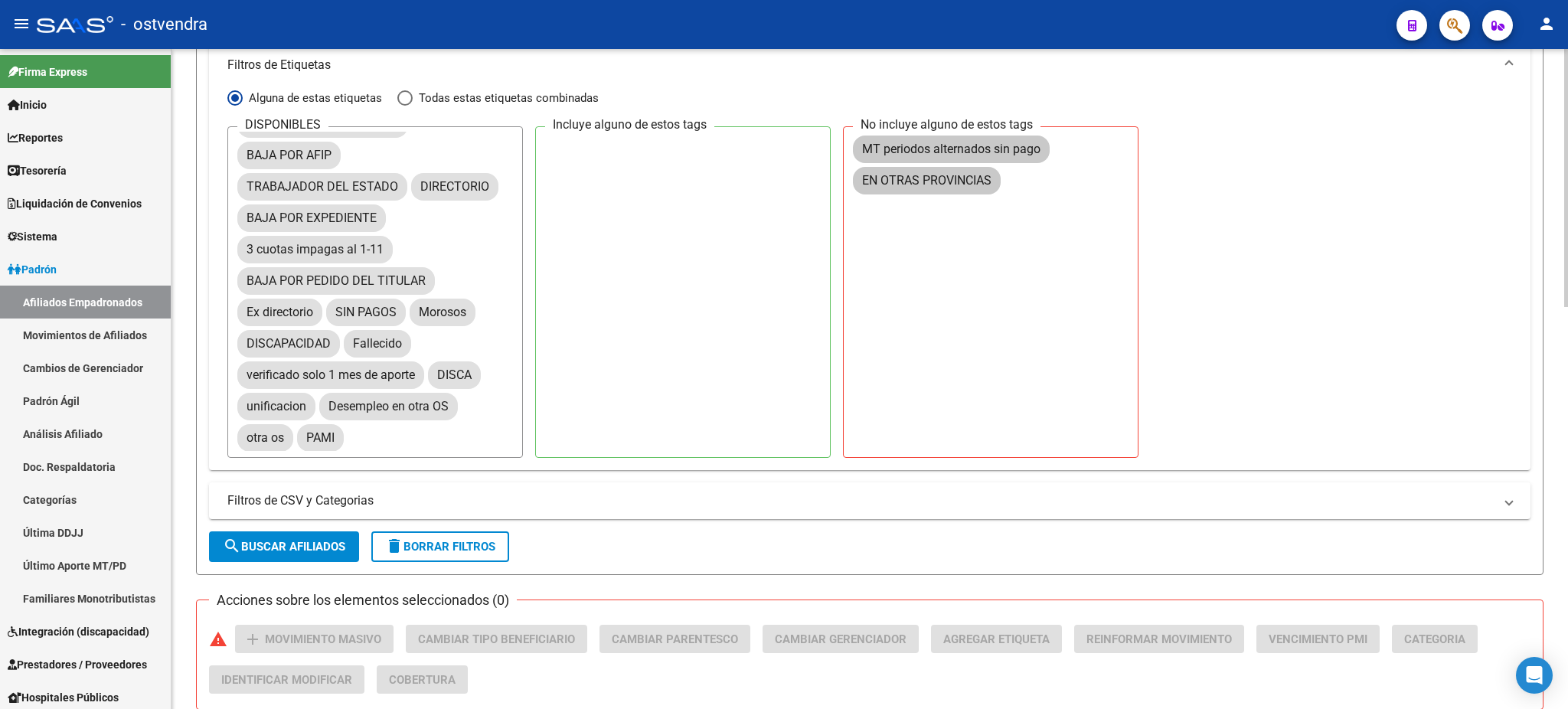
scroll to position [487, 0]
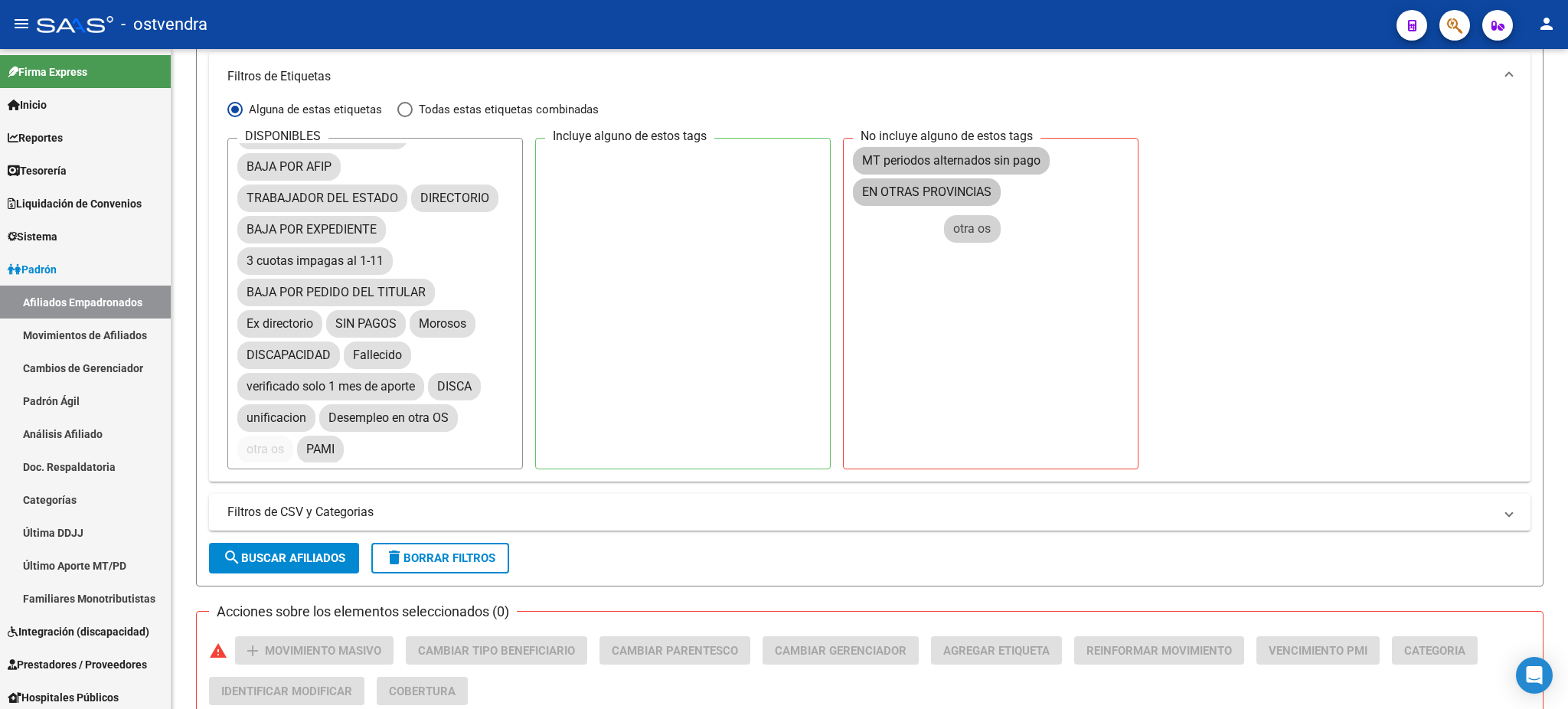
drag, startPoint x: 268, startPoint y: 446, endPoint x: 933, endPoint y: 279, distance: 685.6
click at [977, 228] on div "DISPONIBLES SIN DDJJ al inicio PLAN AMBULATORIO FIN DE RELACION LABORAL BAJA PO…" at bounding box center [869, 303] width 1285 height 331
drag, startPoint x: 247, startPoint y: 449, endPoint x: 937, endPoint y: 221, distance: 726.7
drag, startPoint x: 320, startPoint y: 454, endPoint x: 1050, endPoint y: 179, distance: 780.1
click at [302, 560] on span "search Buscar Afiliados" at bounding box center [283, 558] width 123 height 14
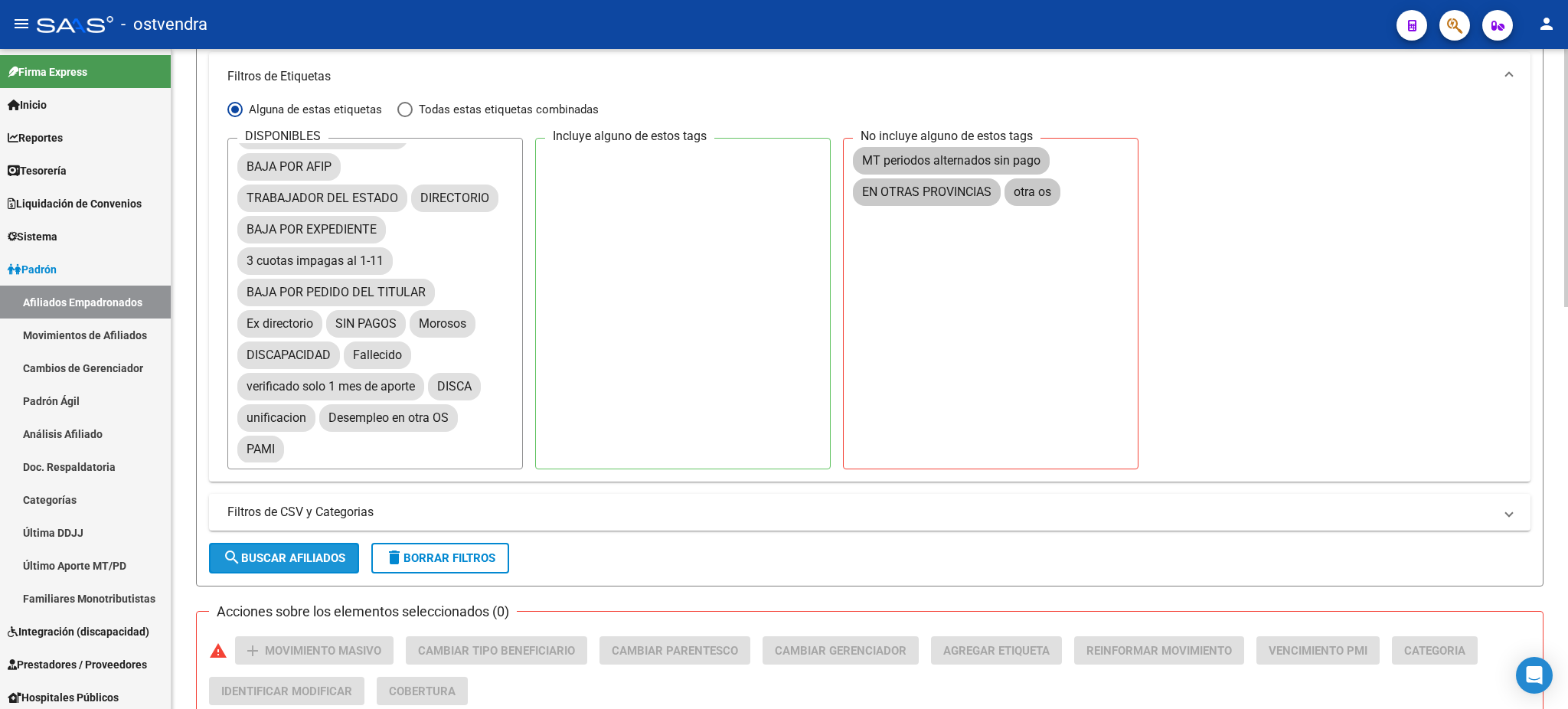
click at [282, 562] on span "search Buscar Afiliados" at bounding box center [283, 558] width 123 height 14
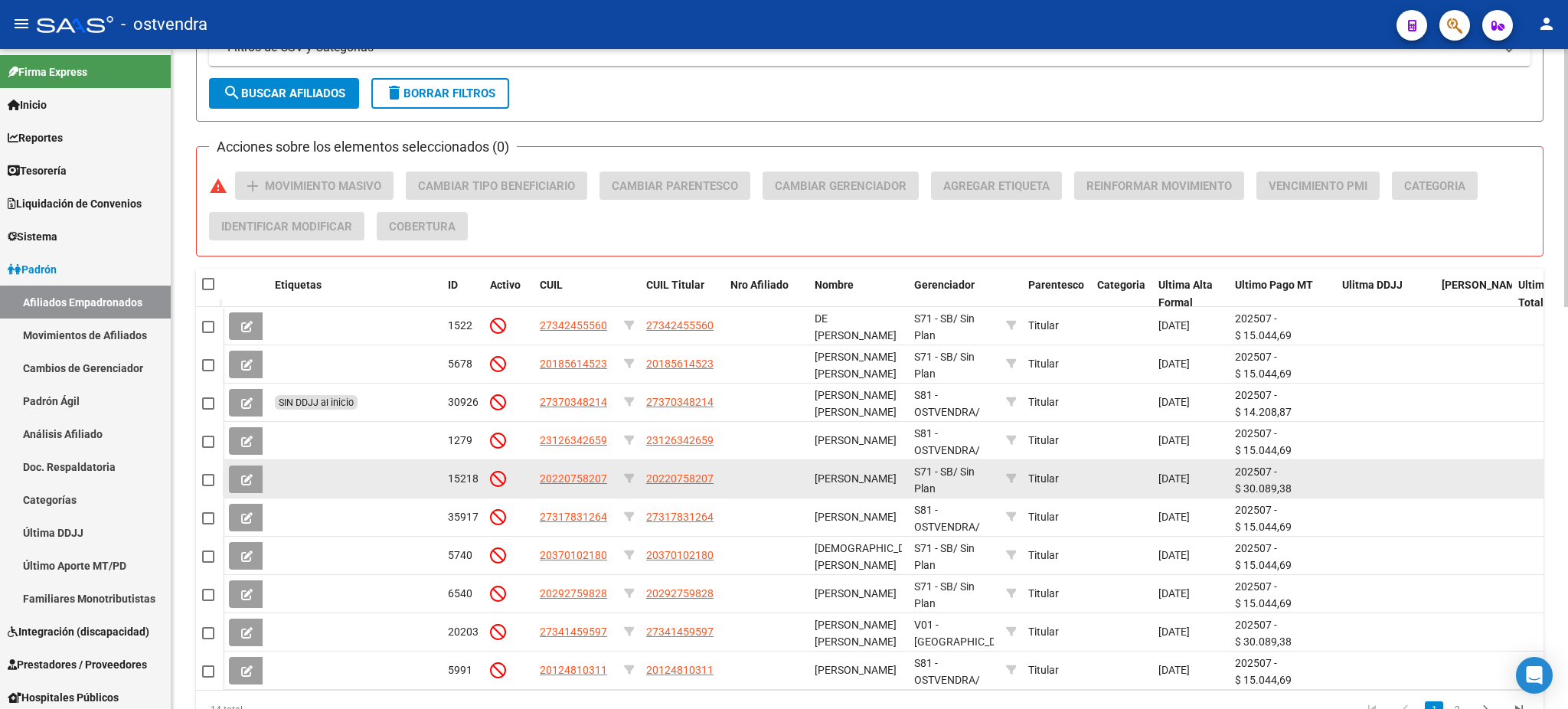
scroll to position [1033, 0]
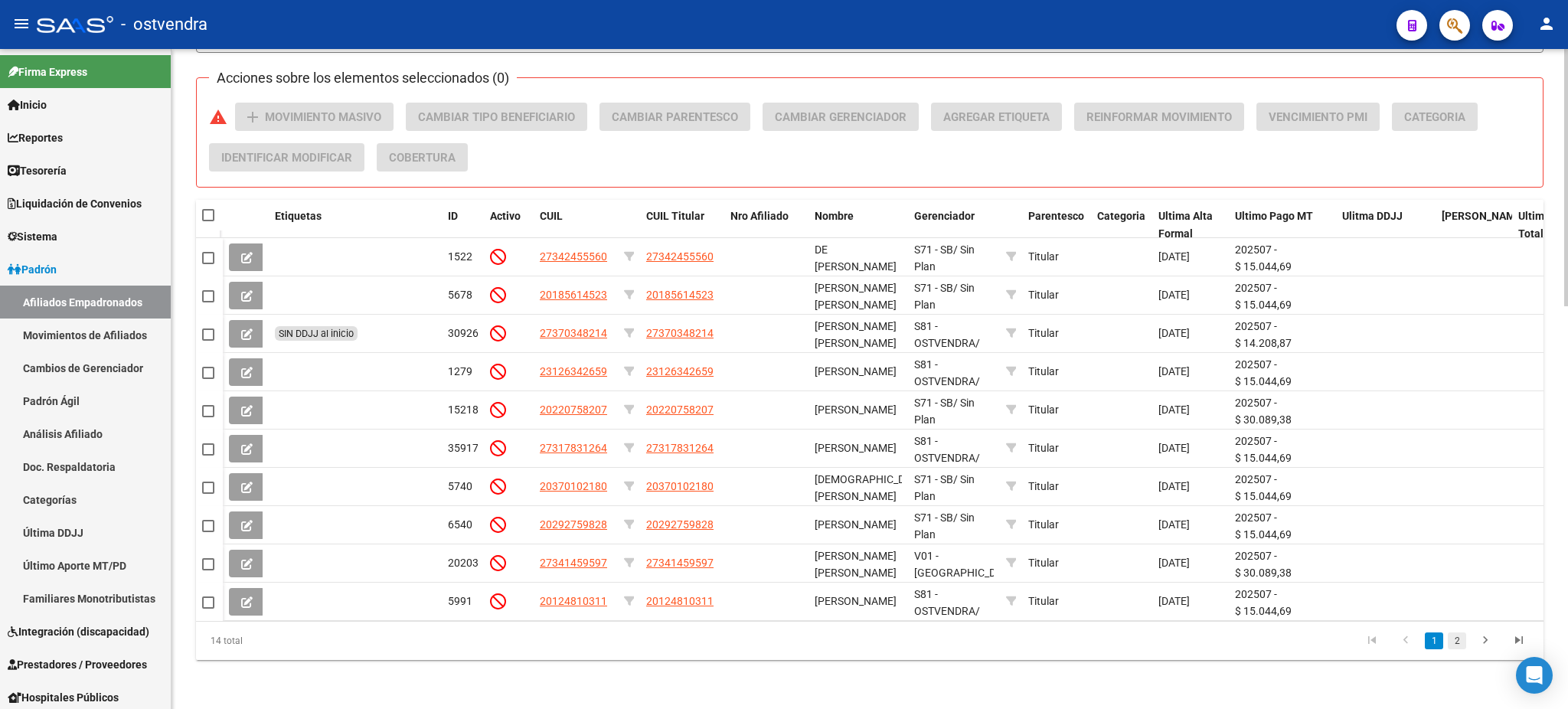
click at [1465, 638] on link "2" at bounding box center [1456, 640] width 19 height 17
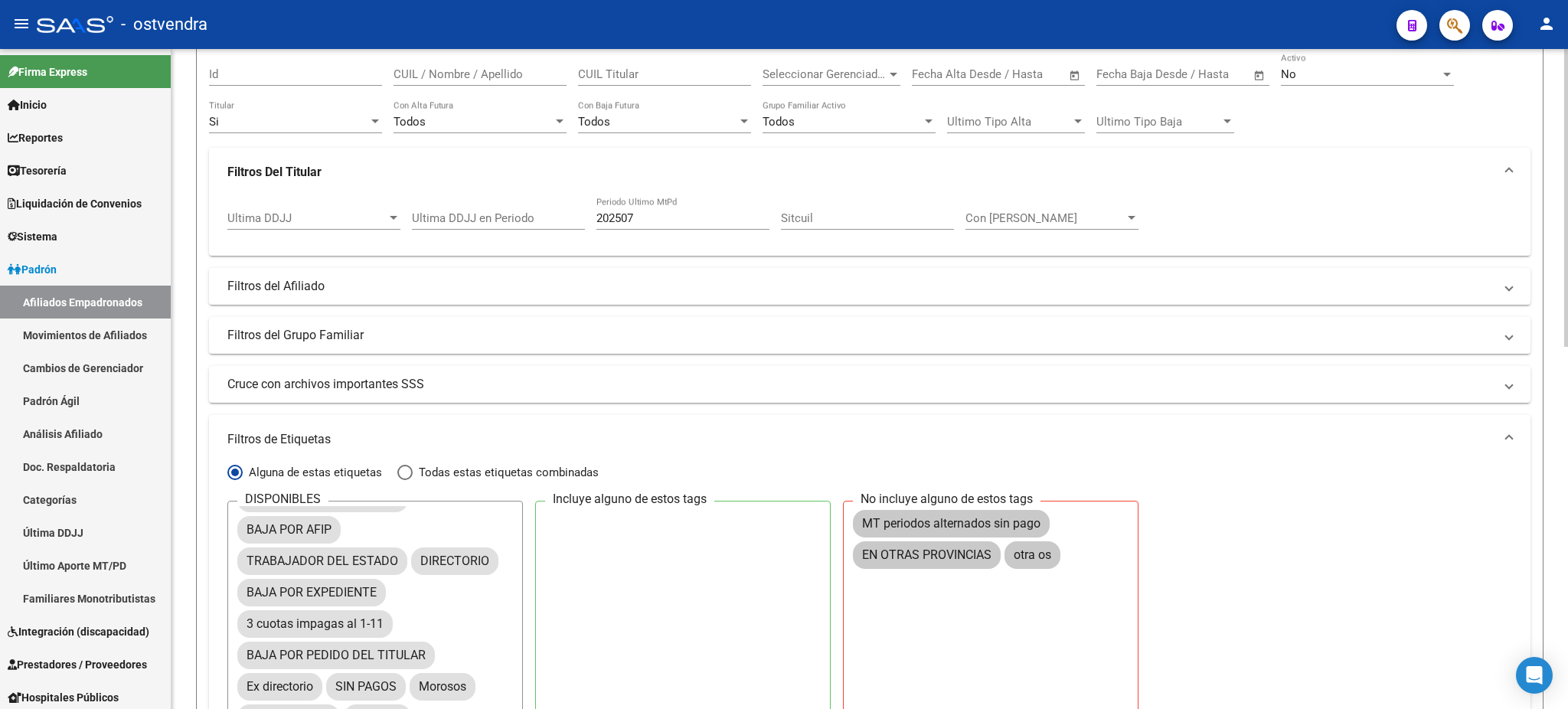
scroll to position [0, 0]
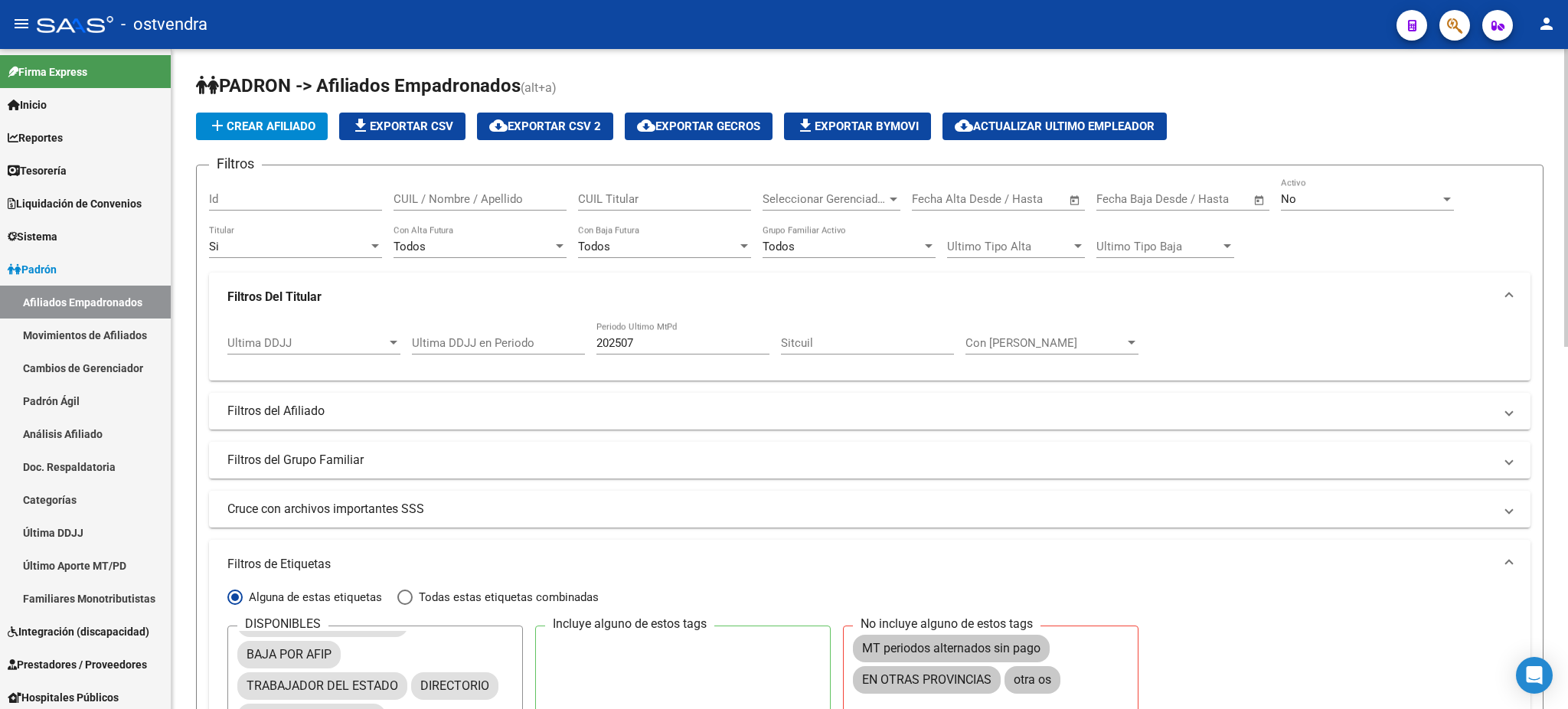
drag, startPoint x: 568, startPoint y: 130, endPoint x: 594, endPoint y: 248, distance: 120.8
click at [594, 248] on app-list-header "PADRON -> Afiliados Empadronados (alt+a) add Crear Afiliado file_download Expor…" at bounding box center [870, 573] width 1347 height 1000
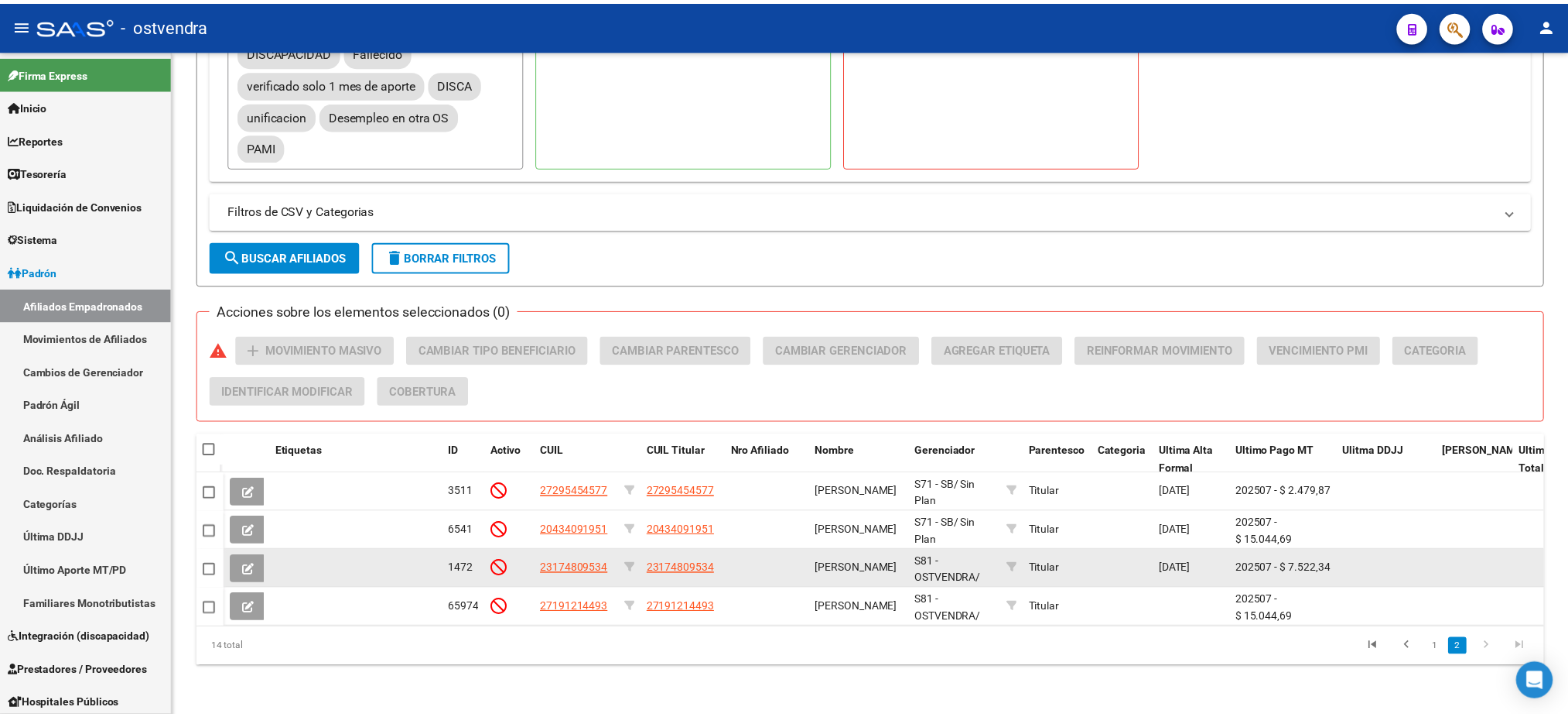
scroll to position [812, 0]
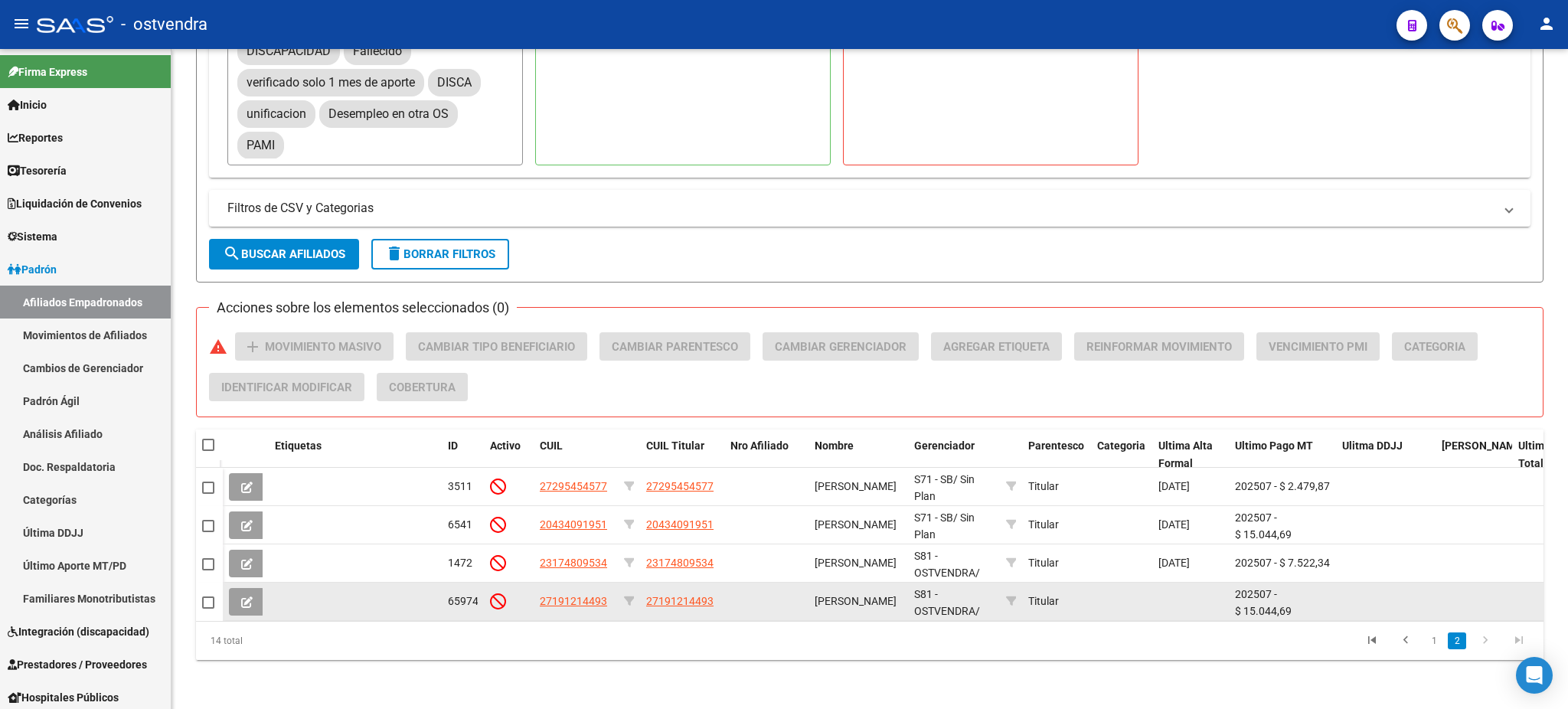
drag, startPoint x: 1434, startPoint y: 634, endPoint x: 1252, endPoint y: 577, distance: 190.7
click at [1433, 634] on link "1" at bounding box center [1433, 640] width 19 height 17
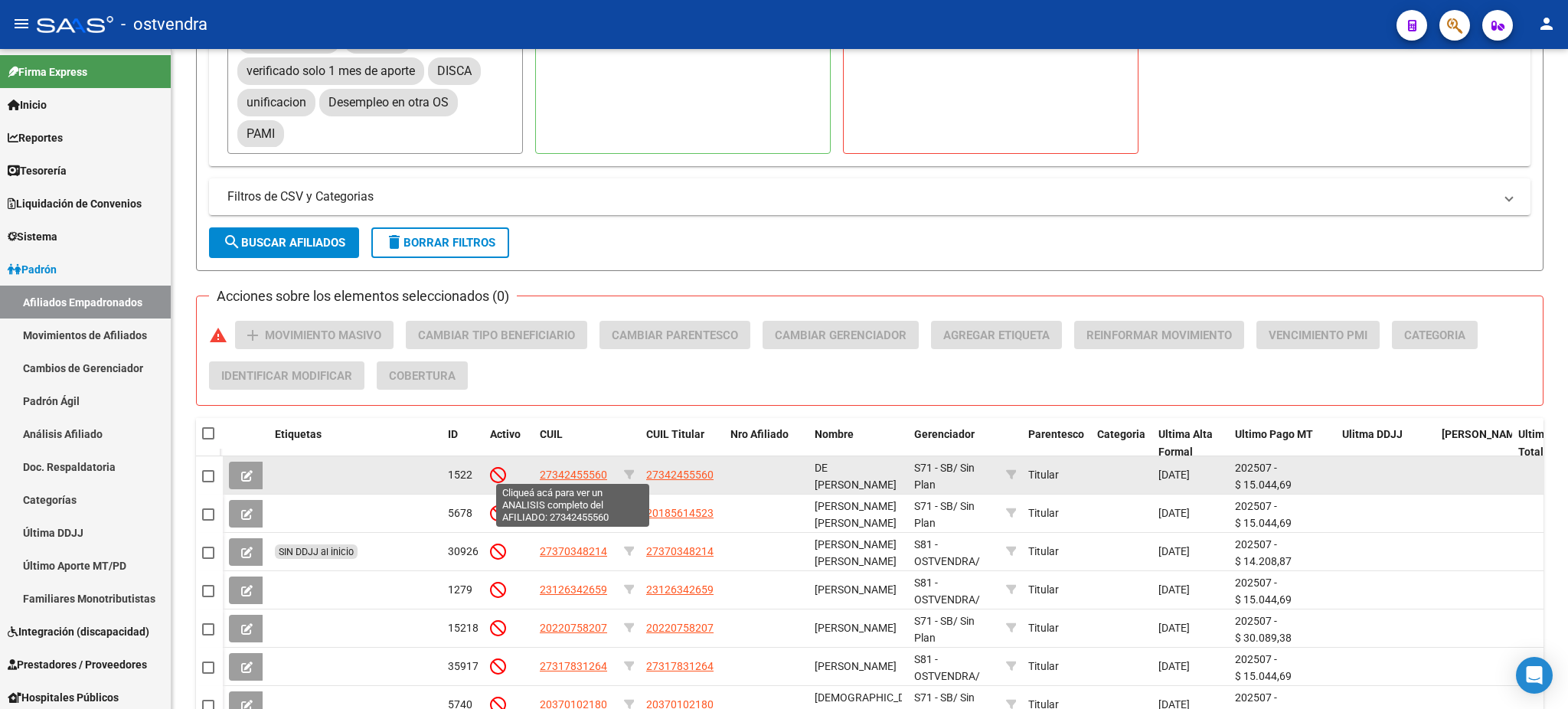
click at [574, 469] on span "27342455560" at bounding box center [573, 475] width 67 height 12
type textarea "27342455560"
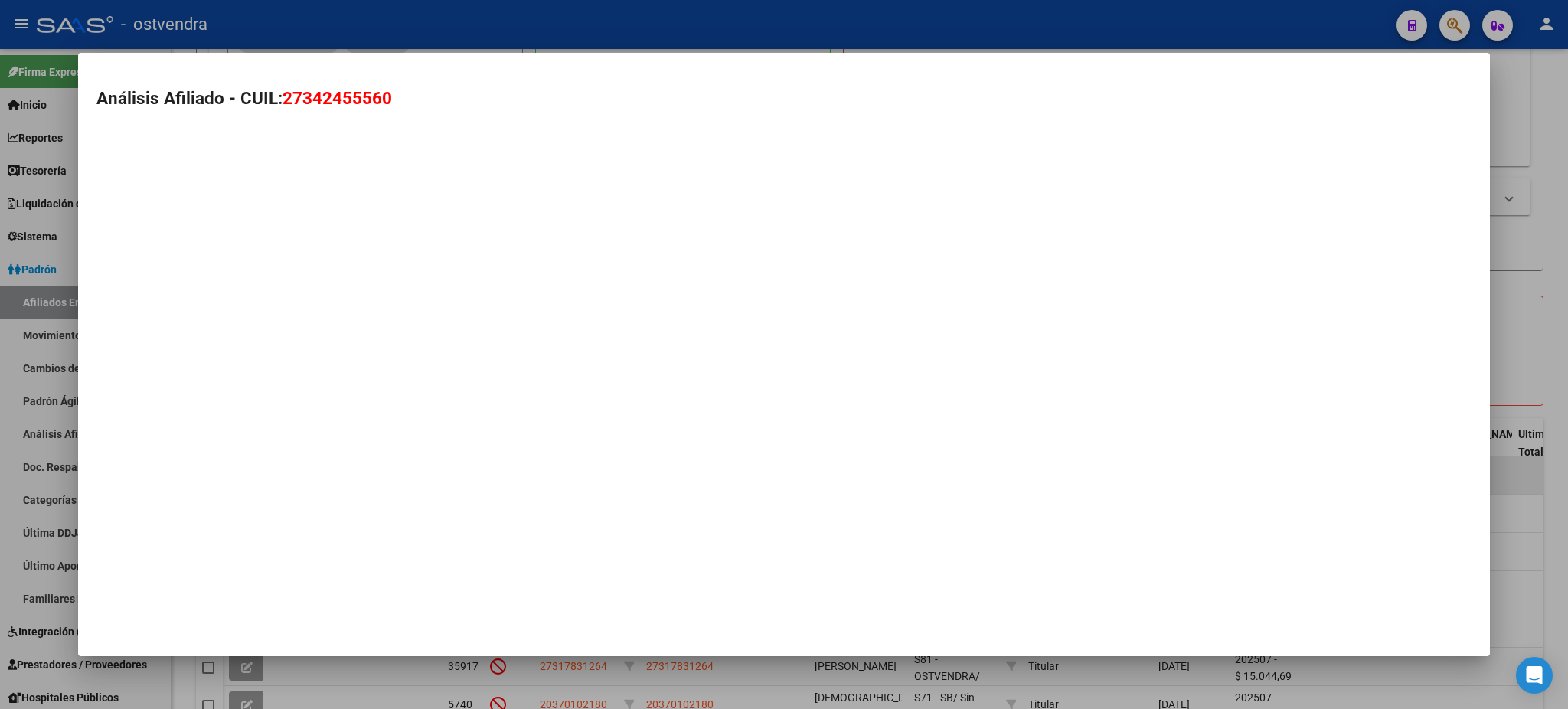
scroll to position [89, 0]
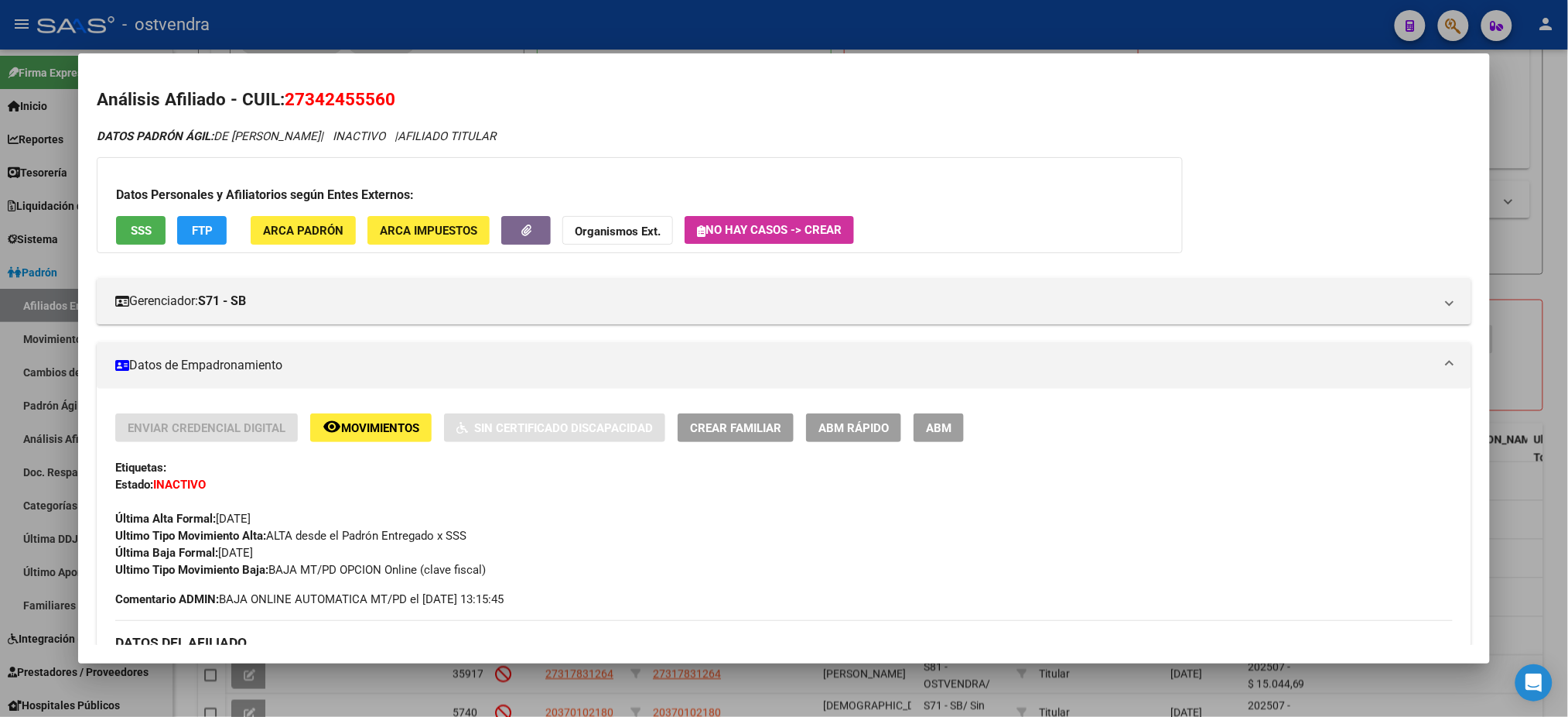
click at [875, 36] on div at bounding box center [784, 358] width 1568 height 717
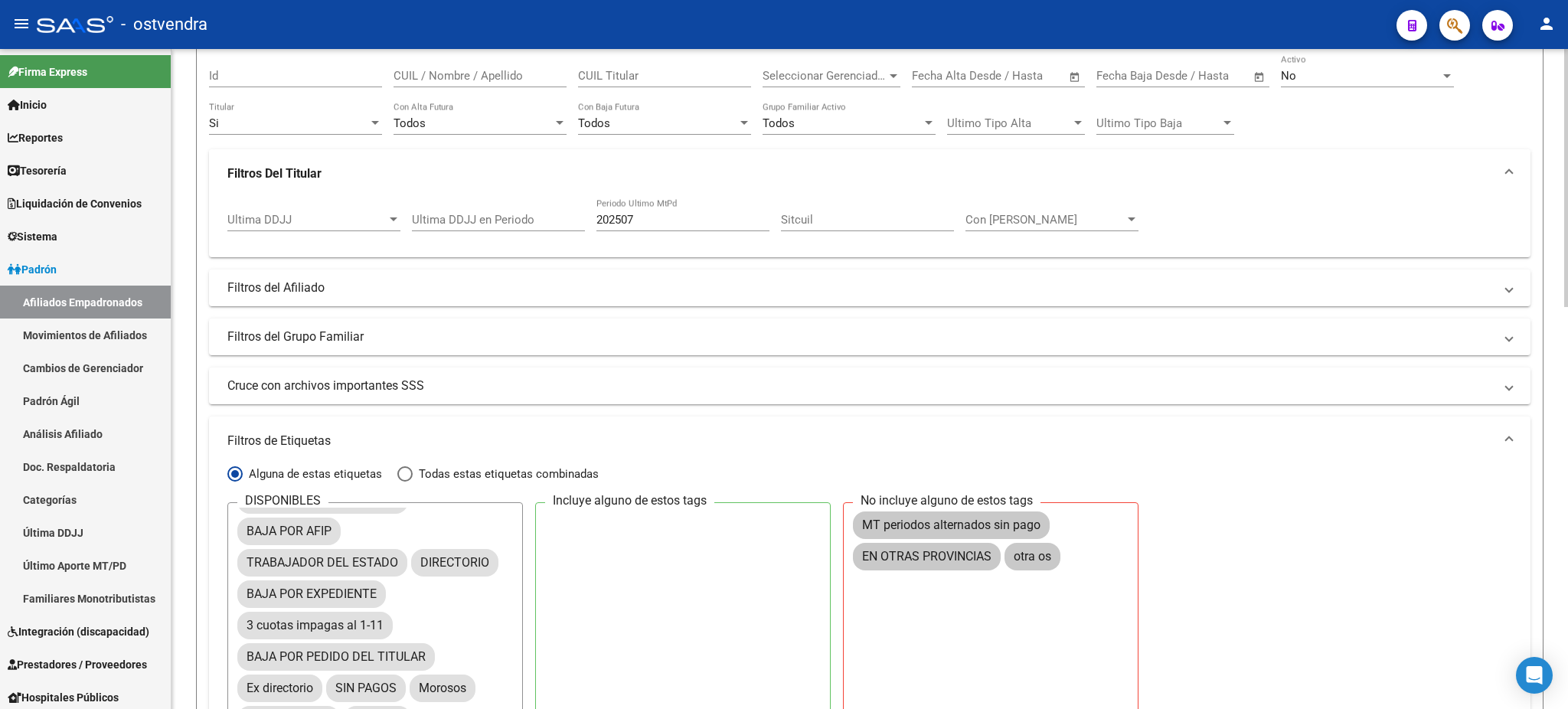
scroll to position [0, 0]
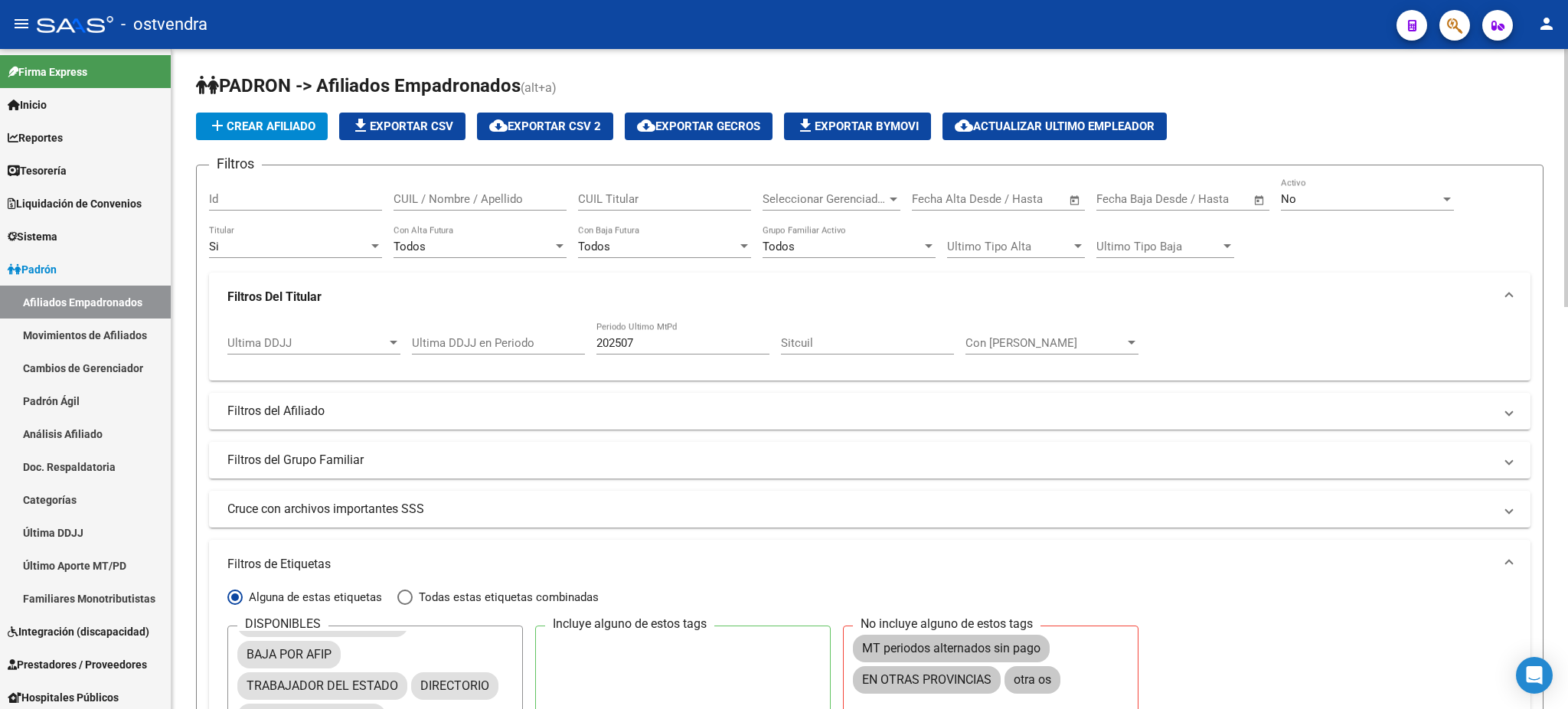
click at [1153, 245] on span "Ultimo Tipo Baja" at bounding box center [1158, 246] width 124 height 14
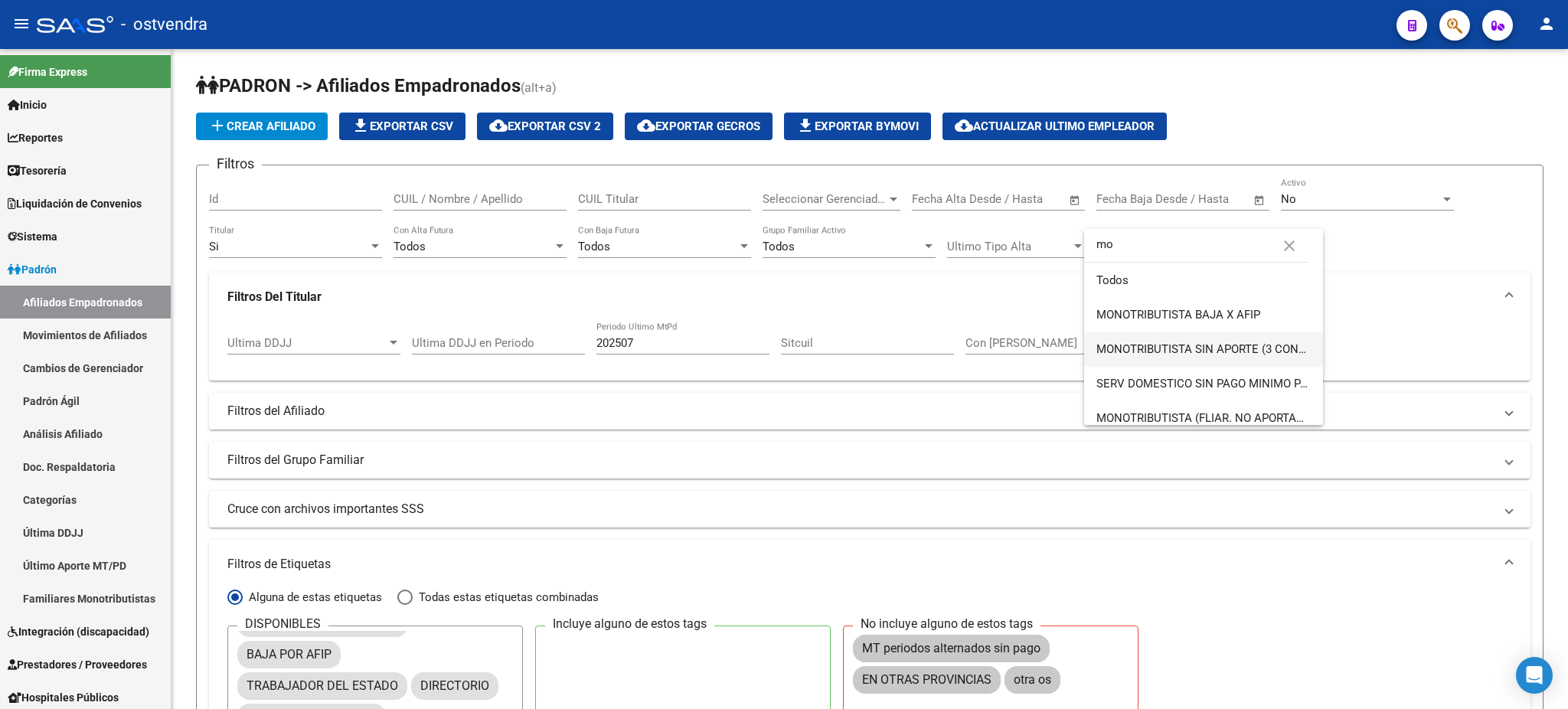
scroll to position [10, 0]
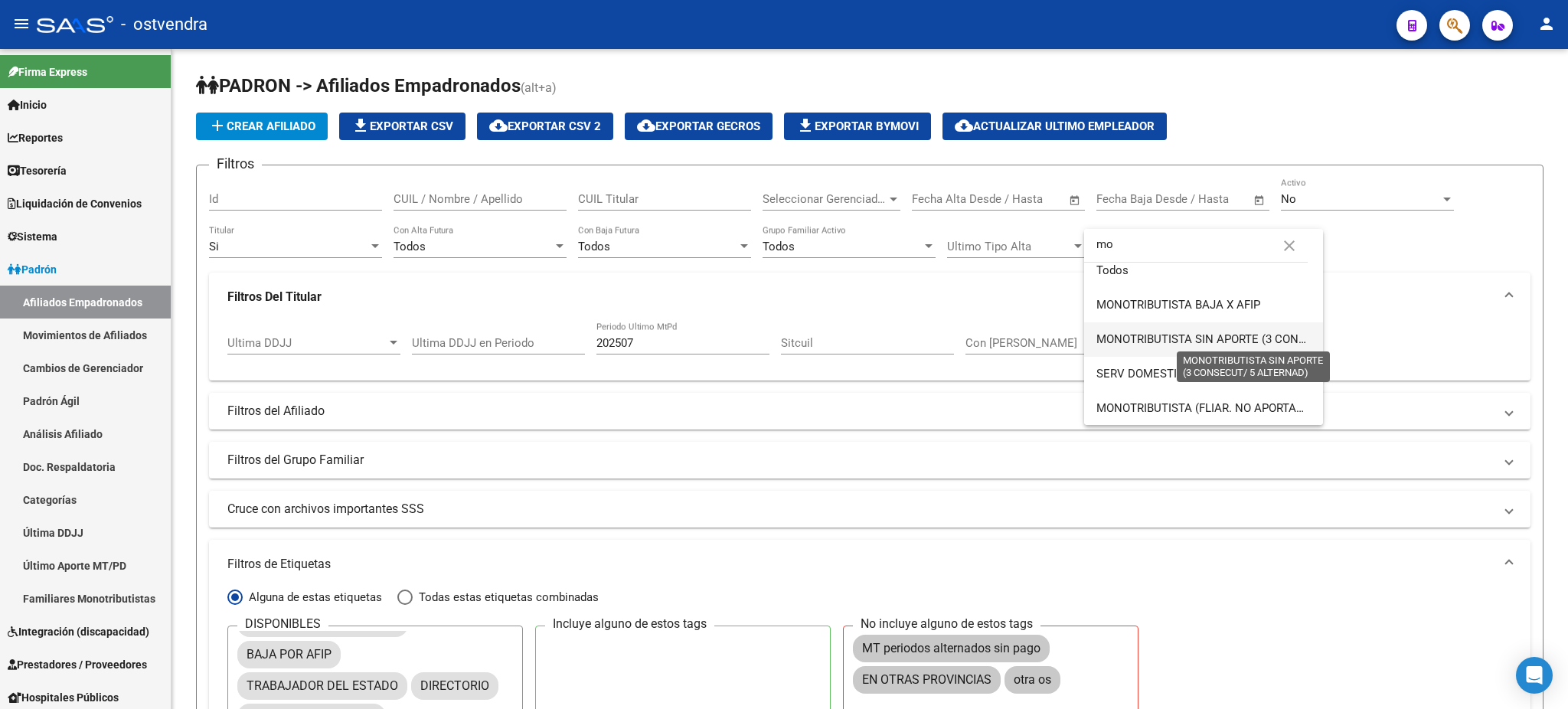
type input "mo"
click at [1143, 332] on span "MONOTRIBUTISTA SIN APORTE (3 CONSECUT/ 5 ALTERNAD)" at bounding box center [1254, 339] width 315 height 14
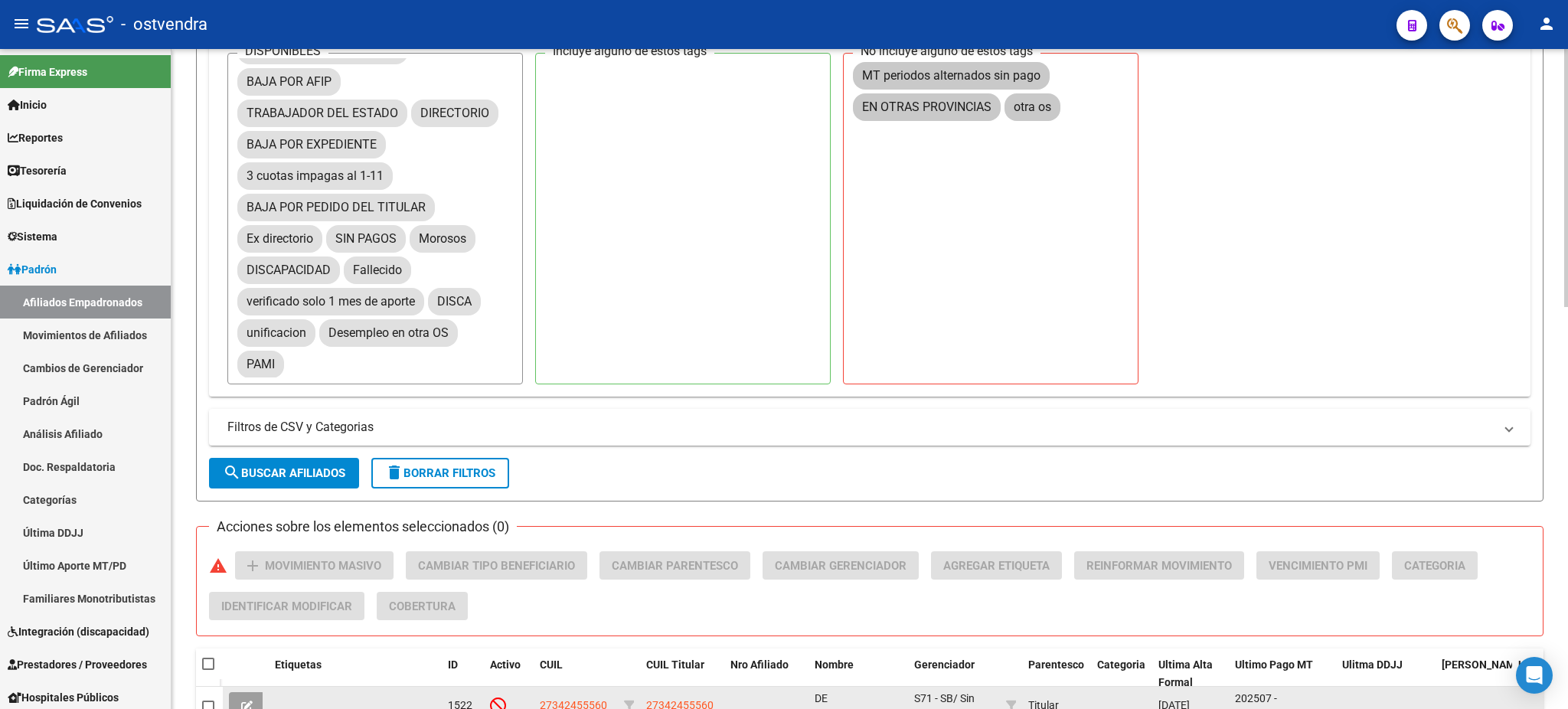
scroll to position [680, 0]
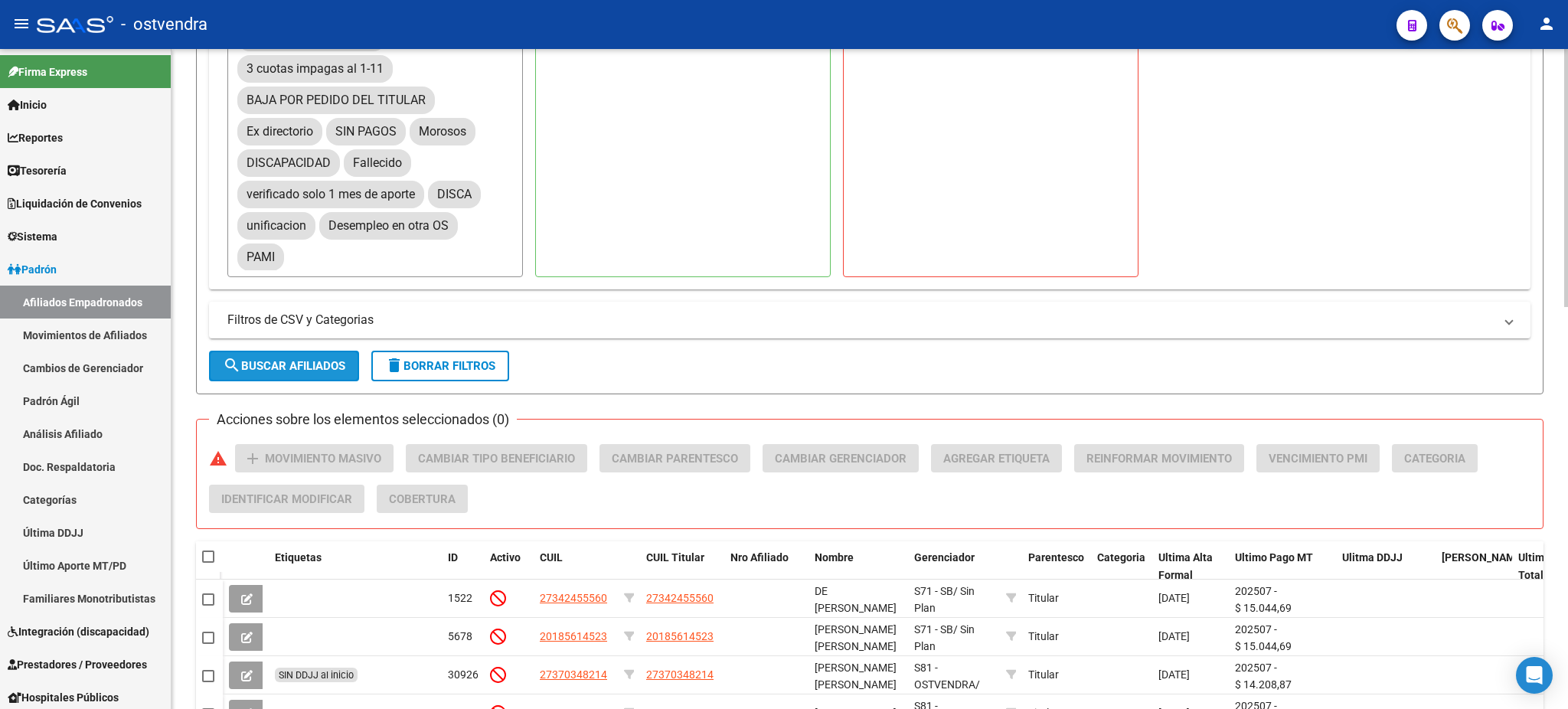
click at [313, 368] on span "search Buscar Afiliados" at bounding box center [283, 366] width 123 height 14
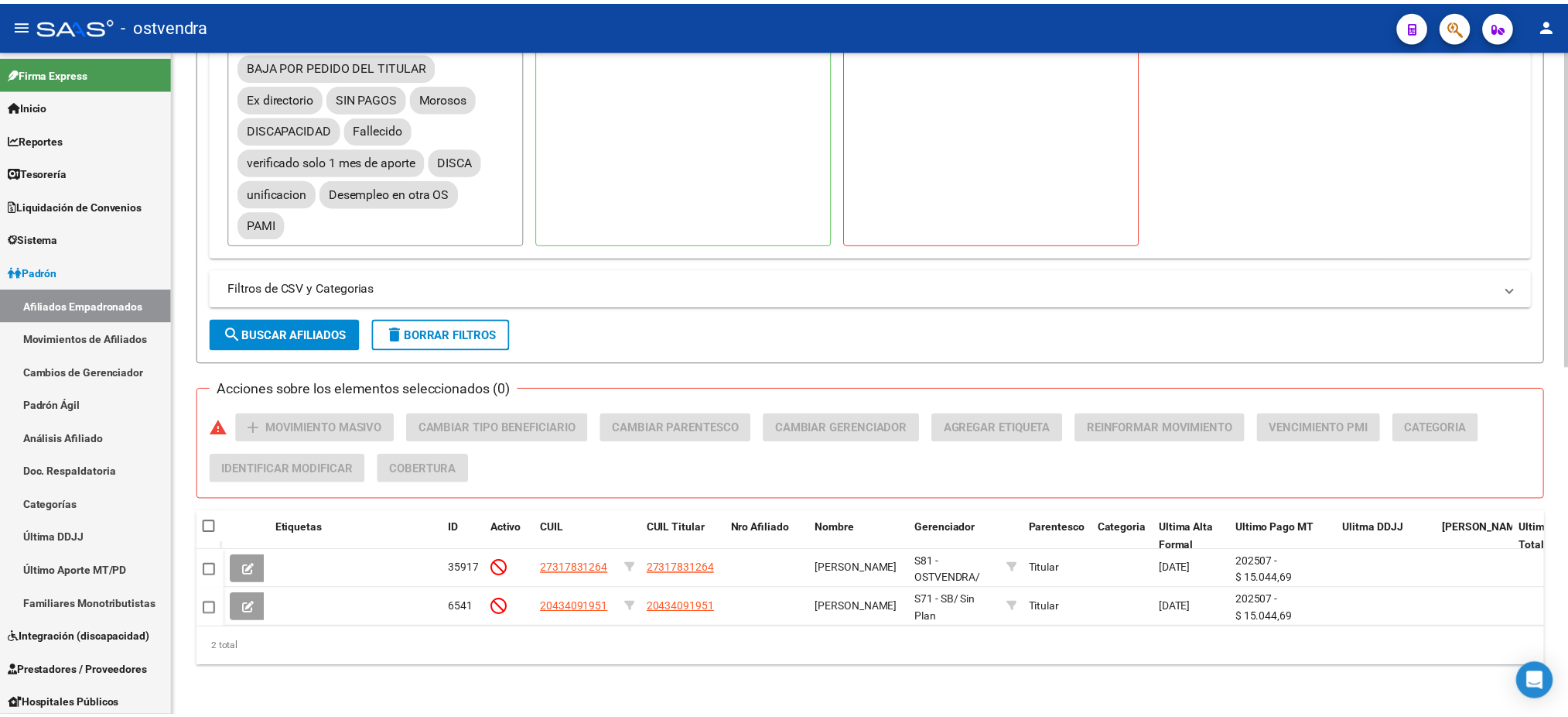
scroll to position [735, 0]
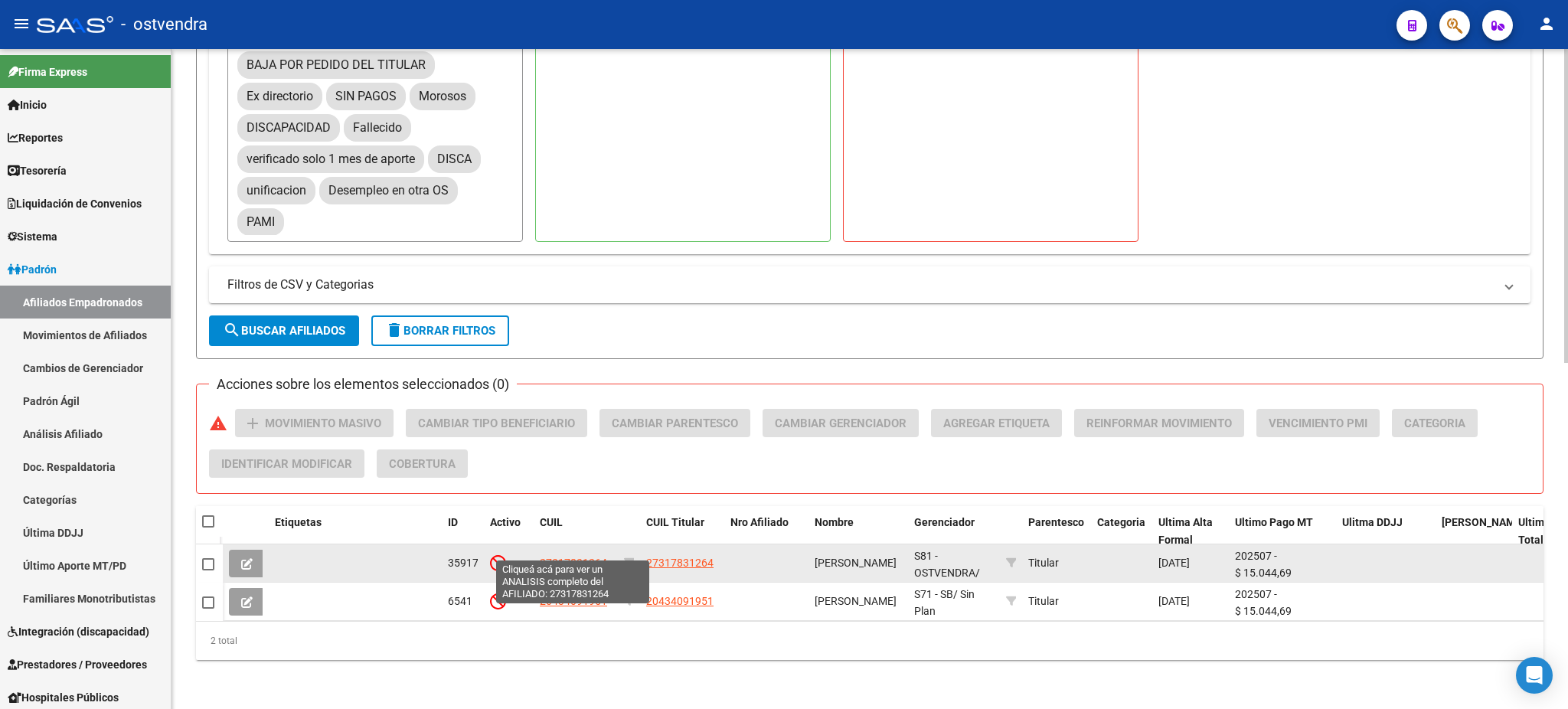
click at [567, 556] on span "27317831264" at bounding box center [573, 562] width 67 height 12
type textarea "27317831264"
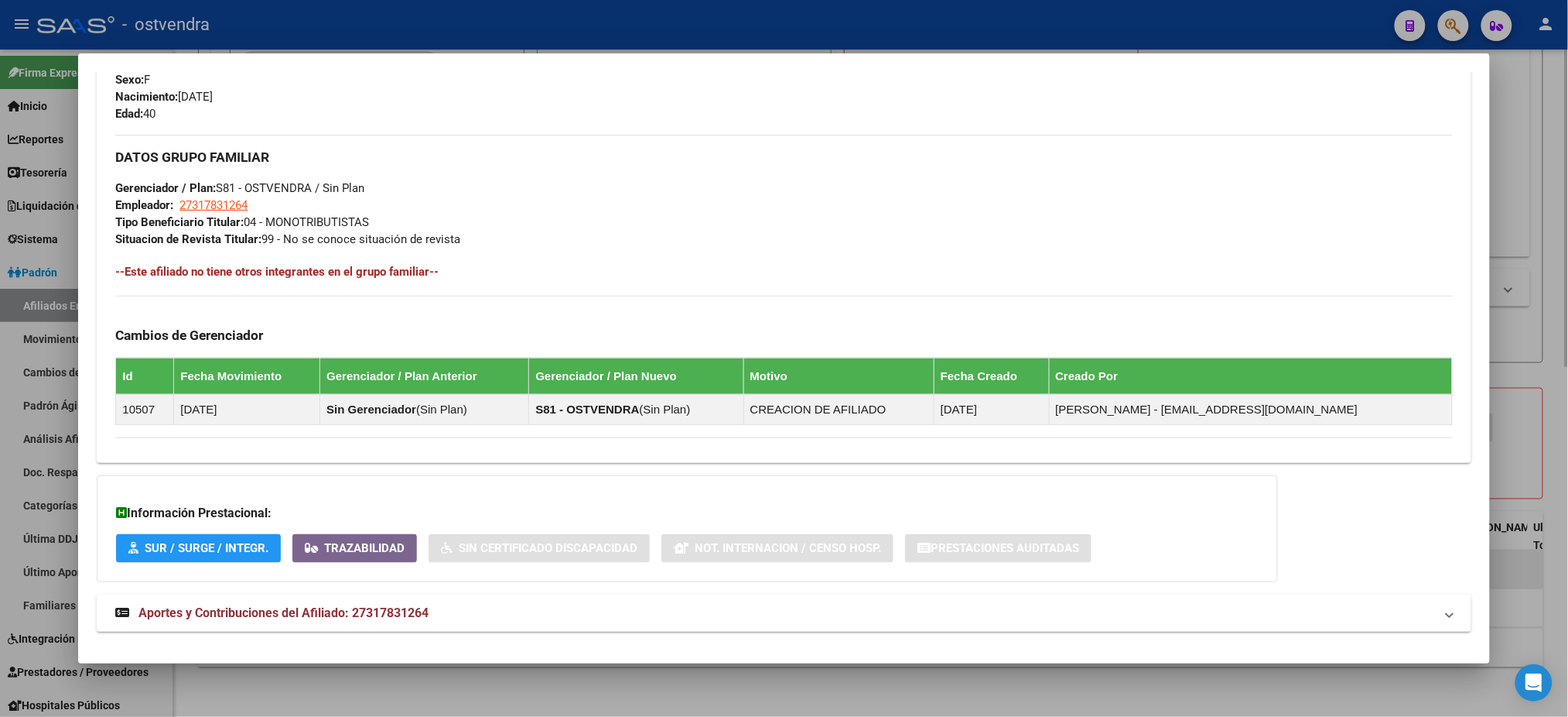
scroll to position [703, 0]
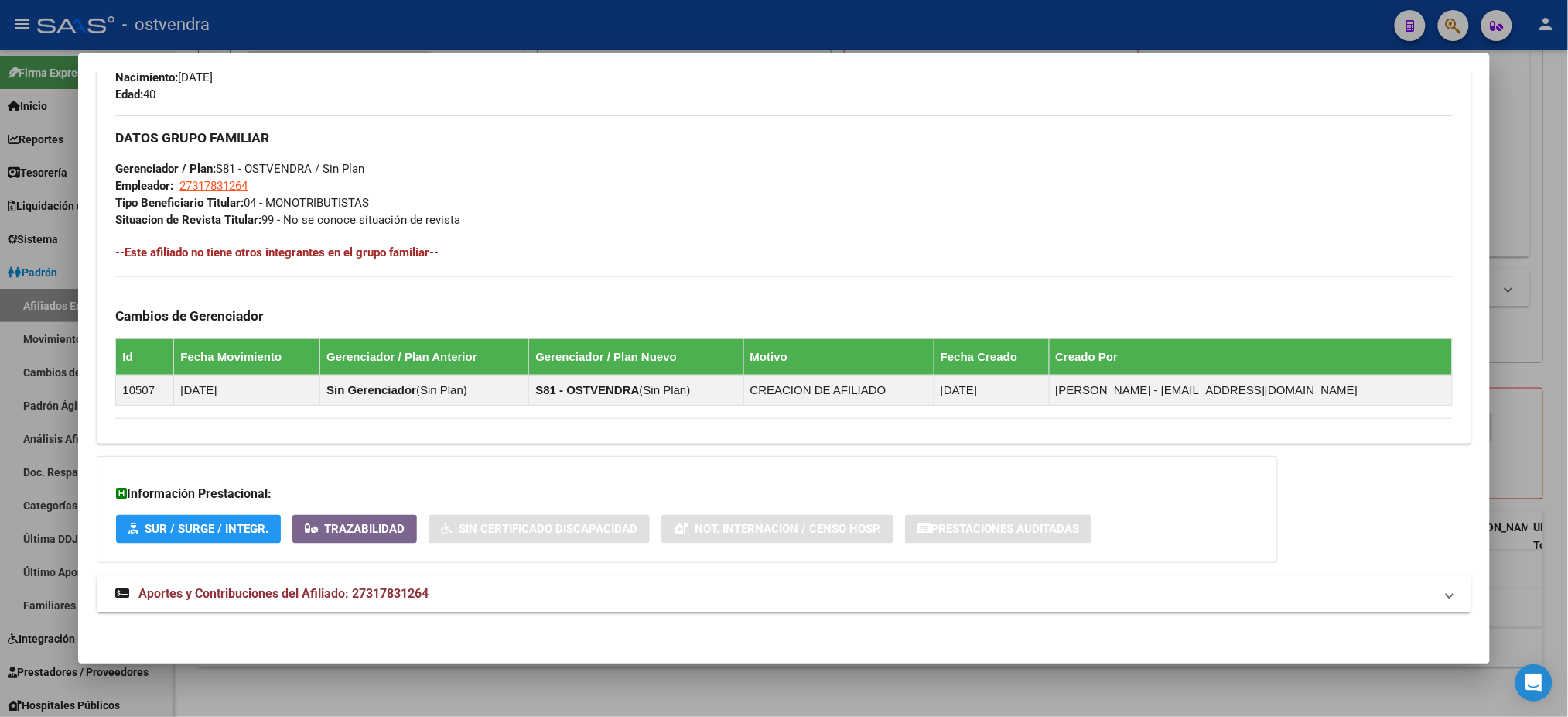
click at [537, 591] on mat-panel-title "Aportes y Contribuciones del Afiliado: 27317831264" at bounding box center [774, 594] width 1318 height 19
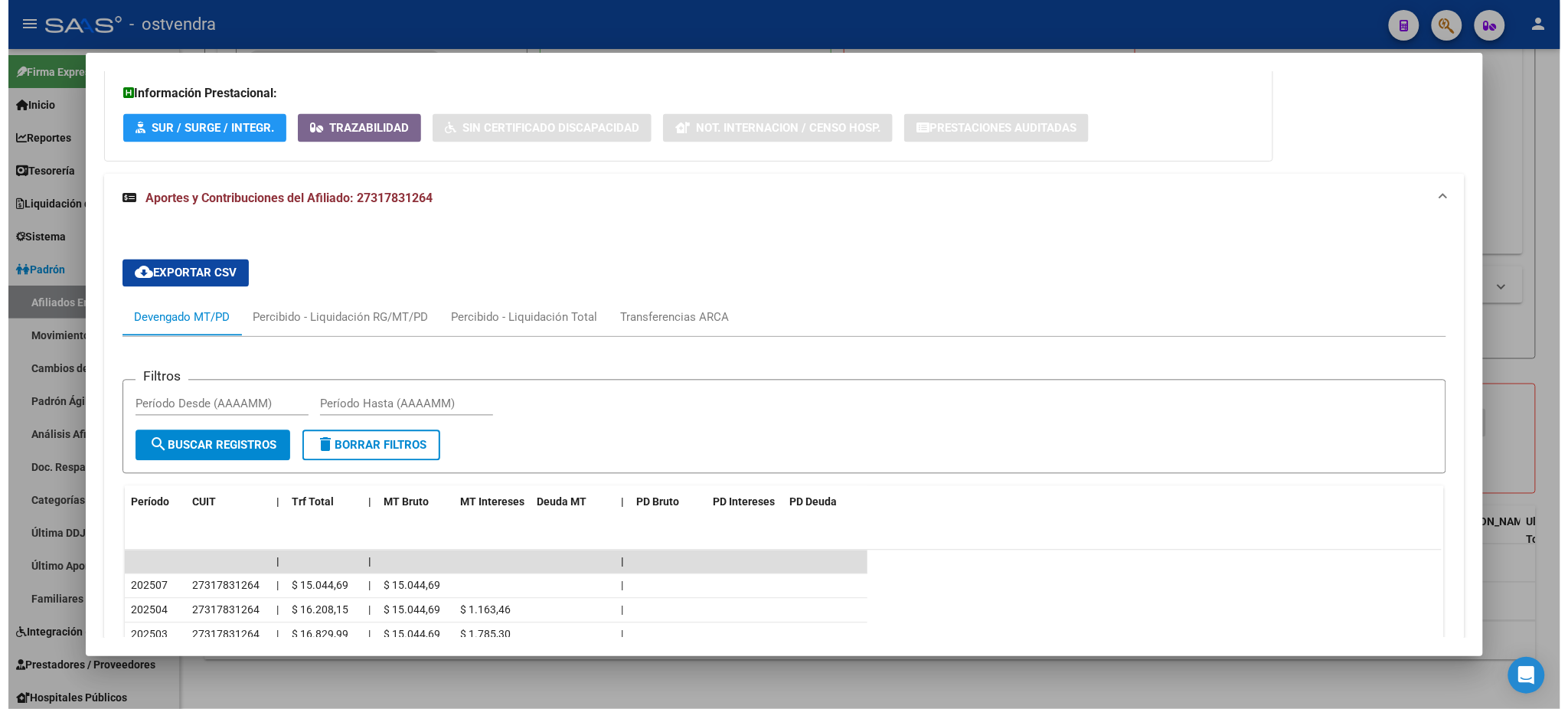
scroll to position [1226, 0]
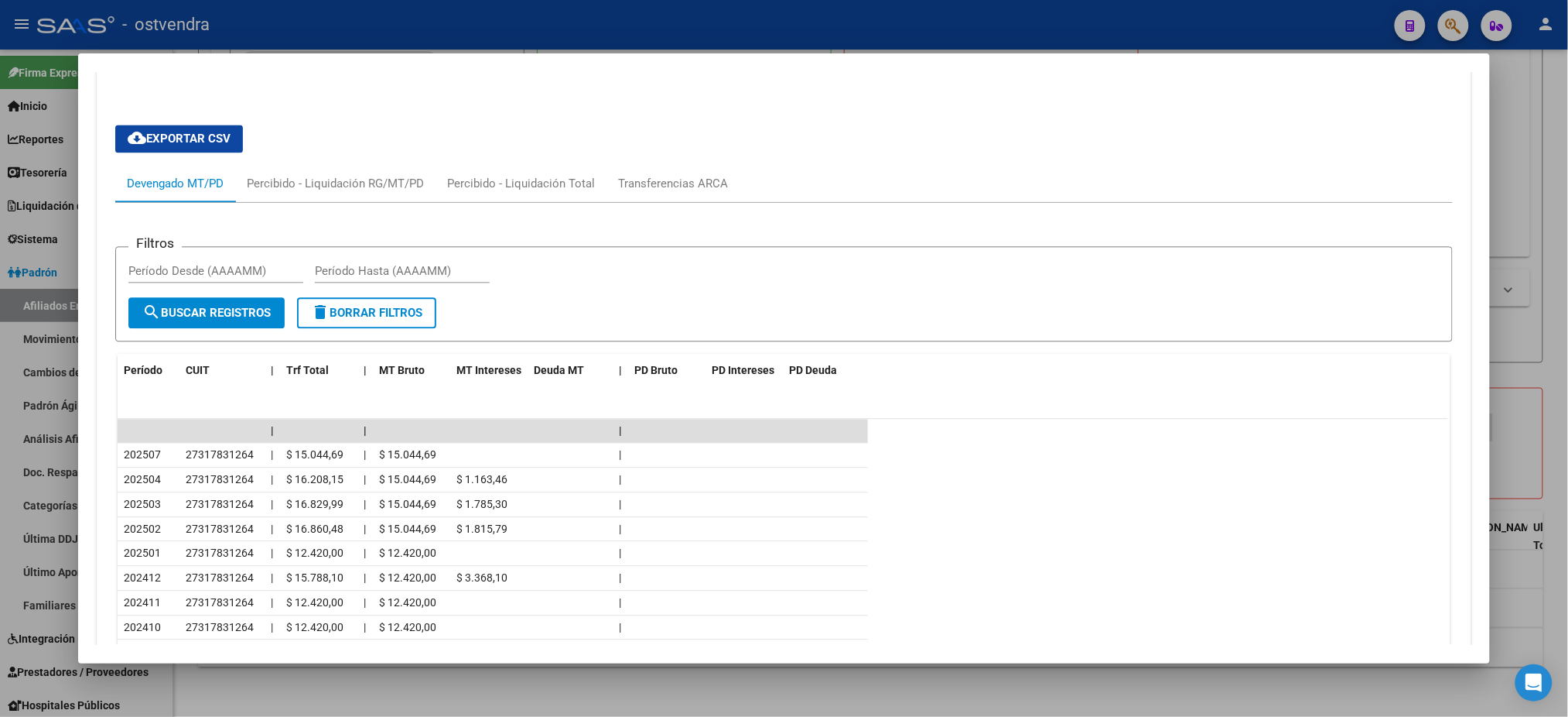
click at [784, 28] on div at bounding box center [784, 358] width 1568 height 717
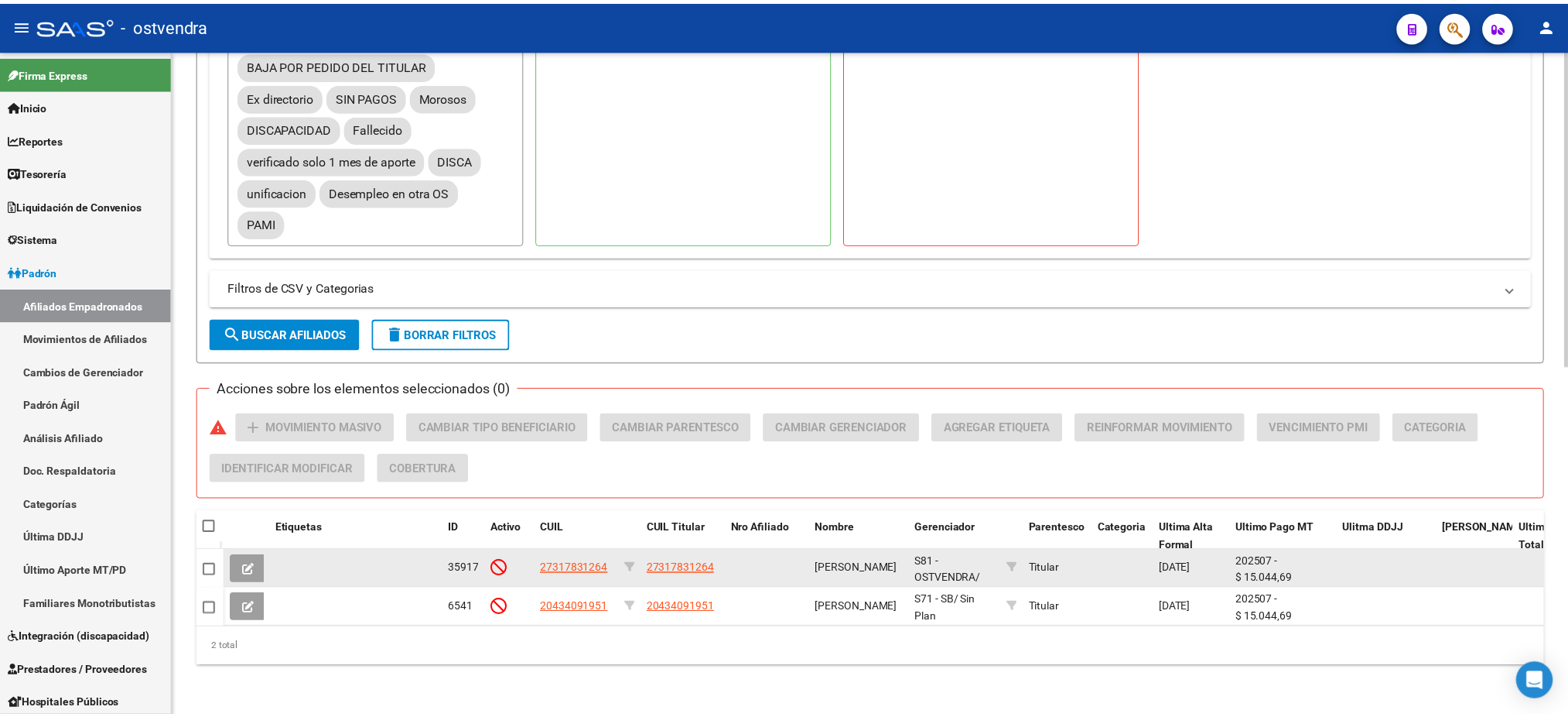
scroll to position [735, 0]
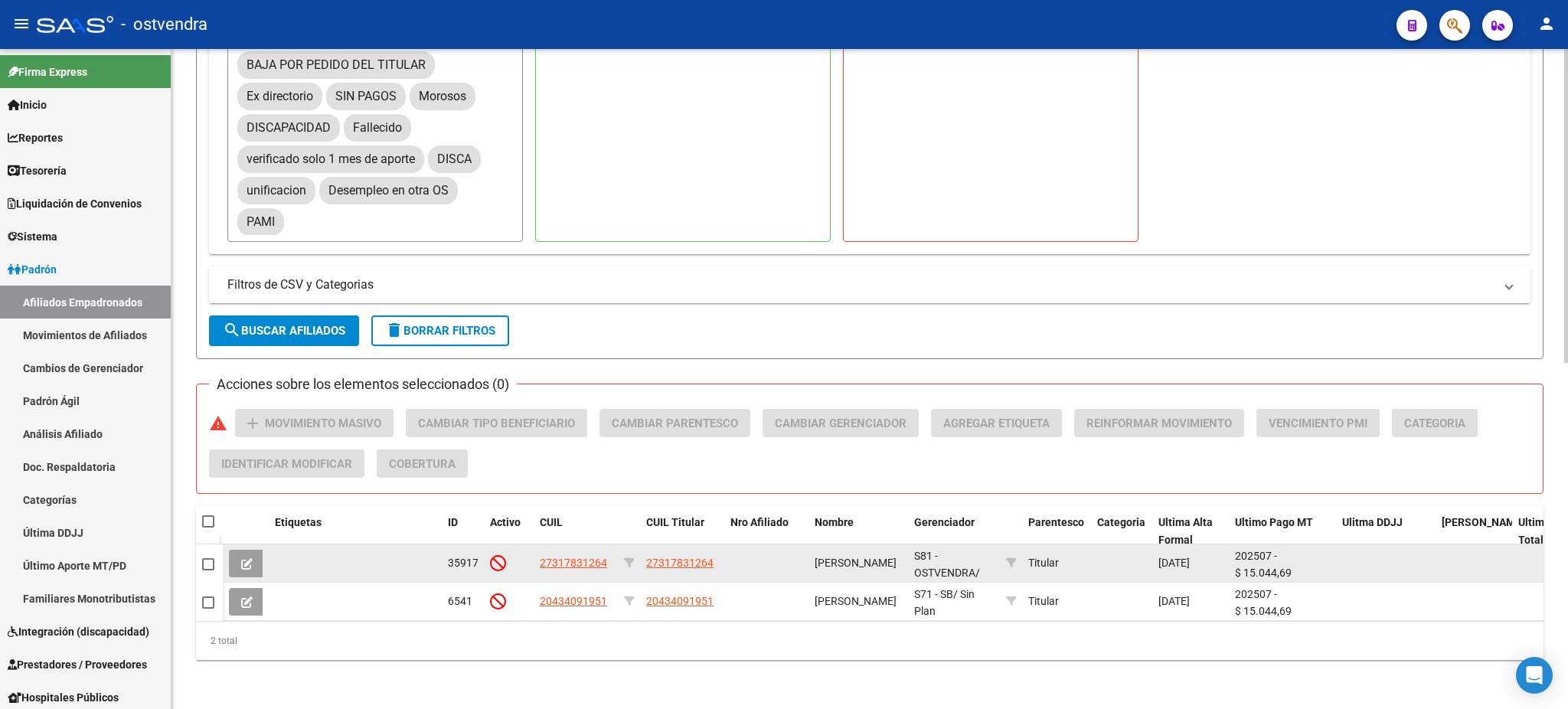
click at [209, 558] on span at bounding box center [208, 564] width 12 height 12
click at [208, 570] on input "checkbox" at bounding box center [207, 570] width 1 height 1
checkbox input "true"
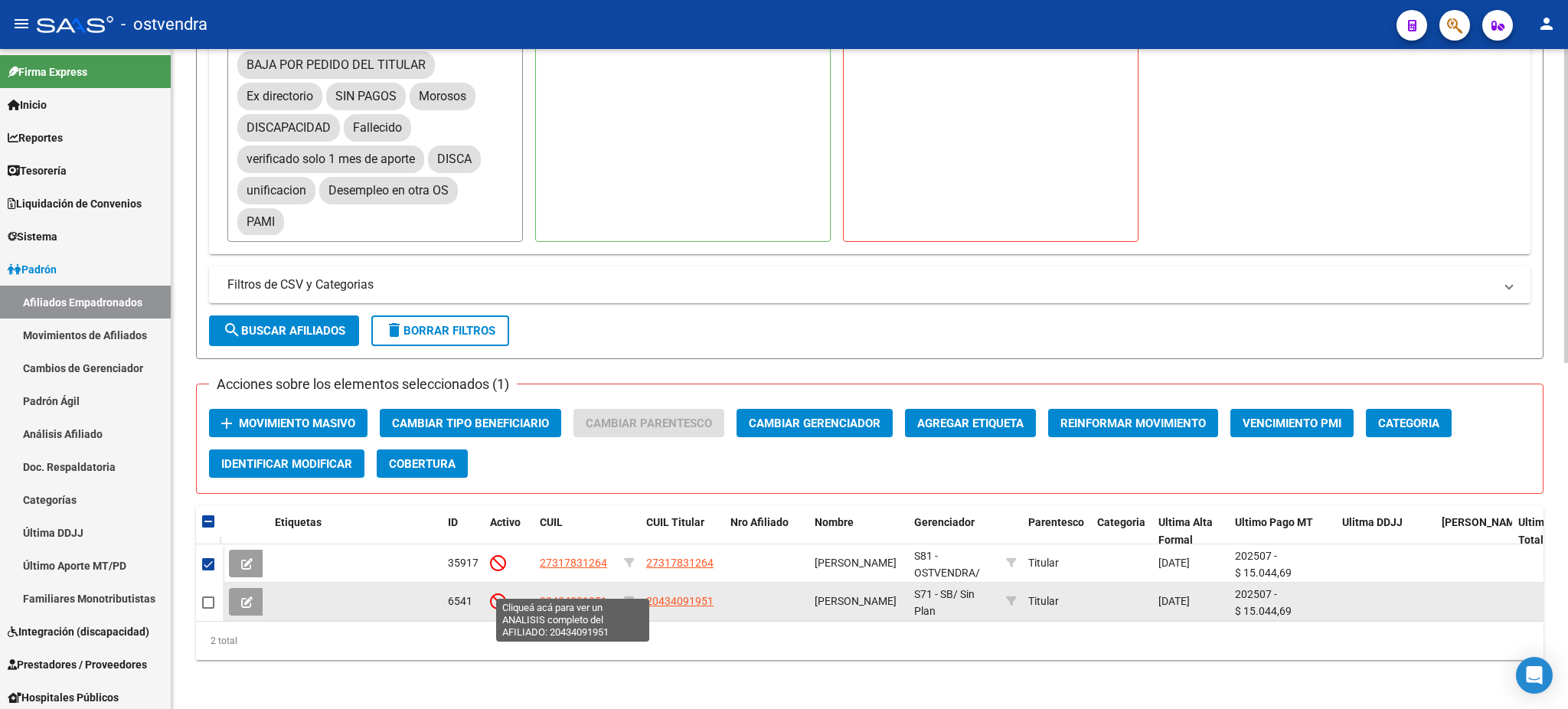
click at [586, 595] on span "20434091951" at bounding box center [573, 601] width 67 height 12
type textarea "20434091951"
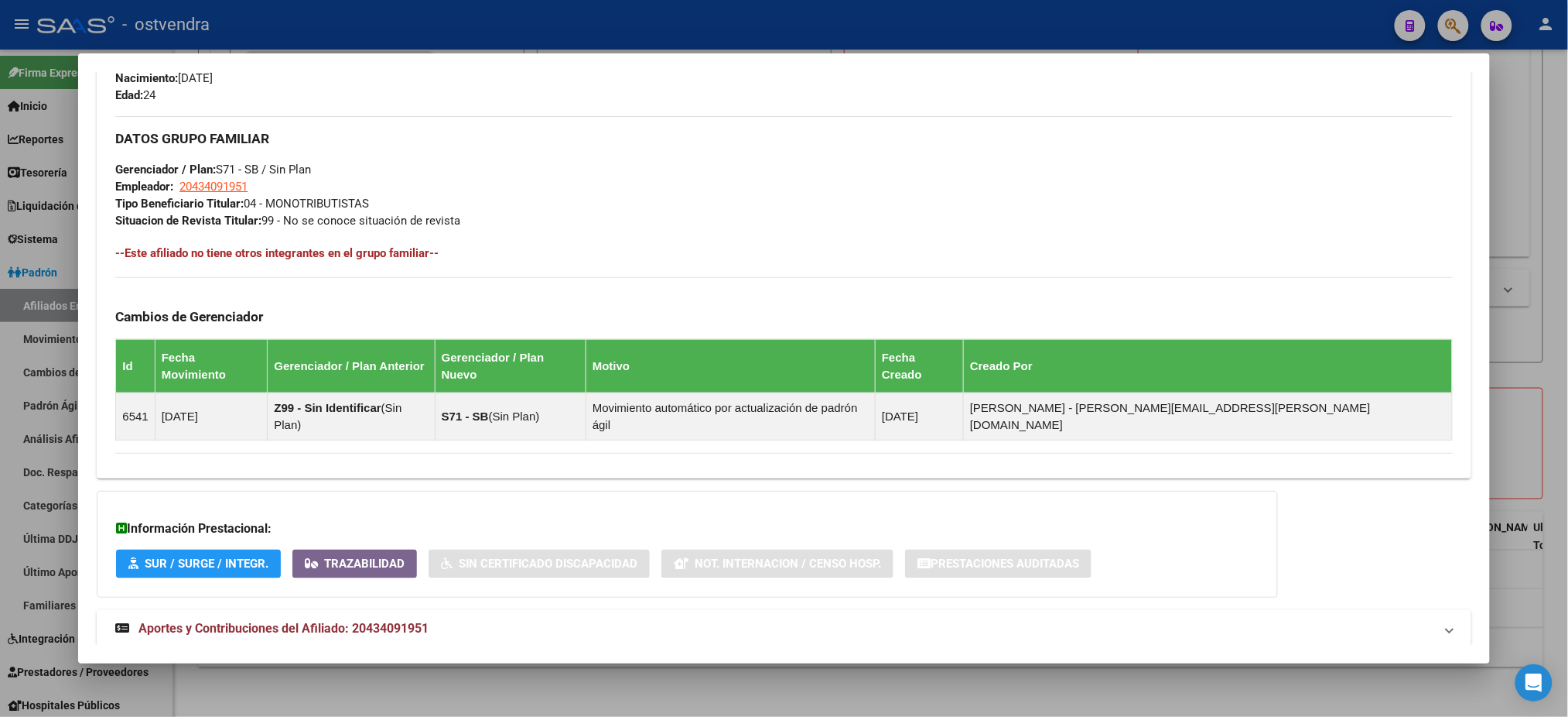
scroll to position [733, 0]
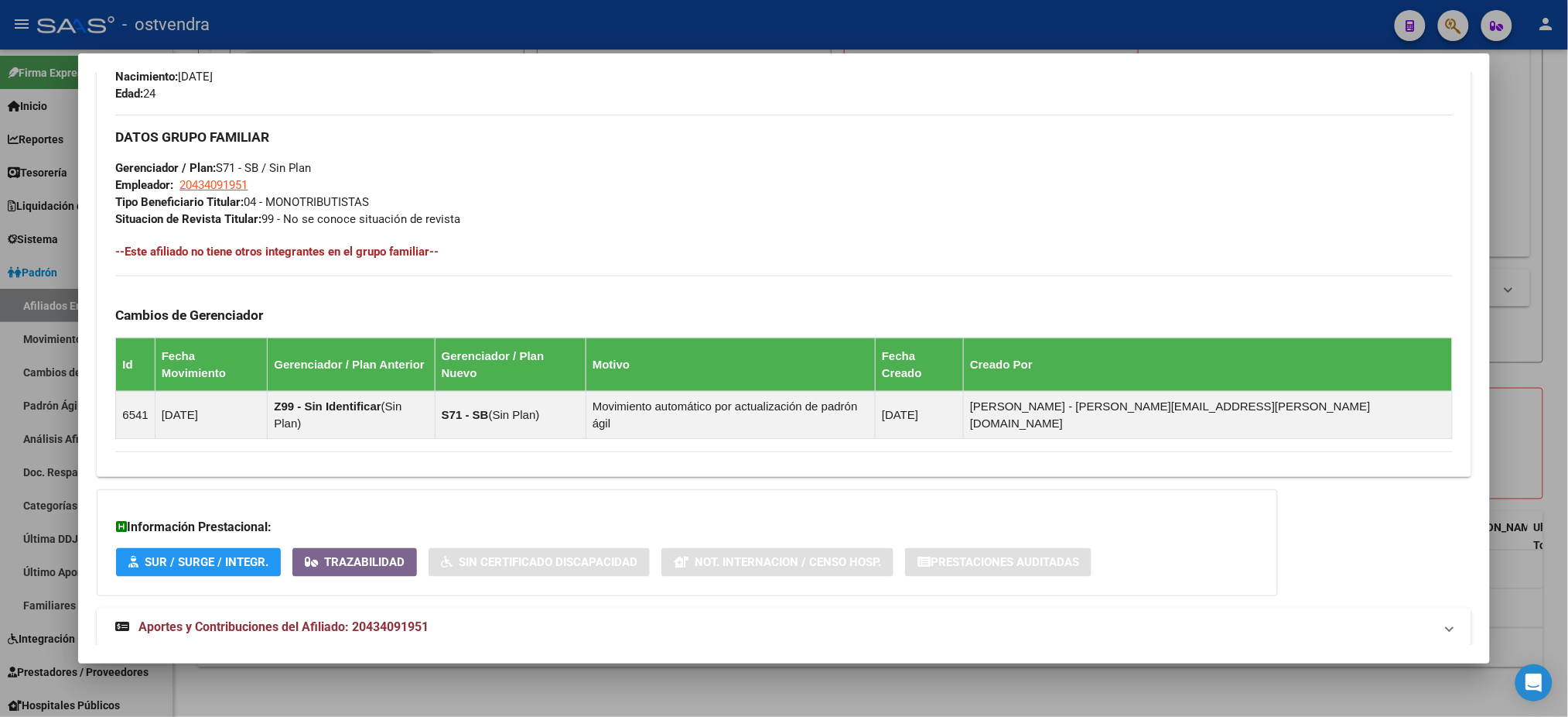
click at [584, 618] on mat-panel-title "Aportes y Contribuciones del Afiliado: 20434091951" at bounding box center [774, 627] width 1318 height 19
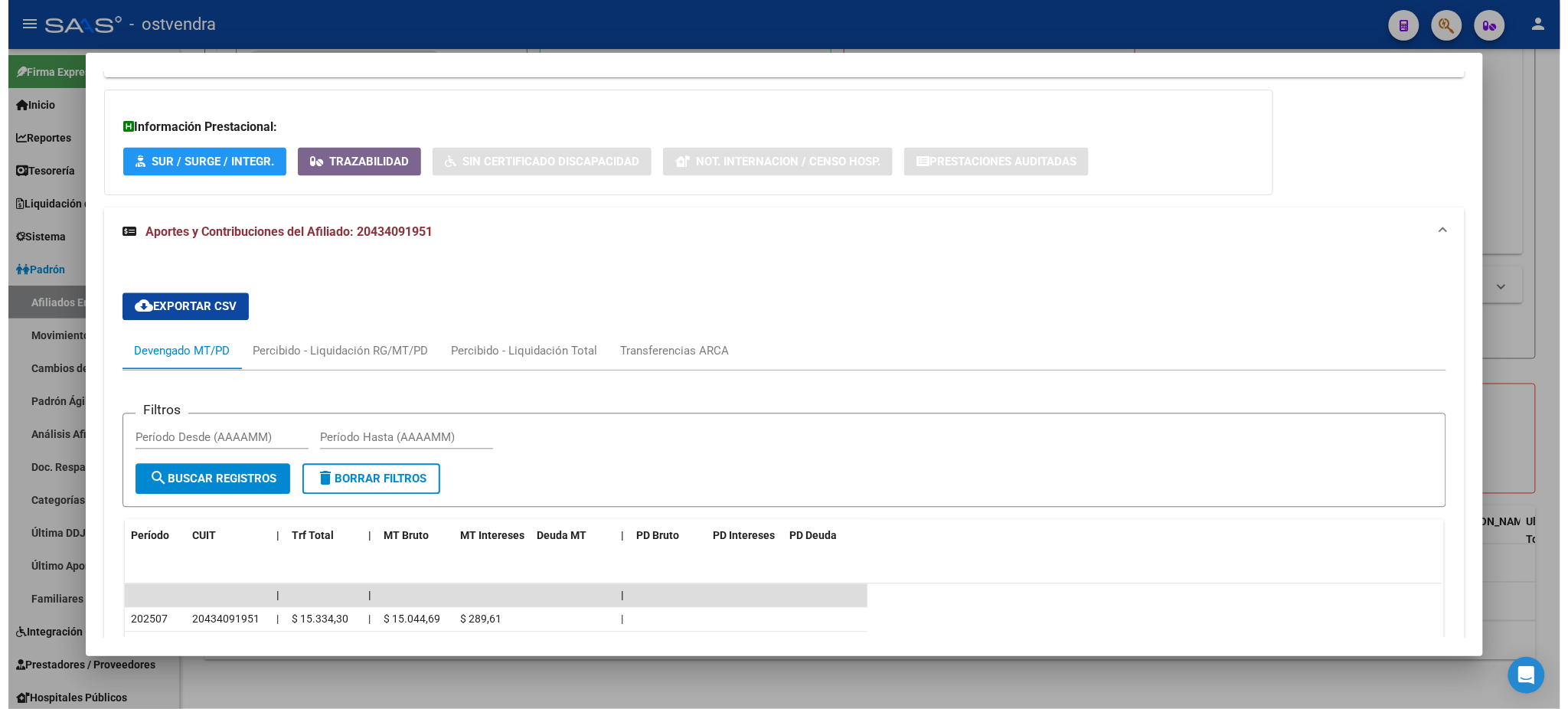
scroll to position [1266, 0]
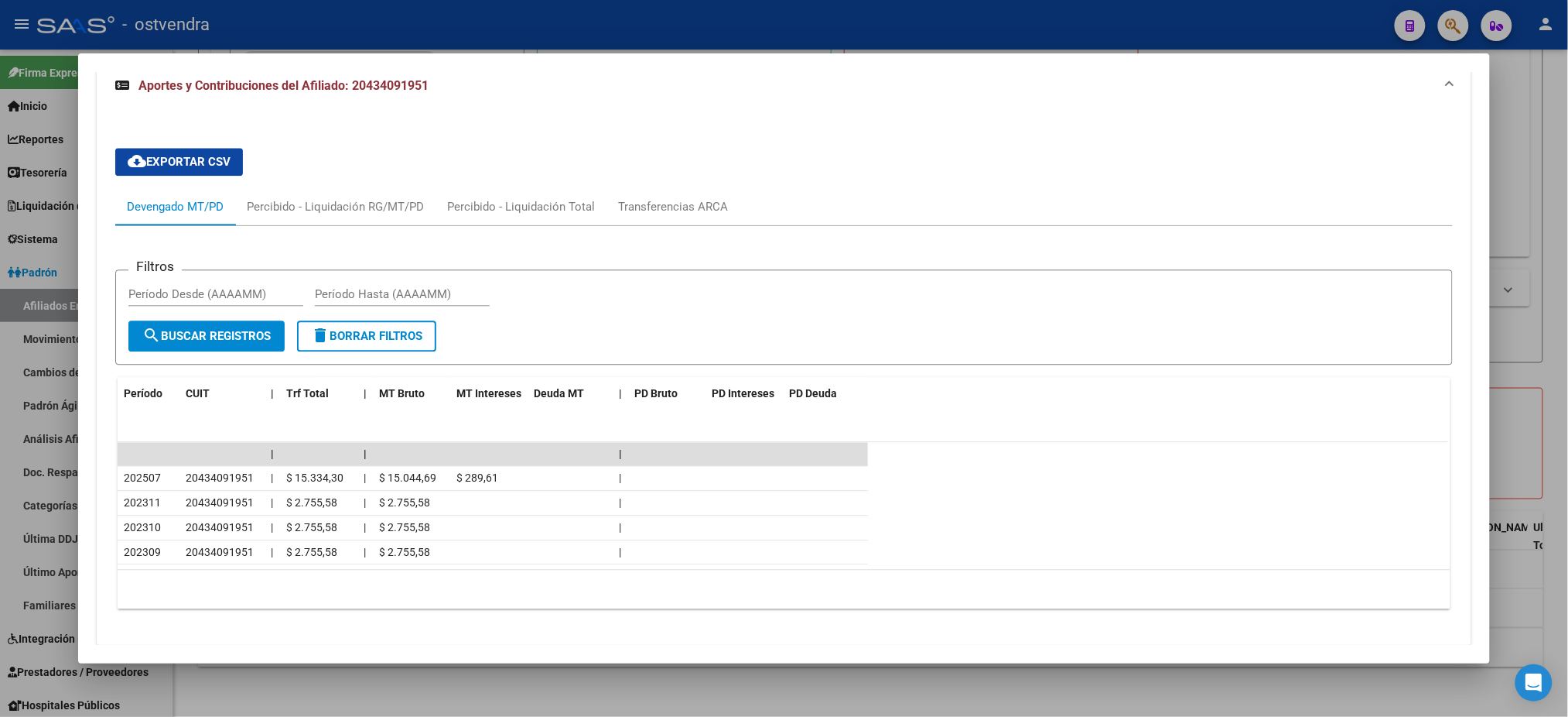
click at [733, 43] on div at bounding box center [784, 358] width 1568 height 717
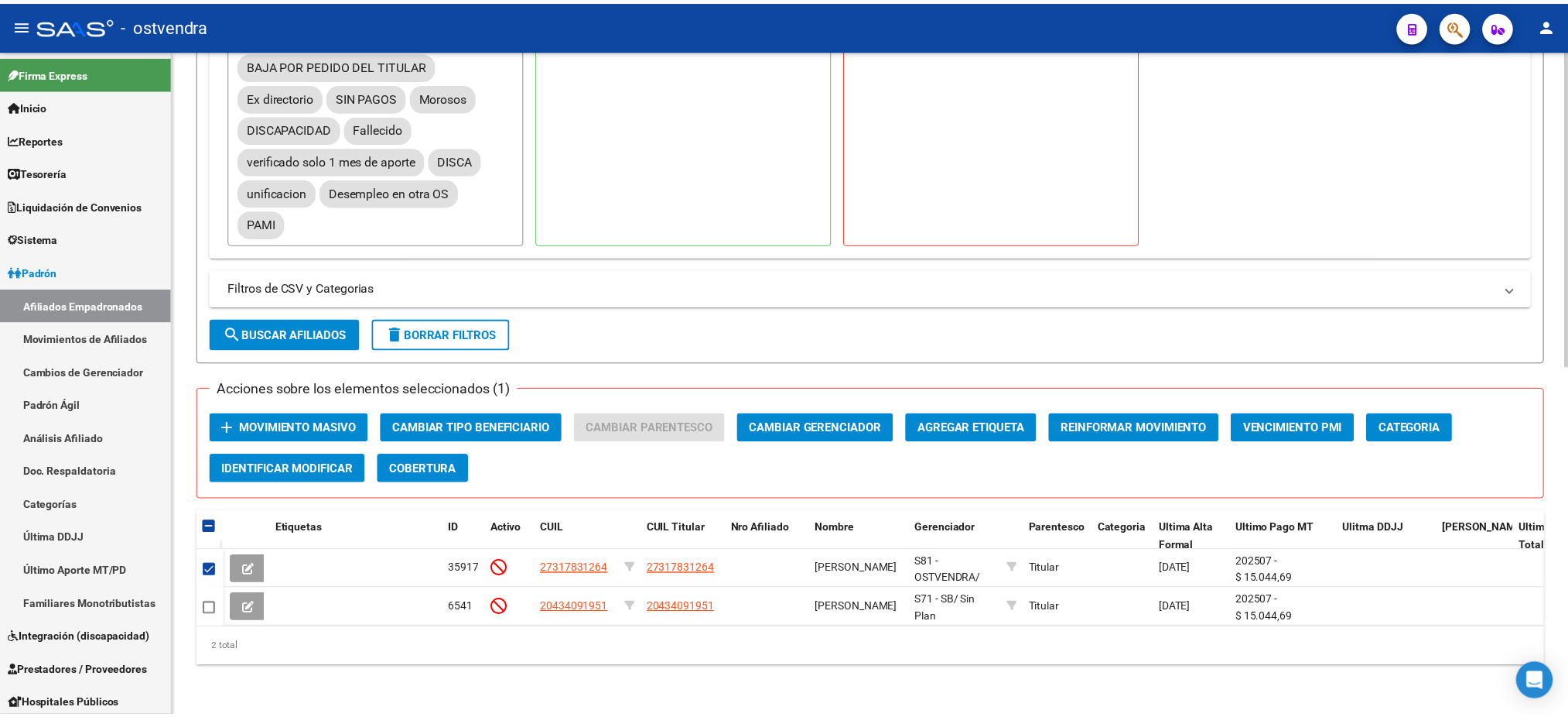
scroll to position [735, 0]
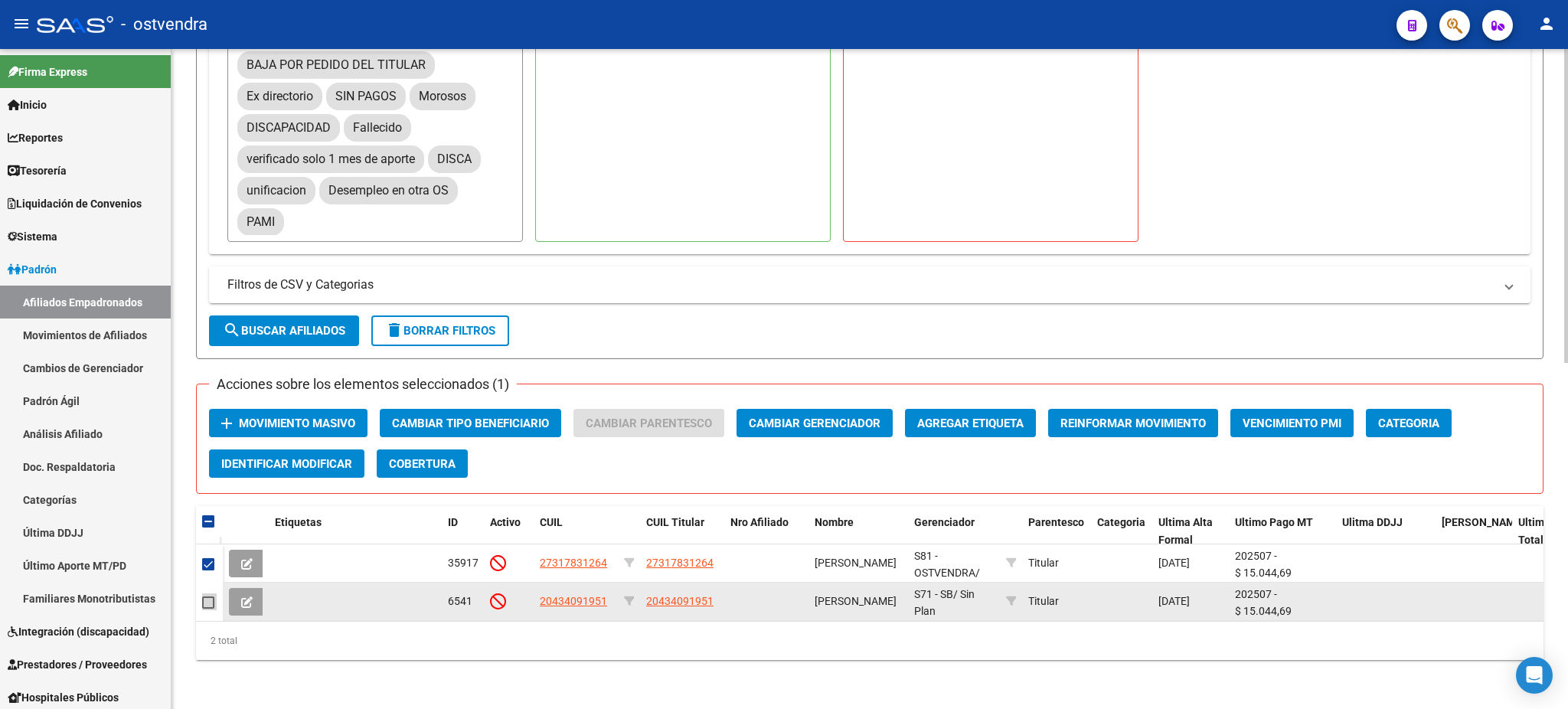
click at [215, 593] on div at bounding box center [209, 602] width 14 height 18
click at [209, 596] on span at bounding box center [208, 602] width 12 height 12
click at [208, 608] on input "checkbox" at bounding box center [207, 608] width 1 height 1
checkbox input "true"
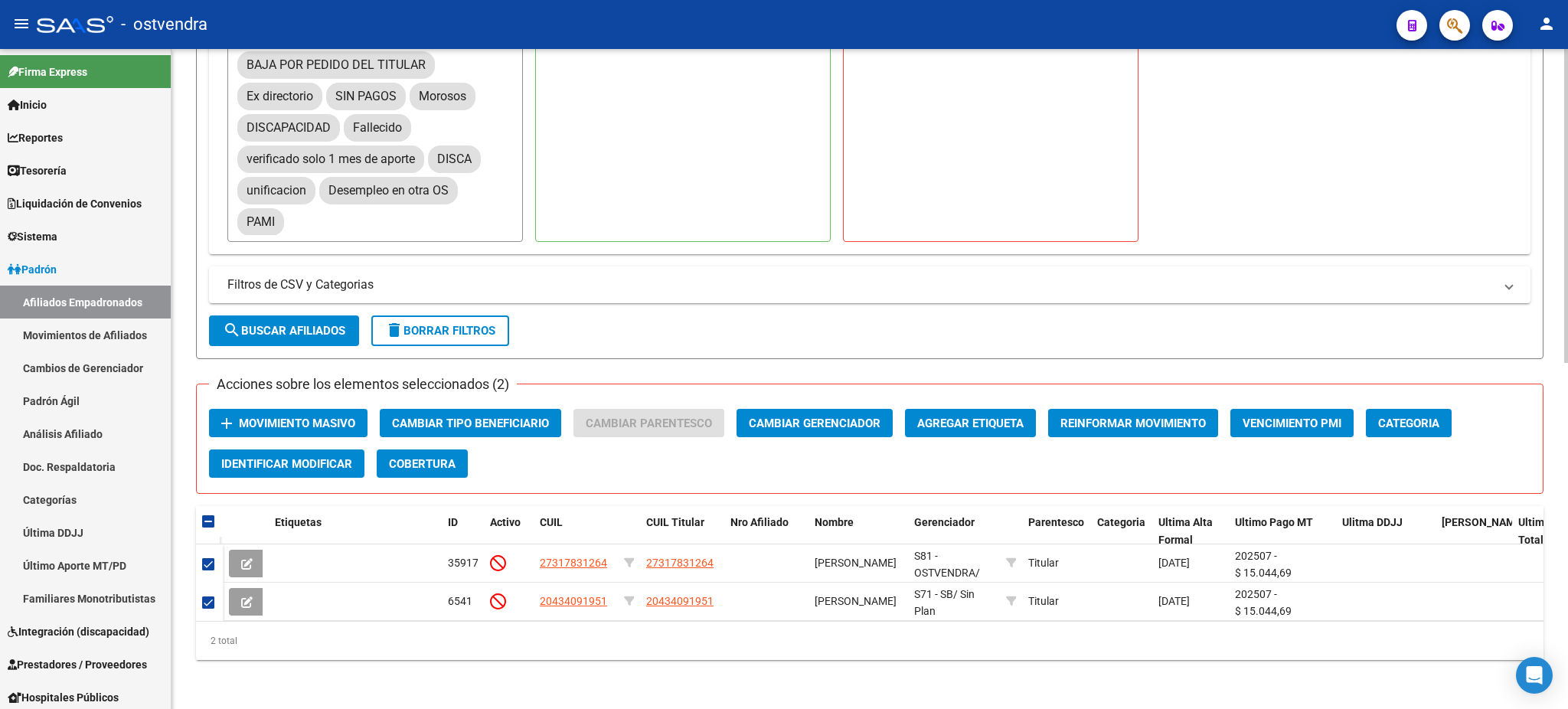
click at [934, 417] on span "Agregar Etiqueta" at bounding box center [970, 424] width 107 height 14
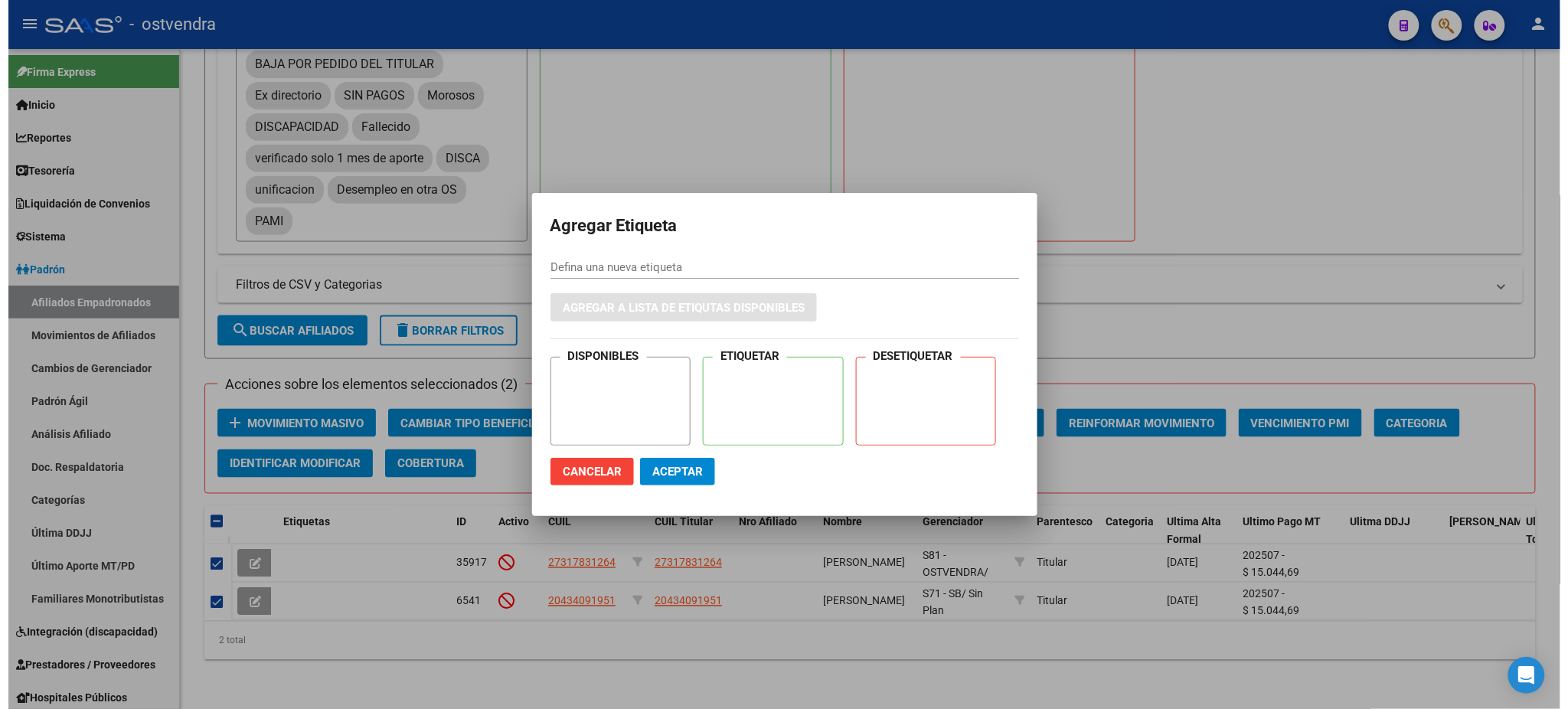
scroll to position [726, 0]
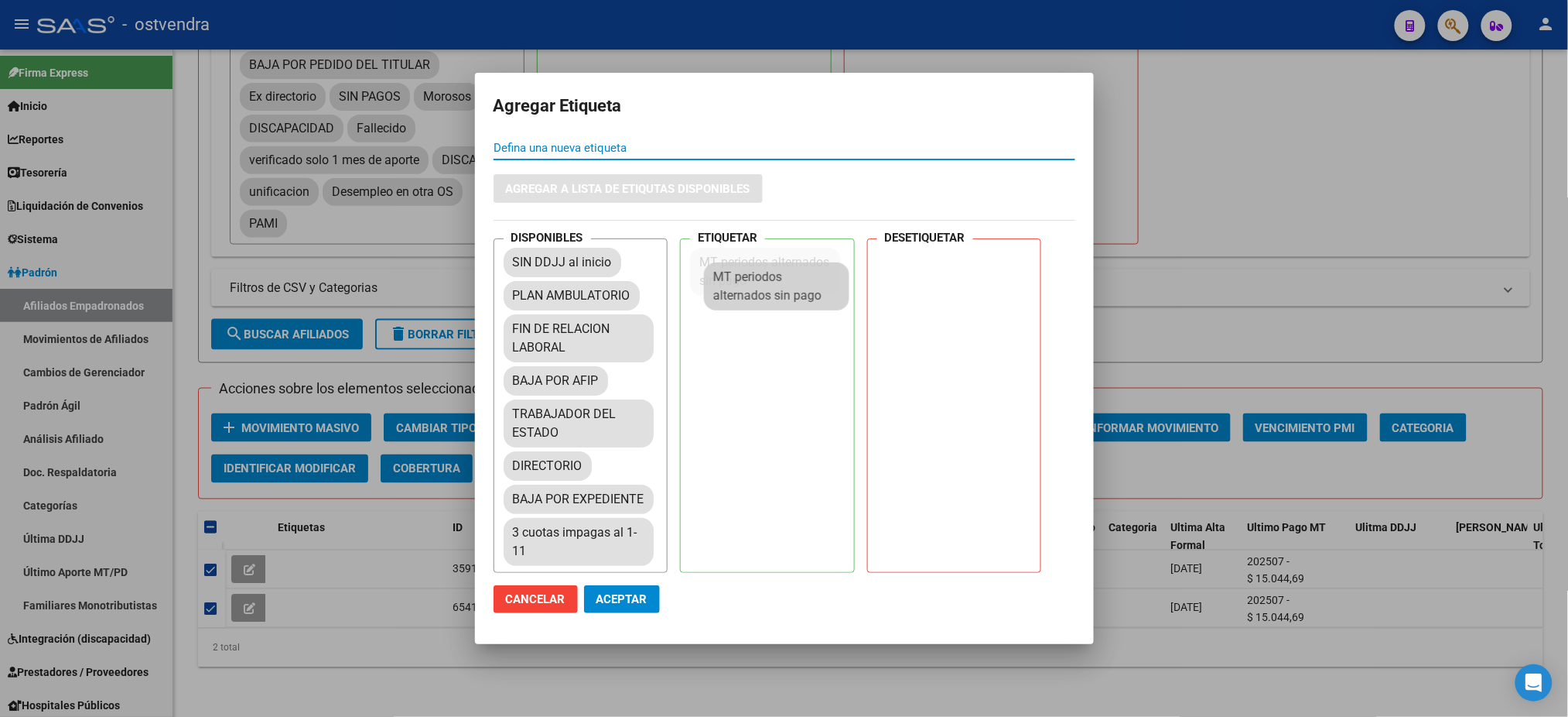
drag, startPoint x: 585, startPoint y: 390, endPoint x: 800, endPoint y: 291, distance: 236.7
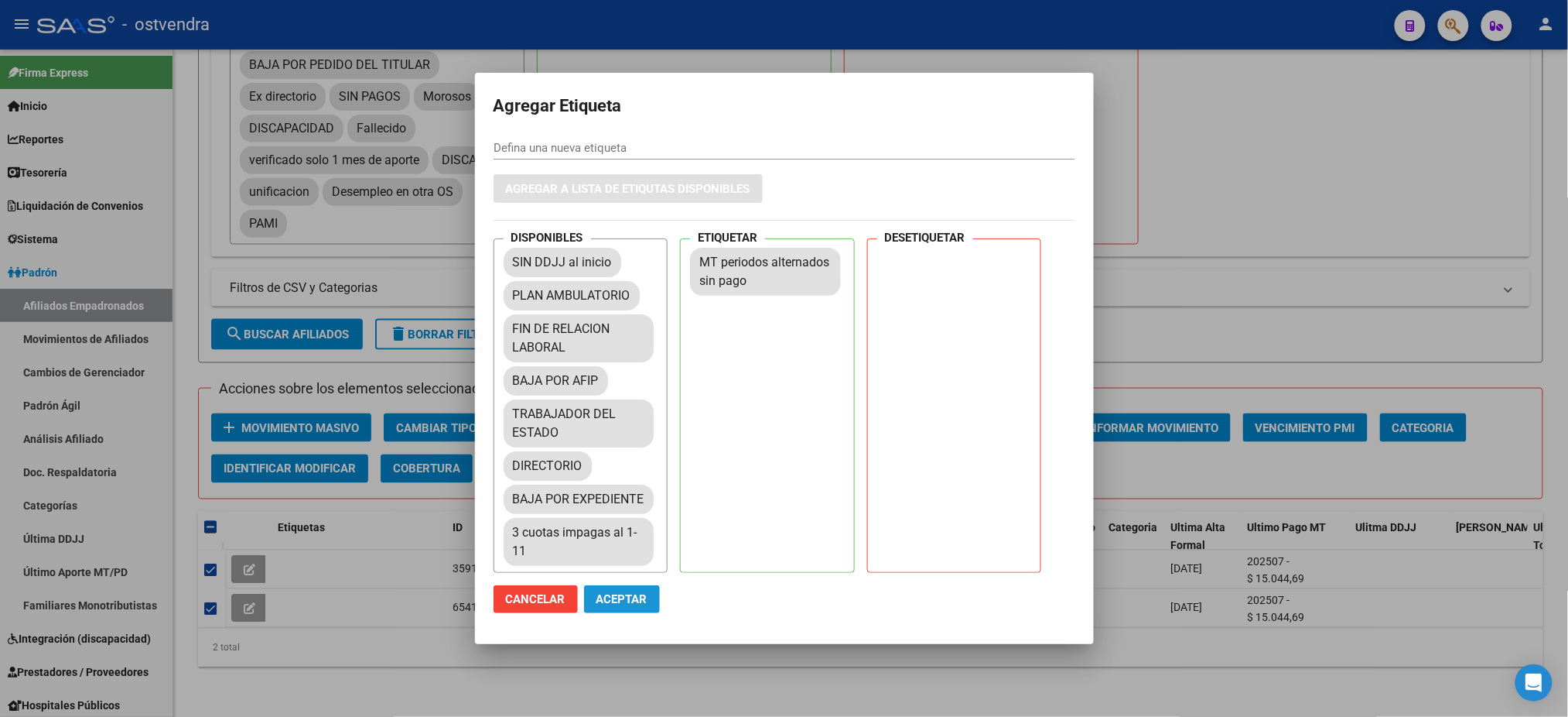
click at [640, 600] on span "Aceptar" at bounding box center [621, 599] width 51 height 14
checkbox input "false"
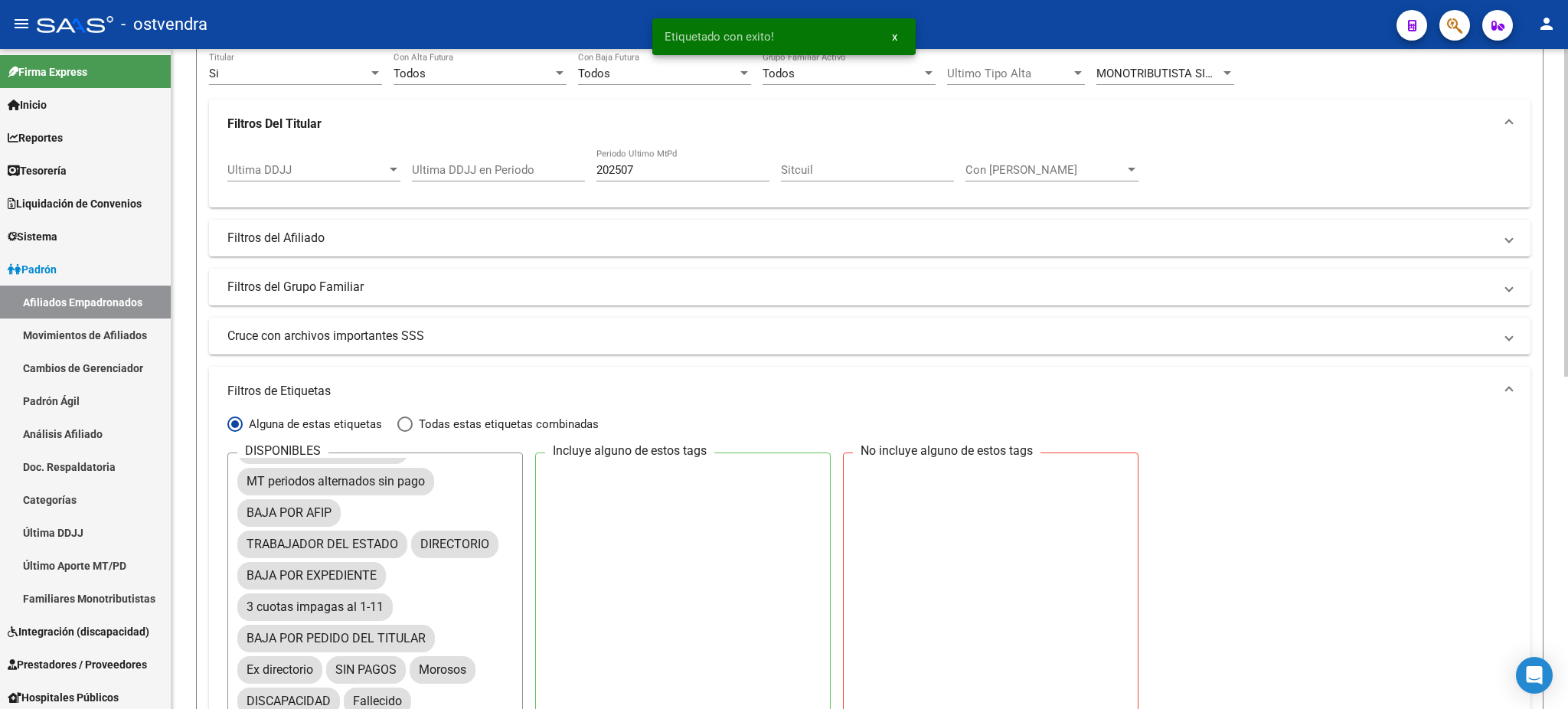
scroll to position [0, 0]
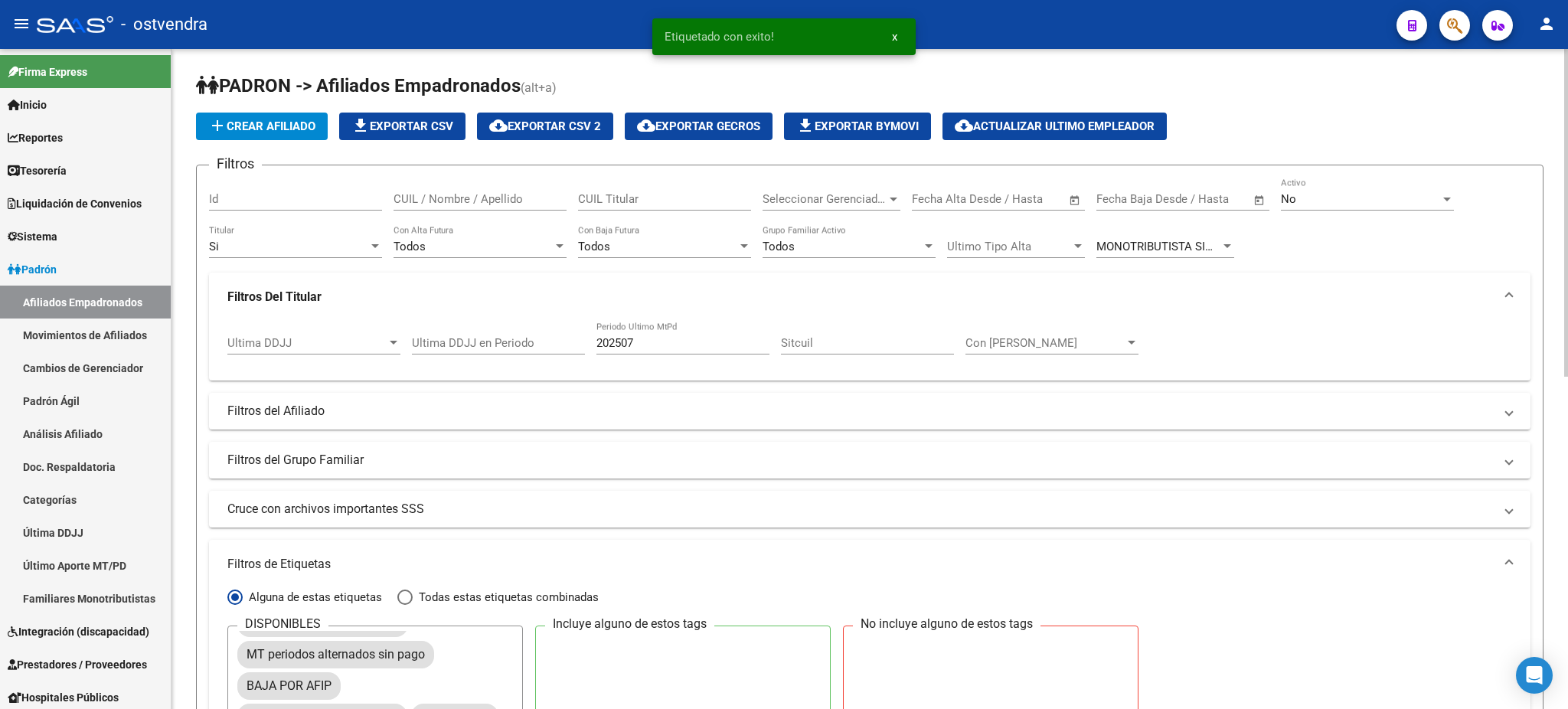
click at [1378, 198] on div "No" at bounding box center [1360, 200] width 159 height 14
click at [1297, 207] on span "No" at bounding box center [1367, 198] width 173 height 34
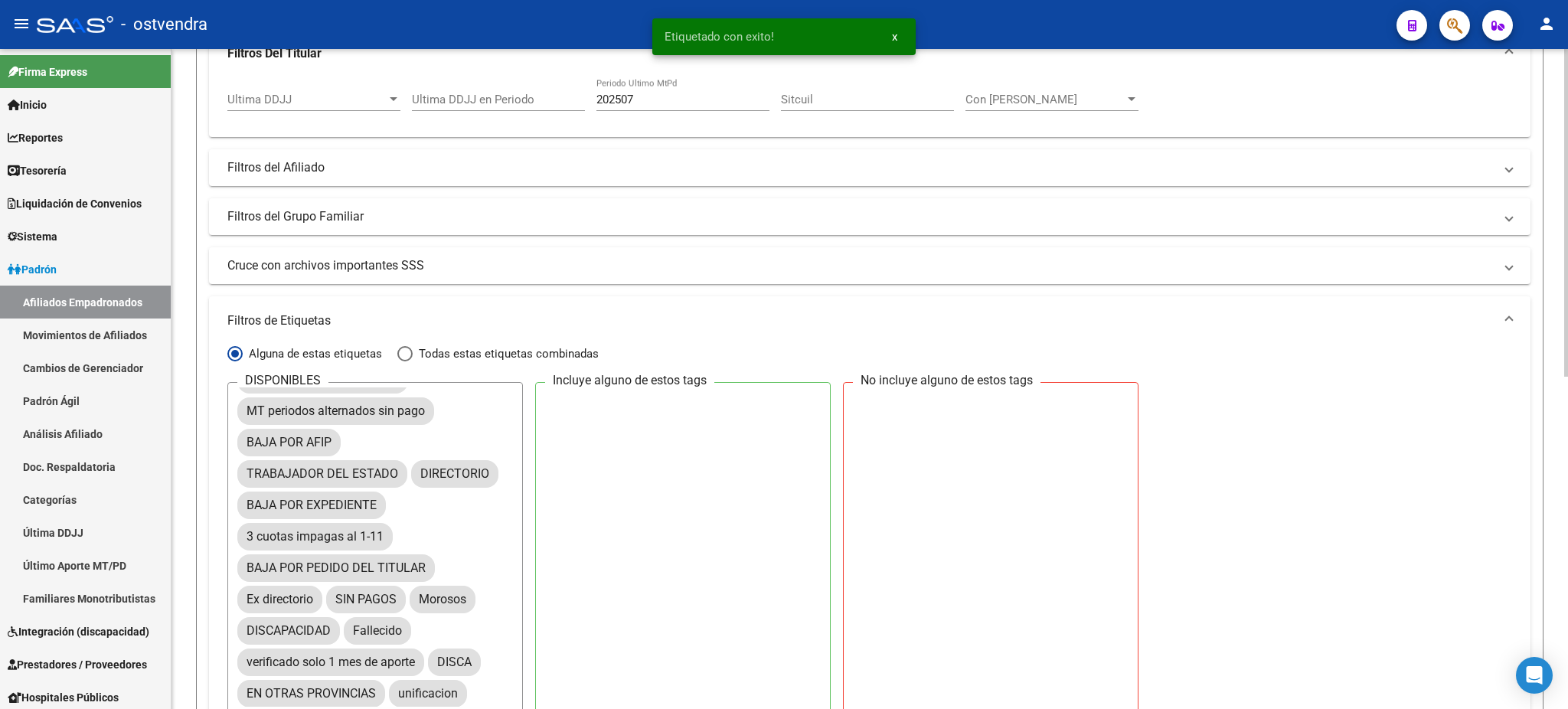
scroll to position [672, 0]
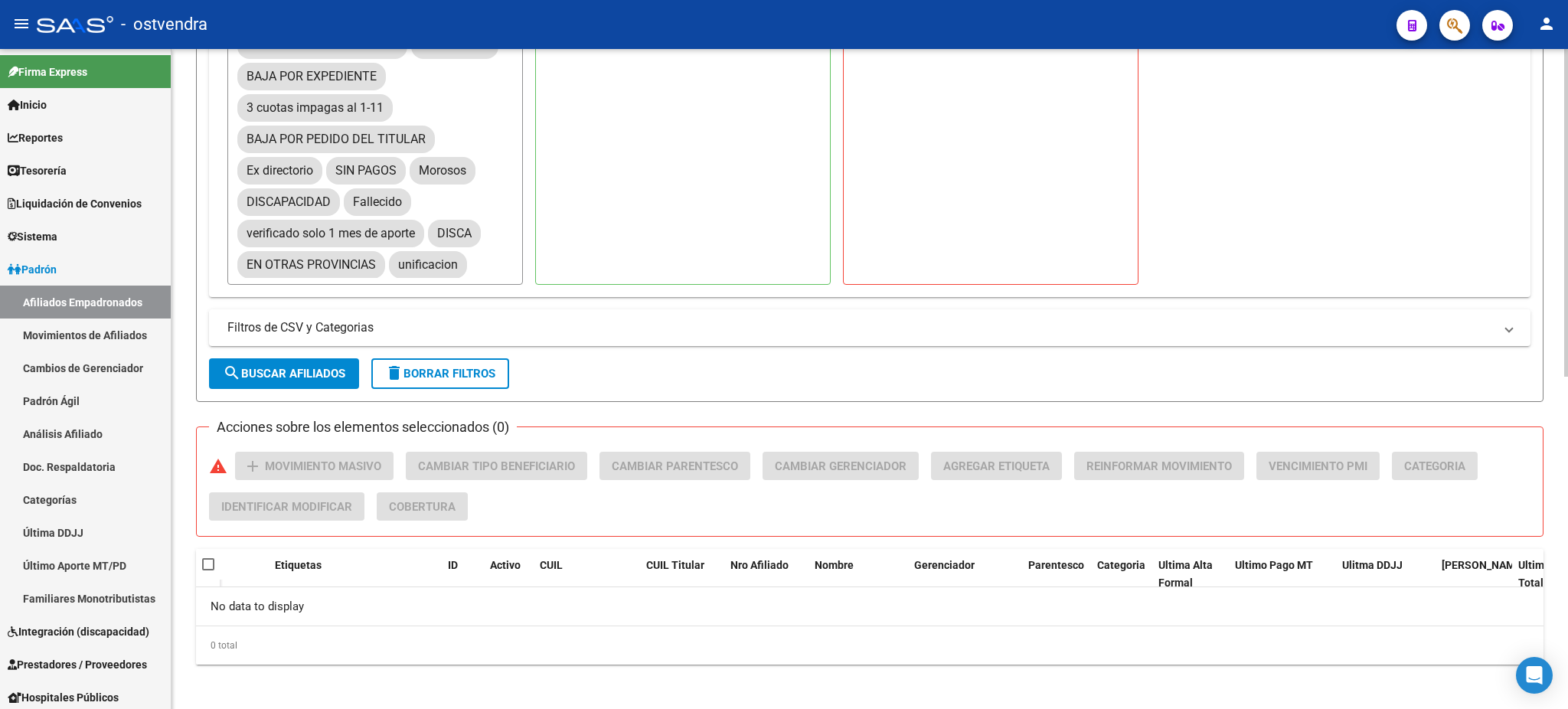
click at [481, 385] on button "delete Borrar Filtros" at bounding box center [440, 373] width 138 height 31
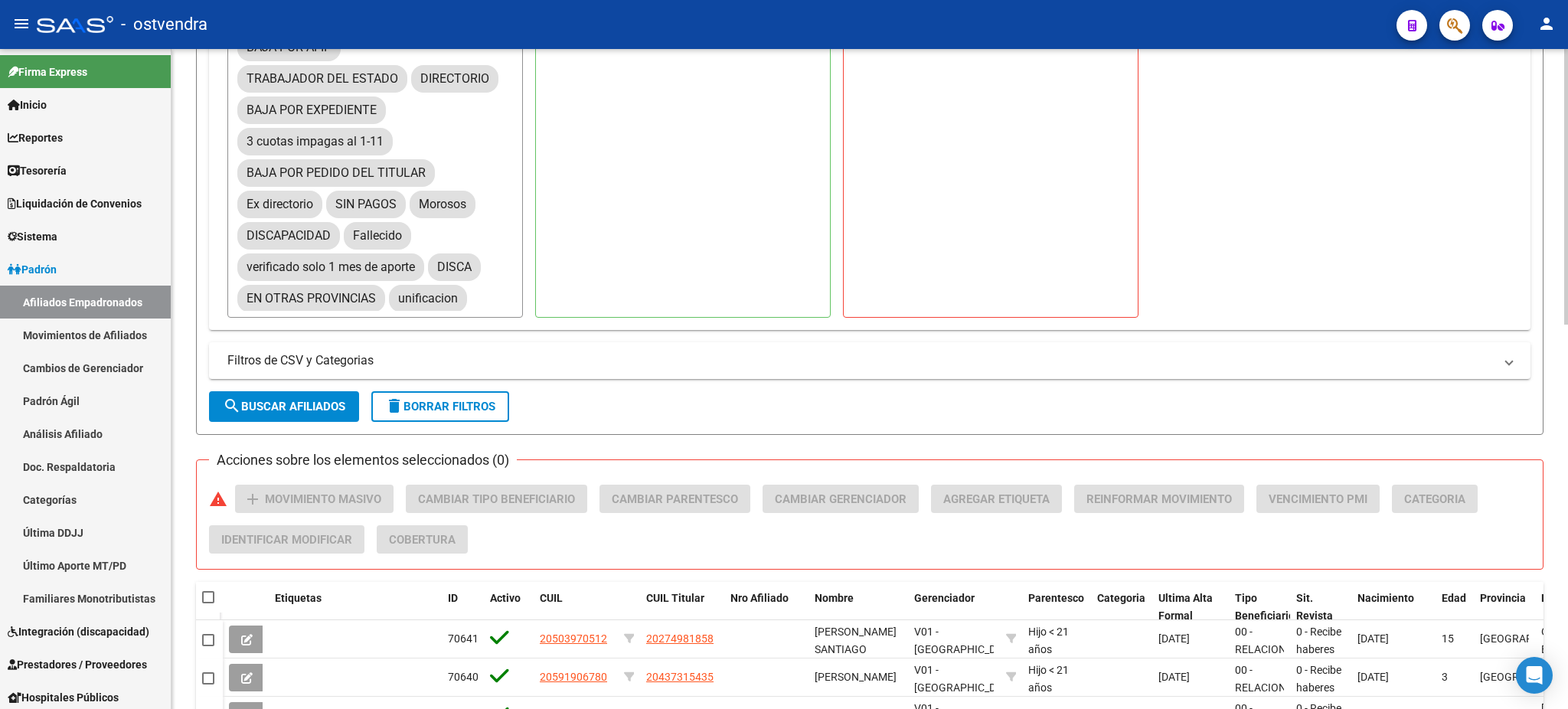
scroll to position [565, 0]
